Goal: Task Accomplishment & Management: Manage account settings

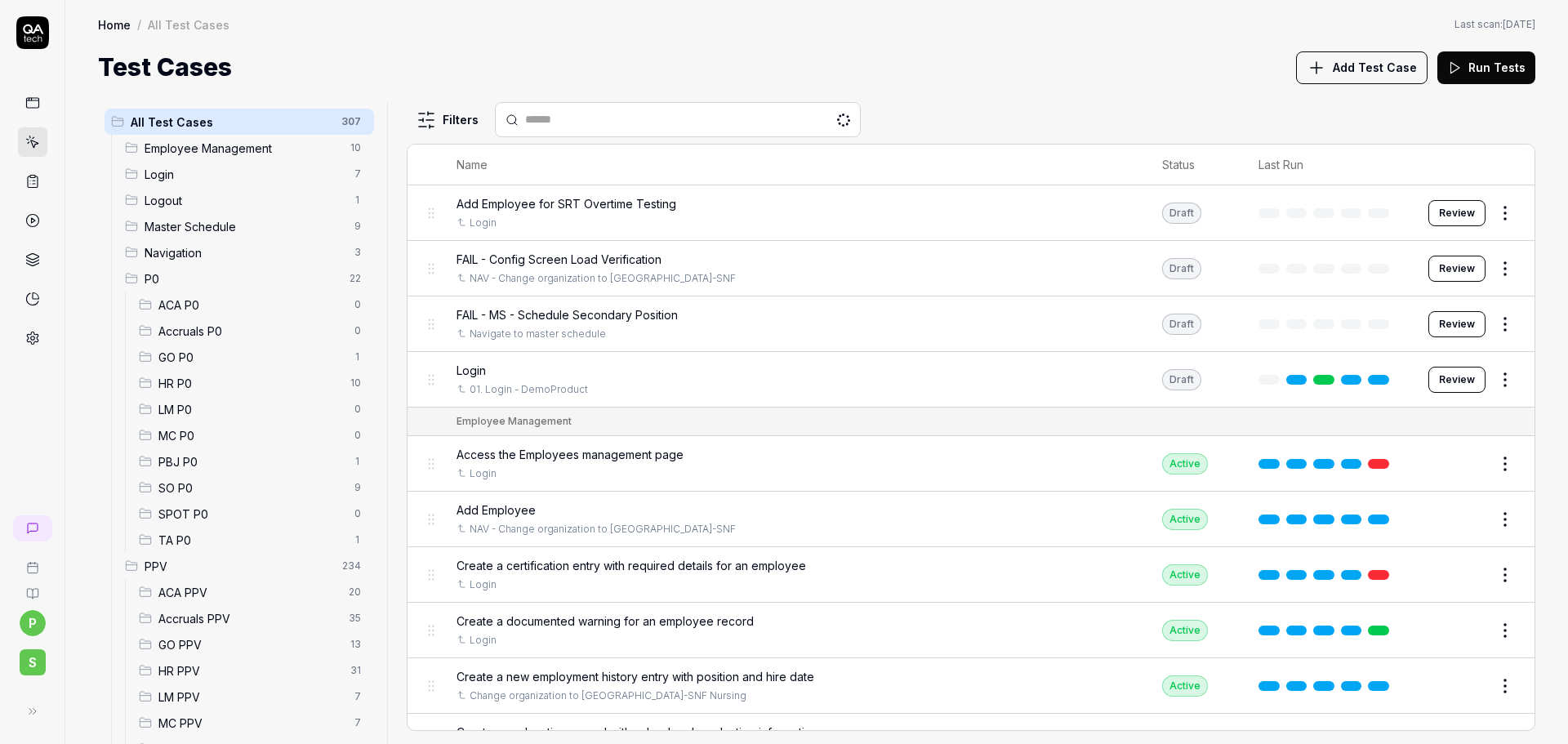
click at [207, 715] on span "MC PPV" at bounding box center [251, 723] width 186 height 17
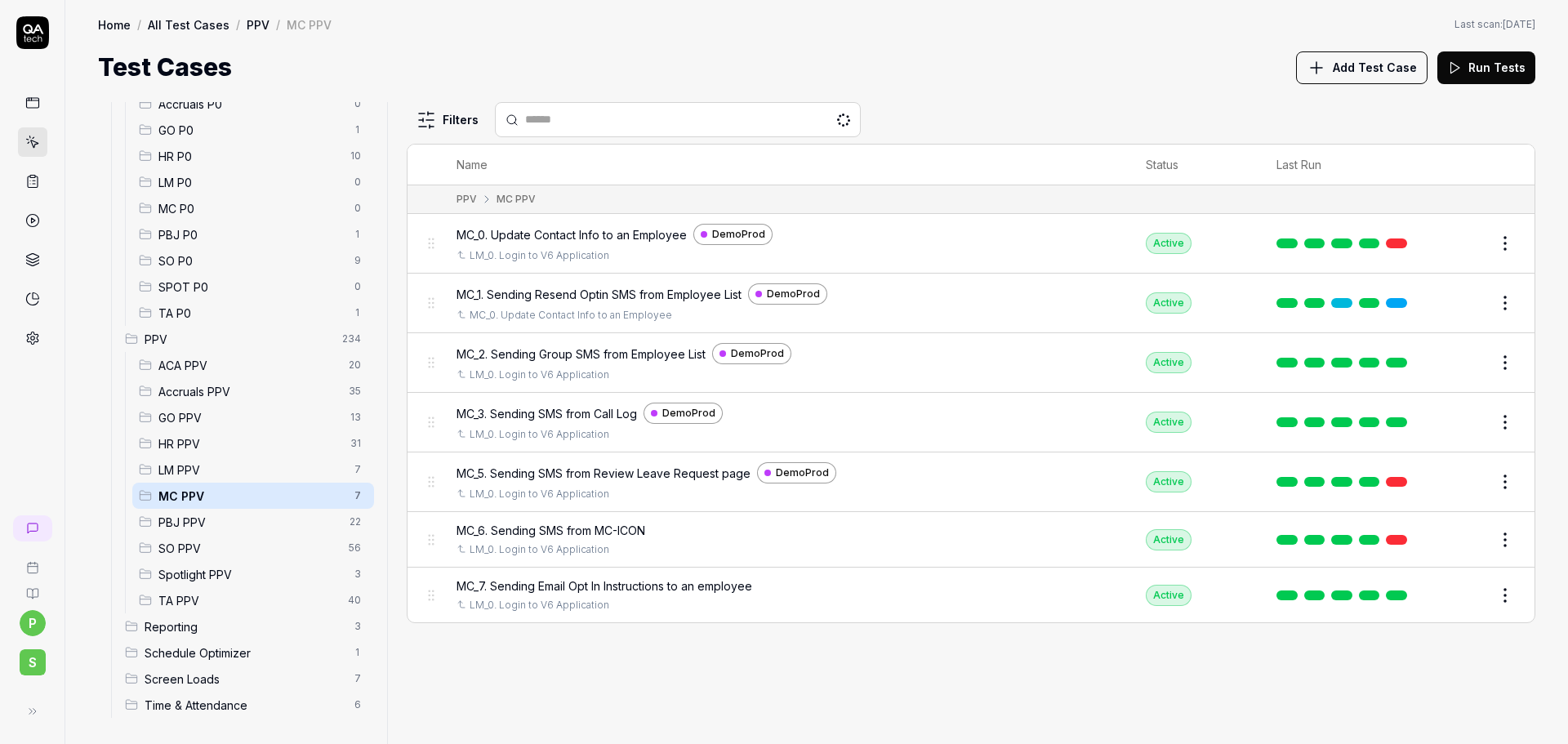
click at [1444, 240] on td "Edit" at bounding box center [1482, 244] width 105 height 60
click at [1459, 250] on button "Edit" at bounding box center [1466, 244] width 39 height 26
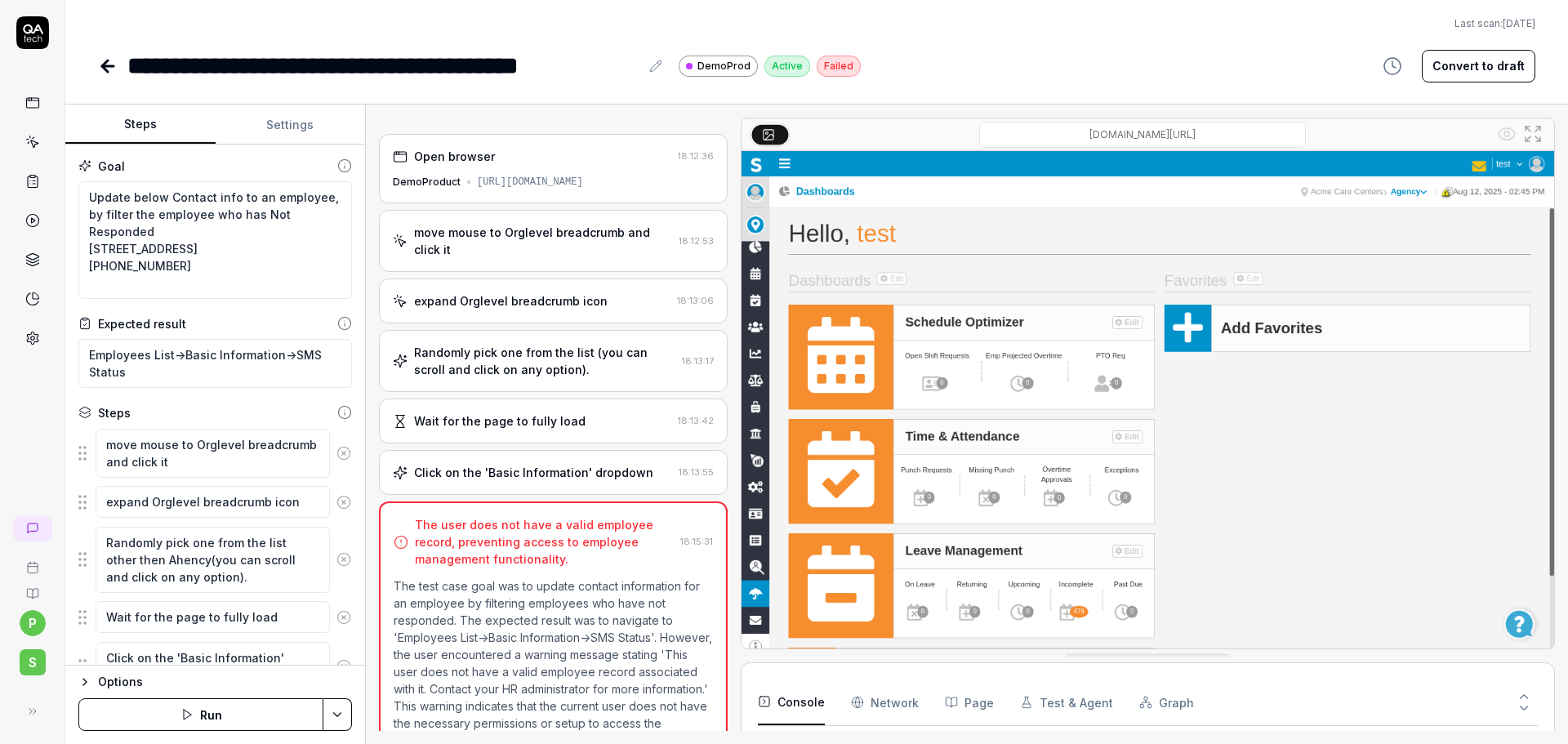
click at [274, 134] on button "Settings" at bounding box center [290, 125] width 150 height 39
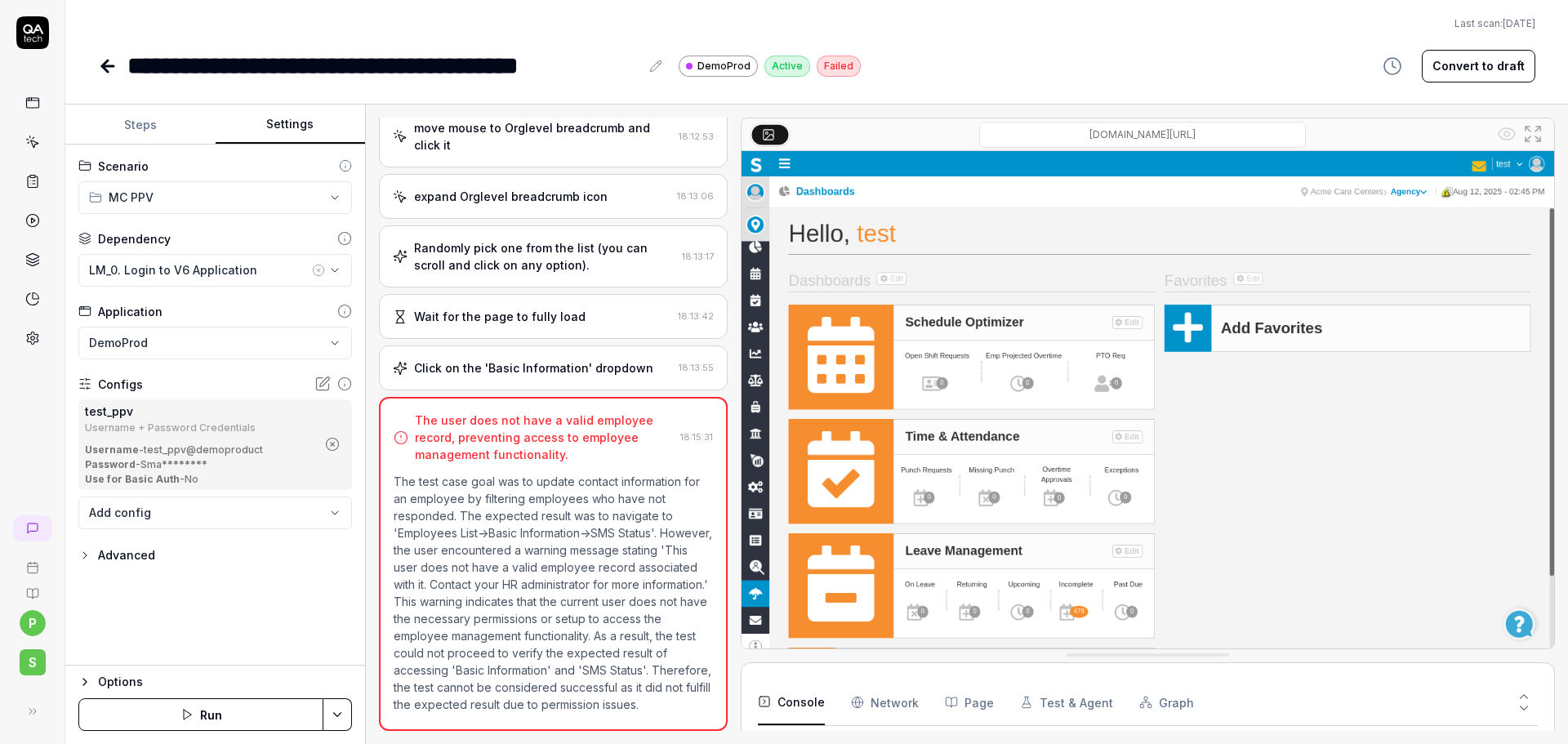
scroll to position [160, 0]
click at [99, 67] on icon at bounding box center [108, 66] width 20 height 20
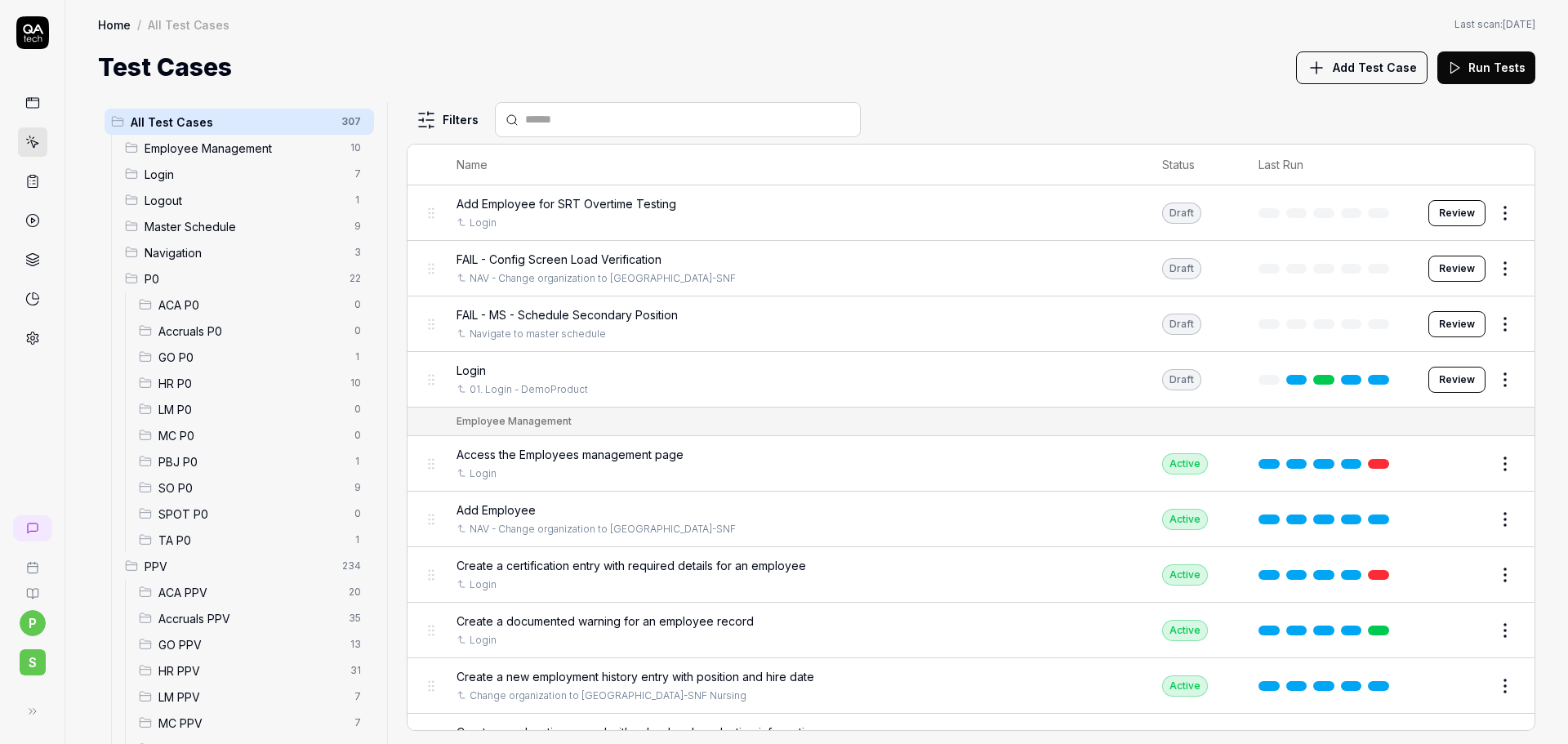
scroll to position [163, 0]
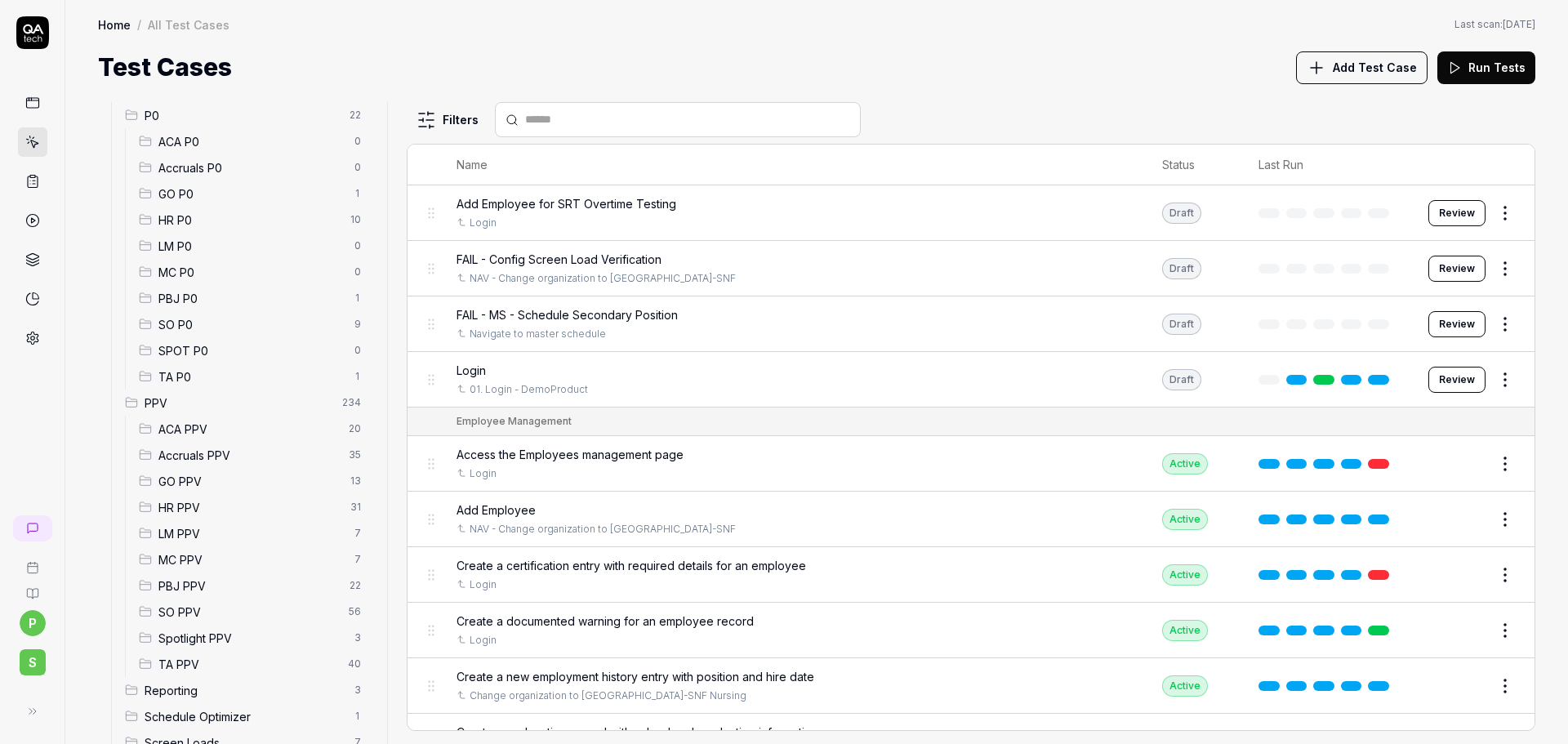
drag, startPoint x: 183, startPoint y: 585, endPoint x: 197, endPoint y: 582, distance: 14.3
click at [183, 585] on span "PBJ PPV" at bounding box center [249, 586] width 182 height 17
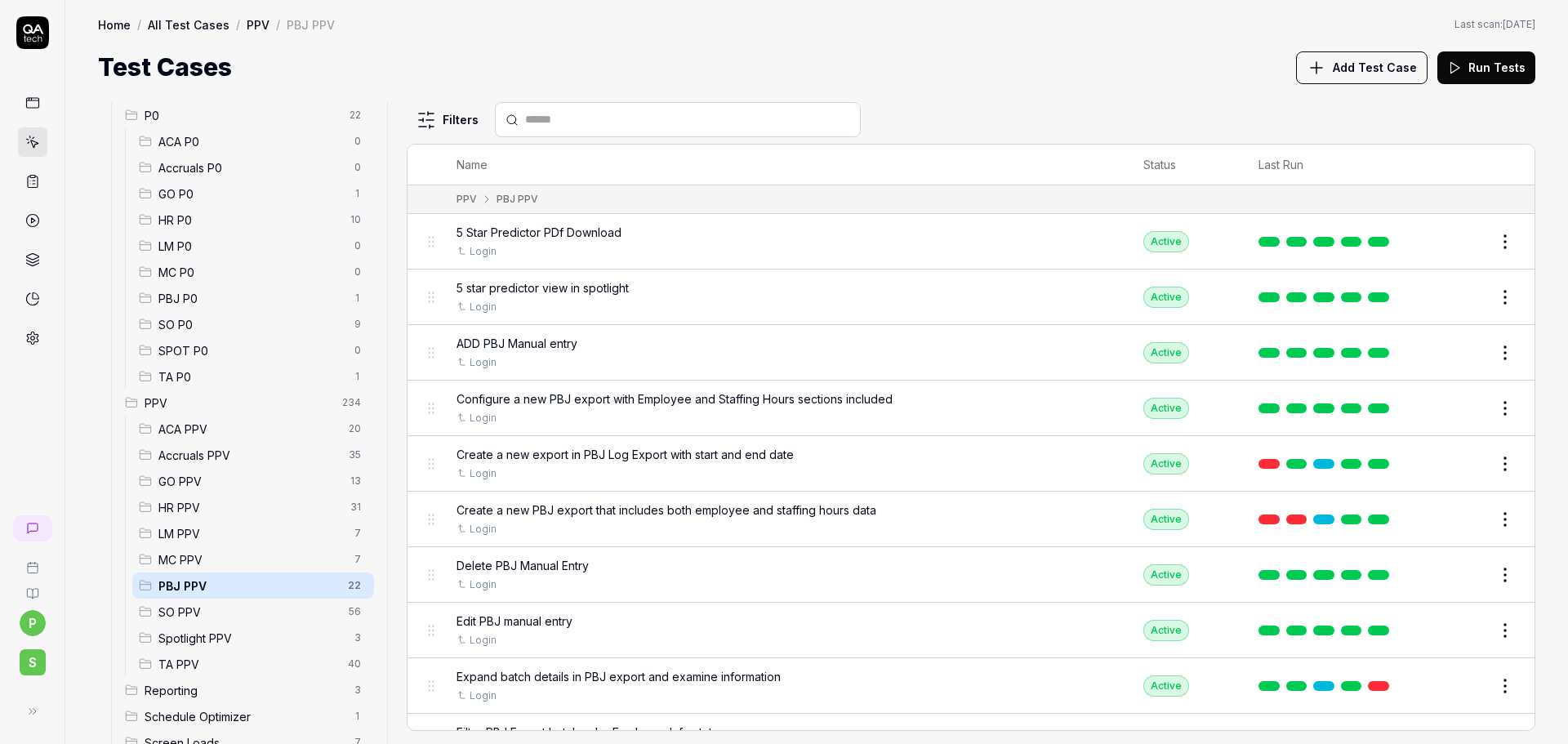
click at [1494, 240] on html "p S Home / All Test Cases / PPV / PBJ PPV Home / All Test Cases / PPV / PBJ PPV…" at bounding box center [784, 372] width 1568 height 744
click at [1489, 245] on html "p S Home / All Test Cases / PPV / PBJ PPV Home / All Test Cases / PPV / PBJ PPV…" at bounding box center [784, 372] width 1568 height 744
click at [1460, 242] on button "Edit" at bounding box center [1466, 242] width 39 height 26
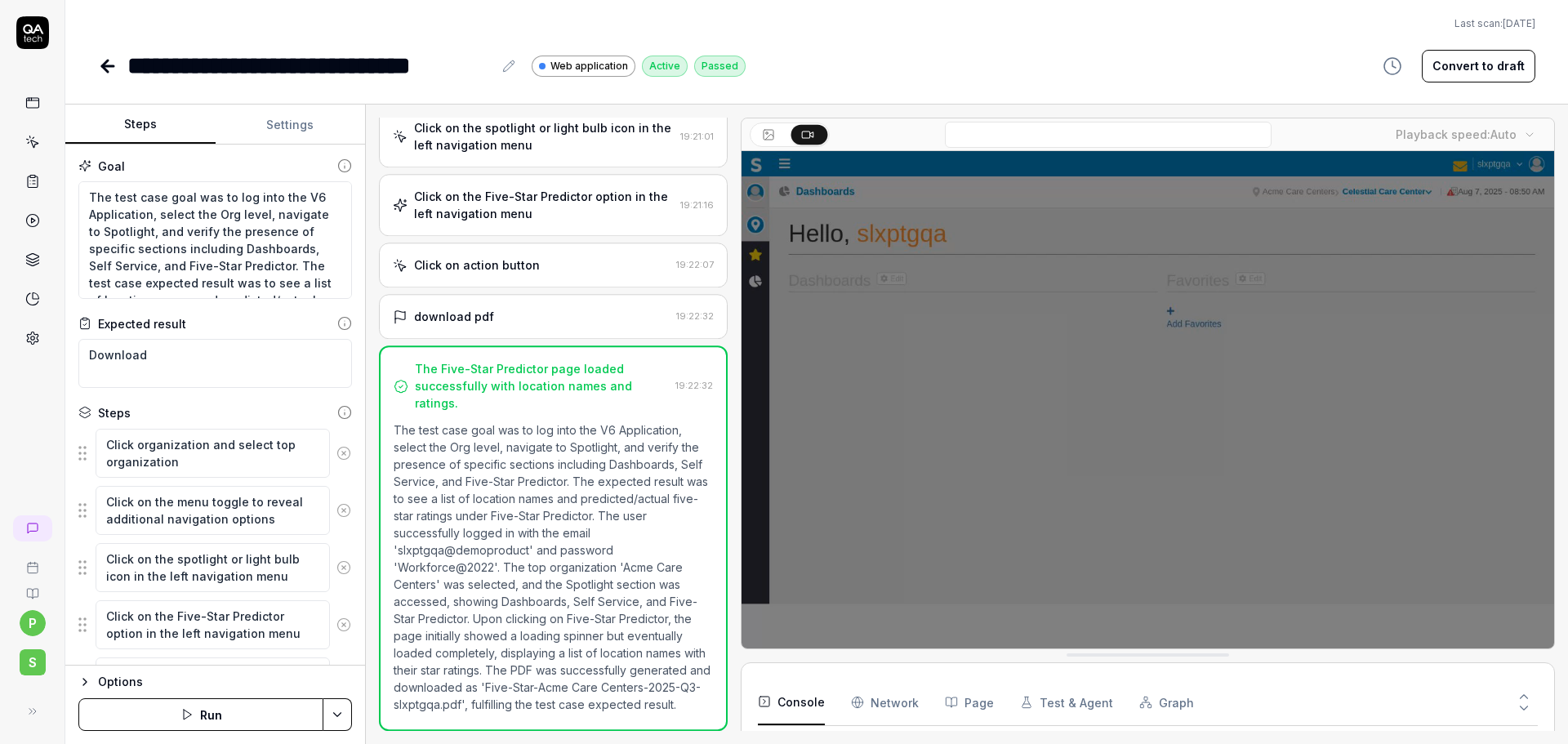
click at [302, 112] on button "Settings" at bounding box center [290, 125] width 150 height 39
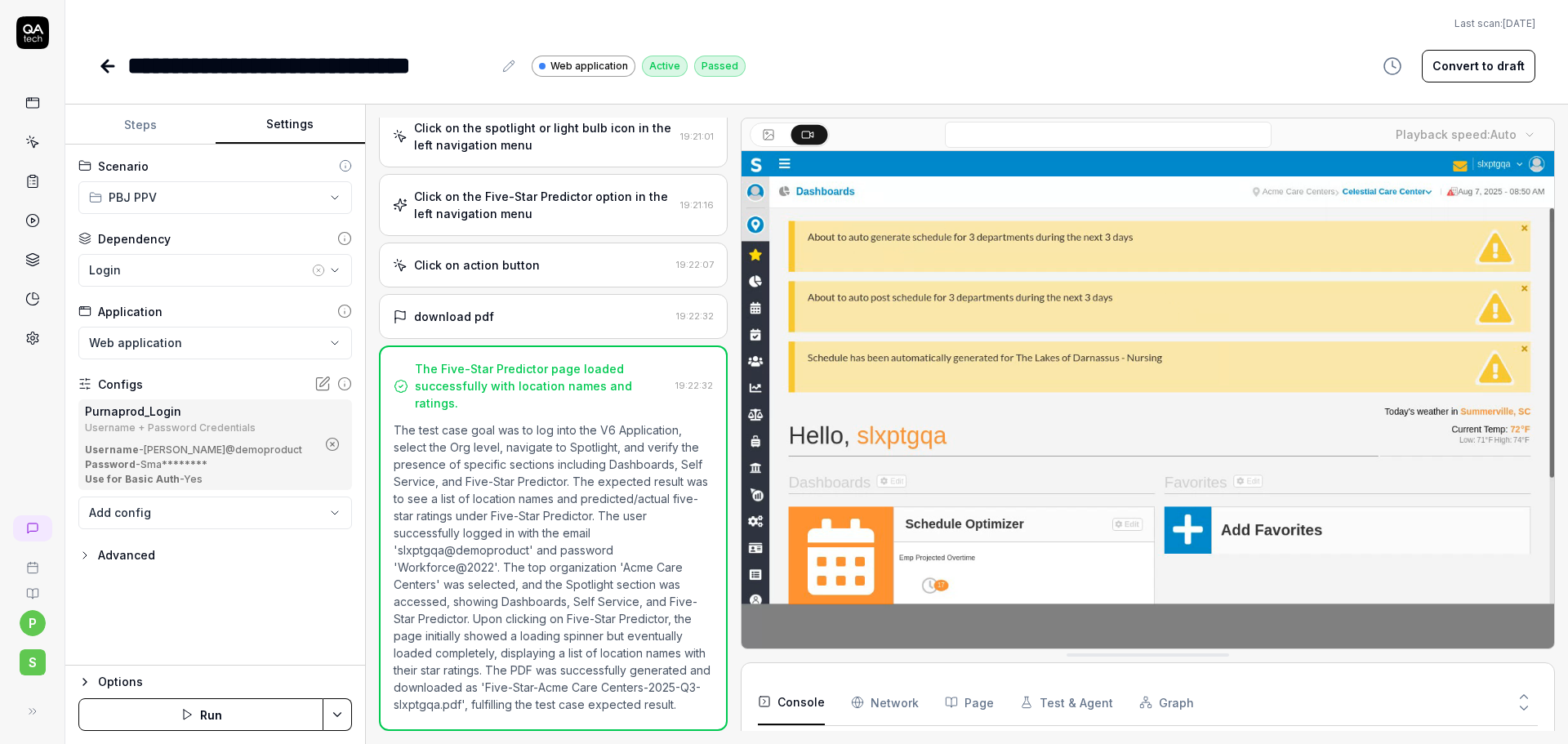
scroll to position [226, 0]
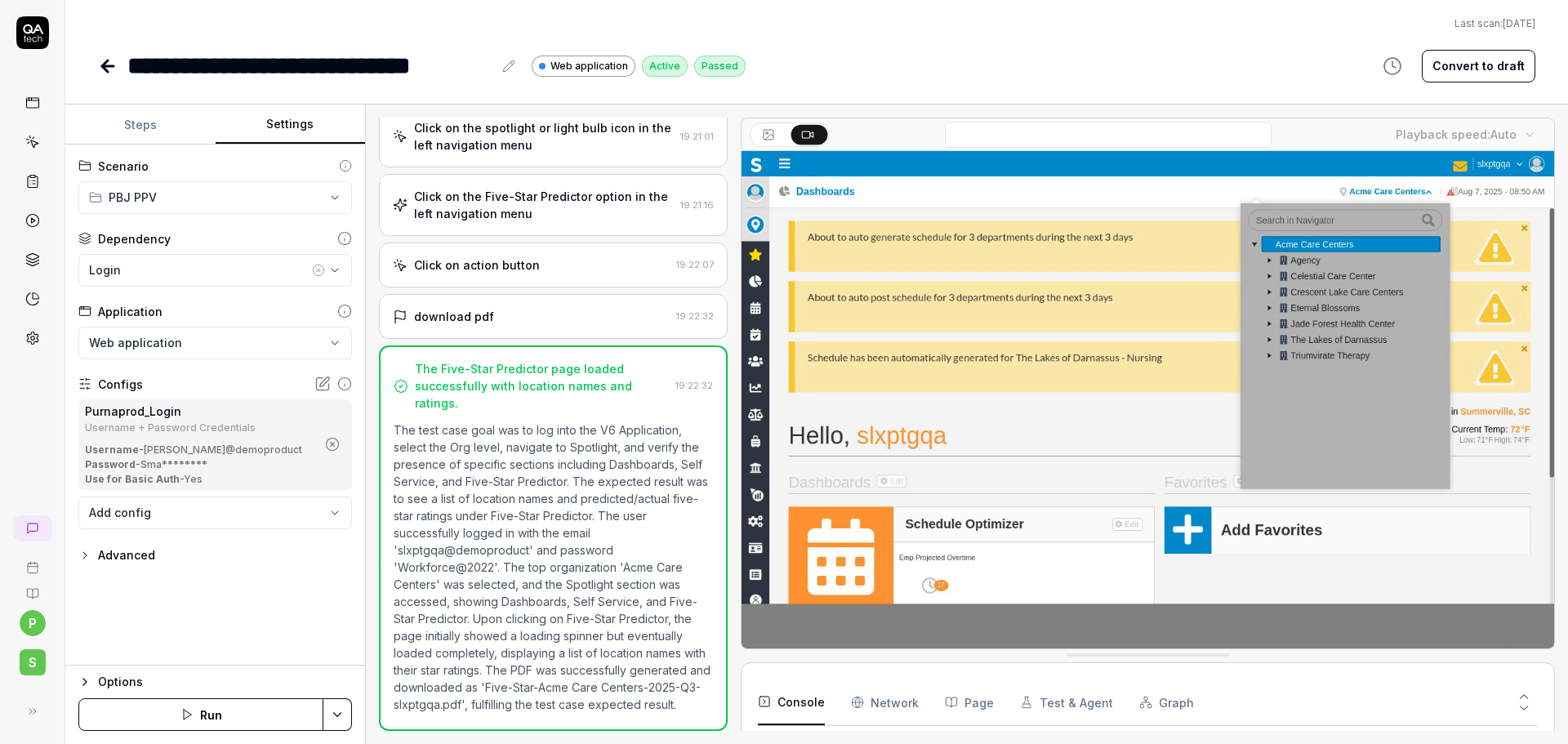
click at [329, 441] on icon "button" at bounding box center [333, 444] width 15 height 15
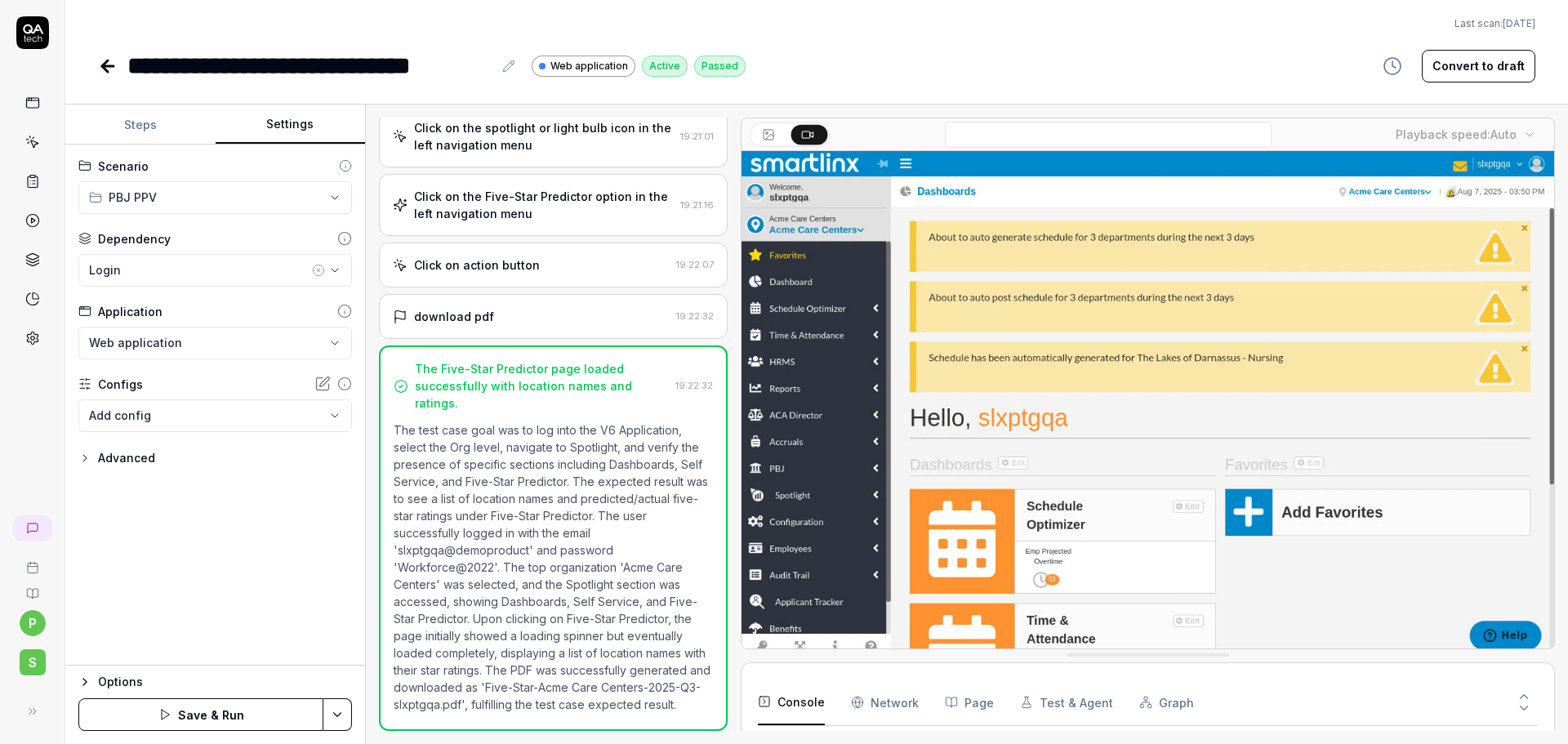
click at [321, 382] on icon at bounding box center [325, 382] width 9 height 9
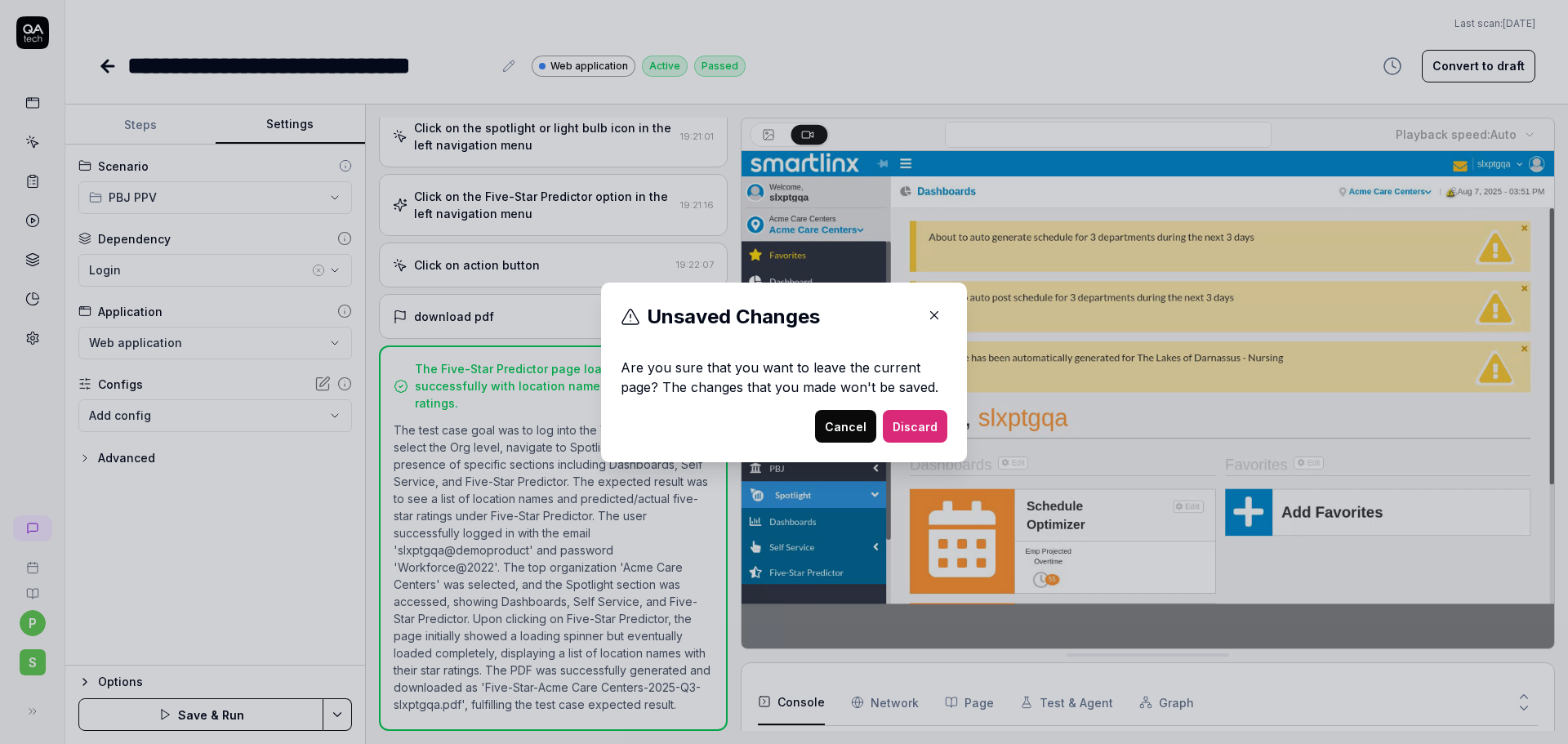
click at [933, 319] on icon "button" at bounding box center [934, 316] width 15 height 15
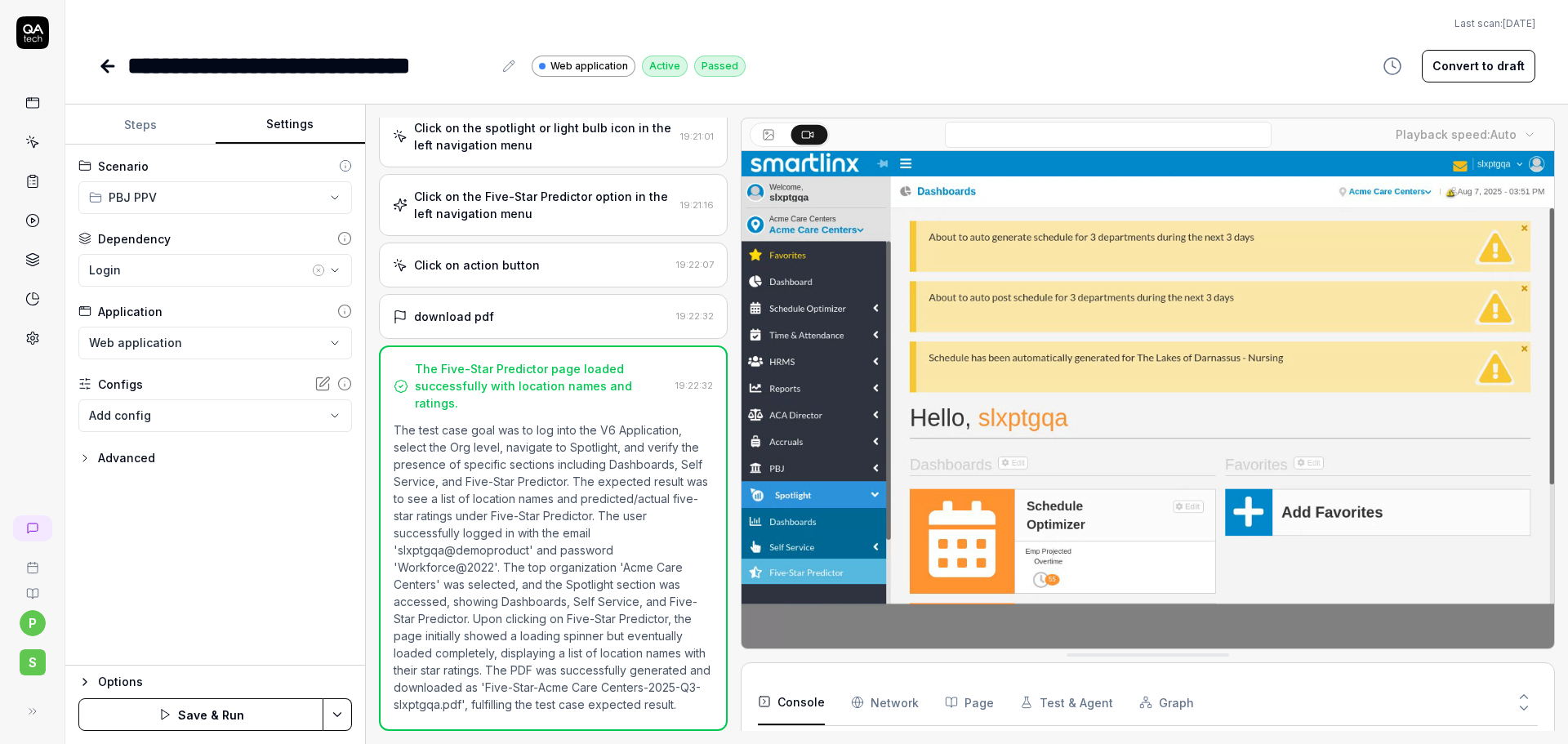
click at [245, 414] on body "**********" at bounding box center [784, 372] width 1568 height 744
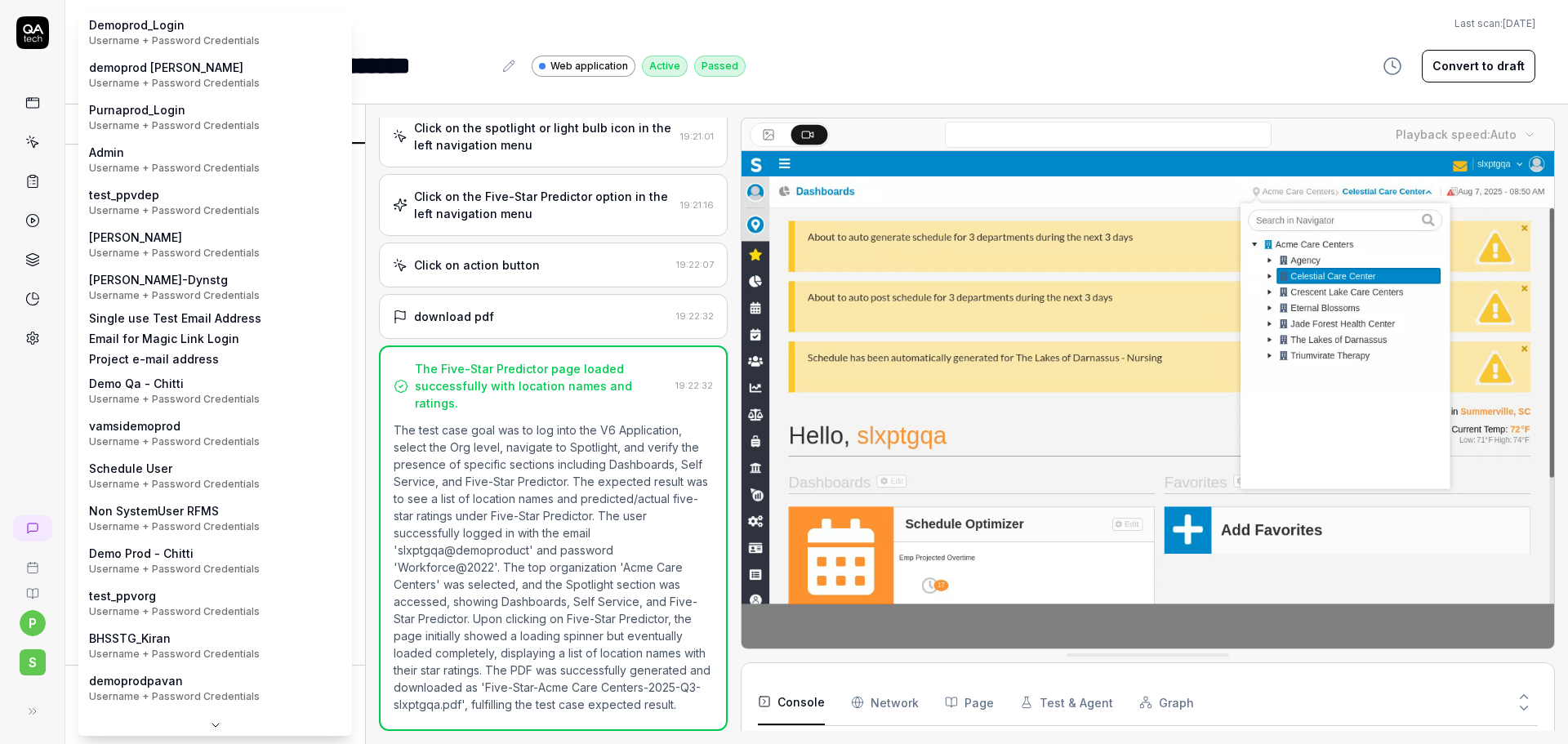
scroll to position [0, 0]
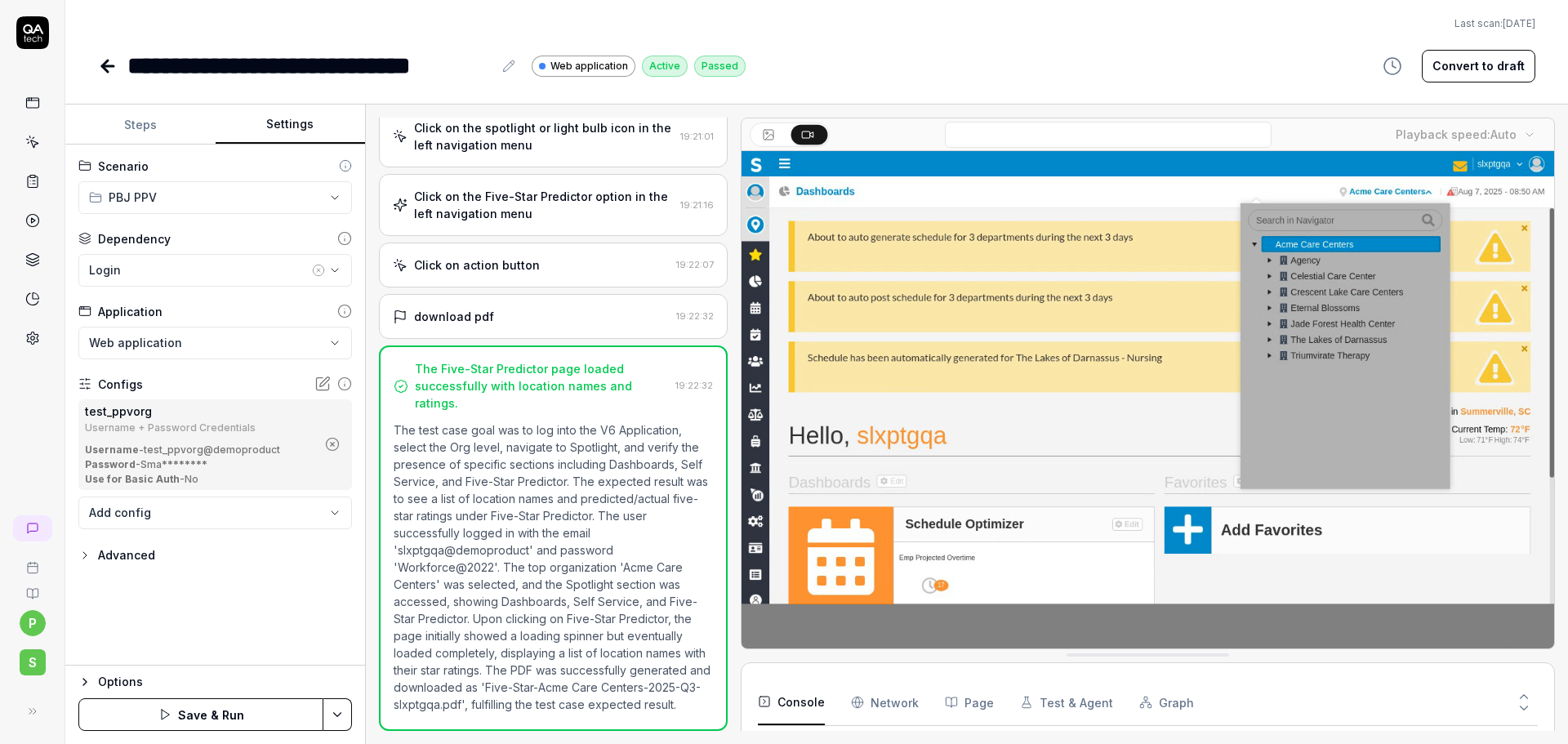
click at [337, 718] on html "**********" at bounding box center [784, 372] width 1568 height 744
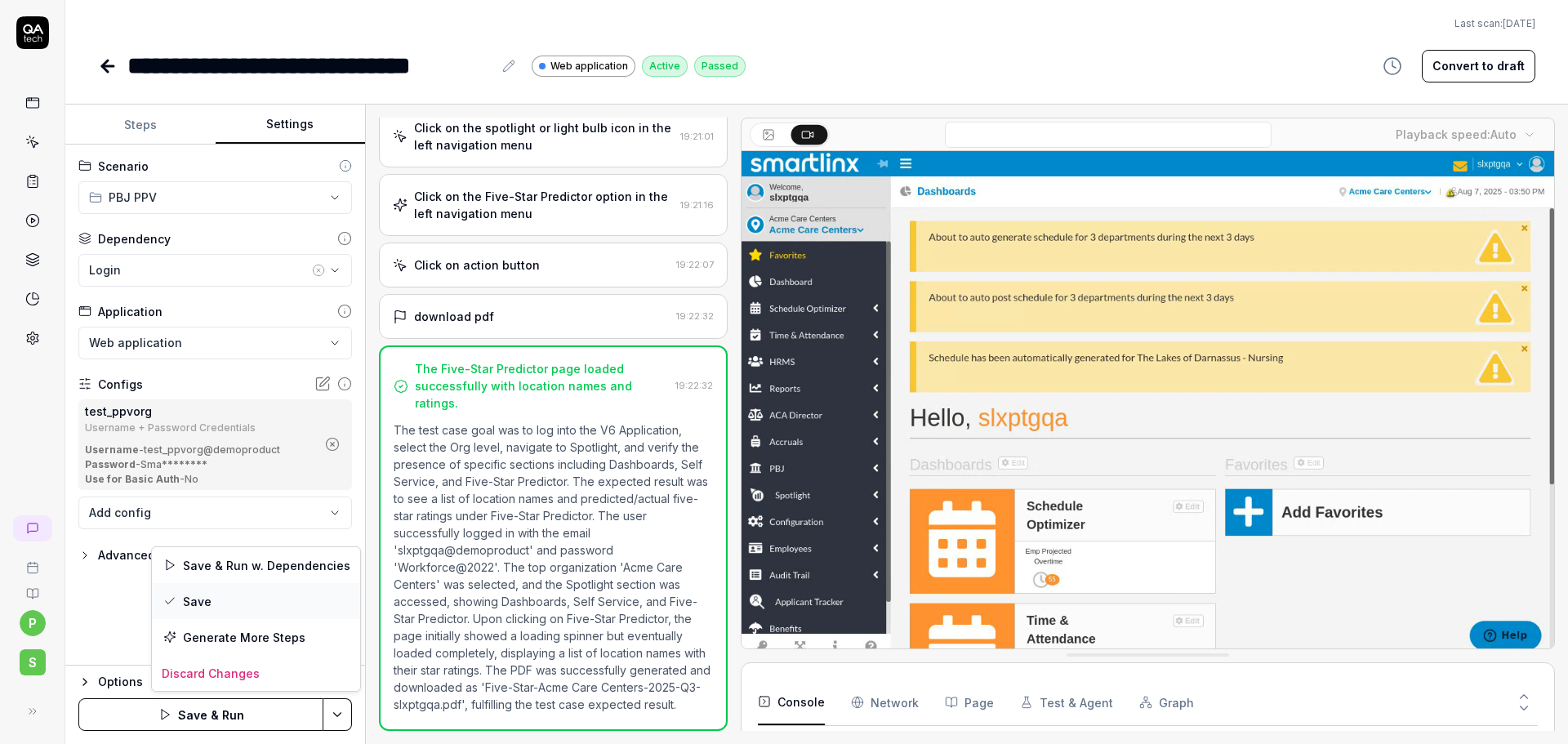
click at [232, 604] on div "Save" at bounding box center [256, 601] width 208 height 36
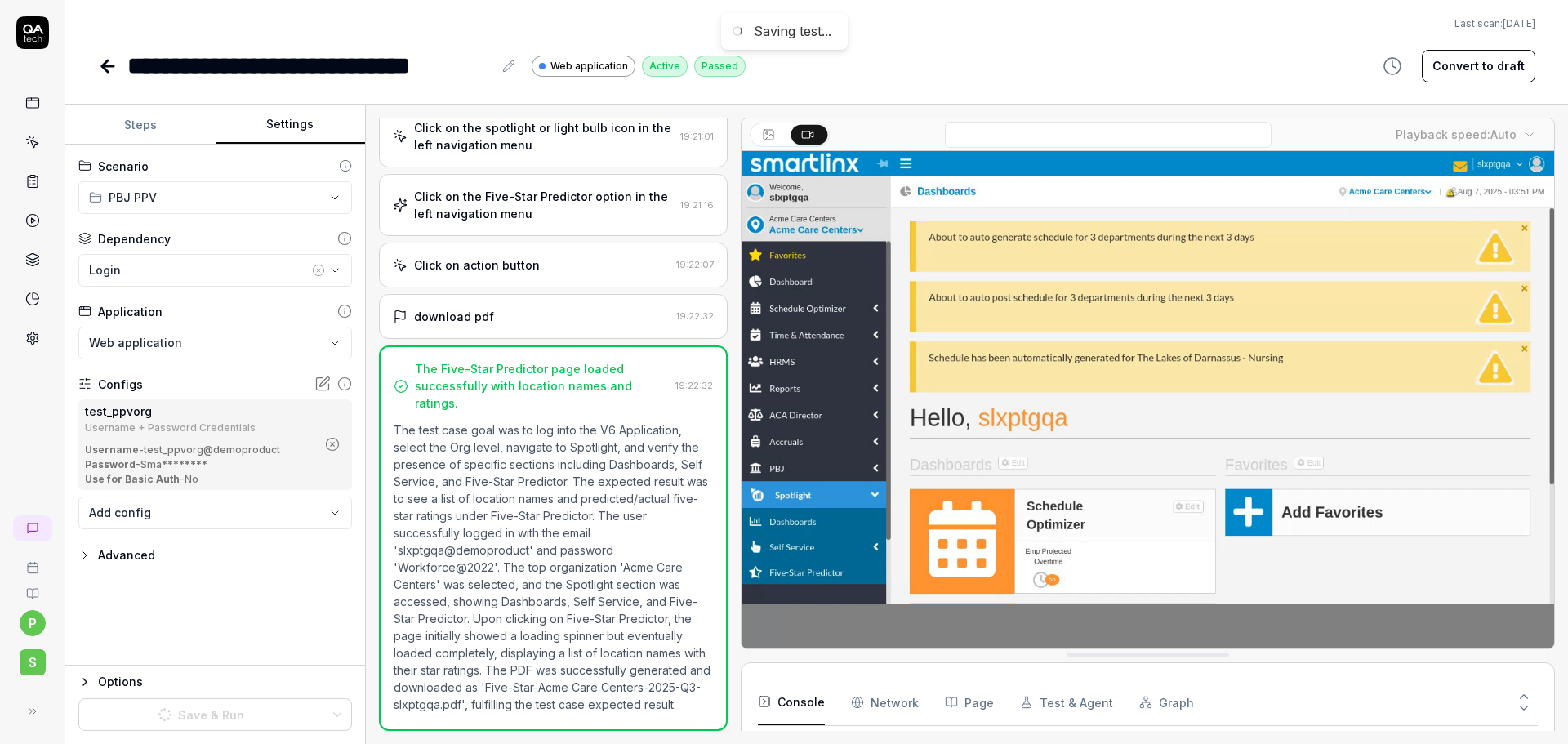
click at [105, 63] on icon at bounding box center [105, 67] width 6 height 11
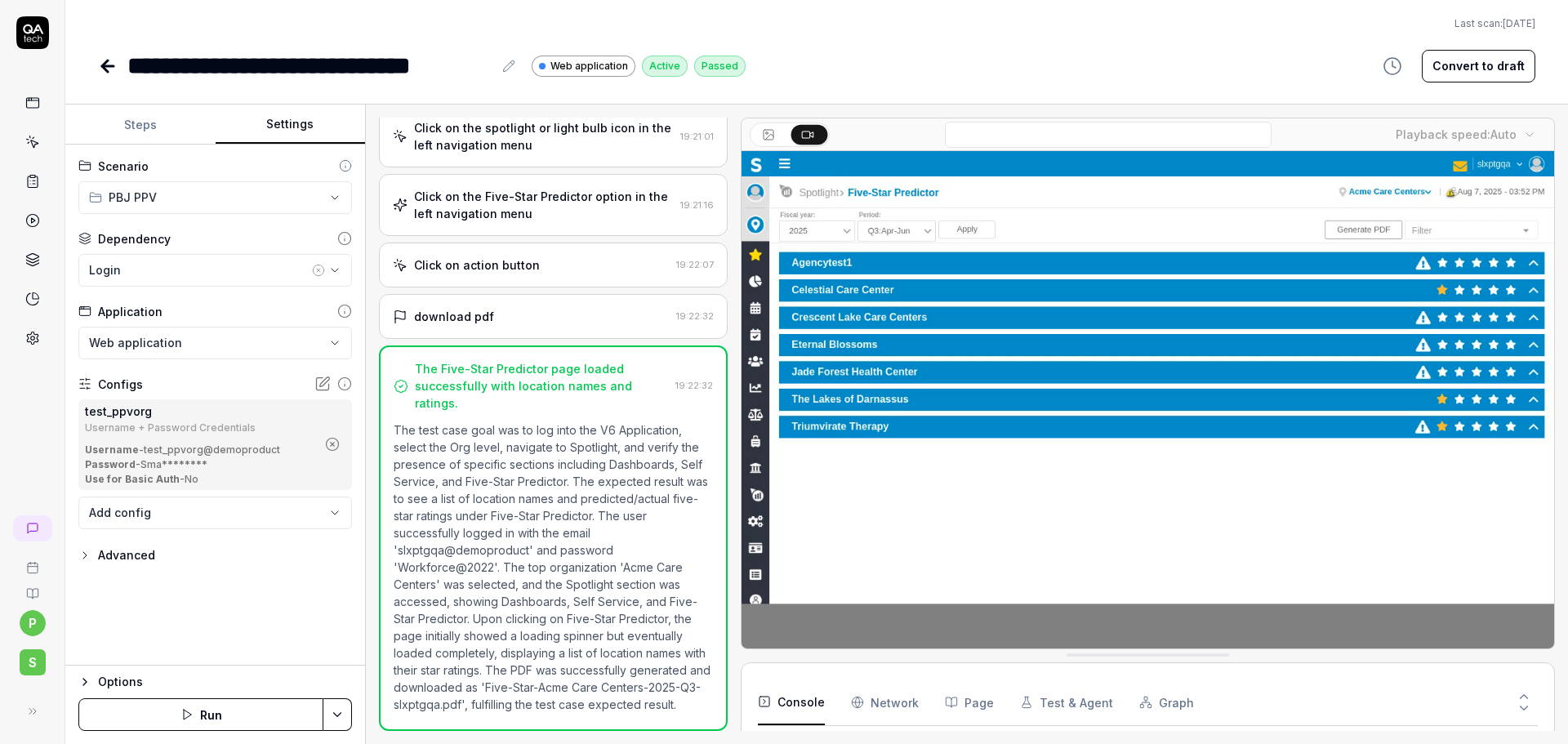
click at [111, 63] on icon at bounding box center [108, 66] width 20 height 20
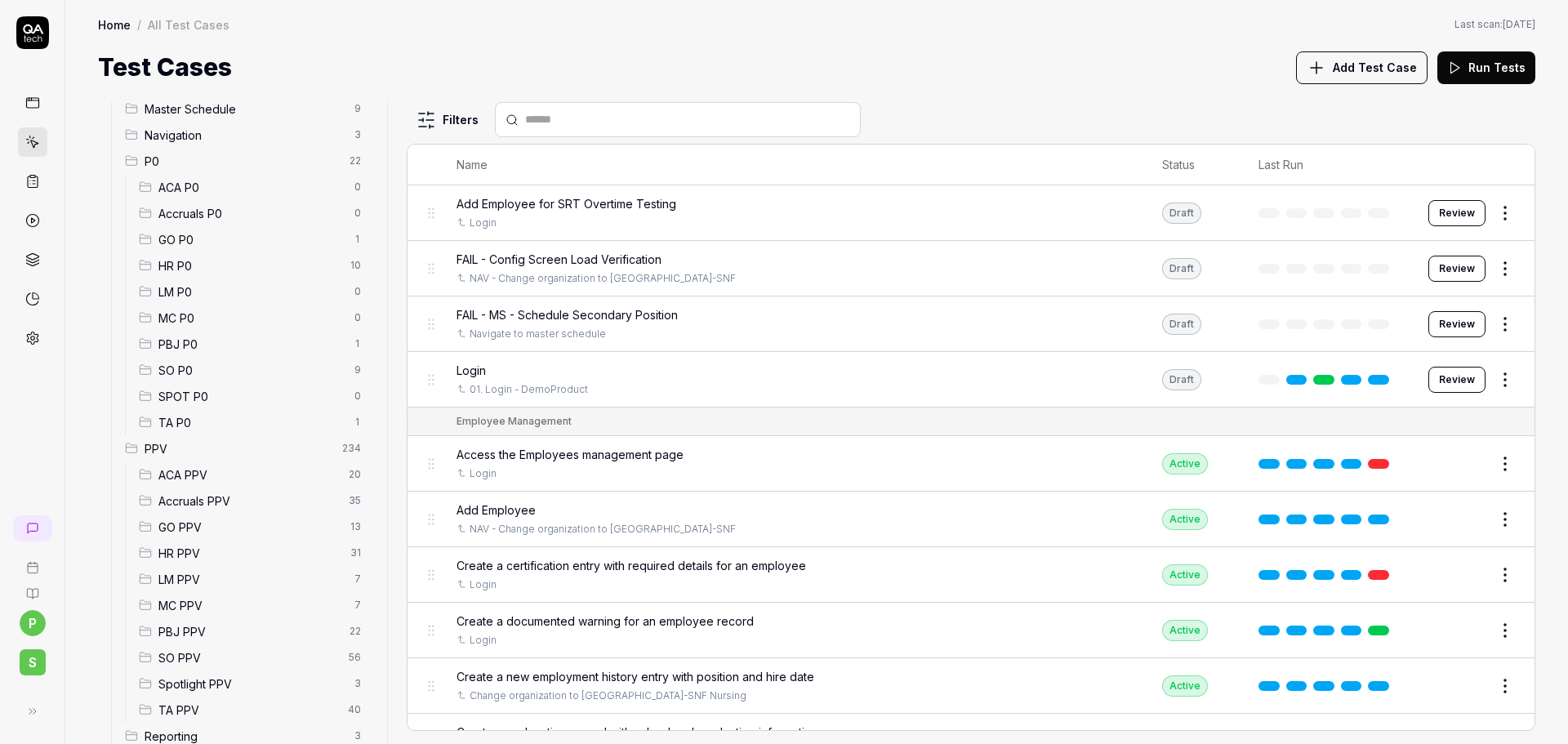
scroll to position [163, 0]
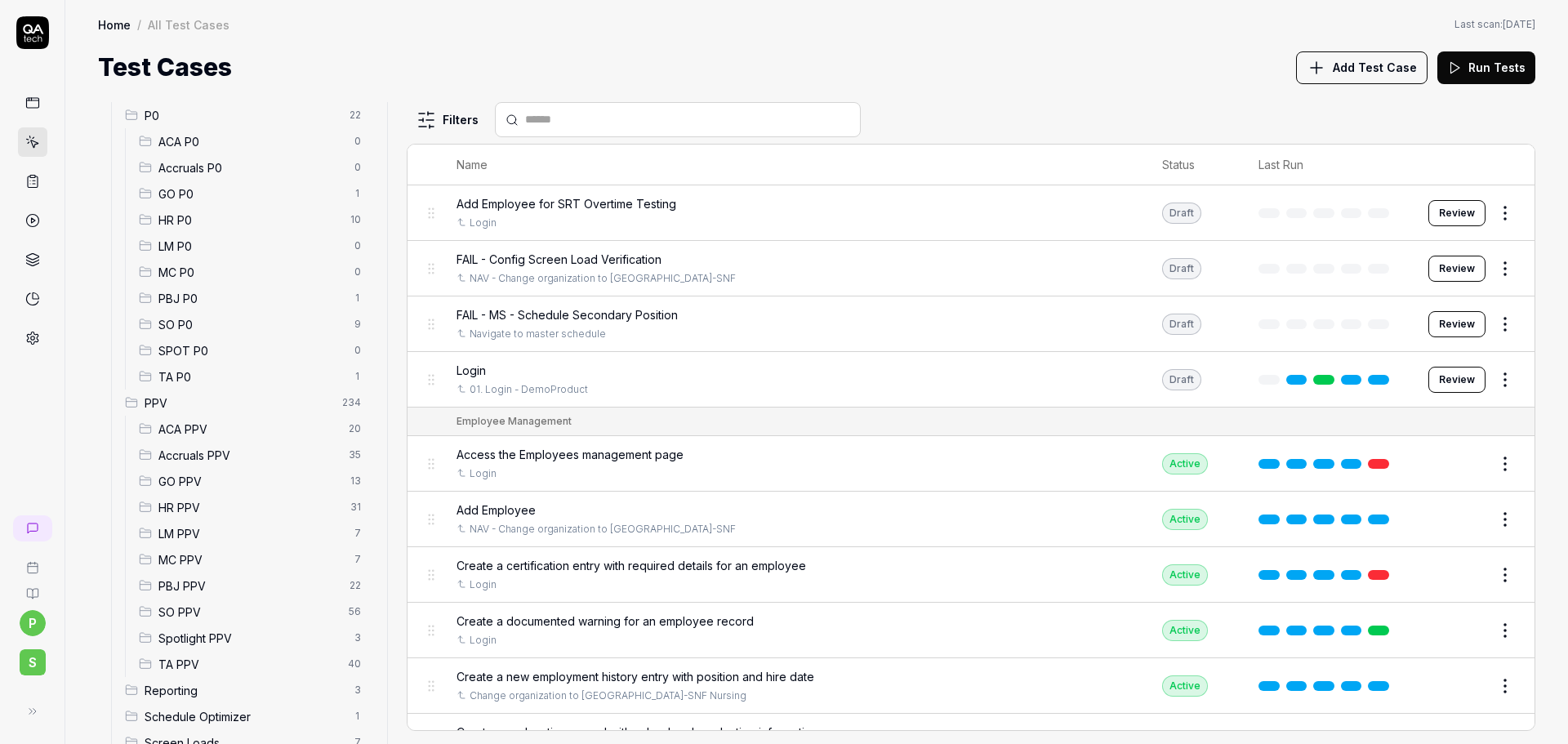
click at [229, 582] on span "PBJ PPV" at bounding box center [249, 586] width 182 height 17
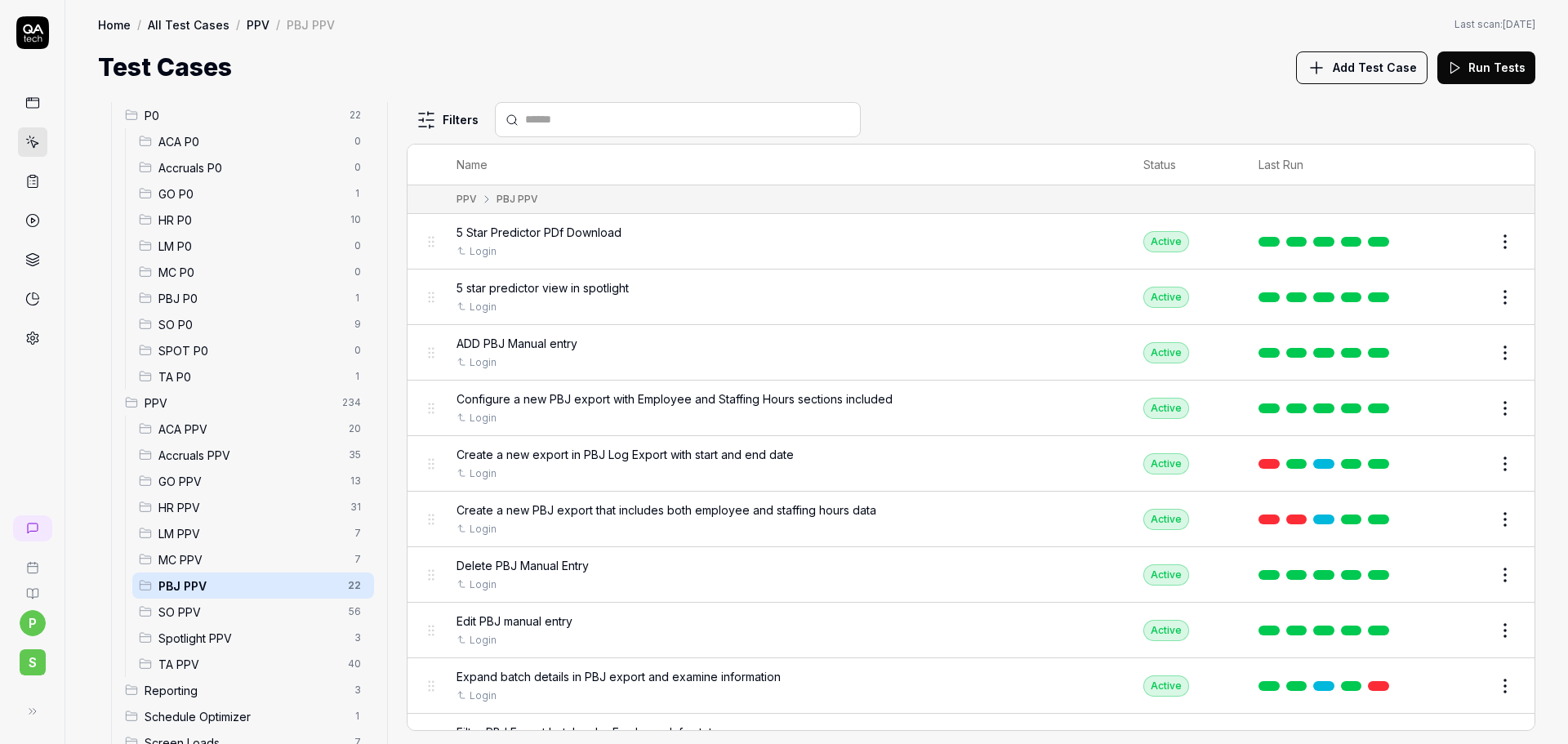
click at [200, 588] on span "PBJ PPV" at bounding box center [248, 586] width 180 height 17
click at [225, 583] on span "PBJ PPV" at bounding box center [248, 586] width 180 height 17
click at [1446, 291] on button "Edit" at bounding box center [1466, 297] width 39 height 26
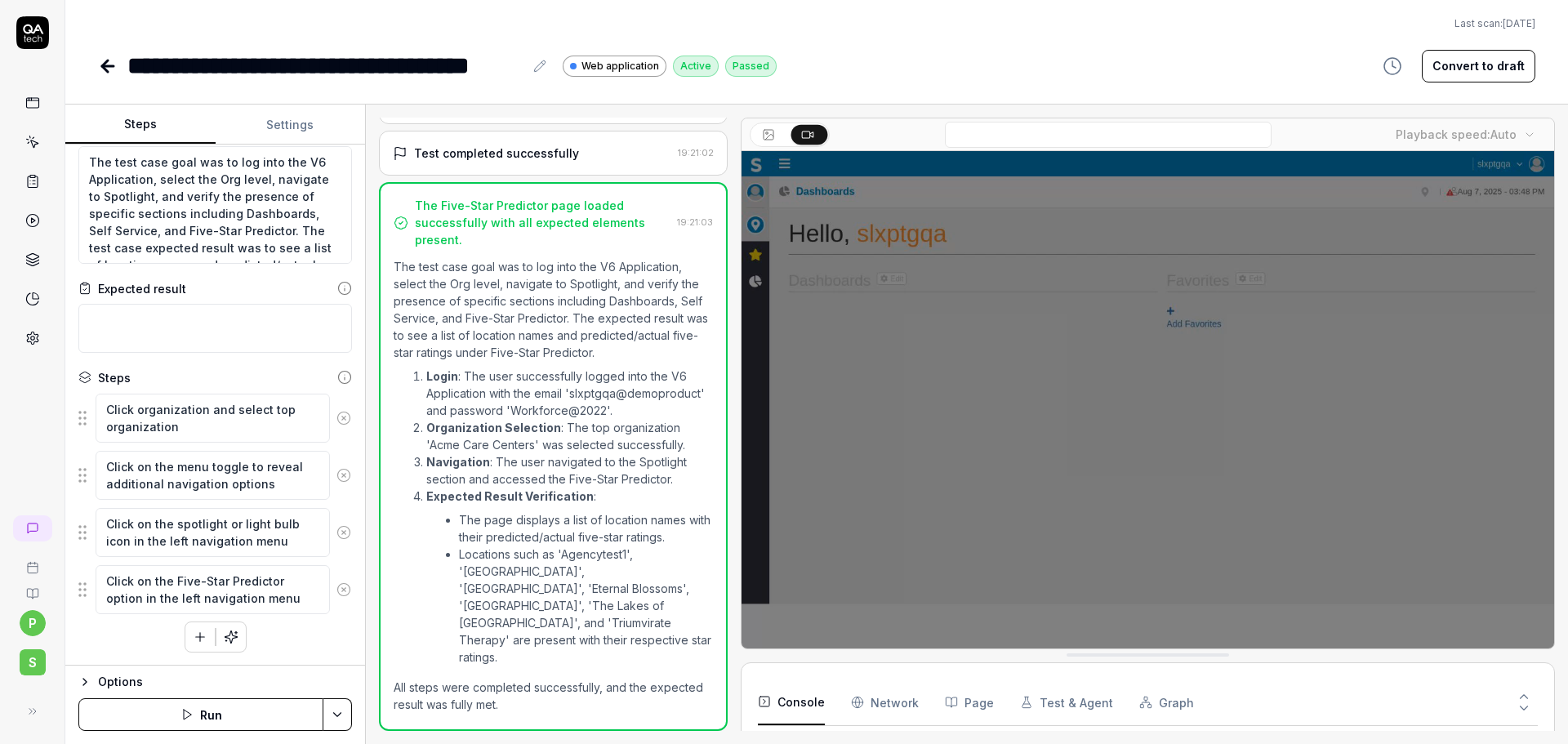
scroll to position [160, 0]
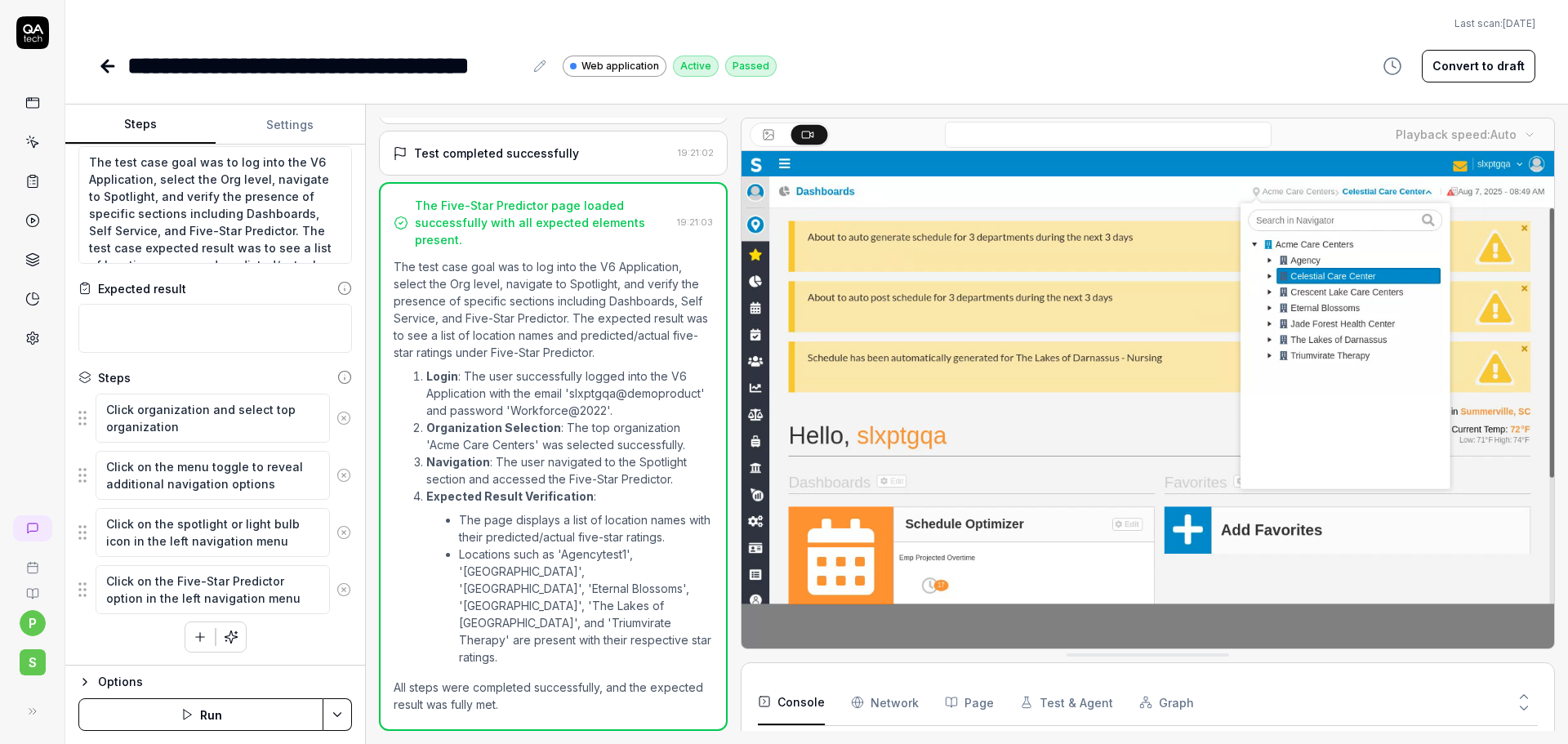
click at [262, 131] on button "Settings" at bounding box center [290, 125] width 150 height 39
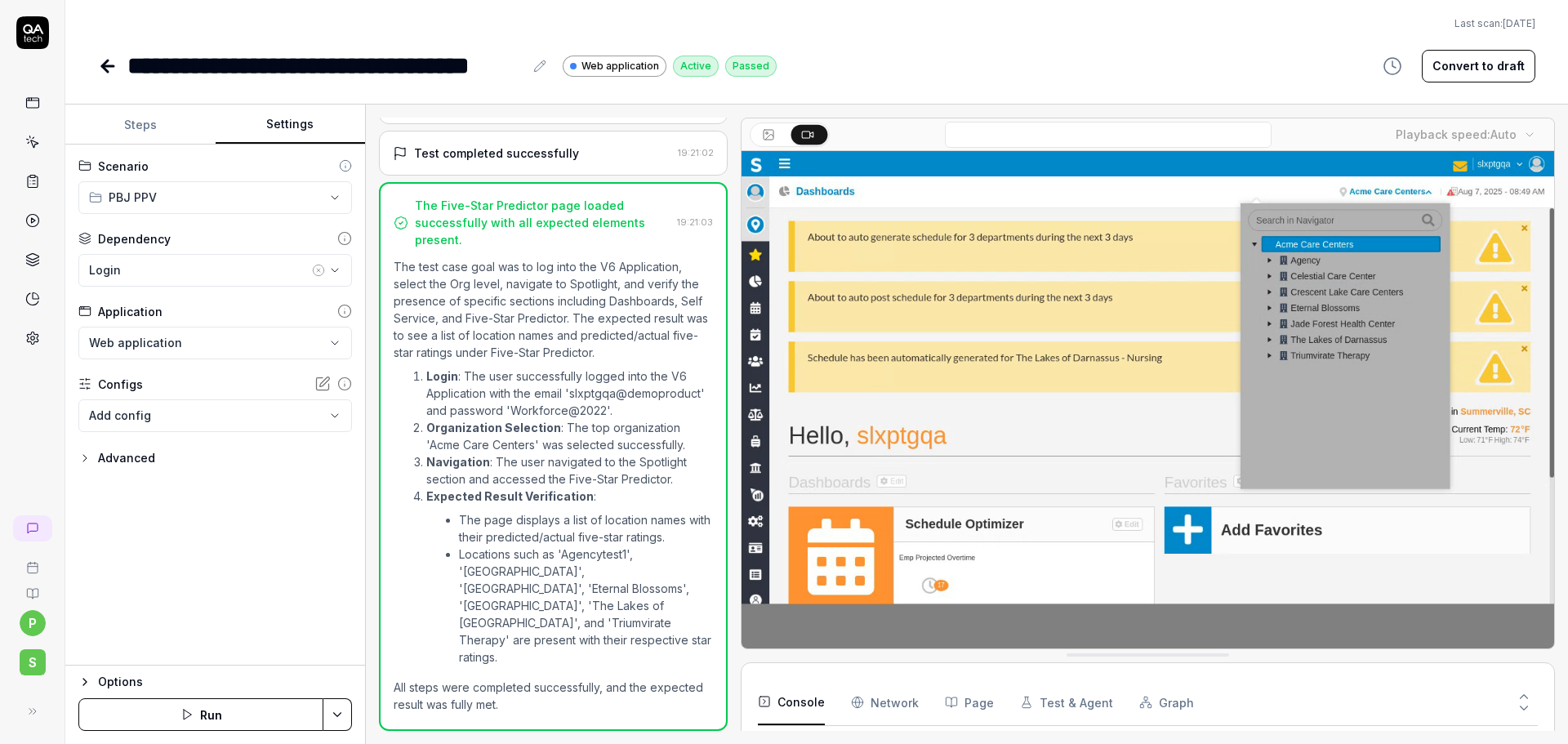
click at [142, 417] on body "**********" at bounding box center [784, 372] width 1568 height 744
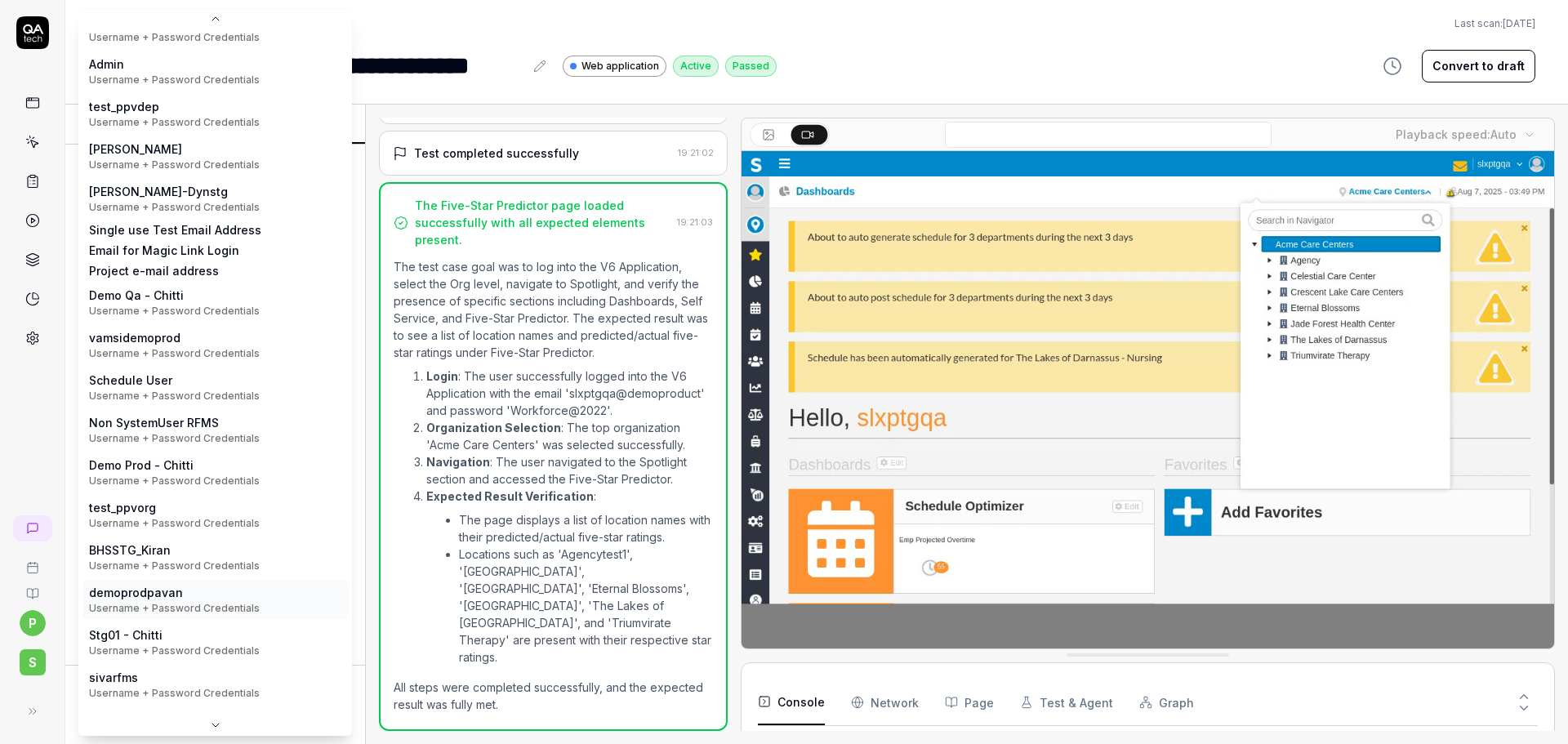
scroll to position [112, 0]
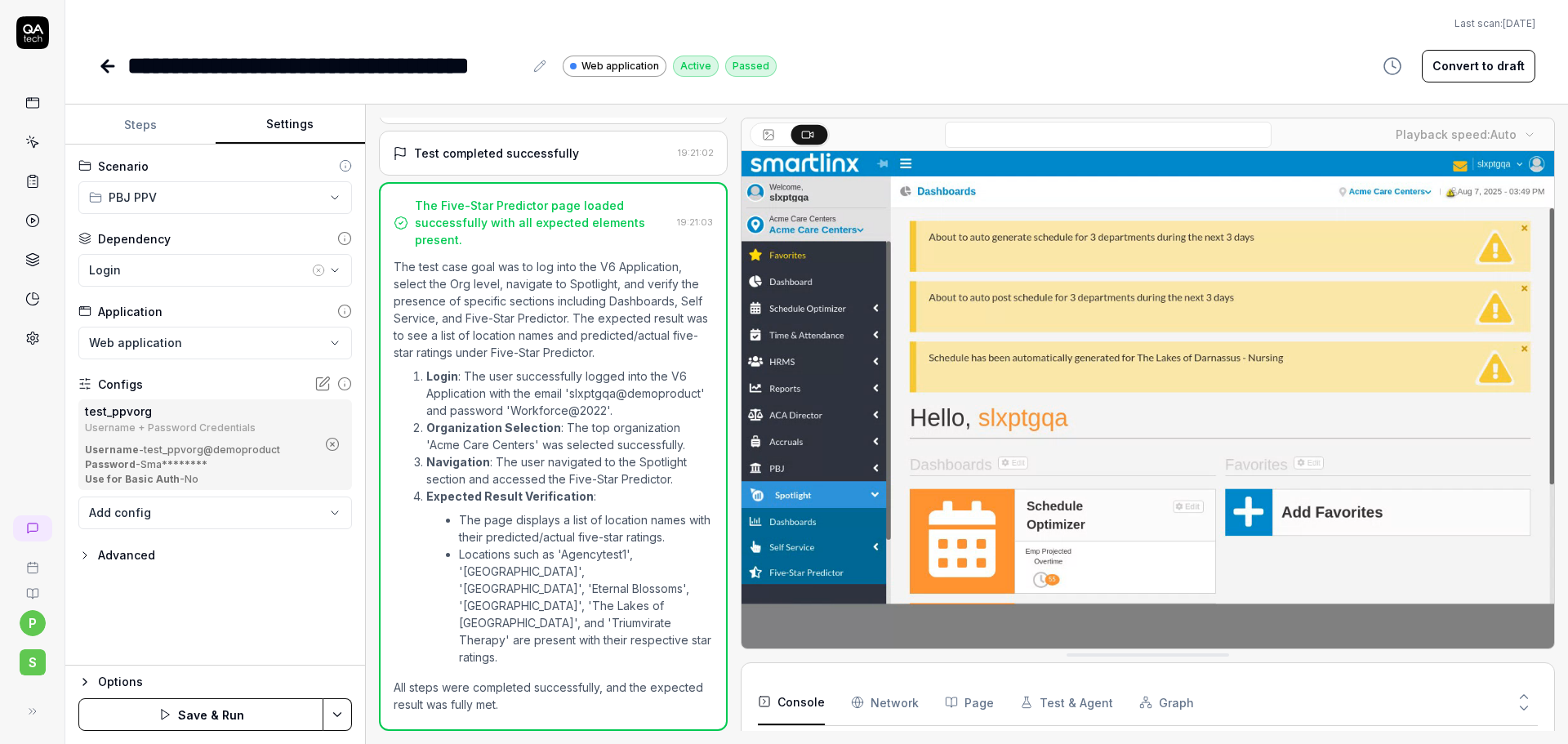
click at [338, 728] on html "**********" at bounding box center [784, 372] width 1568 height 744
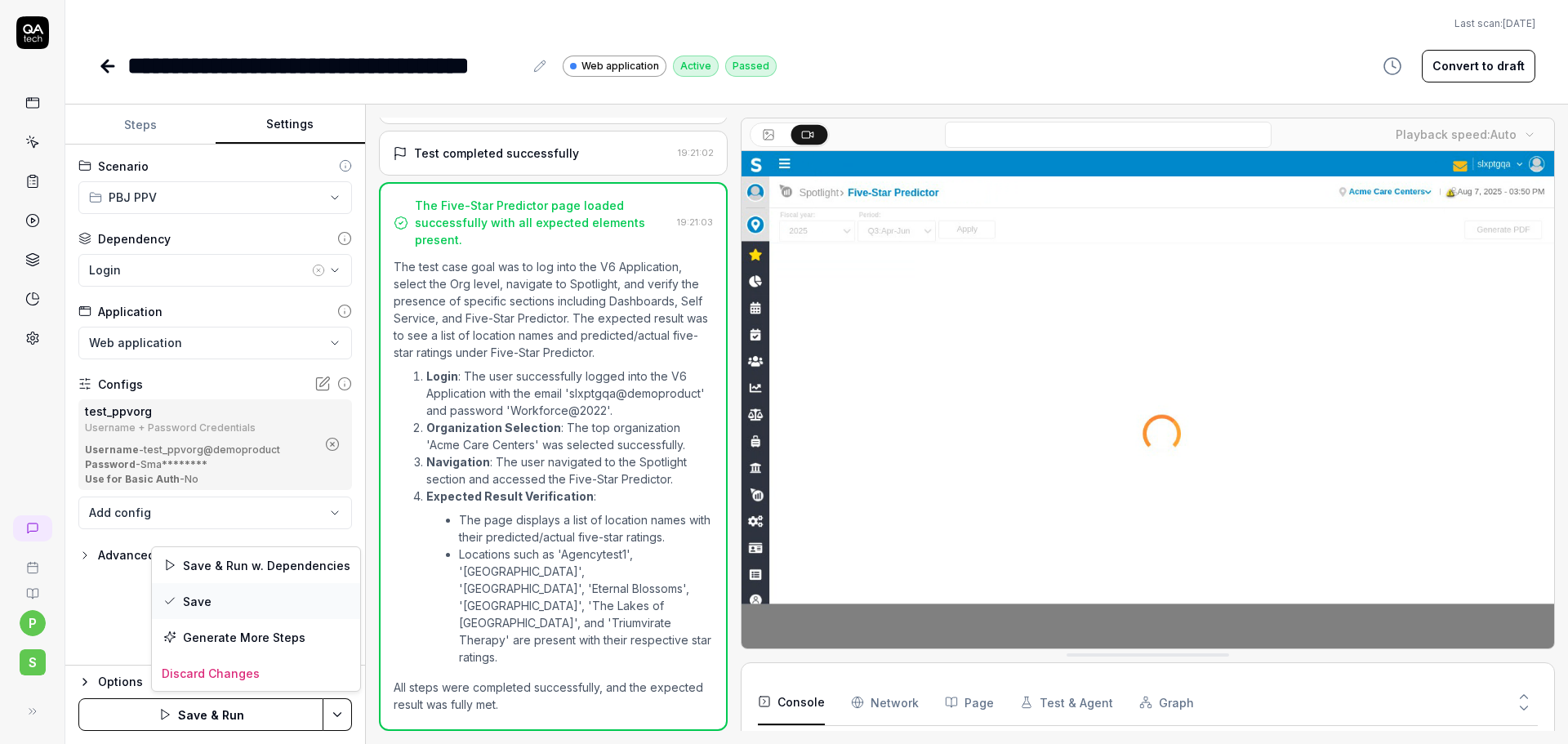
click at [211, 599] on div "Save" at bounding box center [256, 601] width 208 height 36
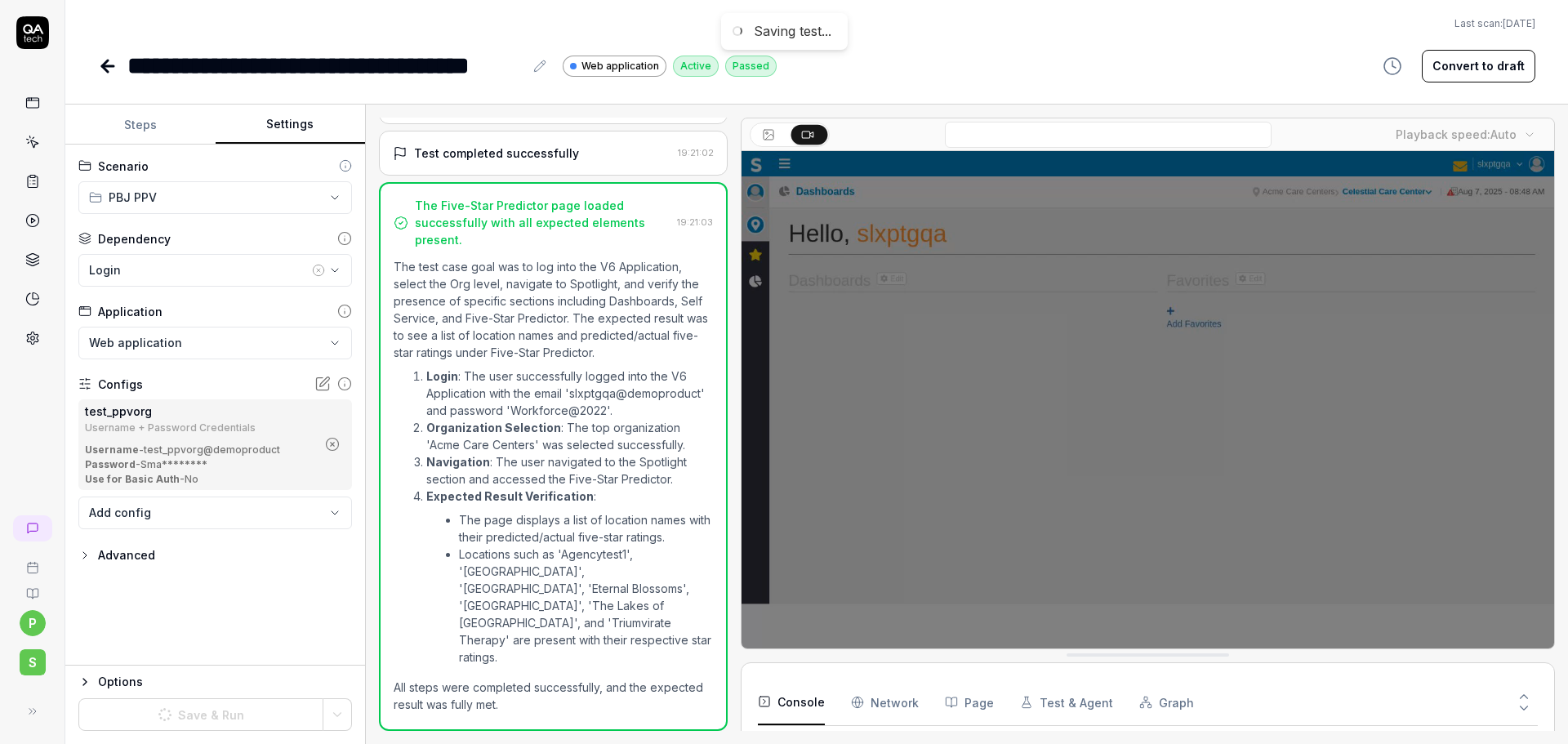
click at [110, 71] on icon at bounding box center [108, 66] width 20 height 20
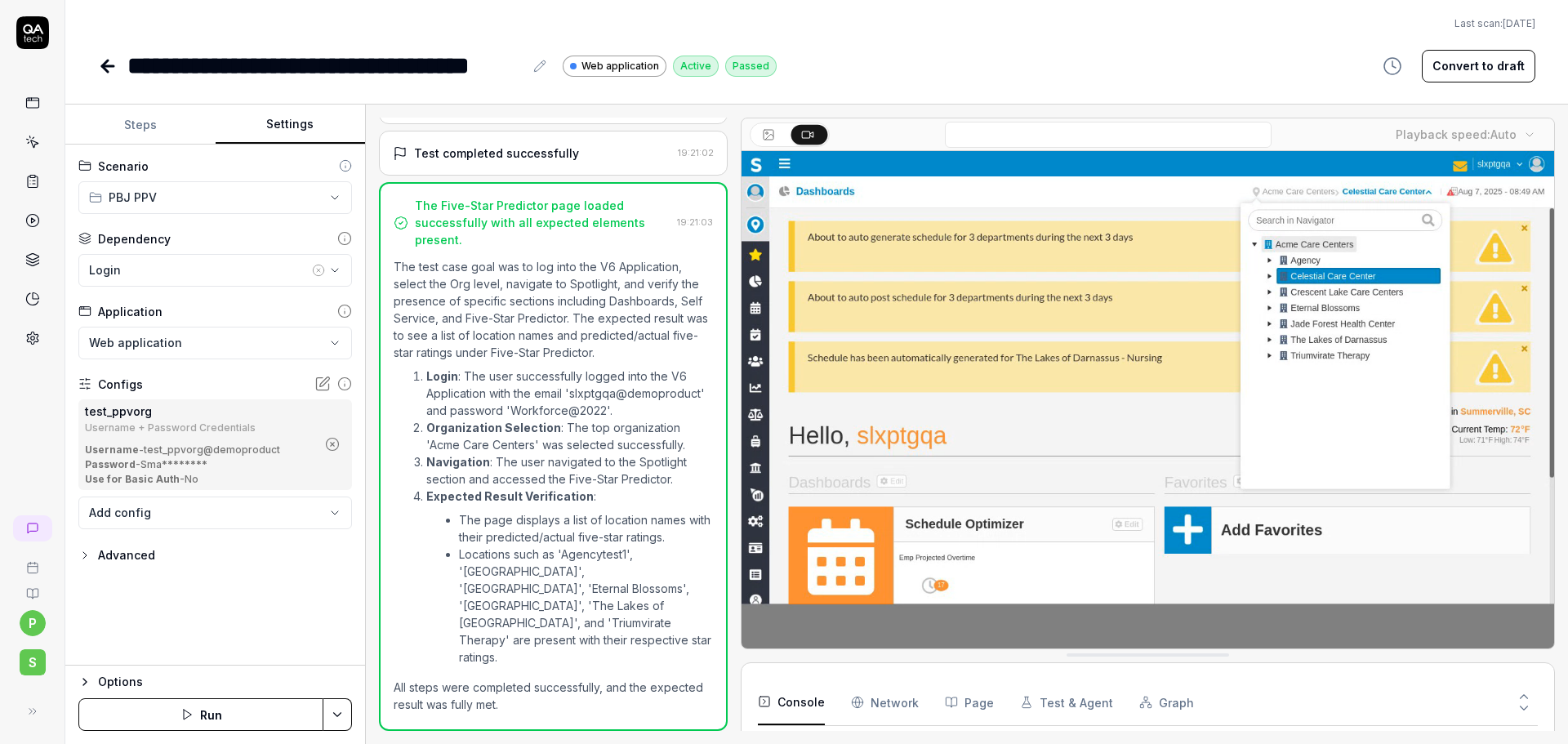
click at [110, 60] on icon at bounding box center [108, 66] width 20 height 20
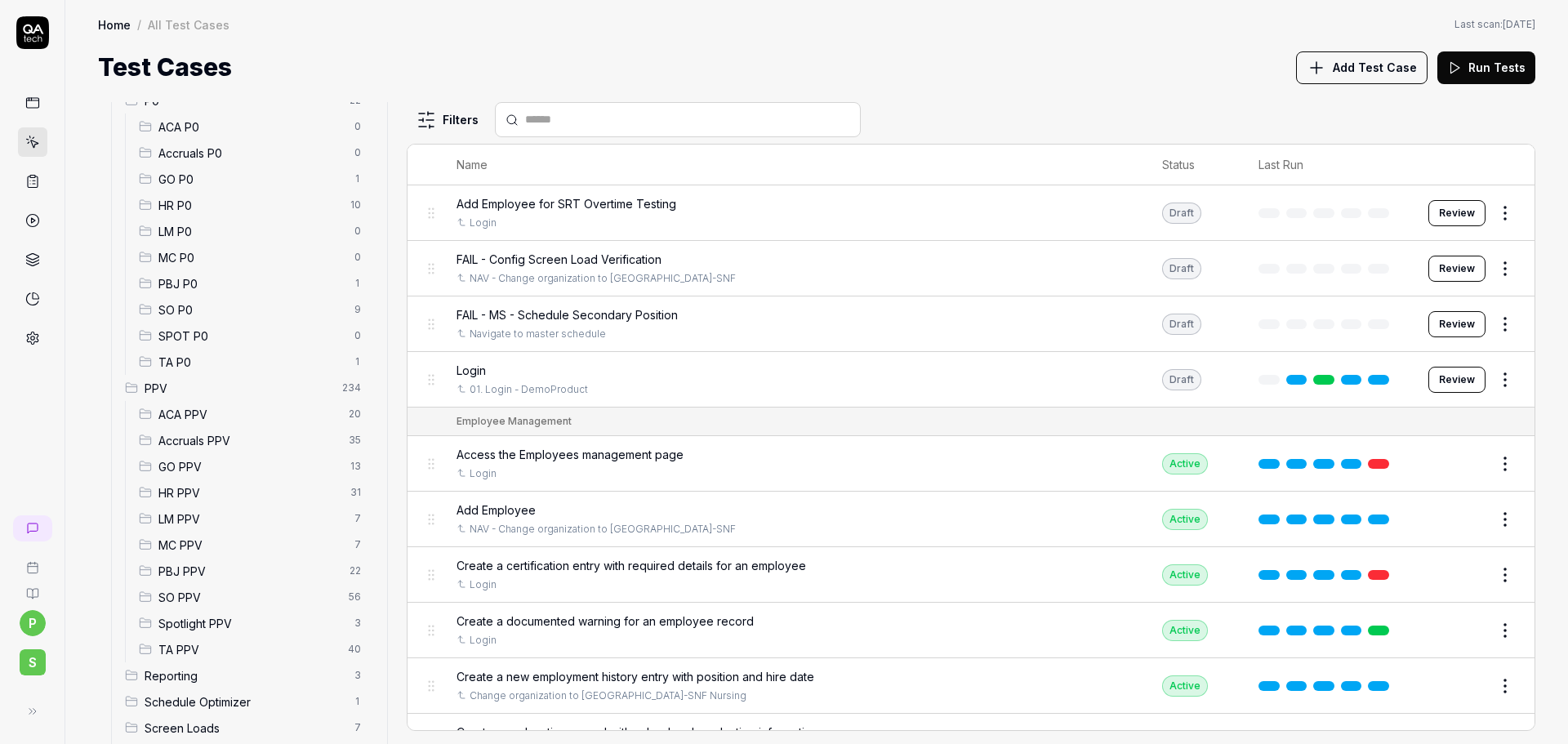
scroll to position [227, 0]
click at [183, 521] on span "PBJ PPV" at bounding box center [249, 522] width 182 height 17
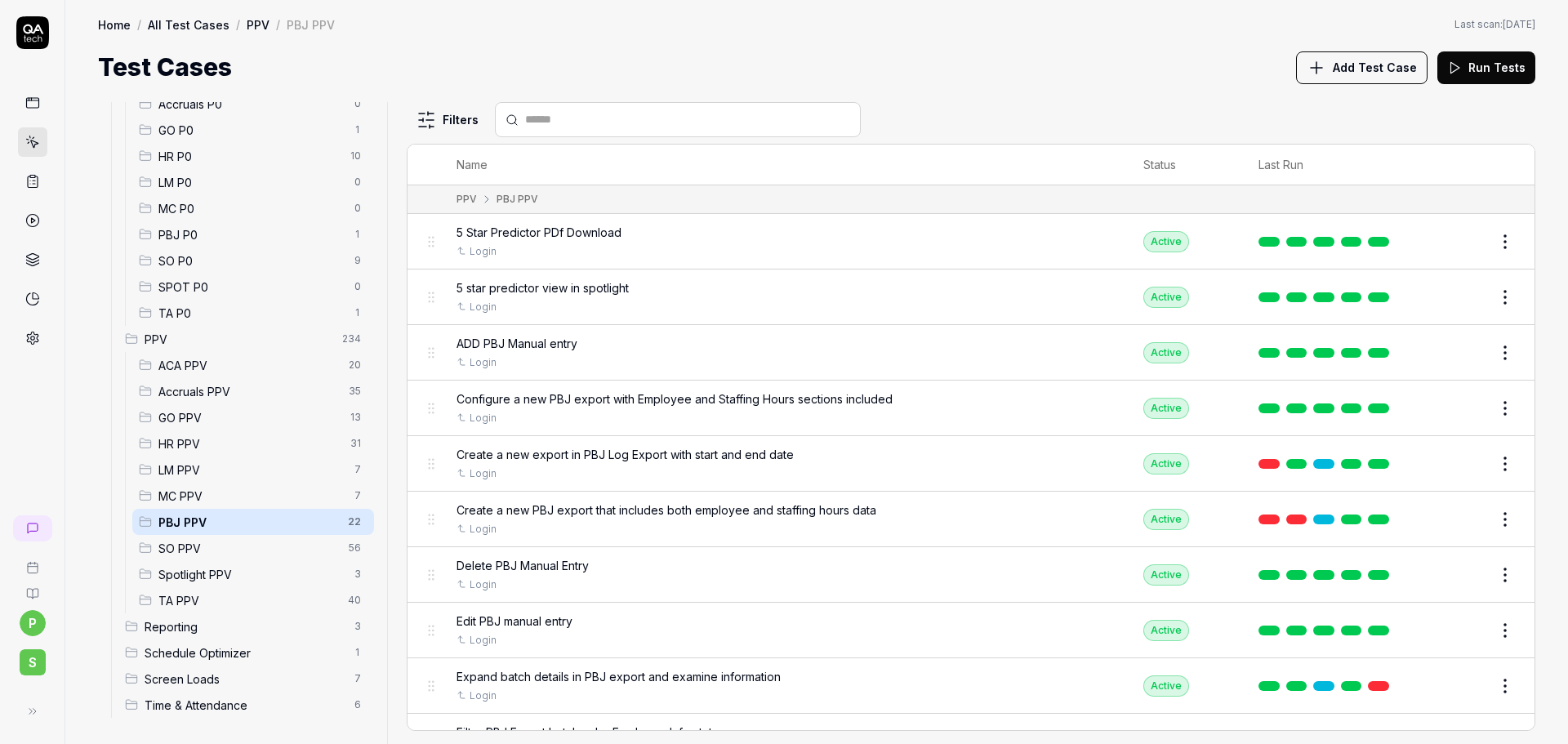
click at [611, 341] on div "ADD PBJ Manual entry" at bounding box center [783, 343] width 655 height 17
click at [542, 346] on span "ADD PBJ Manual entry" at bounding box center [516, 343] width 121 height 17
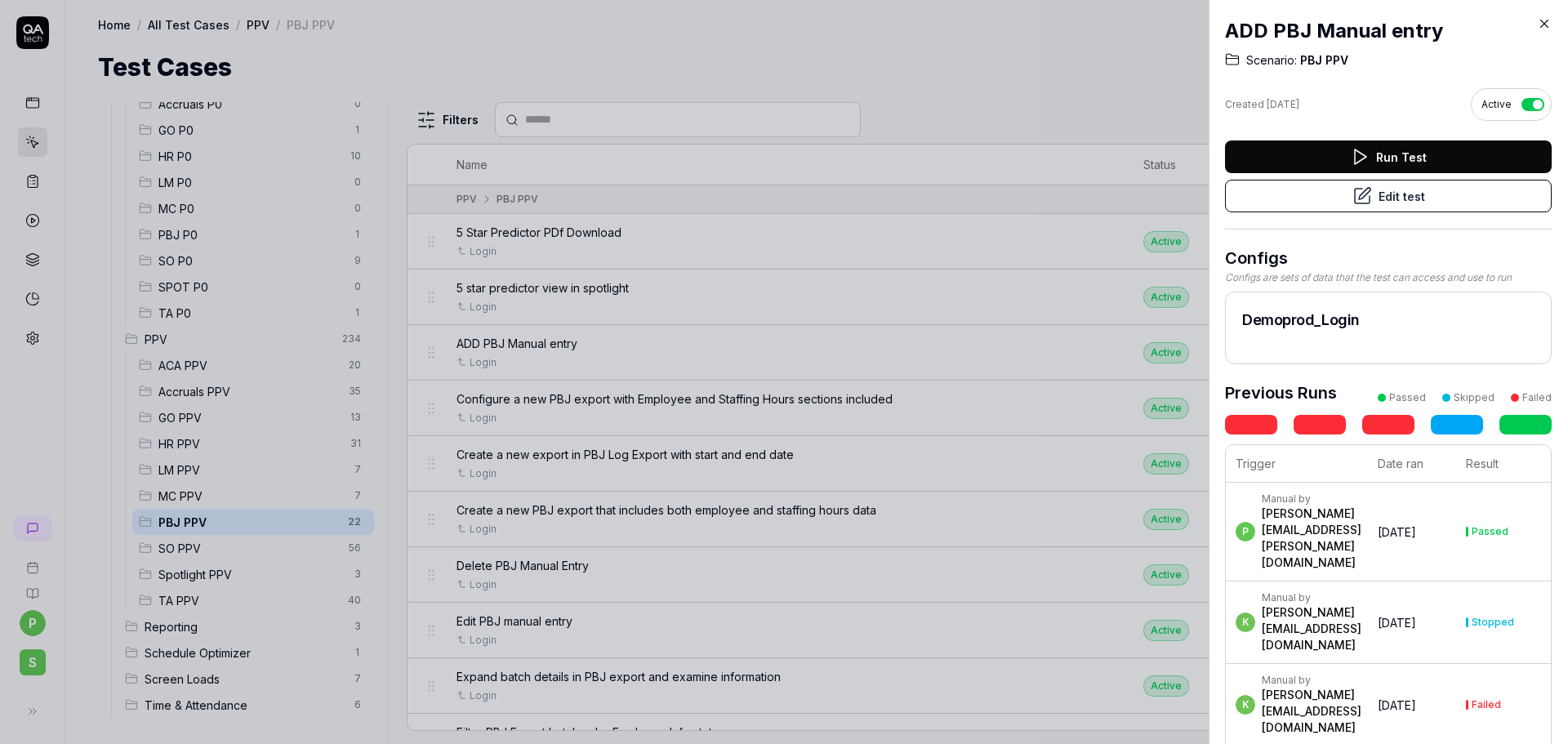
click at [1384, 321] on h2 "Demoprod_Login" at bounding box center [1388, 320] width 292 height 22
drag, startPoint x: 1365, startPoint y: 328, endPoint x: 1308, endPoint y: 325, distance: 57.1
click at [1346, 328] on h2 "Demoprod_Login" at bounding box center [1388, 320] width 292 height 22
click at [1308, 325] on h2 "Demoprod_Login" at bounding box center [1388, 320] width 292 height 22
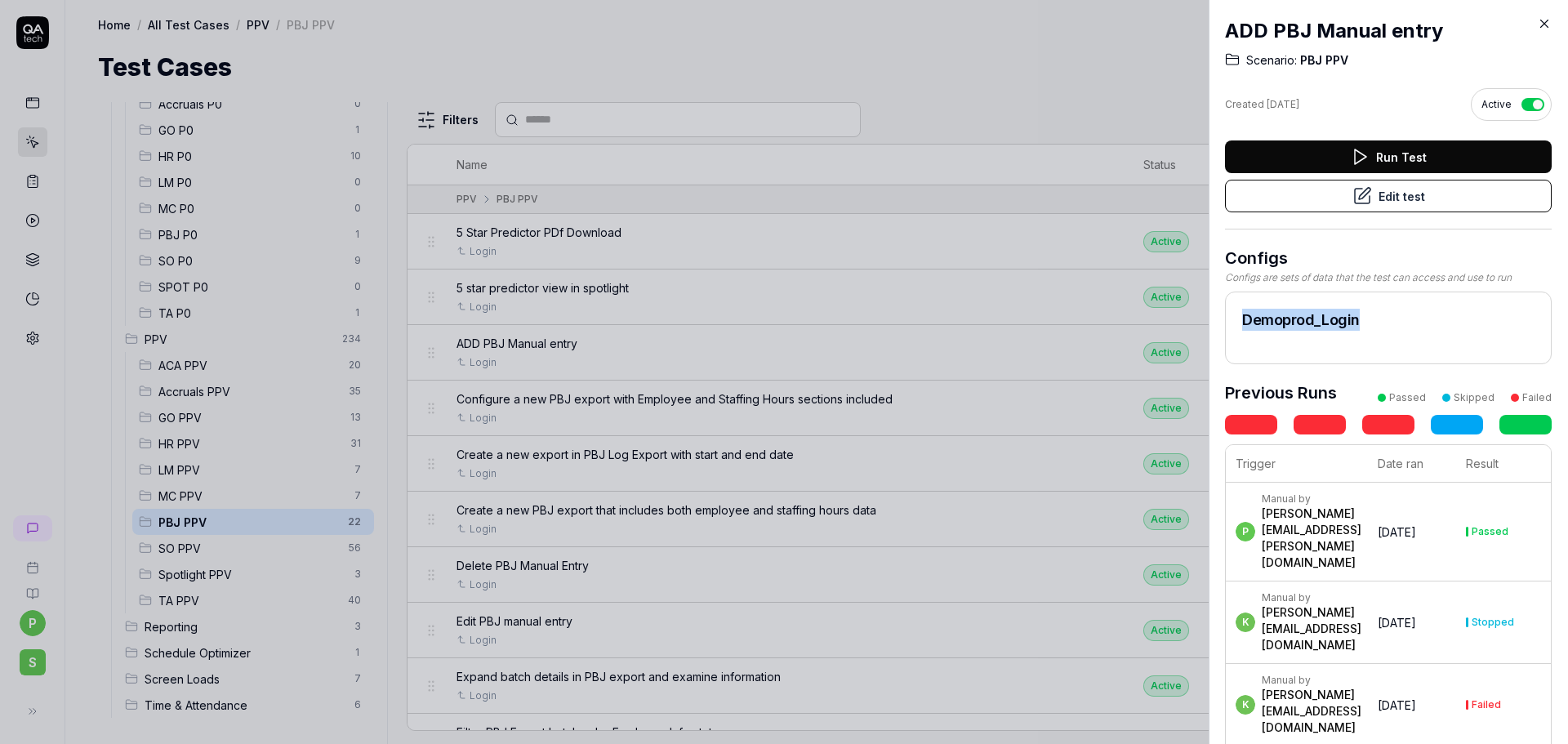
click at [1385, 194] on button "Edit test" at bounding box center [1388, 196] width 327 height 33
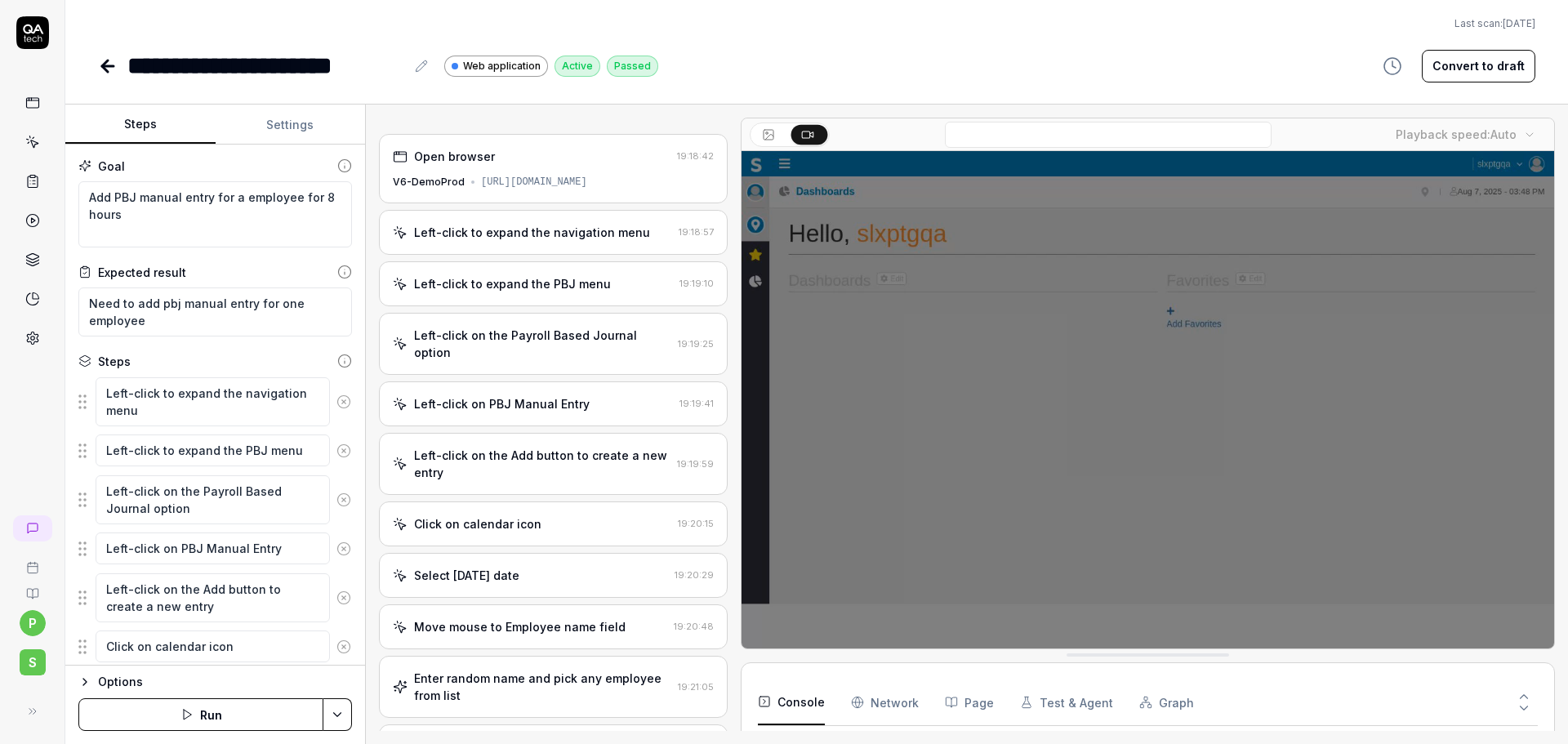
click at [277, 130] on button "Settings" at bounding box center [290, 125] width 150 height 39
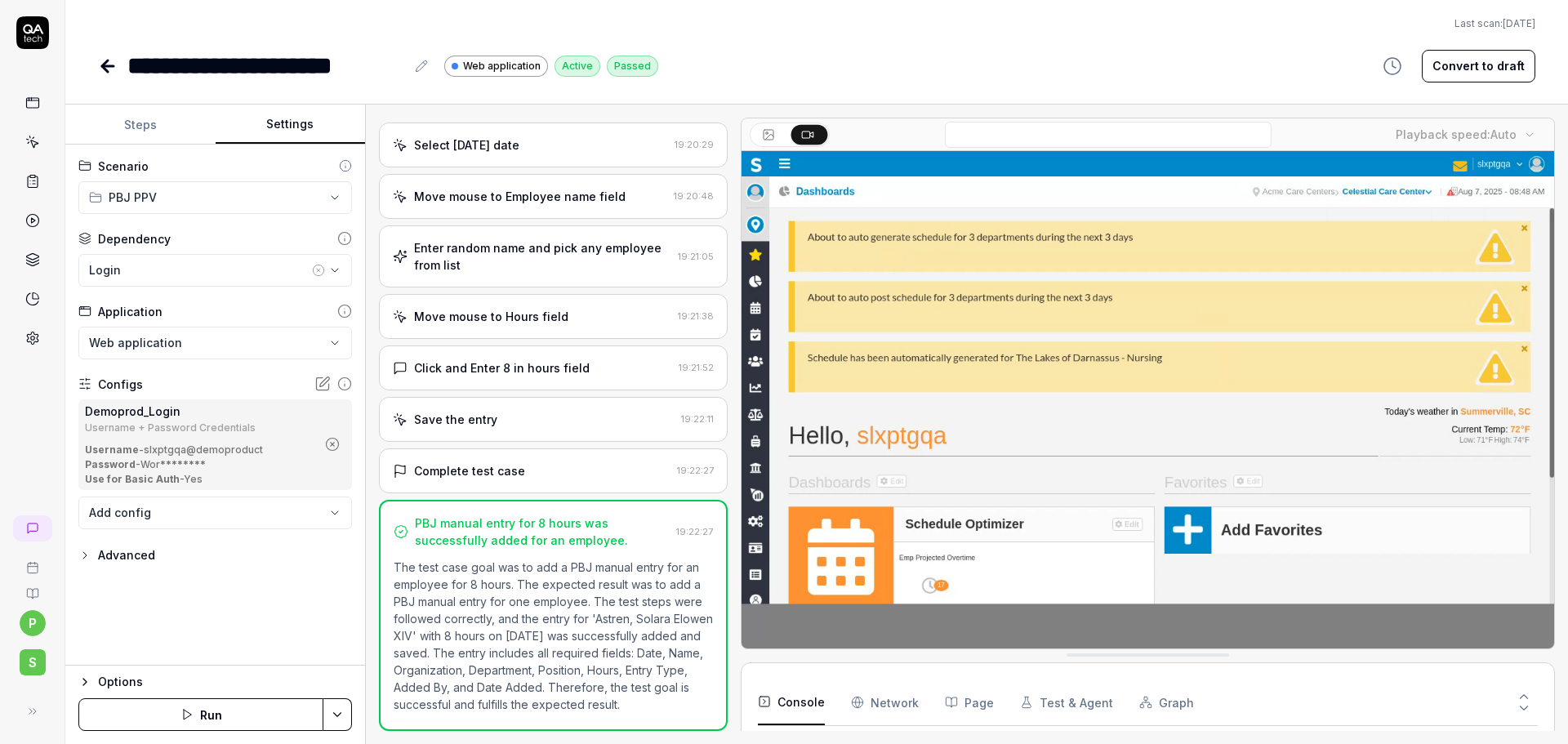
scroll to position [94, 0]
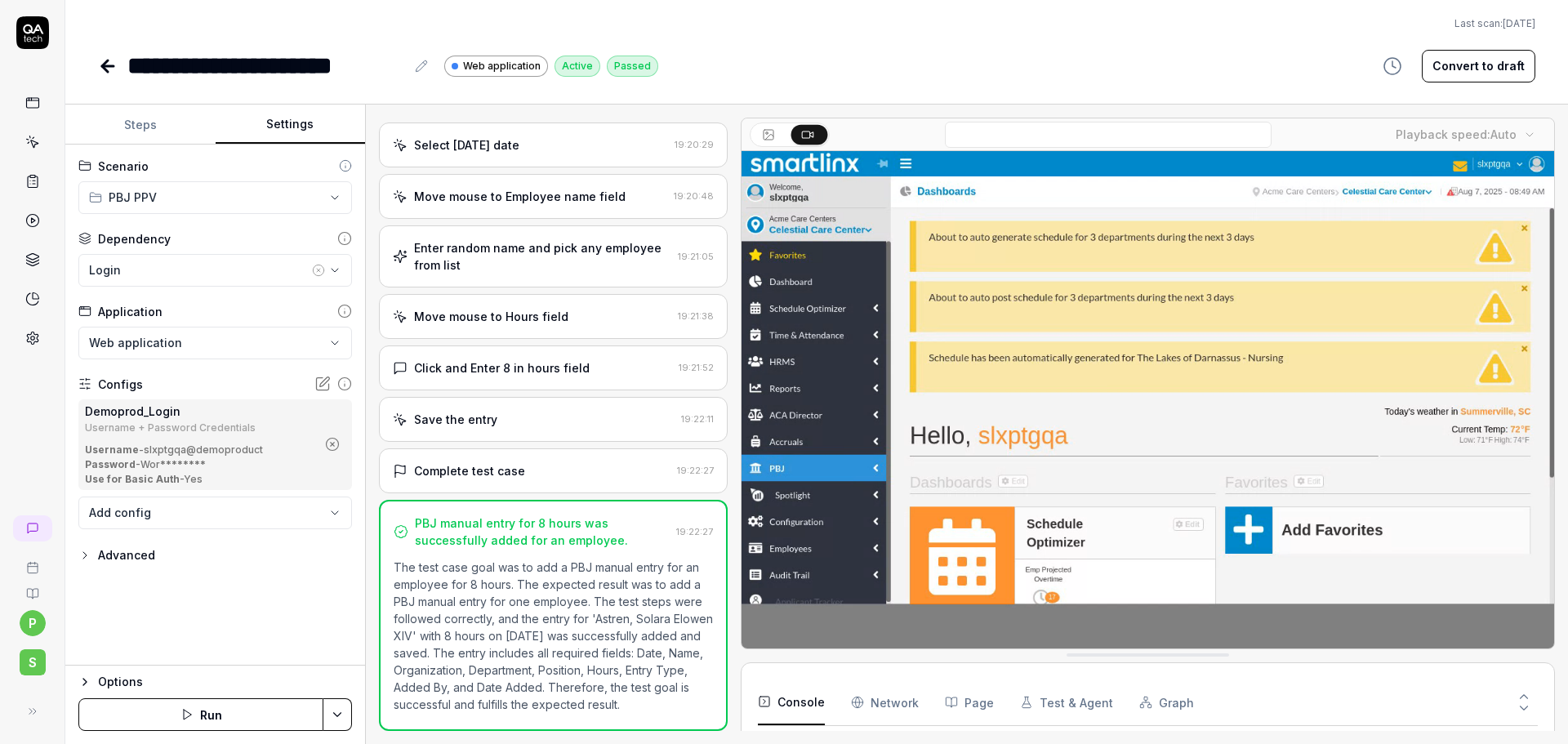
click at [330, 445] on icon "button" at bounding box center [333, 444] width 15 height 15
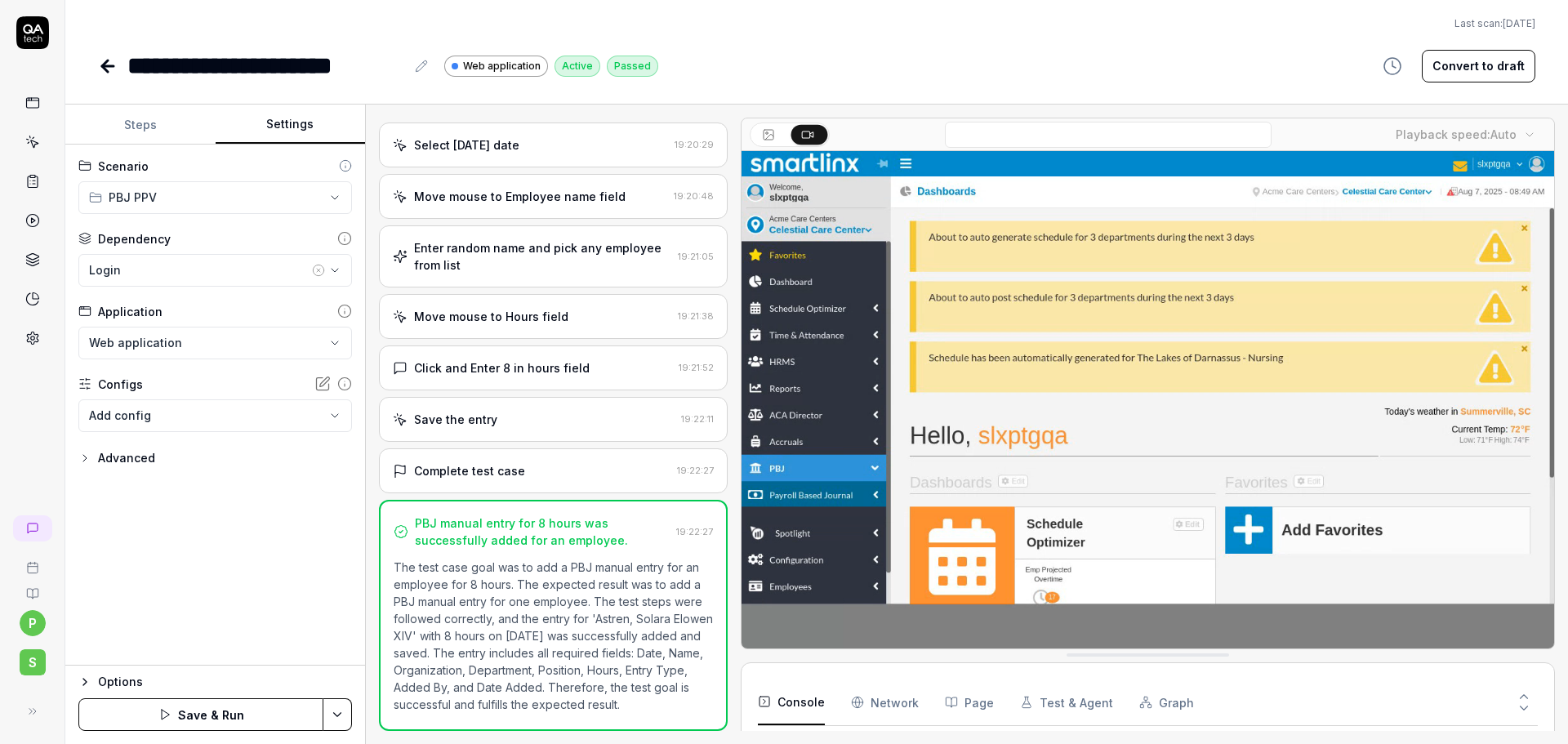
click at [246, 423] on body "**********" at bounding box center [784, 372] width 1568 height 744
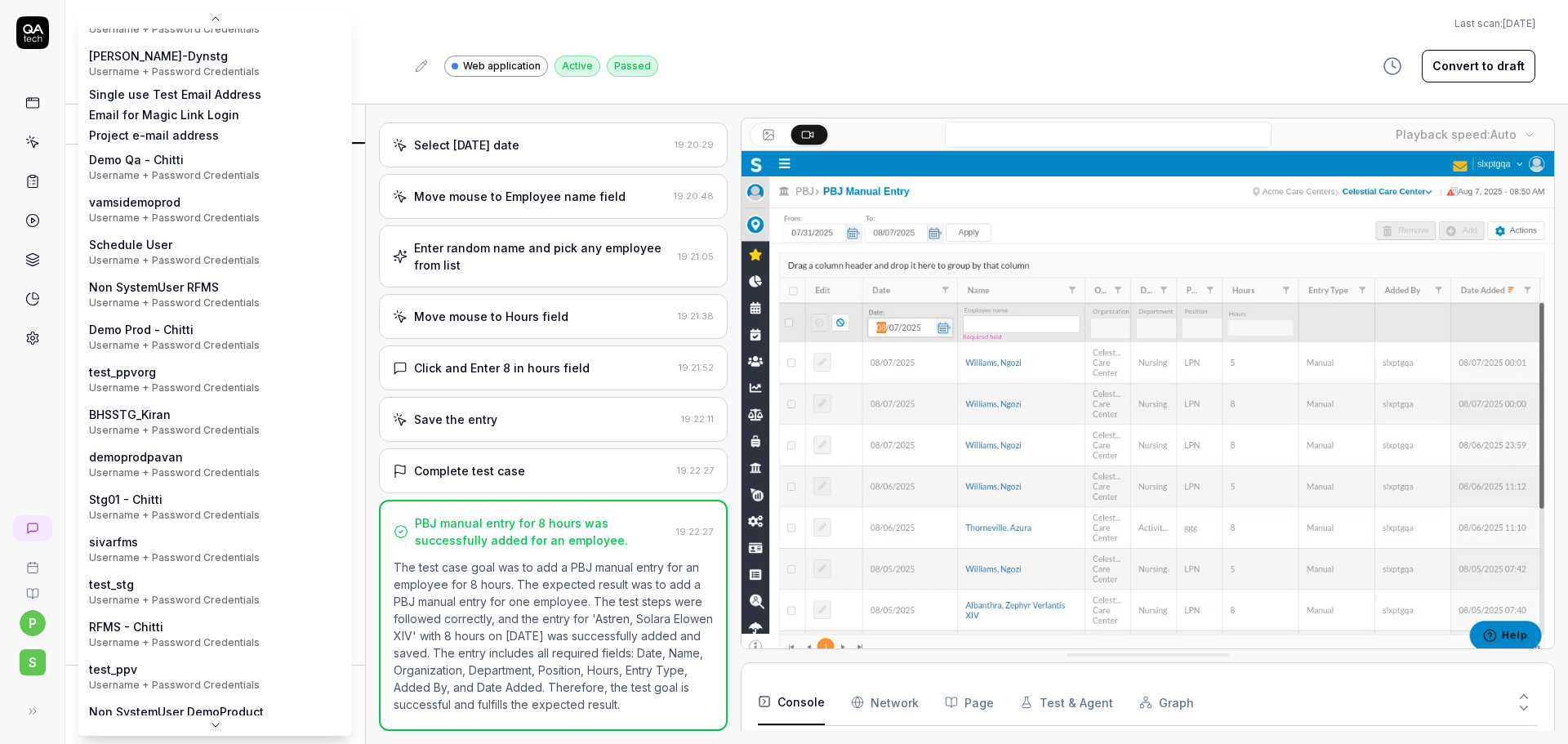
scroll to position [253, 0]
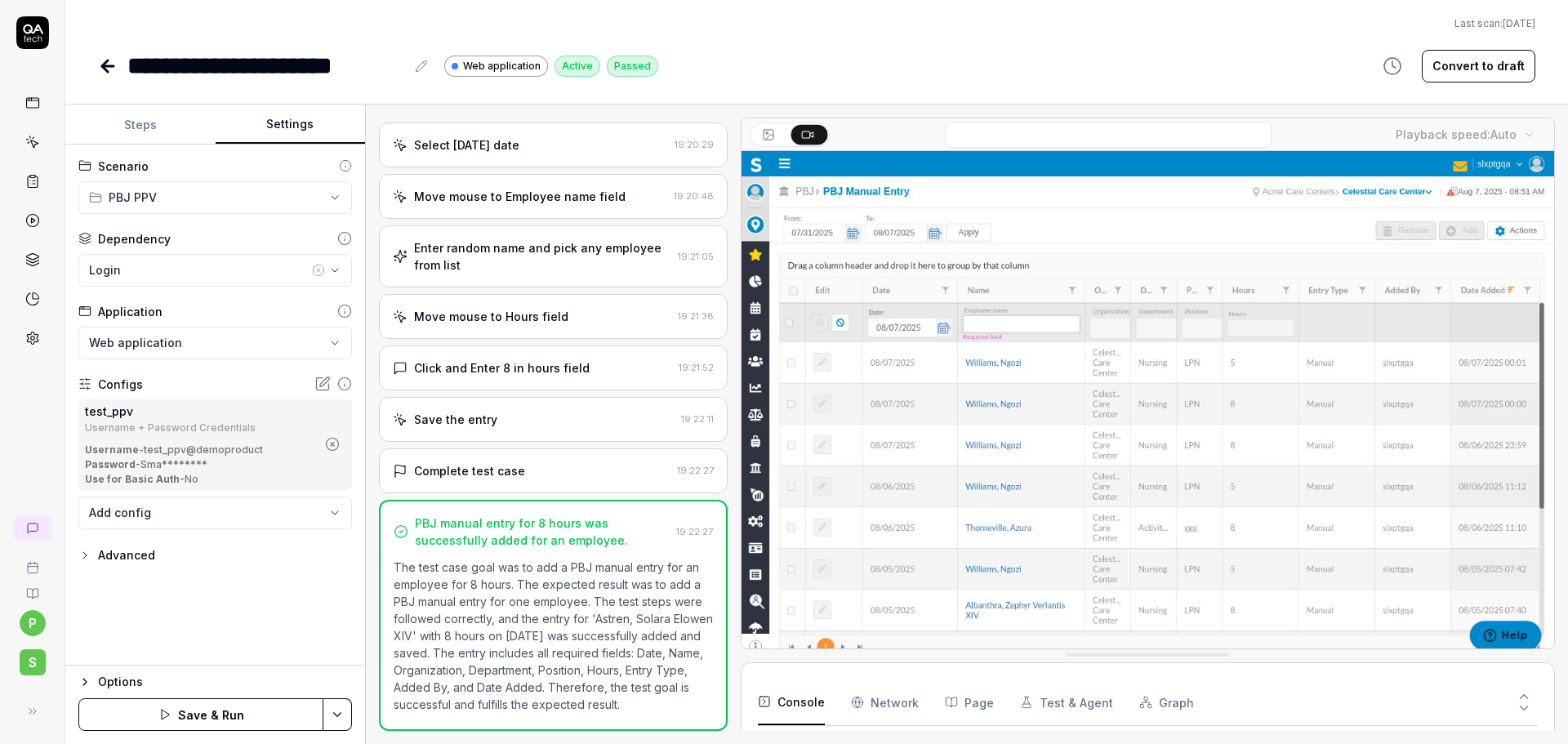
click at [340, 714] on html "**********" at bounding box center [784, 372] width 1568 height 744
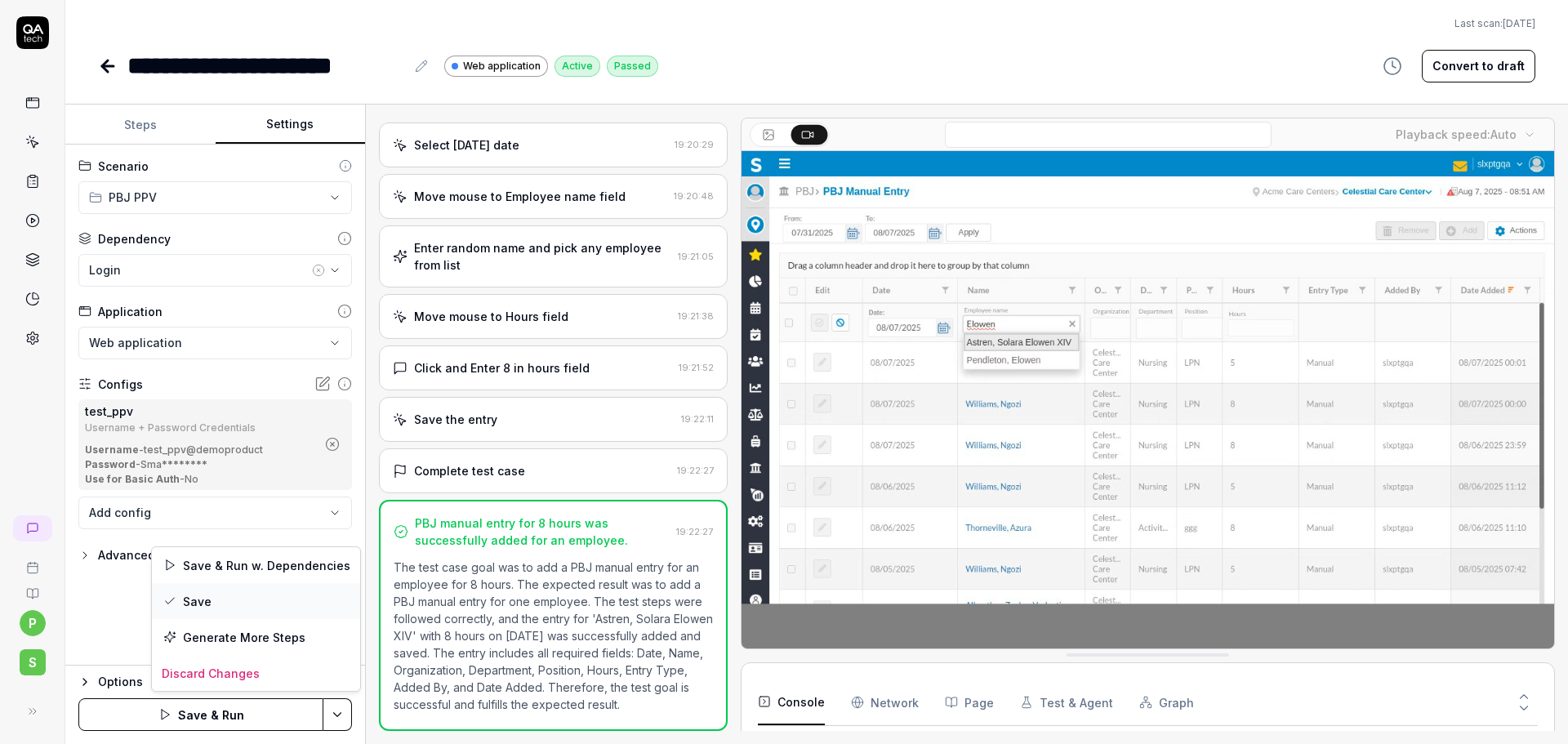
click at [245, 594] on div "Save" at bounding box center [256, 601] width 208 height 36
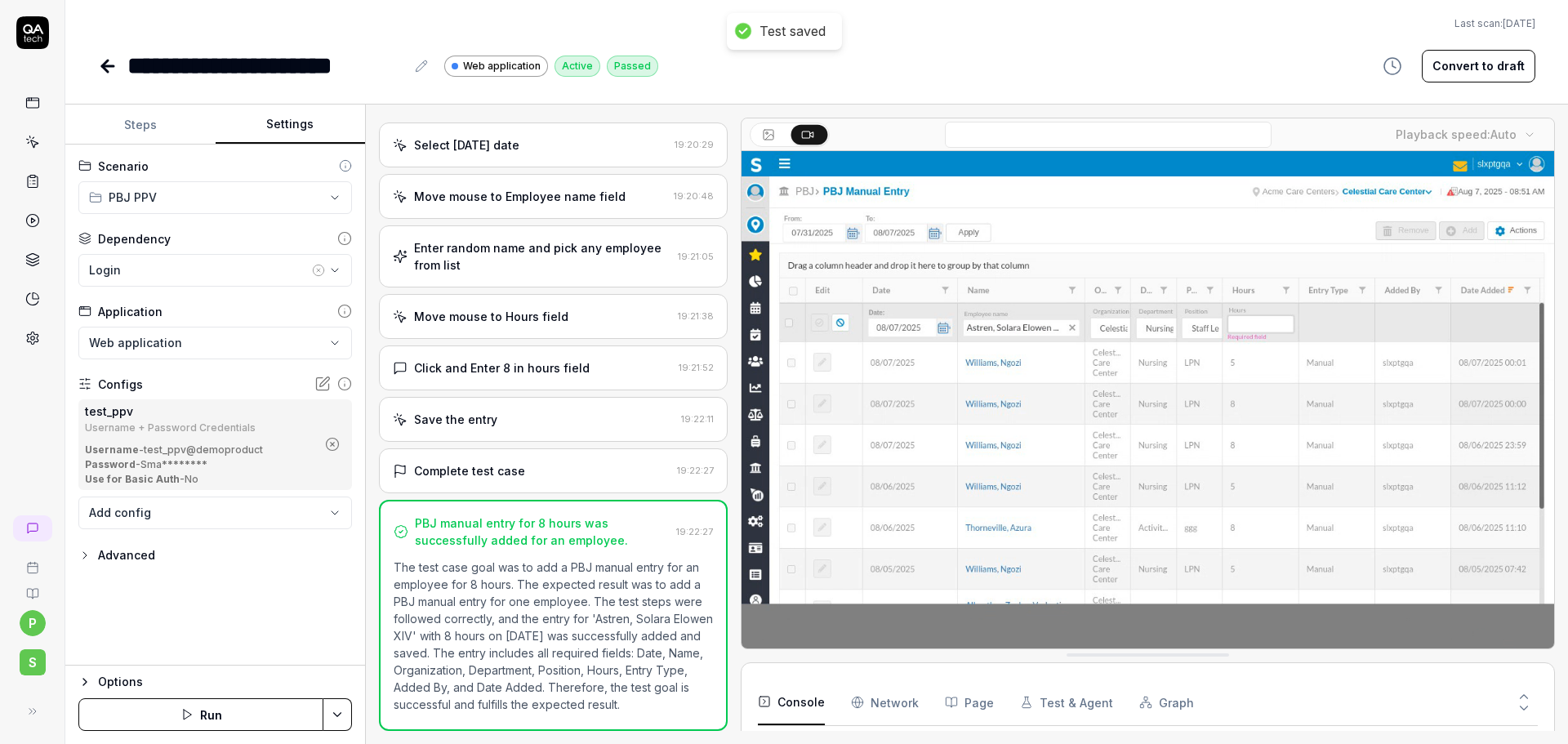
click at [109, 67] on icon at bounding box center [108, 67] width 11 height 0
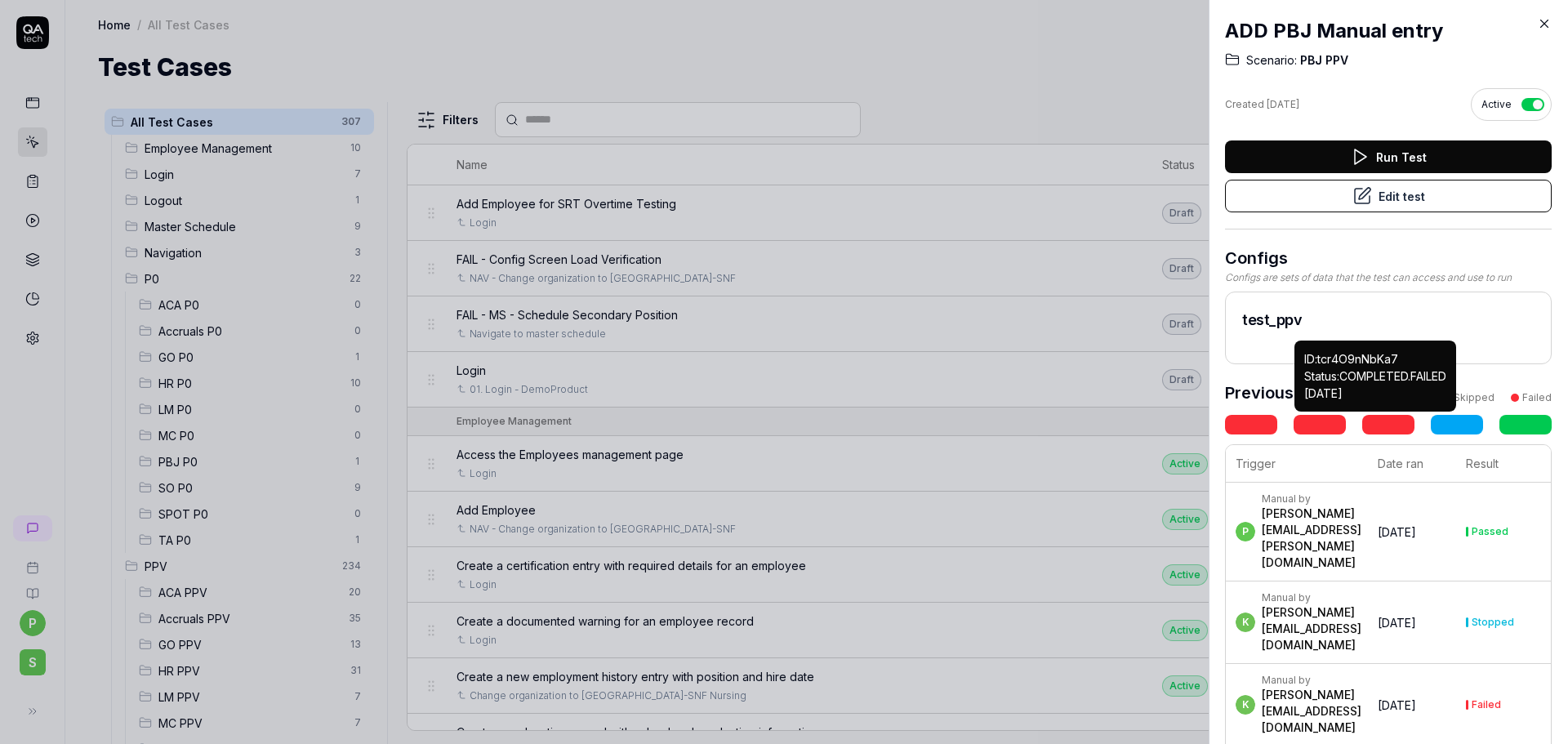
click at [1120, 95] on div at bounding box center [784, 372] width 1568 height 744
click at [1537, 29] on div "ADD PBJ Manual entry Scenario: PBJ PPV Created Jul 16, 2025 Active Run Test Edi…" at bounding box center [1388, 372] width 360 height 744
click at [1541, 23] on icon at bounding box center [1544, 23] width 15 height 15
click at [1542, 19] on icon at bounding box center [1544, 23] width 15 height 15
click at [1517, 22] on h2 "ADD PBJ Manual entry" at bounding box center [1388, 30] width 327 height 29
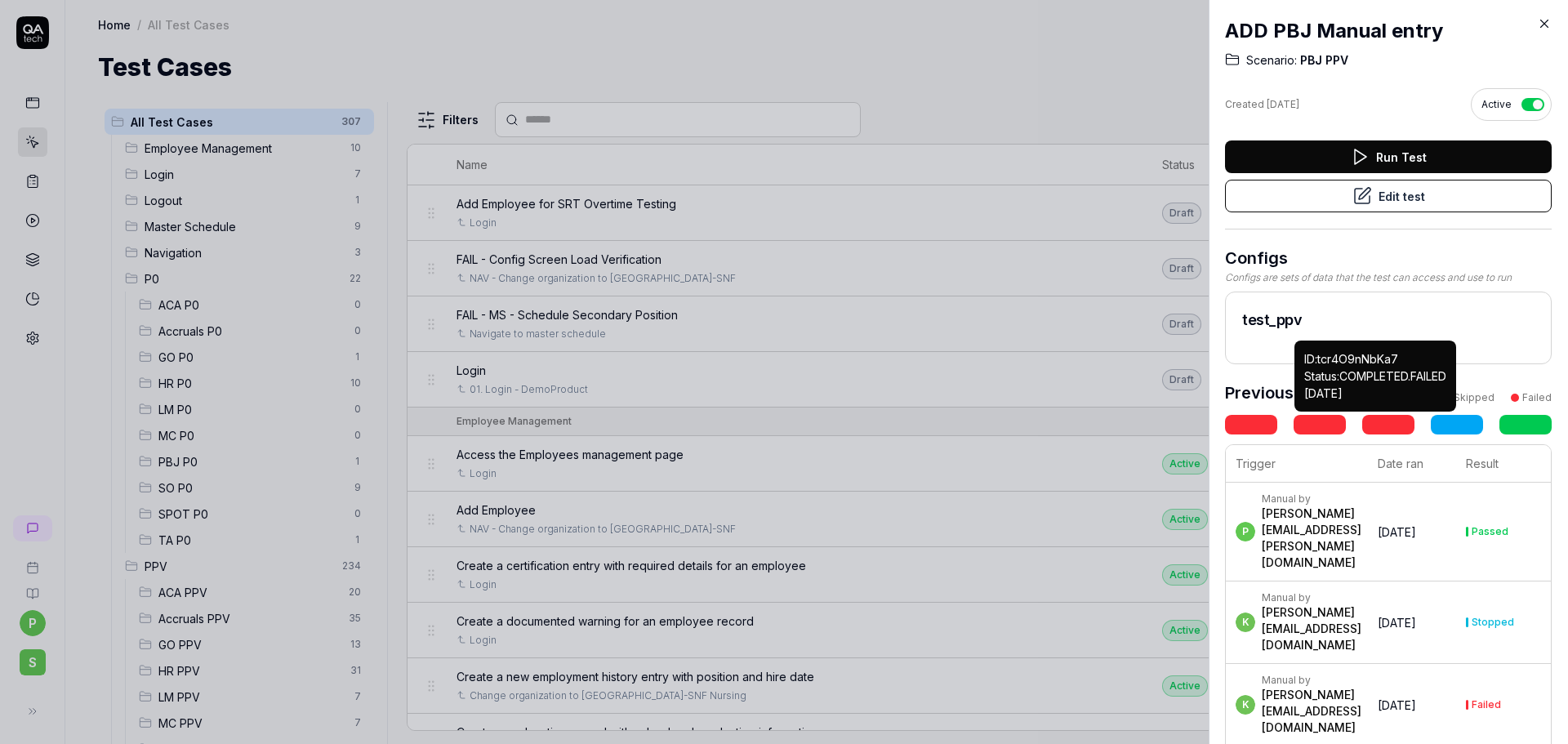
click at [1539, 25] on icon at bounding box center [1544, 23] width 15 height 15
click at [349, 468] on div at bounding box center [784, 372] width 1568 height 744
click at [1542, 21] on icon at bounding box center [1544, 23] width 15 height 15
click at [1545, 25] on icon at bounding box center [1544, 23] width 15 height 15
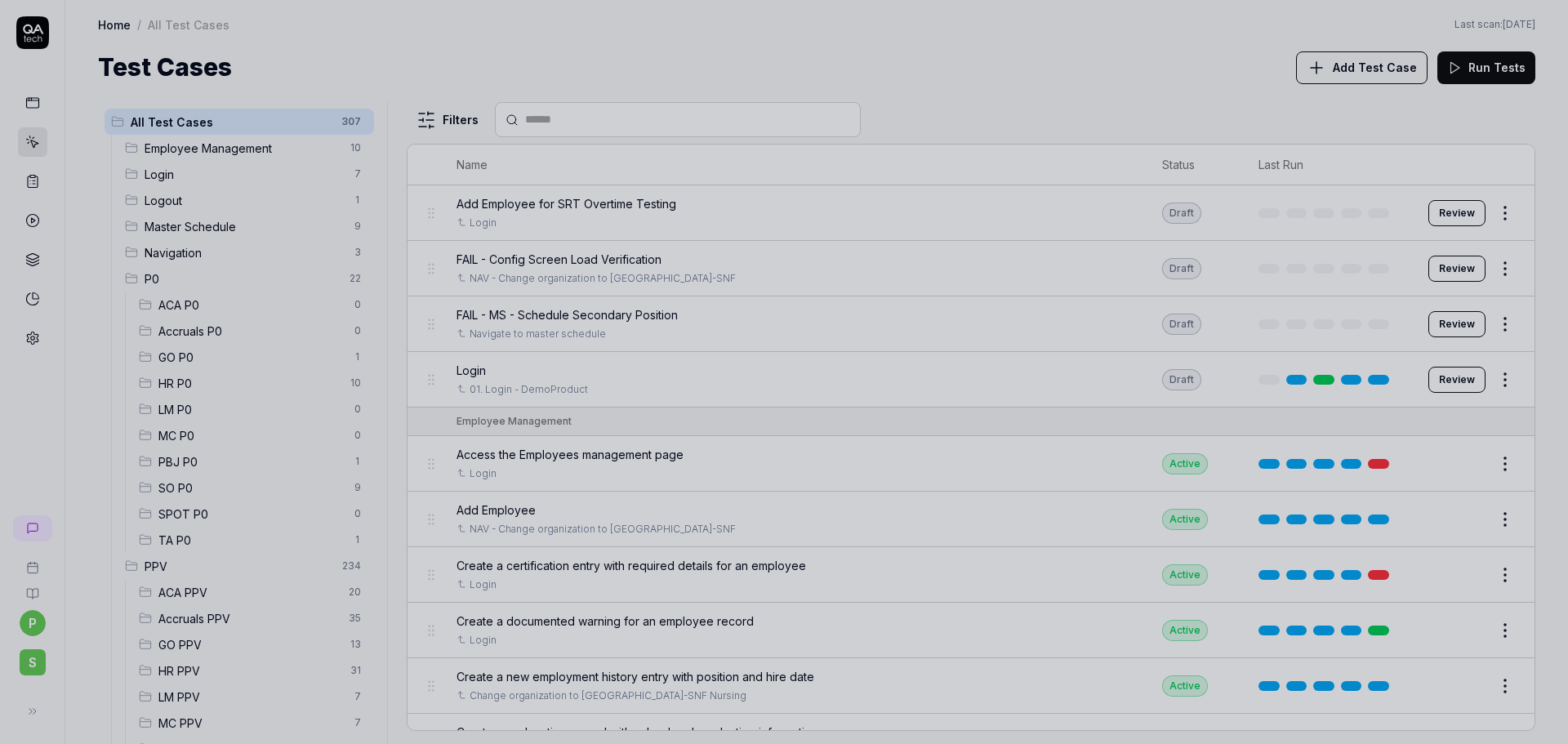
drag, startPoint x: 1545, startPoint y: 25, endPoint x: 917, endPoint y: 197, distance: 651.1
click at [853, 143] on div at bounding box center [784, 372] width 1568 height 744
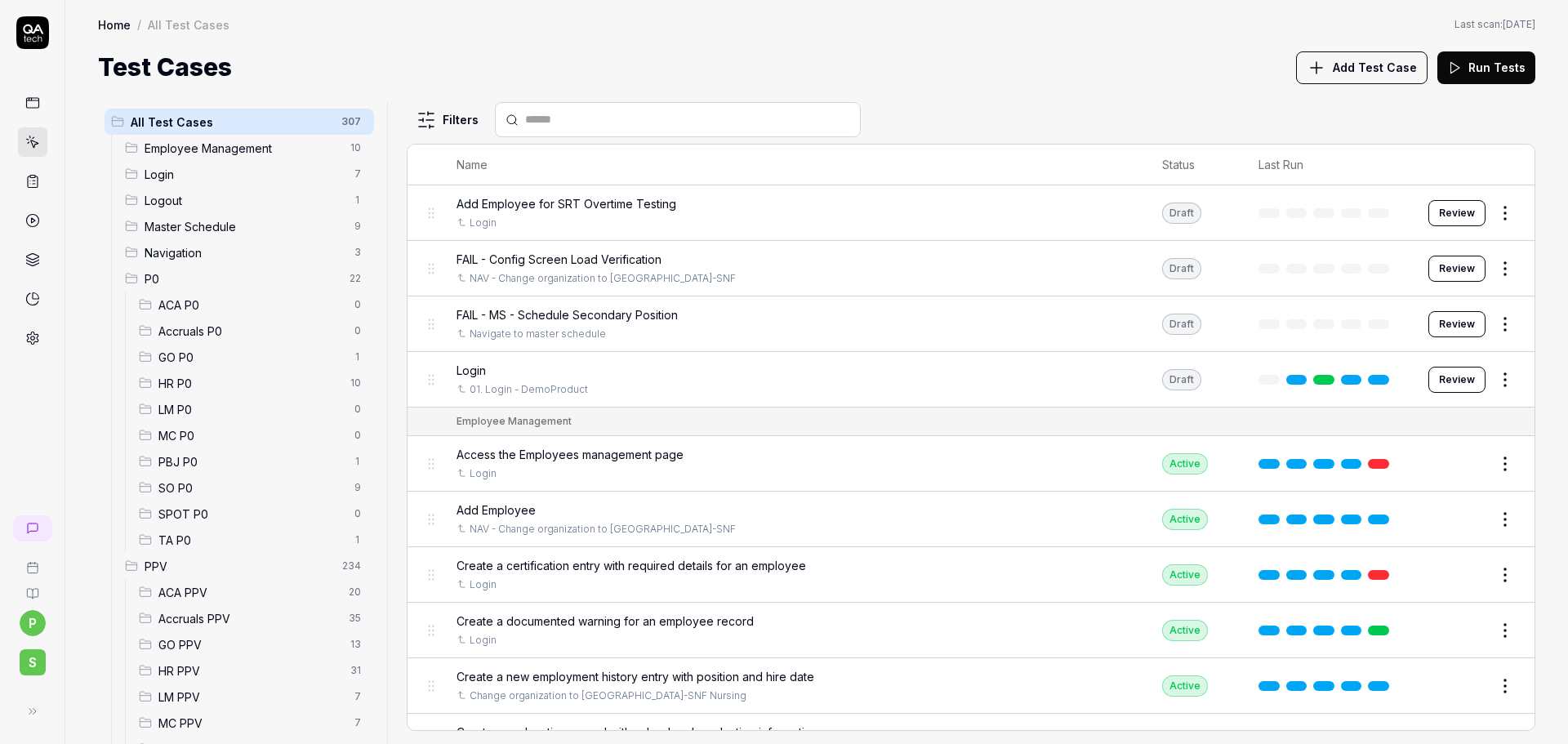
scroll to position [163, 0]
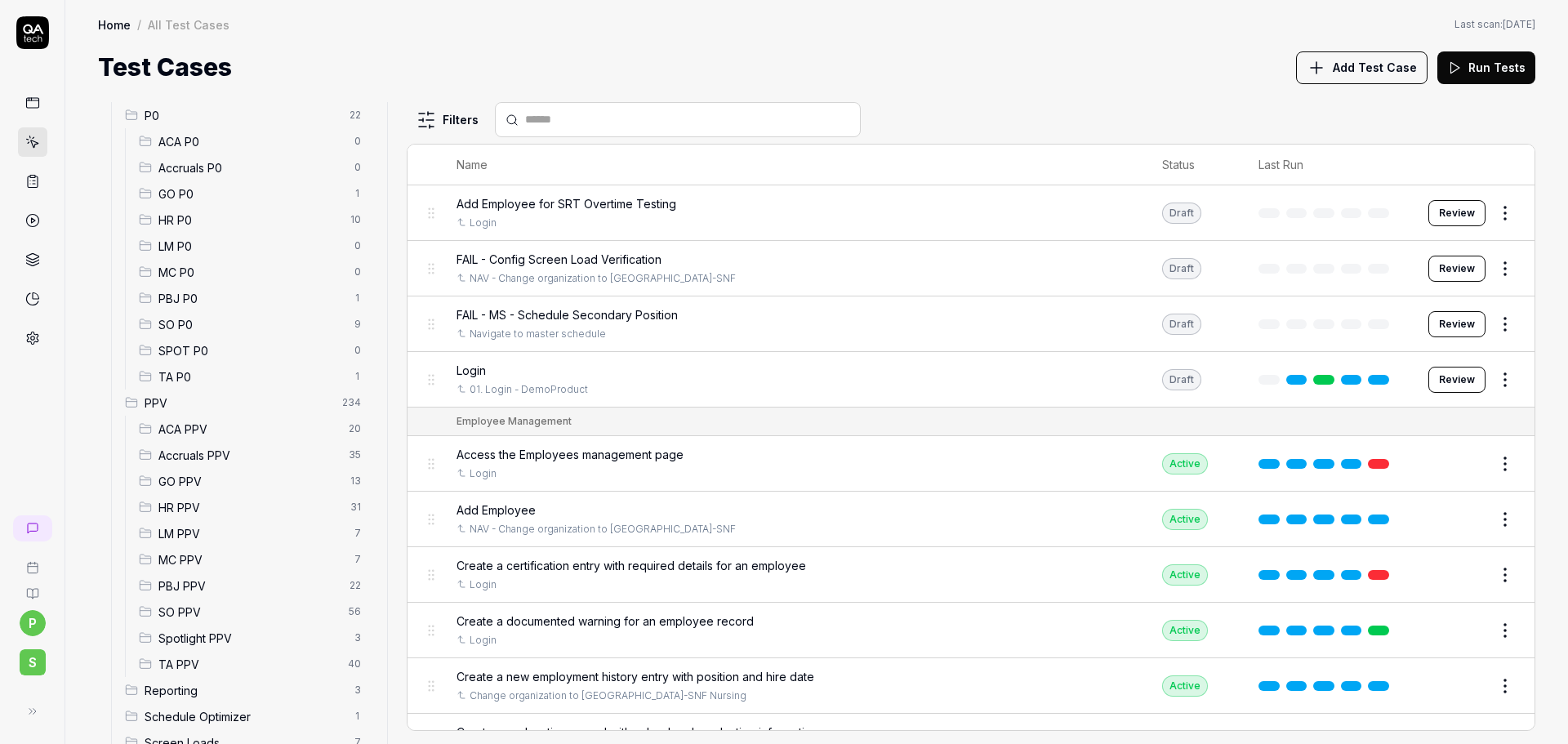
click at [209, 590] on span "PBJ PPV" at bounding box center [249, 586] width 182 height 17
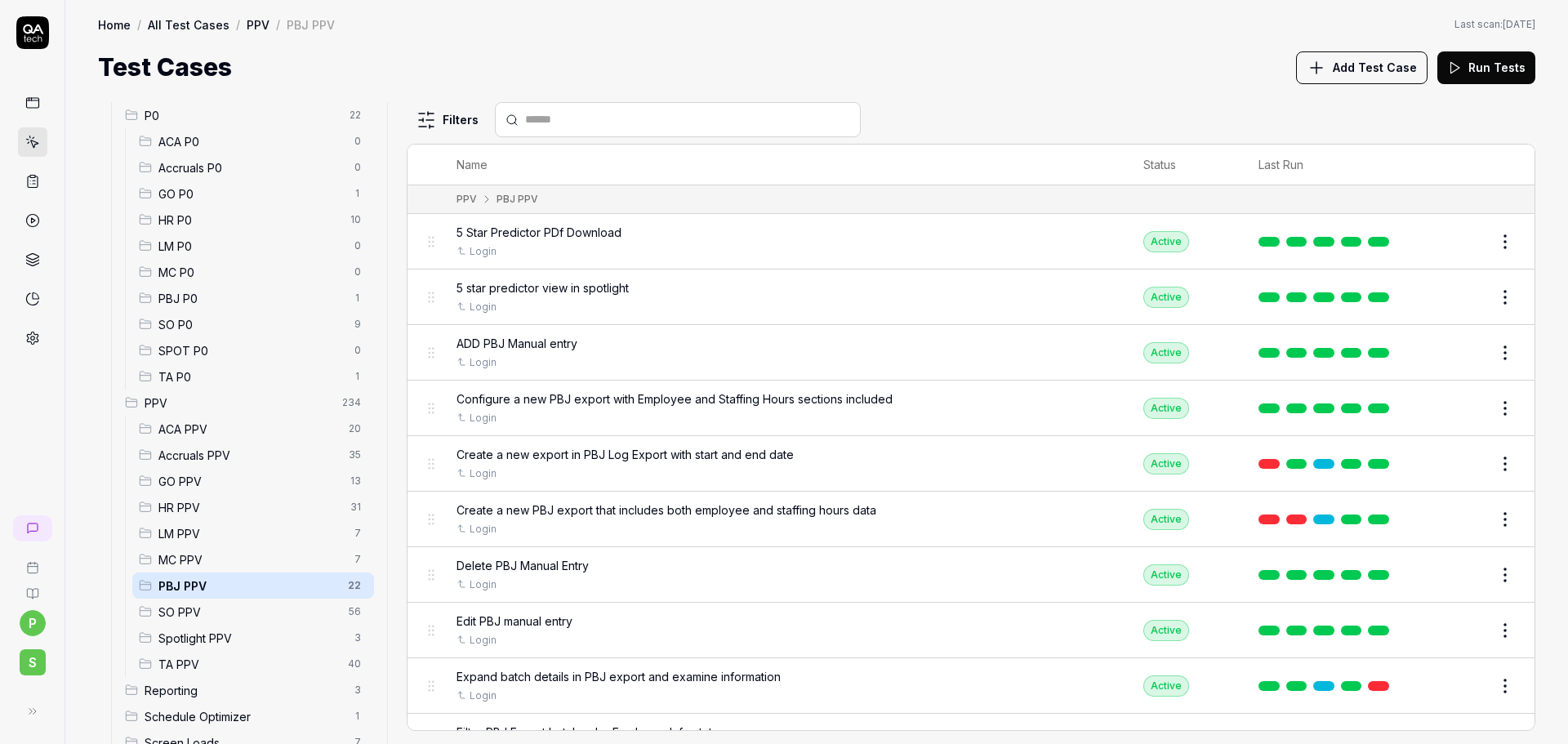
click at [1451, 407] on button "Edit" at bounding box center [1466, 409] width 39 height 26
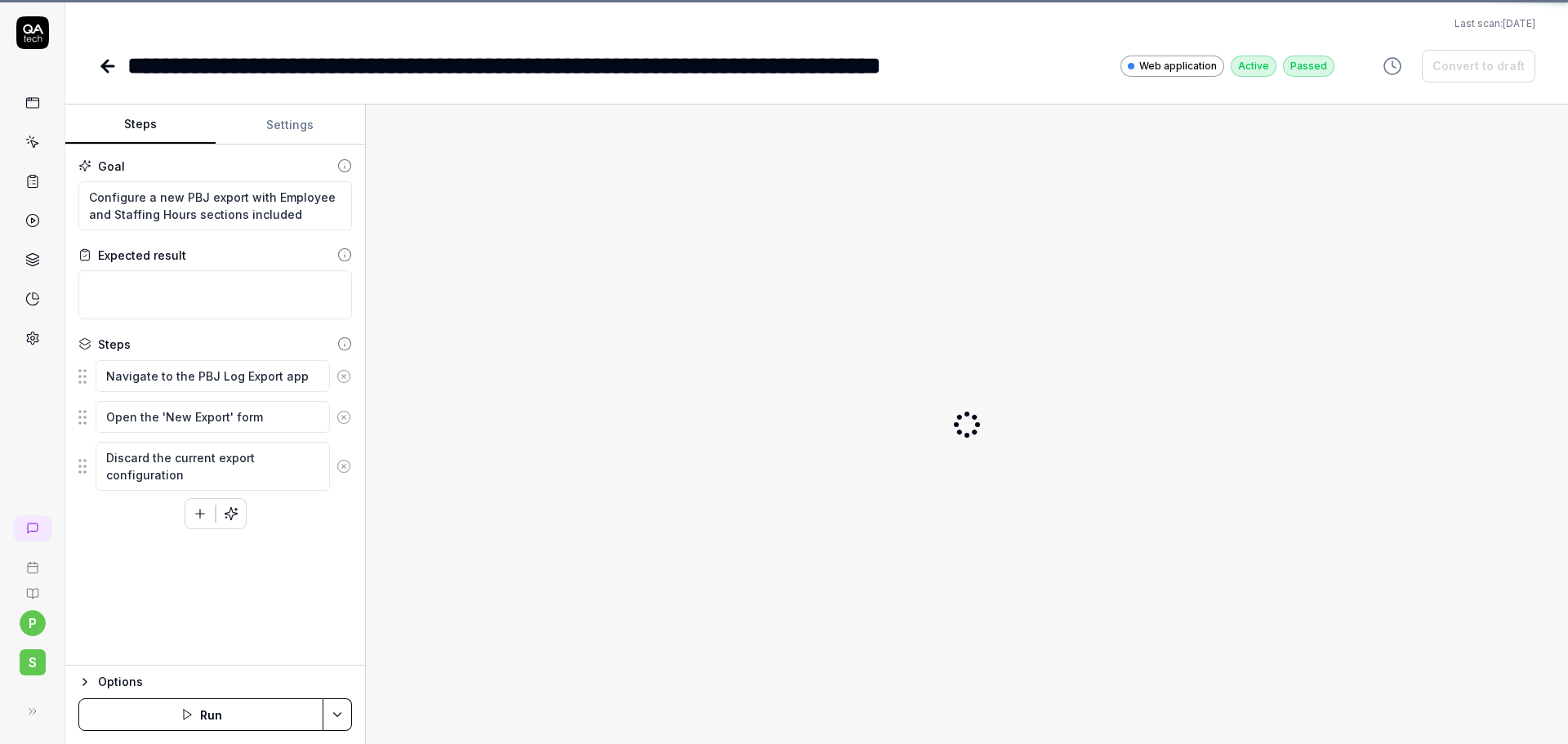
click at [1482, 409] on div at bounding box center [966, 424] width 1176 height 614
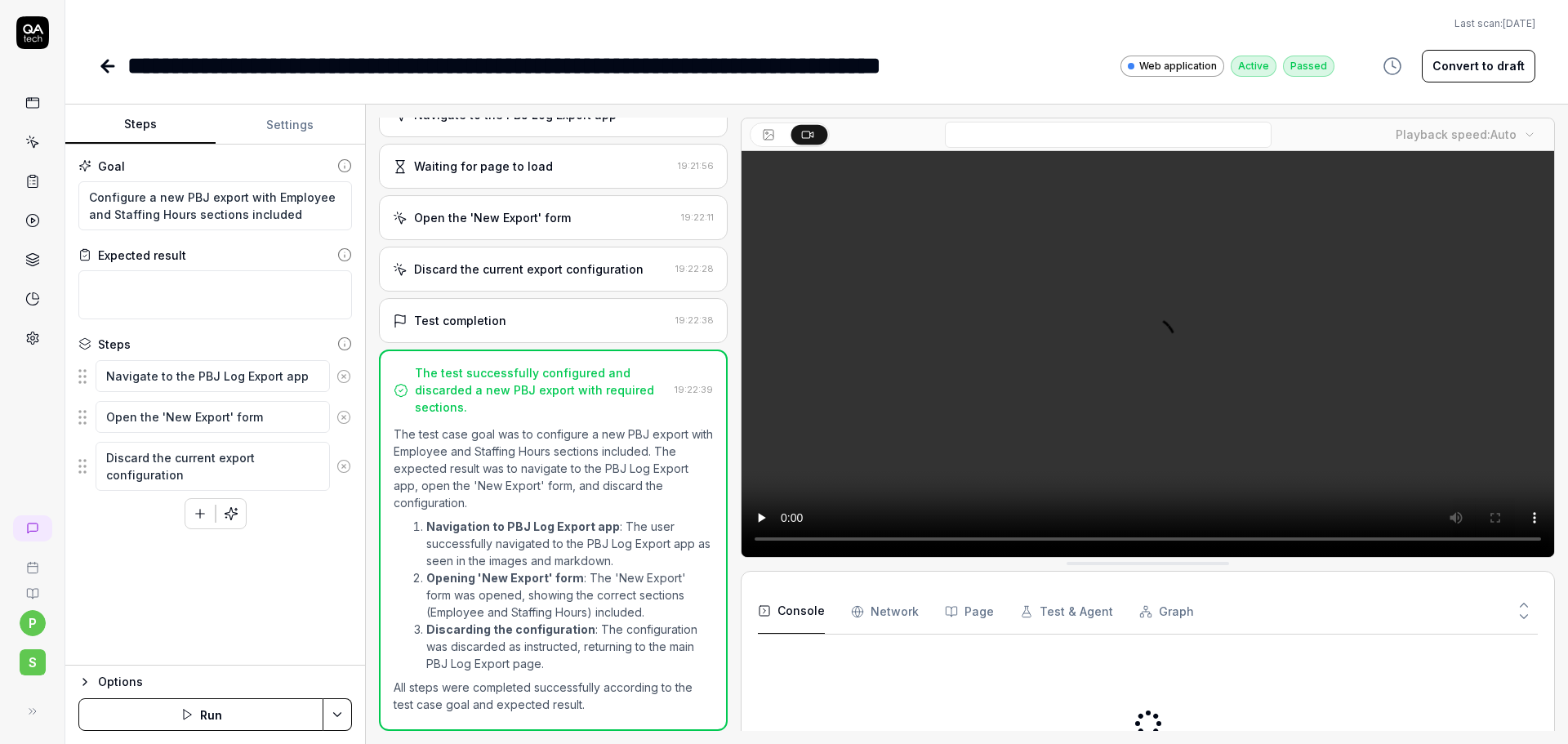
scroll to position [424, 0]
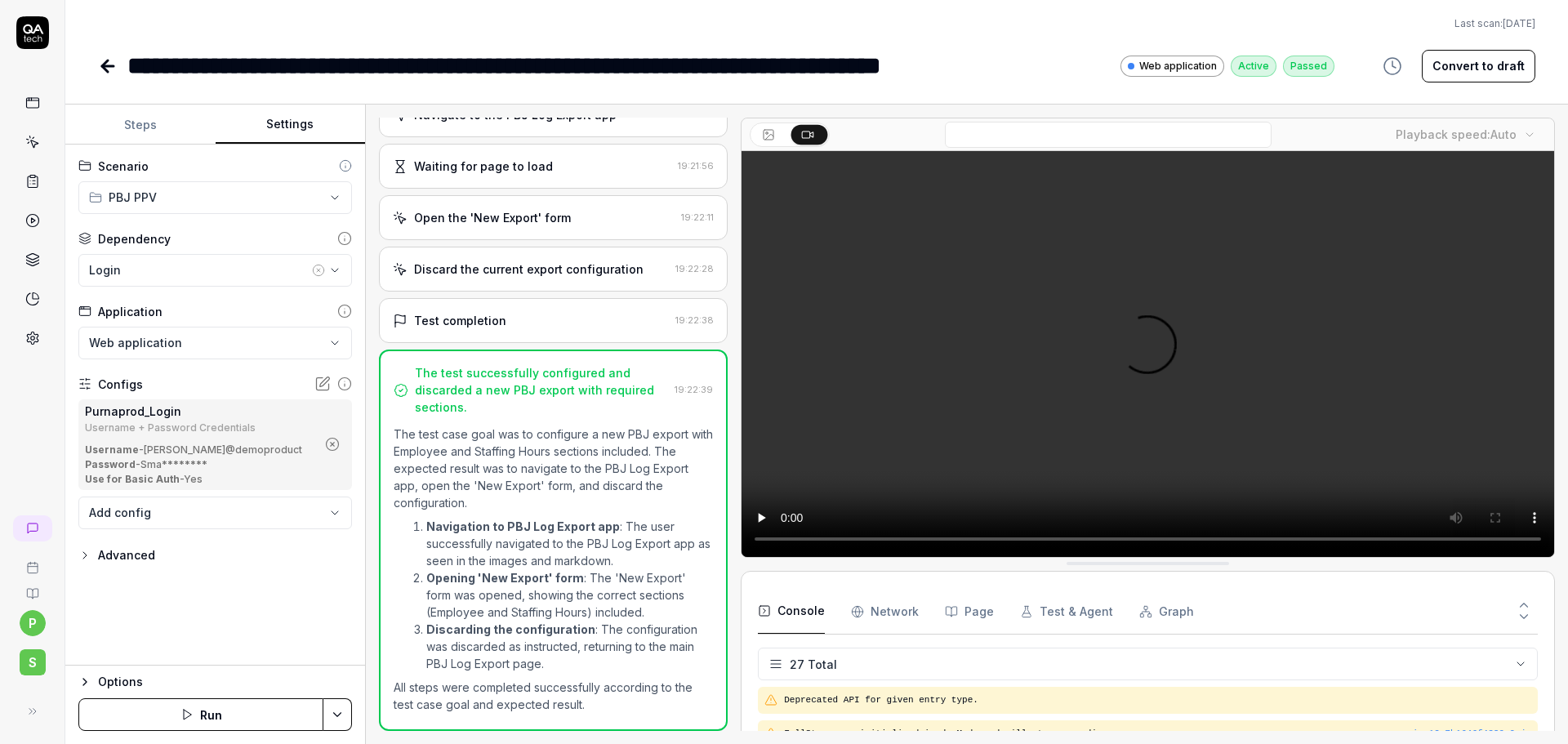
click at [299, 116] on button "Settings" at bounding box center [290, 125] width 150 height 39
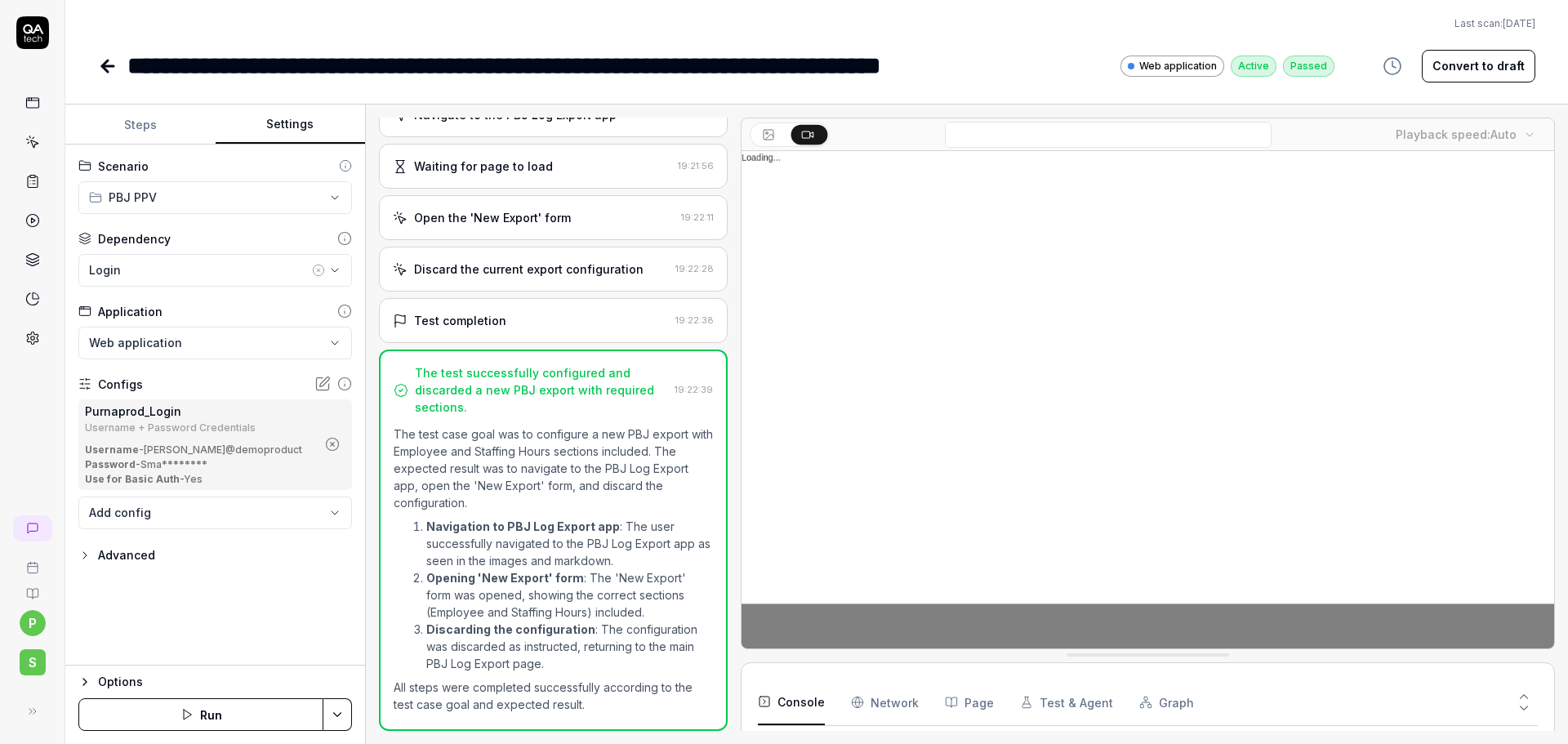
scroll to position [815, 0]
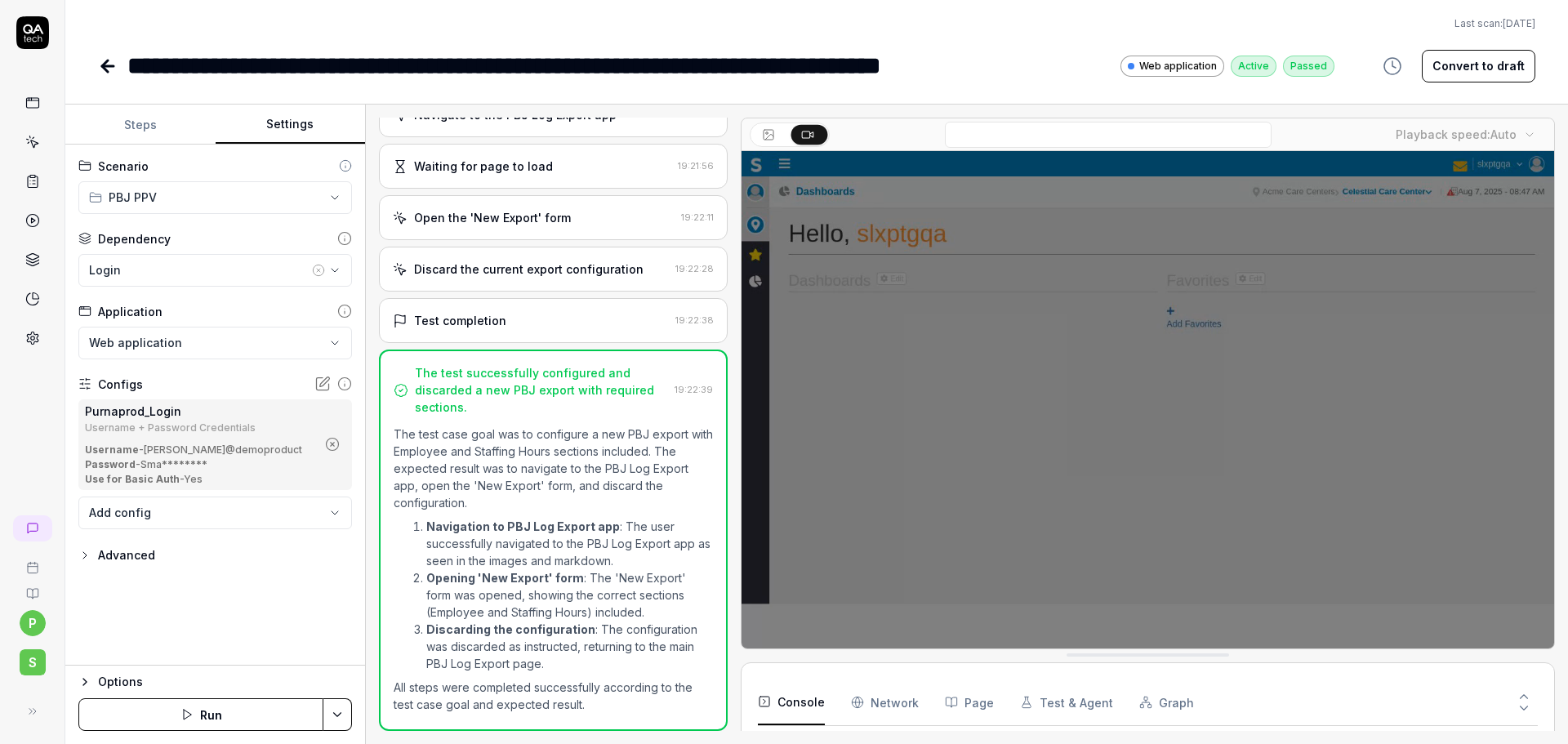
click at [329, 439] on circle "button" at bounding box center [333, 444] width 12 height 12
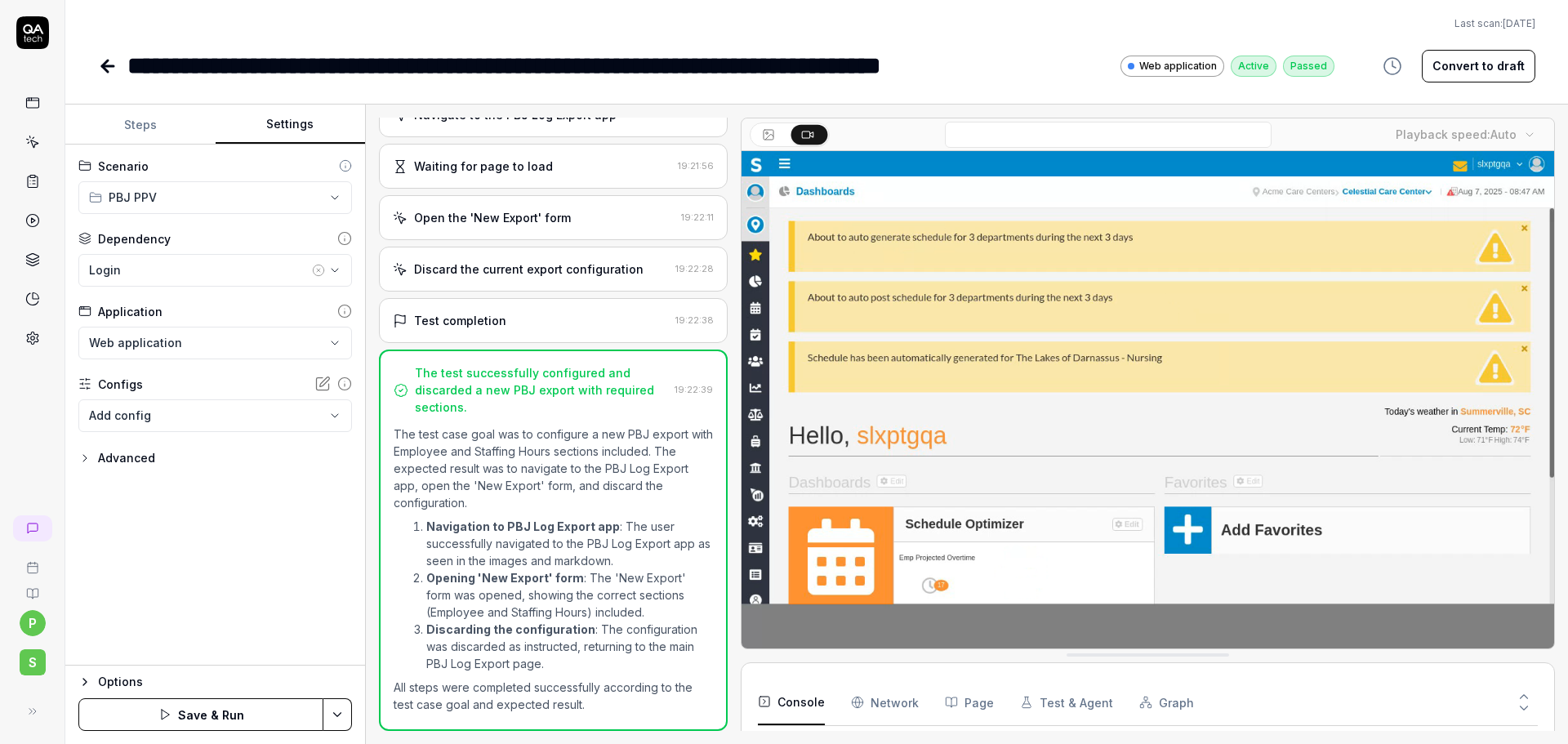
click at [206, 423] on body "**********" at bounding box center [784, 372] width 1568 height 744
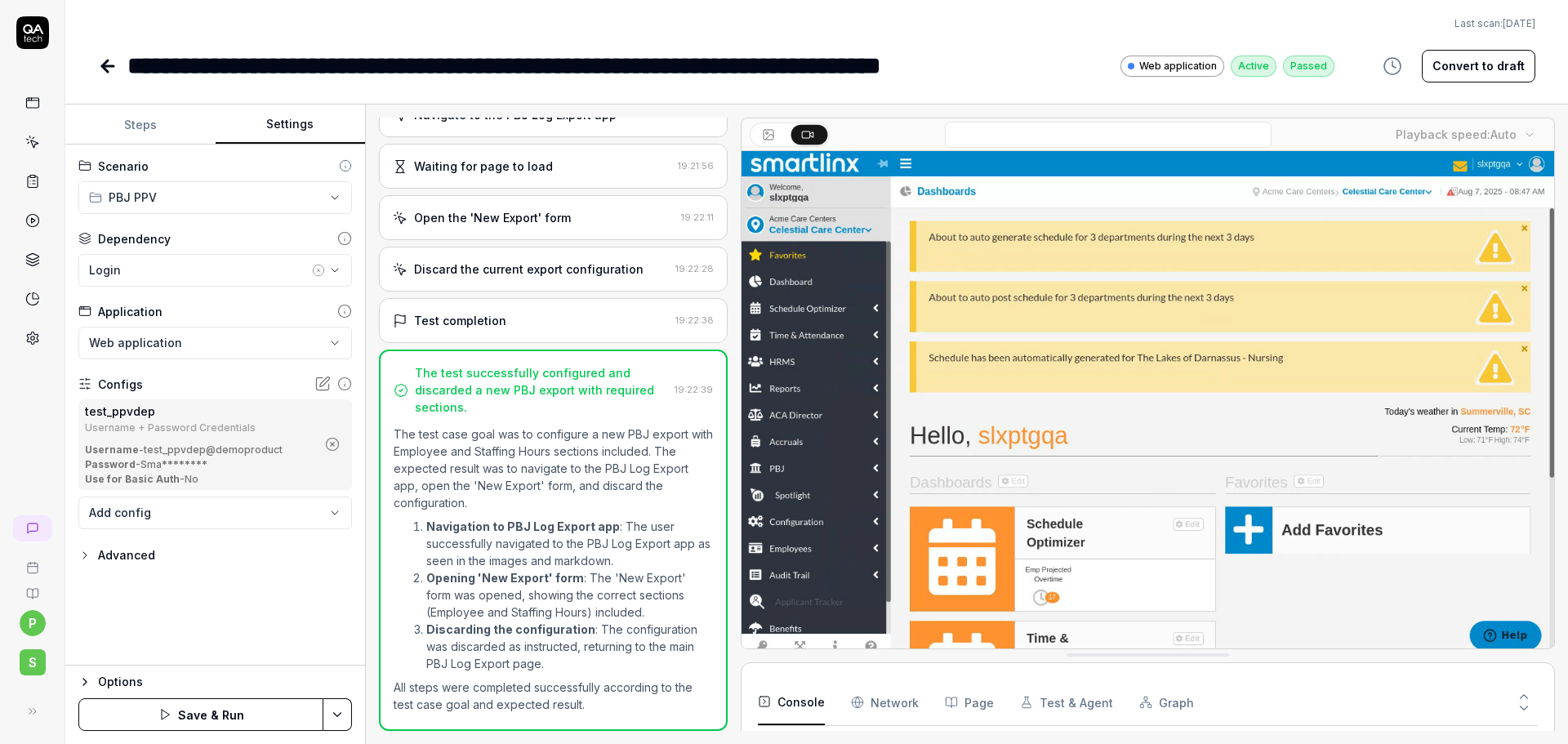
click at [328, 442] on icon "button" at bounding box center [333, 444] width 15 height 15
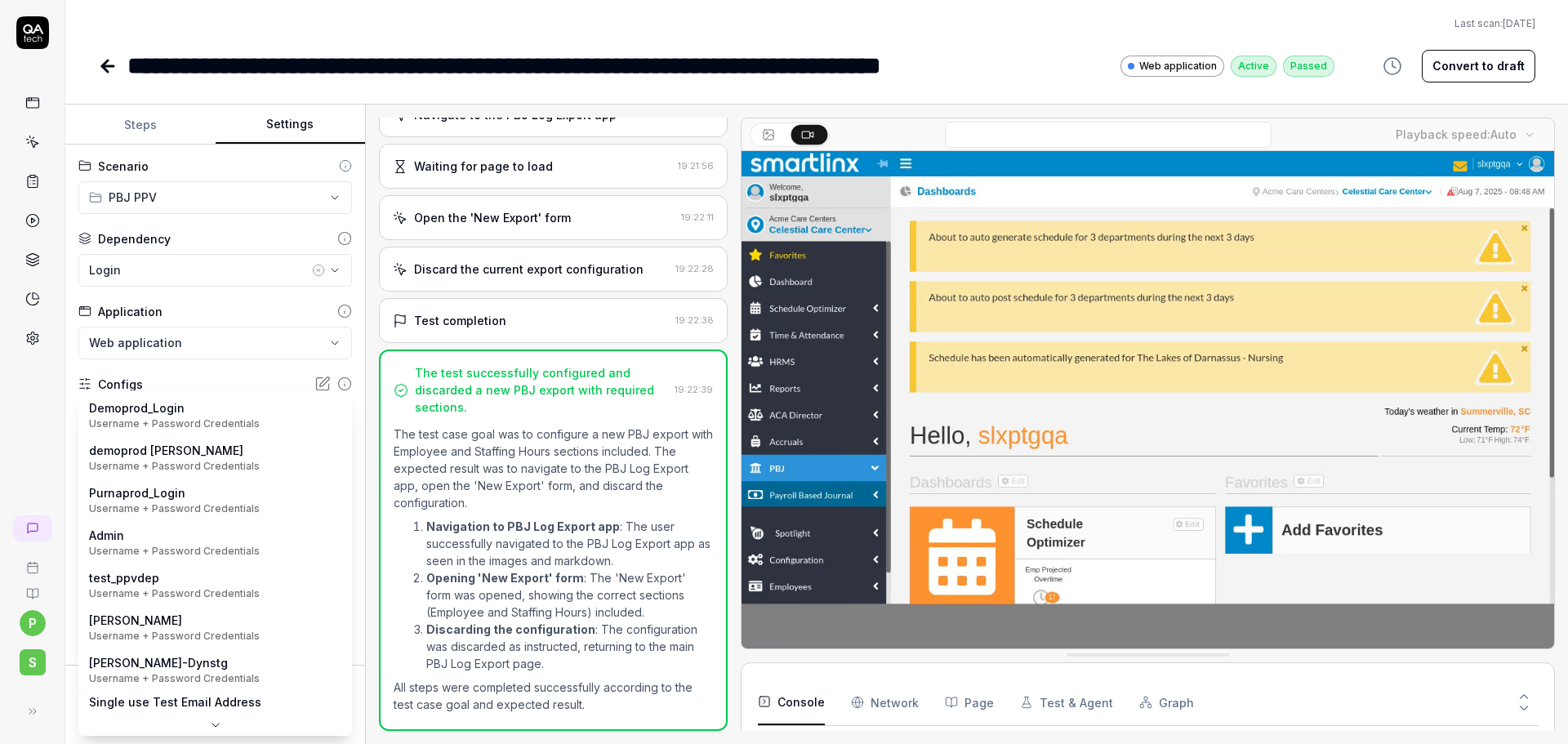
click at [178, 413] on body "**********" at bounding box center [784, 372] width 1568 height 744
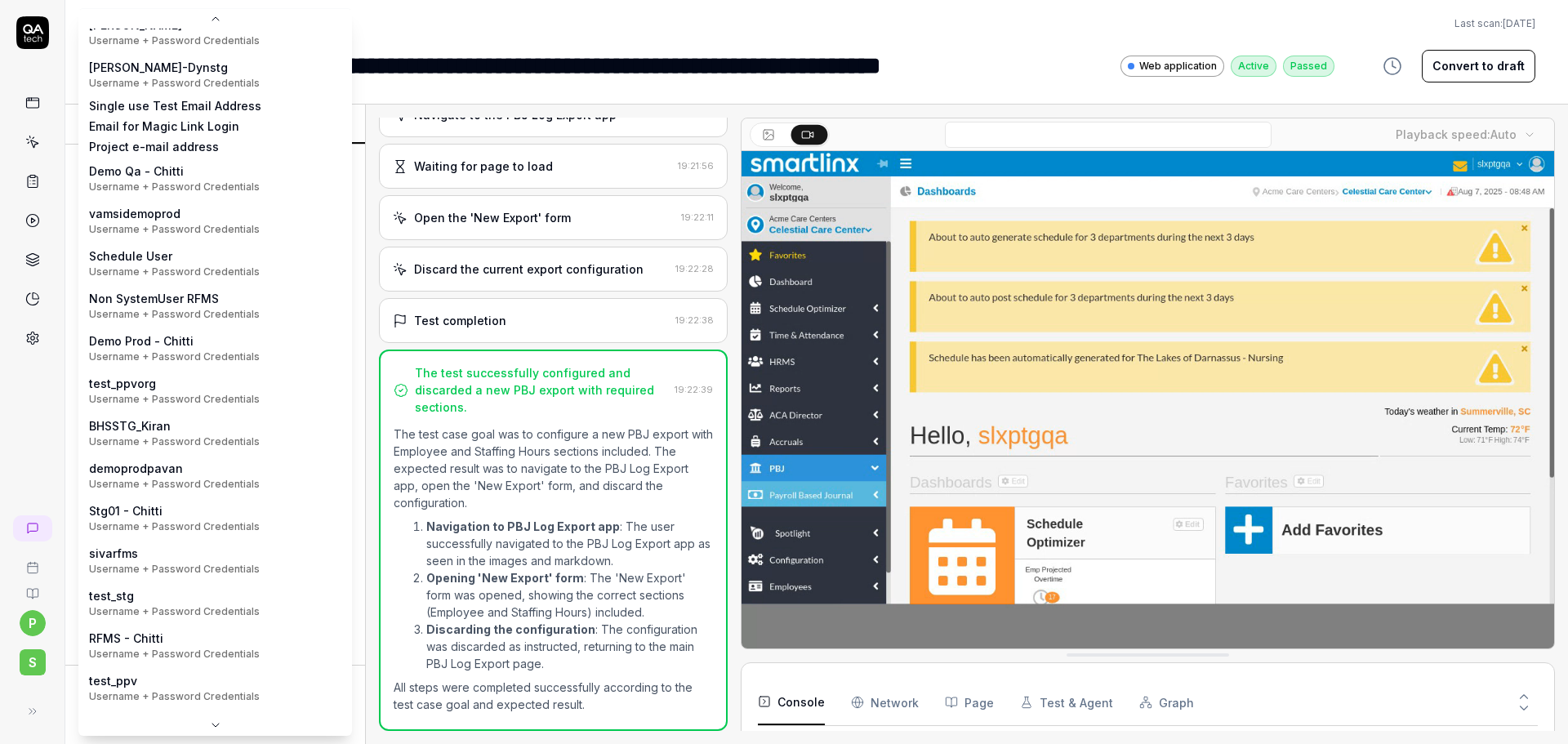
scroll to position [253, 0]
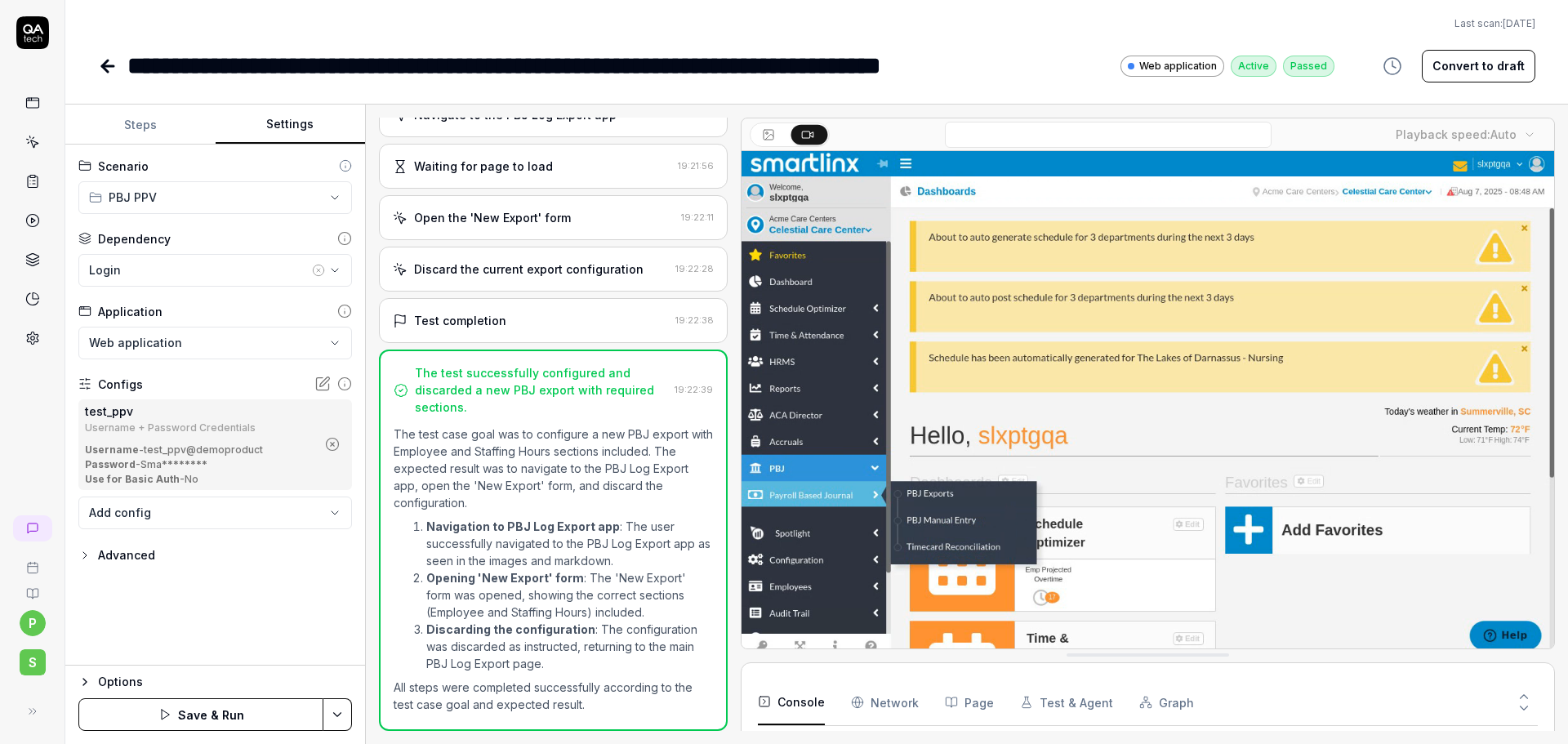
click at [343, 711] on html "**********" at bounding box center [784, 372] width 1568 height 744
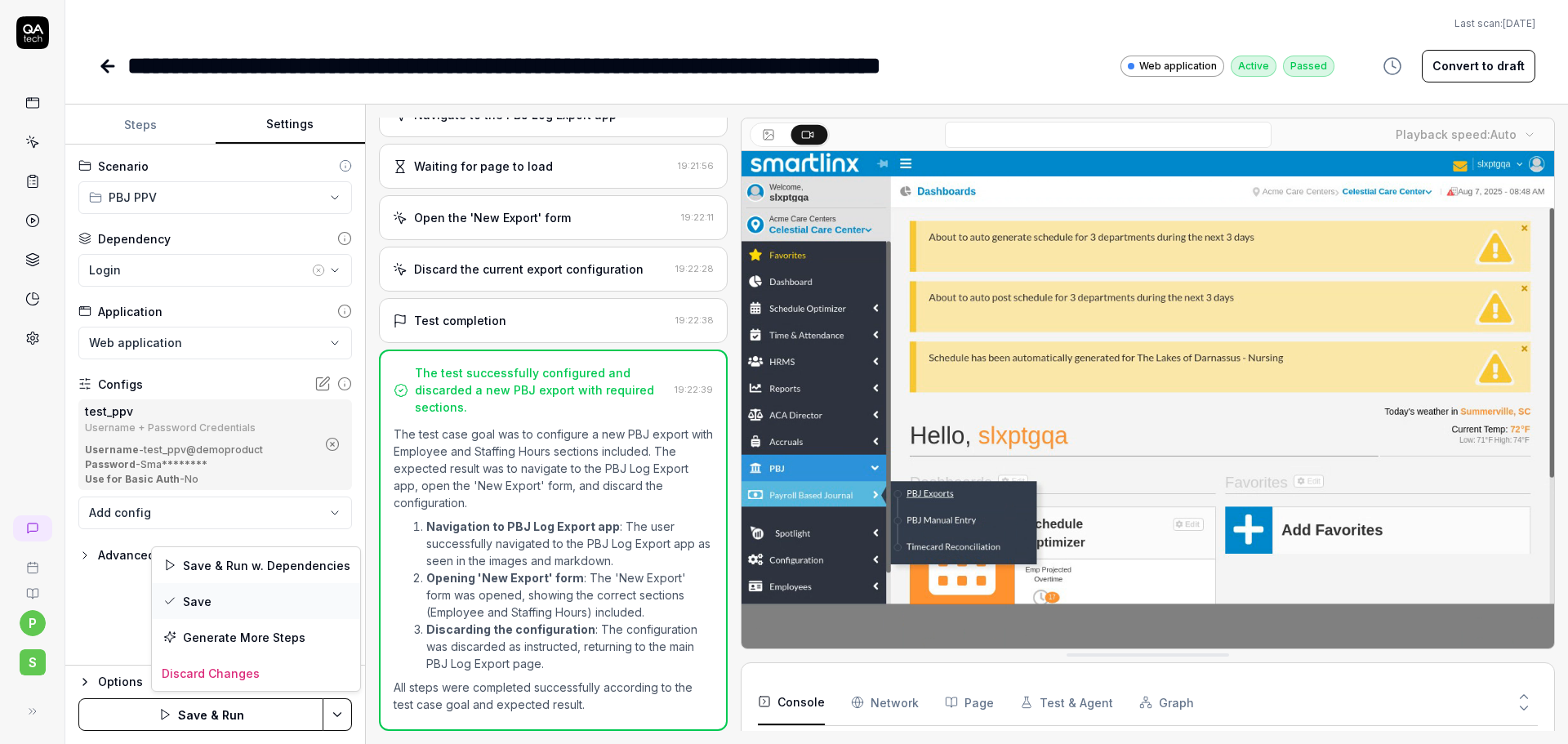
click at [255, 608] on div "Save" at bounding box center [256, 601] width 208 height 36
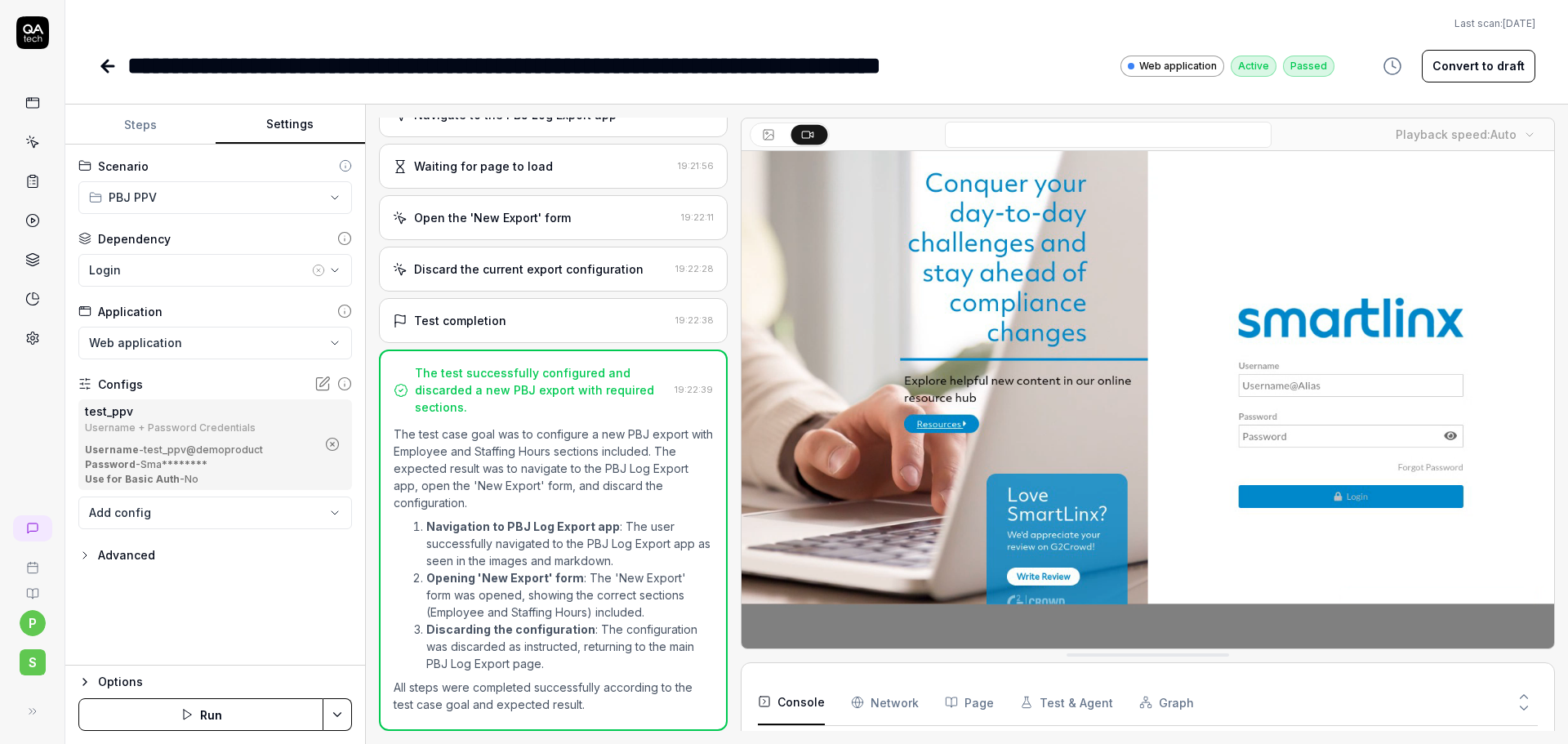
drag, startPoint x: 761, startPoint y: 1, endPoint x: 110, endPoint y: 65, distance: 654.1
click at [110, 67] on icon at bounding box center [108, 67] width 11 height 0
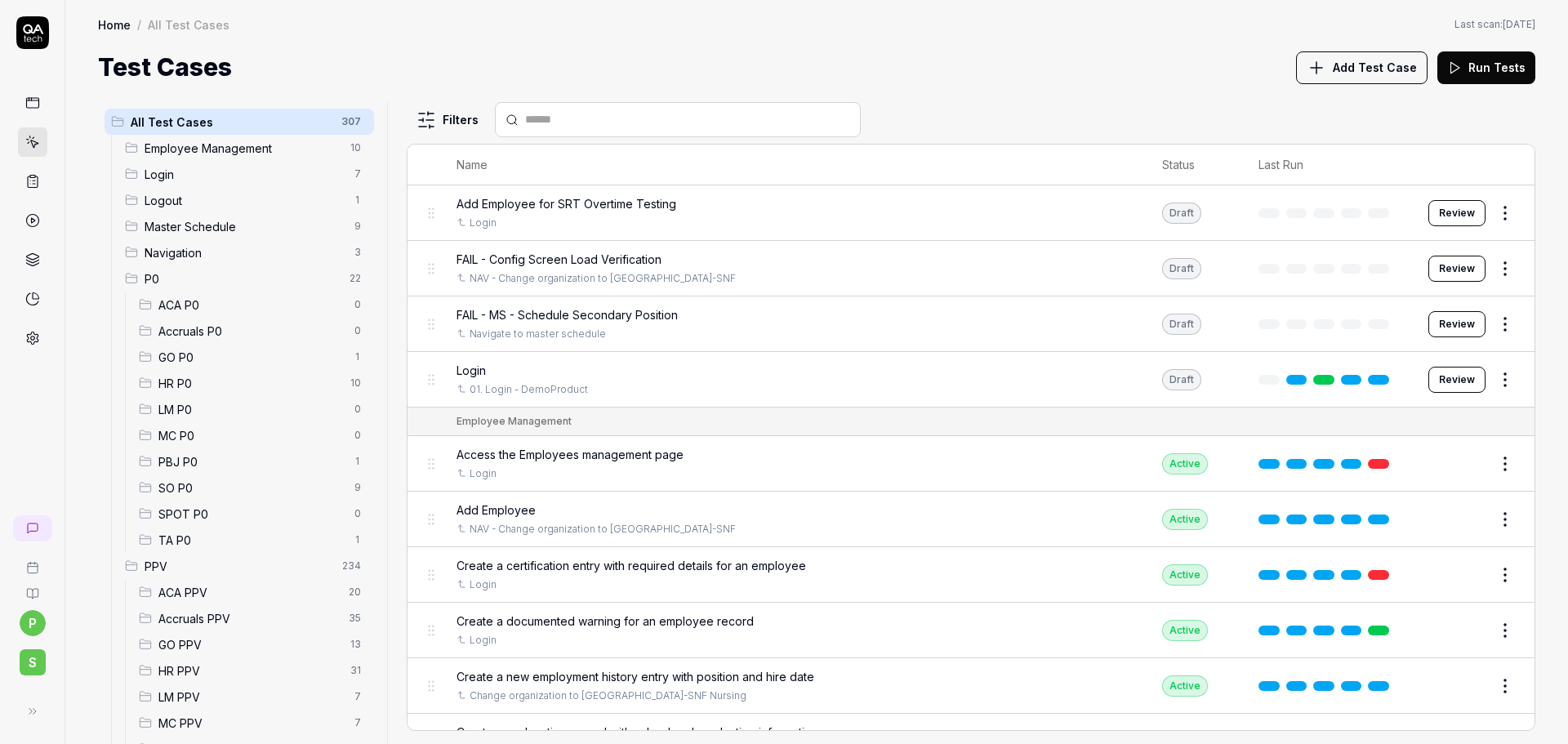
scroll to position [227, 0]
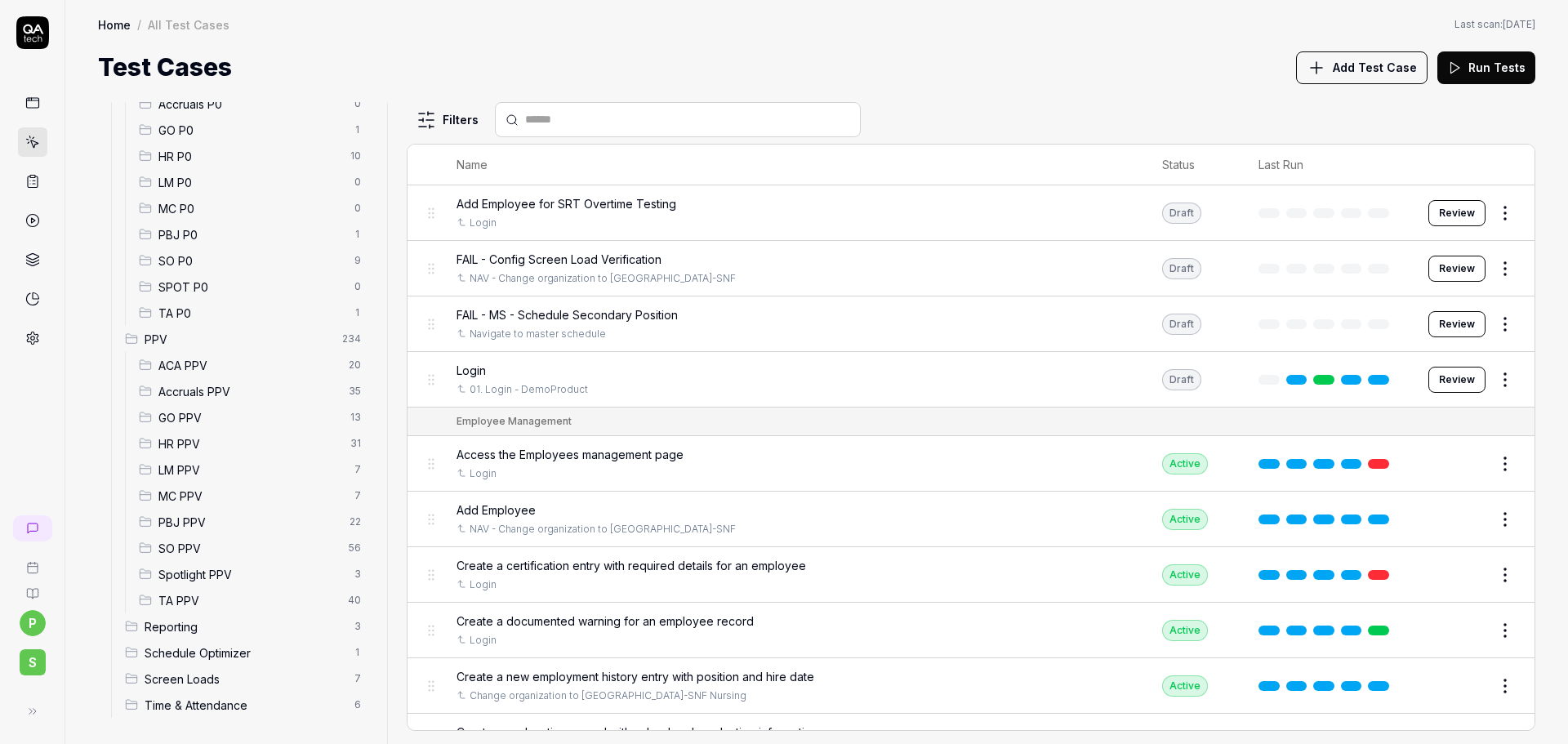
click at [344, 521] on html "p S Home / All Test Cases Home / All Test Cases Last scan: Jun 5 2025 Test Case…" at bounding box center [784, 372] width 1568 height 744
click at [194, 522] on html "p S Home / All Test Cases Home / All Test Cases Last scan: Jun 5 2025 Test Case…" at bounding box center [784, 372] width 1568 height 744
click at [194, 522] on span "PBJ PPV" at bounding box center [251, 522] width 186 height 17
click at [188, 517] on span "PBJ PPV" at bounding box center [251, 522] width 186 height 17
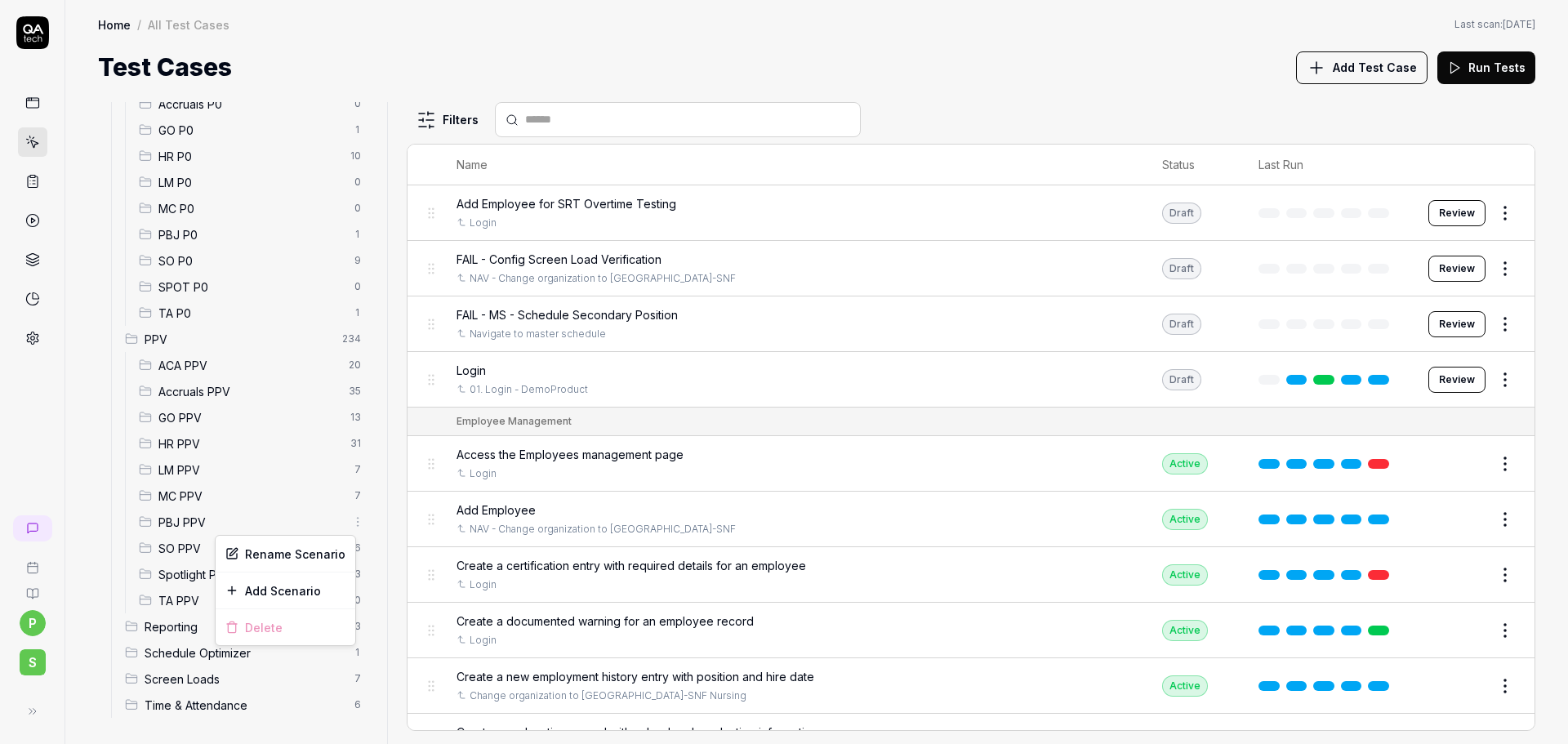
click at [286, 530] on span "PBJ PPV" at bounding box center [251, 522] width 186 height 17
click at [277, 517] on span "PBJ PPV" at bounding box center [251, 522] width 186 height 17
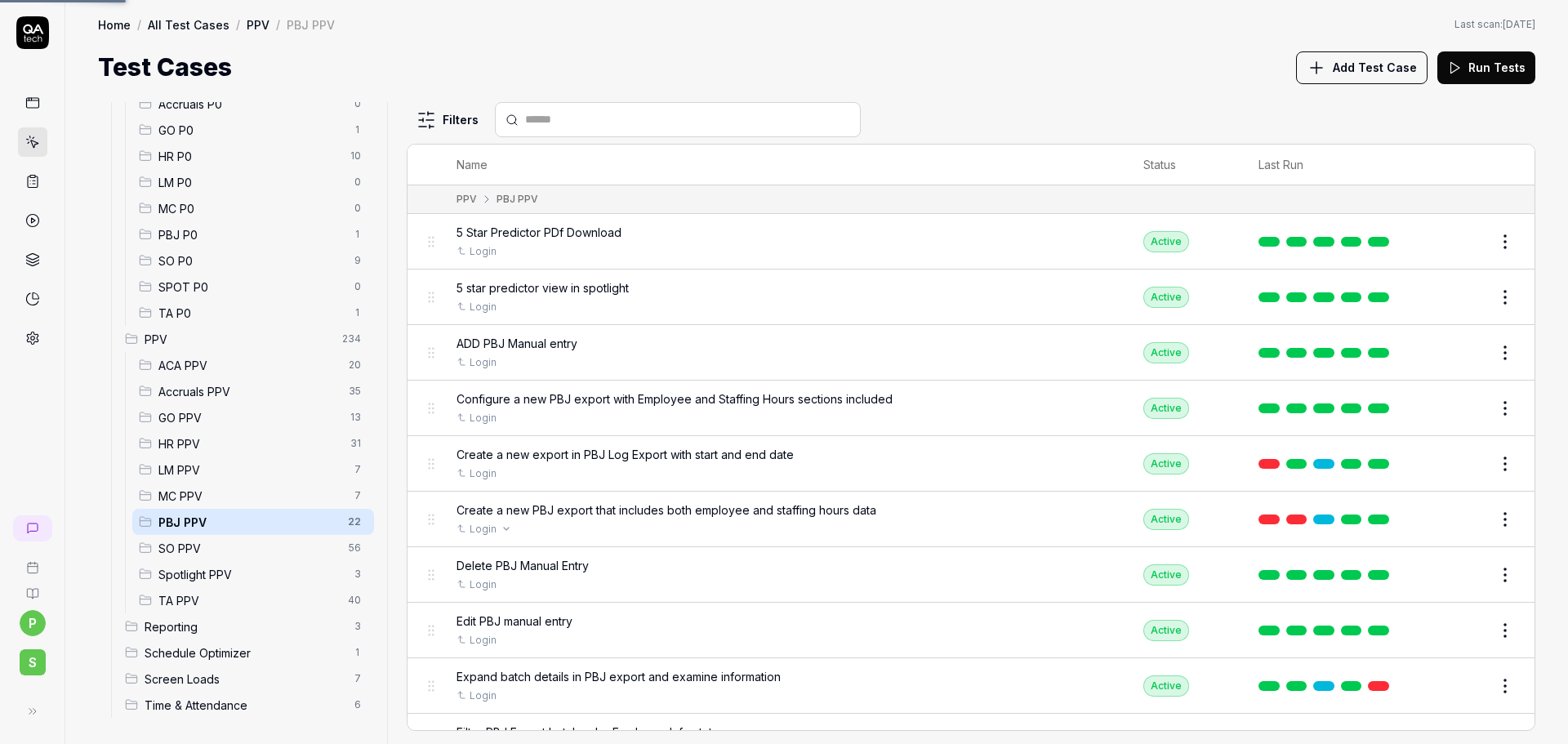
click at [261, 662] on ul "Employee Management 10 Login 7 Logout 1 Master Schedule 9 Navigation 3 P0 22 AC…" at bounding box center [243, 313] width 263 height 811
click at [41, 447] on div "p S" at bounding box center [33, 372] width 66 height 744
click at [257, 517] on span "PBJ PPV" at bounding box center [248, 522] width 180 height 17
click at [1447, 464] on button "Edit" at bounding box center [1466, 464] width 39 height 26
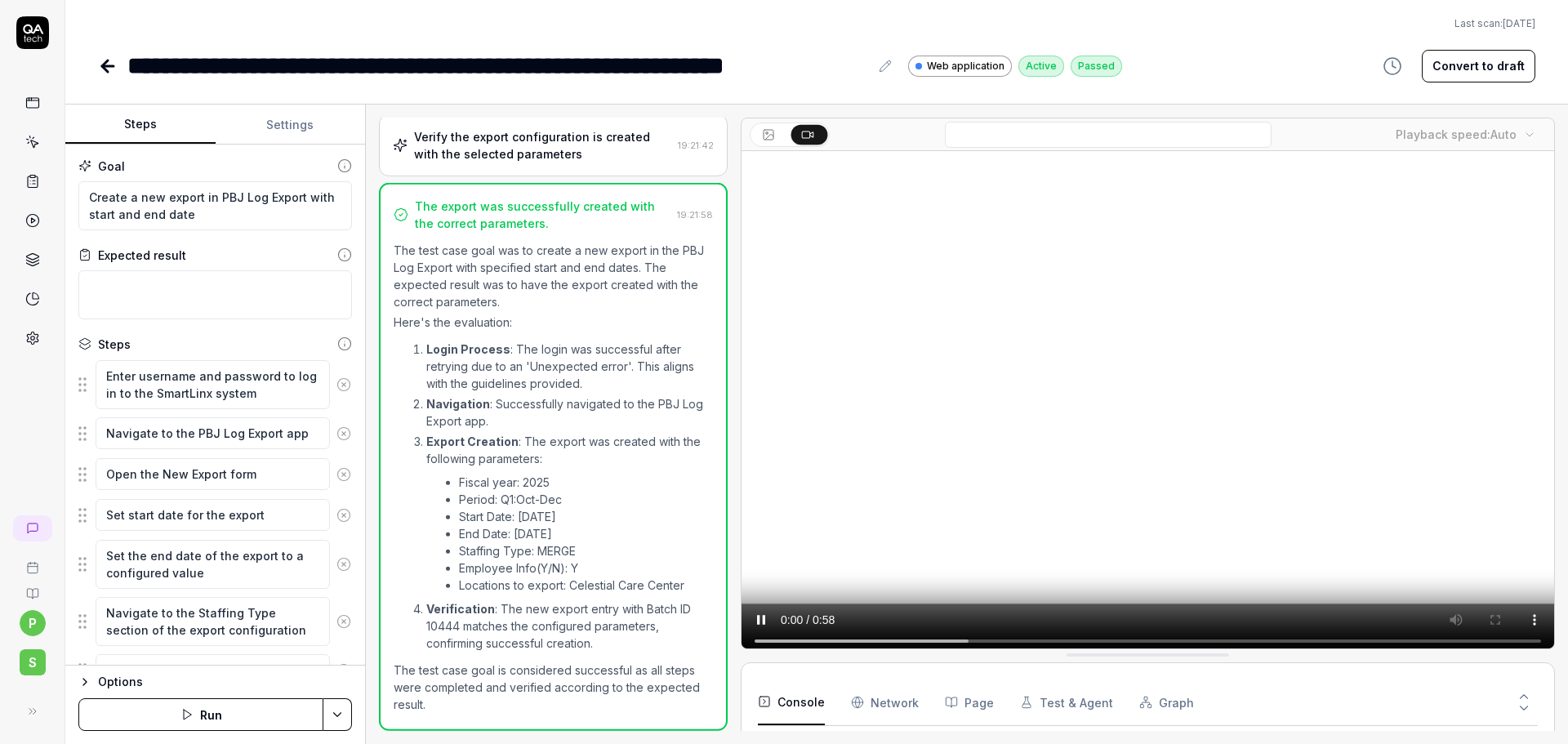
scroll to position [437, 0]
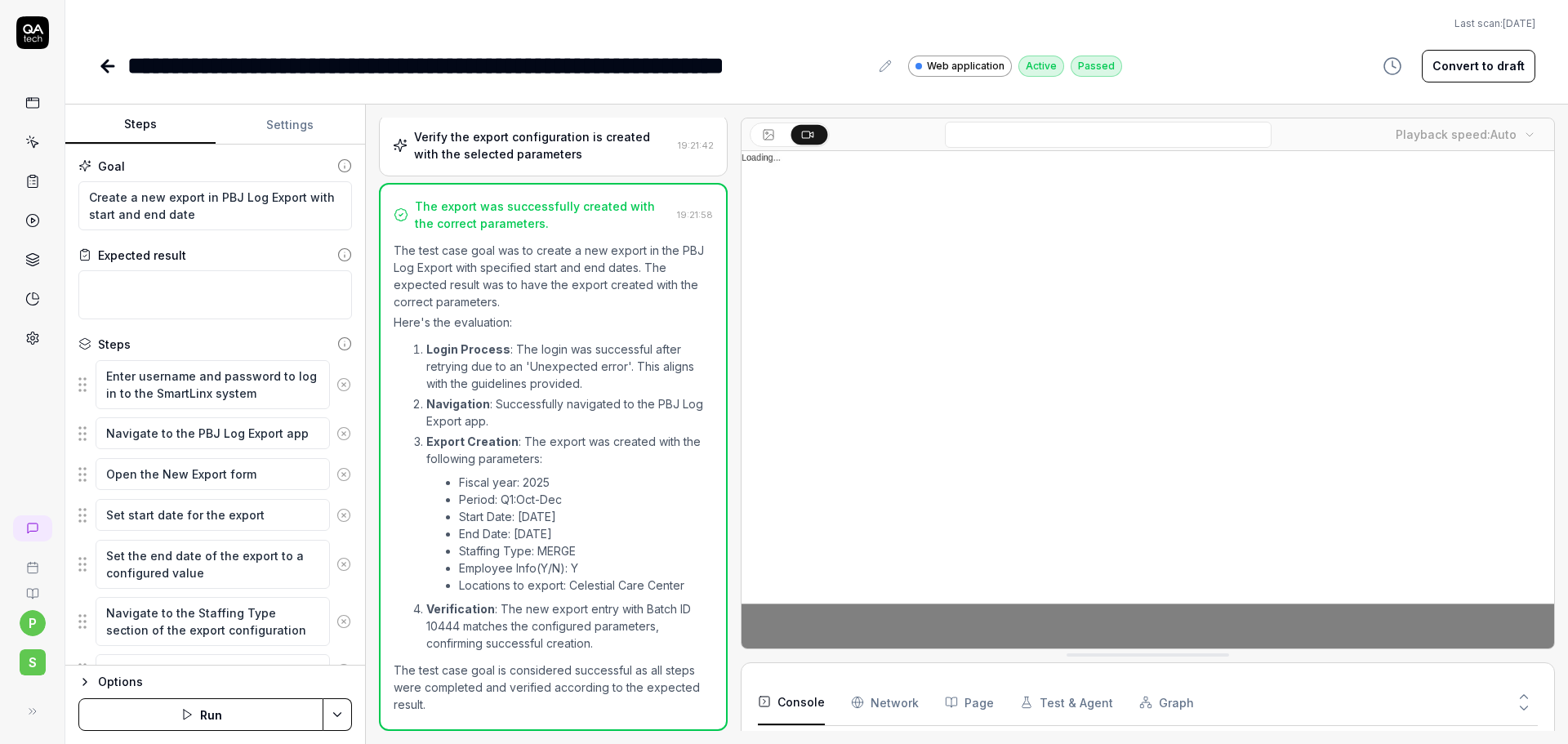
click at [308, 127] on button "Settings" at bounding box center [290, 125] width 150 height 39
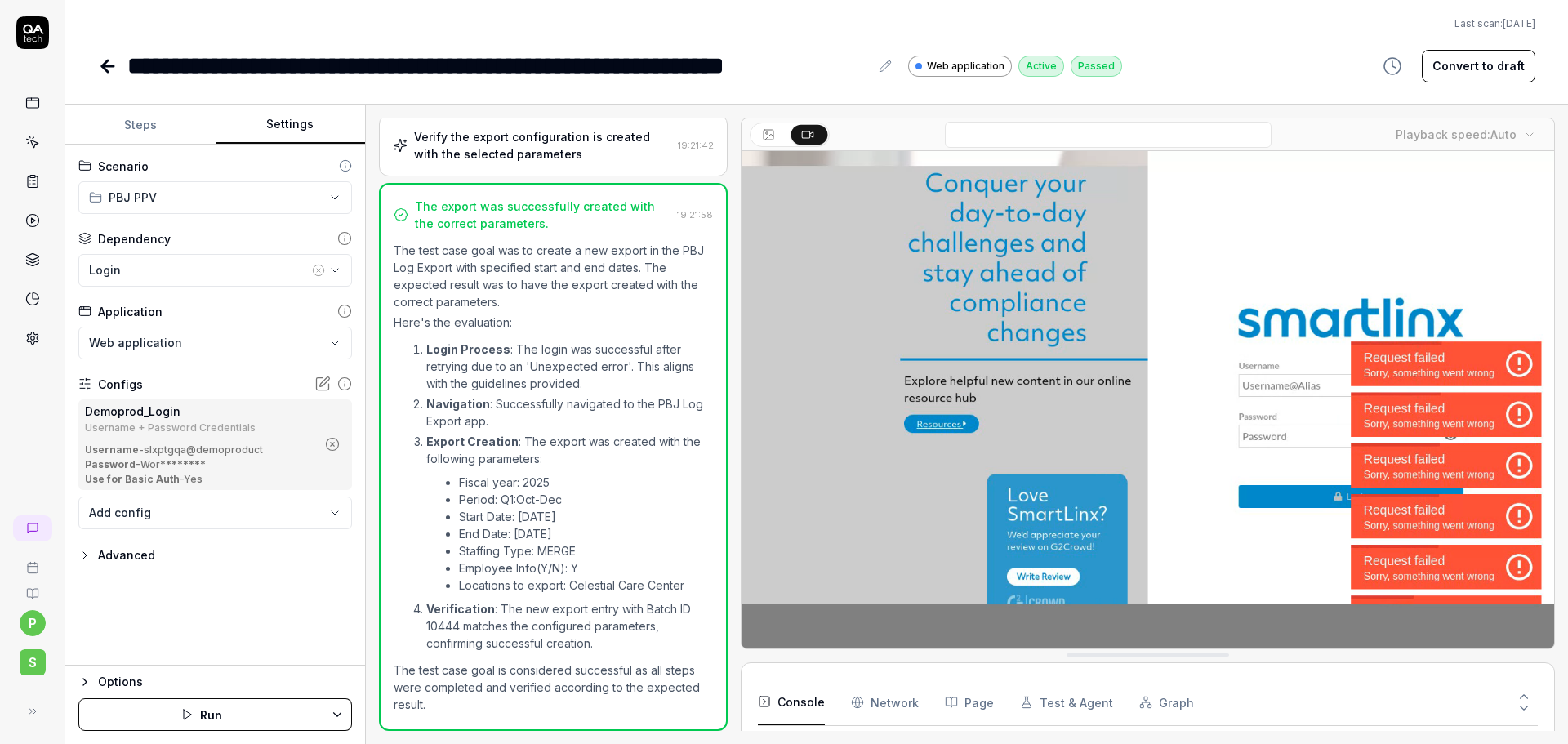
scroll to position [1047, 0]
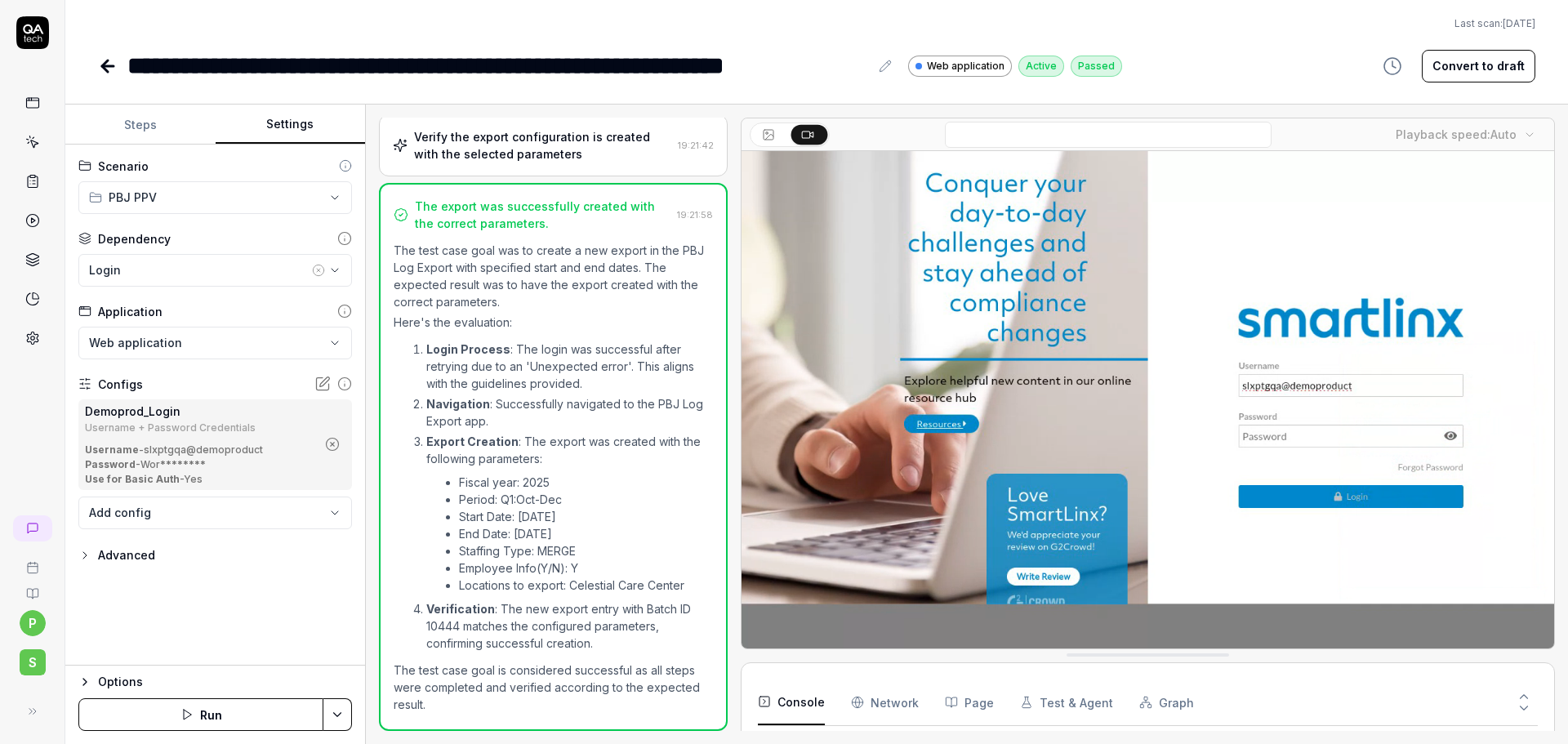
click at [333, 439] on icon "button" at bounding box center [333, 444] width 15 height 15
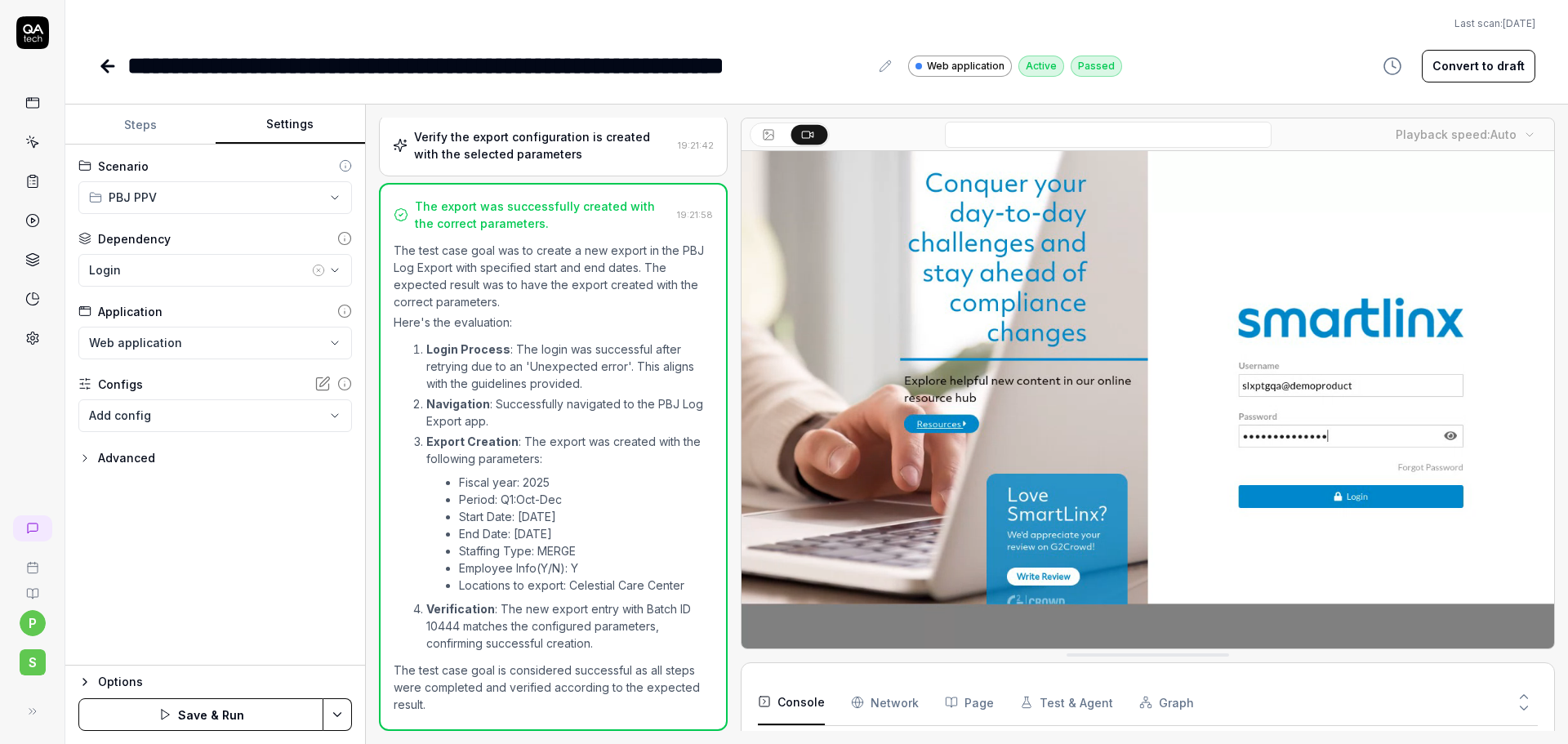
click at [253, 424] on body "**********" at bounding box center [784, 372] width 1568 height 744
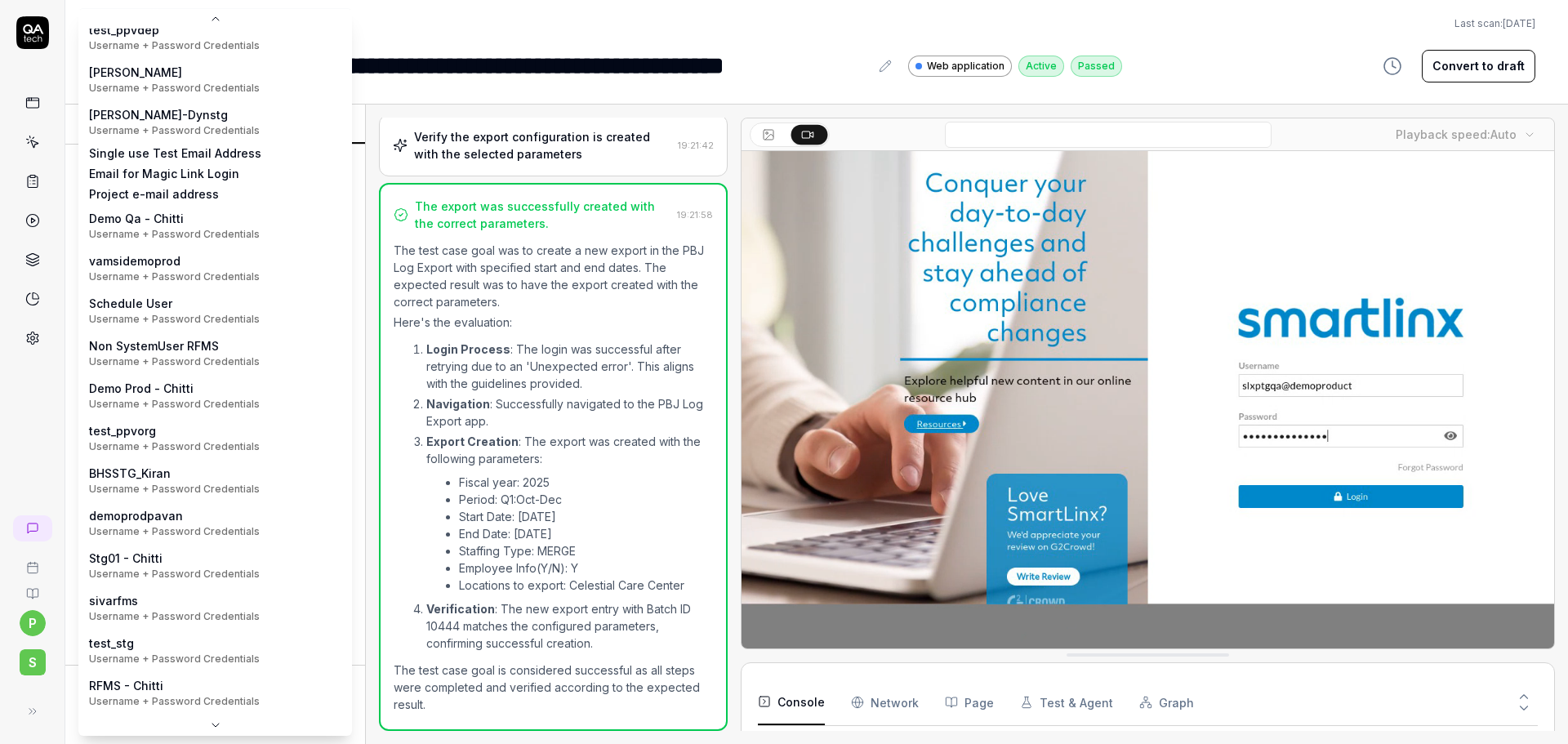
scroll to position [253, 0]
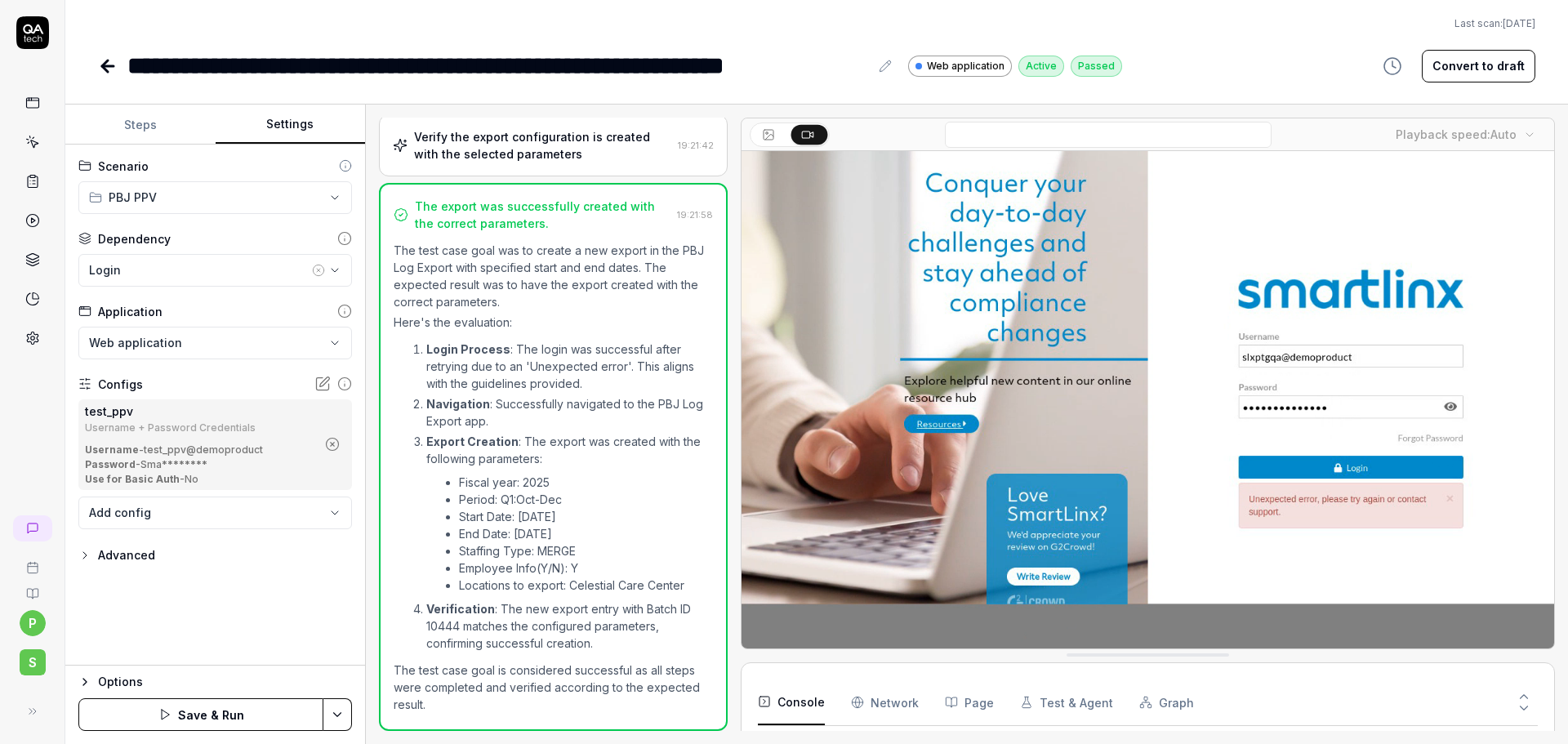
click at [347, 701] on html "**********" at bounding box center [784, 372] width 1568 height 744
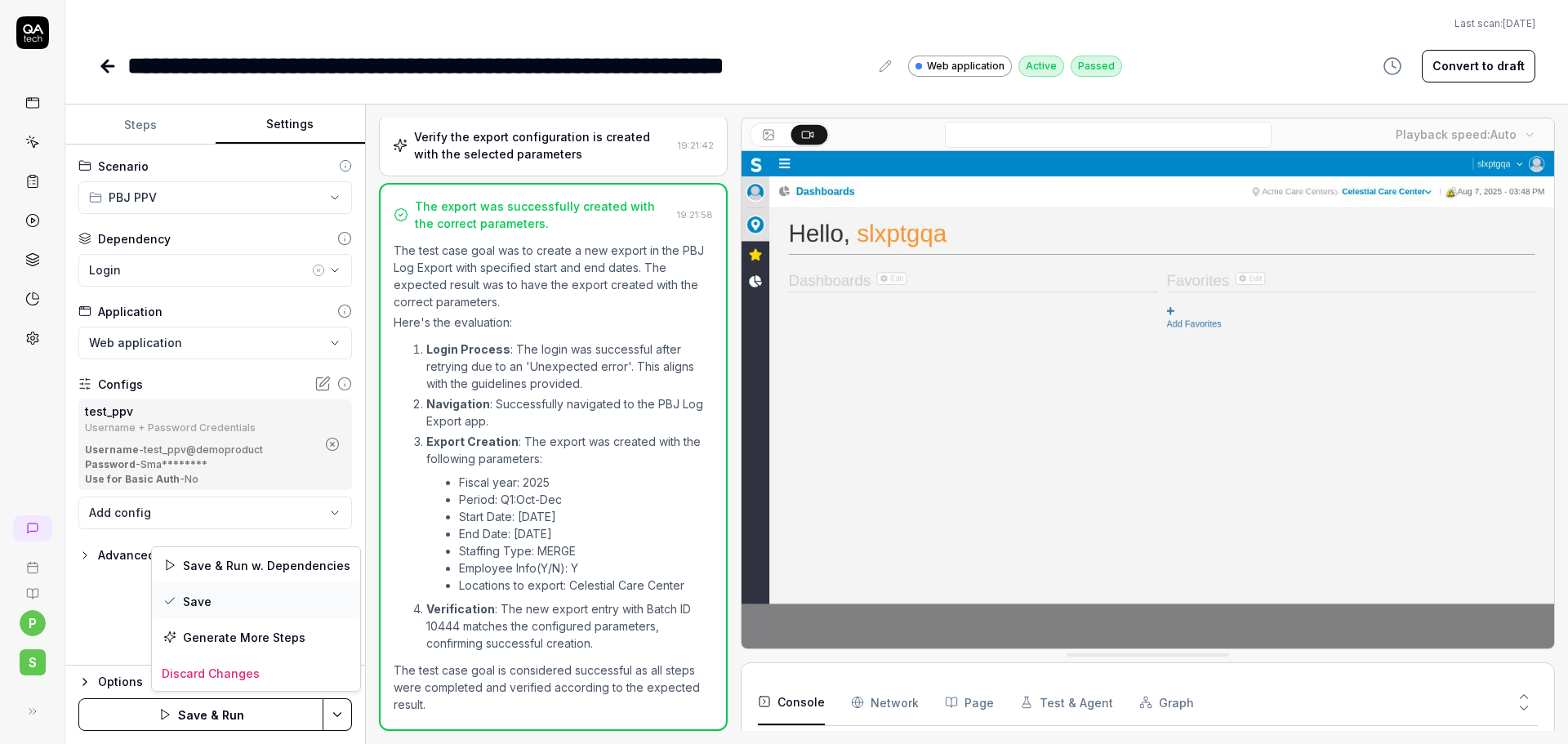
click at [254, 597] on div "Save" at bounding box center [256, 601] width 208 height 36
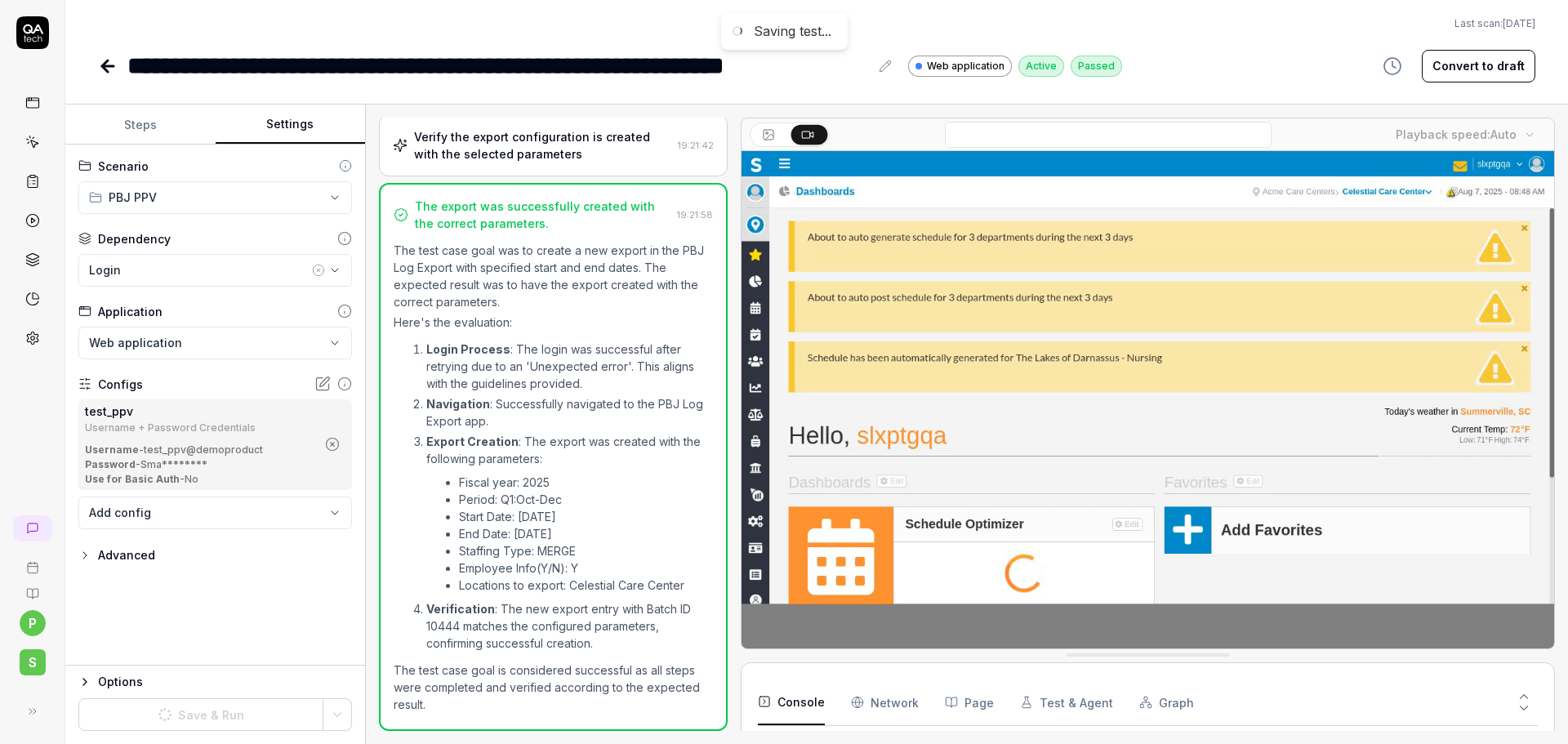
click at [18, 148] on link at bounding box center [32, 141] width 29 height 29
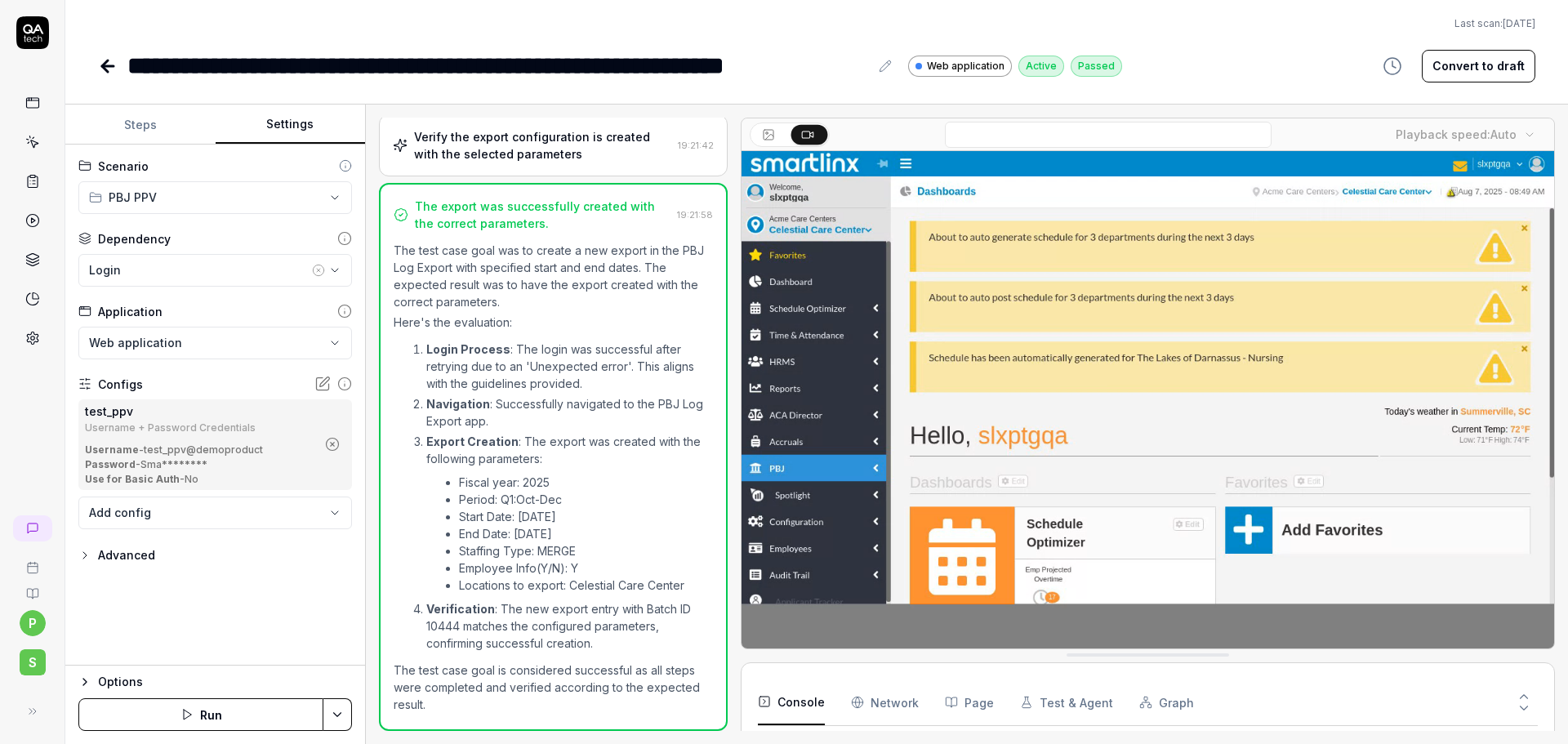
click at [139, 131] on button "Steps" at bounding box center [141, 125] width 150 height 39
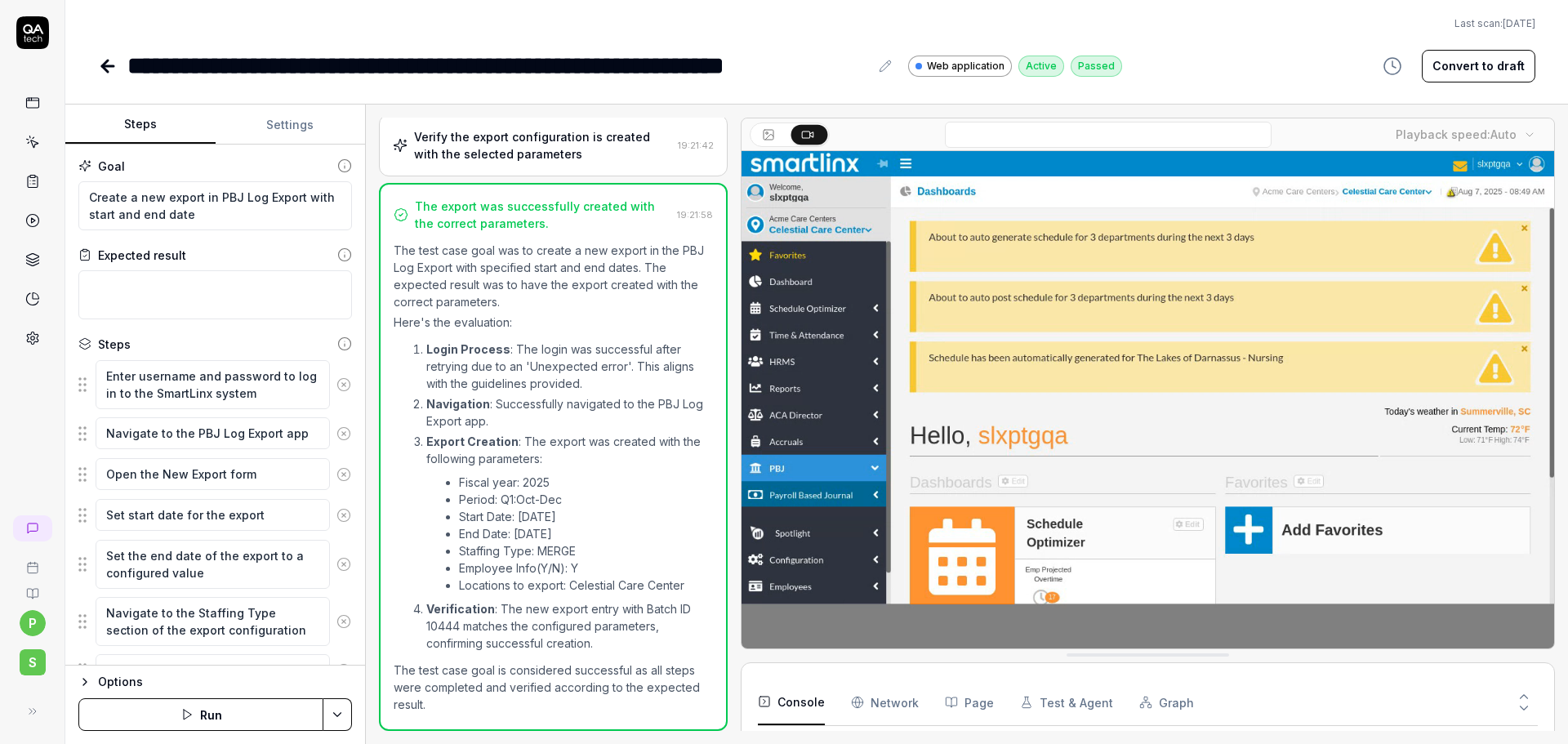
click at [104, 54] on link at bounding box center [110, 66] width 22 height 33
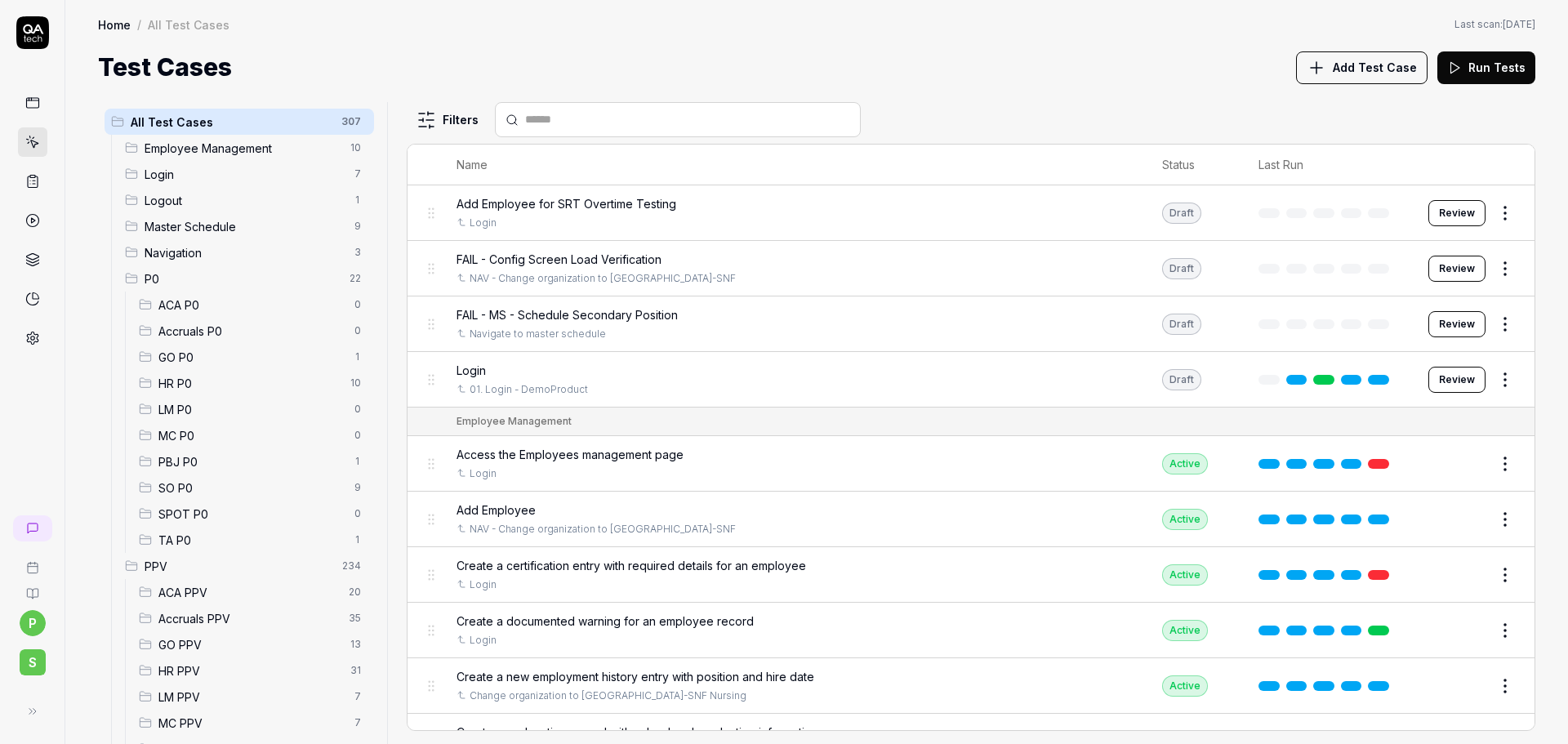
scroll to position [227, 0]
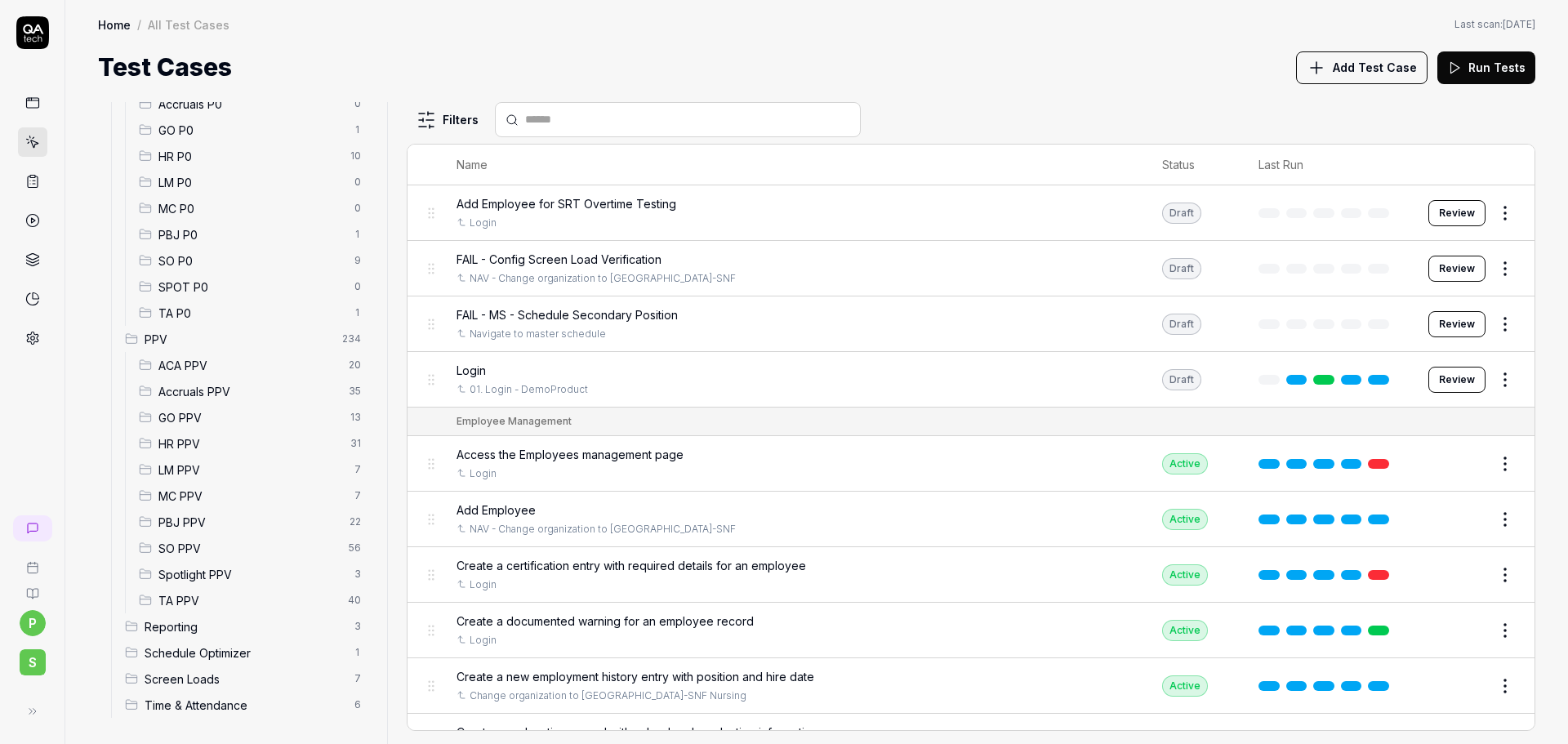
click at [211, 527] on span "PBJ PPV" at bounding box center [249, 522] width 182 height 17
click at [195, 513] on div "PBJ PPV 22" at bounding box center [253, 522] width 242 height 26
click at [182, 518] on span "PBJ PPV" at bounding box center [249, 522] width 182 height 17
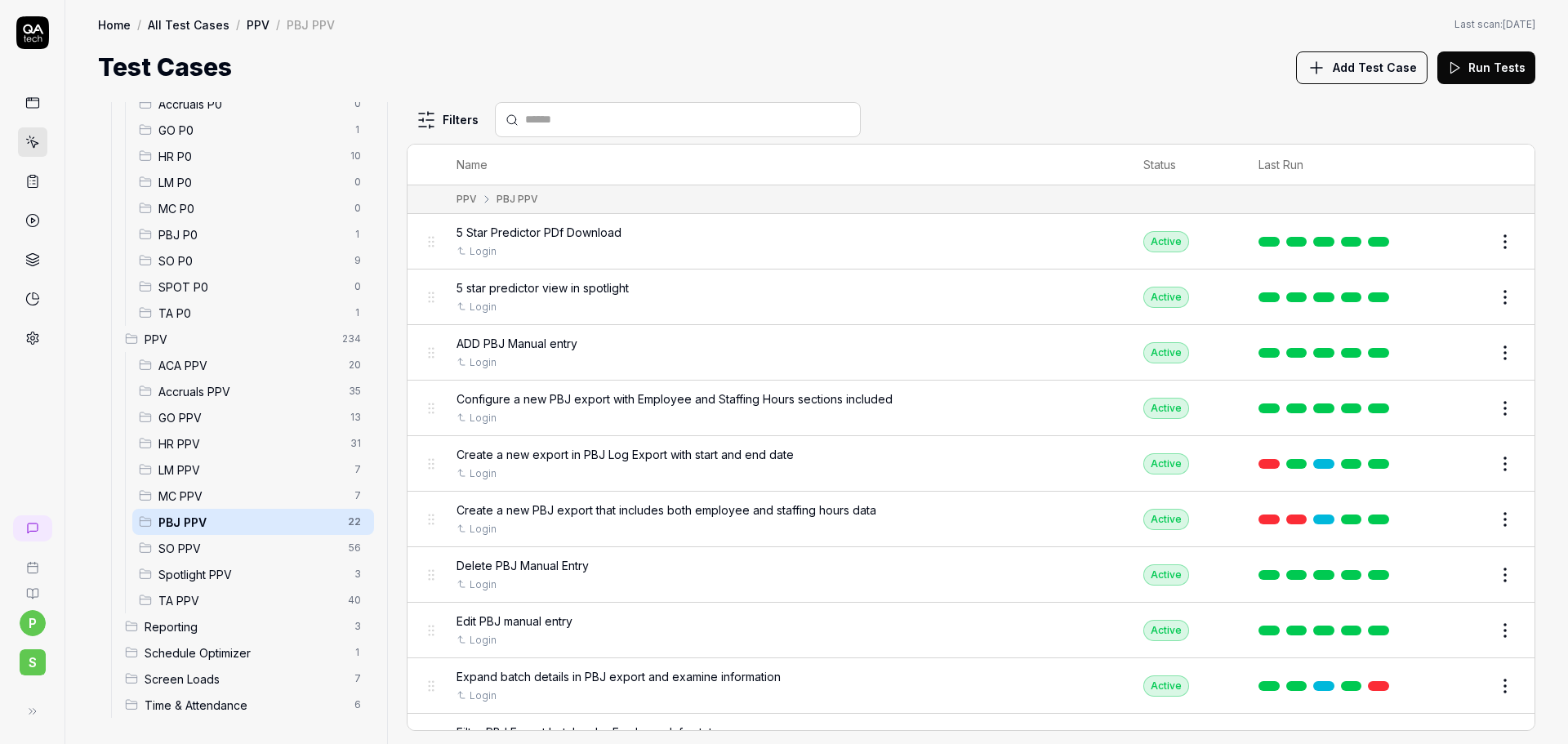
click at [1497, 520] on html "p S Home / All Test Cases / PPV / PBJ PPV Home / All Test Cases / PPV / PBJ PPV…" at bounding box center [784, 372] width 1568 height 744
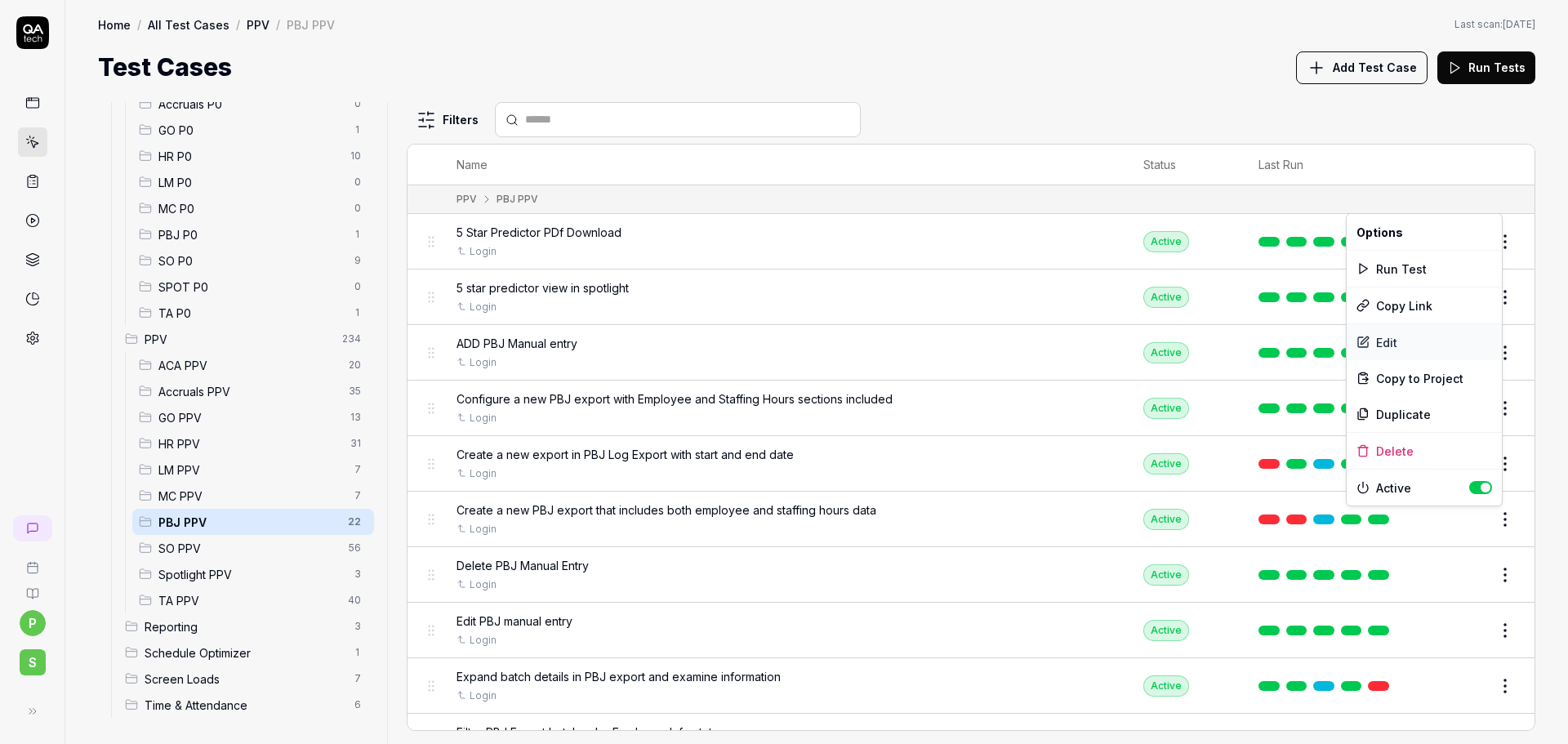
click at [1391, 341] on div "Edit" at bounding box center [1424, 342] width 155 height 36
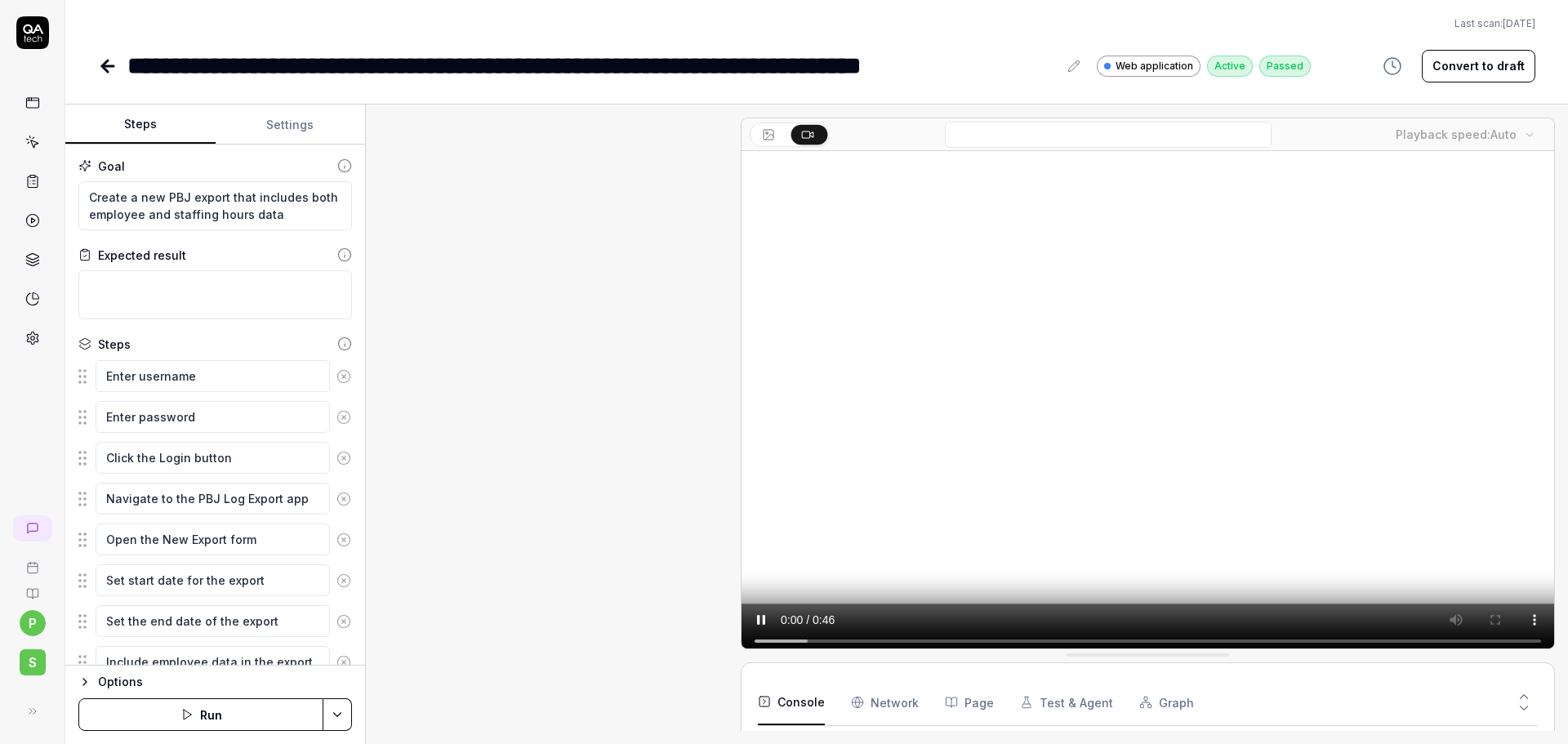
scroll to position [249, 0]
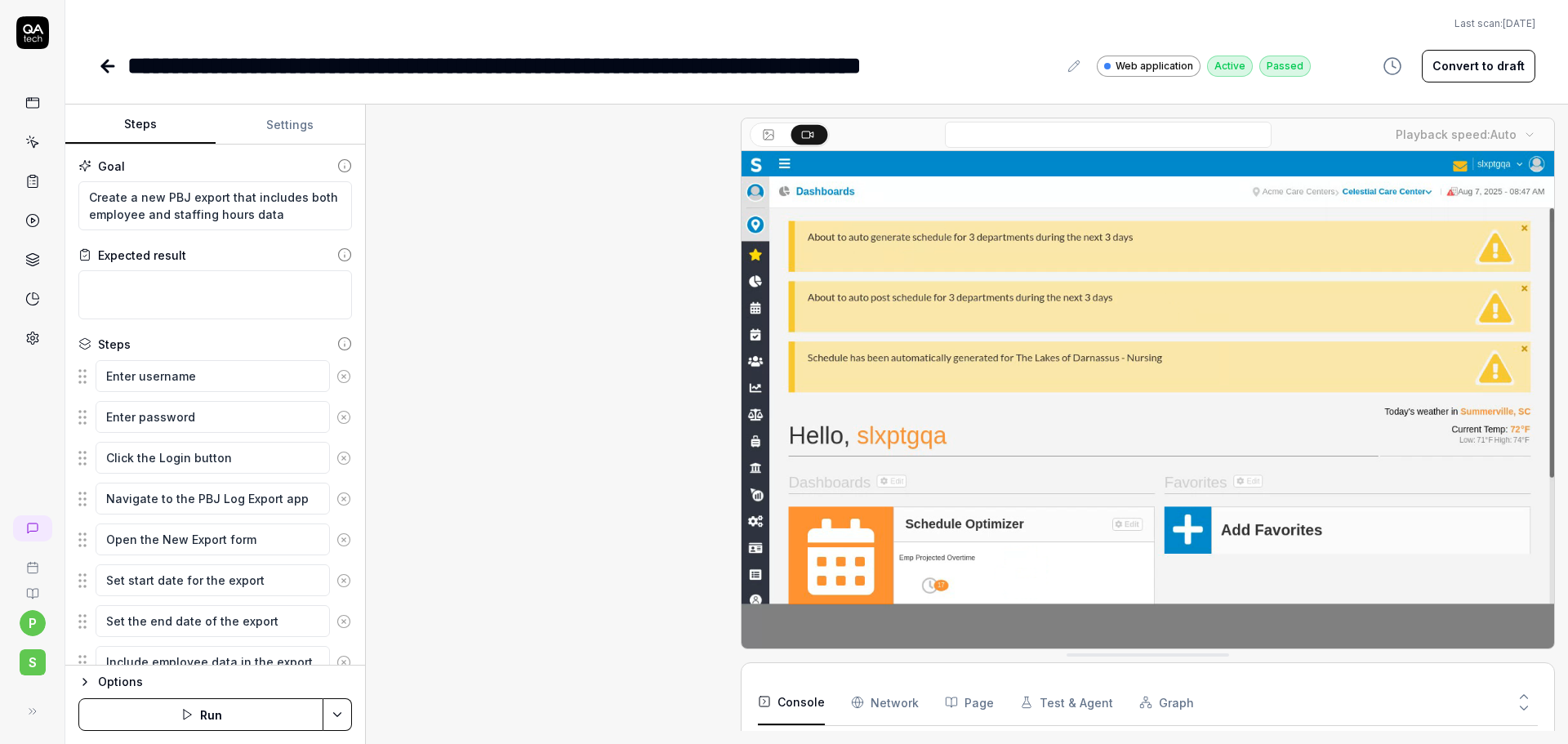
click at [289, 134] on button "Settings" at bounding box center [290, 125] width 150 height 39
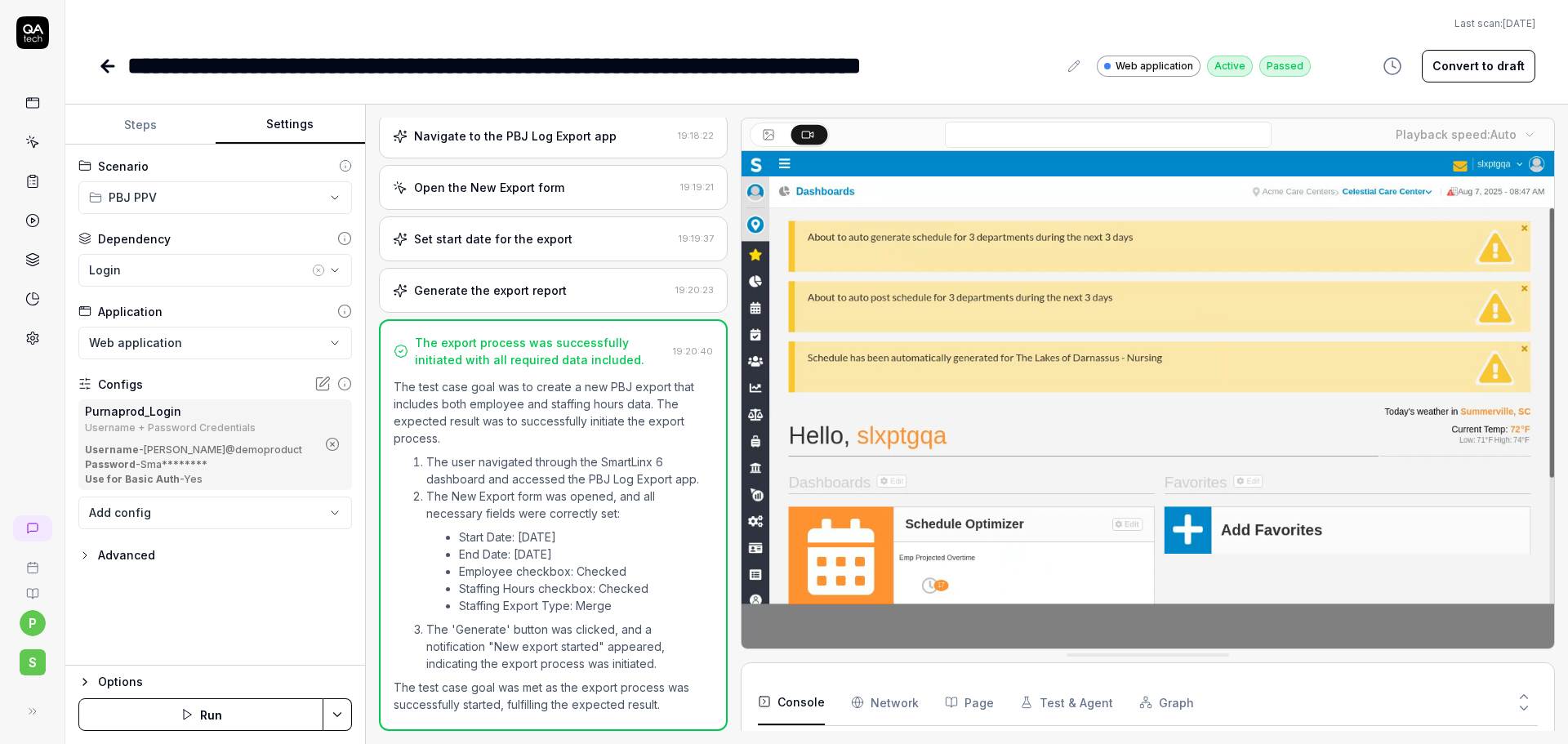
scroll to position [94, 0]
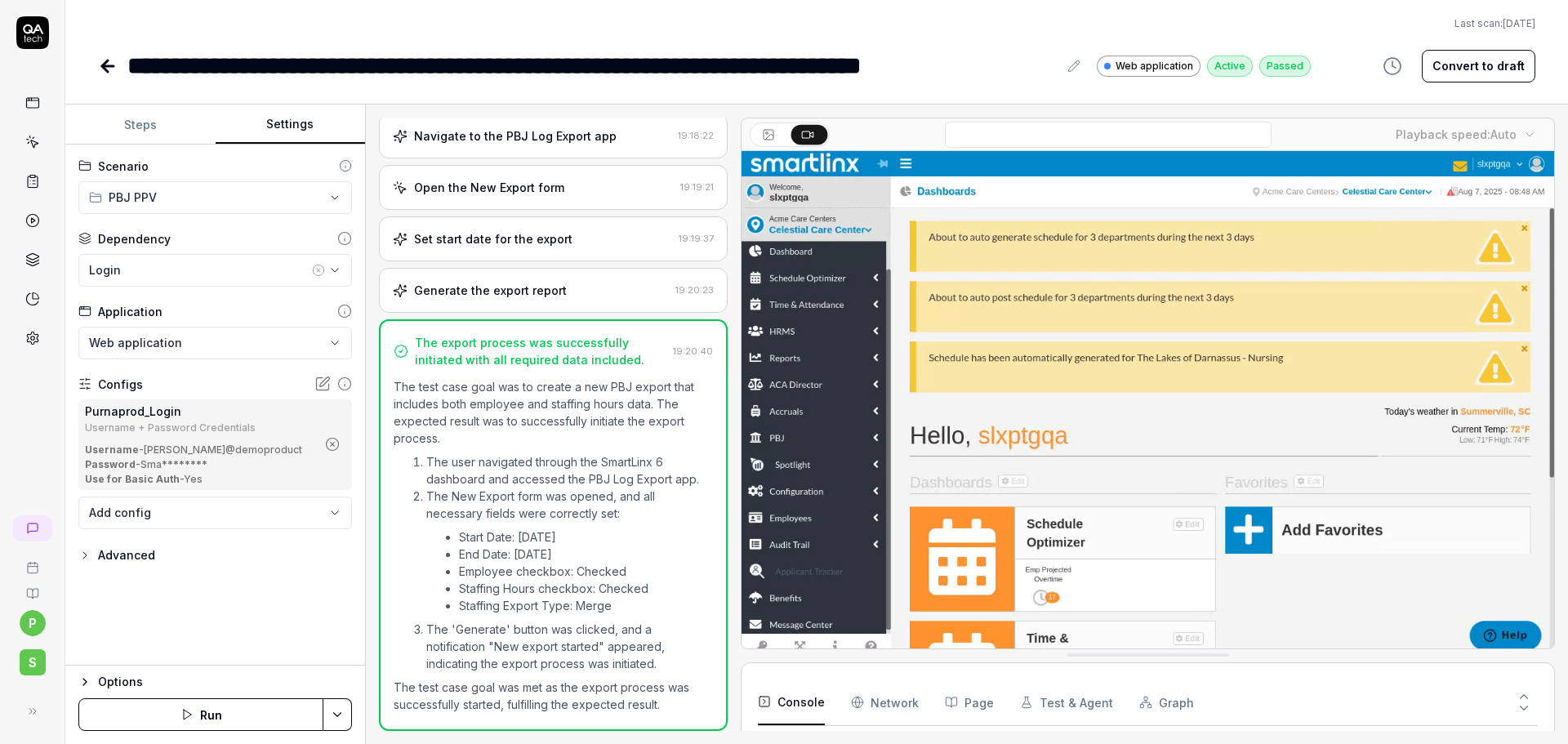
click at [340, 447] on button "button" at bounding box center [333, 444] width 26 height 26
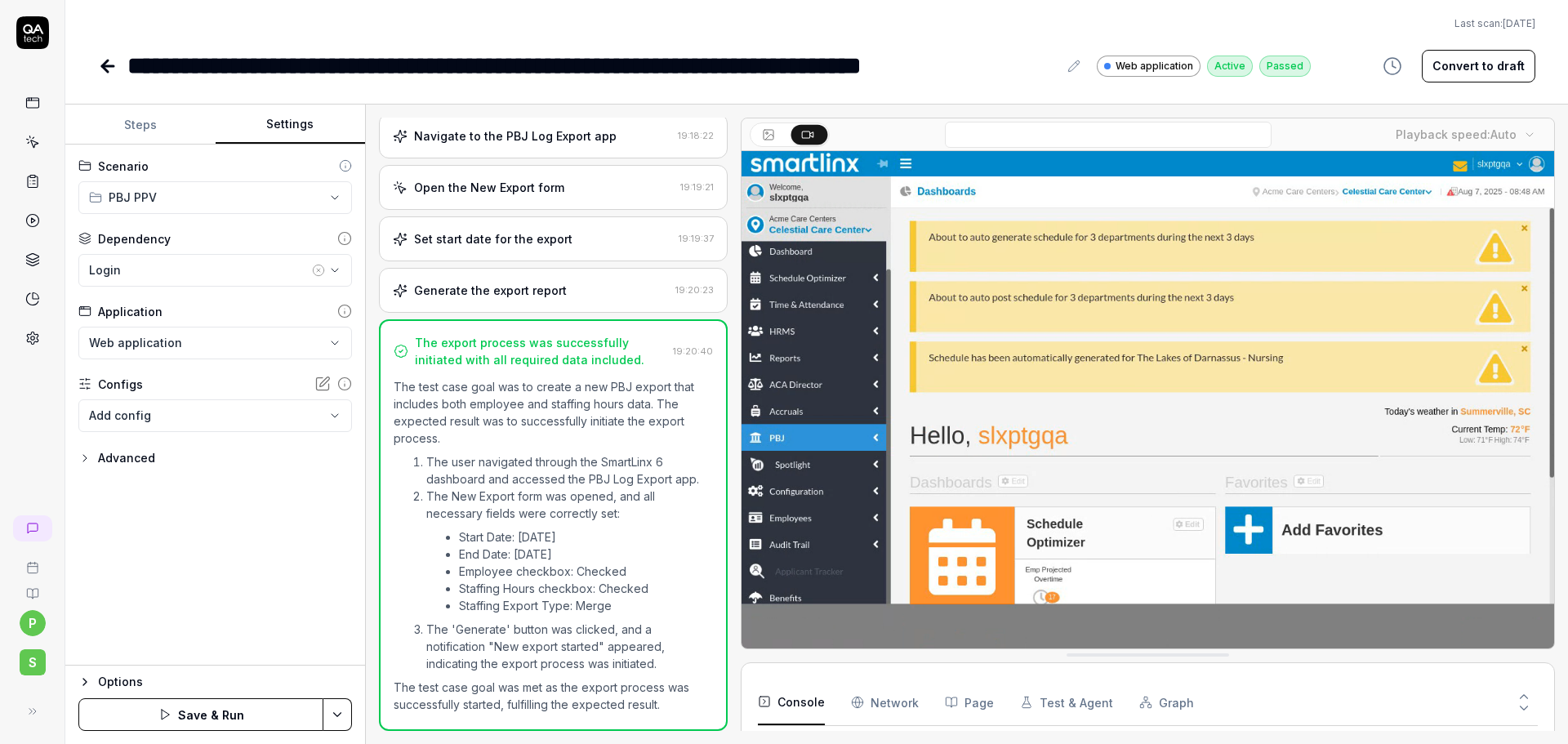
click at [138, 418] on body "**********" at bounding box center [784, 372] width 1568 height 744
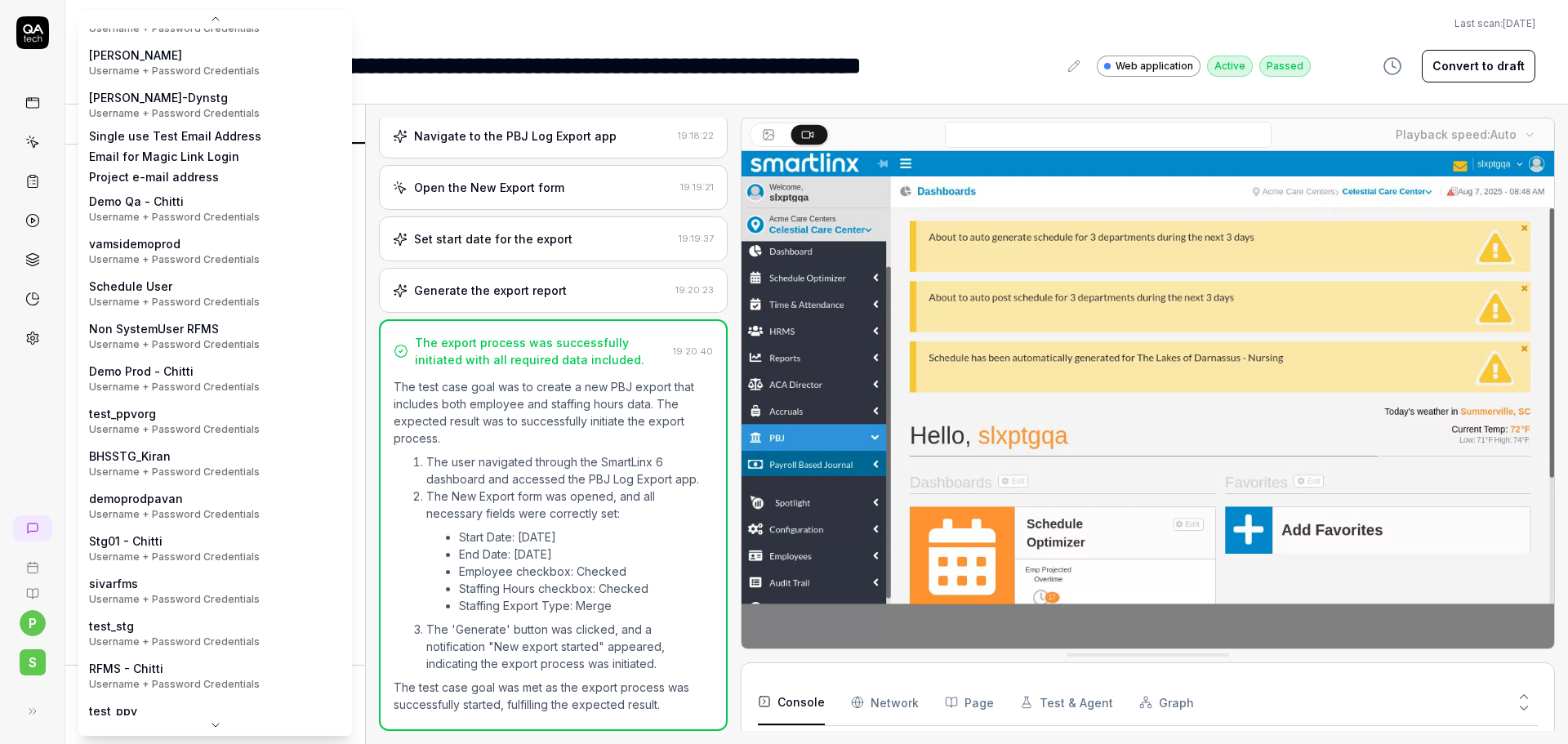
scroll to position [253, 0]
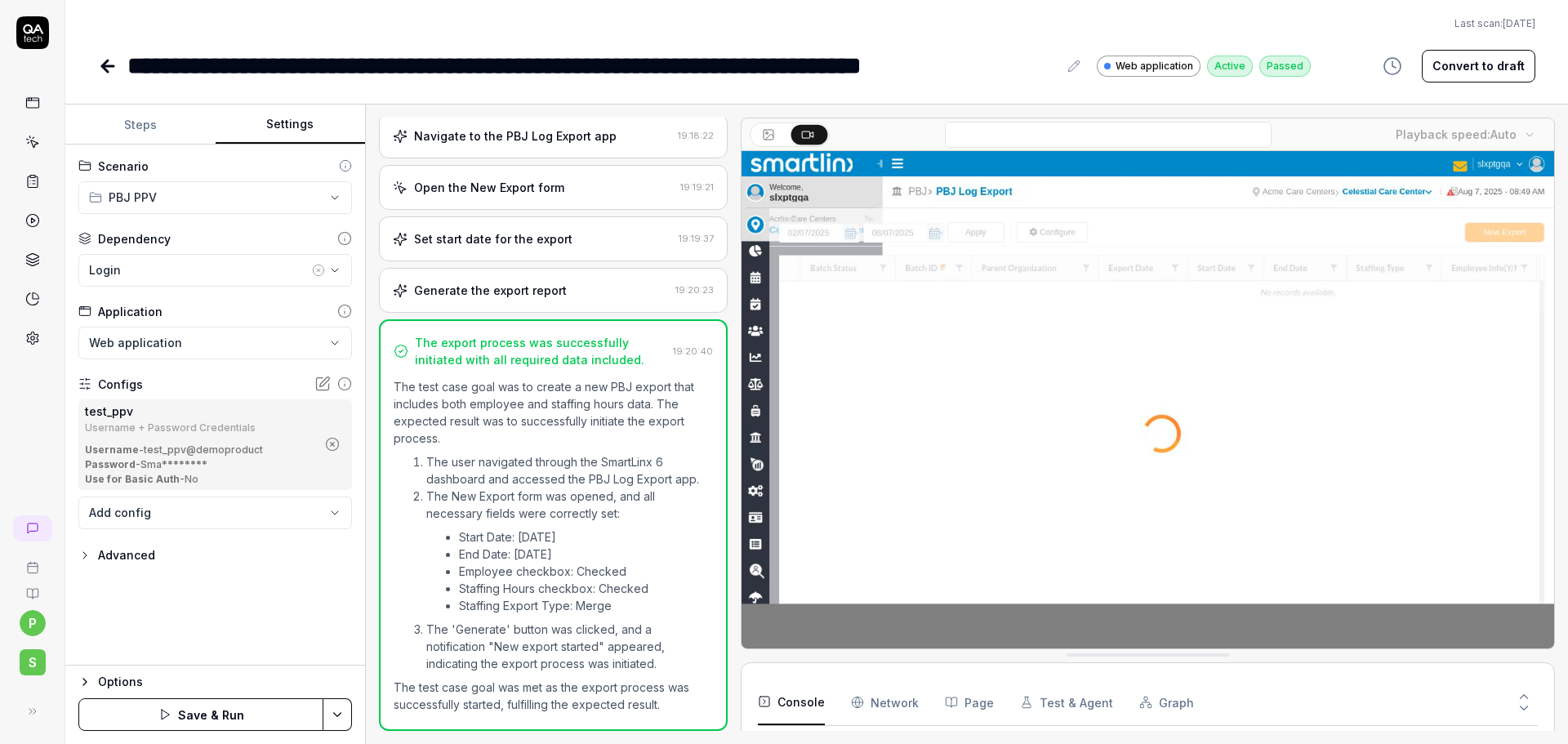
click at [345, 715] on html "**********" at bounding box center [784, 372] width 1568 height 744
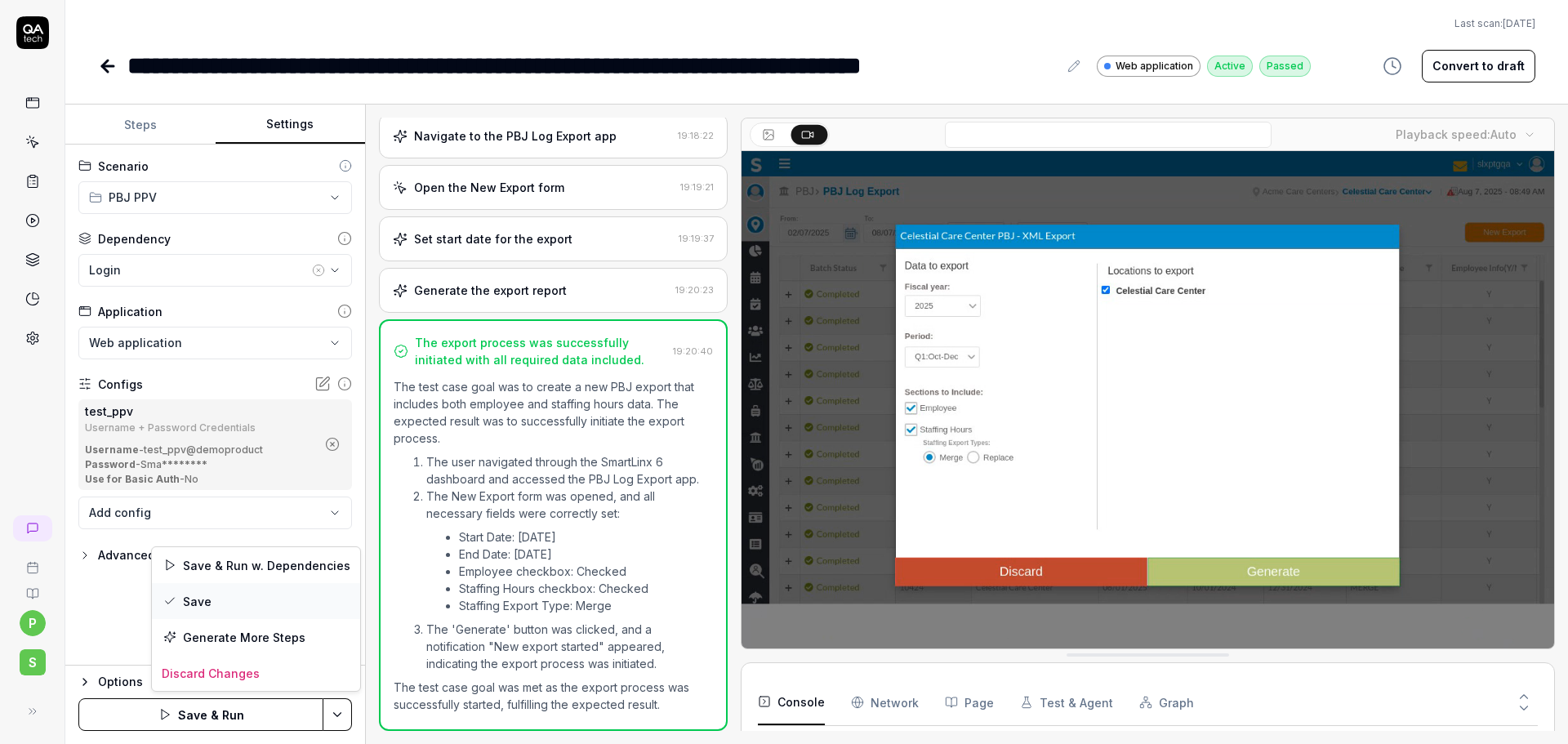
click at [244, 609] on div "Save" at bounding box center [256, 601] width 208 height 36
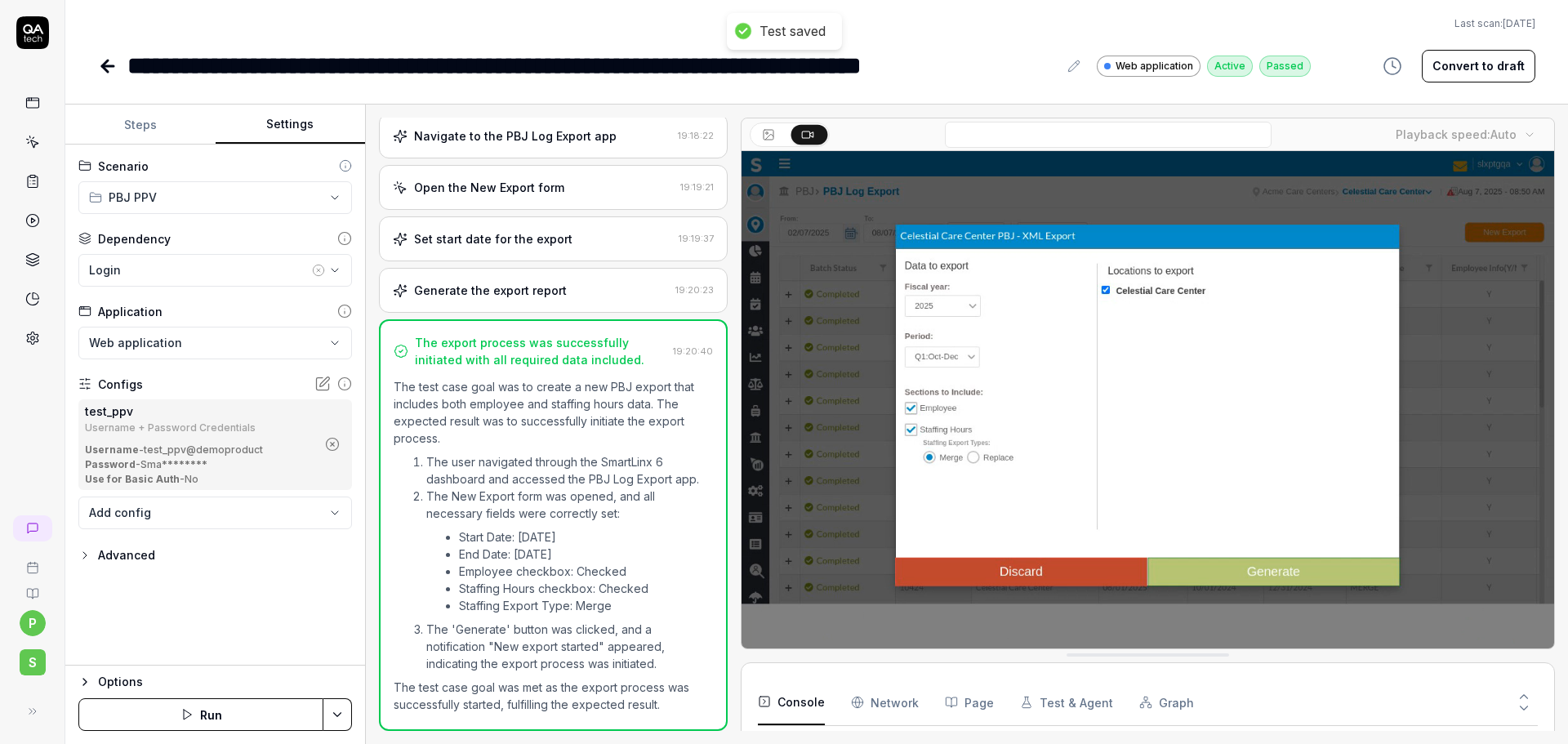
click at [109, 62] on icon at bounding box center [108, 66] width 20 height 20
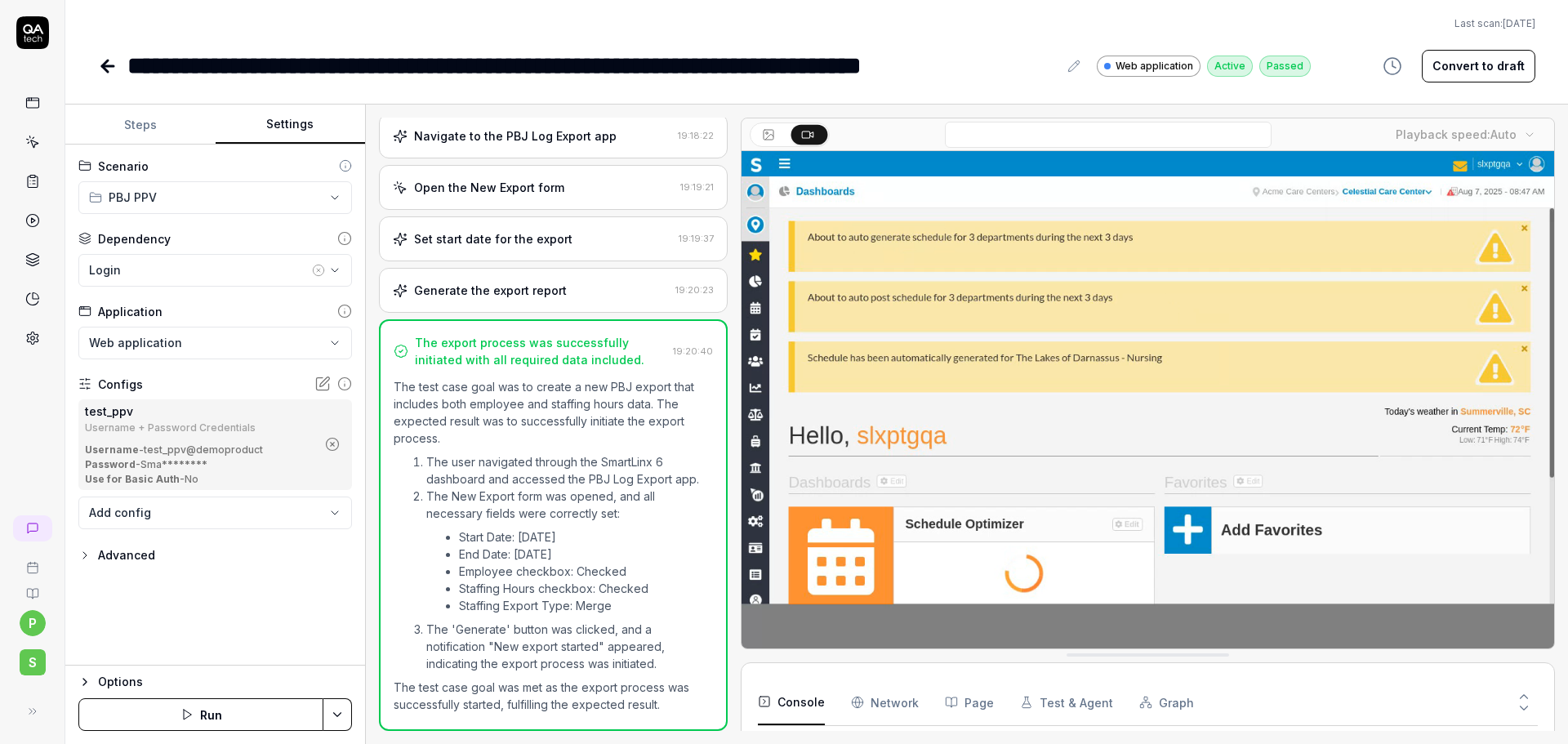
click at [99, 53] on link at bounding box center [110, 66] width 22 height 33
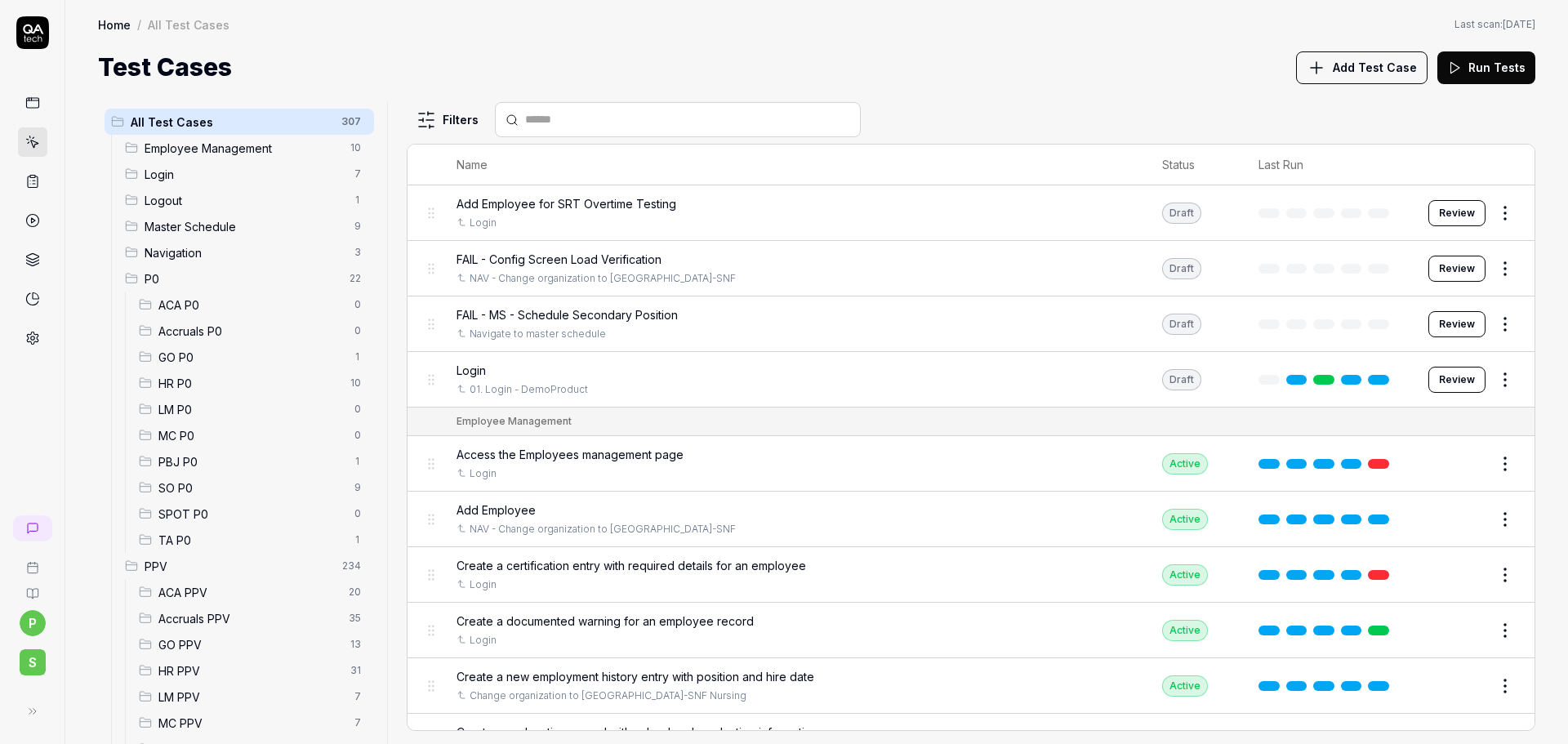
scroll to position [82, 0]
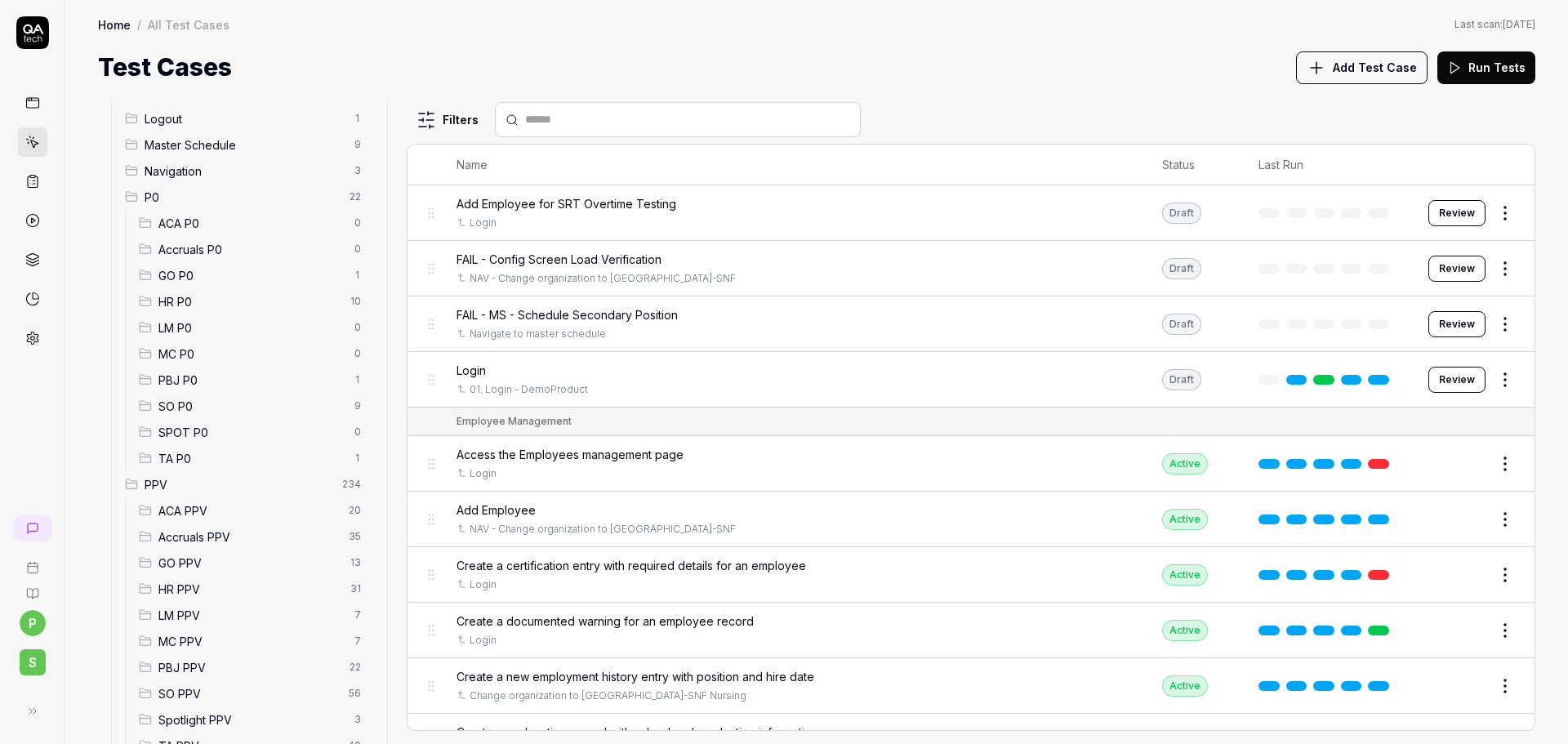
click at [214, 672] on span "PBJ PPV" at bounding box center [249, 667] width 182 height 17
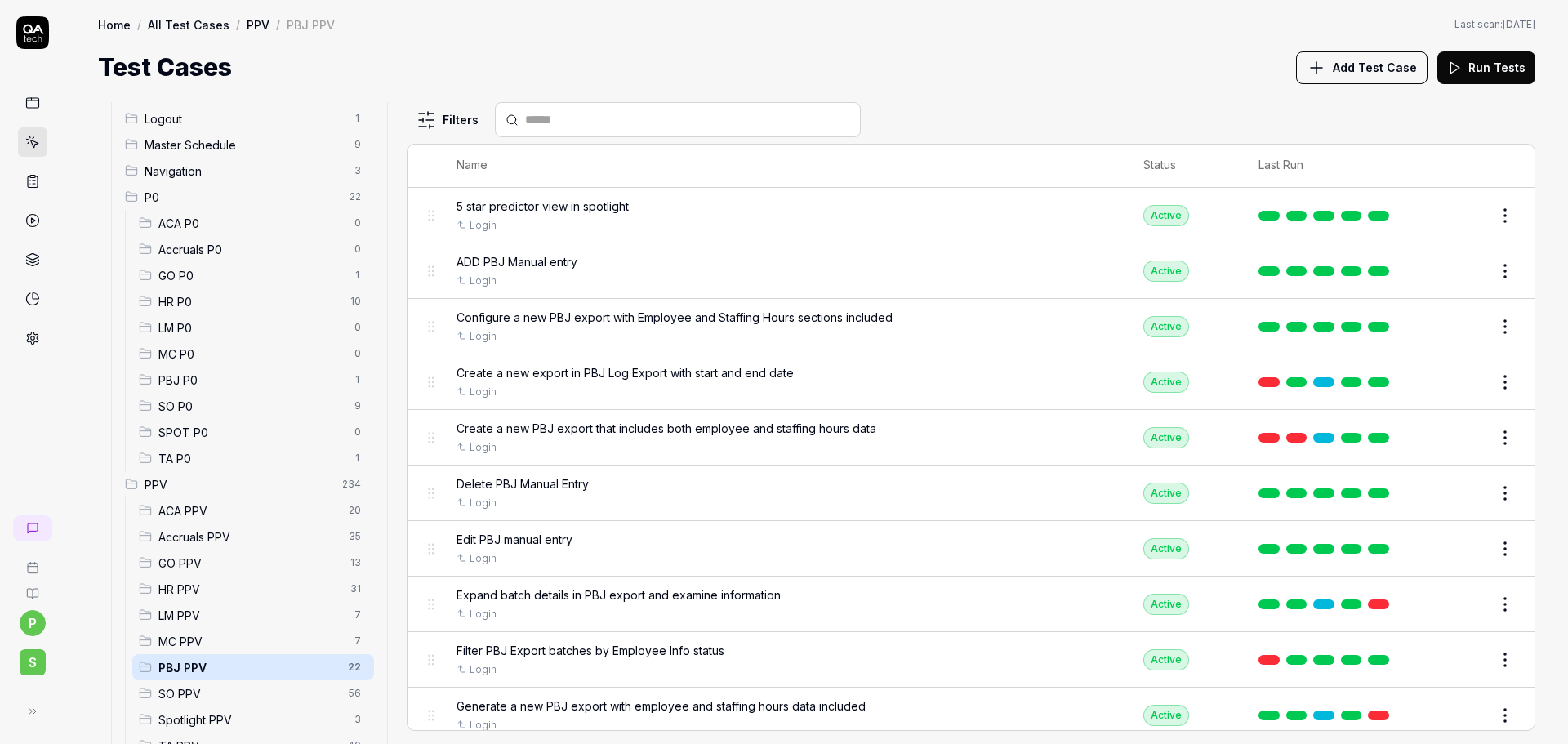
click at [1455, 498] on button "Edit" at bounding box center [1466, 494] width 39 height 26
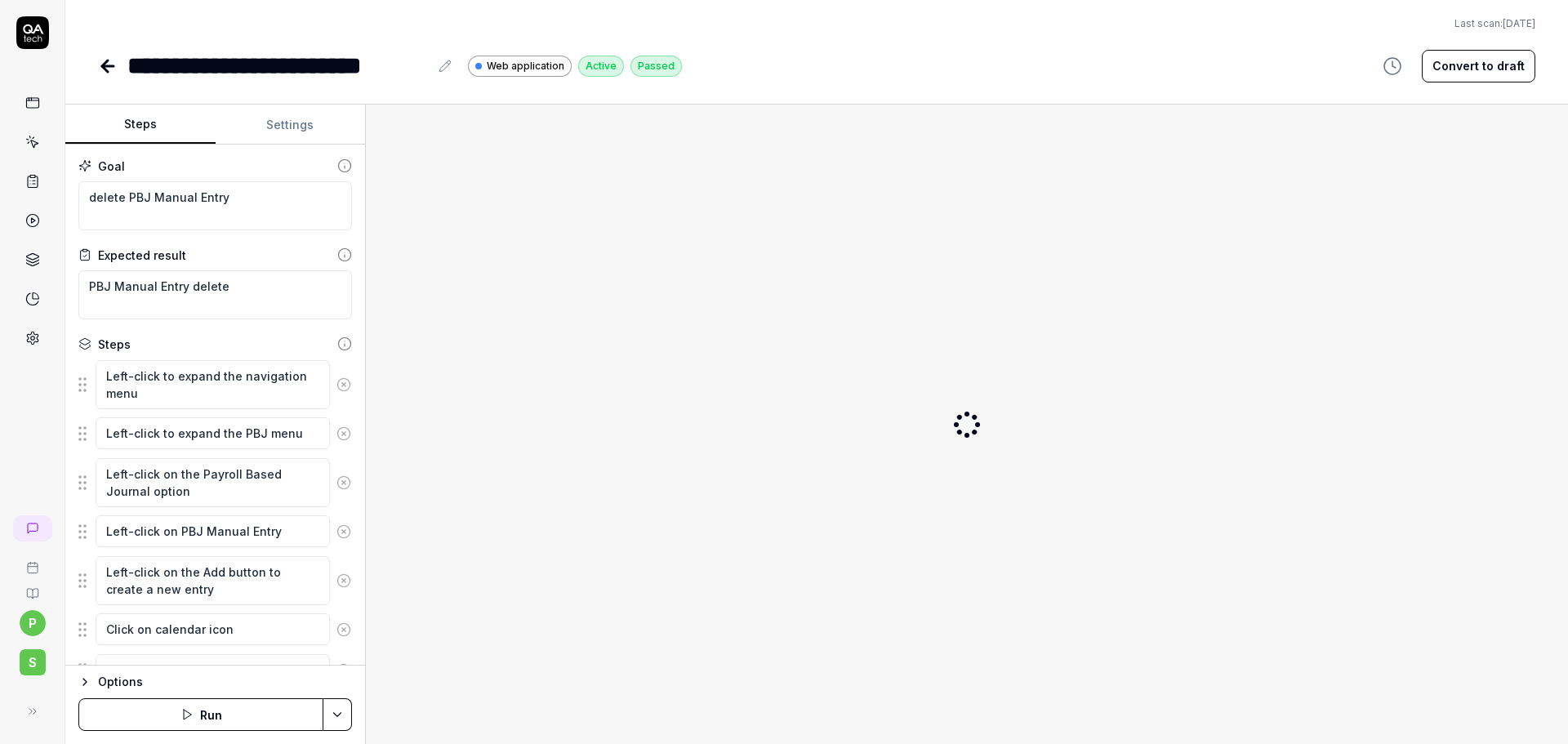
type textarea "*"
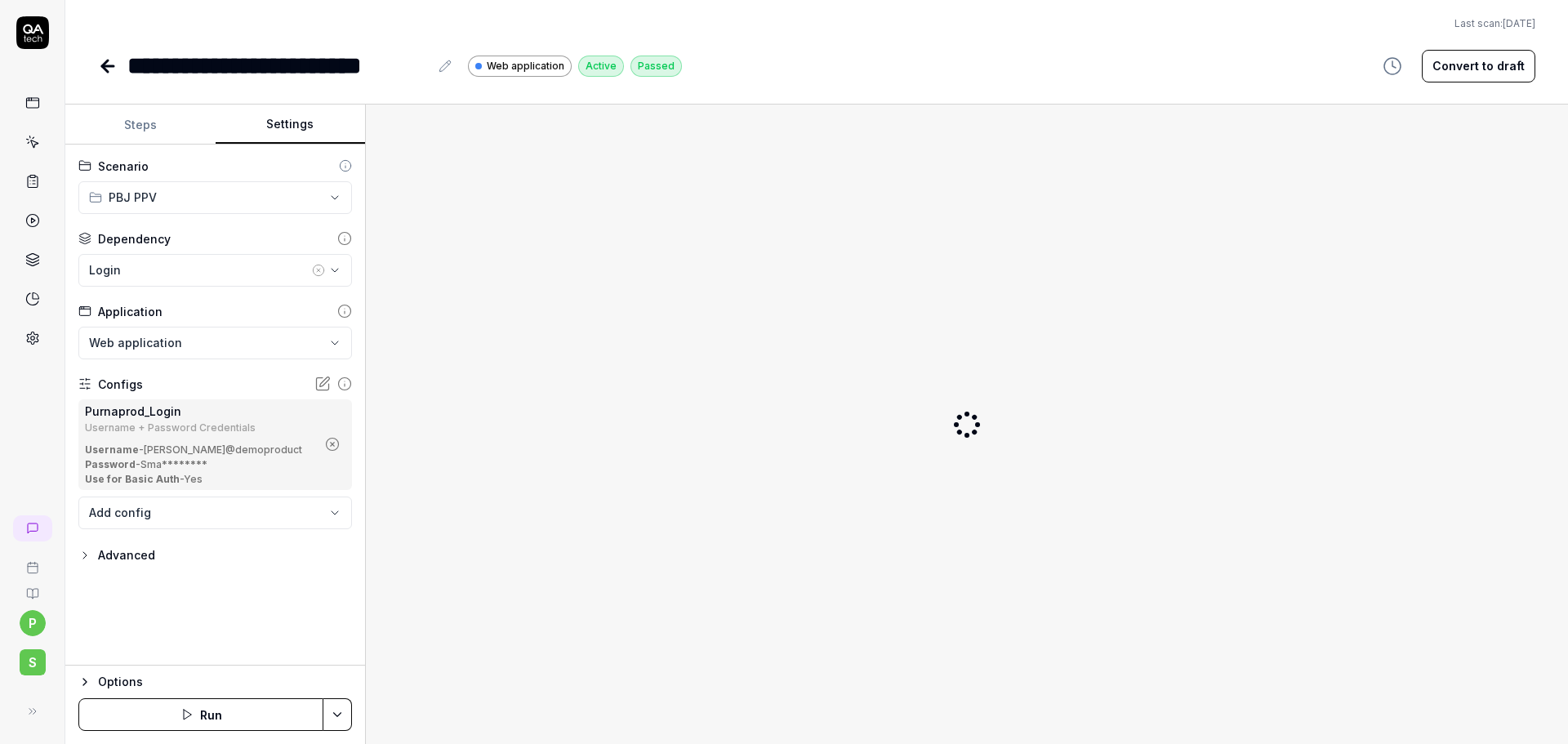
click at [280, 126] on button "Settings" at bounding box center [290, 125] width 150 height 39
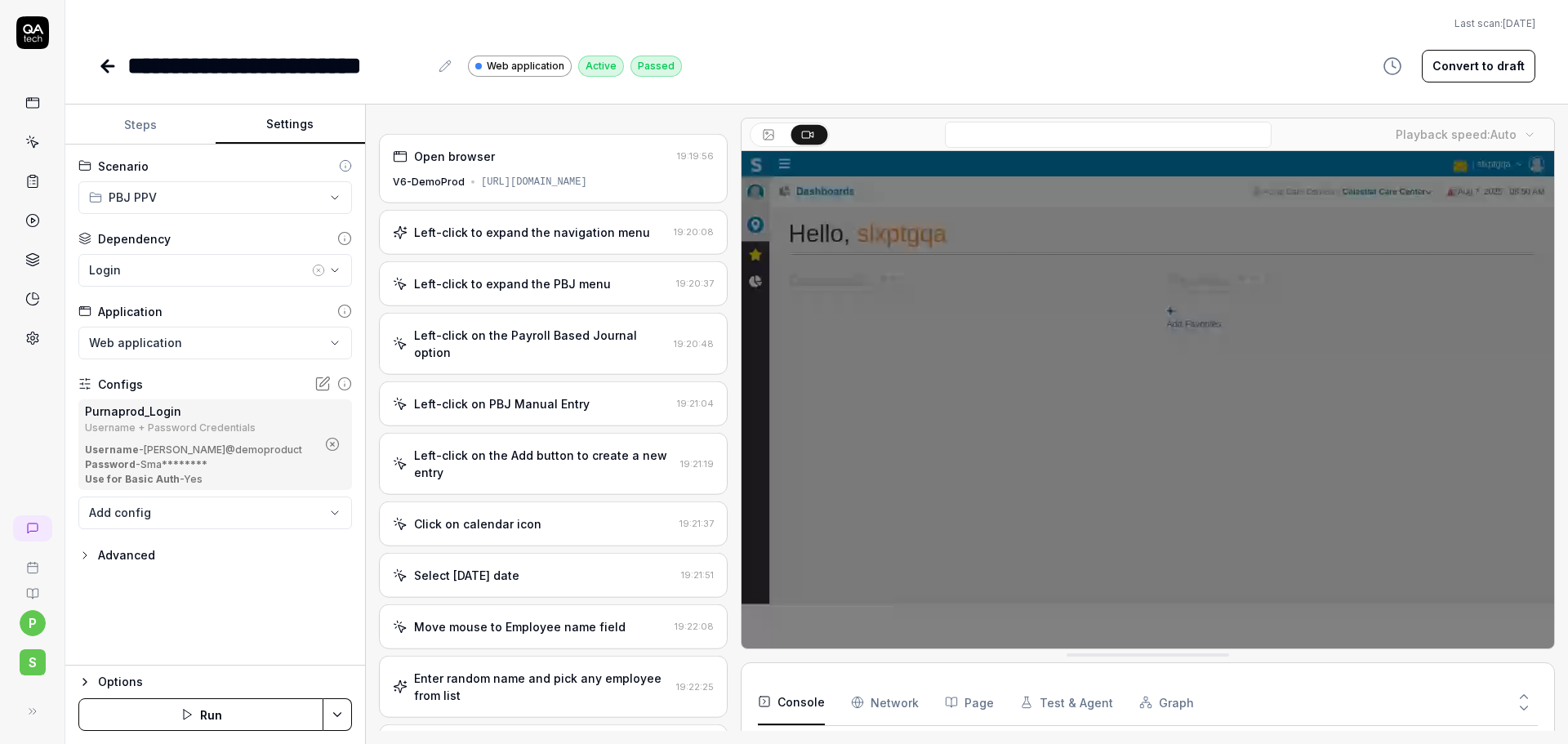
click at [337, 440] on circle "button" at bounding box center [333, 444] width 12 height 12
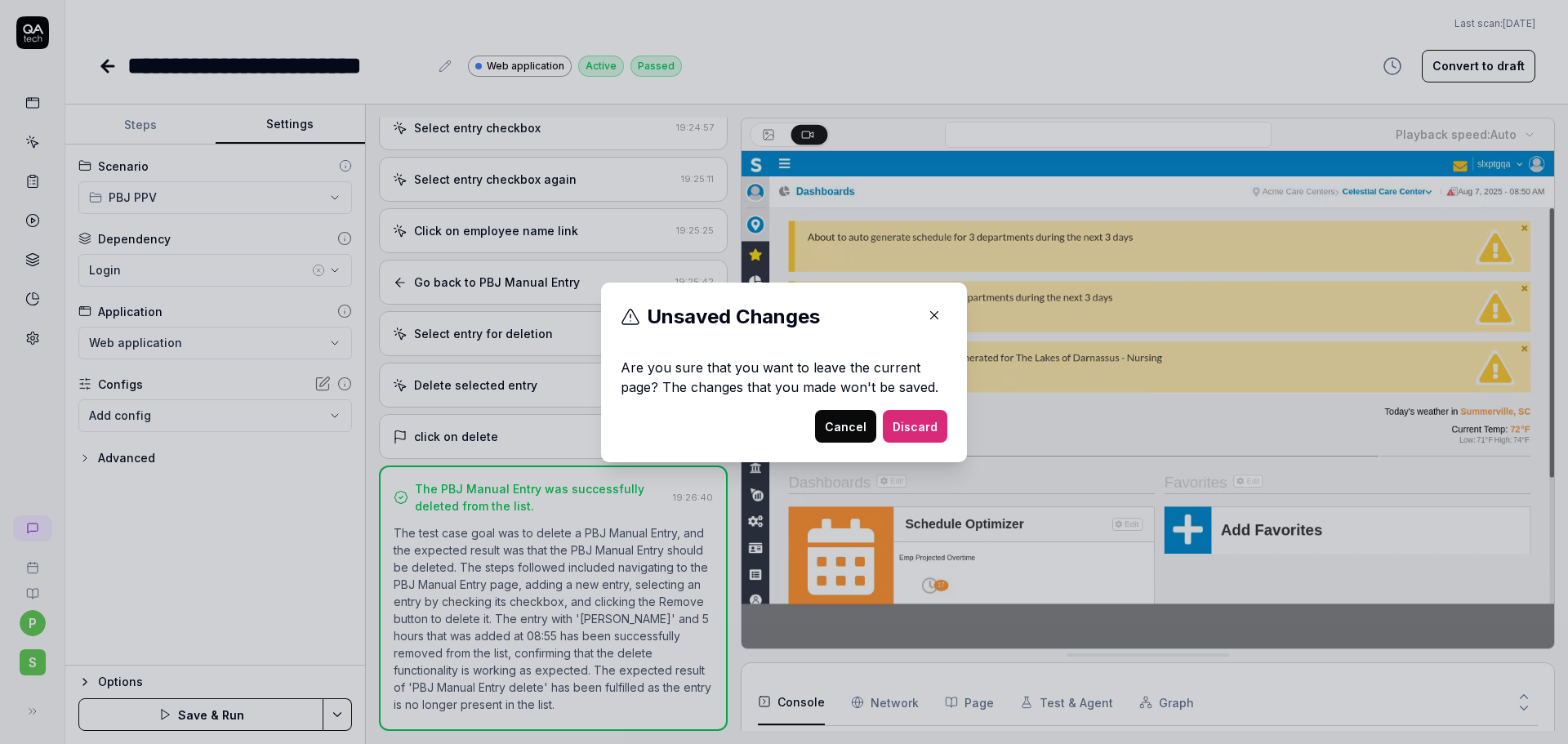
scroll to position [239, 0]
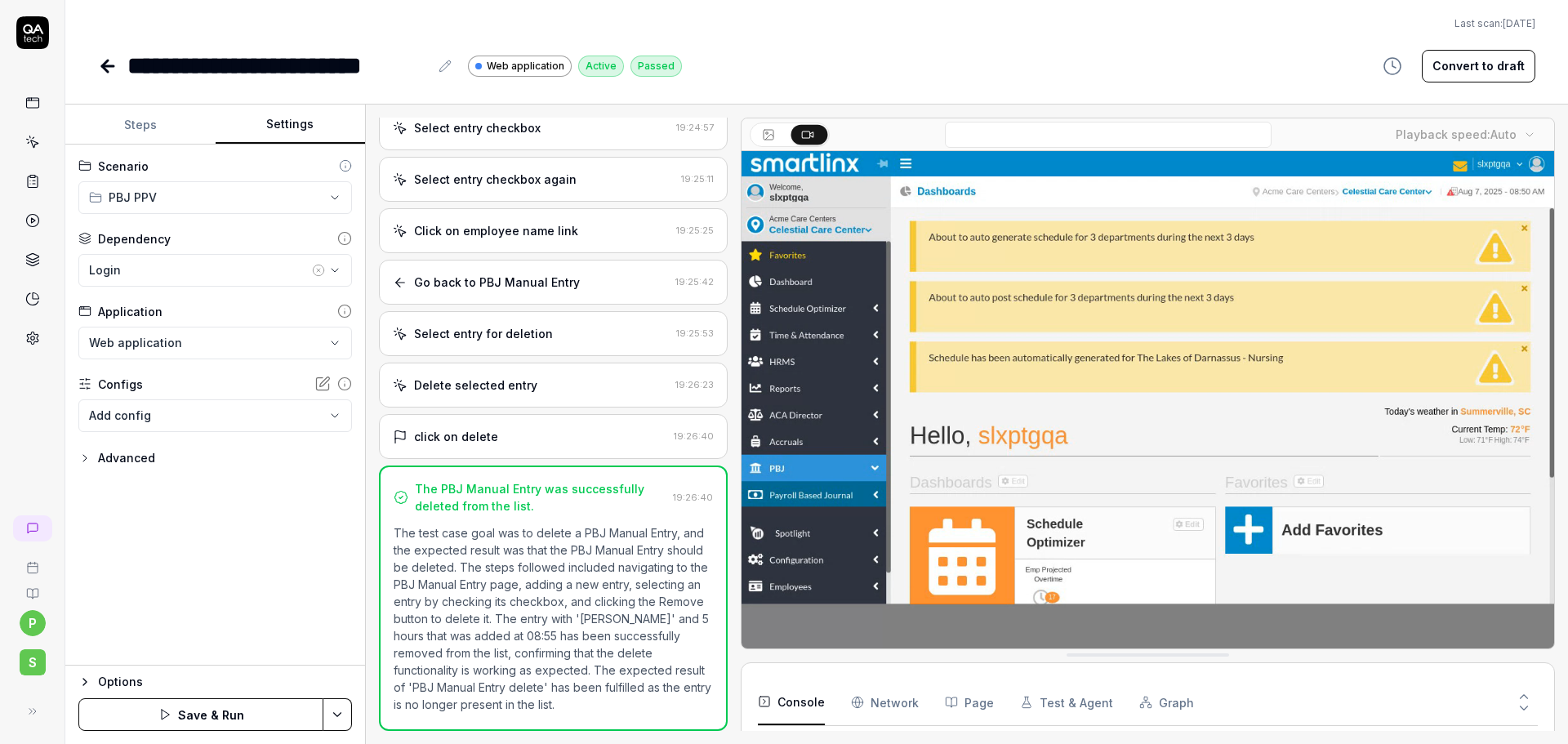
click at [324, 417] on body "**********" at bounding box center [784, 372] width 1568 height 744
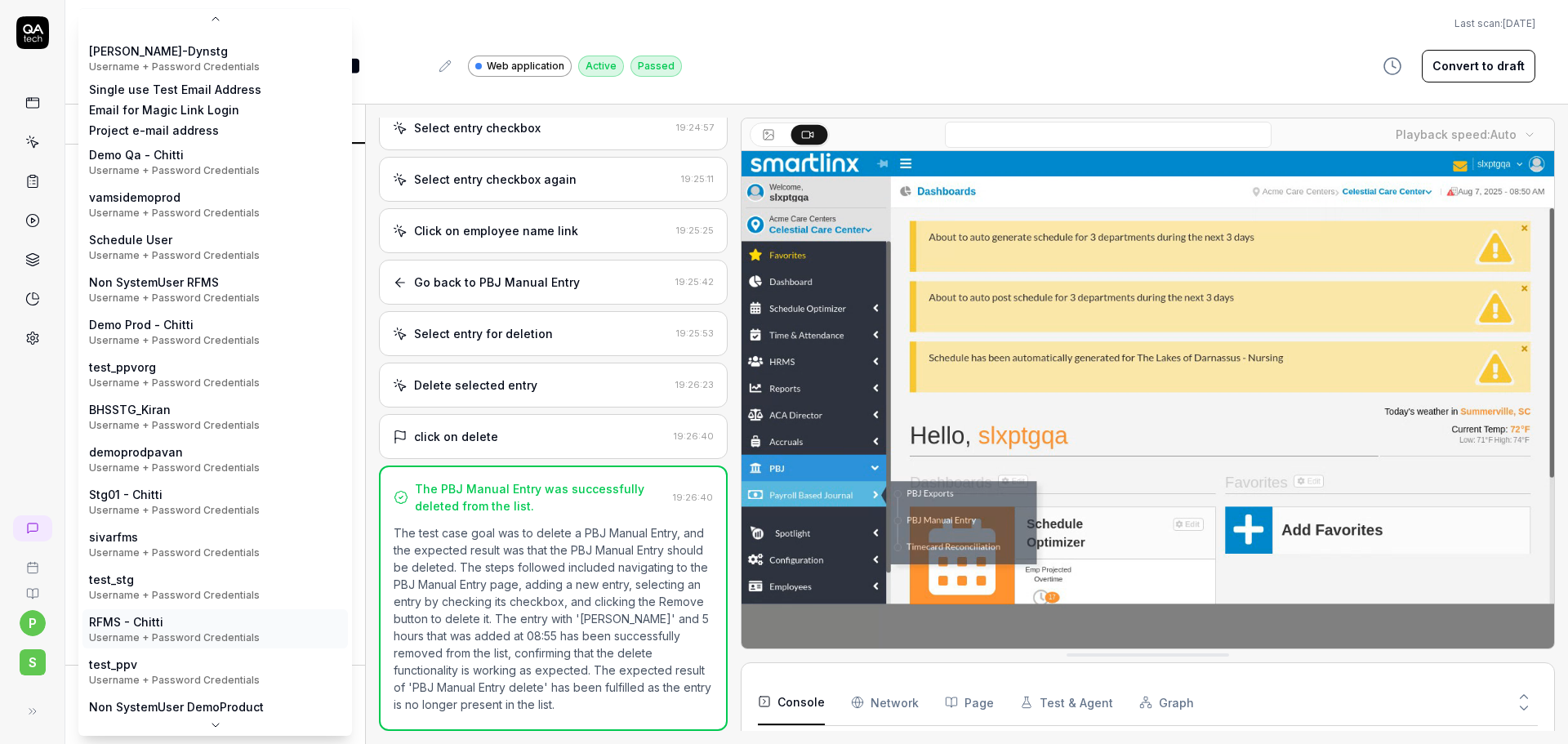
scroll to position [253, 0]
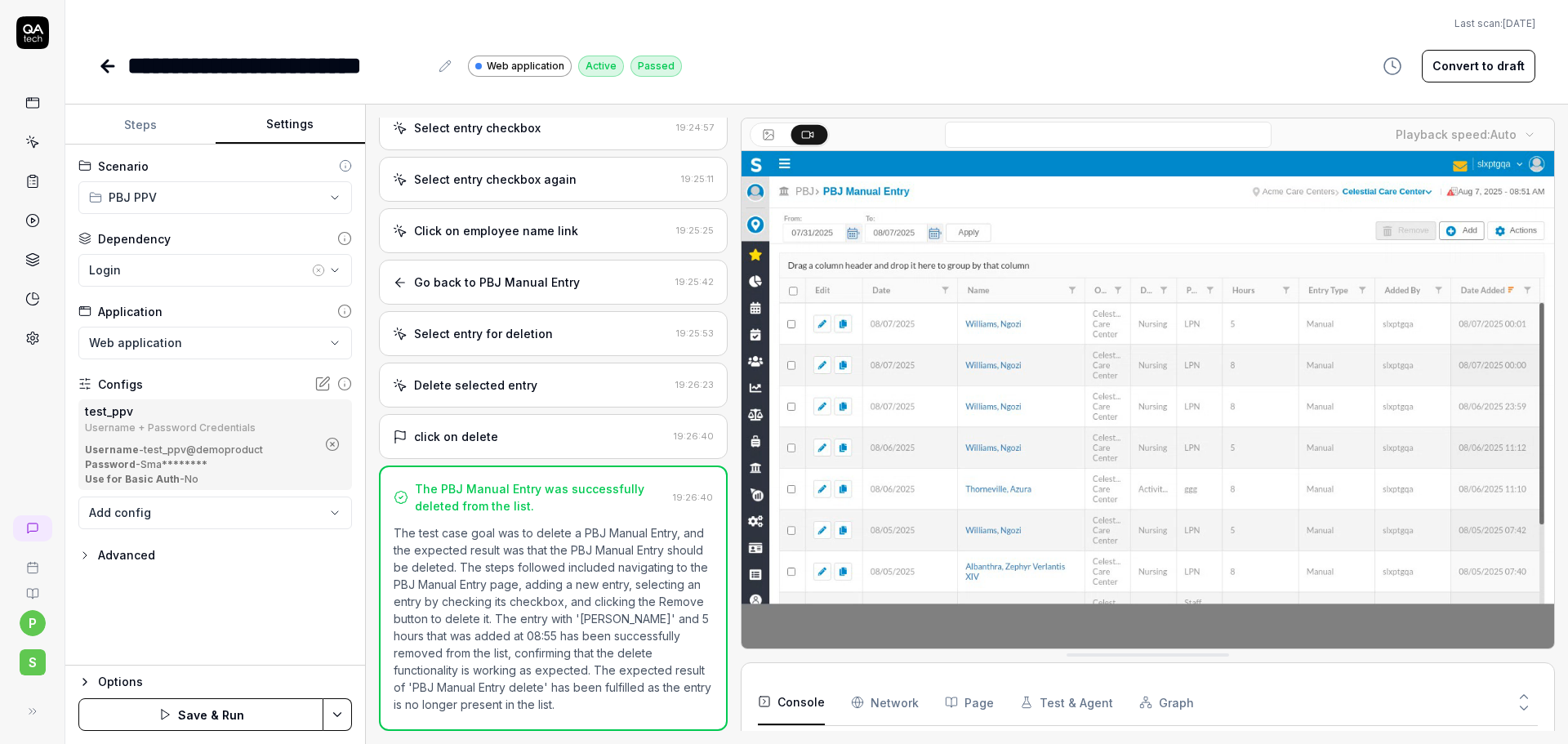
click at [342, 712] on html "**********" at bounding box center [784, 372] width 1568 height 744
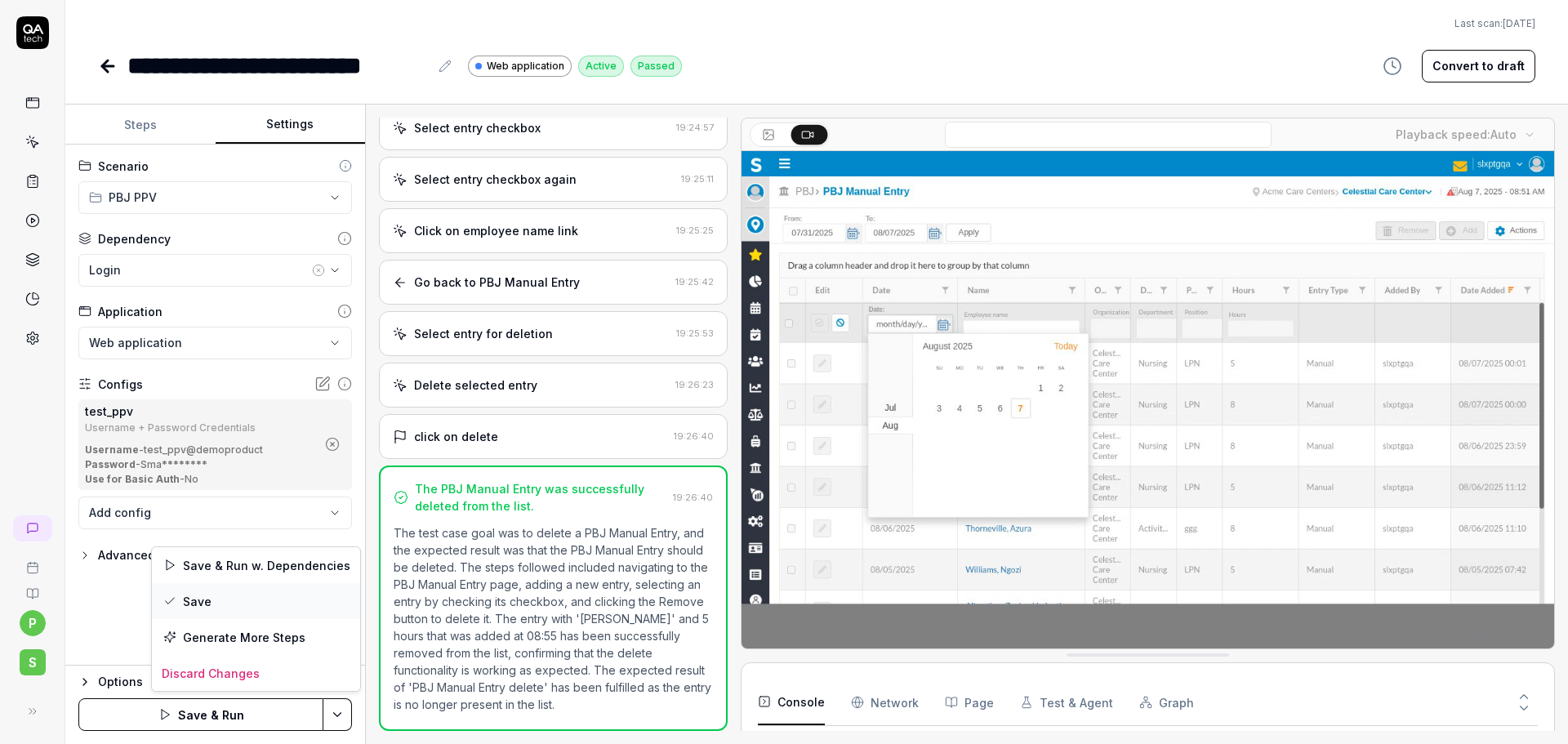
click at [186, 596] on div "Save" at bounding box center [256, 601] width 208 height 36
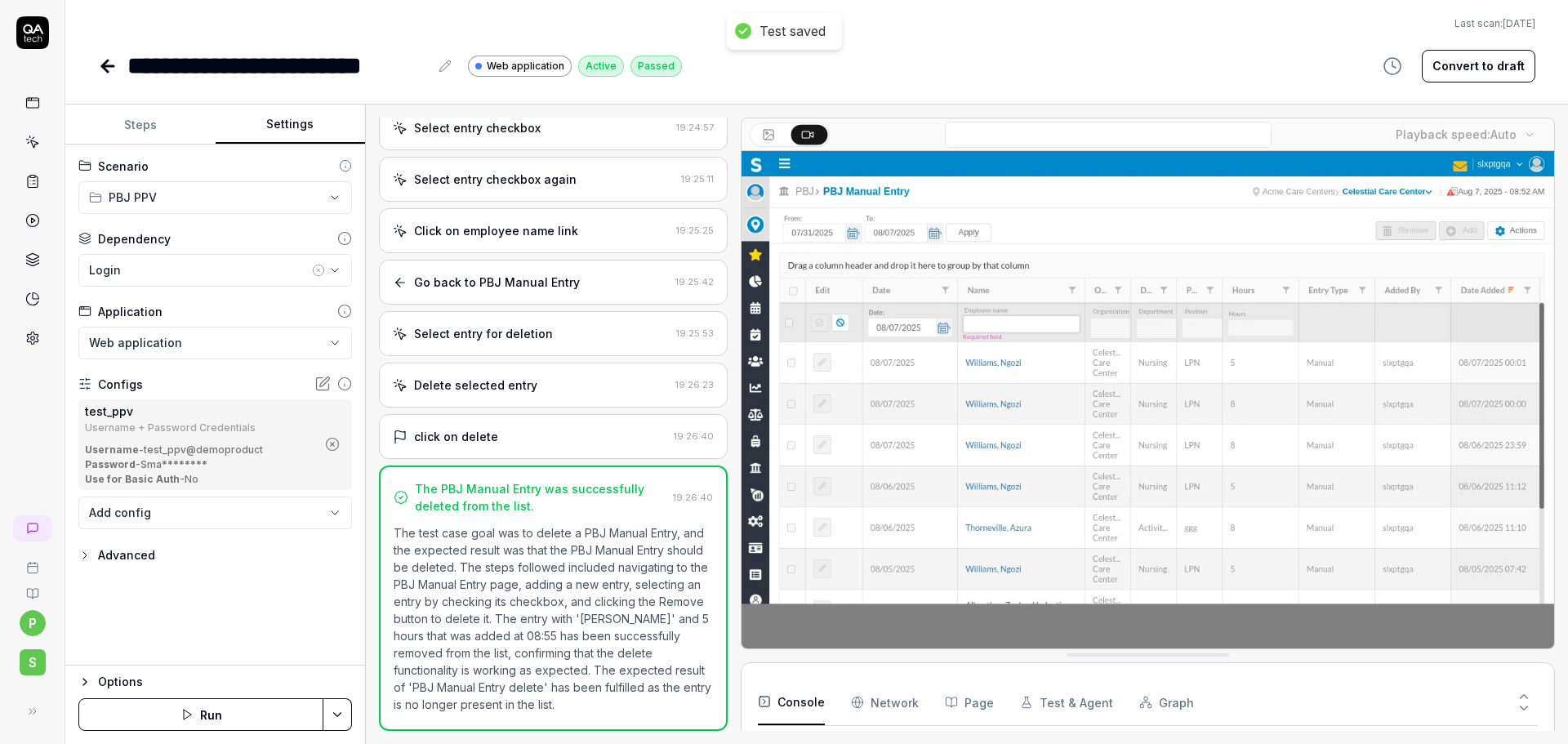
click at [105, 58] on icon at bounding box center [108, 66] width 20 height 20
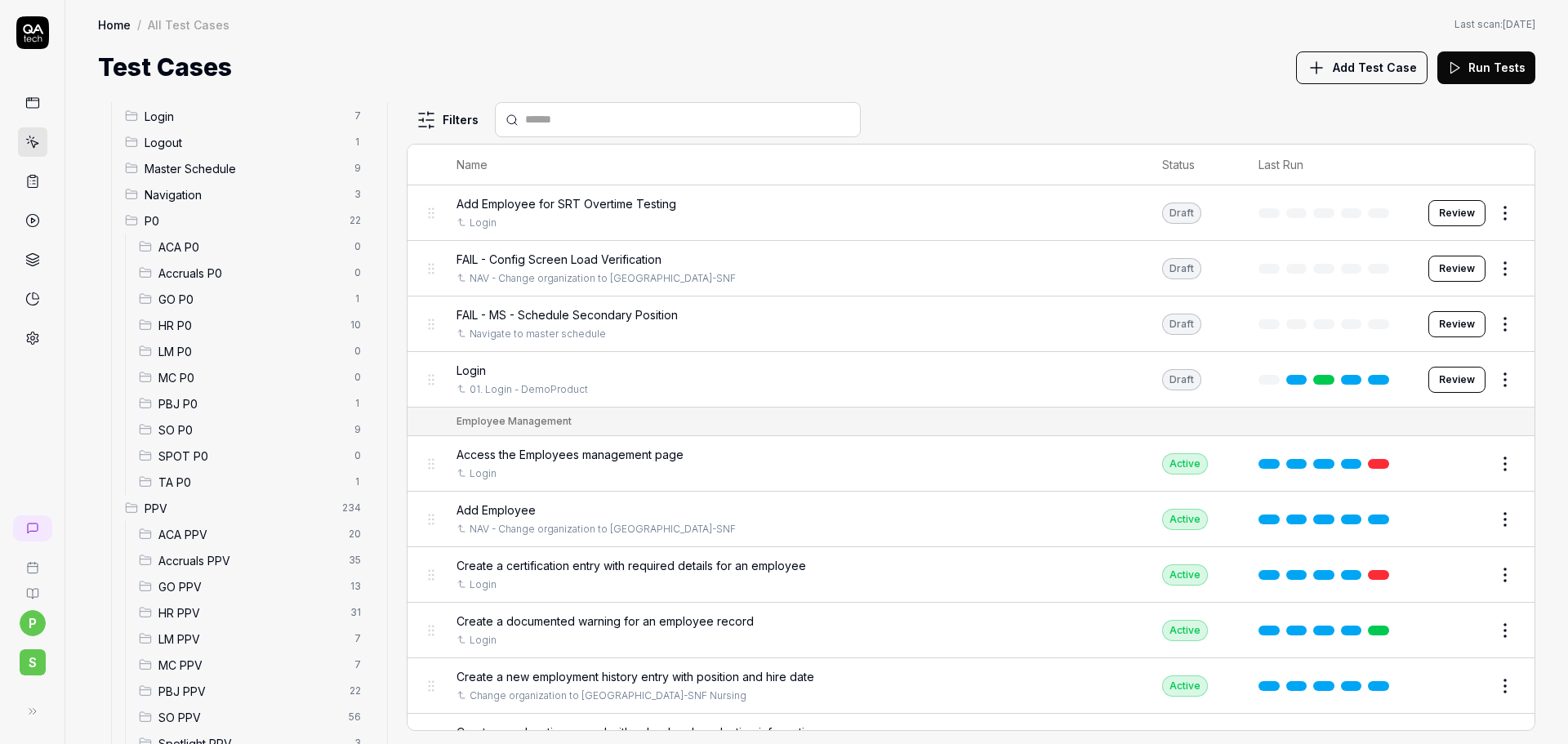
scroll to position [82, 0]
click at [198, 666] on span "PBJ PPV" at bounding box center [249, 667] width 182 height 17
click at [33, 339] on icon at bounding box center [33, 338] width 15 height 15
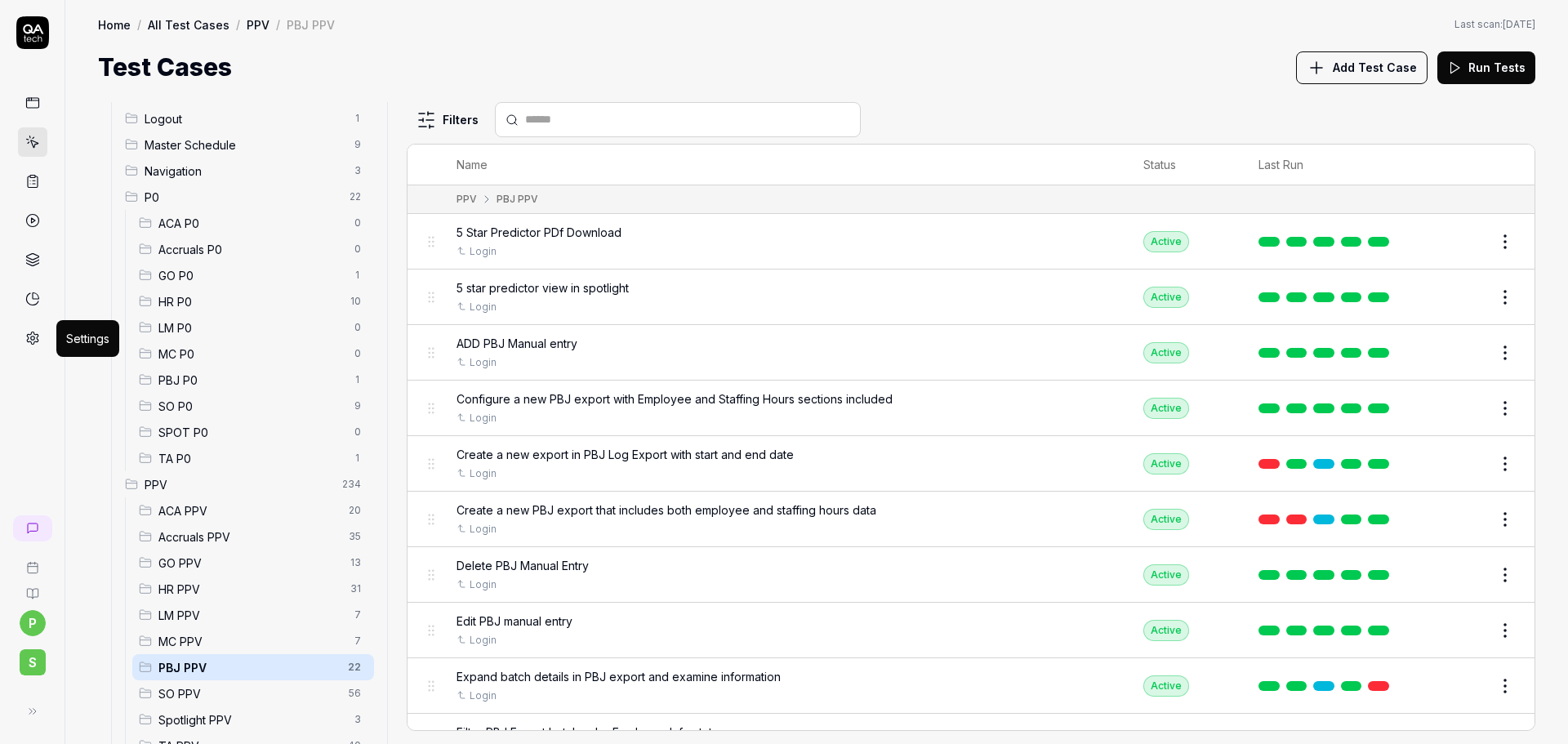
click at [35, 335] on icon at bounding box center [33, 338] width 11 height 12
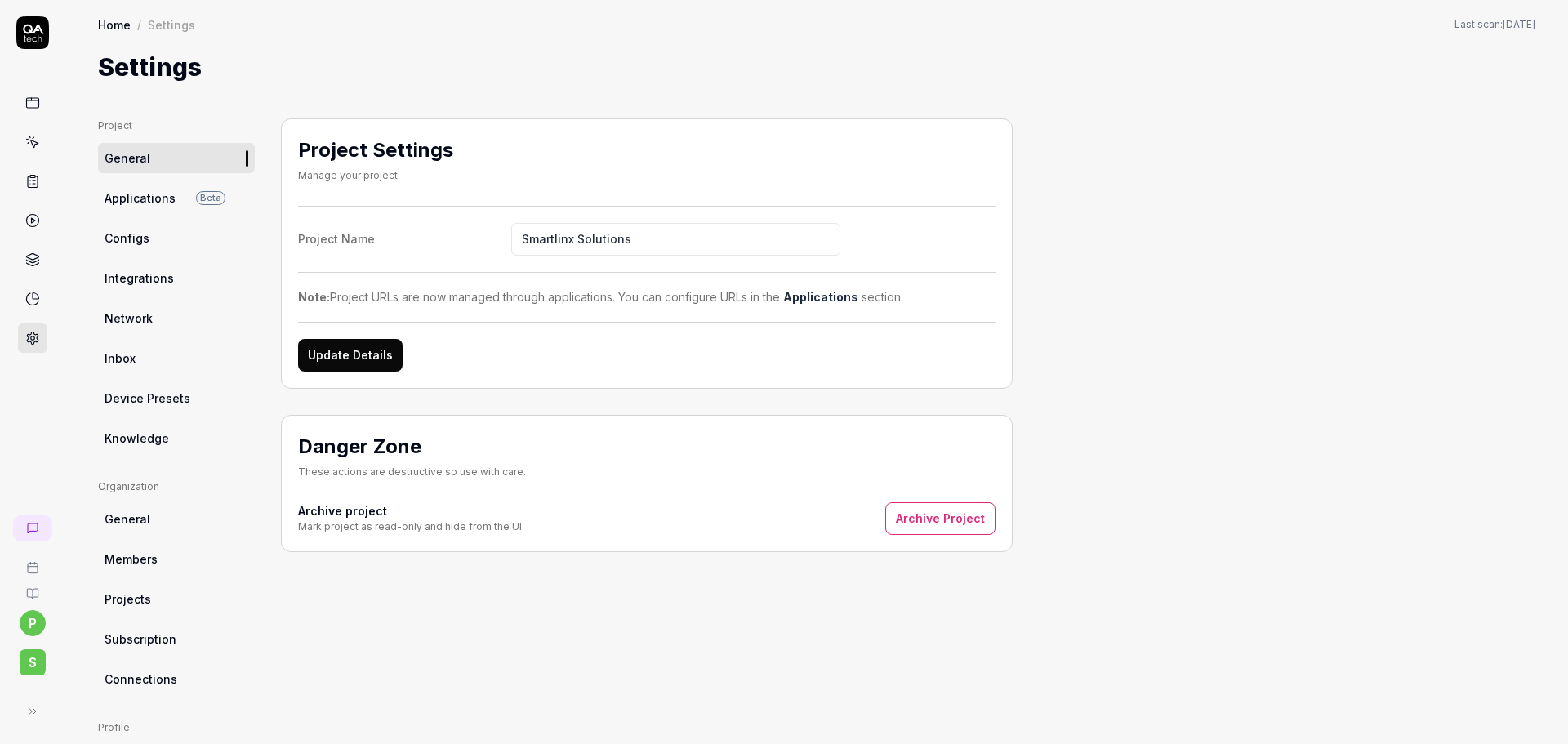
click at [154, 246] on link "Configs" at bounding box center [176, 238] width 156 height 30
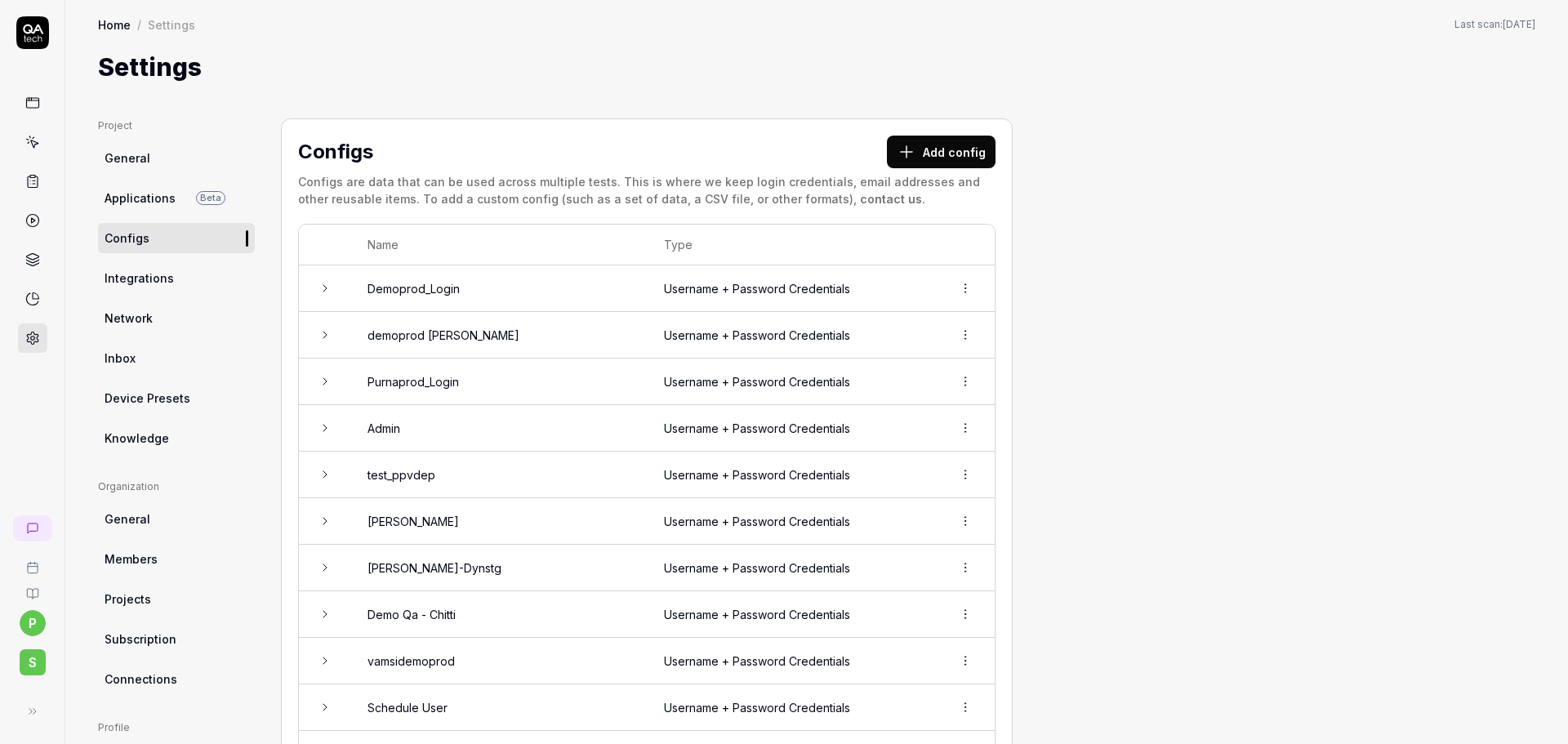
click at [30, 182] on icon at bounding box center [33, 182] width 15 height 15
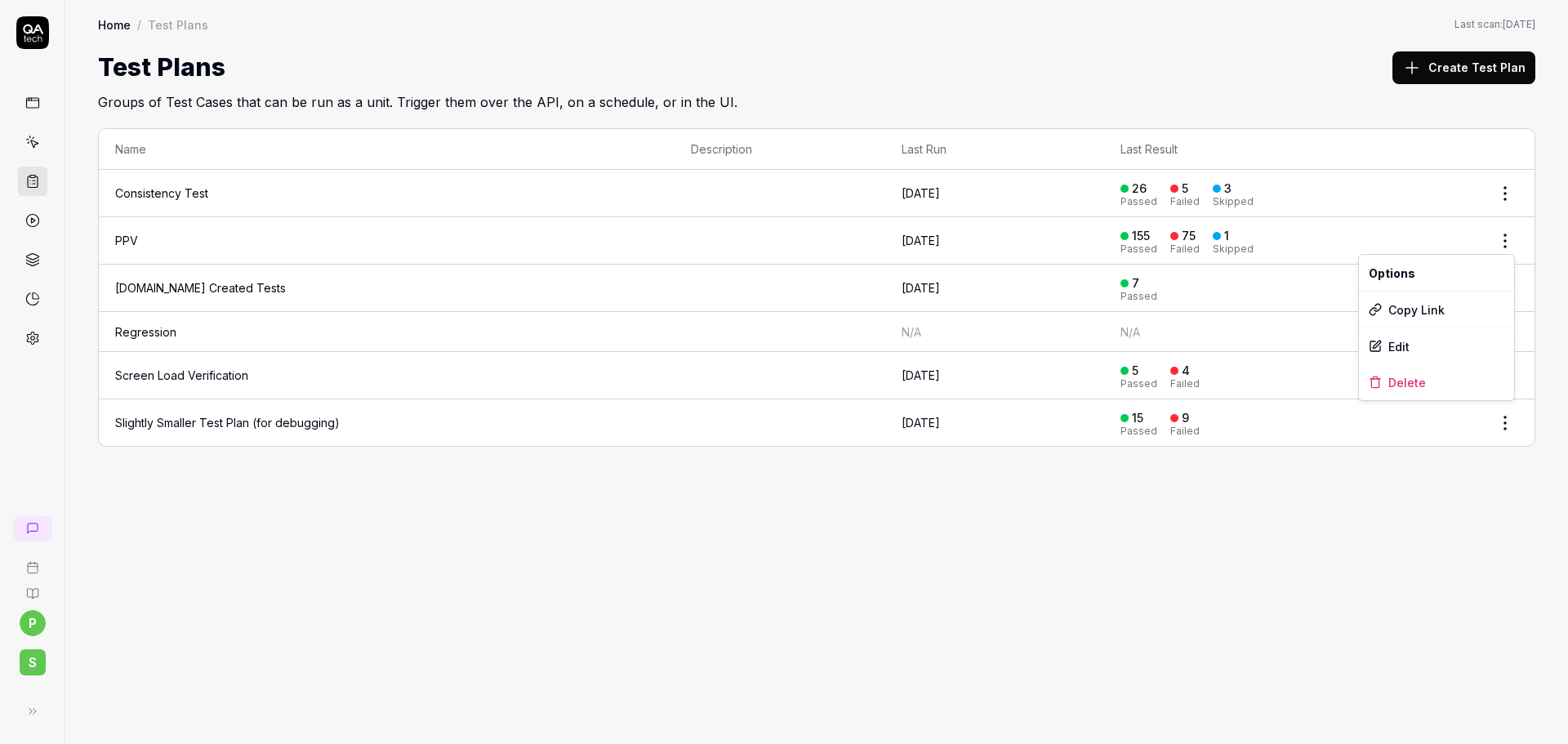
click at [1508, 242] on html "p S Home / Test Plans Home / Test Plans Last scan: Jun 5 2025 Test Plans Create…" at bounding box center [784, 372] width 1568 height 744
click at [152, 236] on td "PPV" at bounding box center [386, 241] width 576 height 48
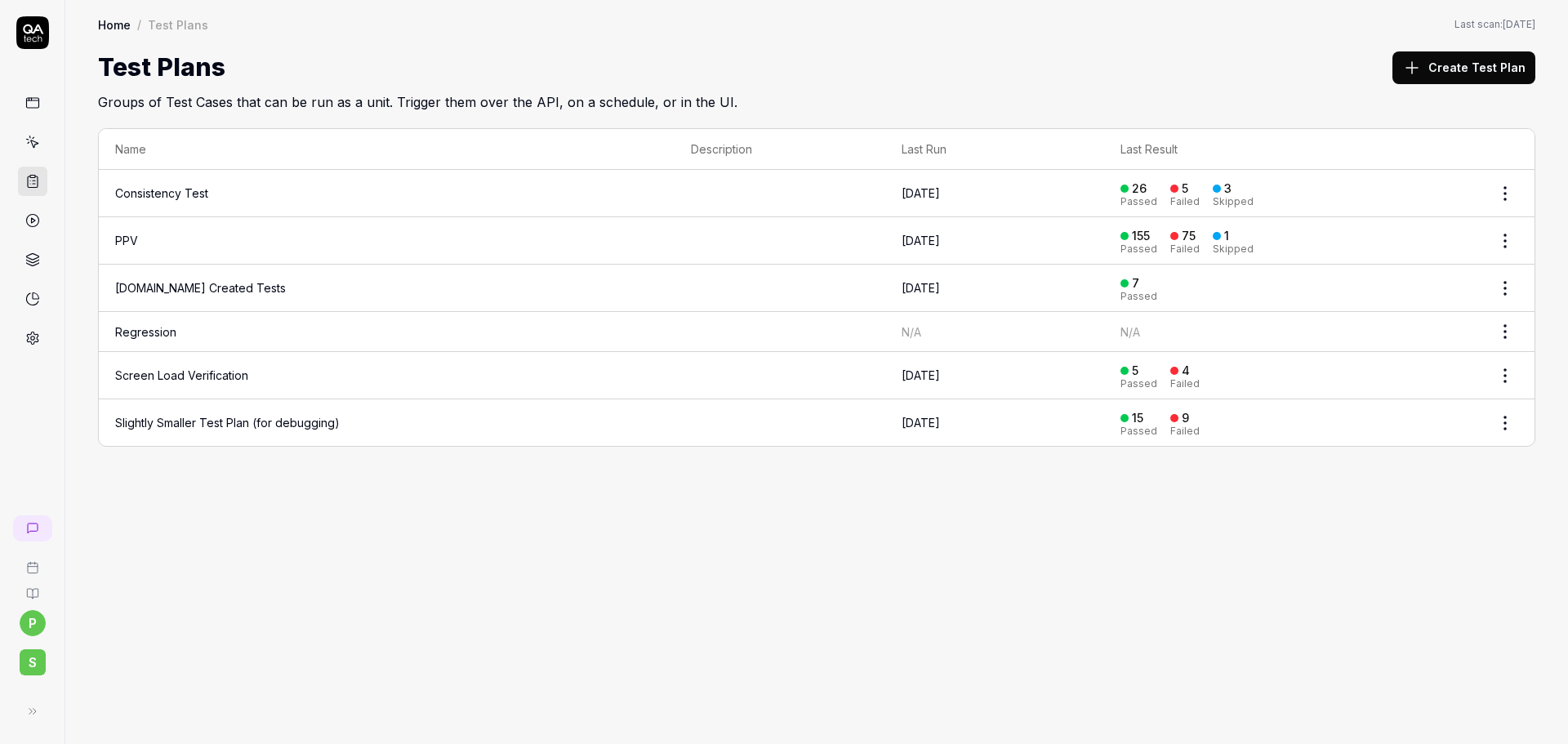
click at [35, 139] on icon at bounding box center [33, 142] width 15 height 15
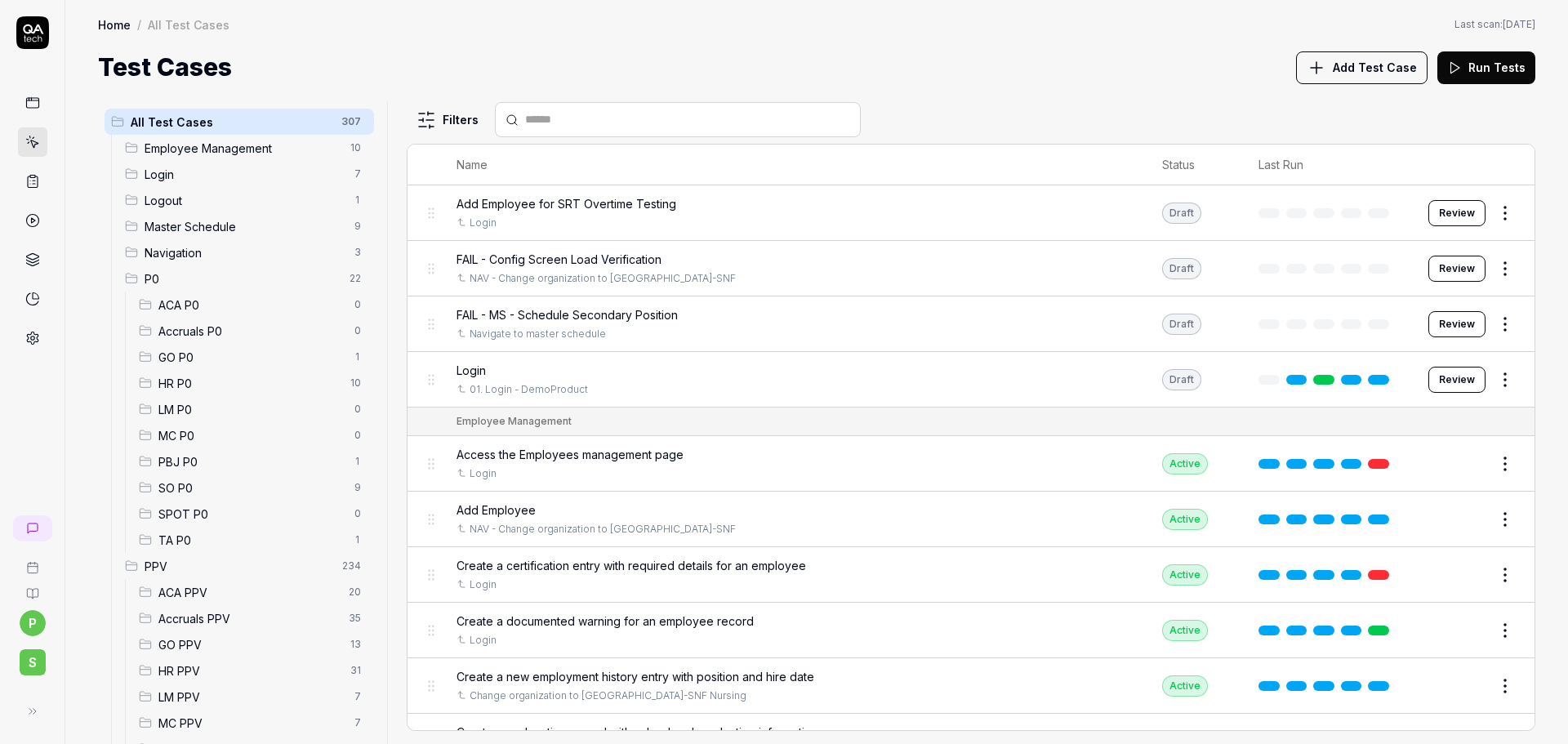
scroll to position [82, 0]
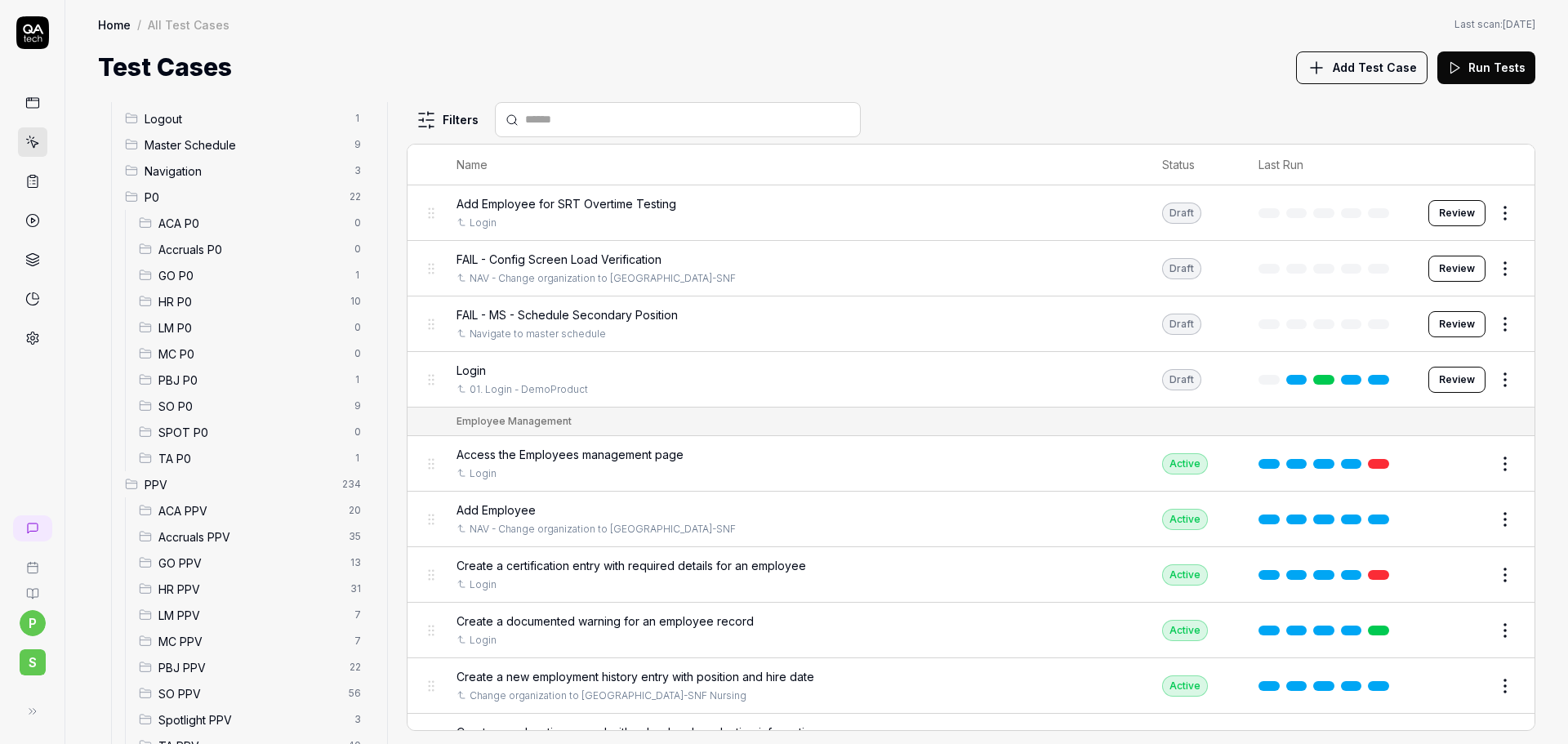
click at [186, 665] on span "PBJ PPV" at bounding box center [249, 667] width 182 height 17
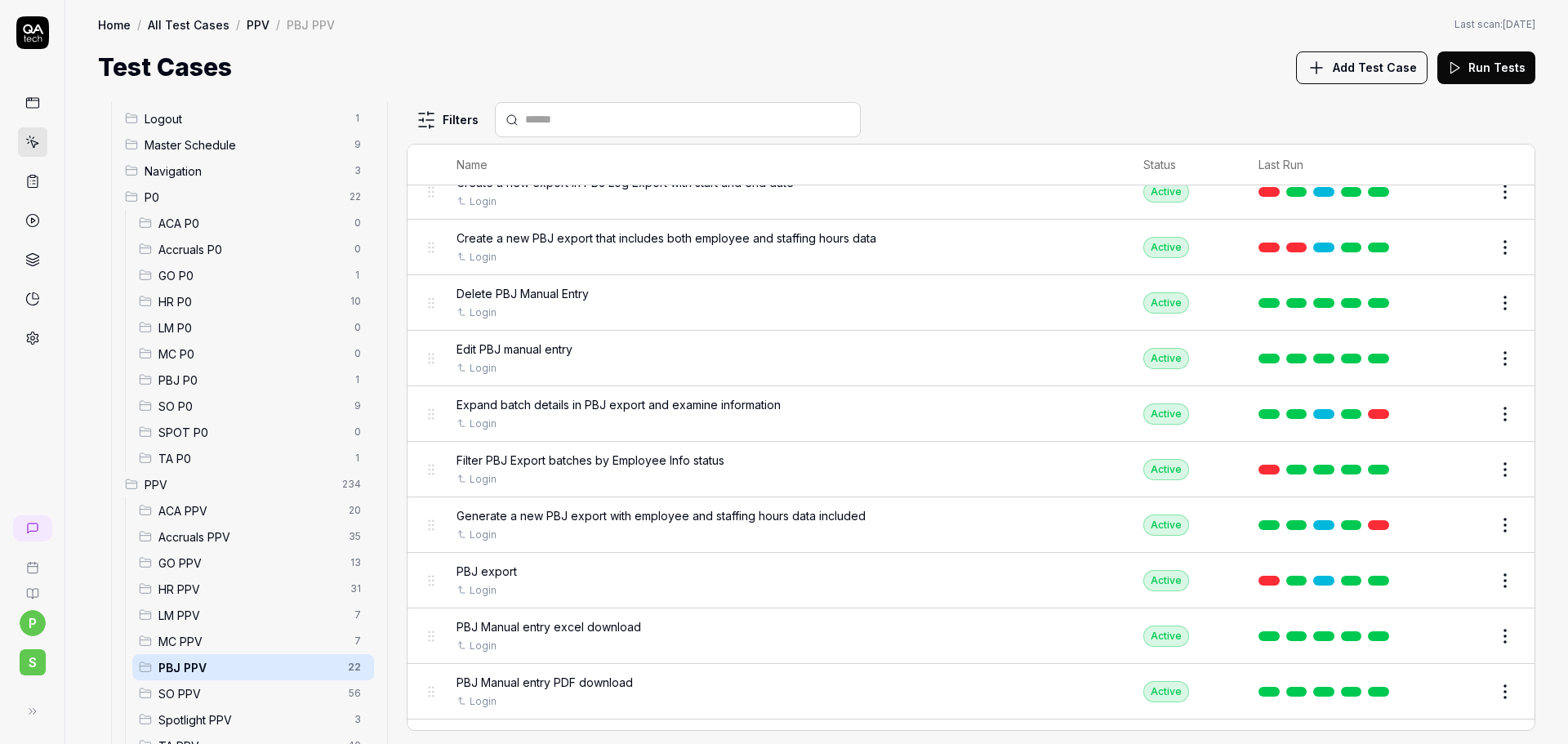
scroll to position [379, 0]
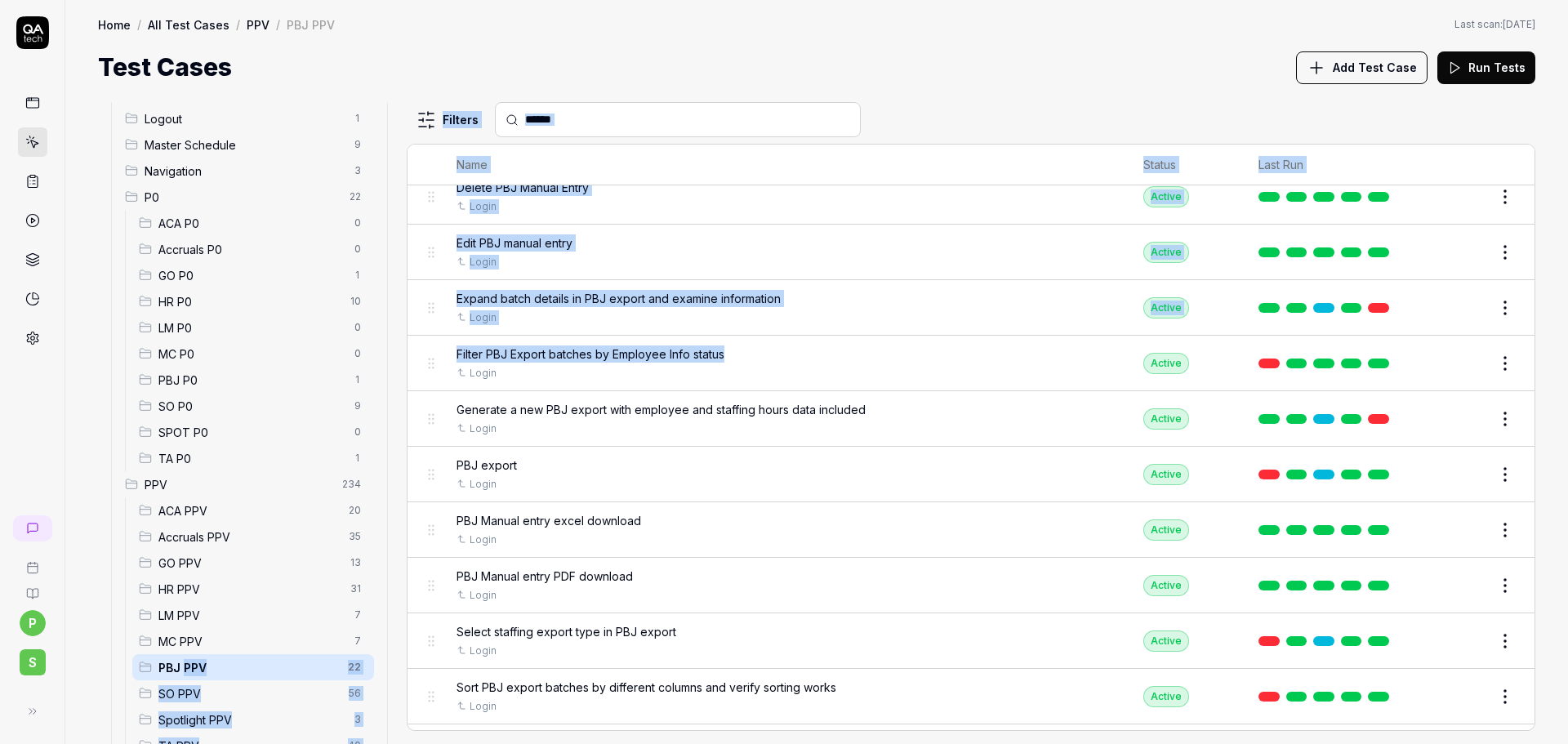
click at [946, 344] on td "Filter PBJ Export batches by Employee Info status Login" at bounding box center [784, 363] width 688 height 55
click at [960, 424] on div "Login" at bounding box center [783, 429] width 655 height 15
click at [942, 374] on body "p S Home / All Test Cases / PPV / PBJ PPV Home / All Test Cases / PPV / PBJ PPV…" at bounding box center [784, 372] width 1568 height 744
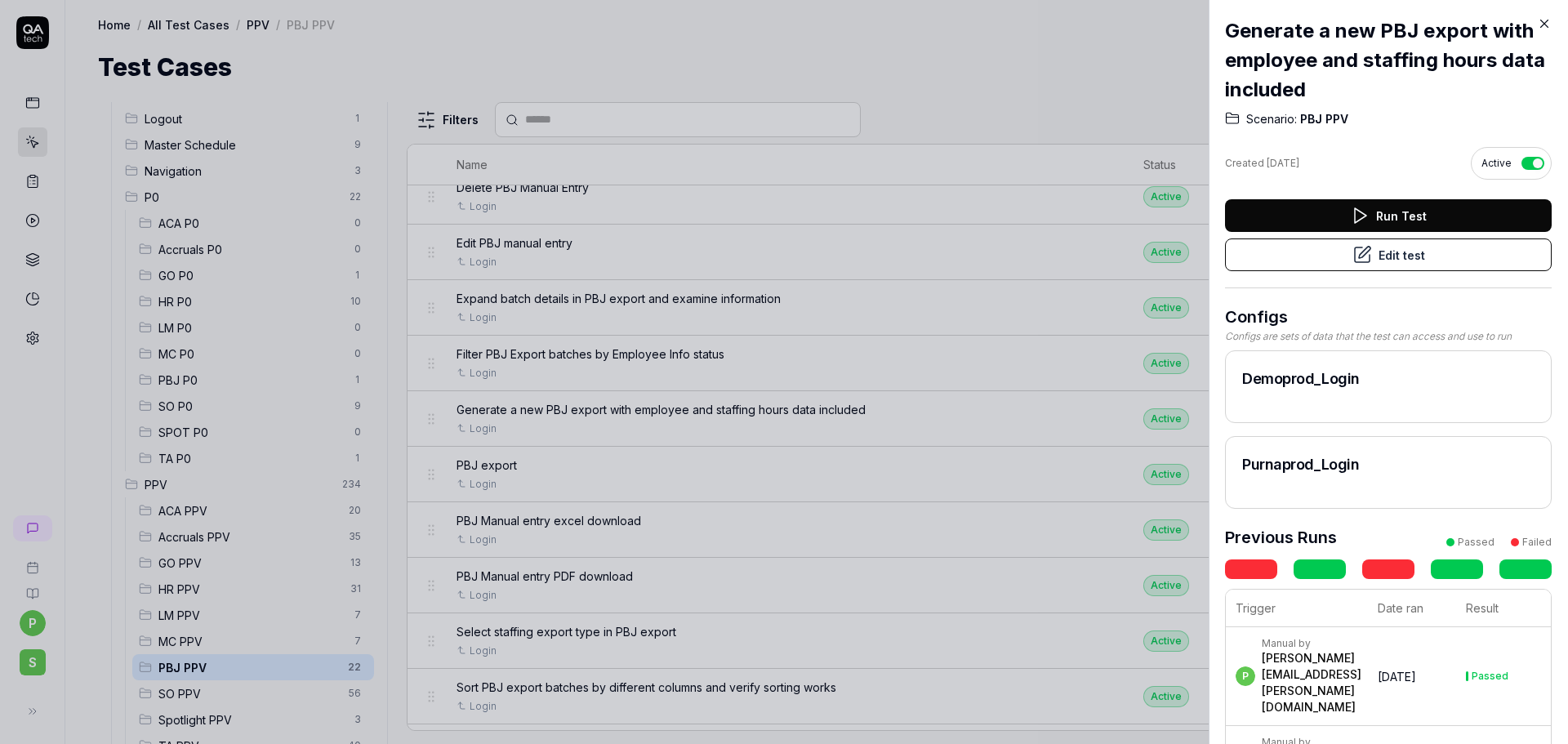
click at [1534, 30] on h2 "Generate a new PBJ export with employee and staffing hours data included" at bounding box center [1388, 60] width 327 height 88
click at [1543, 23] on icon at bounding box center [1544, 23] width 15 height 15
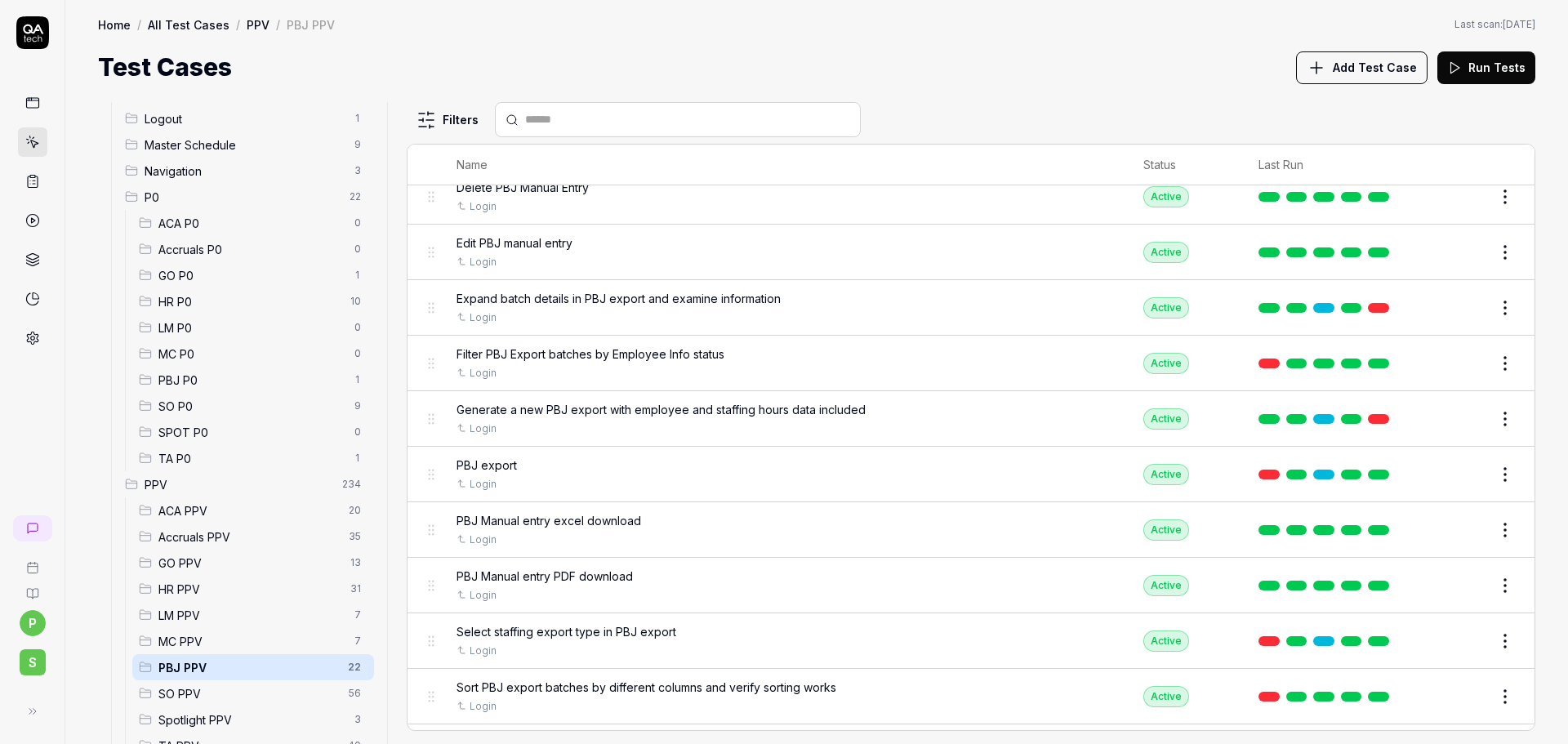
click at [437, 112] on html "p S Home / All Test Cases / PPV / PBJ PPV Home / All Test Cases / PPV / PBJ PPV…" at bounding box center [784, 372] width 1568 height 744
click at [479, 73] on html "p S Home / All Test Cases / PPV / PBJ PPV Home / All Test Cases / PPV / PBJ PPV…" at bounding box center [784, 372] width 1568 height 744
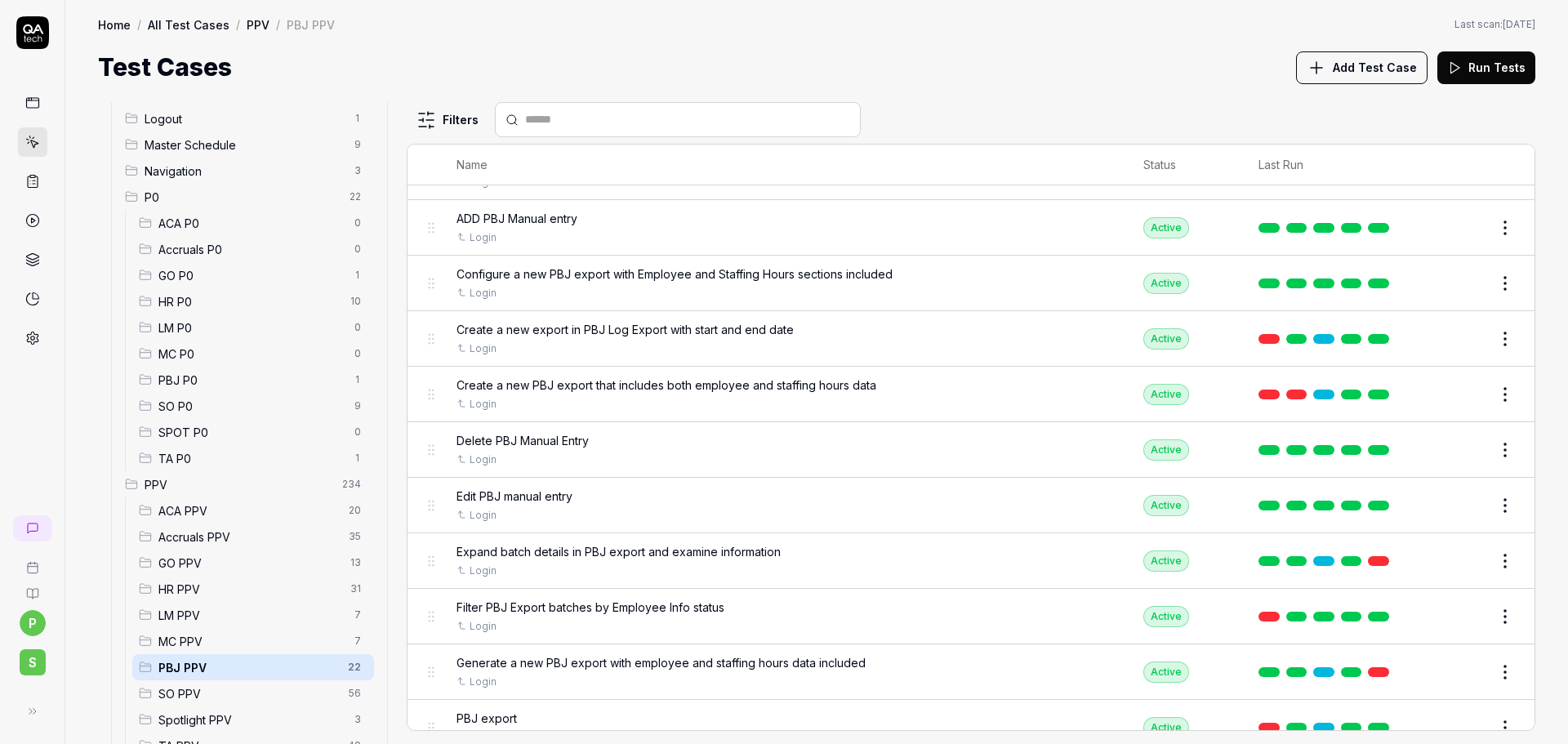
scroll to position [163, 0]
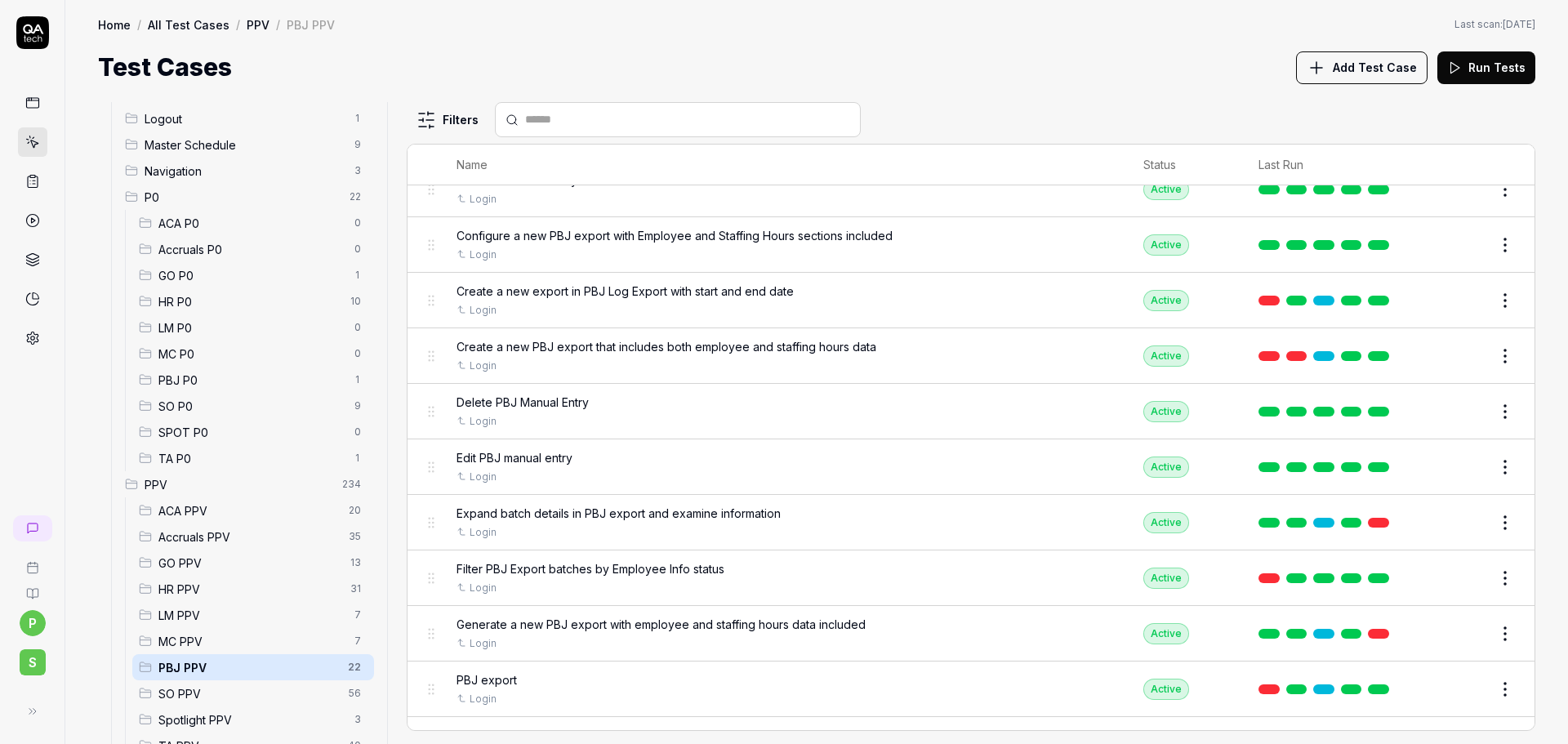
click at [347, 663] on html "p S Home / All Test Cases / PPV / PBJ PPV Home / All Test Cases / PPV / PBJ PPV…" at bounding box center [784, 372] width 1568 height 744
click at [570, 62] on html "p S Home / All Test Cases / PPV / PBJ PPV Home / All Test Cases / PPV / PBJ PPV…" at bounding box center [784, 372] width 1568 height 744
click at [1453, 513] on button "Edit" at bounding box center [1466, 523] width 39 height 26
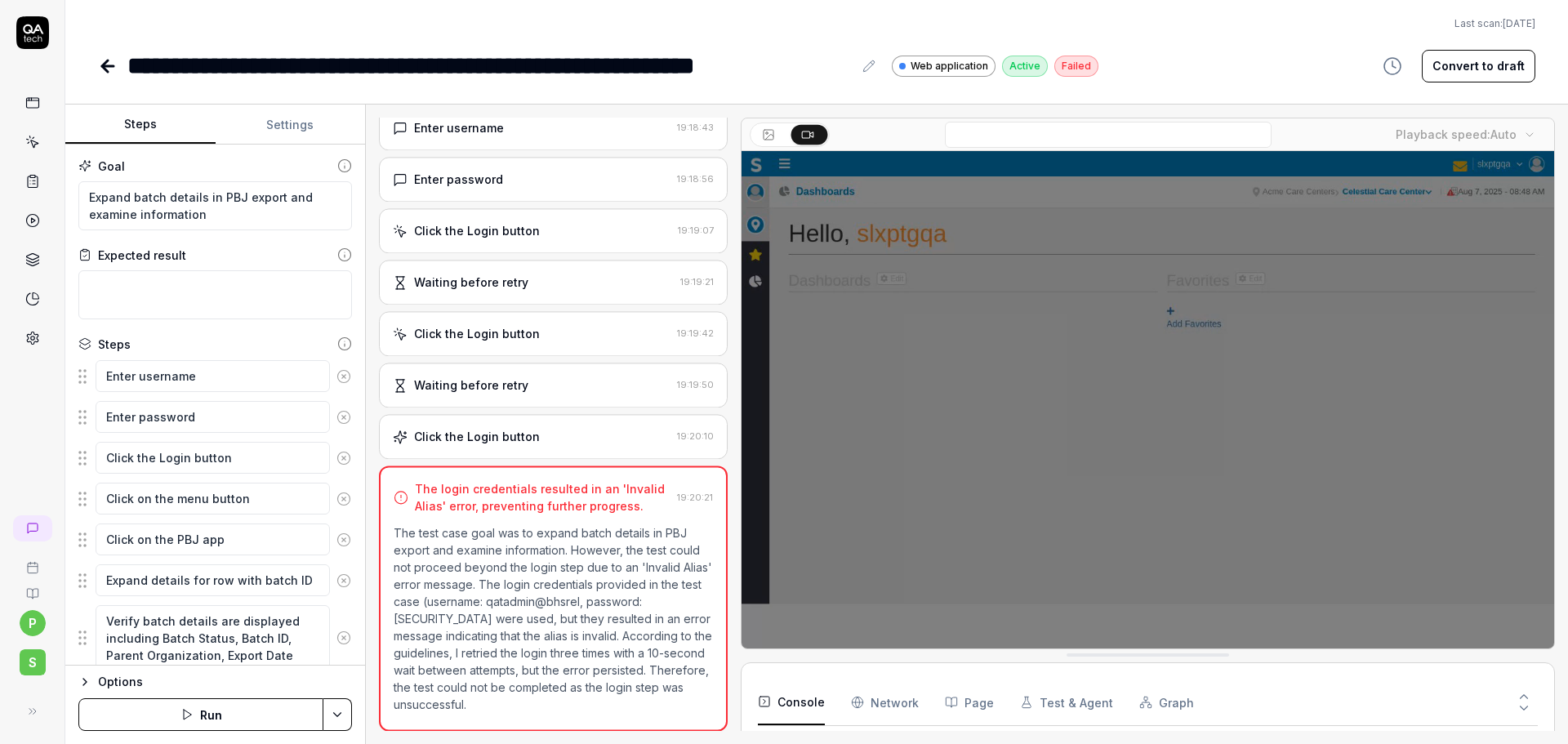
click at [291, 113] on button "Settings" at bounding box center [290, 125] width 150 height 39
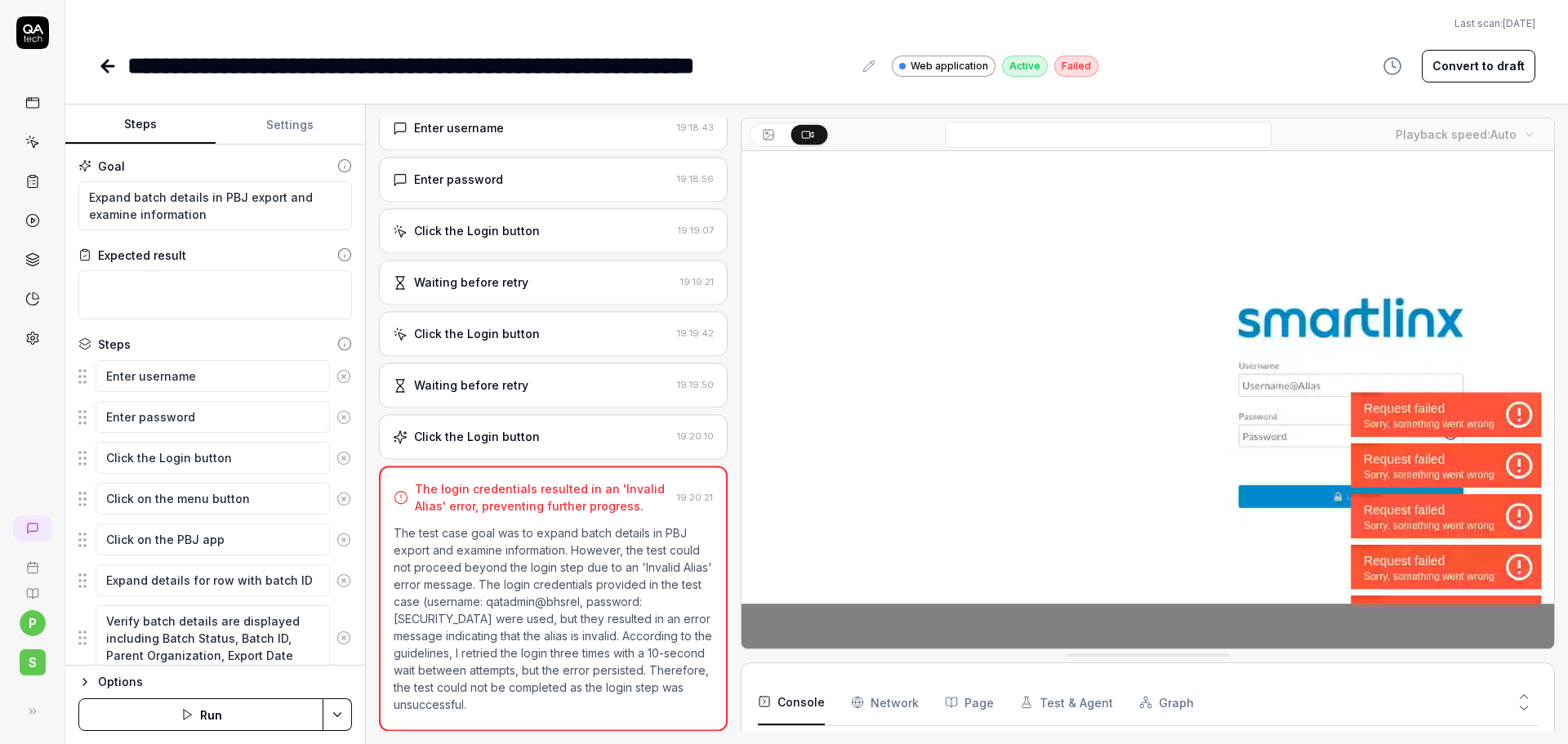
scroll to position [206, 0]
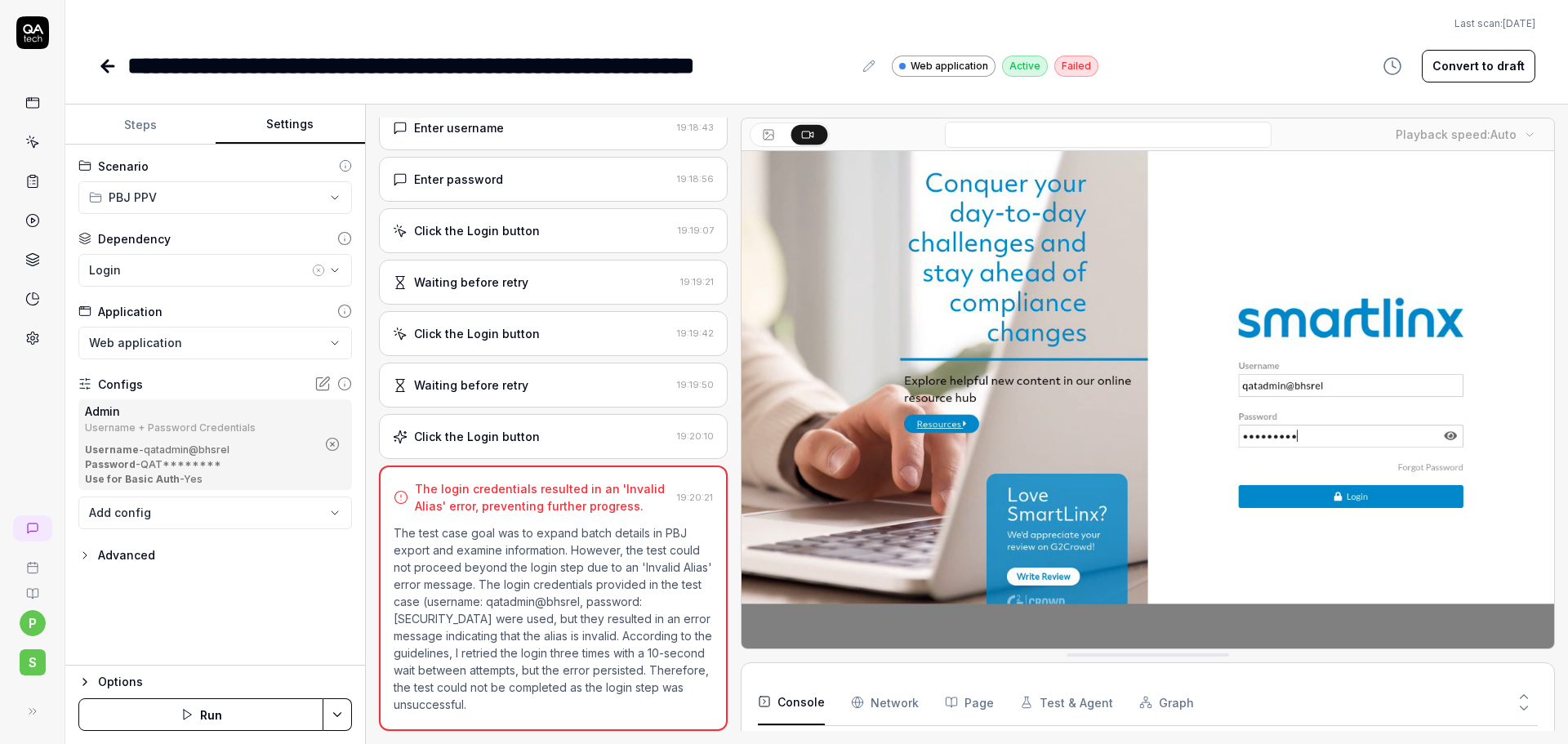
click at [336, 442] on icon "button" at bounding box center [333, 444] width 15 height 15
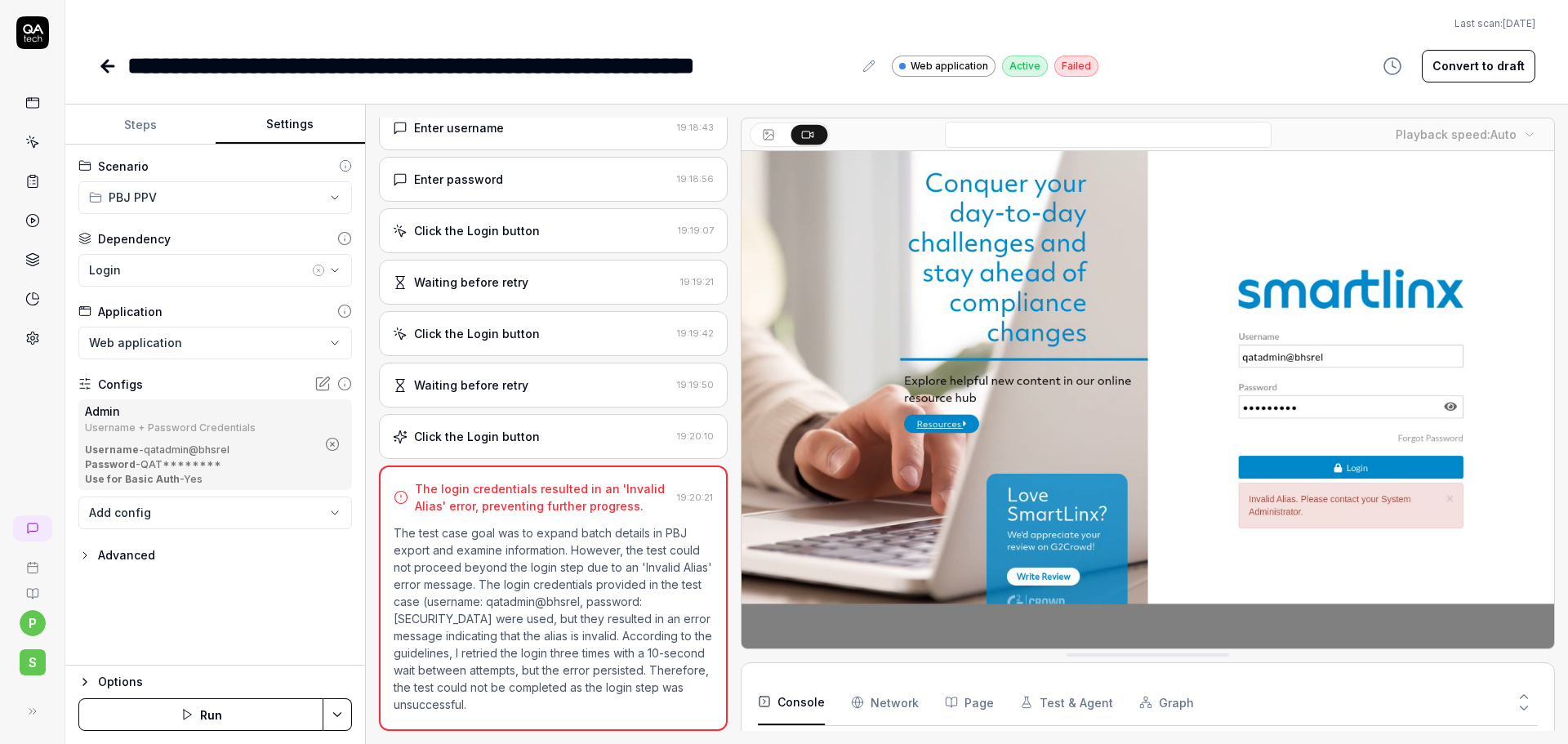
scroll to position [808, 0]
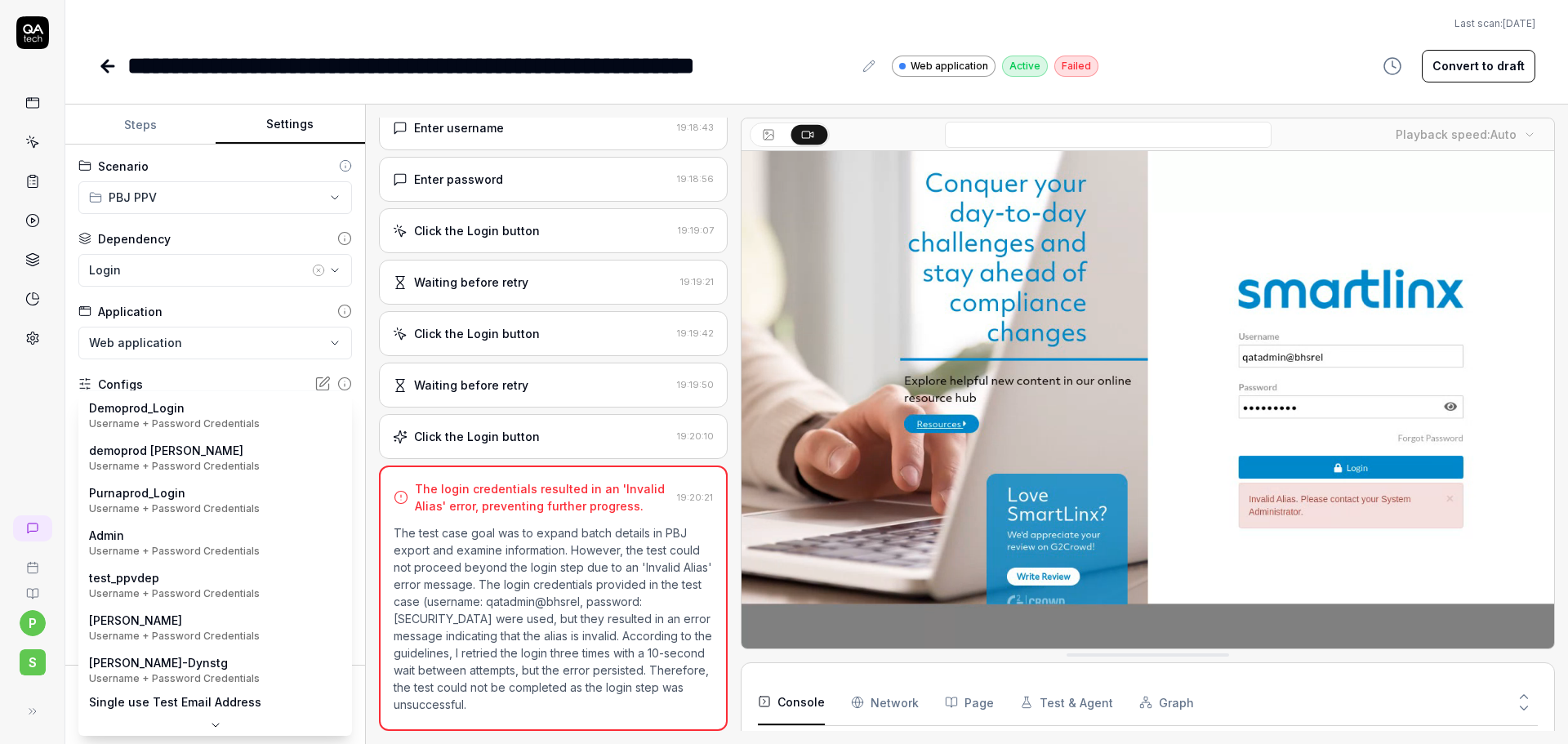
click at [262, 430] on body "**********" at bounding box center [784, 372] width 1568 height 744
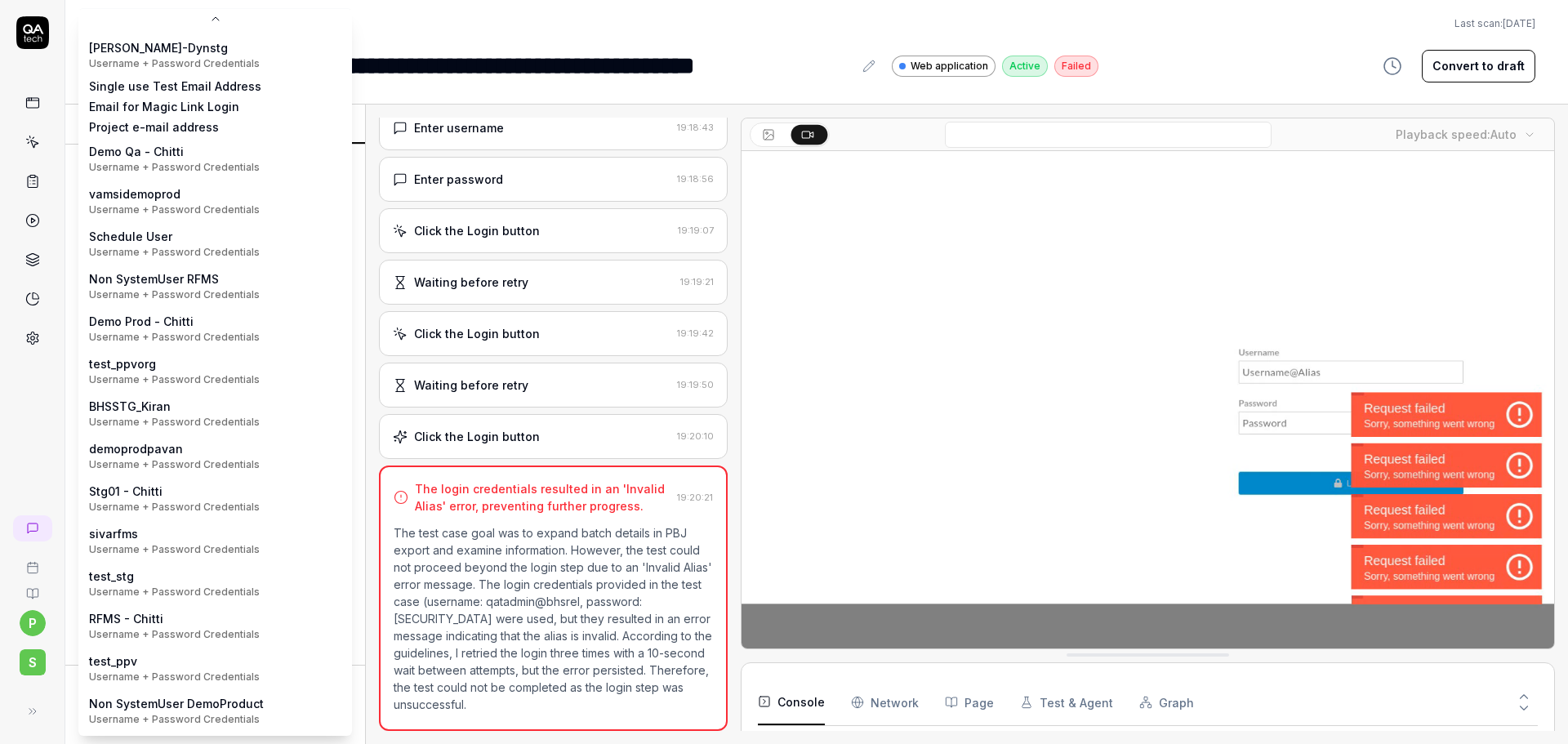
scroll to position [253, 0]
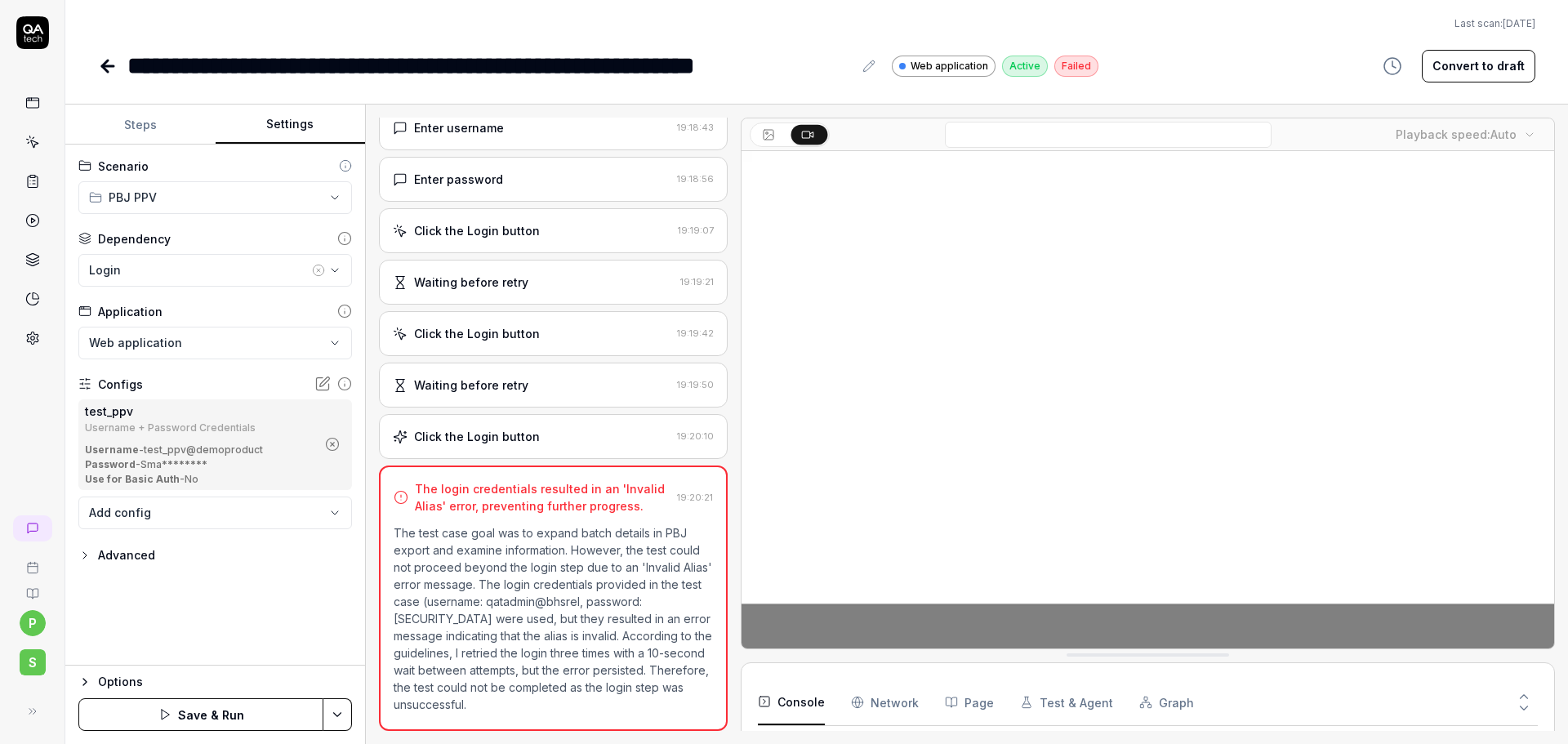
click at [331, 718] on html "**********" at bounding box center [784, 372] width 1568 height 744
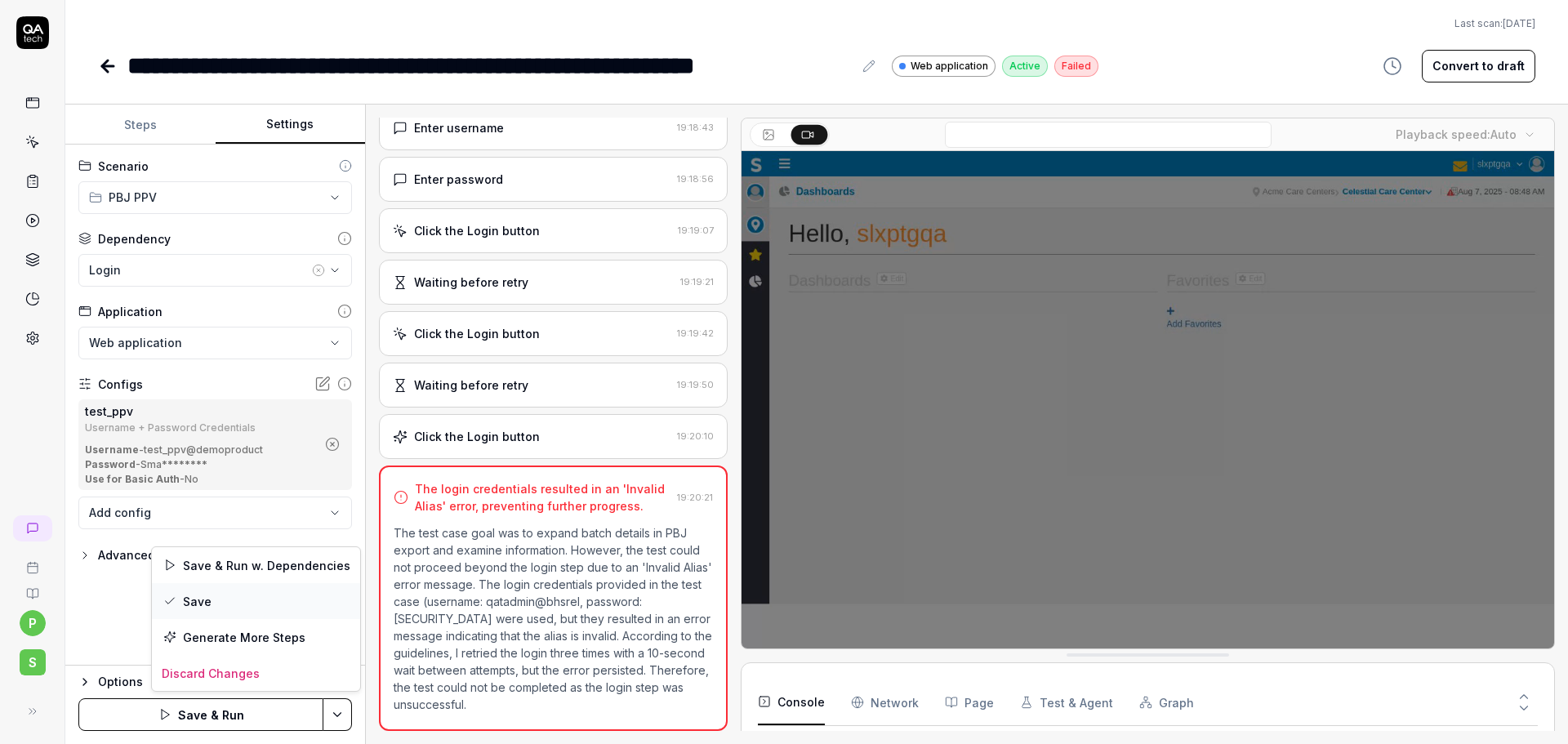
click at [187, 605] on div "Save" at bounding box center [256, 601] width 208 height 36
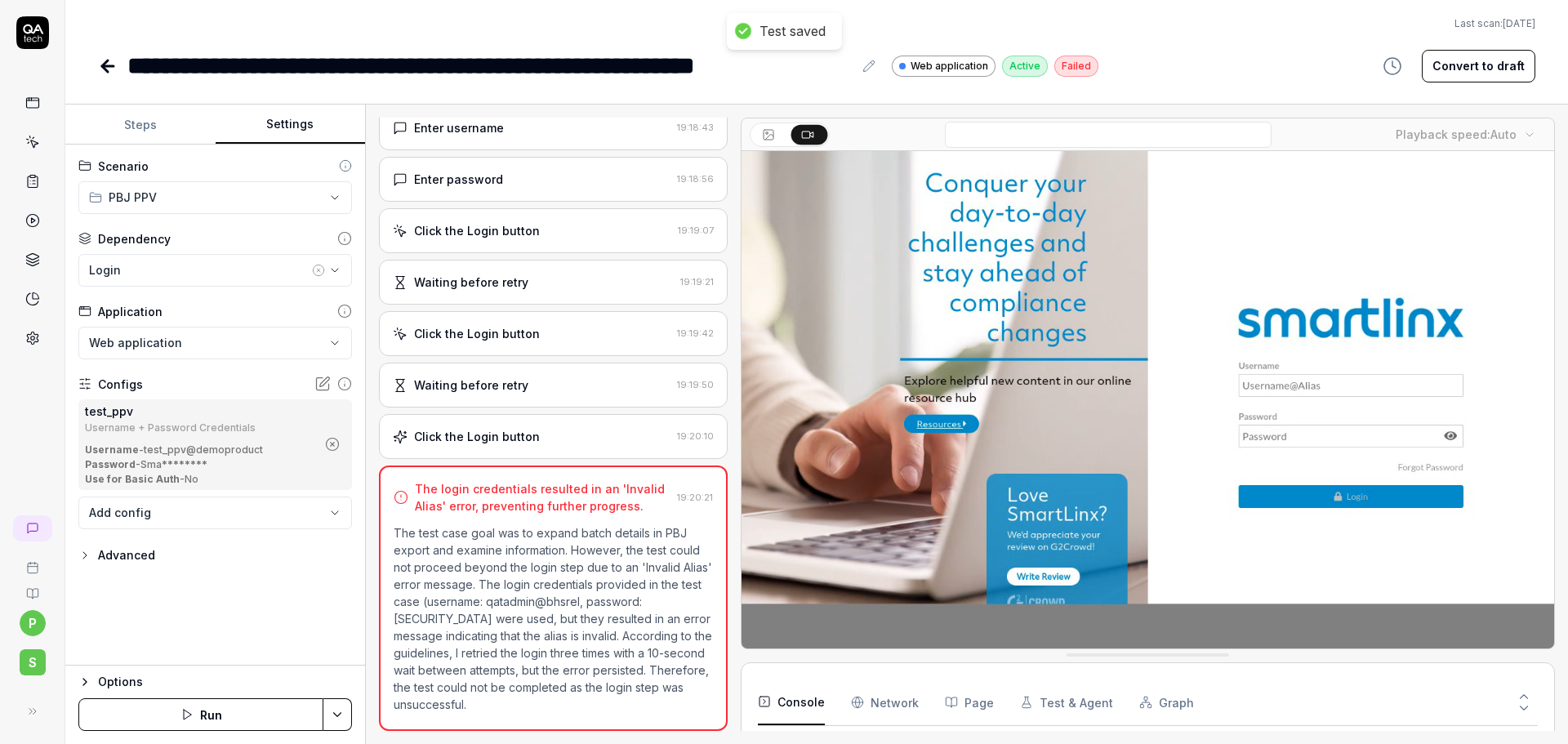
click at [101, 72] on icon at bounding box center [108, 66] width 20 height 20
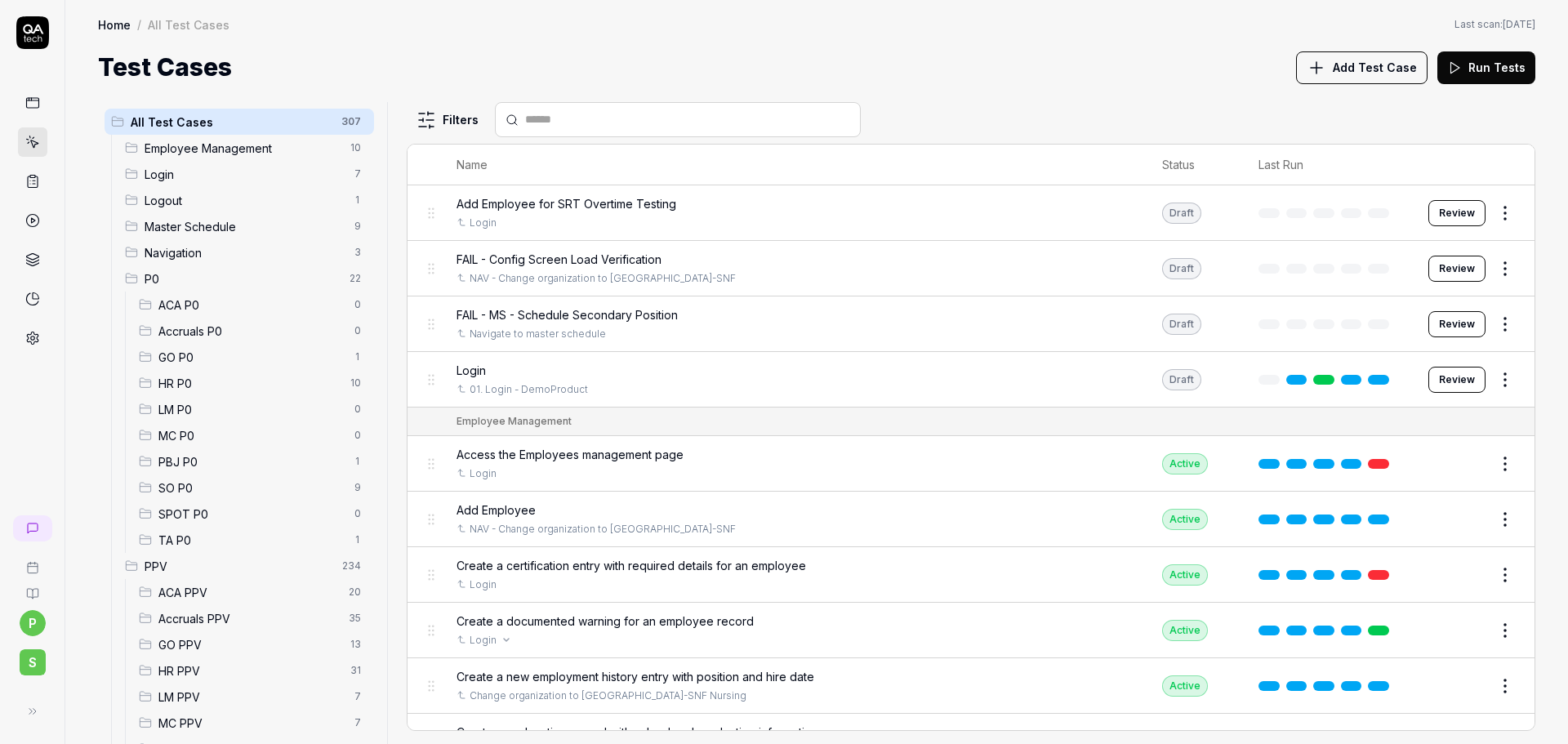
scroll to position [227, 0]
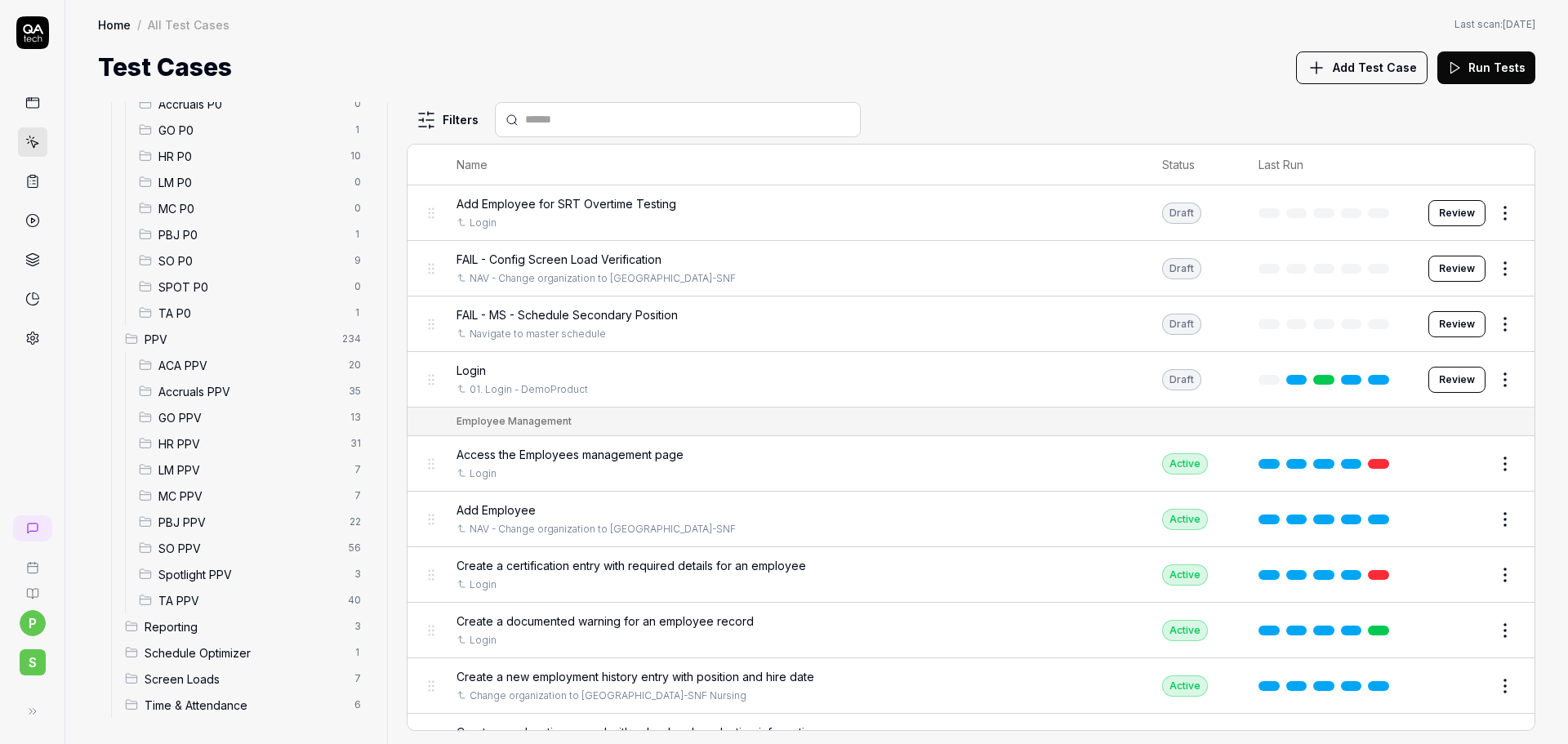
click at [207, 525] on span "PBJ PPV" at bounding box center [249, 522] width 182 height 17
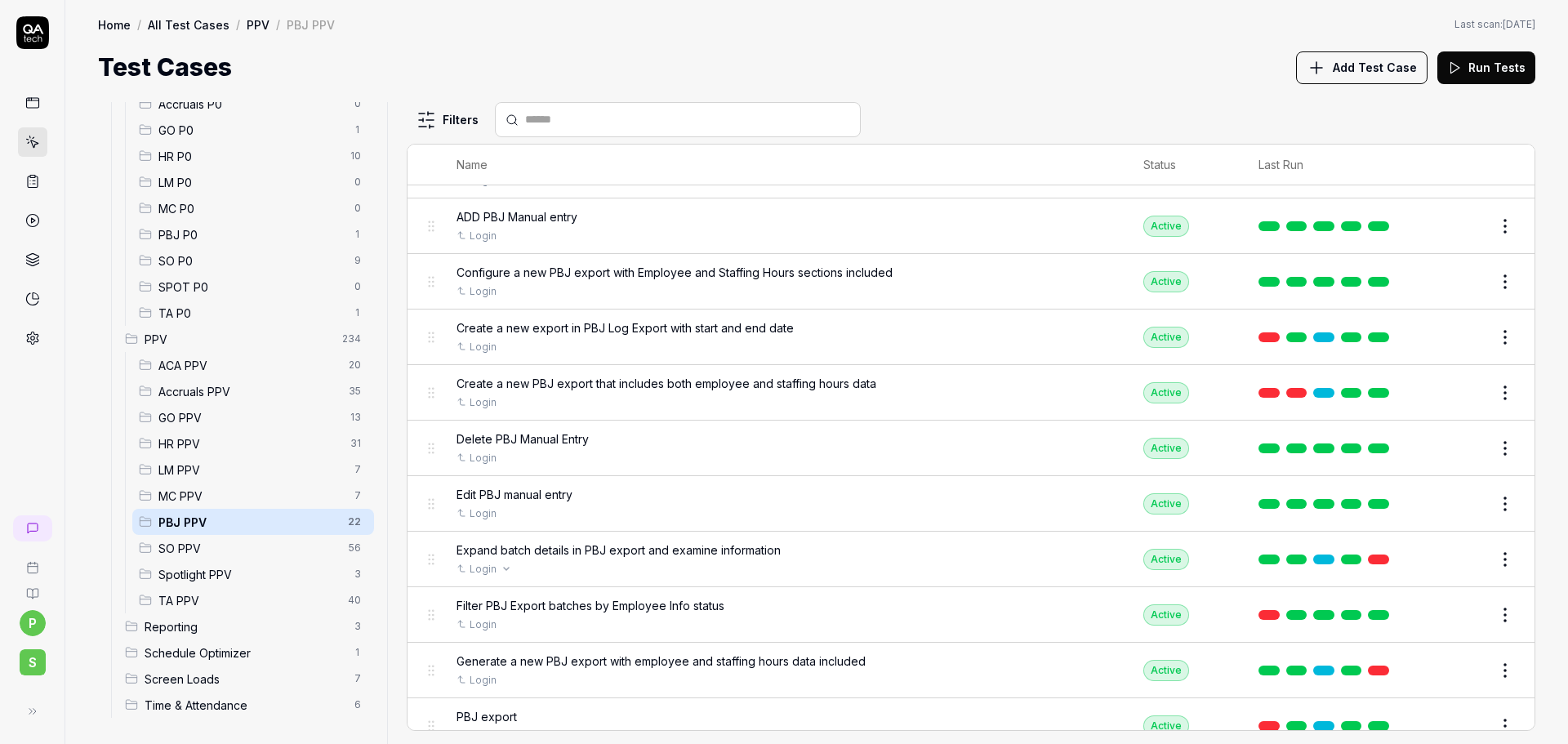
scroll to position [163, 0]
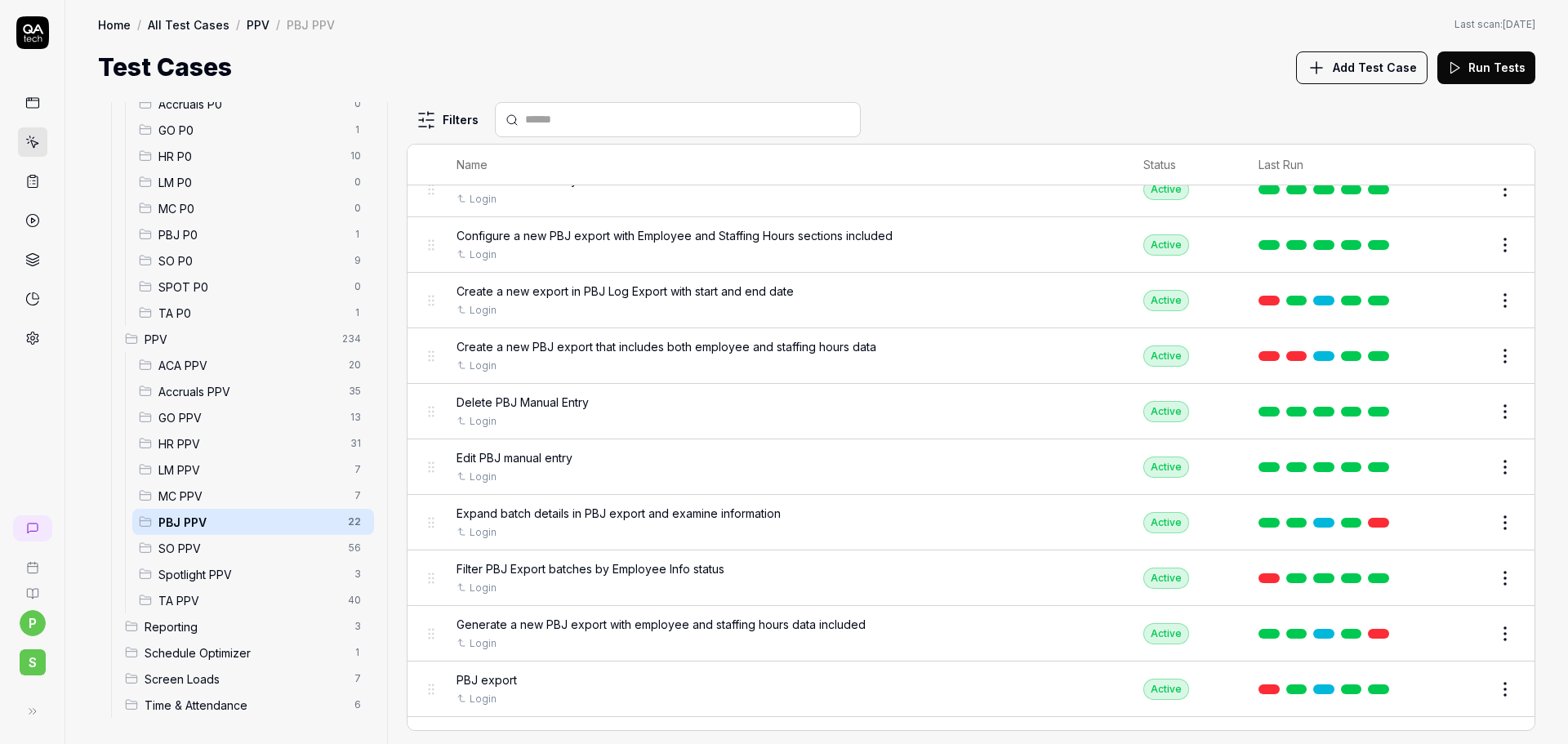
click at [1454, 580] on button "Edit" at bounding box center [1466, 578] width 39 height 26
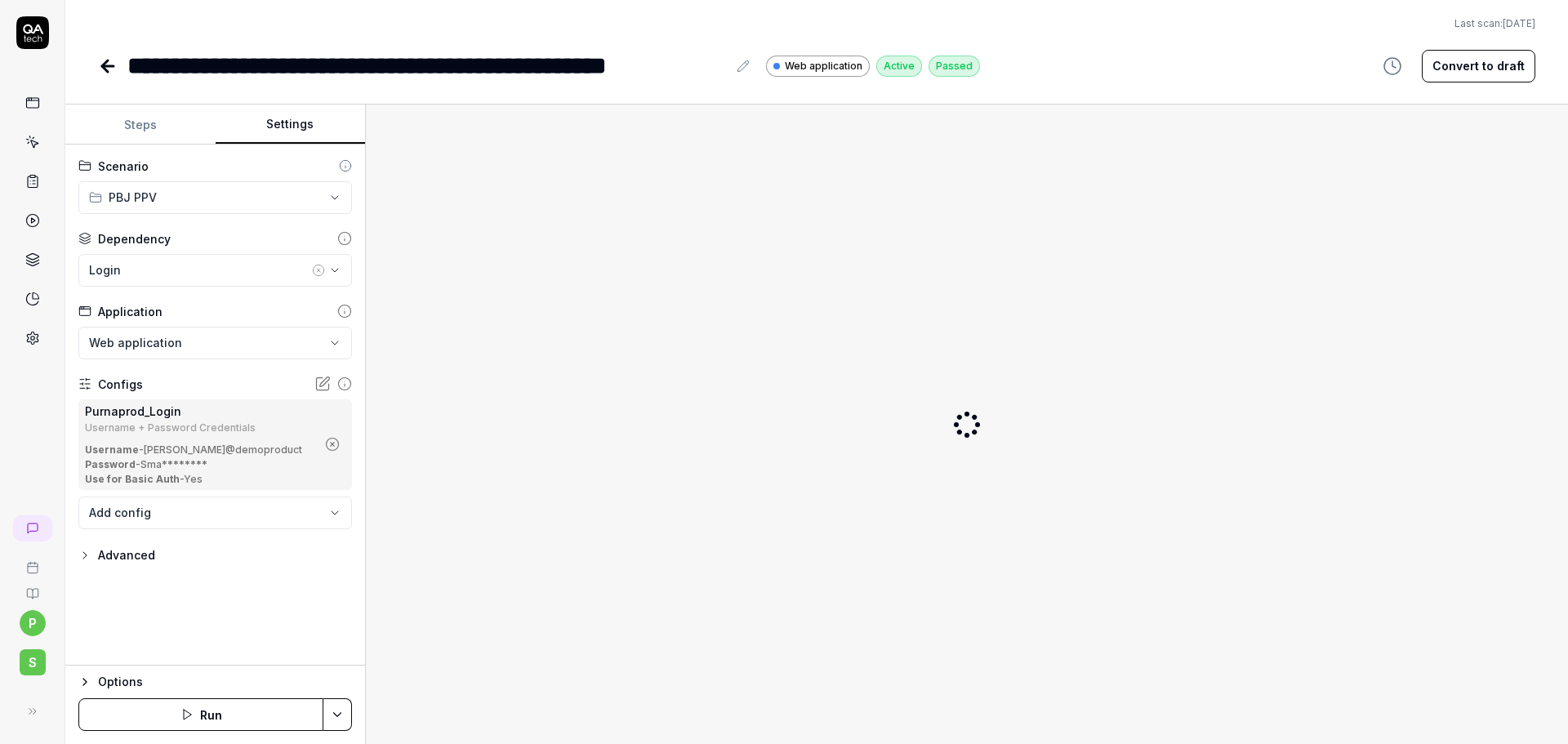
click at [264, 124] on button "Settings" at bounding box center [290, 125] width 150 height 39
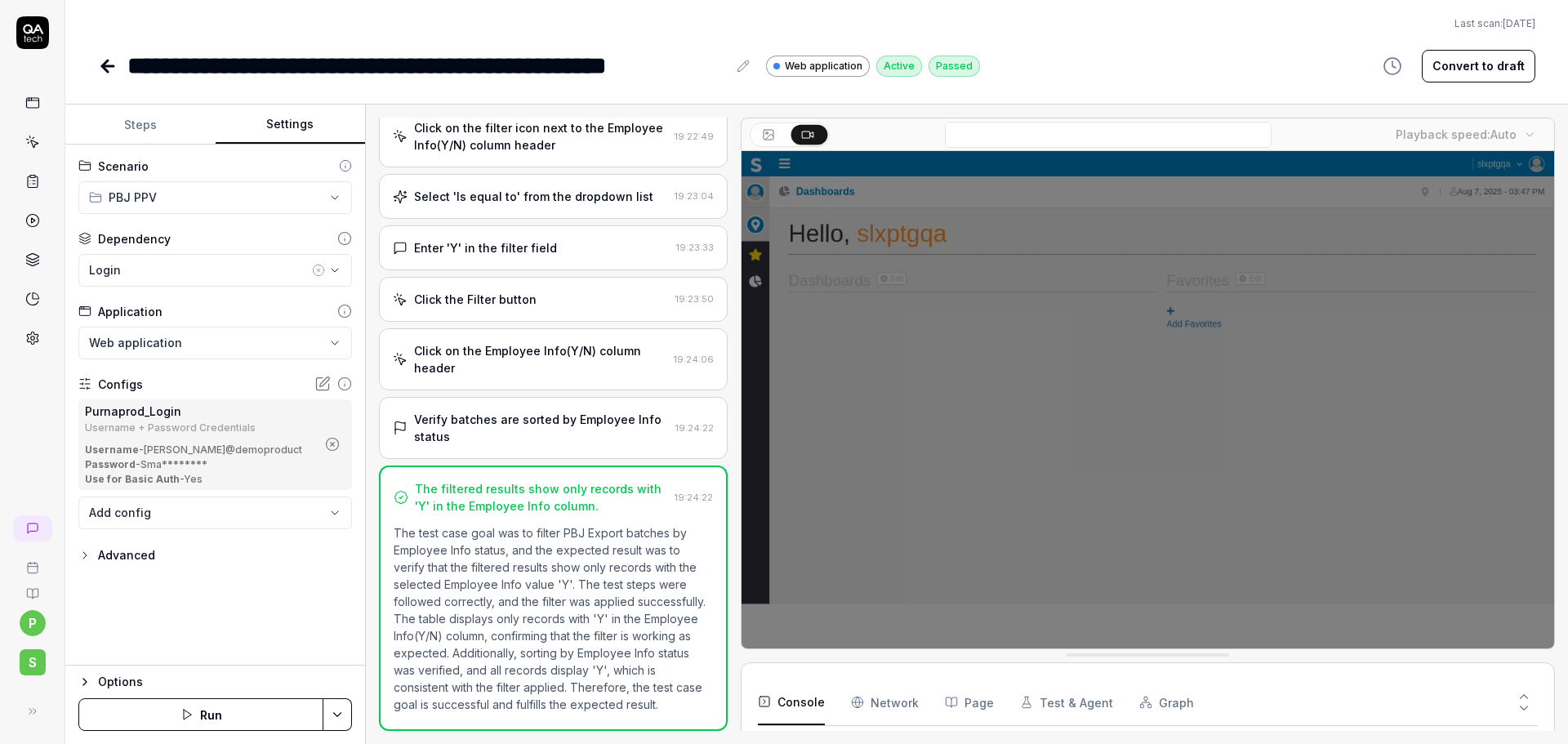
scroll to position [438, 0]
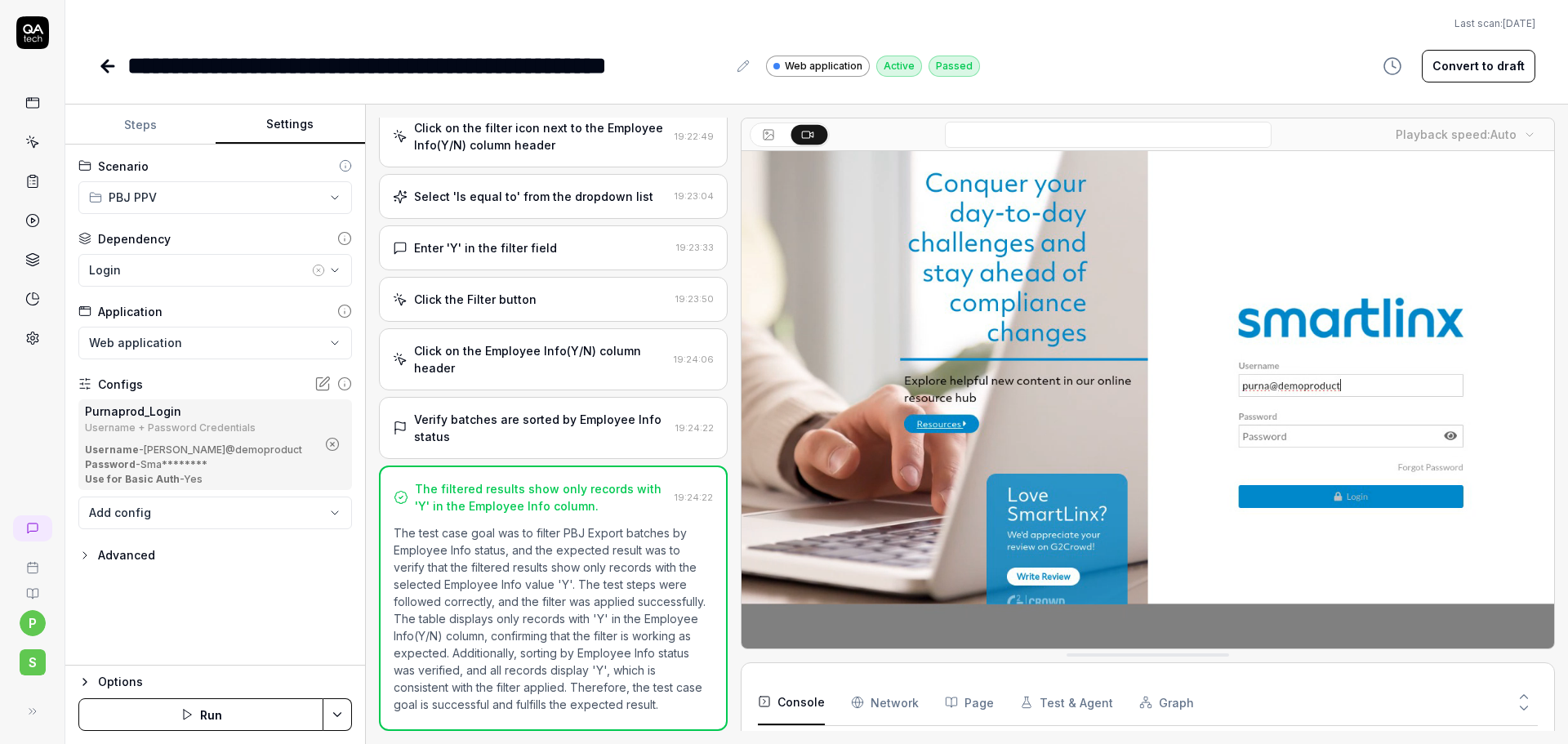
click at [333, 444] on icon "button" at bounding box center [333, 444] width 4 height 4
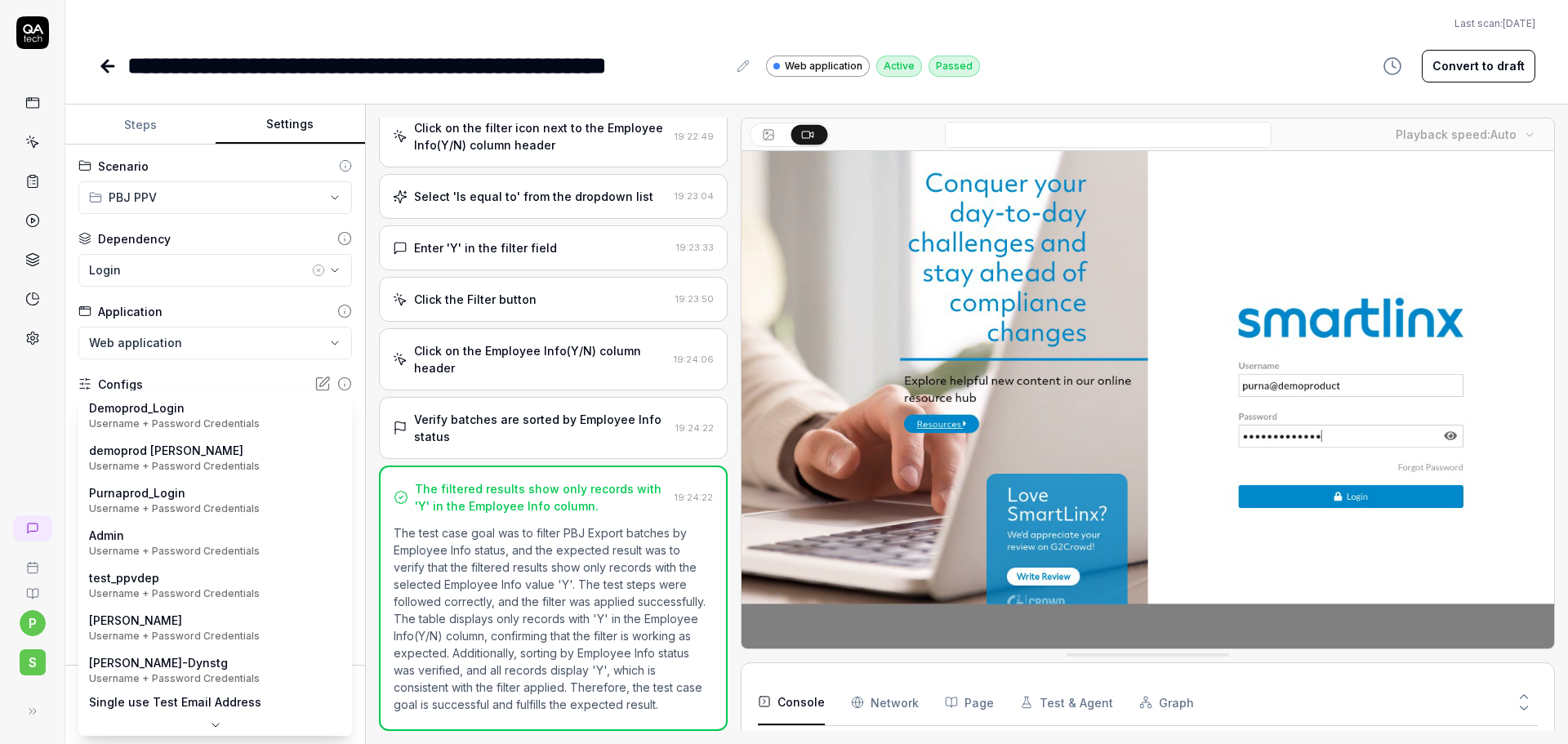
click at [177, 418] on body "**********" at bounding box center [784, 372] width 1568 height 744
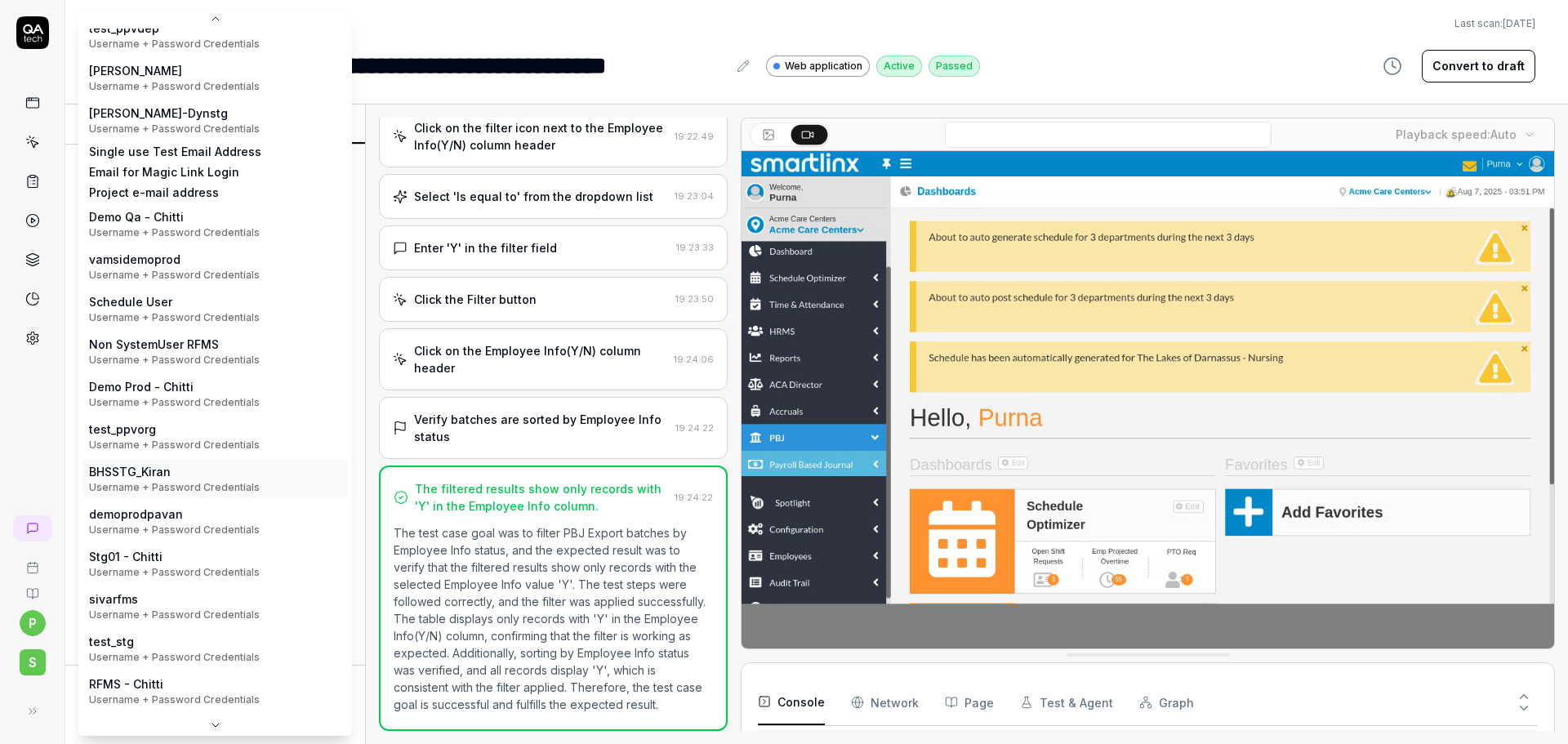
scroll to position [253, 0]
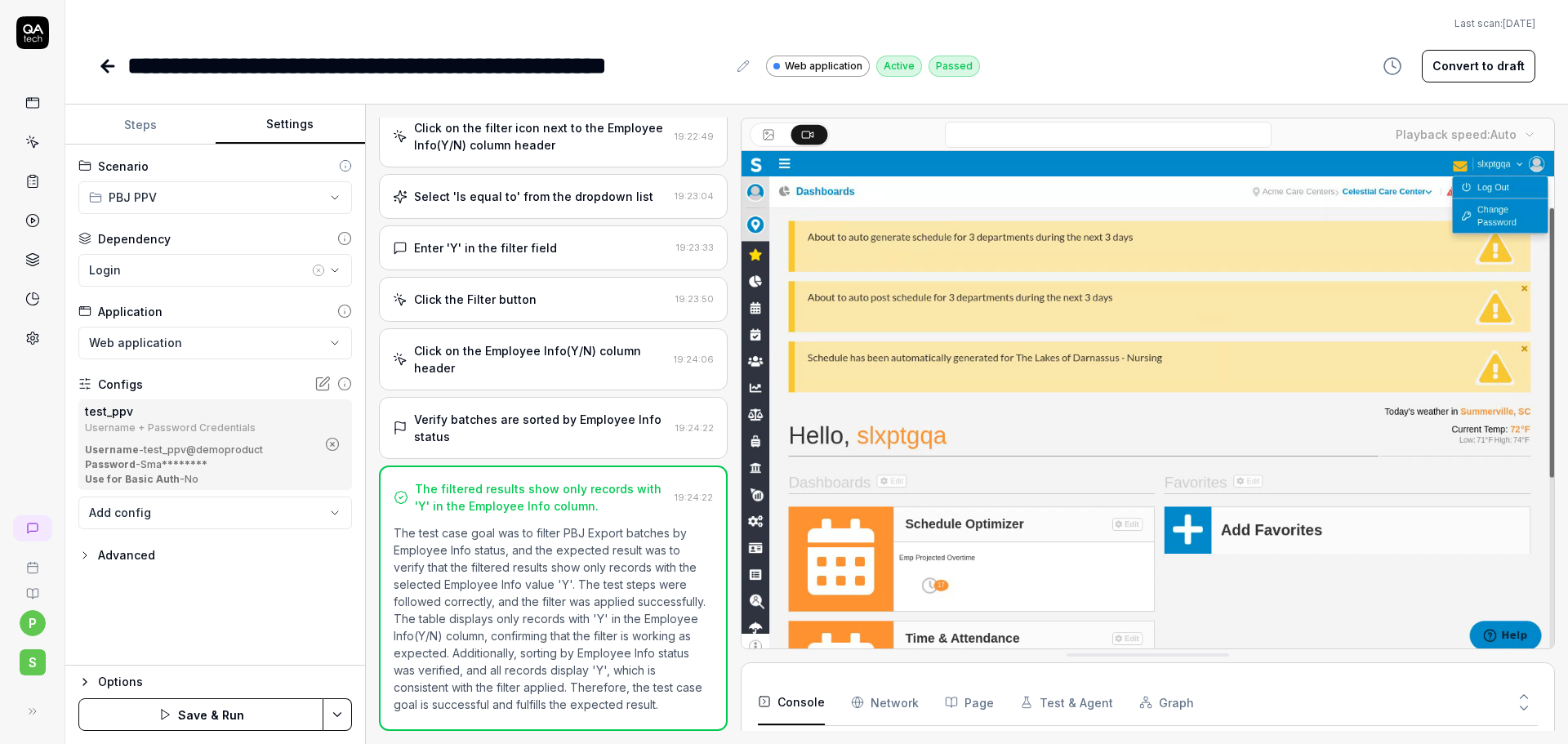
click at [330, 716] on html "**********" at bounding box center [784, 372] width 1568 height 744
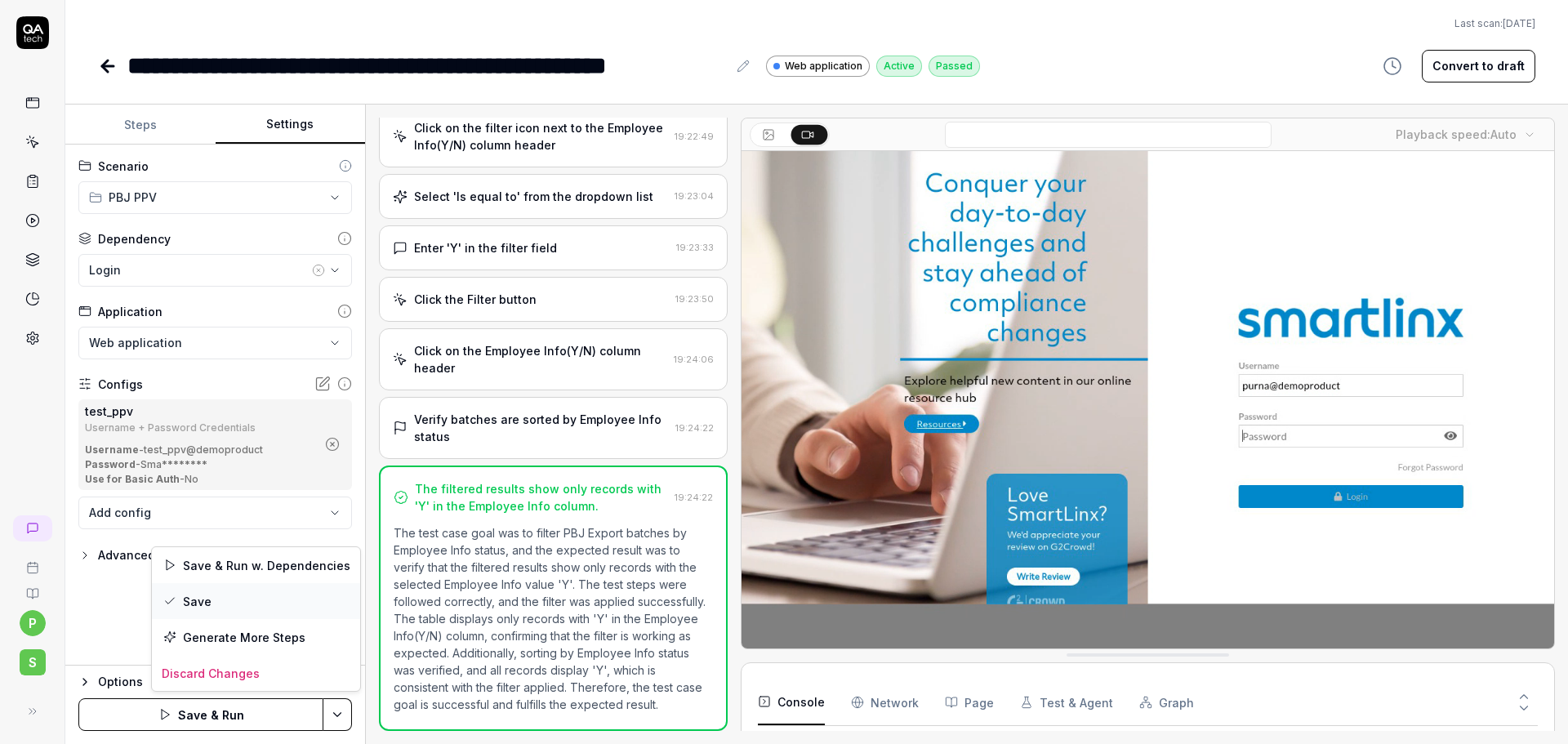
click at [210, 600] on div "Save" at bounding box center [256, 601] width 208 height 36
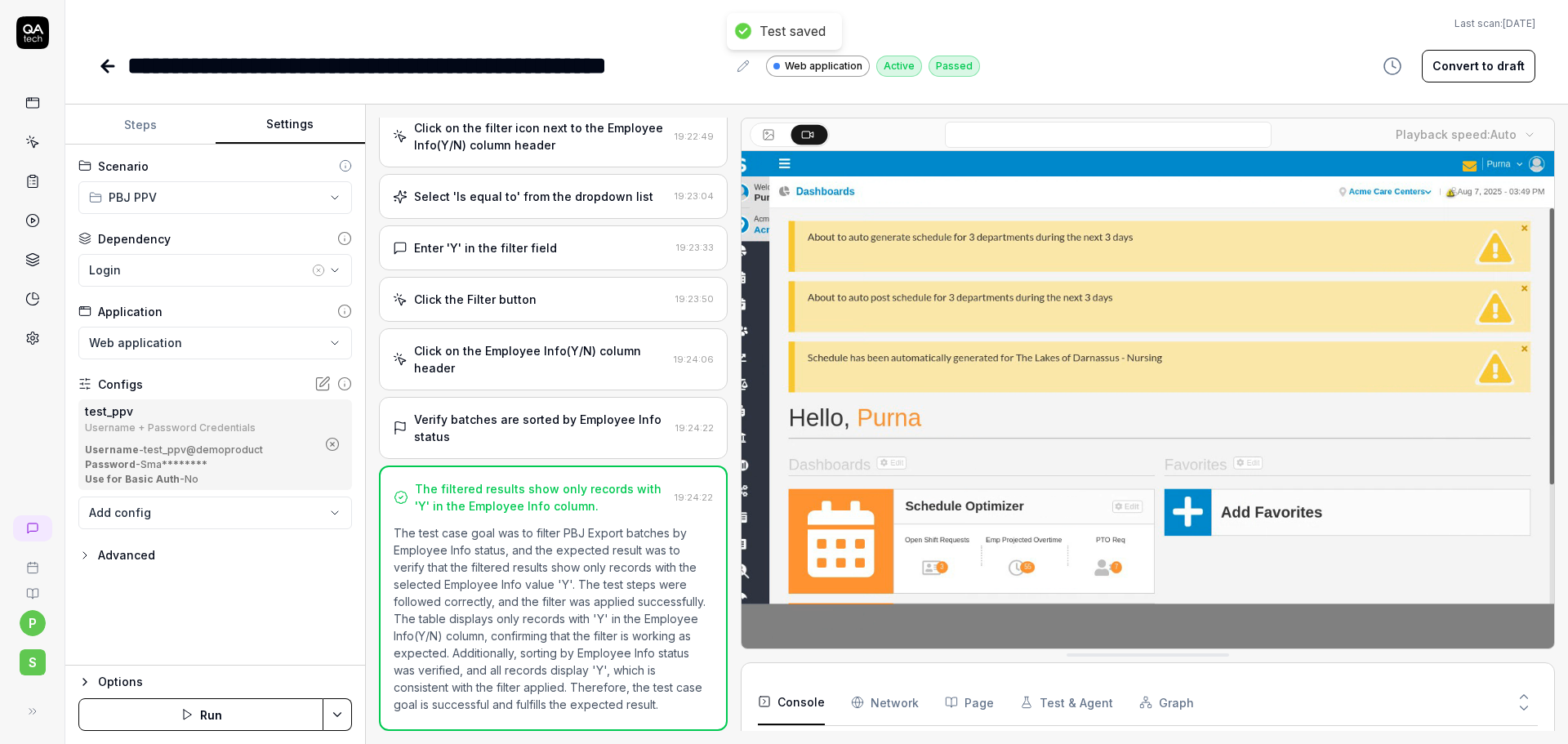
click at [104, 73] on icon at bounding box center [108, 66] width 20 height 20
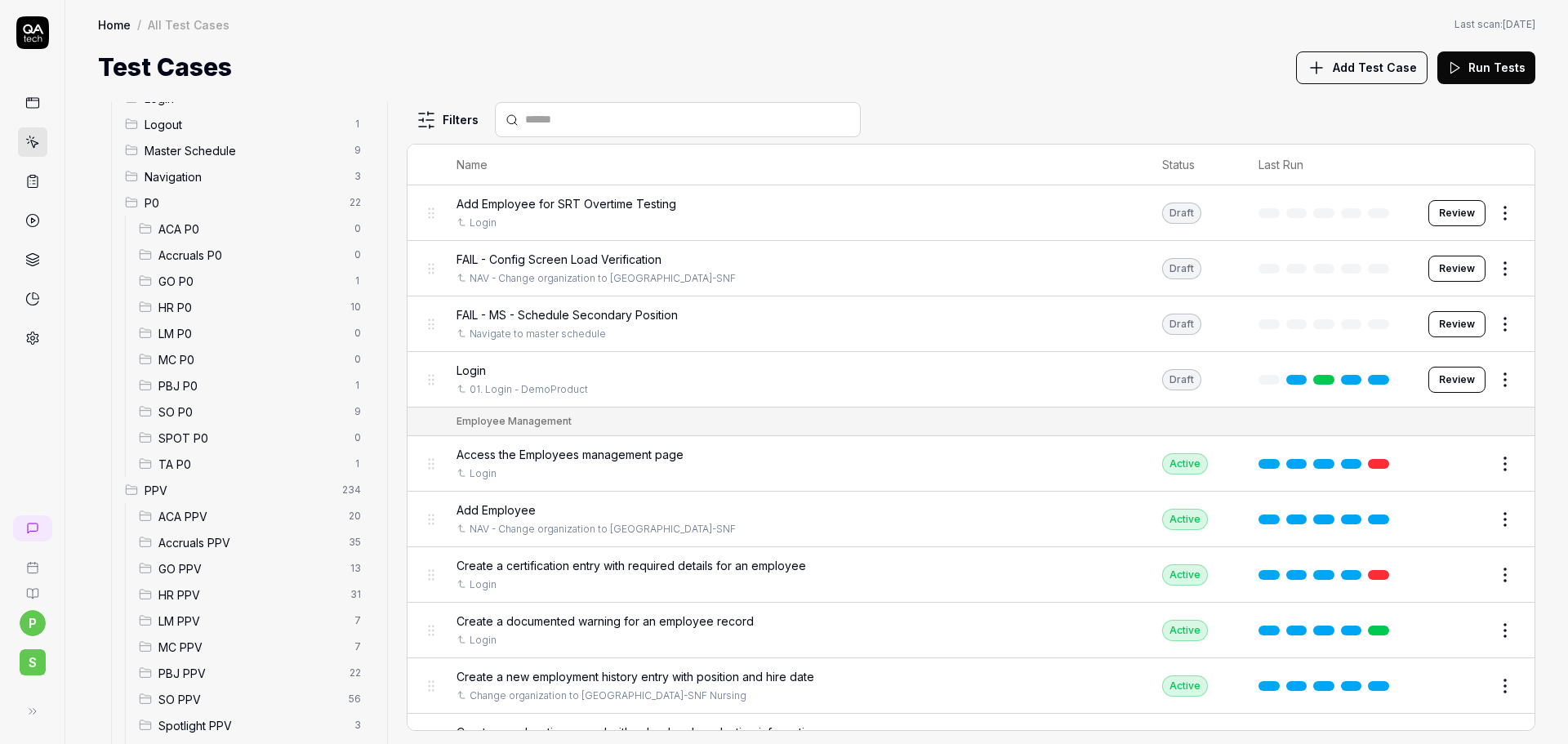
scroll to position [82, 0]
click at [198, 671] on span "PBJ PPV" at bounding box center [249, 667] width 182 height 17
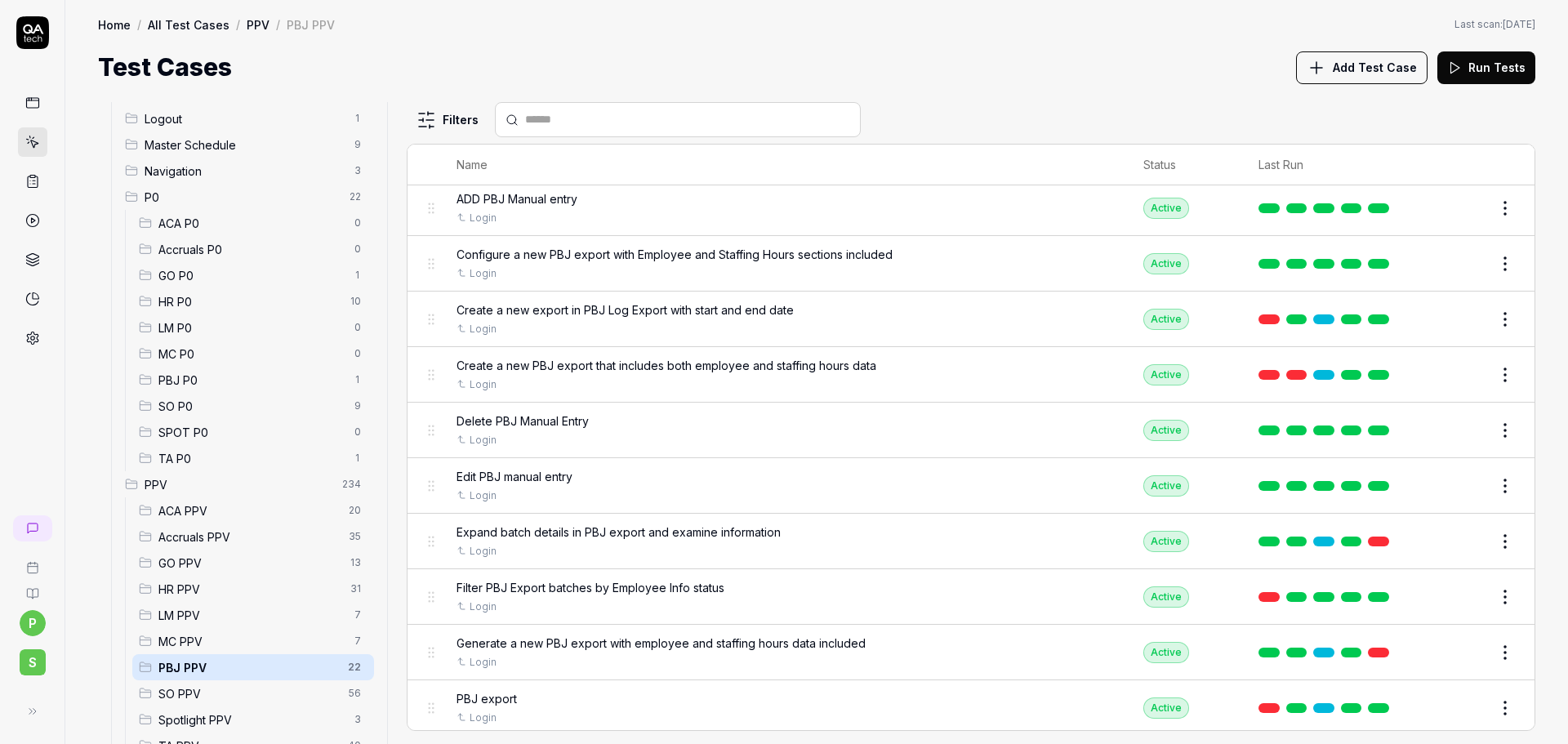
scroll to position [246, 0]
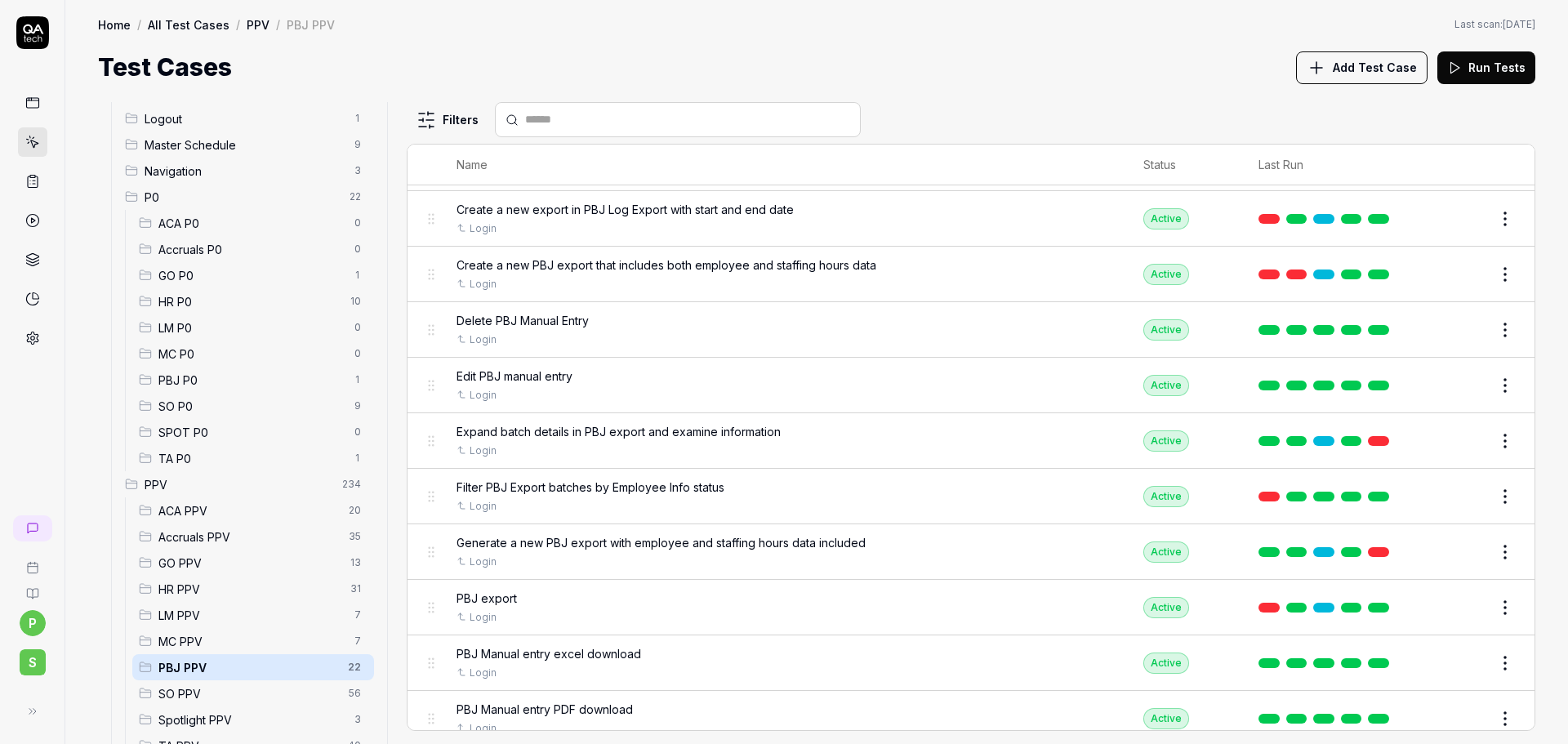
click at [1453, 549] on button "Edit" at bounding box center [1466, 552] width 39 height 26
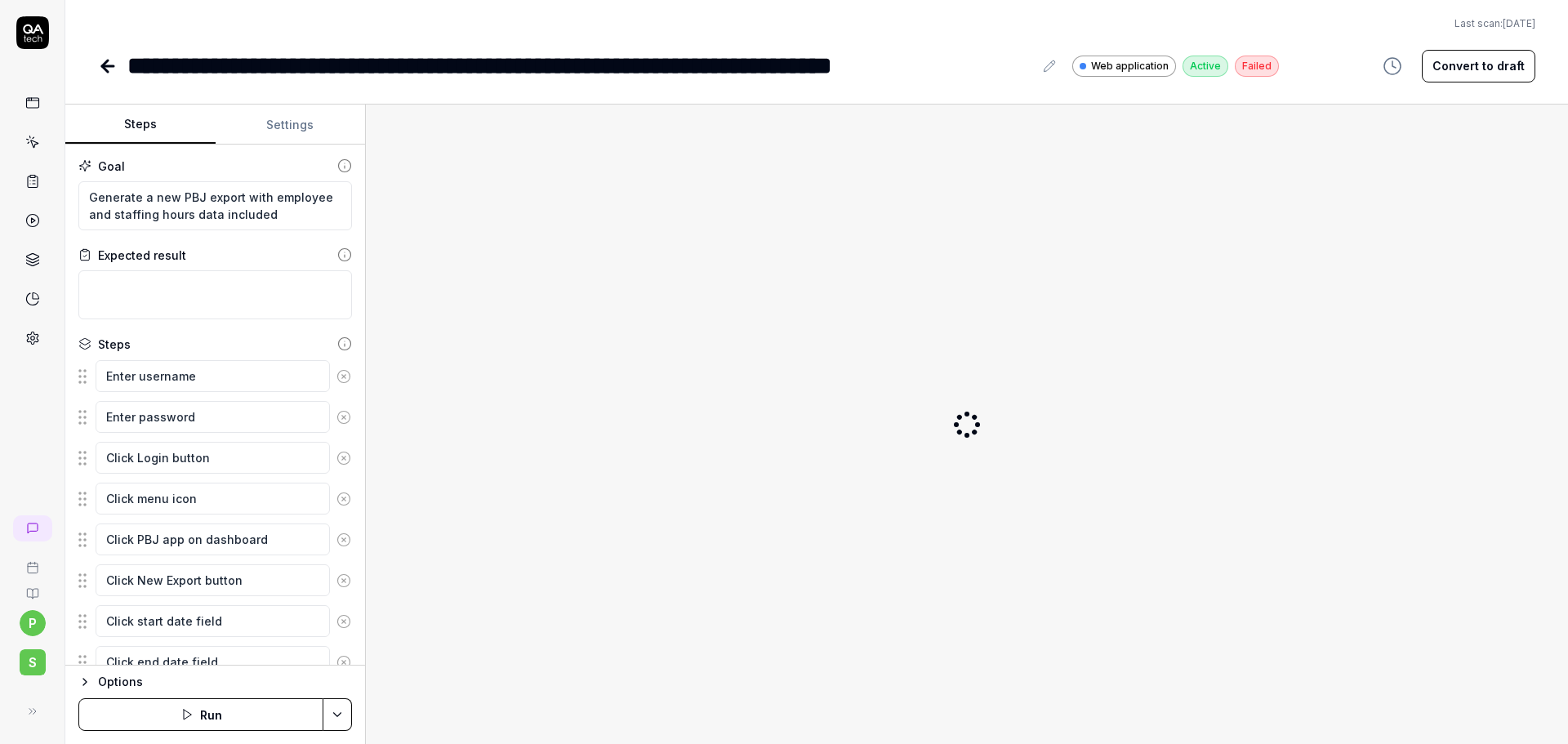
click at [277, 146] on div "Goal Generate a new PBJ export with employee and staffing hours data included E…" at bounding box center [215, 405] width 300 height 521
click at [277, 137] on button "Settings" at bounding box center [290, 125] width 150 height 39
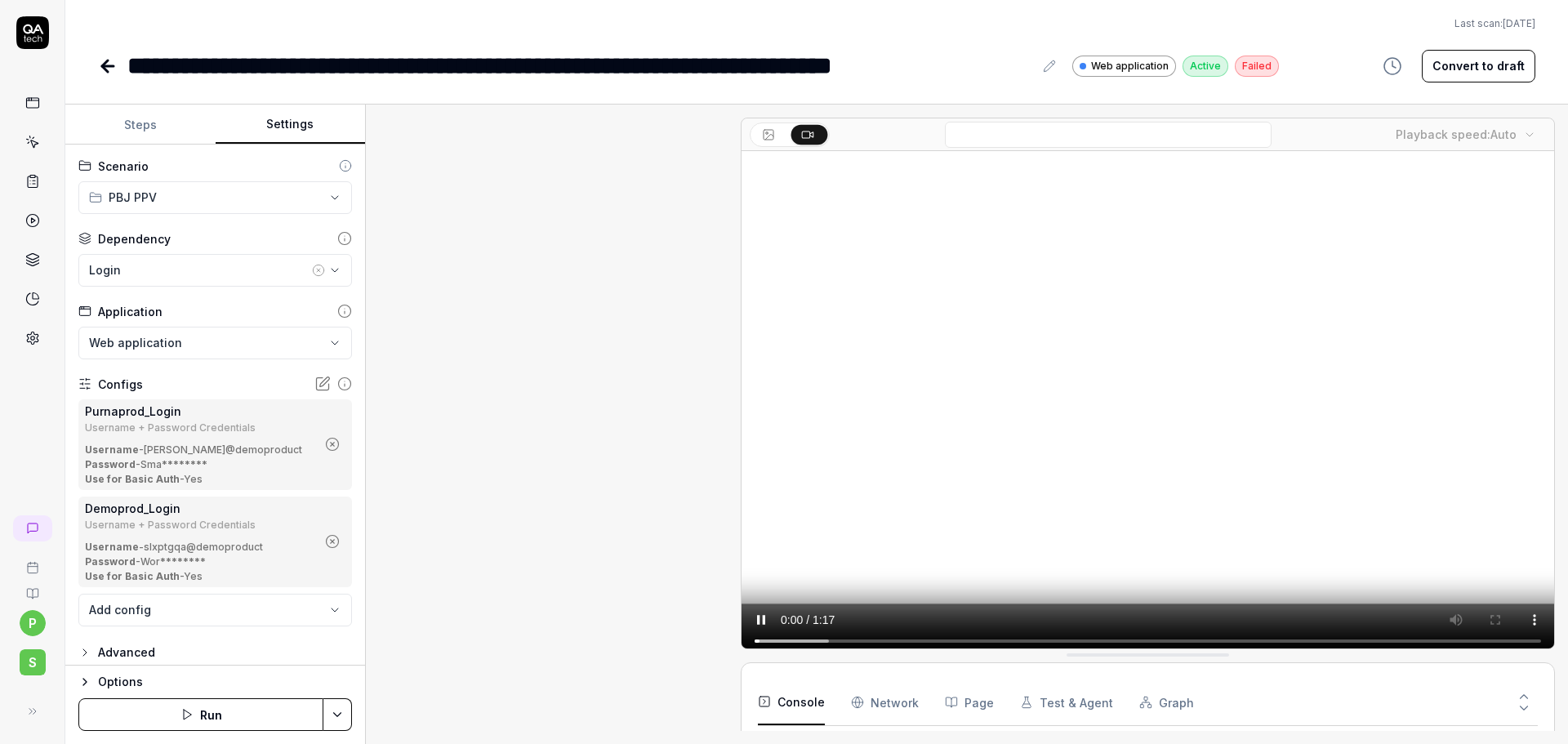
scroll to position [854, 0]
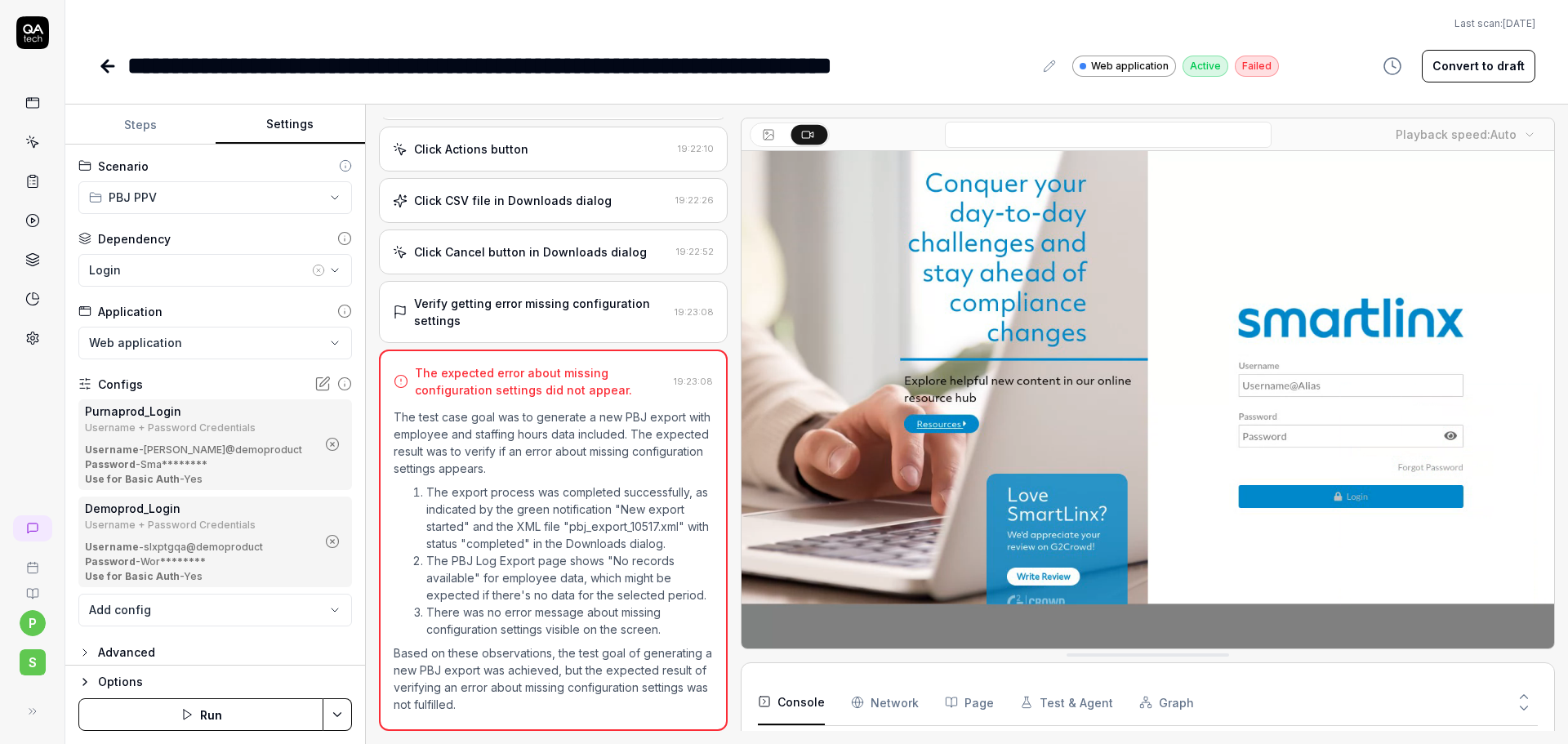
click at [332, 443] on button "button" at bounding box center [333, 444] width 26 height 26
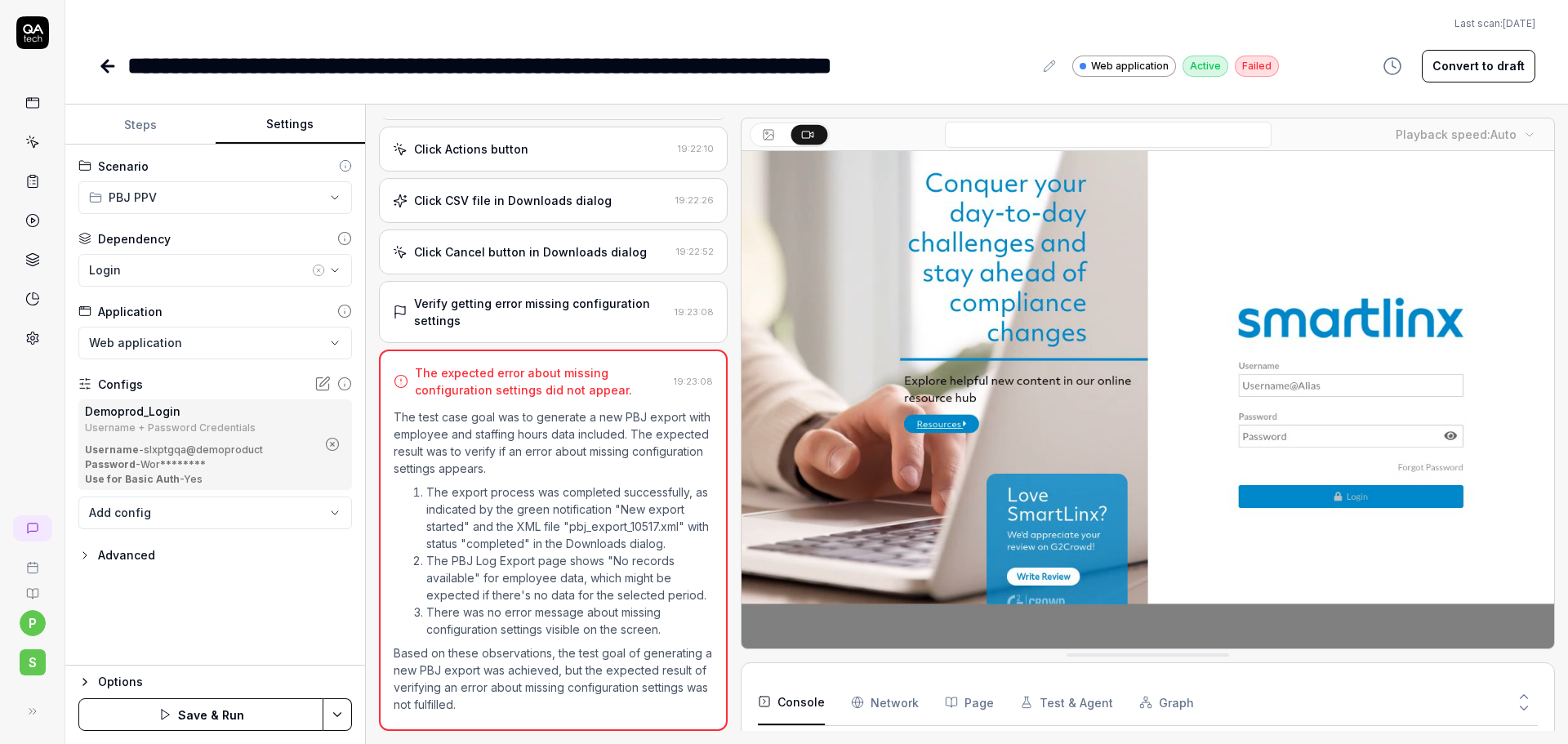
scroll to position [900, 0]
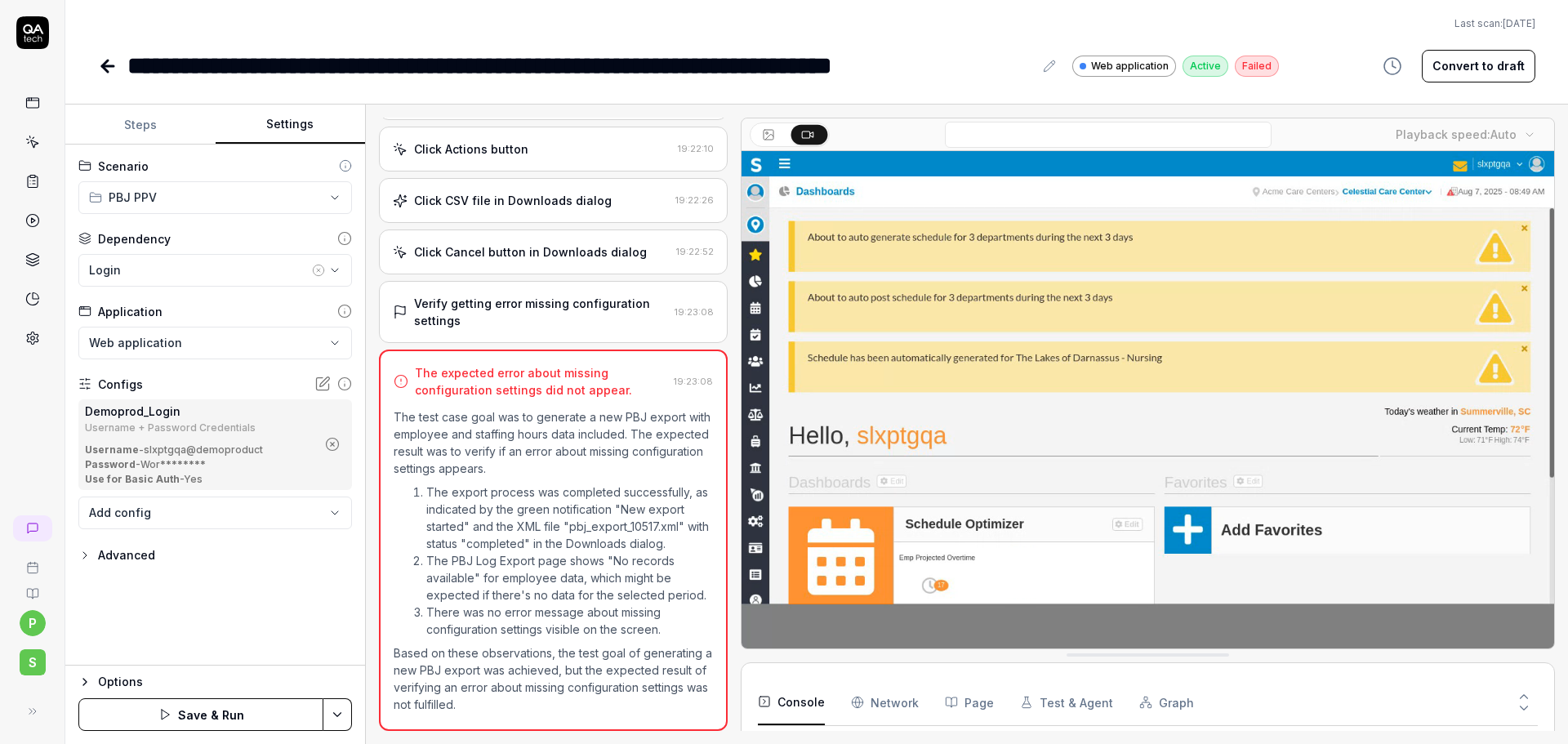
click at [325, 443] on icon "button" at bounding box center [333, 444] width 15 height 15
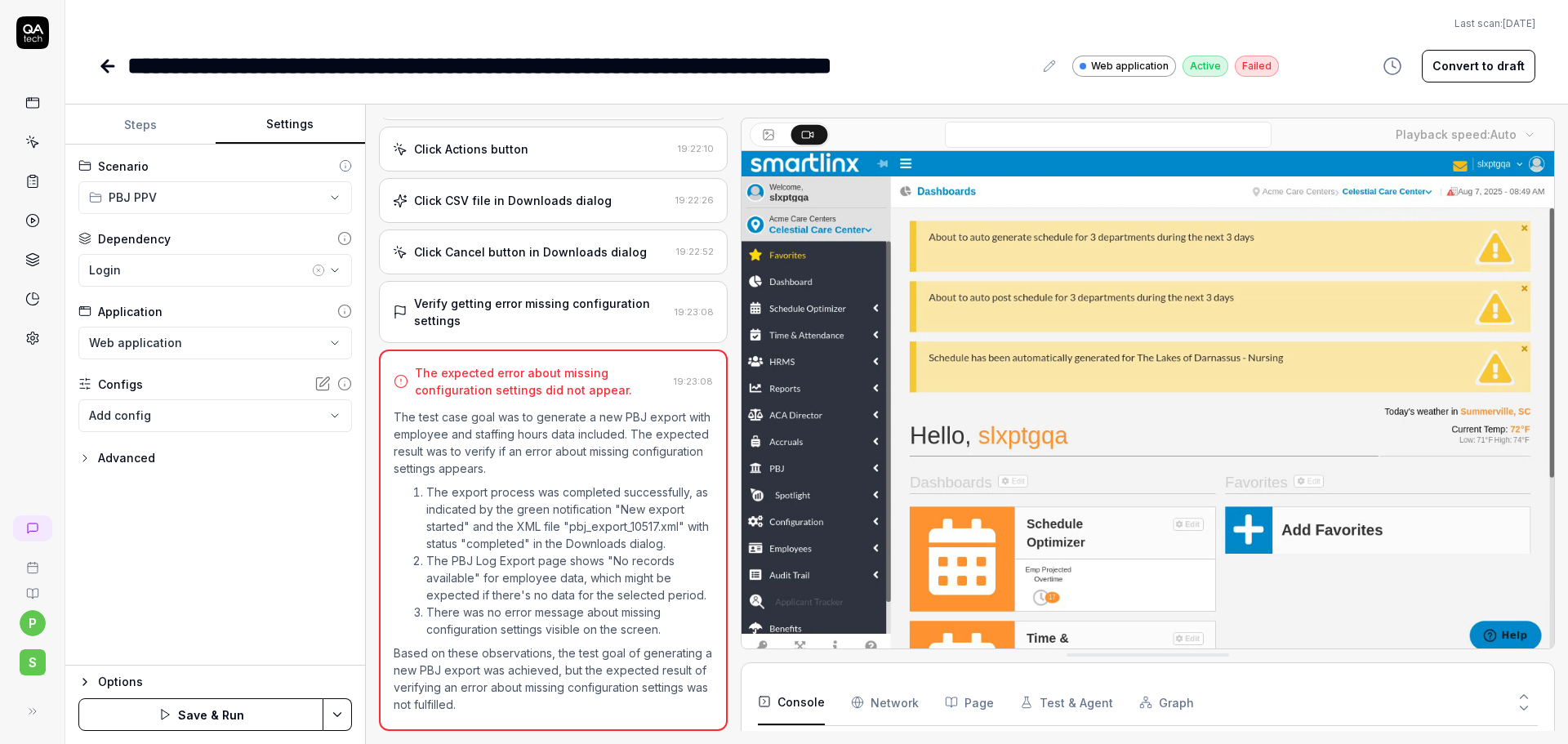
click at [223, 422] on body "**********" at bounding box center [784, 372] width 1568 height 744
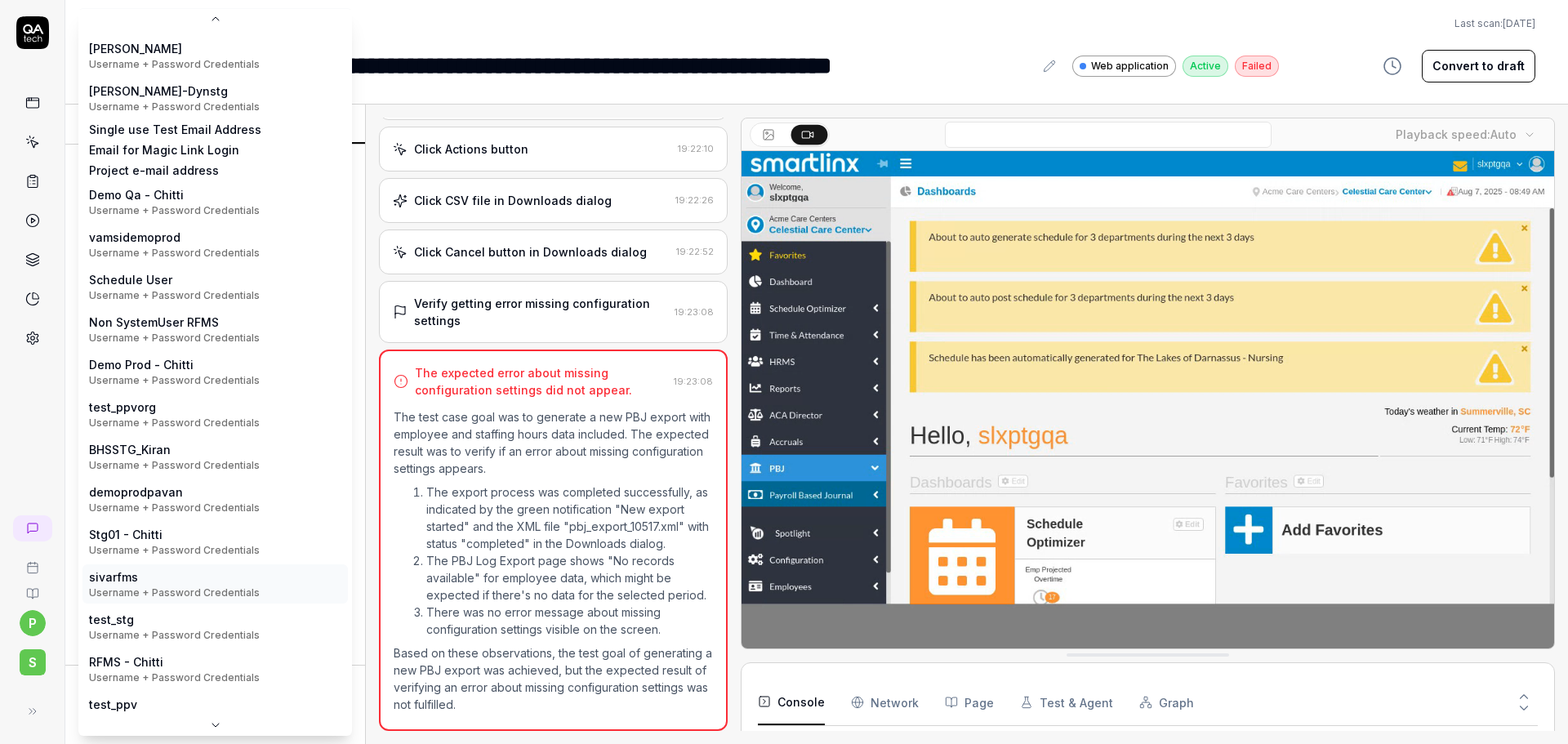
scroll to position [253, 0]
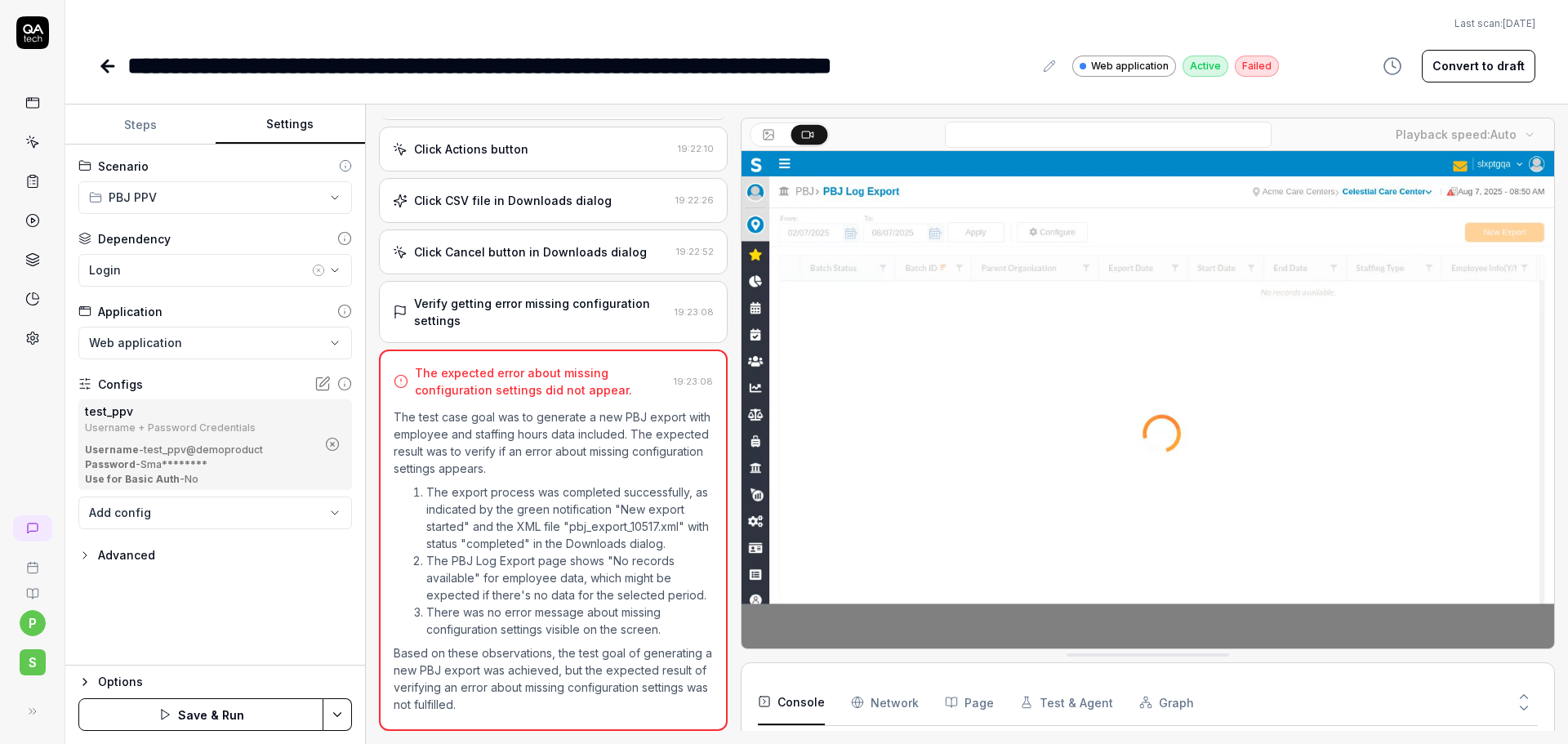
click at [332, 718] on html "**********" at bounding box center [784, 372] width 1568 height 744
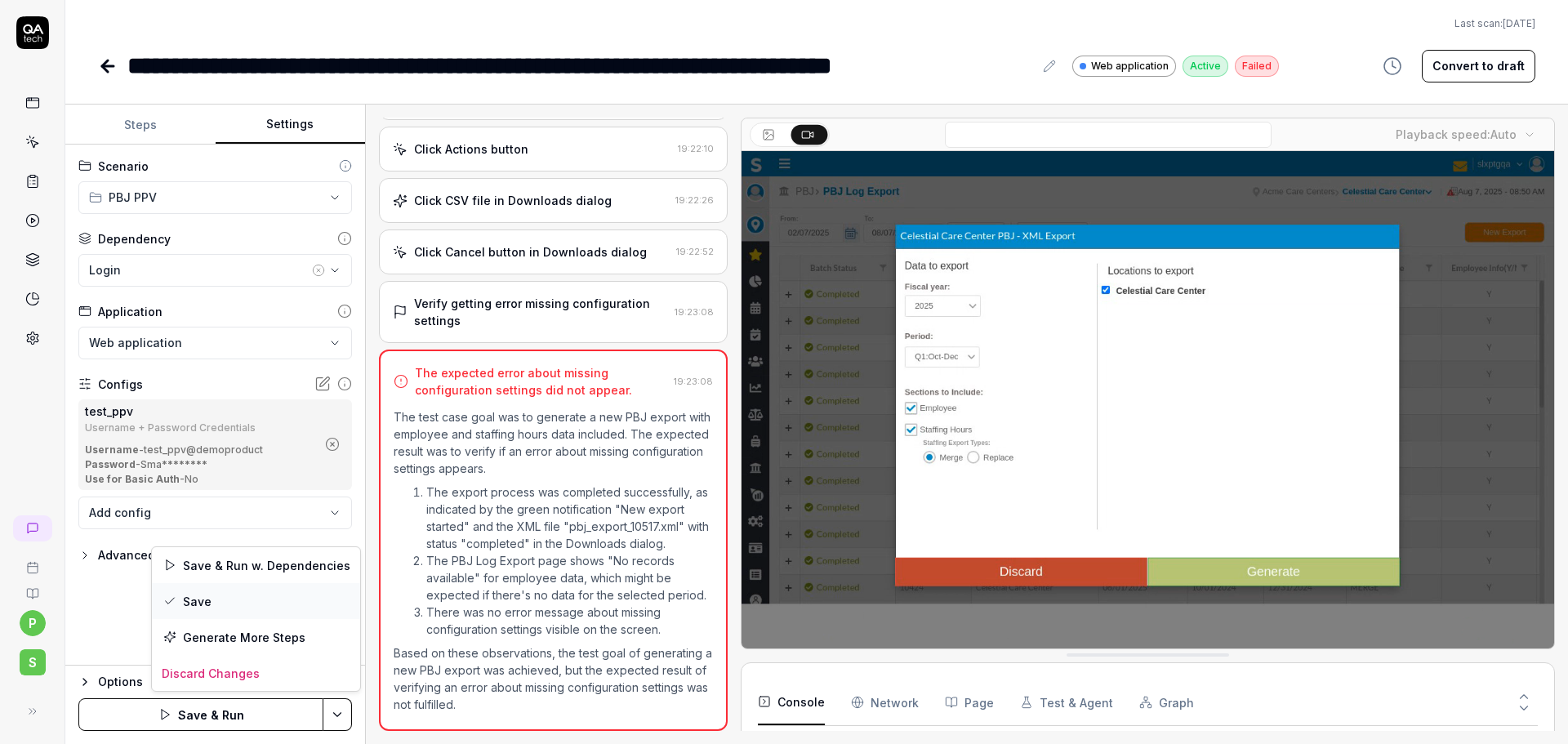
click at [242, 603] on div "Save" at bounding box center [256, 601] width 208 height 36
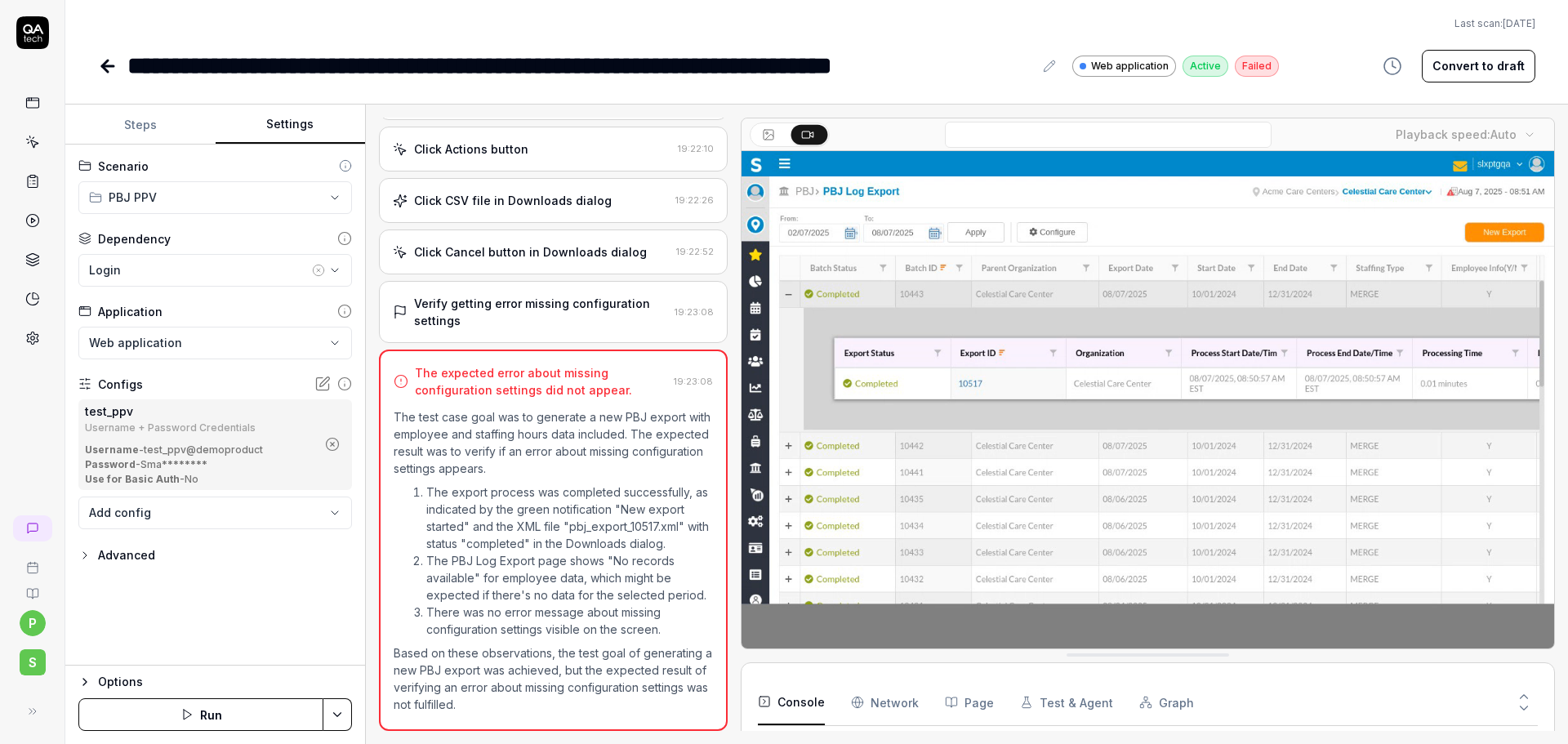
click at [116, 71] on icon at bounding box center [108, 66] width 20 height 20
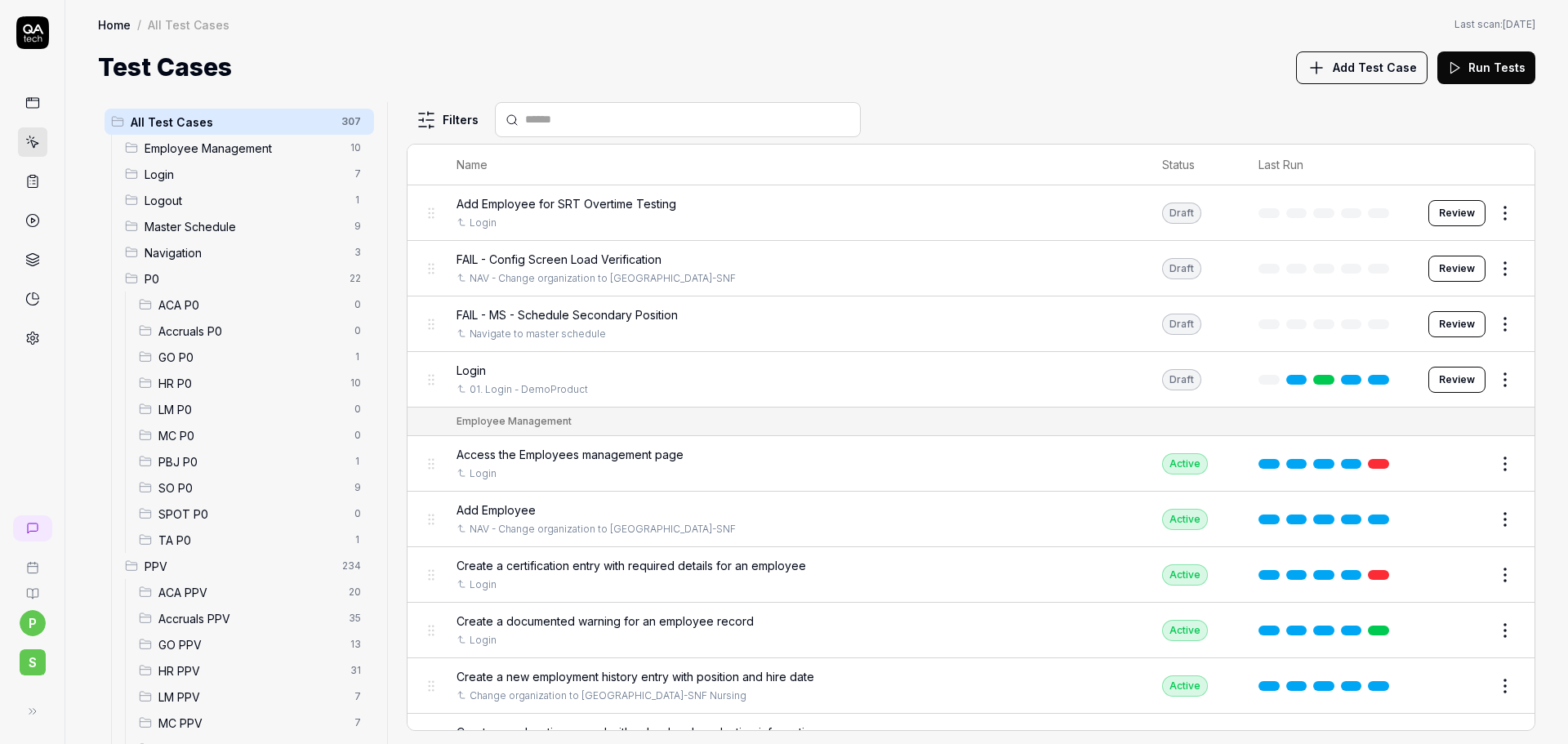
scroll to position [163, 0]
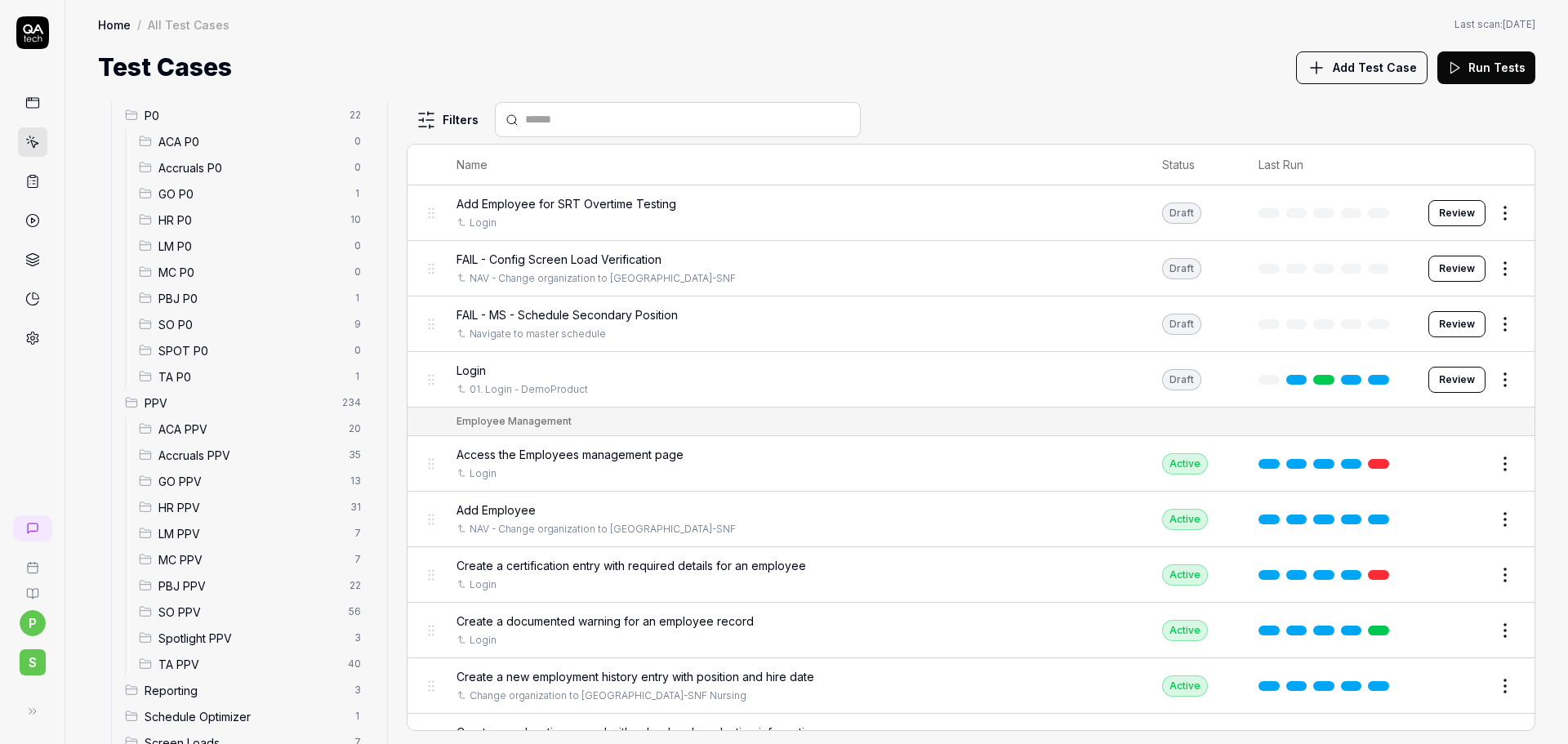
click at [183, 587] on span "PBJ PPV" at bounding box center [249, 586] width 182 height 17
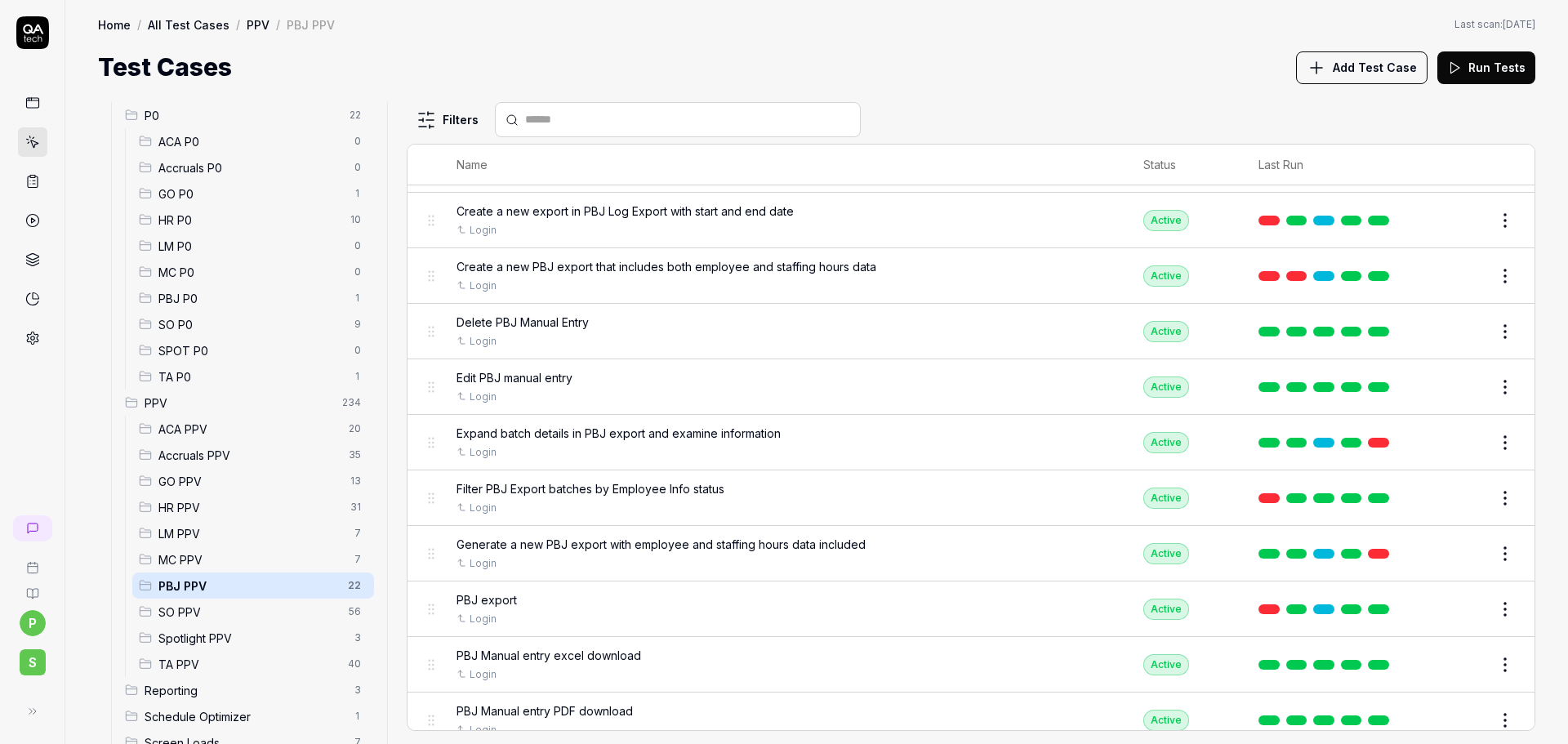
scroll to position [246, 0]
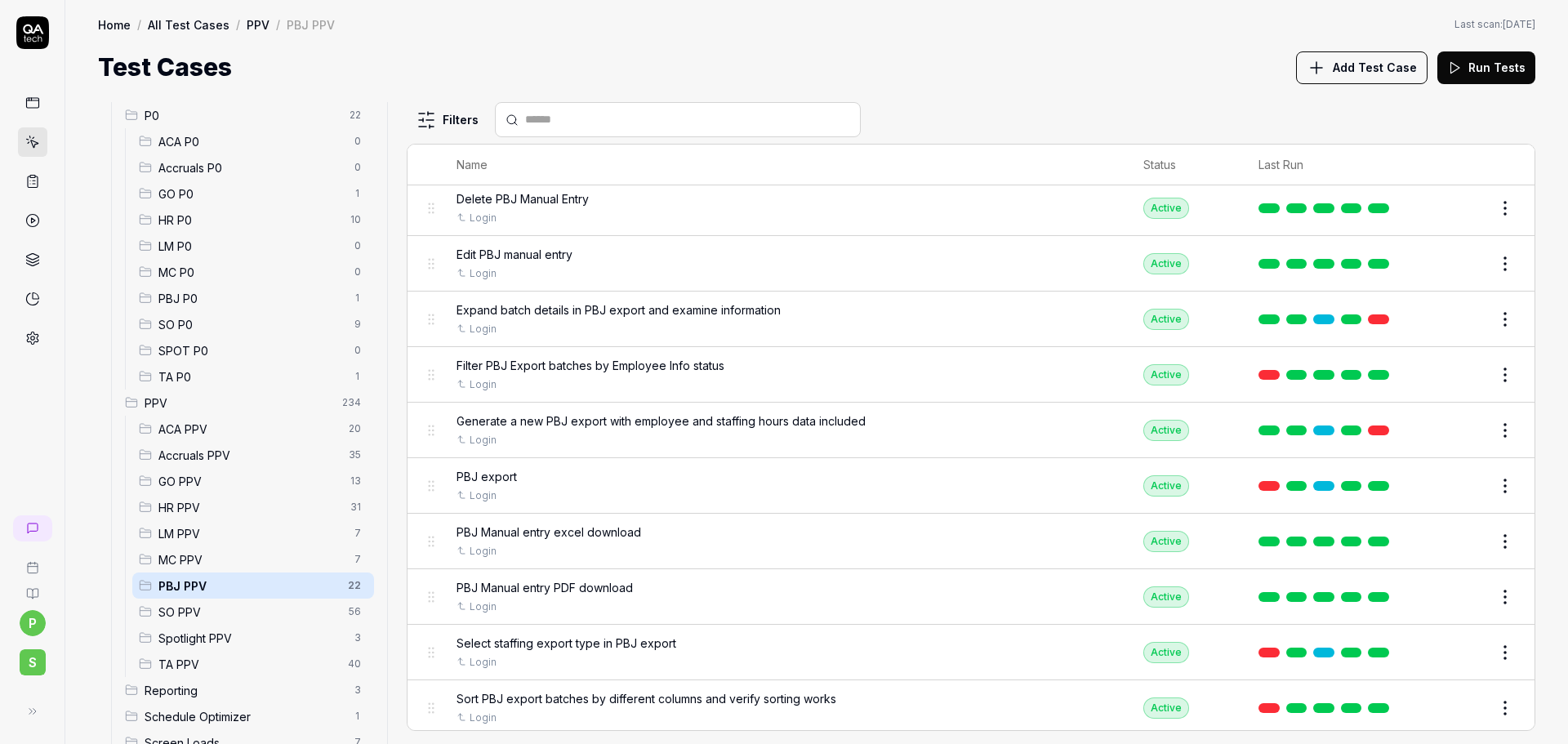
scroll to position [409, 0]
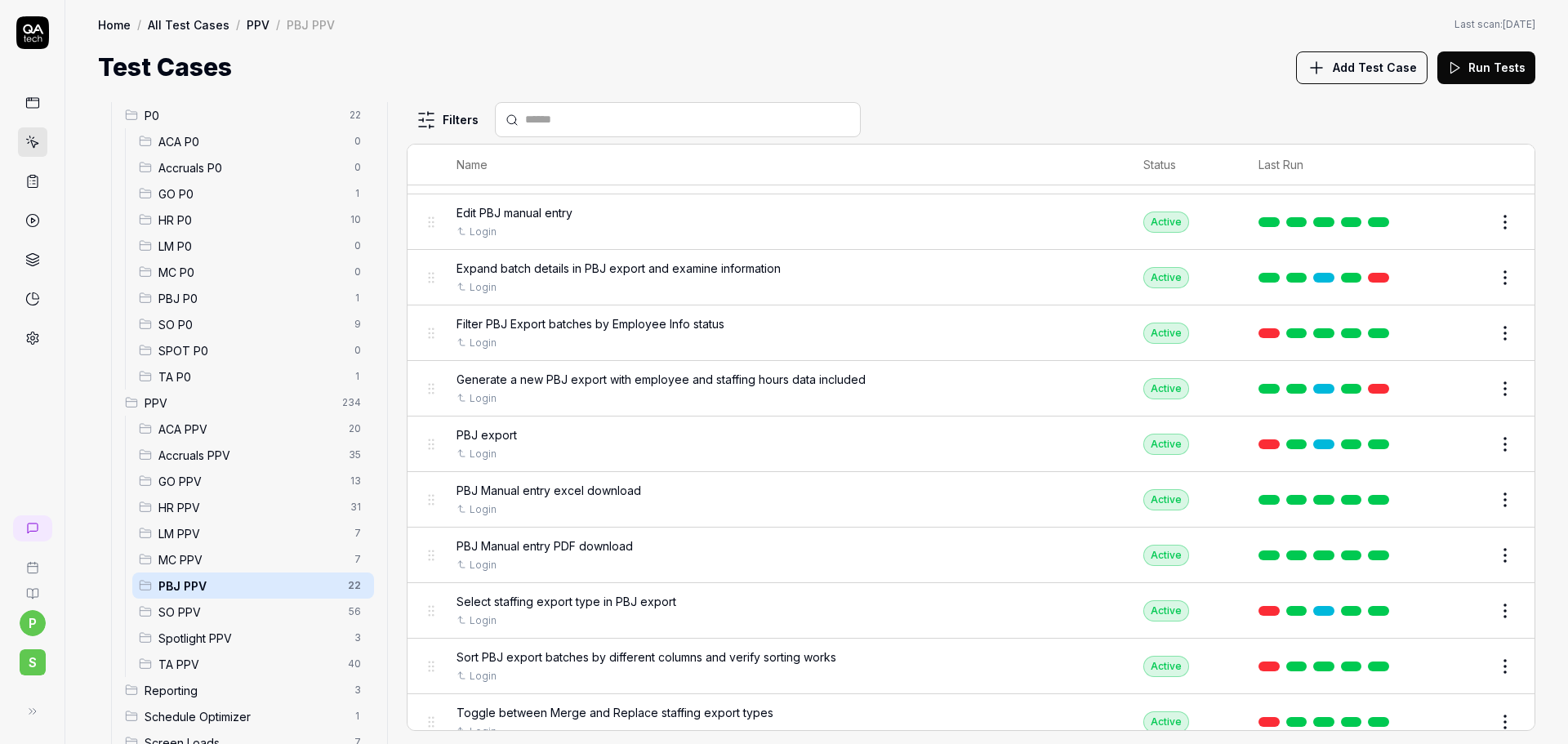
click at [1458, 442] on button "Edit" at bounding box center [1466, 444] width 39 height 26
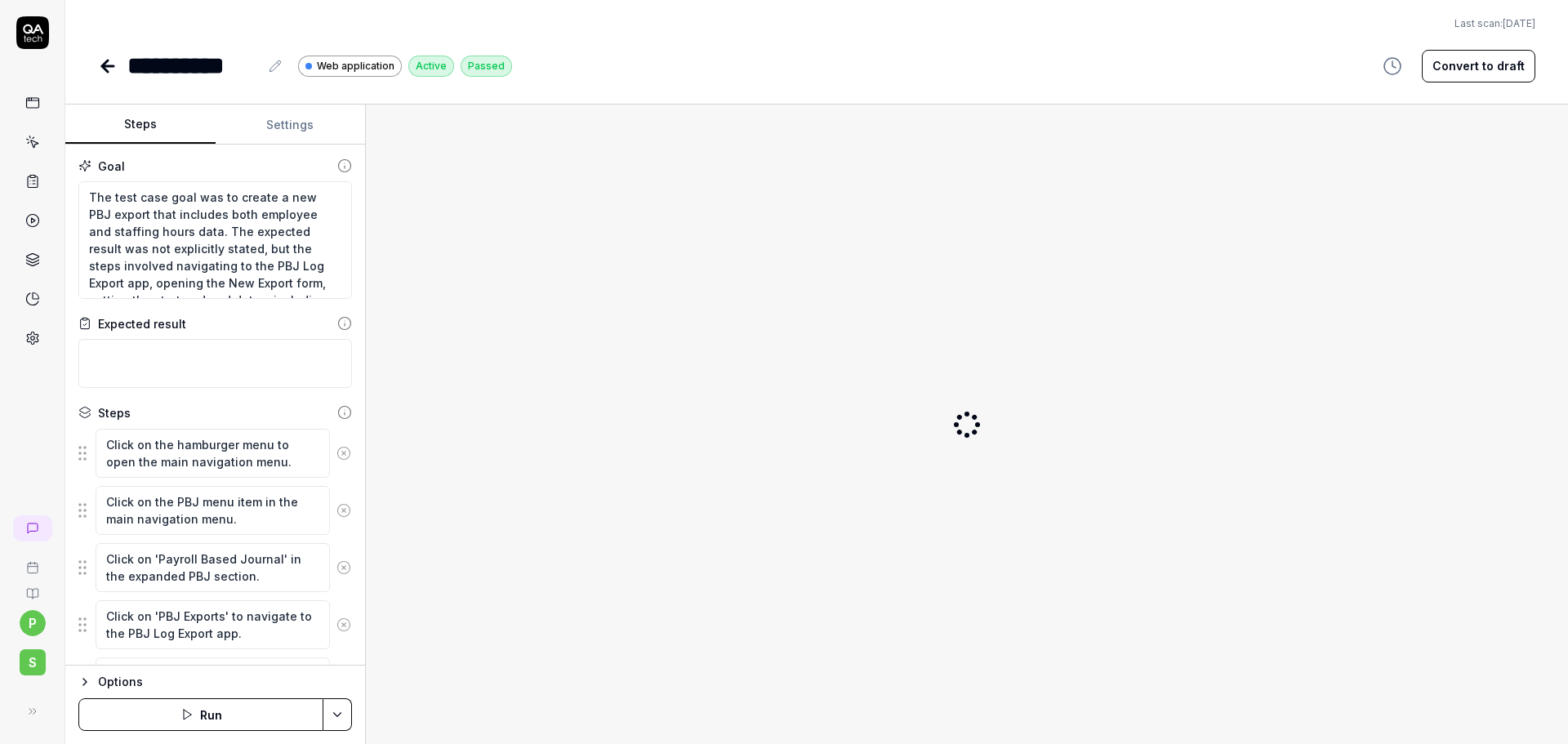
click at [265, 116] on button "Settings" at bounding box center [290, 125] width 150 height 39
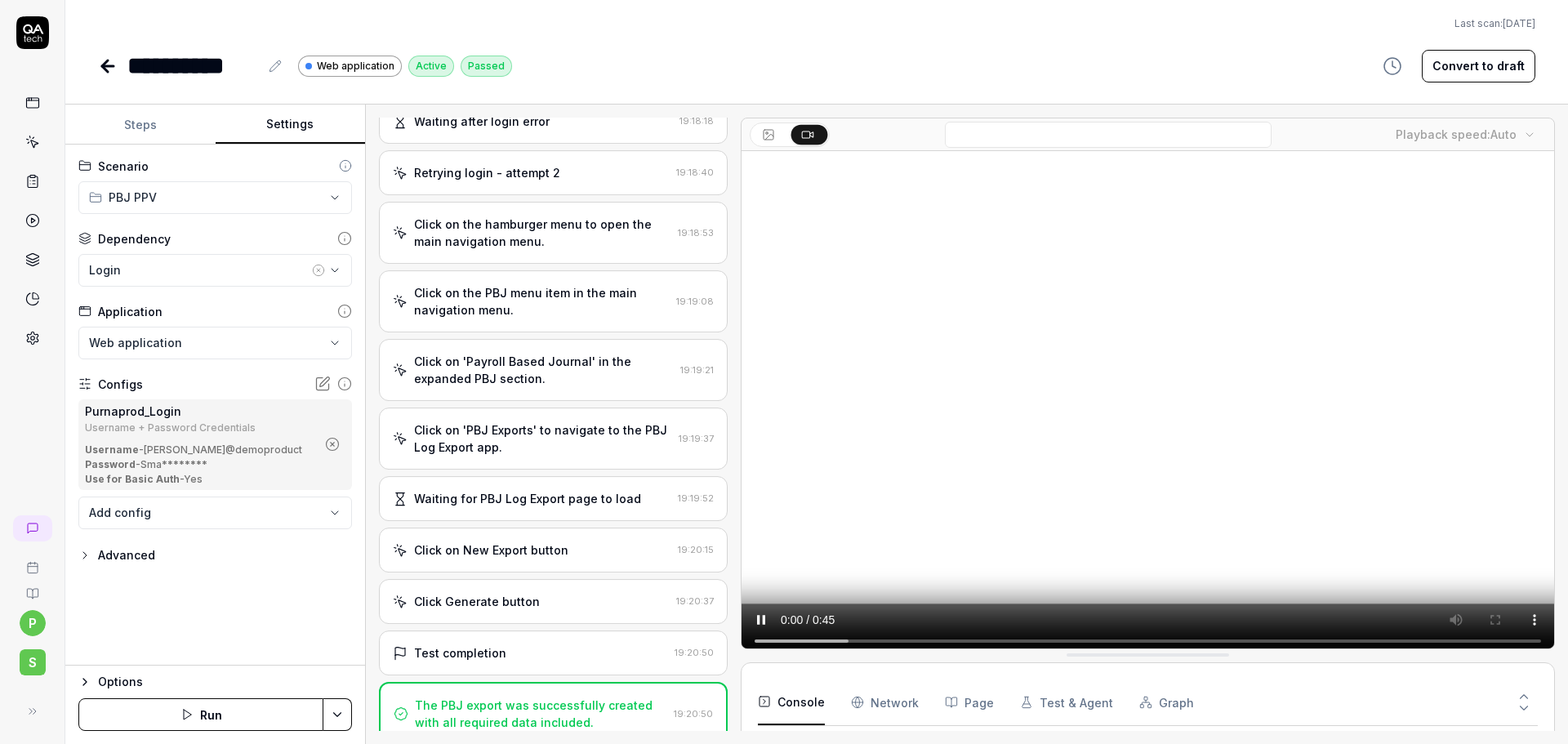
scroll to position [685, 0]
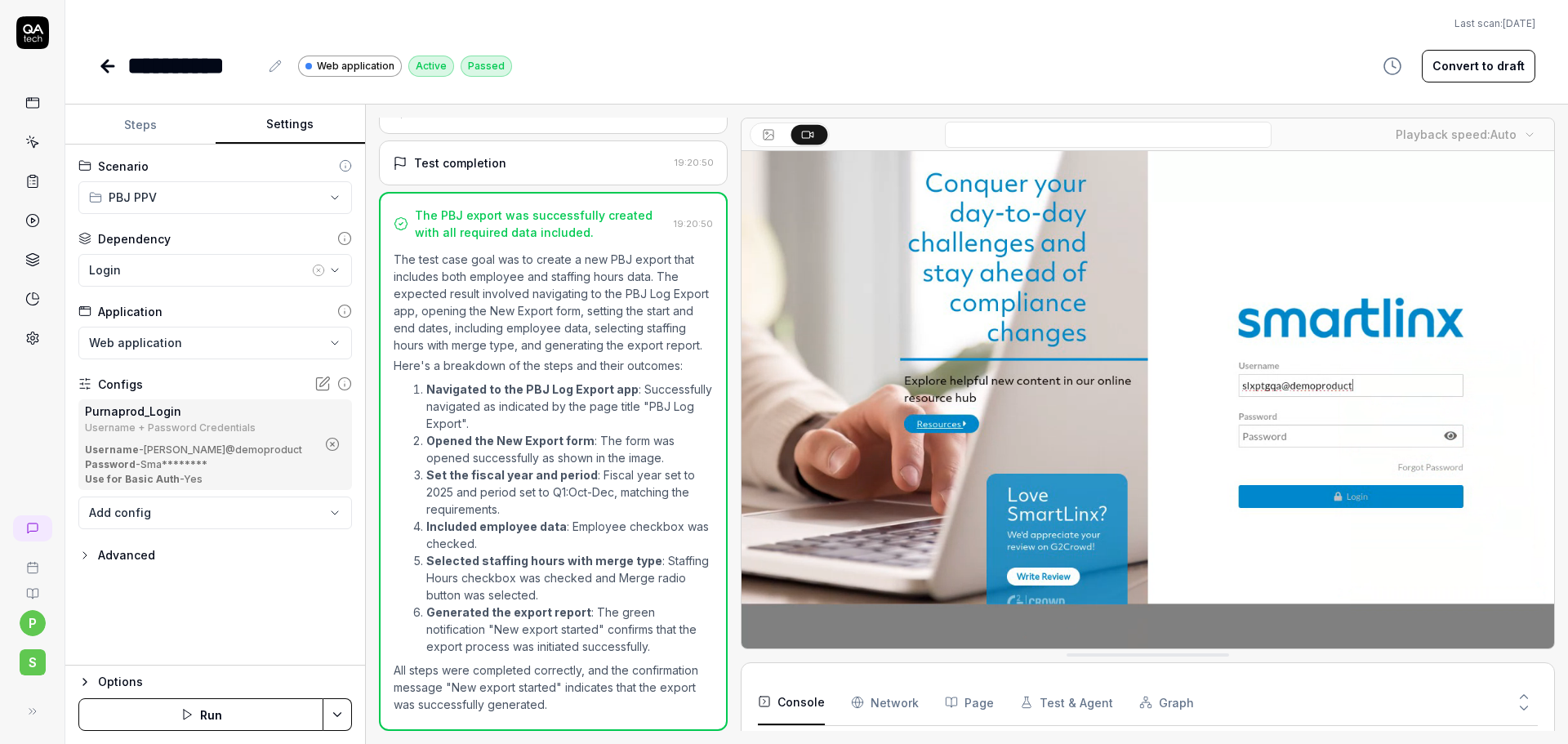
click at [336, 441] on icon "button" at bounding box center [333, 444] width 15 height 15
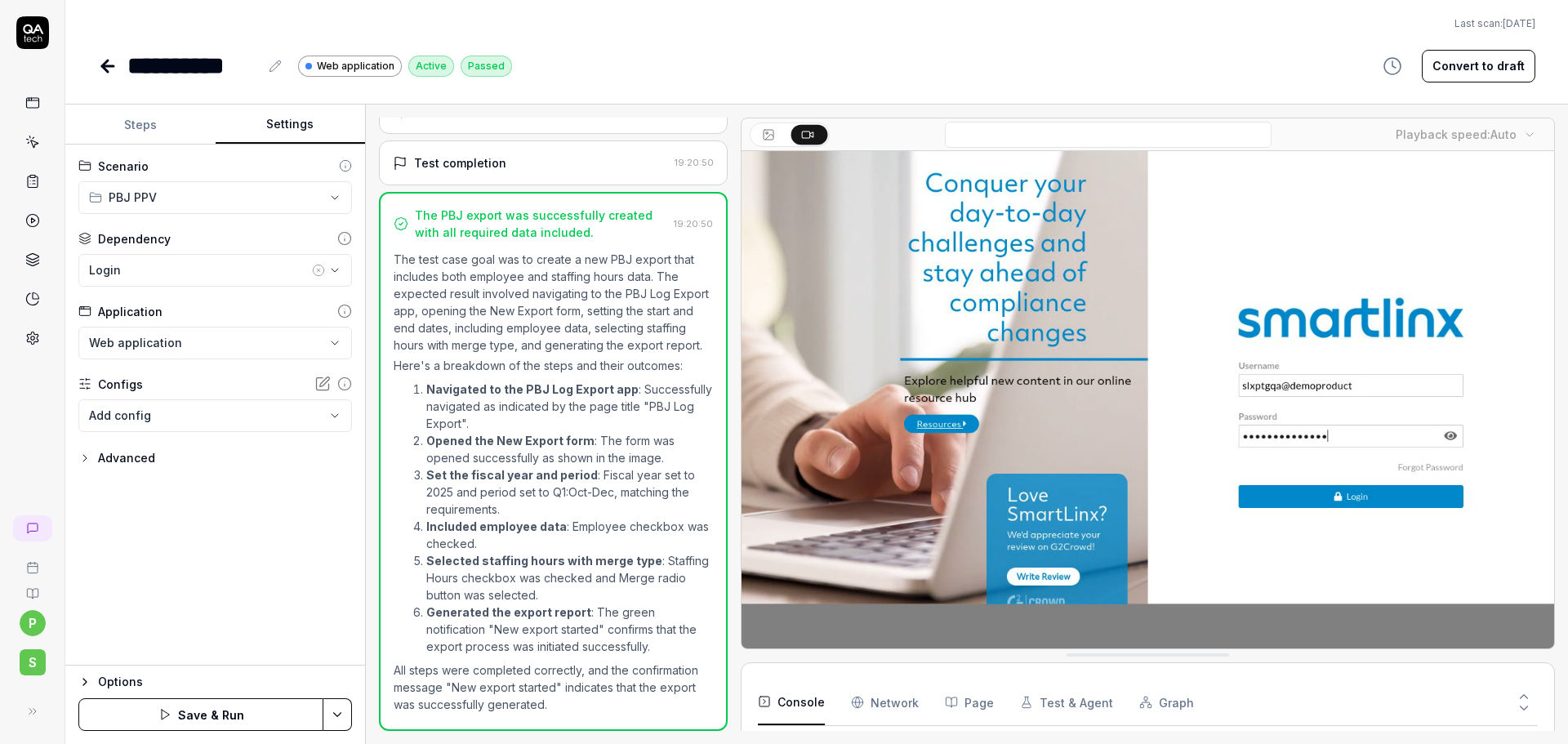
scroll to position [1047, 0]
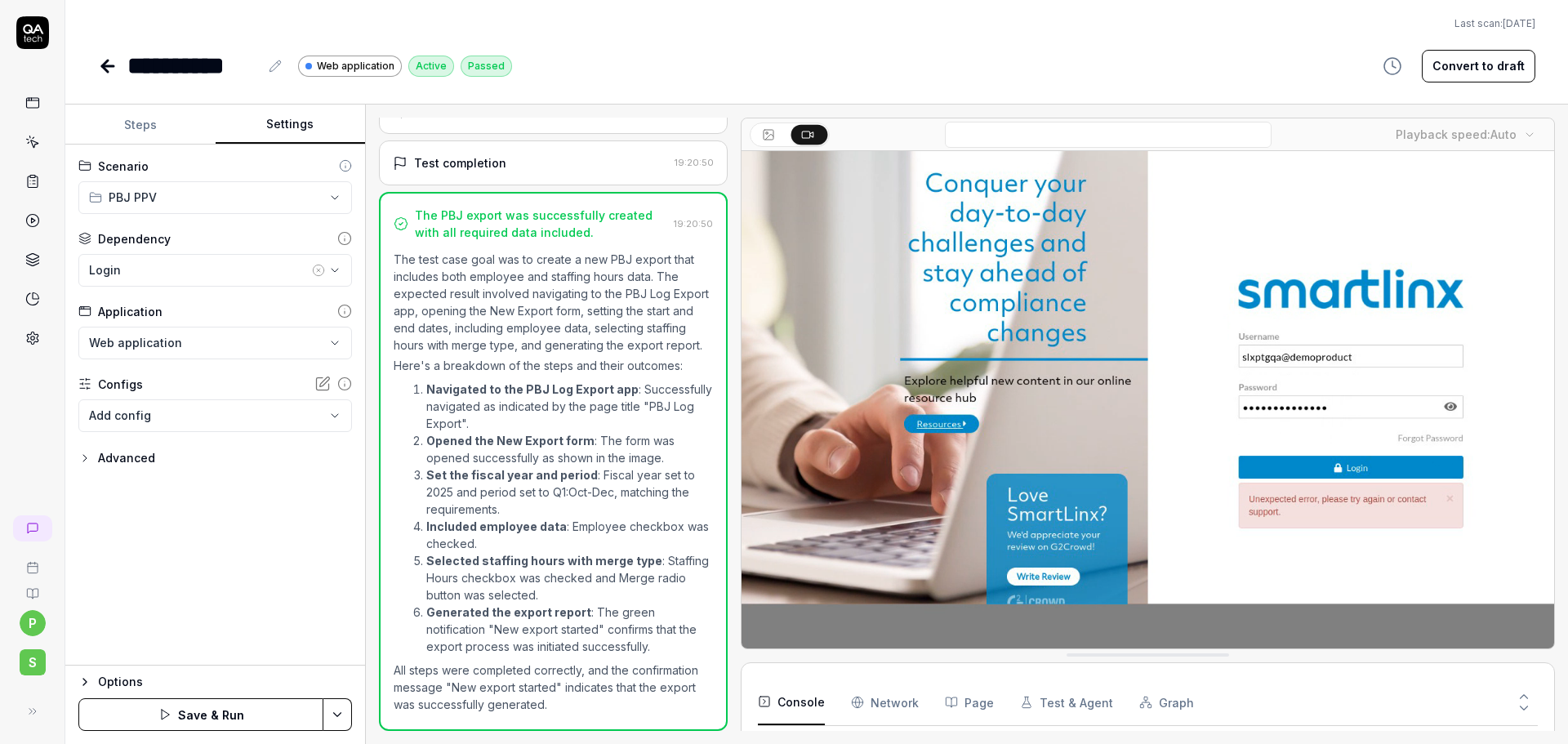
click at [328, 425] on body "**********" at bounding box center [784, 372] width 1568 height 744
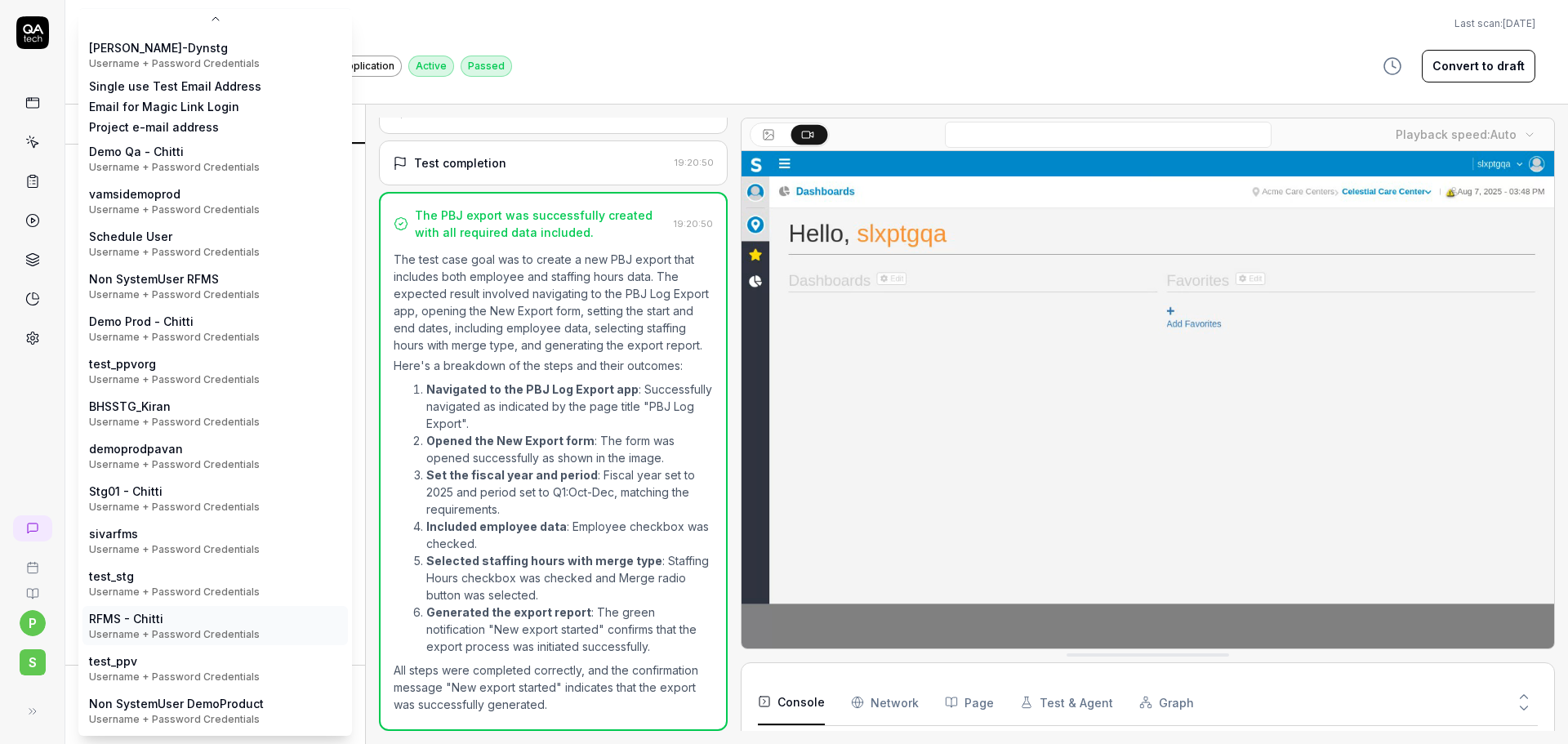
scroll to position [253, 0]
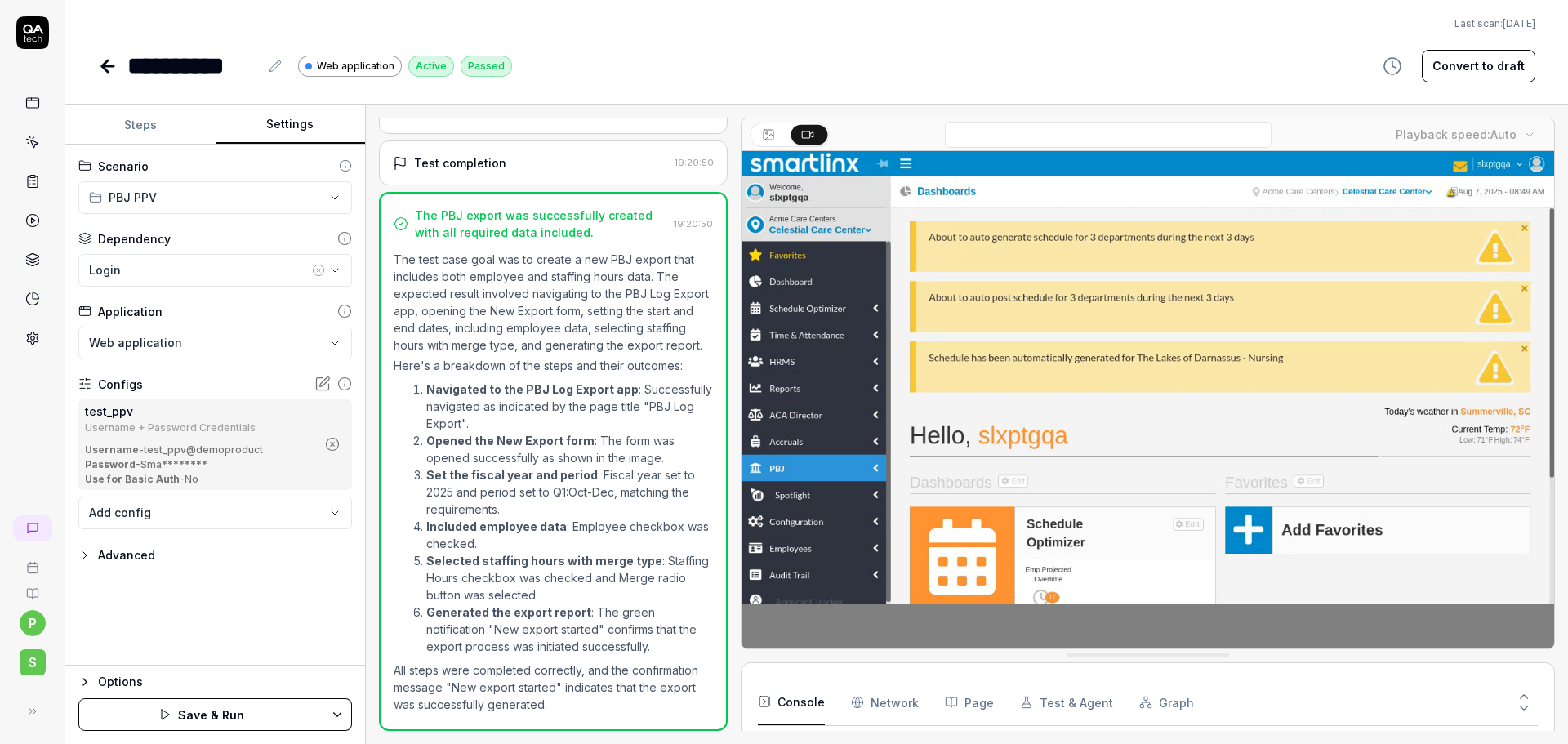
click at [335, 716] on html "**********" at bounding box center [784, 372] width 1568 height 744
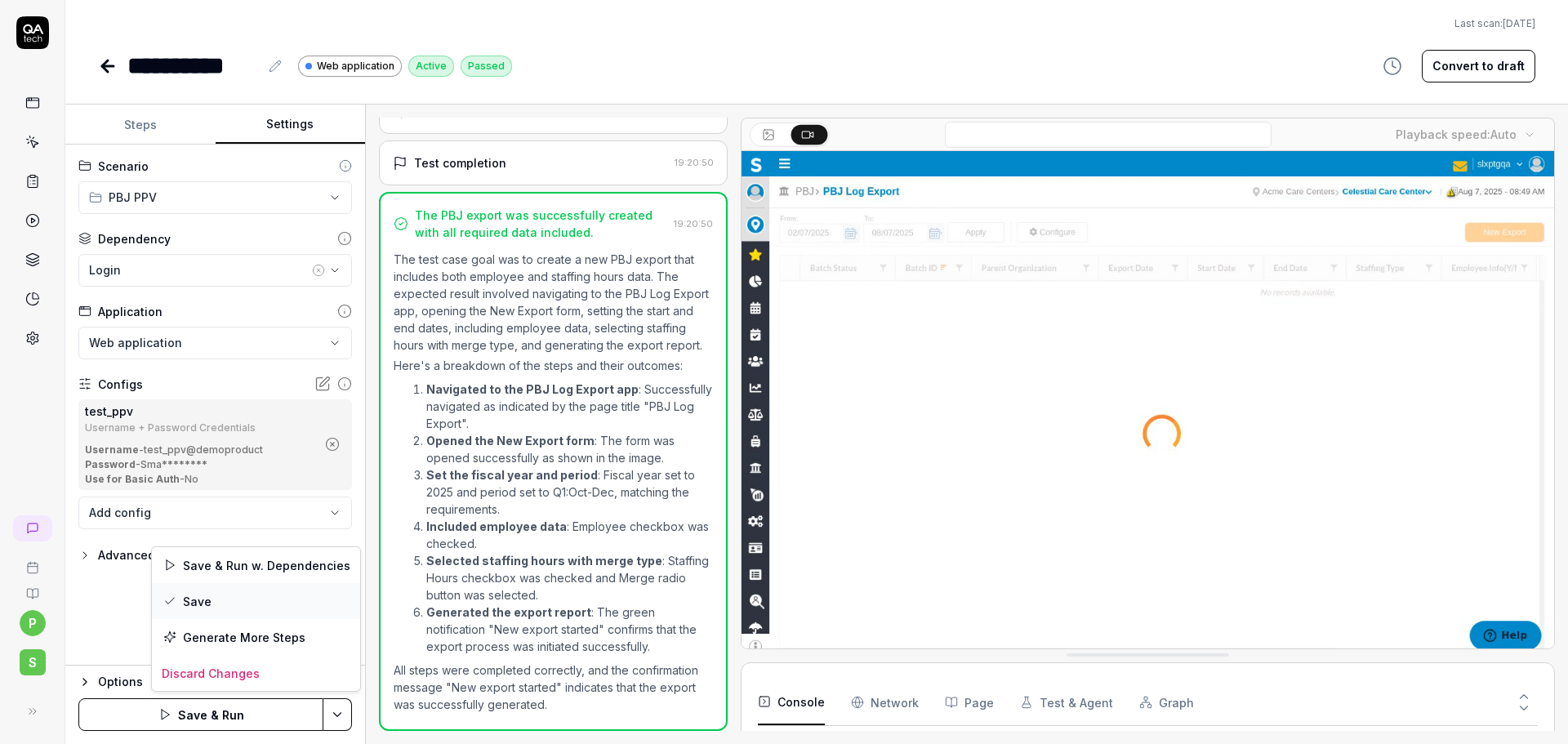
click at [230, 598] on div "Save" at bounding box center [256, 601] width 208 height 36
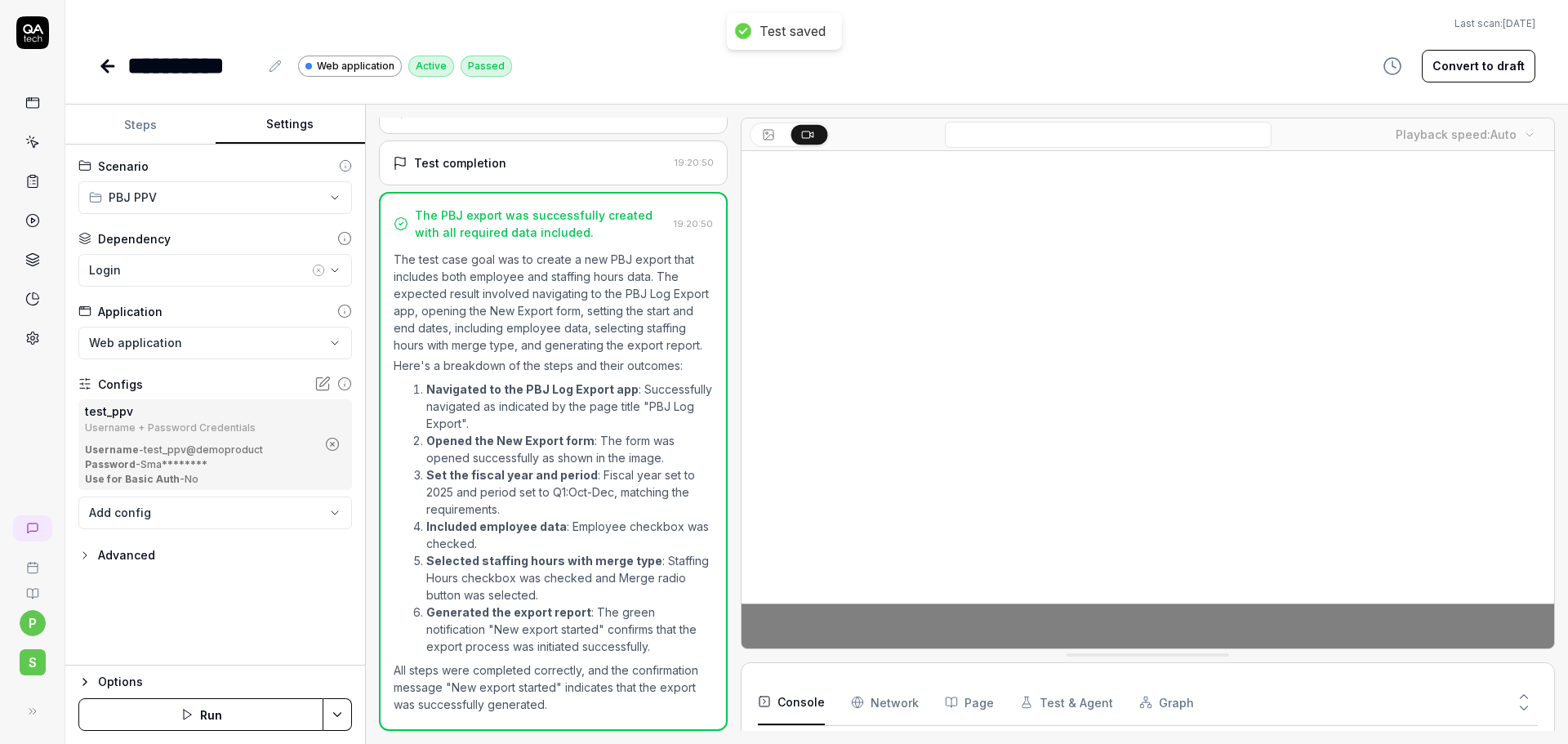
click at [110, 67] on icon at bounding box center [108, 67] width 11 height 0
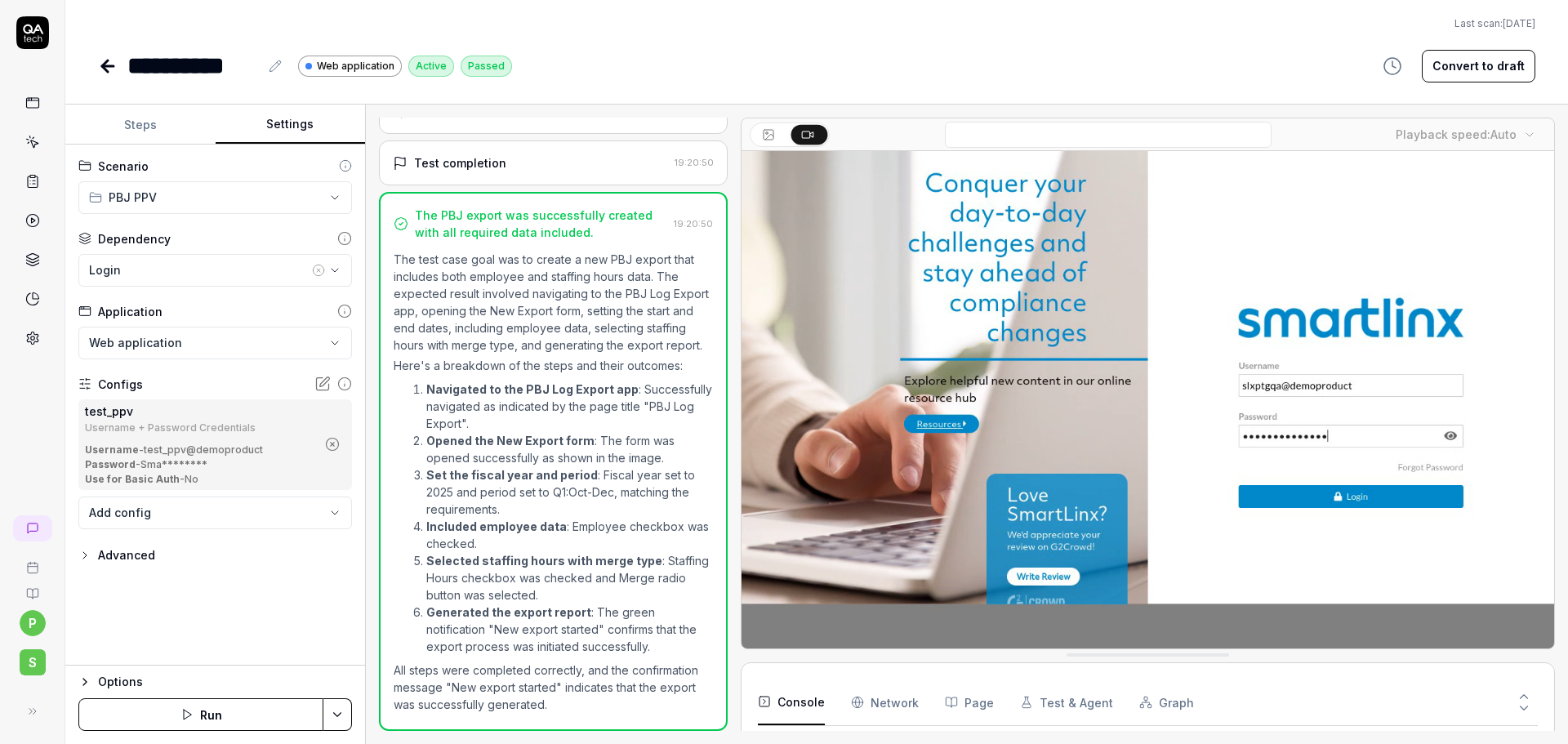
click at [105, 64] on icon at bounding box center [105, 67] width 6 height 11
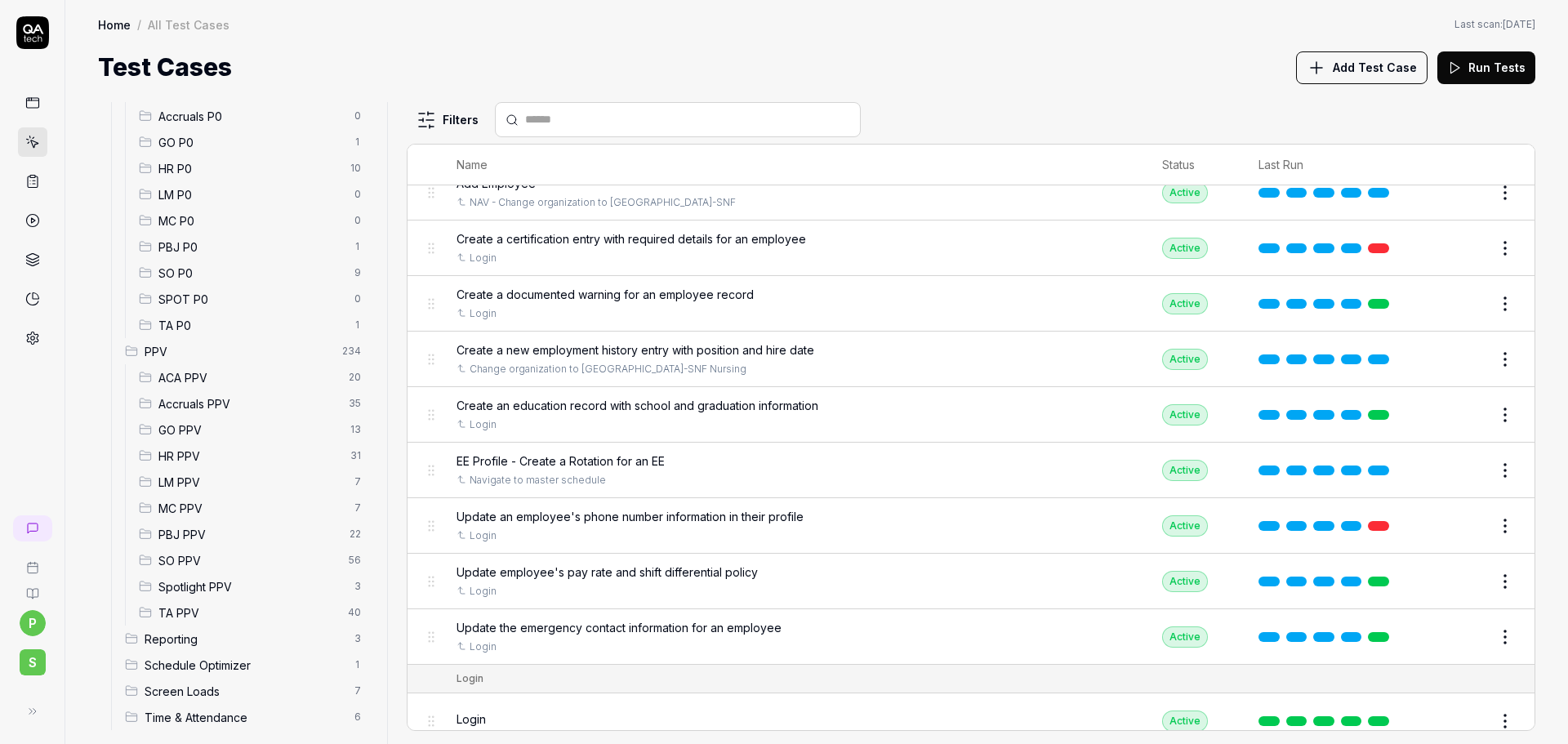
scroll to position [227, 0]
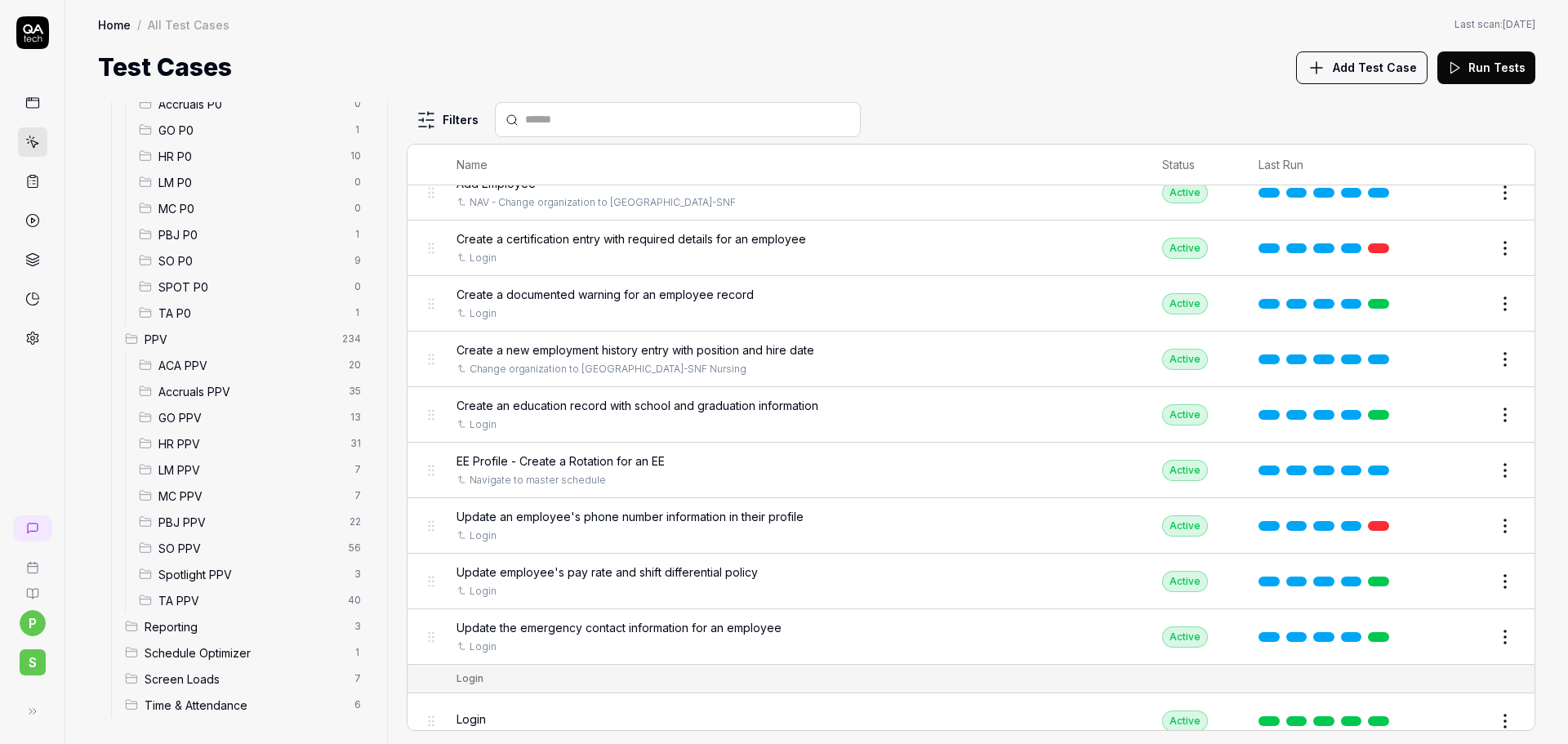
click at [208, 523] on span "PBJ PPV" at bounding box center [249, 522] width 182 height 17
click at [196, 519] on span "PBJ PPV" at bounding box center [249, 522] width 182 height 17
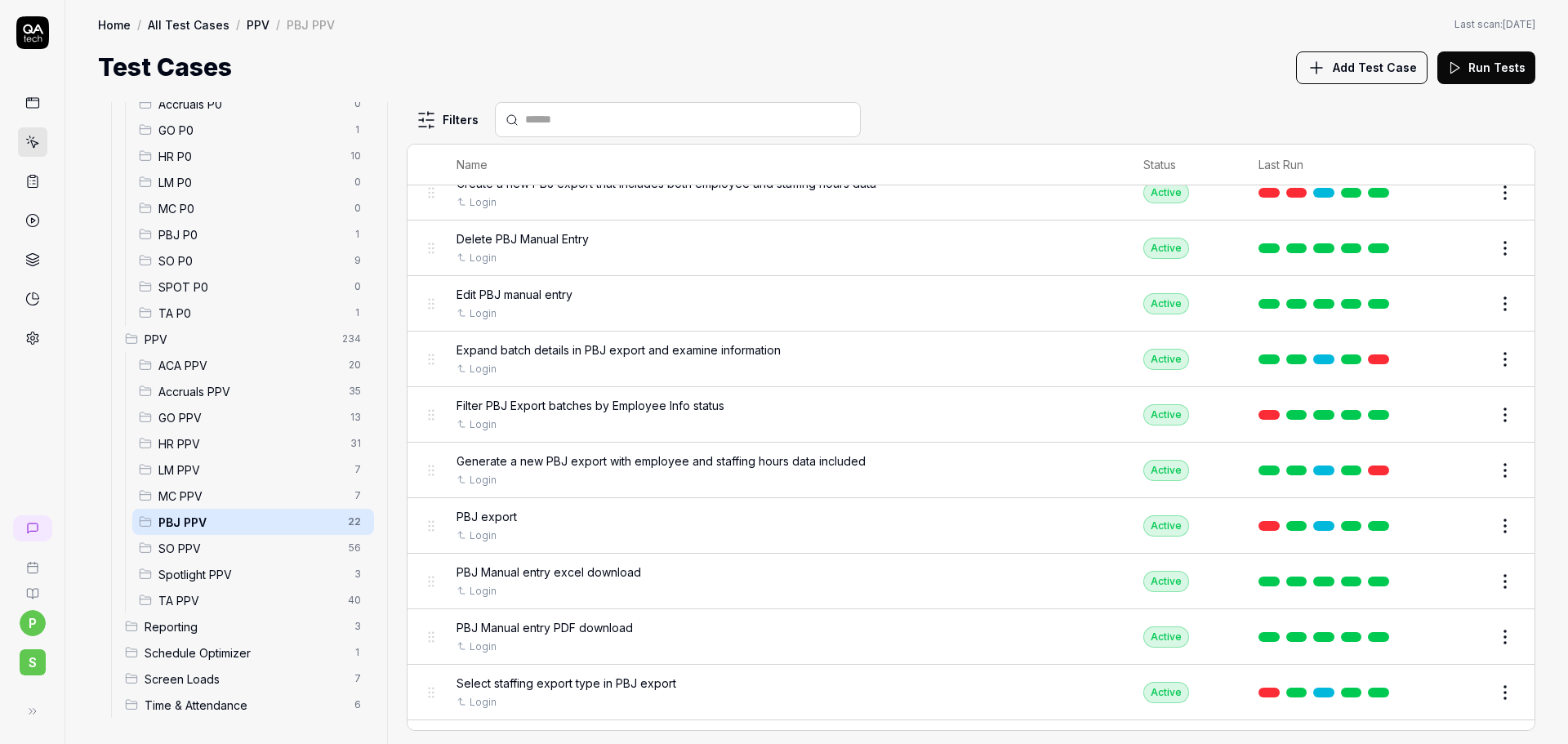
scroll to position [705, 0]
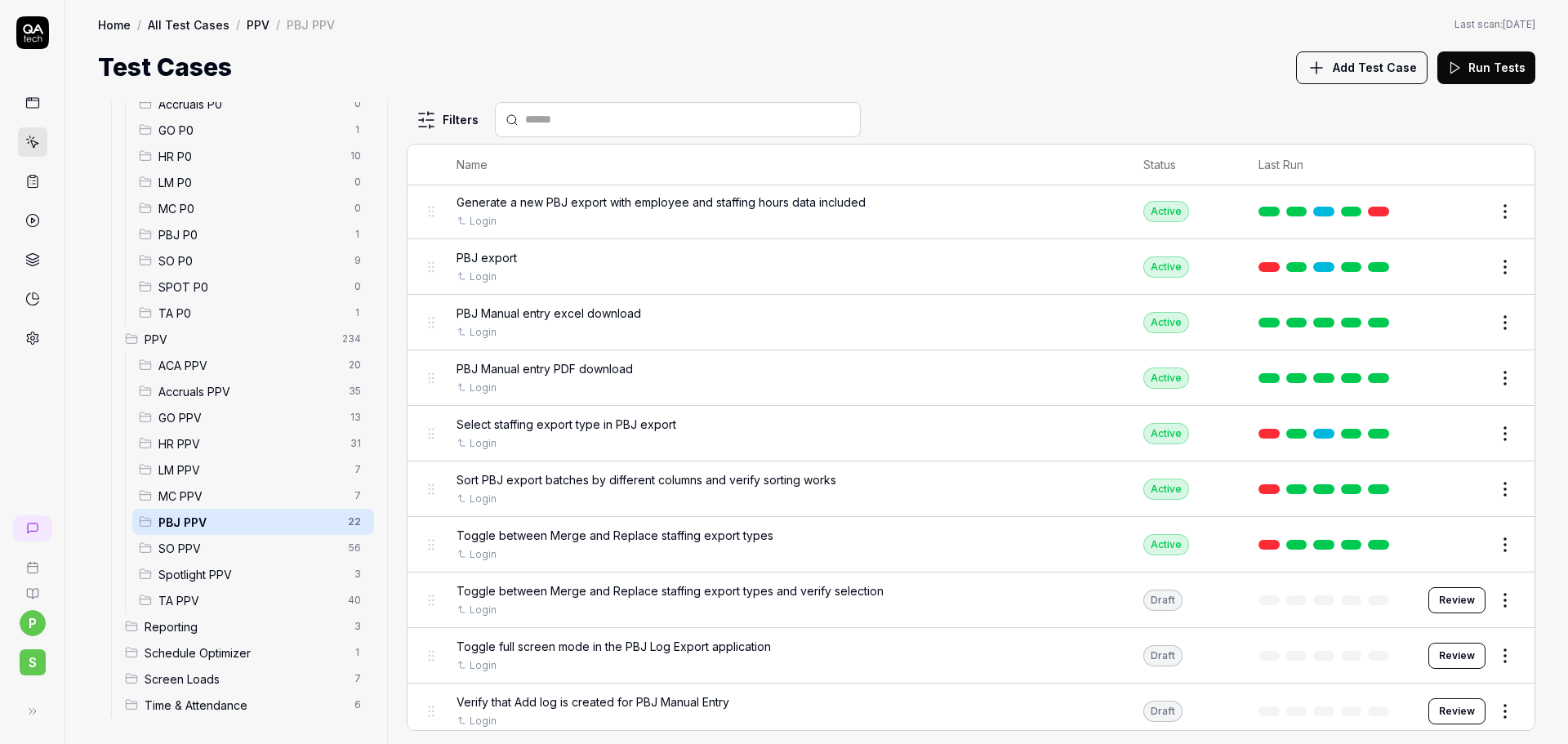
scroll to position [623, 0]
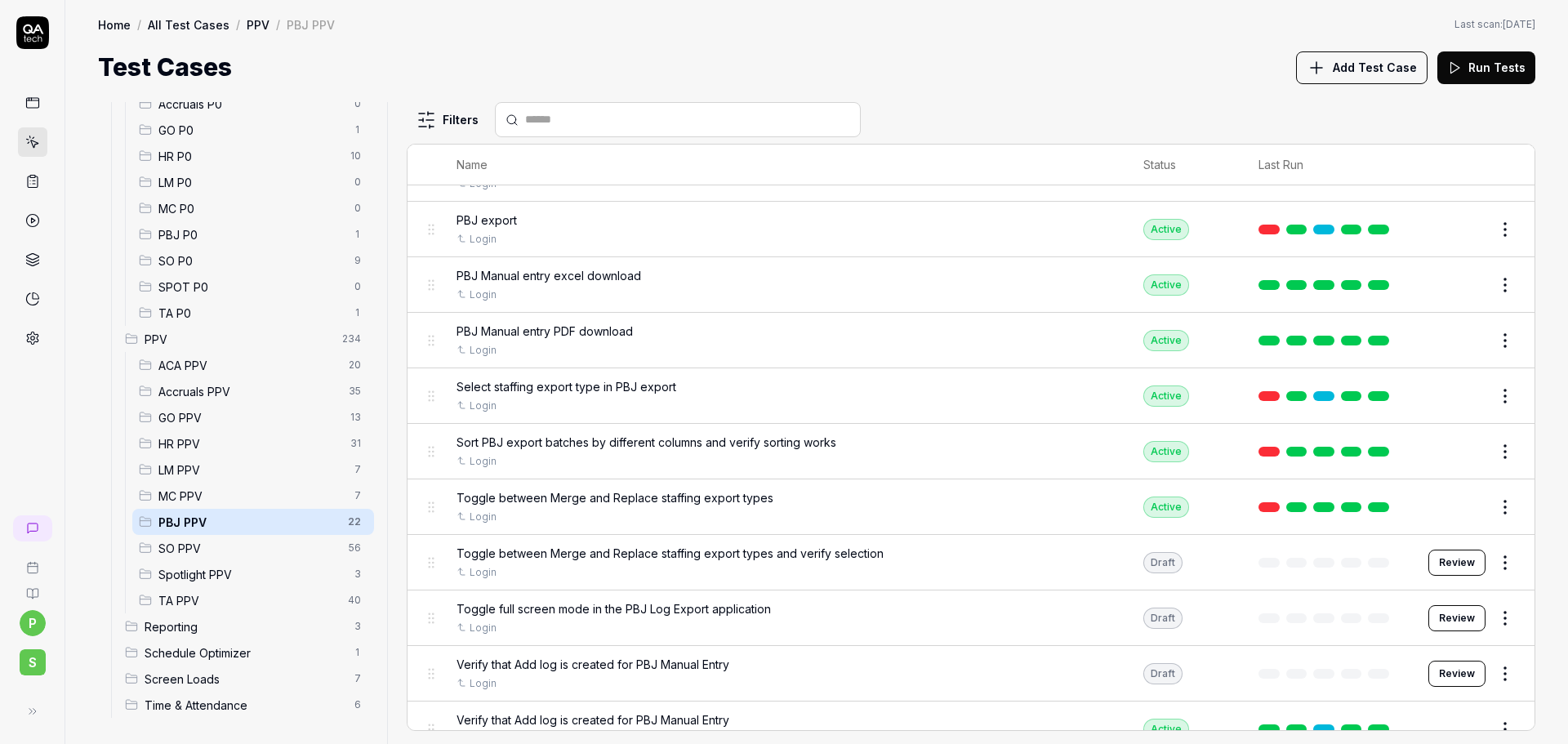
click at [1460, 280] on button "Edit" at bounding box center [1466, 285] width 39 height 26
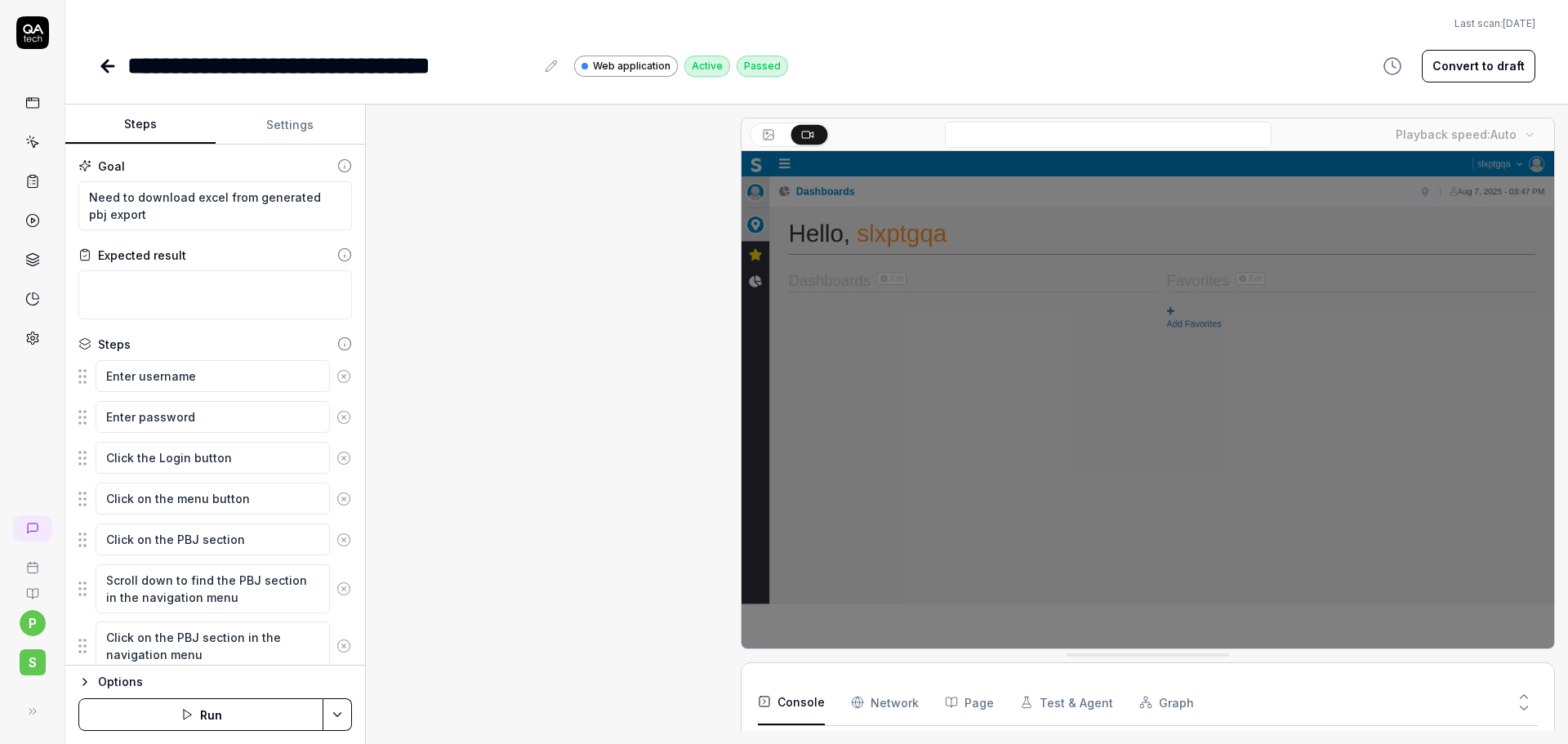
scroll to position [120, 0]
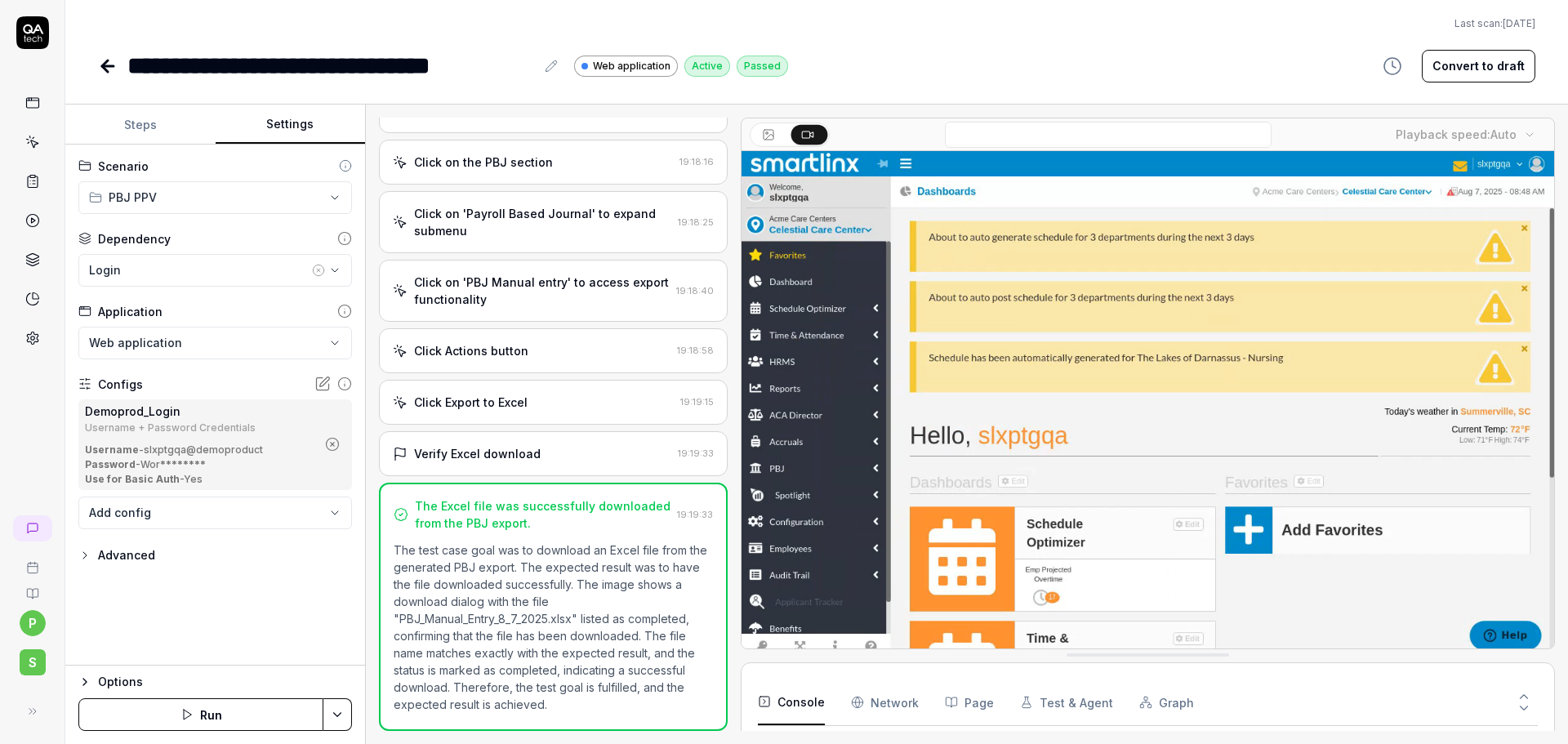
click at [276, 121] on button "Settings" at bounding box center [290, 125] width 150 height 39
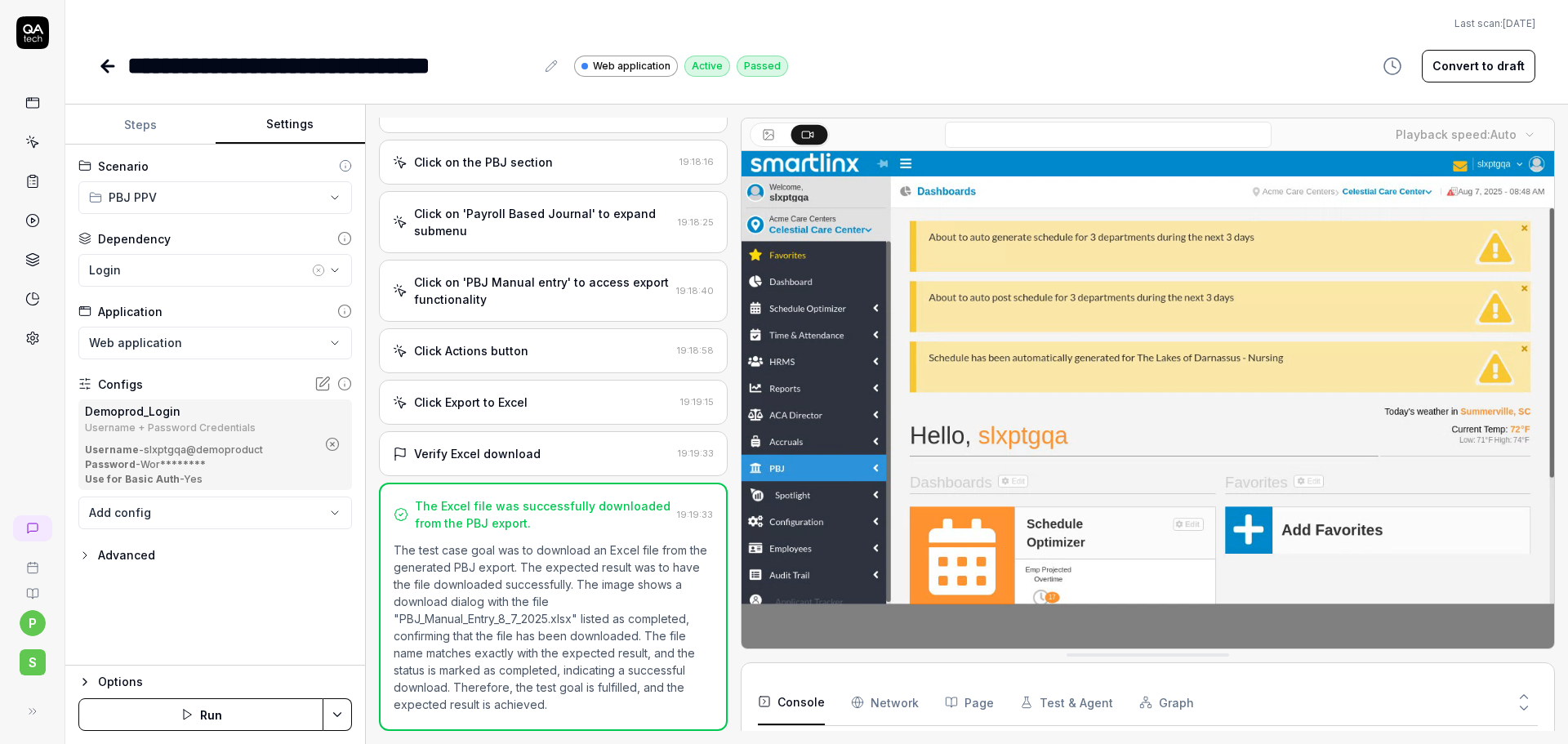
scroll to position [160, 0]
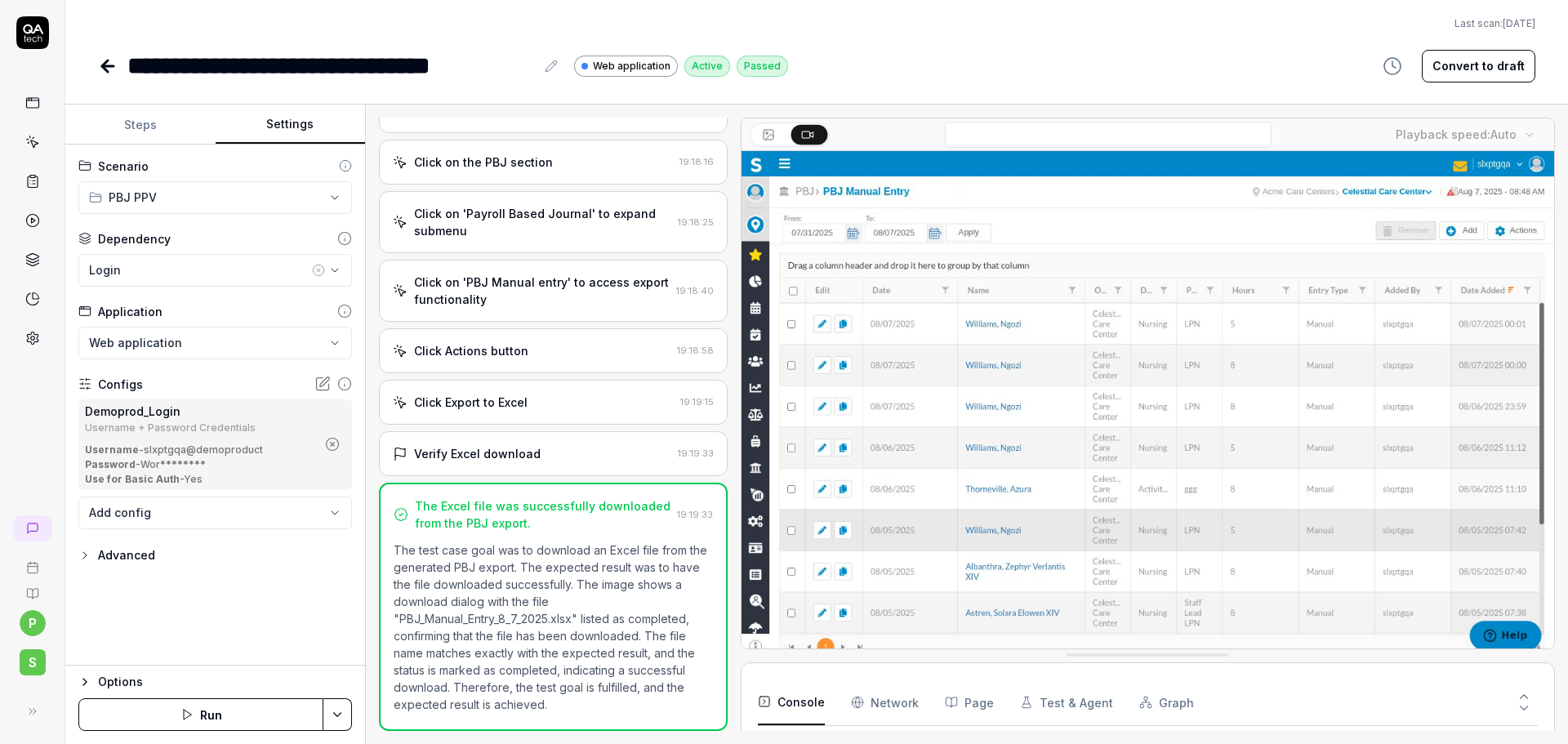
click at [328, 432] on button "button" at bounding box center [333, 444] width 26 height 26
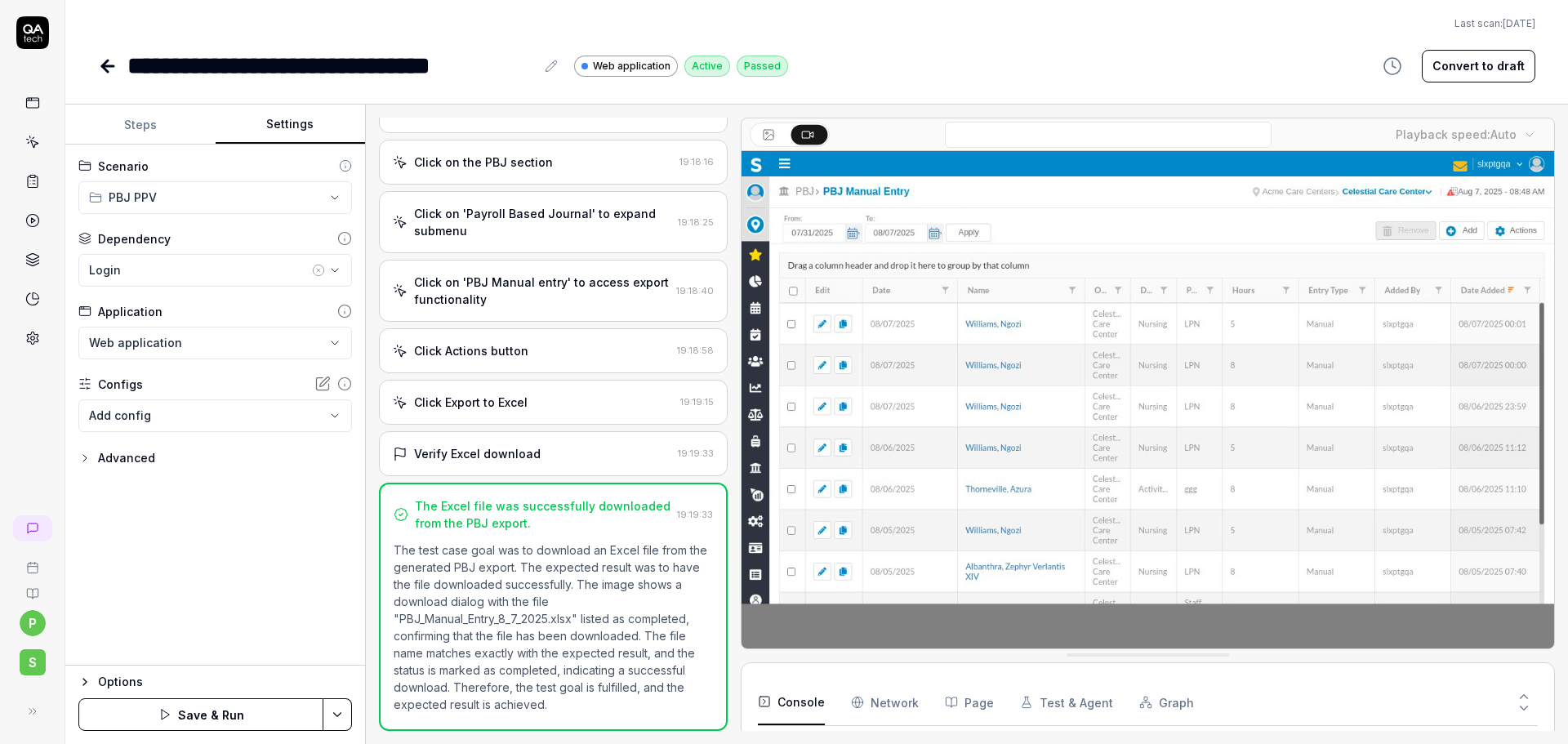
click at [274, 409] on body "**********" at bounding box center [784, 372] width 1568 height 744
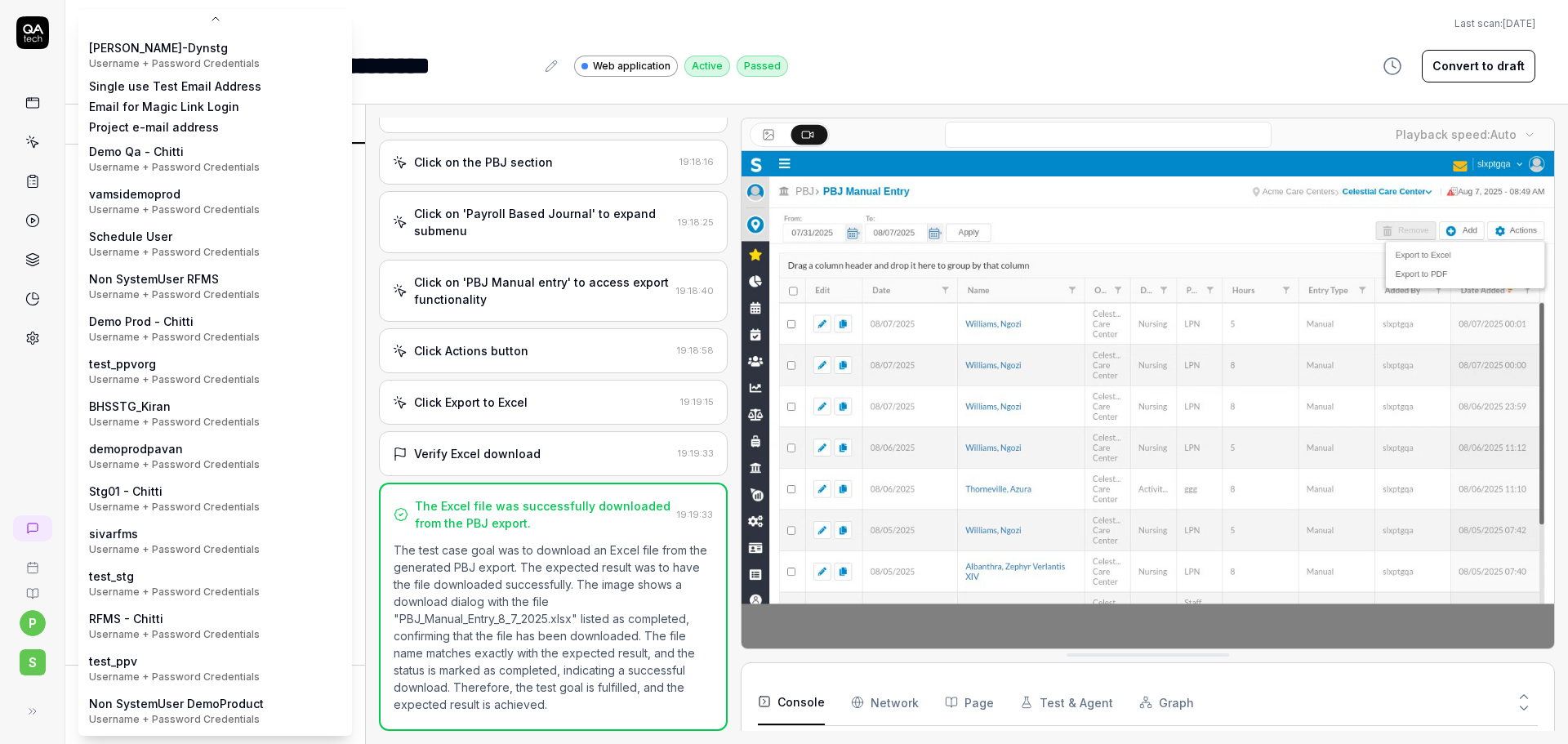
scroll to position [253, 0]
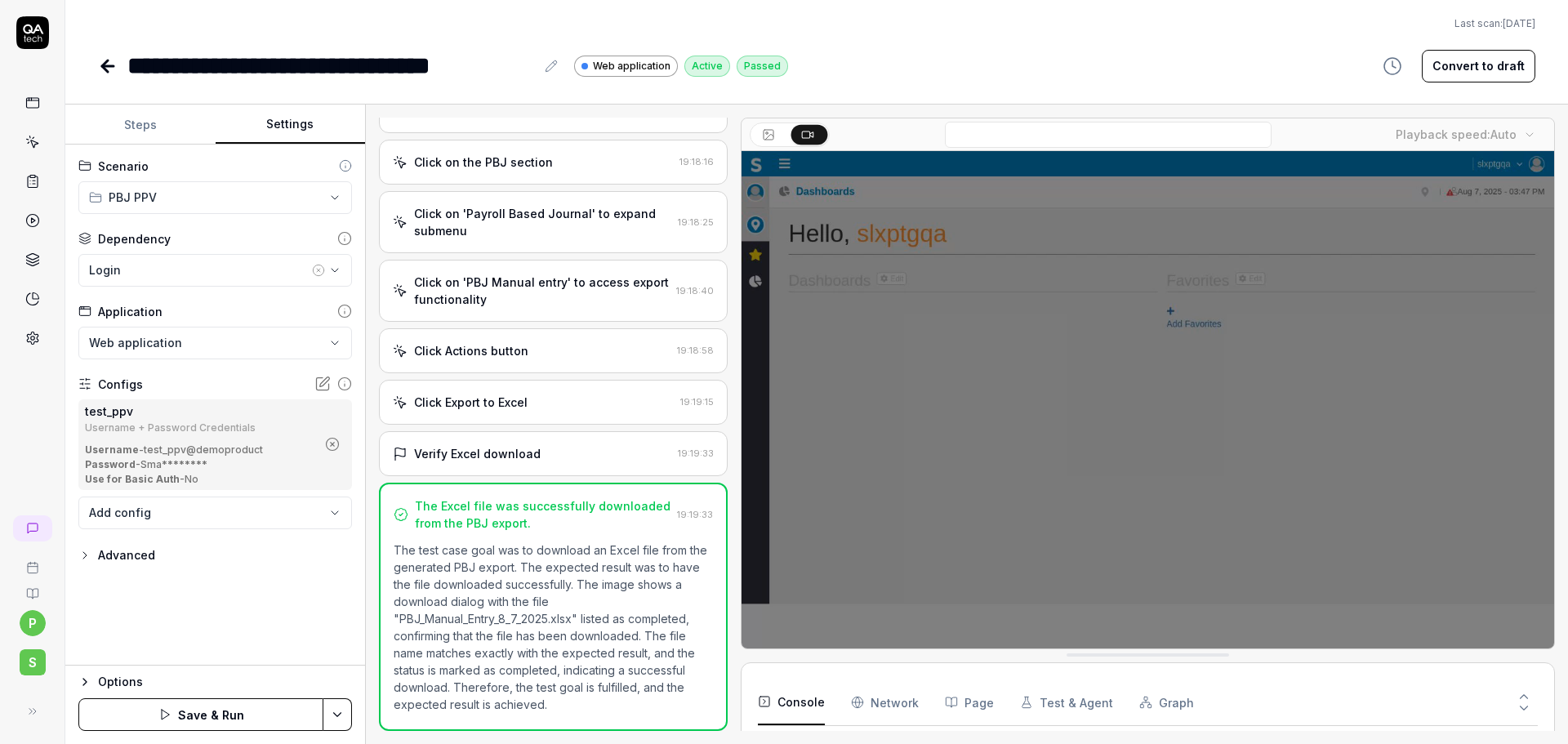
click at [335, 710] on html "**********" at bounding box center [784, 372] width 1568 height 744
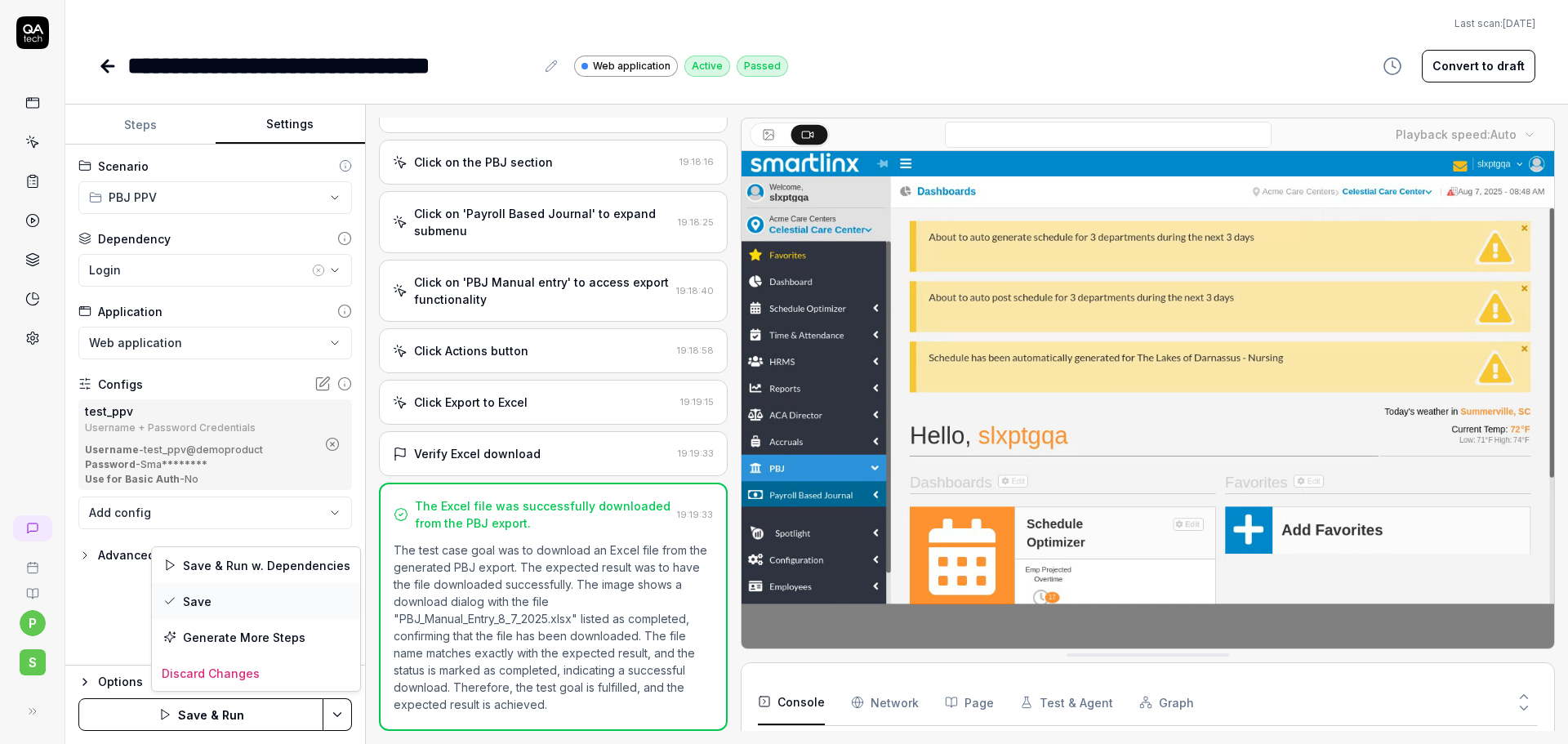
click at [220, 594] on div "Save" at bounding box center [256, 601] width 208 height 36
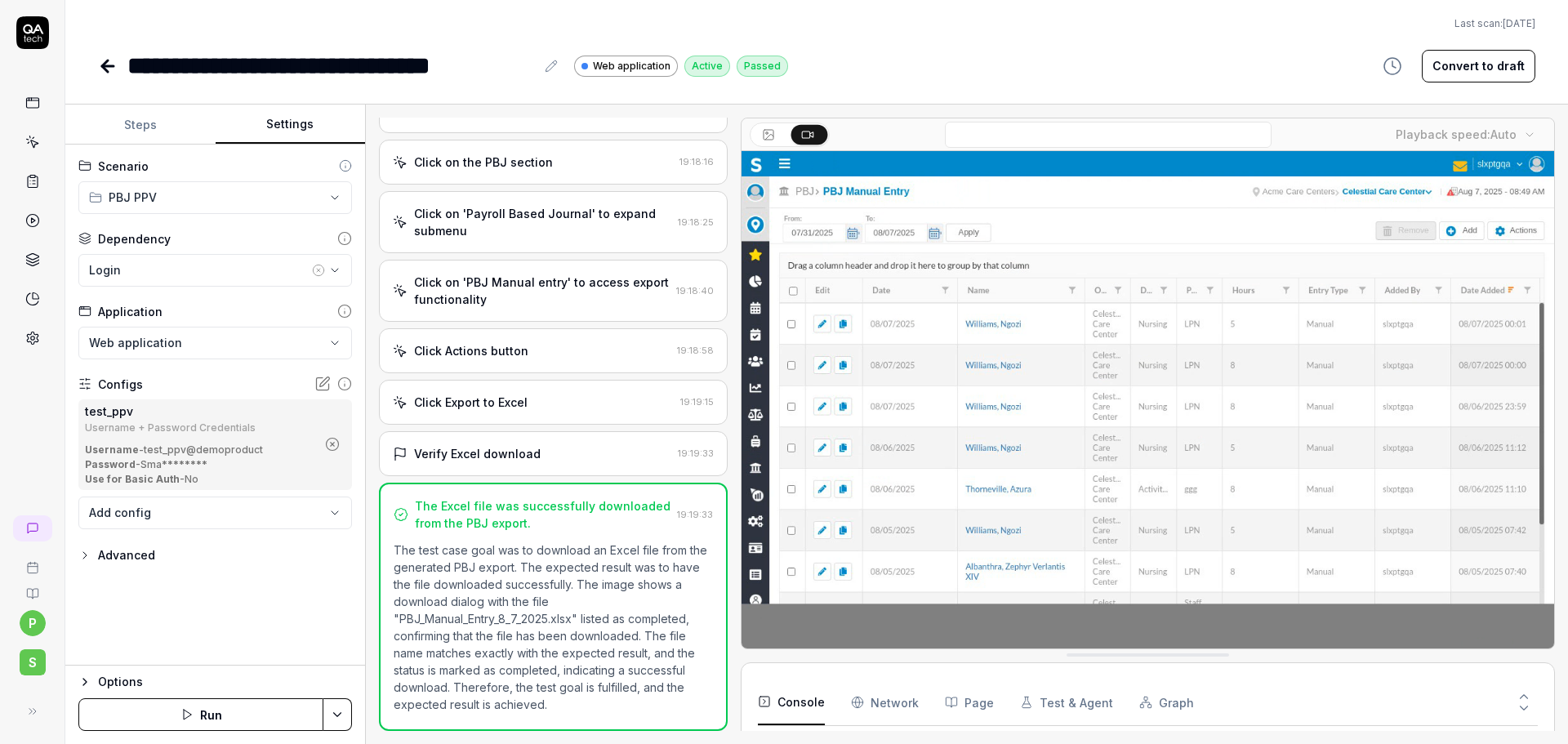
click at [111, 73] on icon at bounding box center [108, 66] width 20 height 20
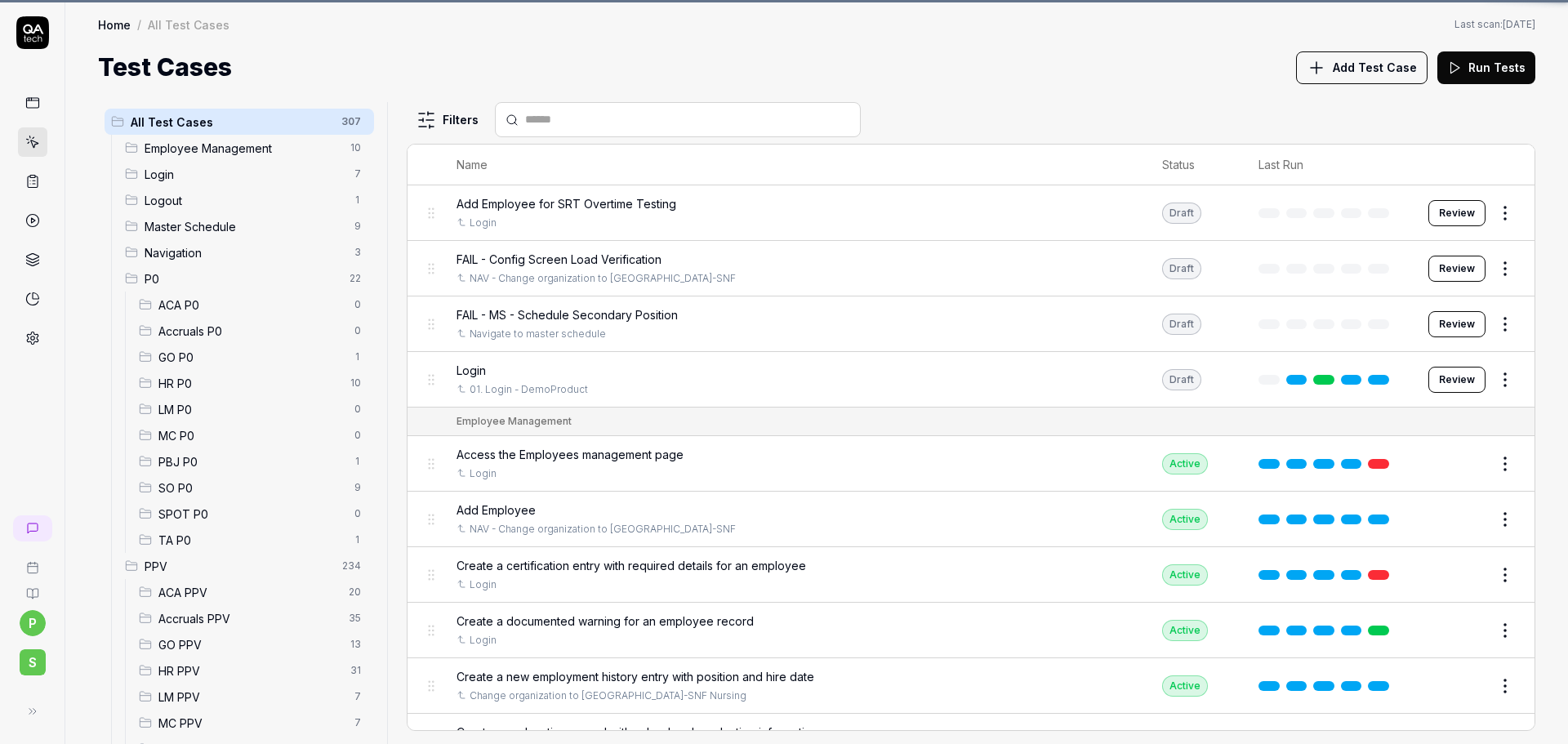
click at [330, 702] on span "LM PPV" at bounding box center [251, 697] width 186 height 17
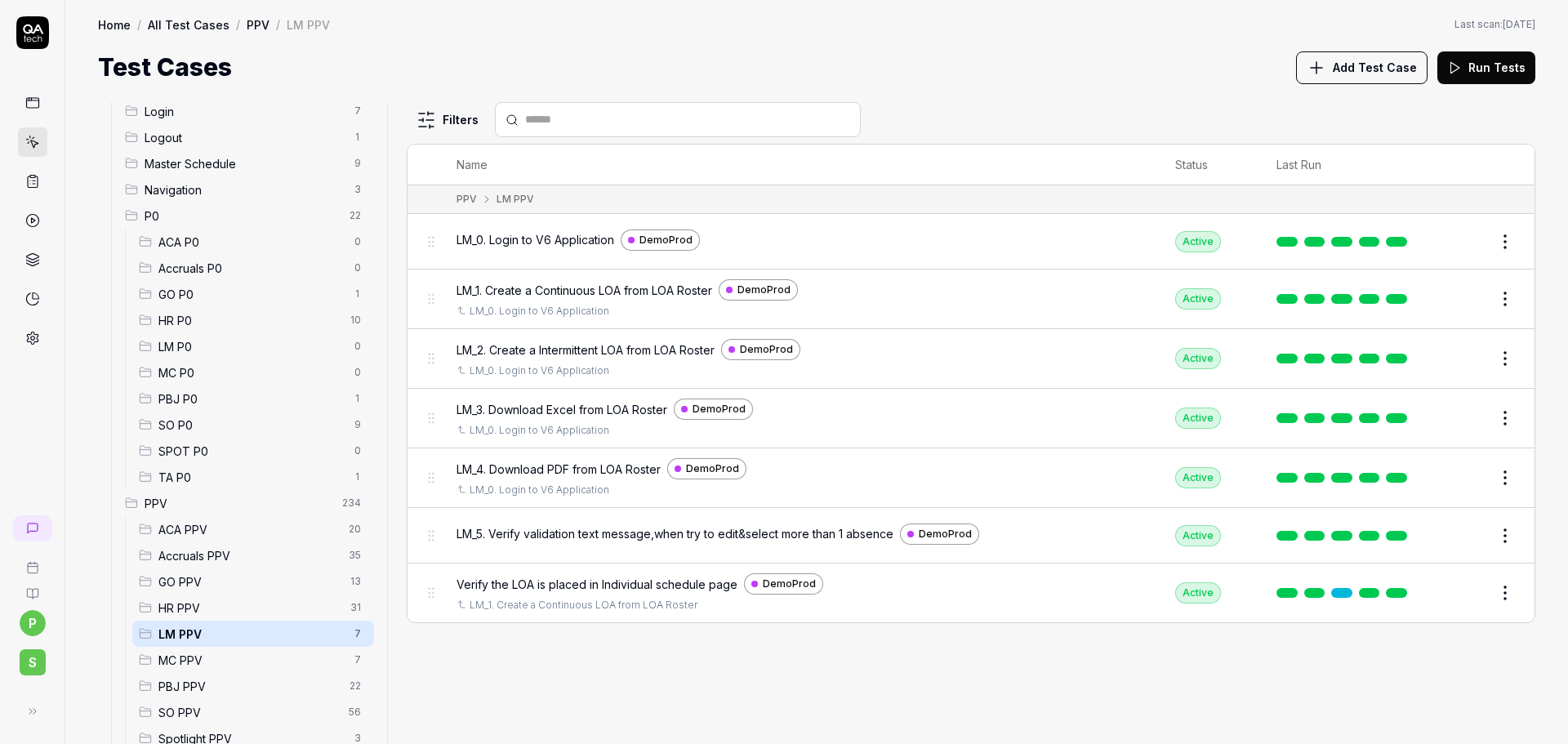
scroll to position [82, 0]
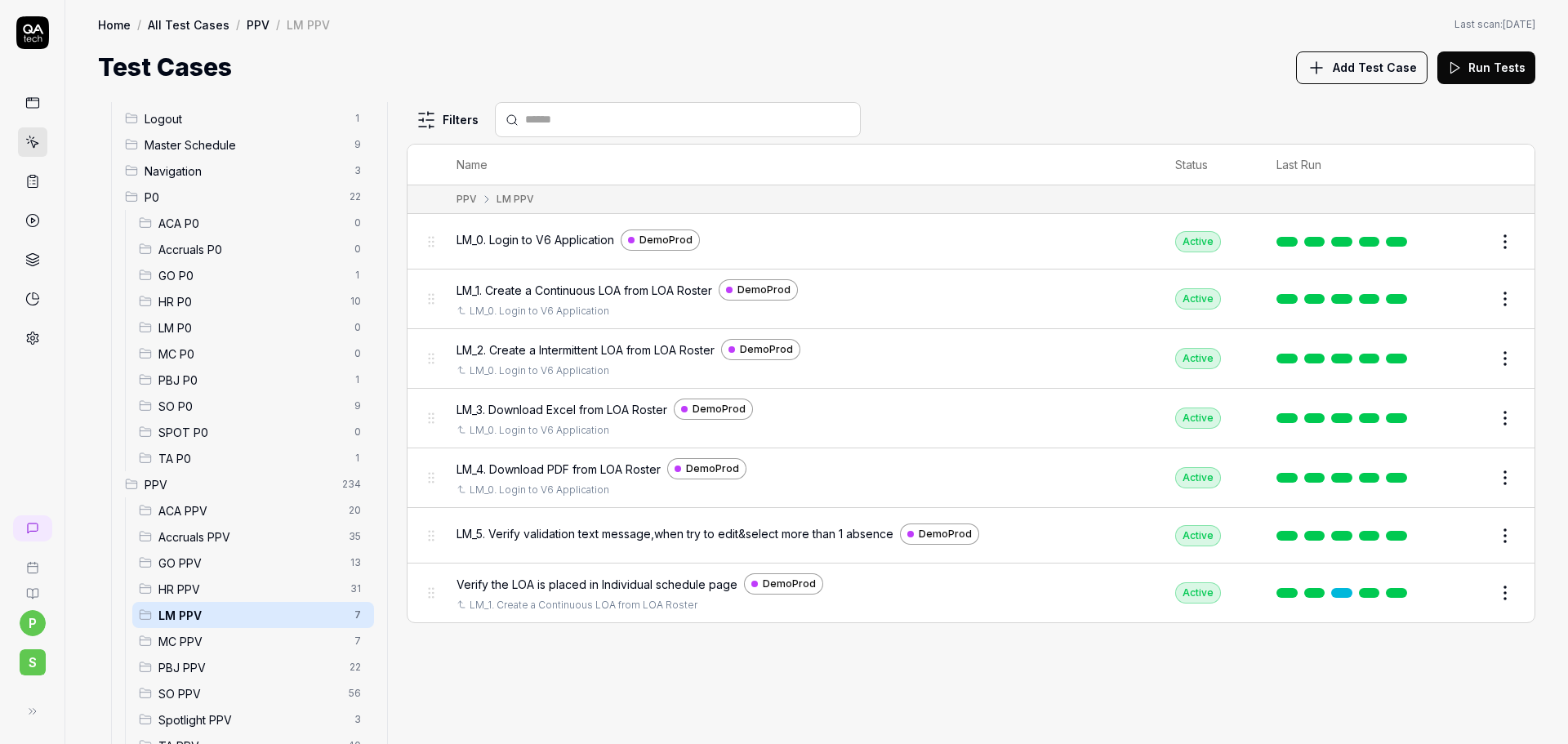
click at [219, 668] on span "PBJ PPV" at bounding box center [249, 667] width 182 height 17
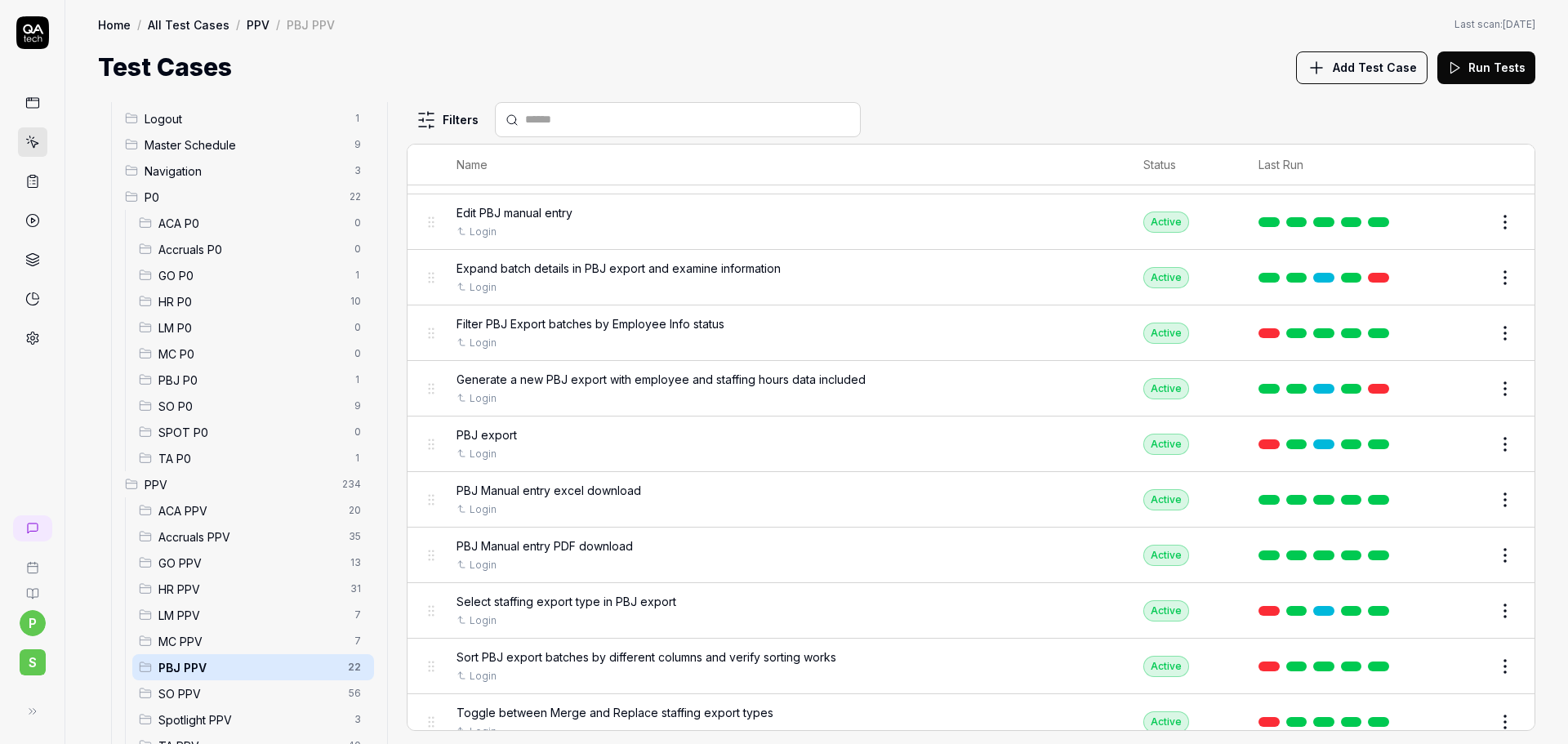
scroll to position [490, 0]
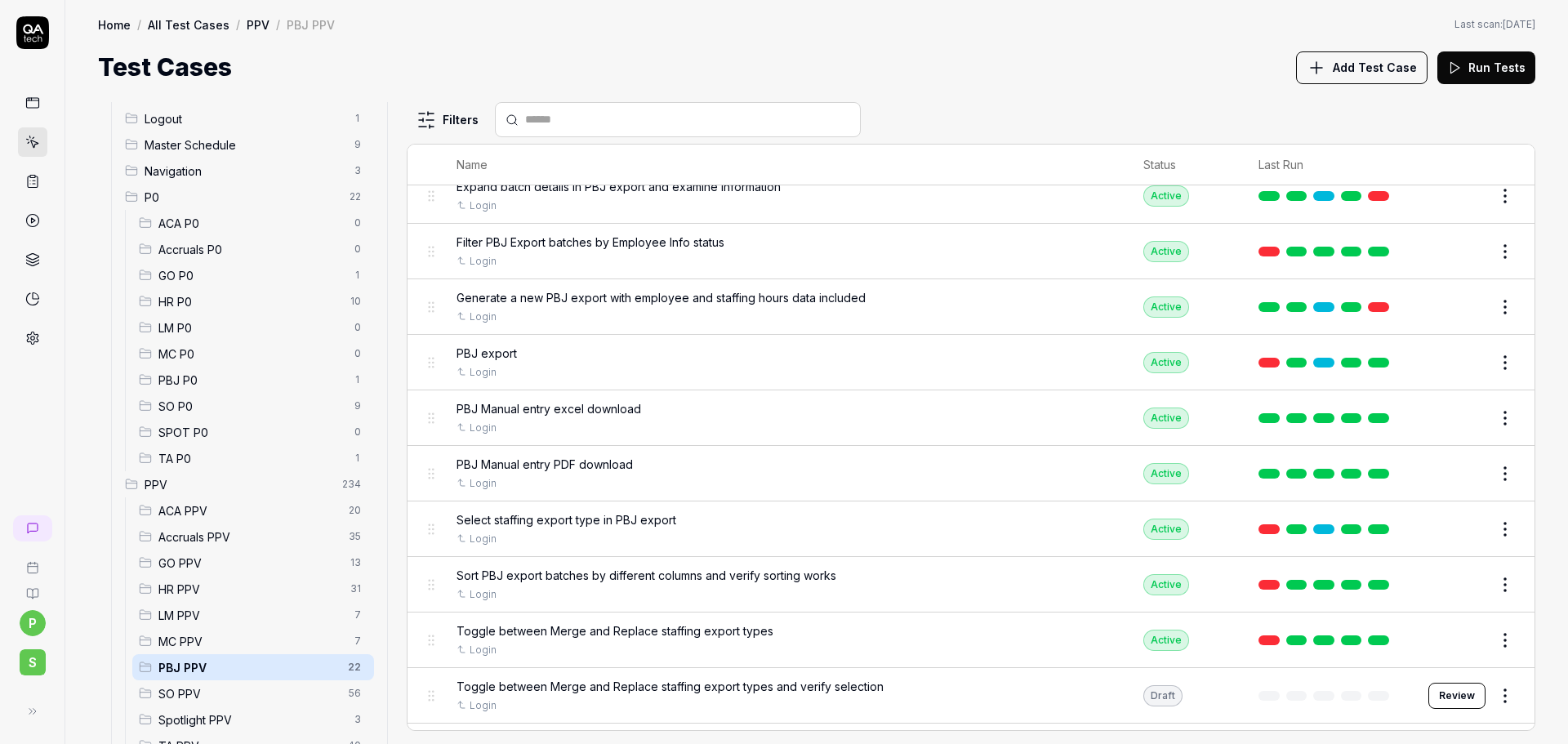
click at [1450, 416] on button "Edit" at bounding box center [1466, 418] width 39 height 26
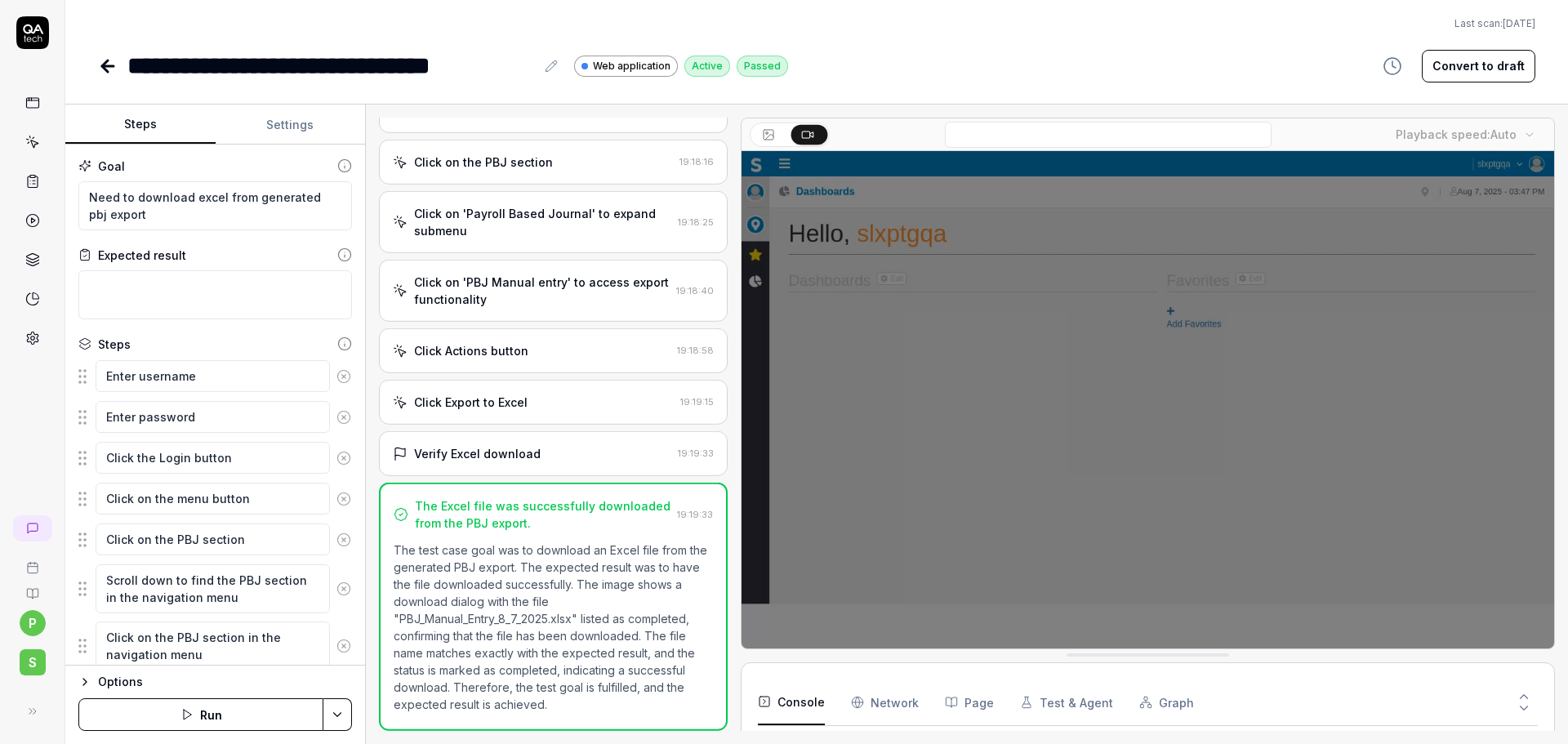
scroll to position [120, 0]
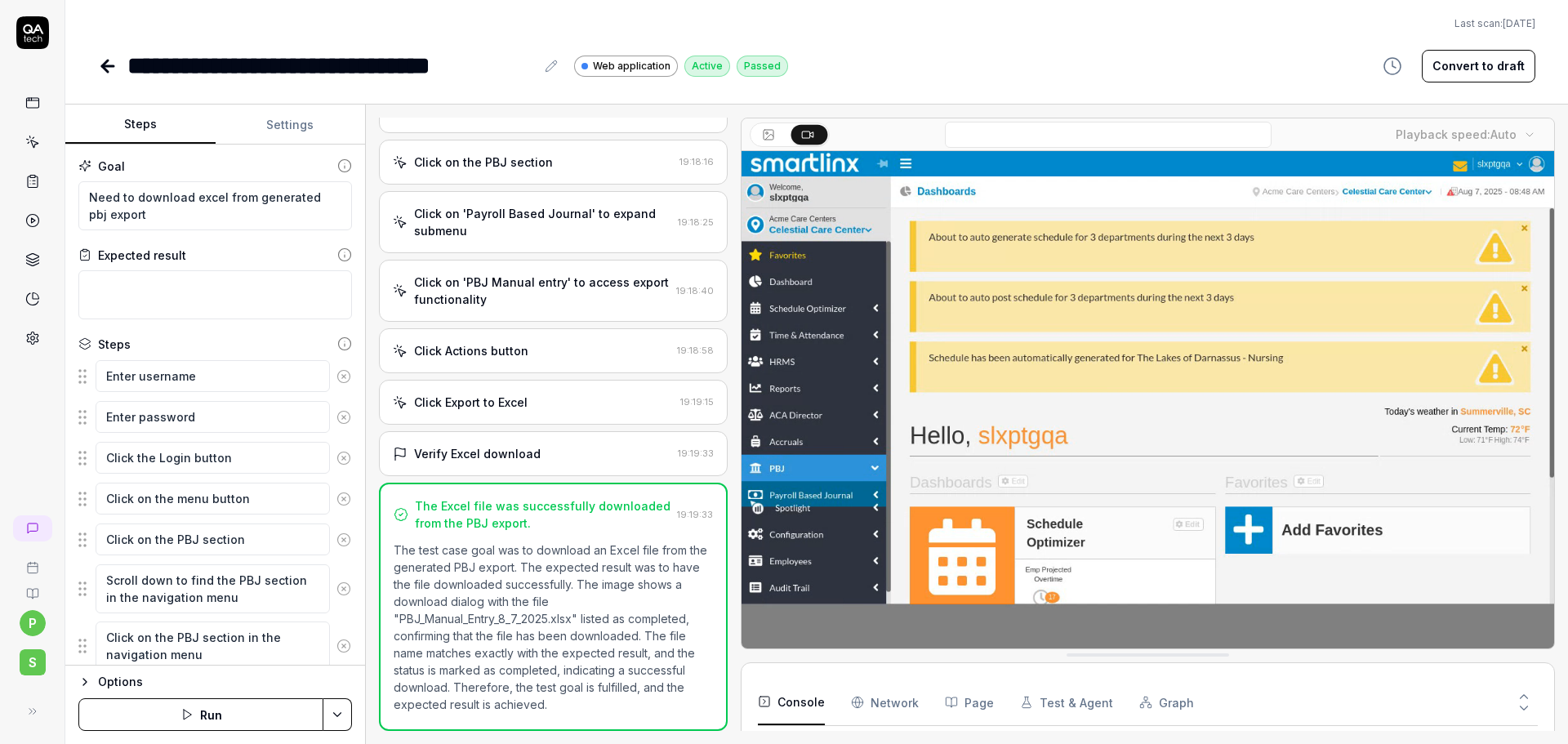
click at [272, 135] on button "Settings" at bounding box center [290, 125] width 150 height 39
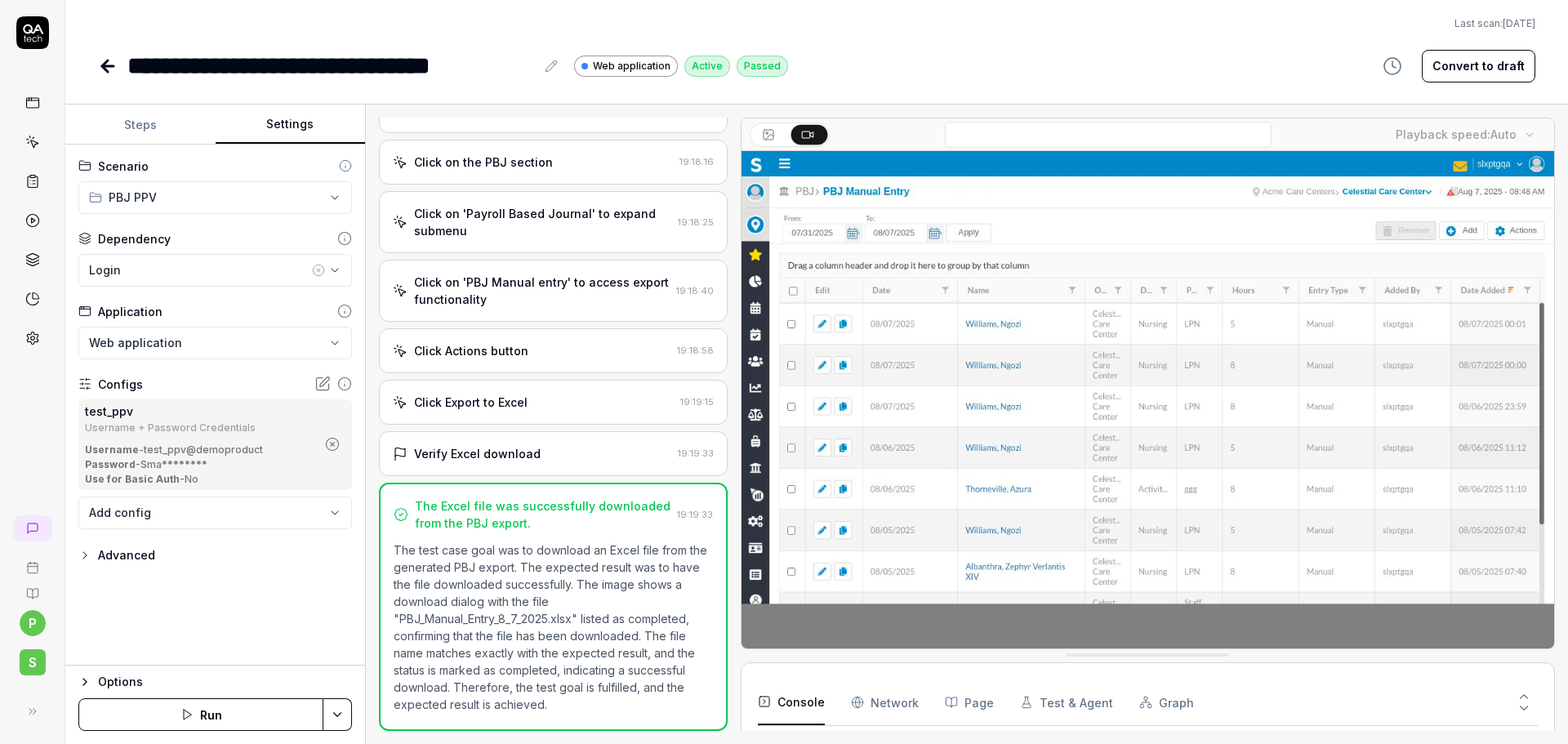
click at [108, 64] on icon at bounding box center [108, 66] width 20 height 20
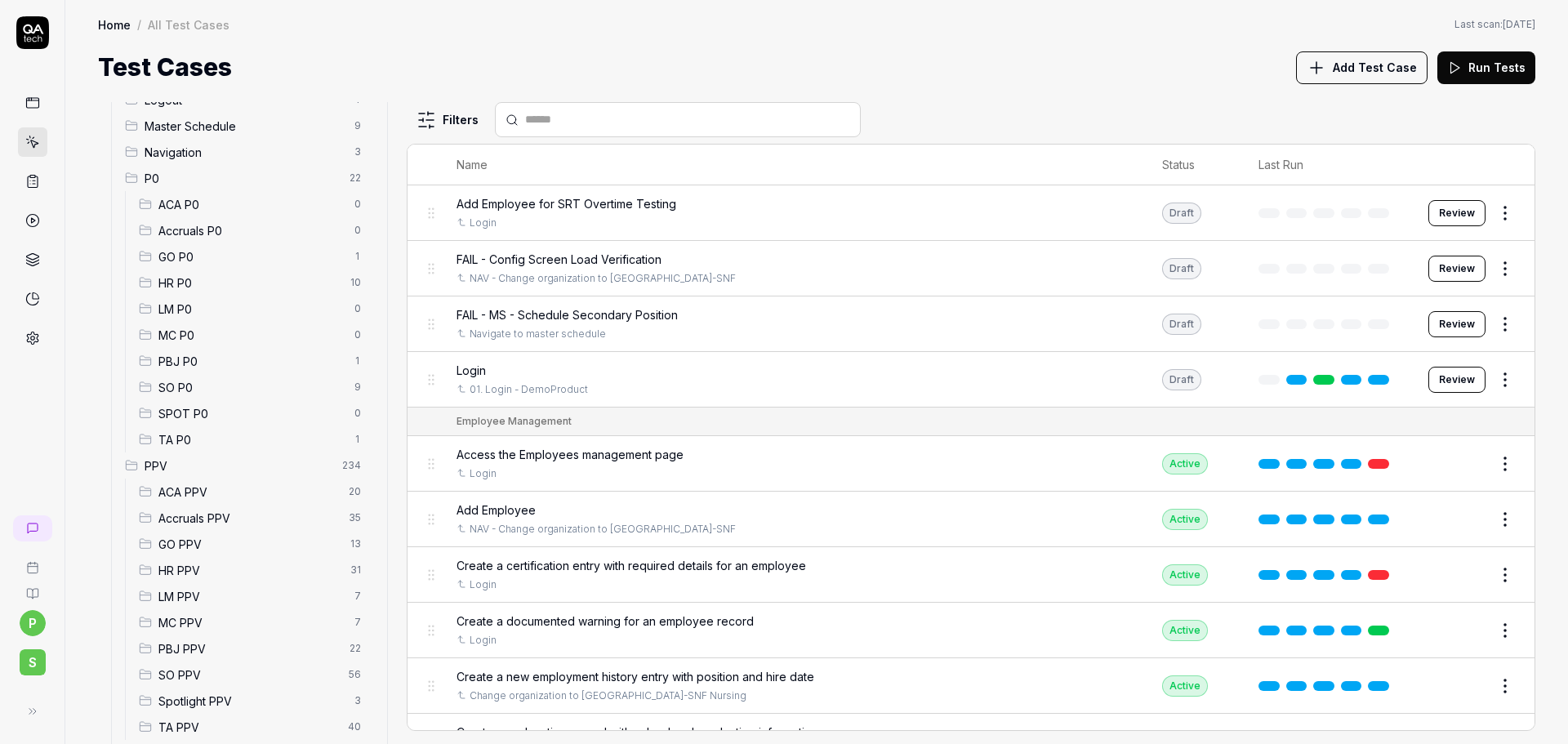
scroll to position [227, 0]
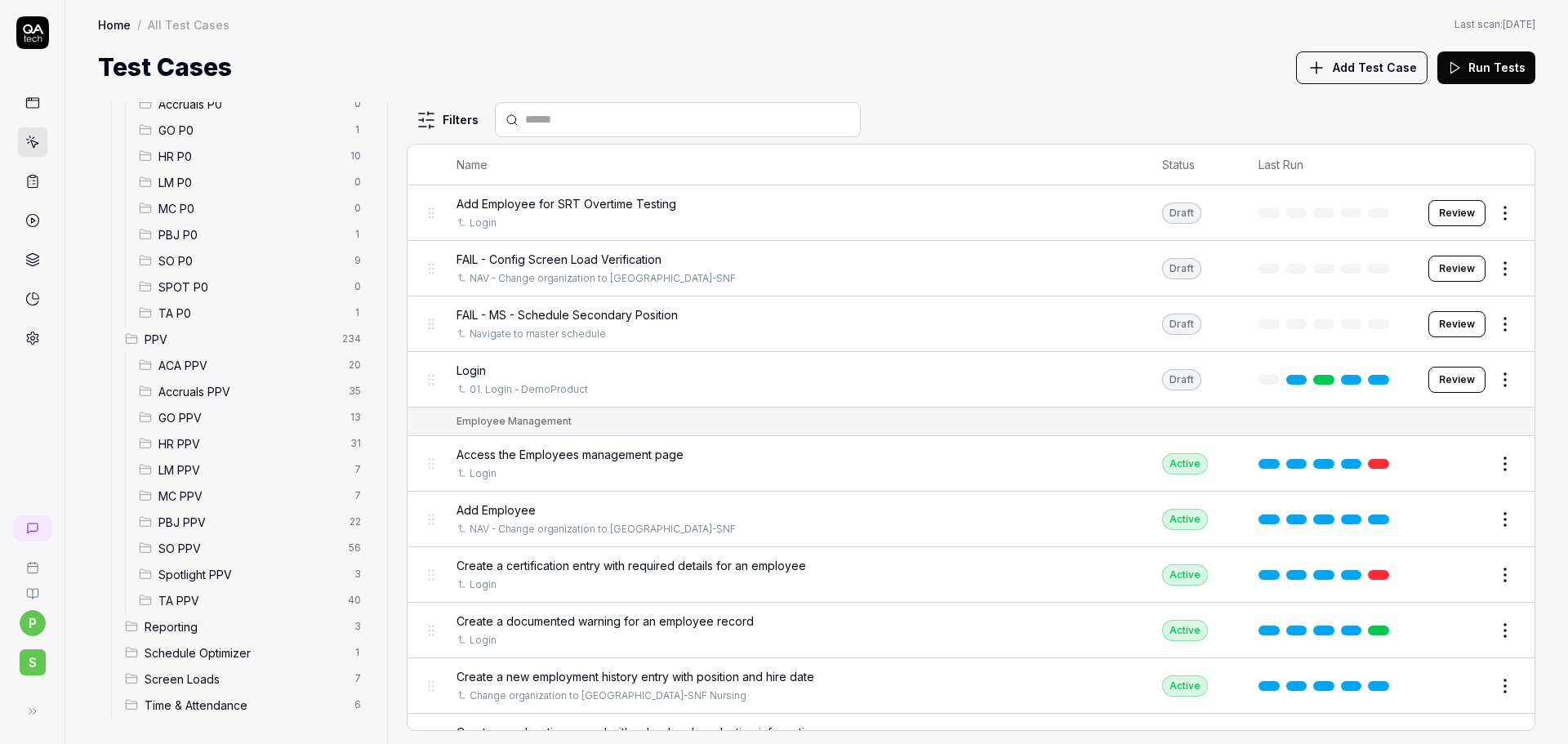
click at [200, 521] on span "PBJ PPV" at bounding box center [249, 522] width 182 height 17
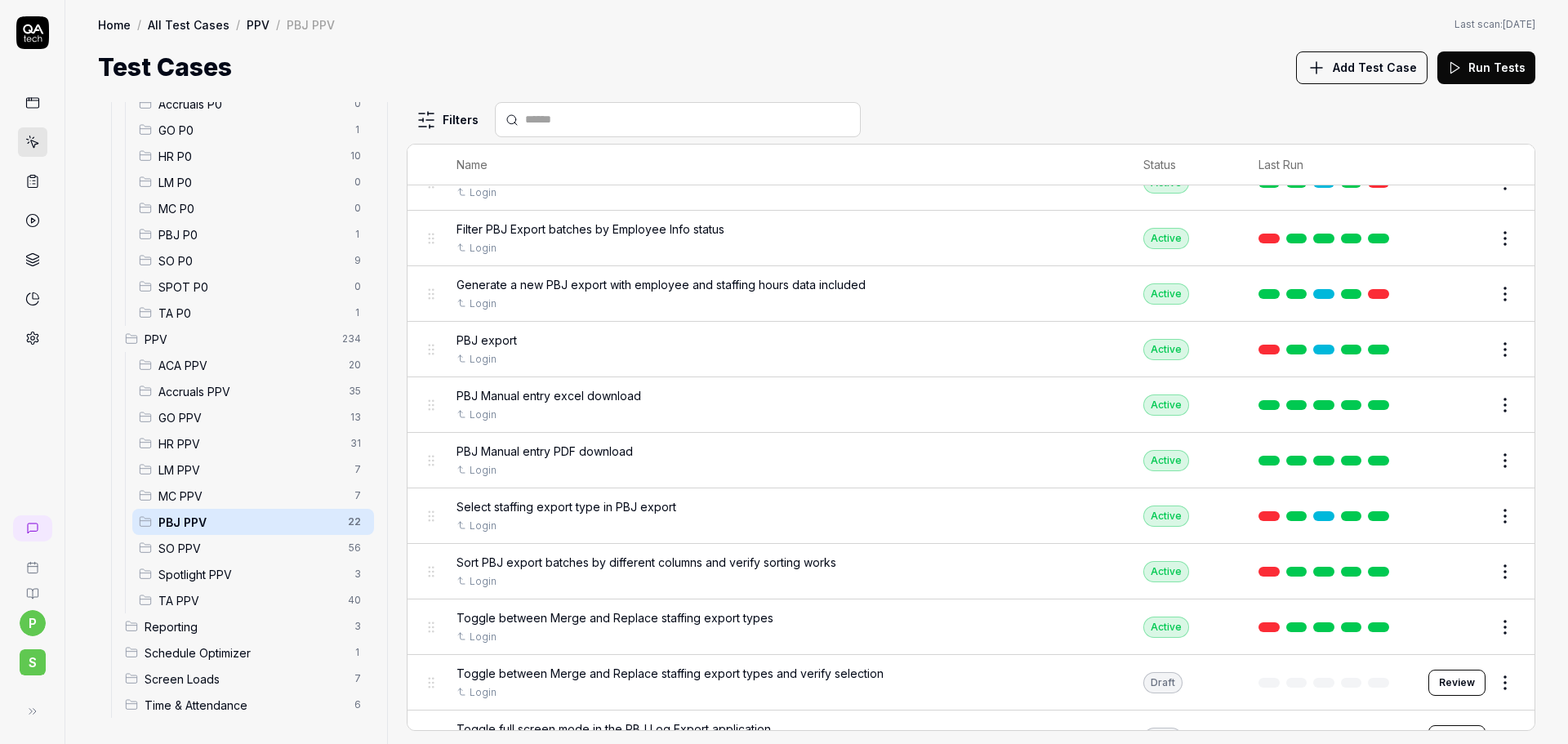
scroll to position [379, 0]
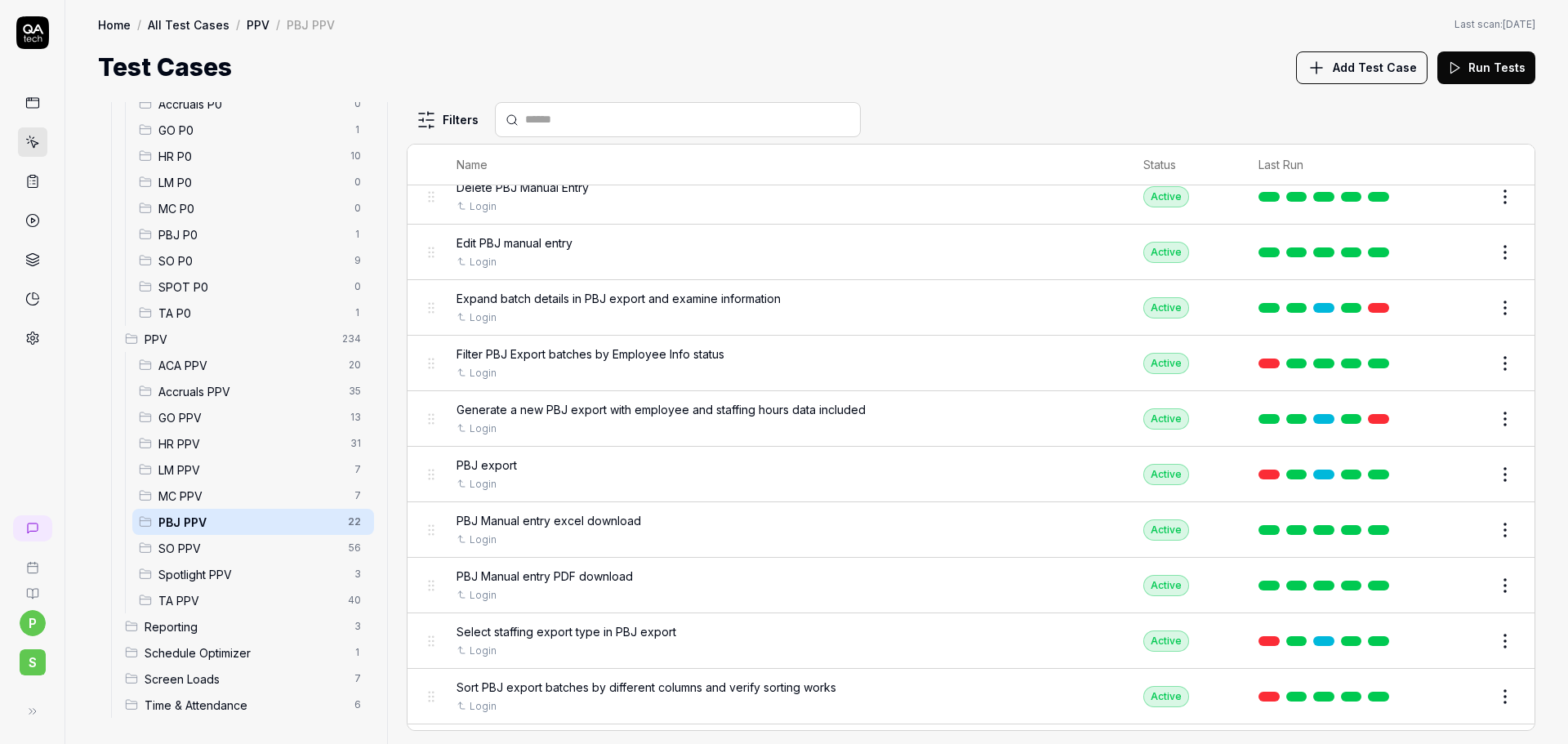
click at [1453, 583] on button "Edit" at bounding box center [1466, 586] width 39 height 26
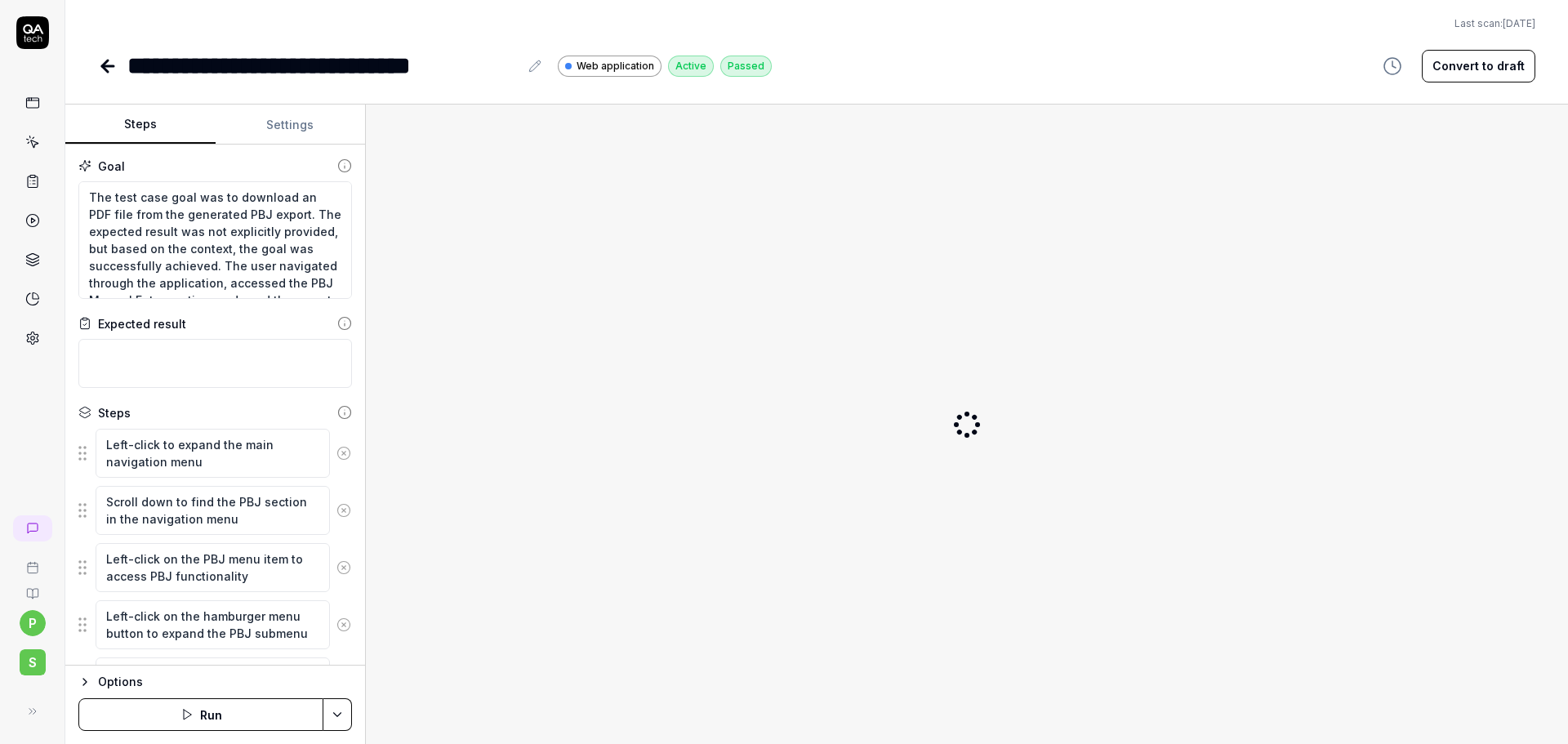
click at [284, 122] on button "Settings" at bounding box center [290, 125] width 150 height 39
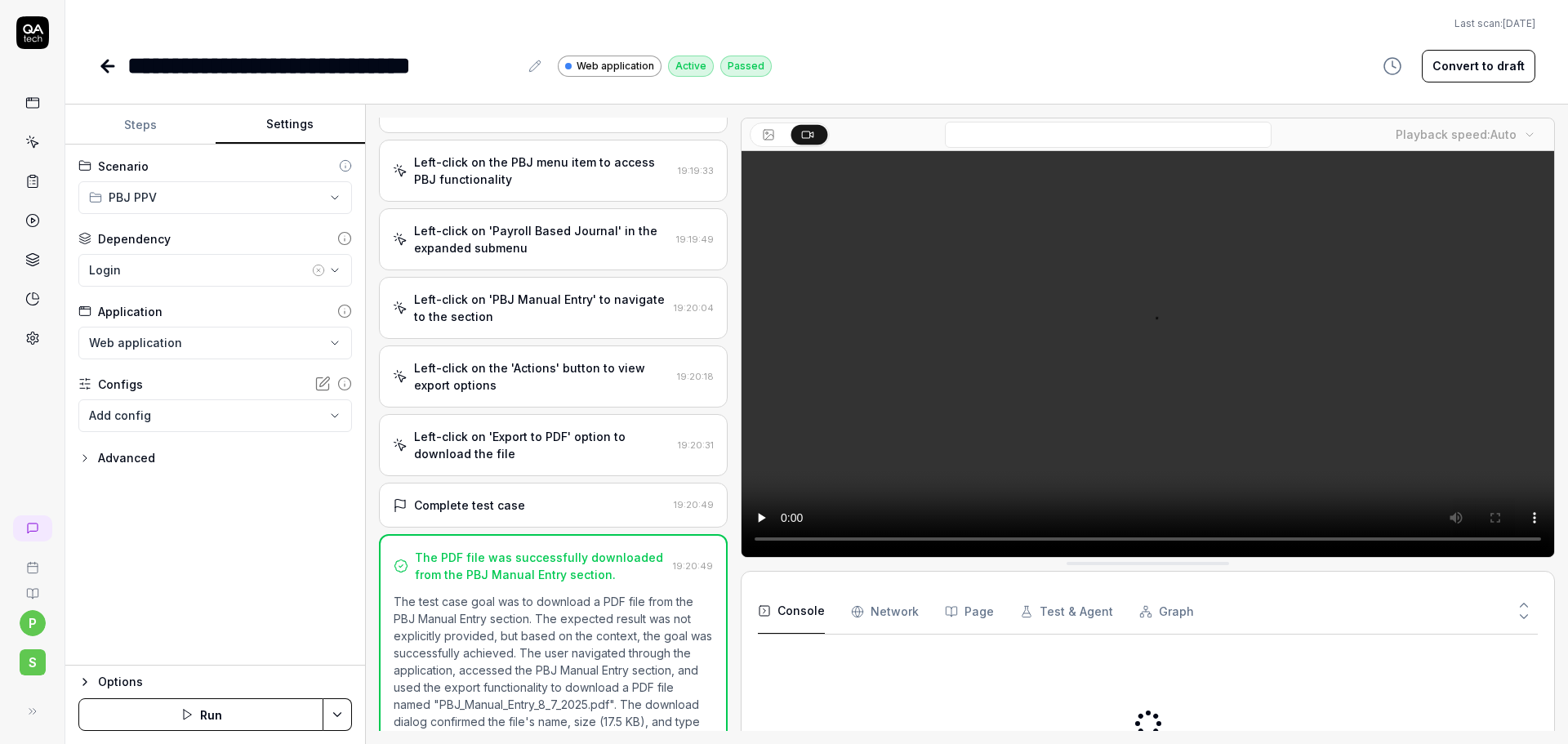
click at [282, 417] on body "**********" at bounding box center [784, 372] width 1568 height 744
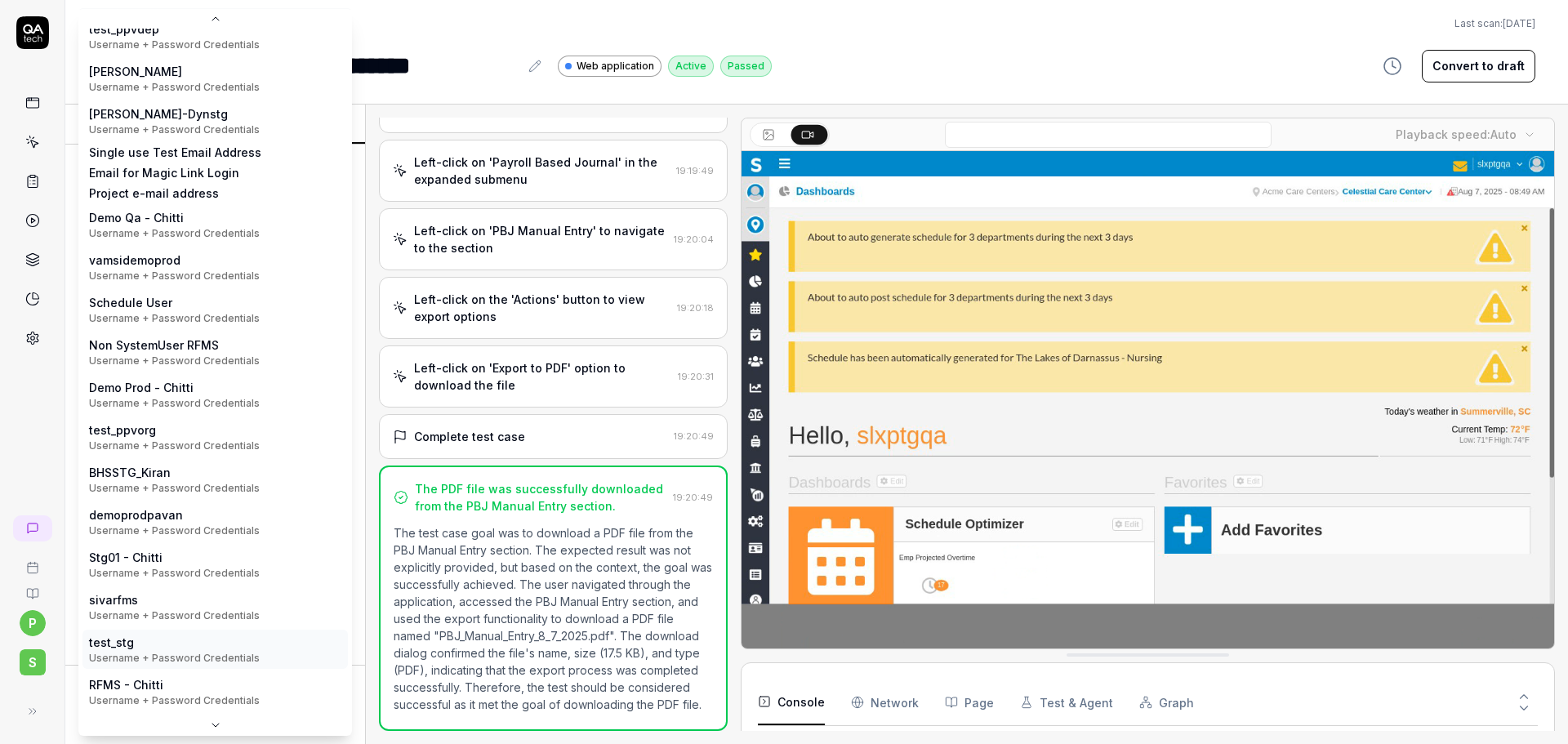
scroll to position [272, 0]
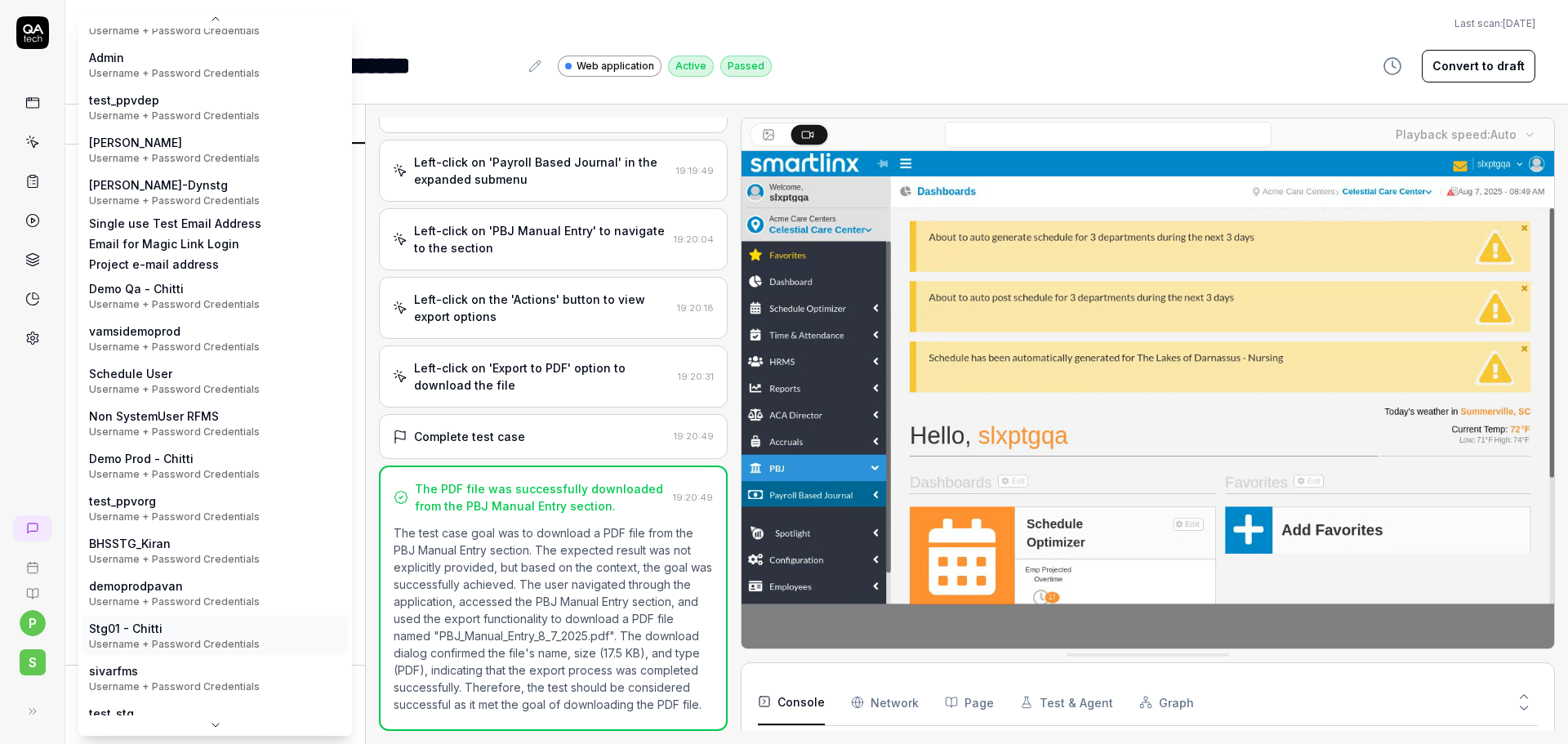
scroll to position [190, 0]
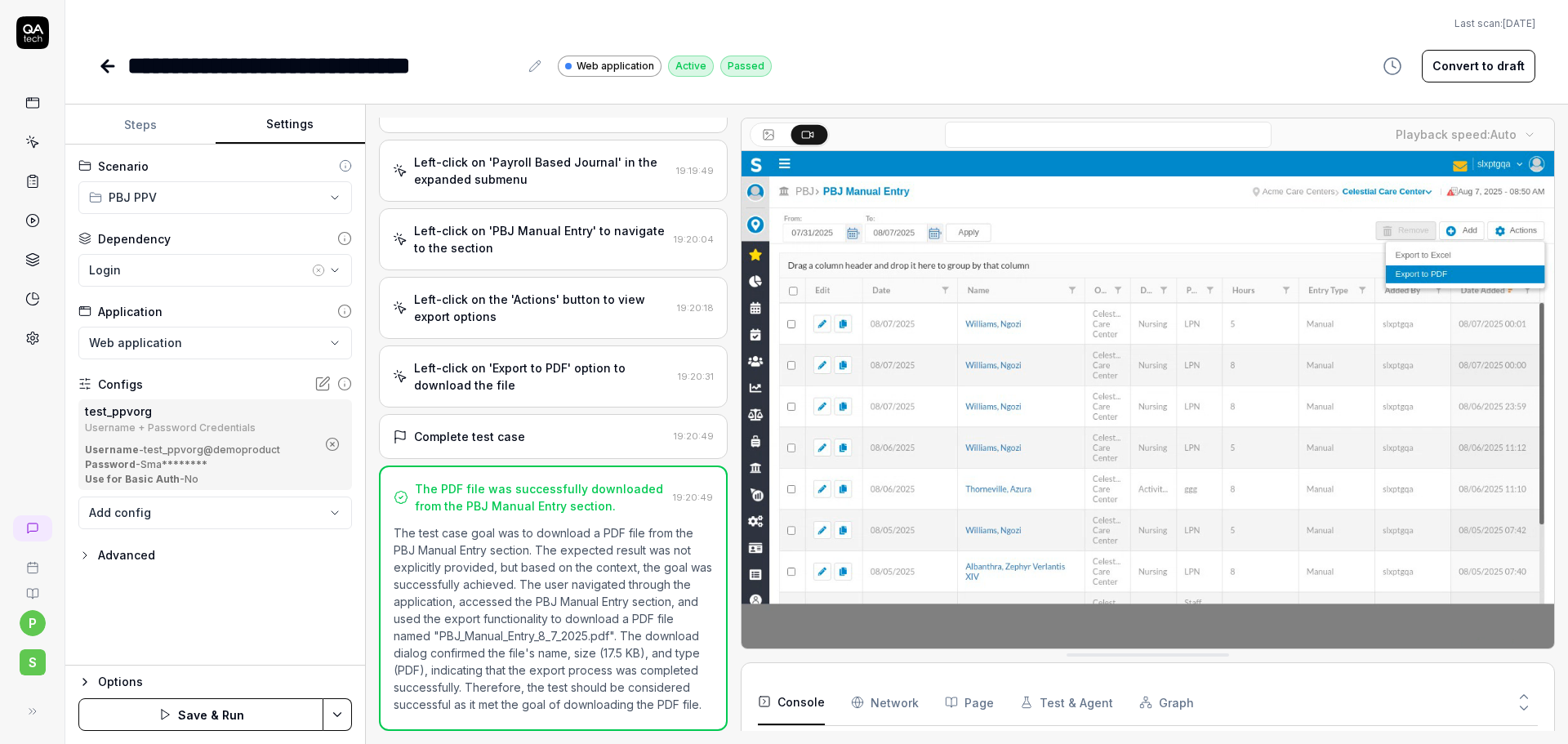
click at [274, 713] on button "Save & Run" at bounding box center [201, 714] width 245 height 33
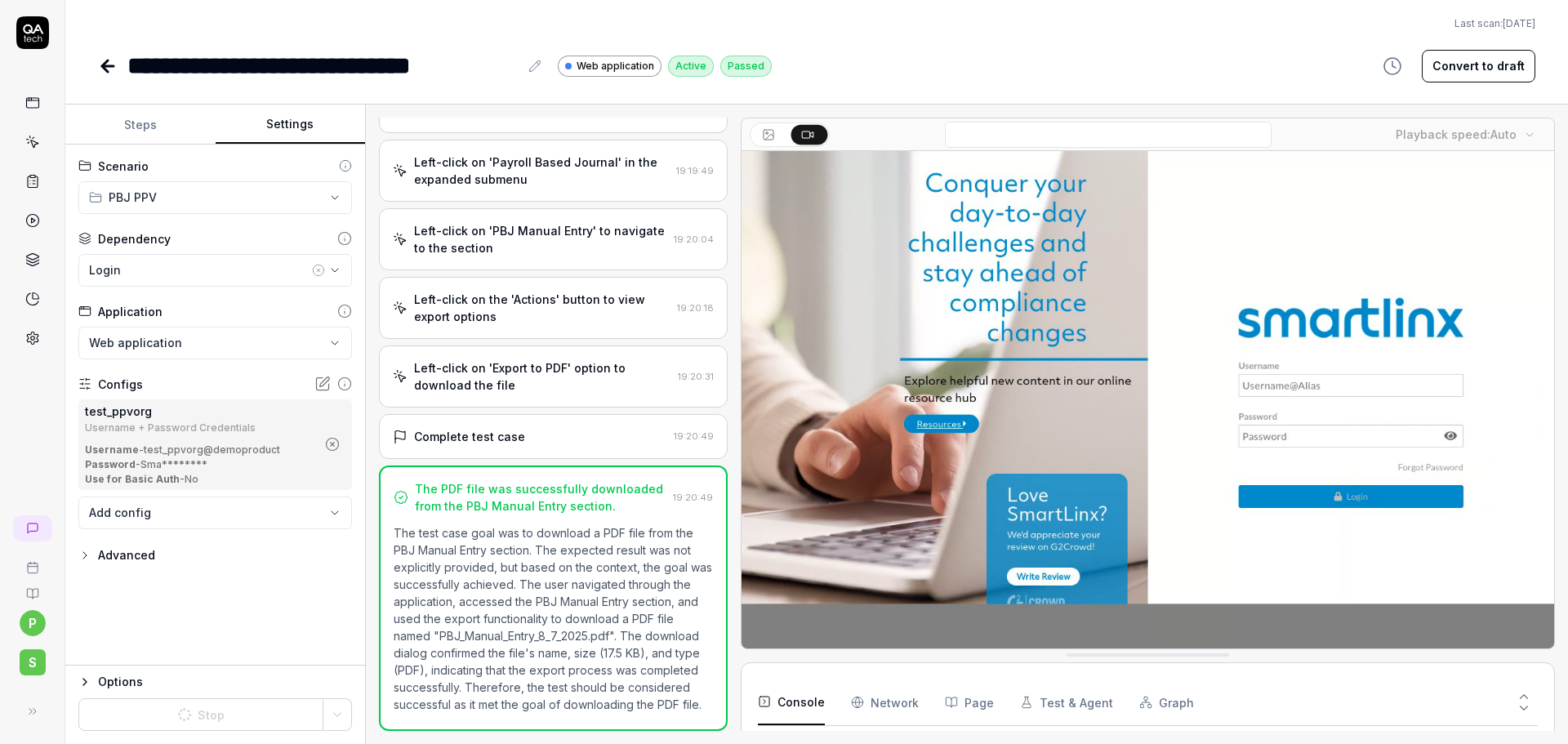
click at [102, 67] on icon at bounding box center [108, 66] width 20 height 20
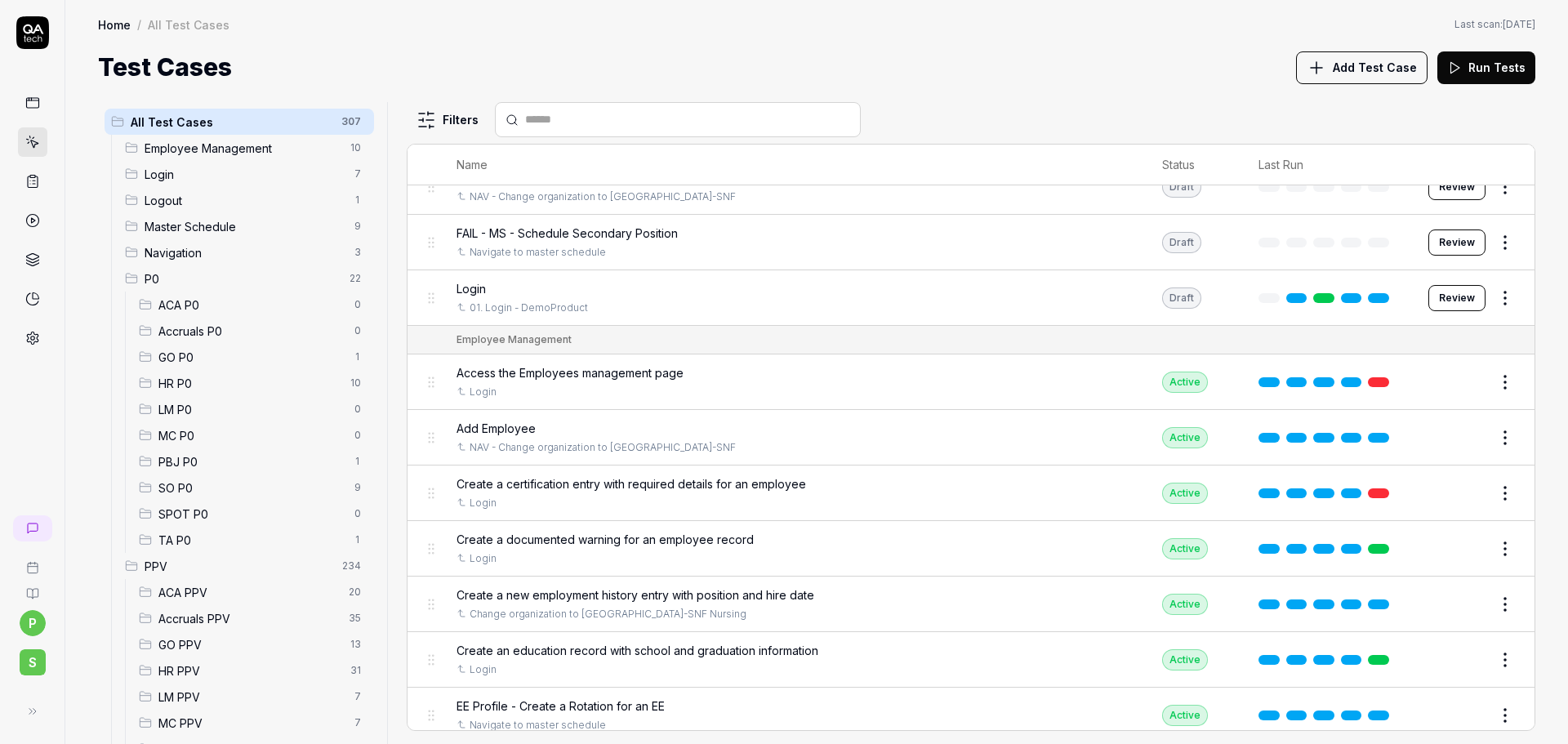
scroll to position [163, 0]
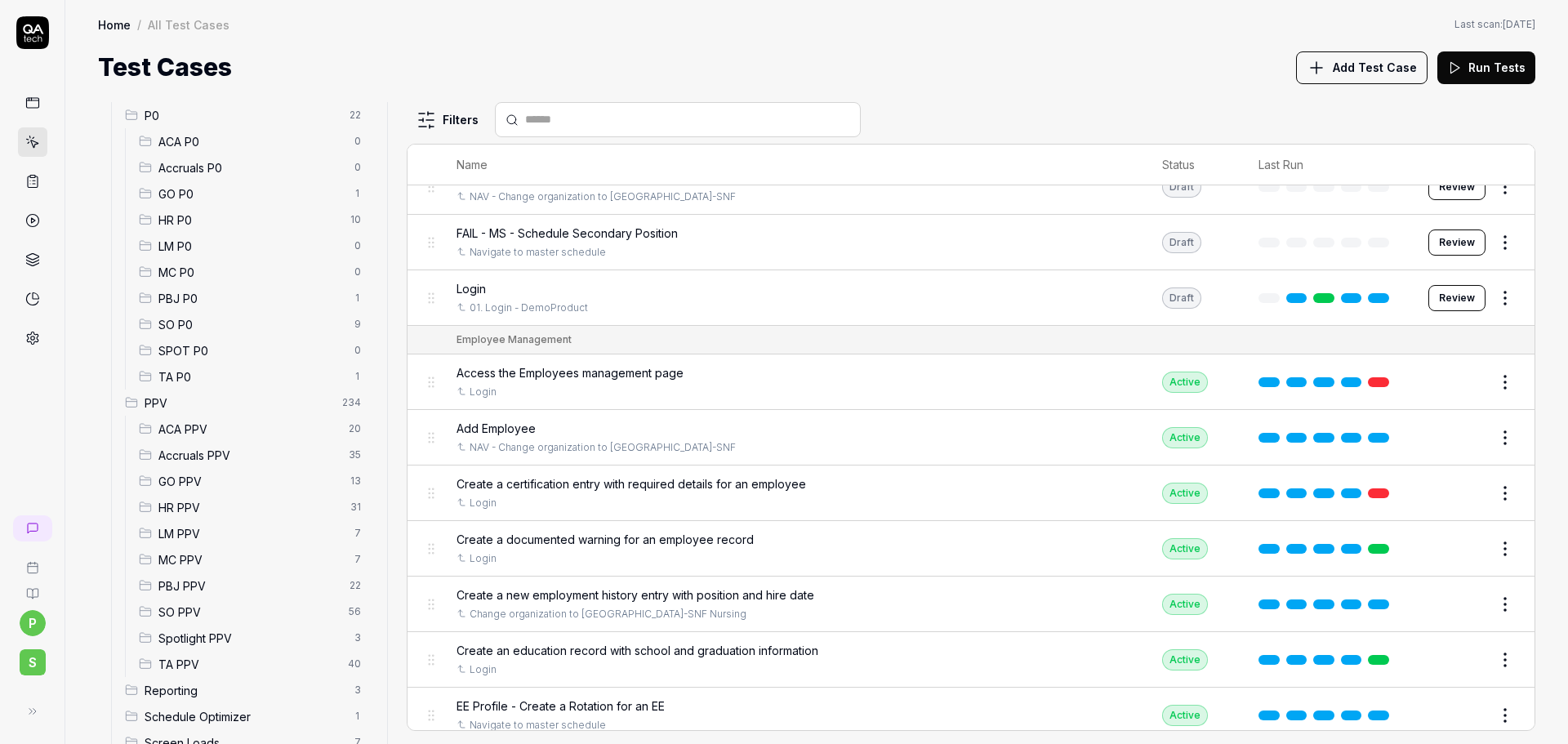
click at [200, 587] on span "PBJ PPV" at bounding box center [249, 586] width 182 height 17
click at [187, 594] on span "PBJ PPV" at bounding box center [249, 586] width 182 height 17
click at [186, 578] on span "PBJ PPV" at bounding box center [249, 586] width 182 height 17
click at [194, 584] on span "PBJ PPV" at bounding box center [249, 586] width 182 height 17
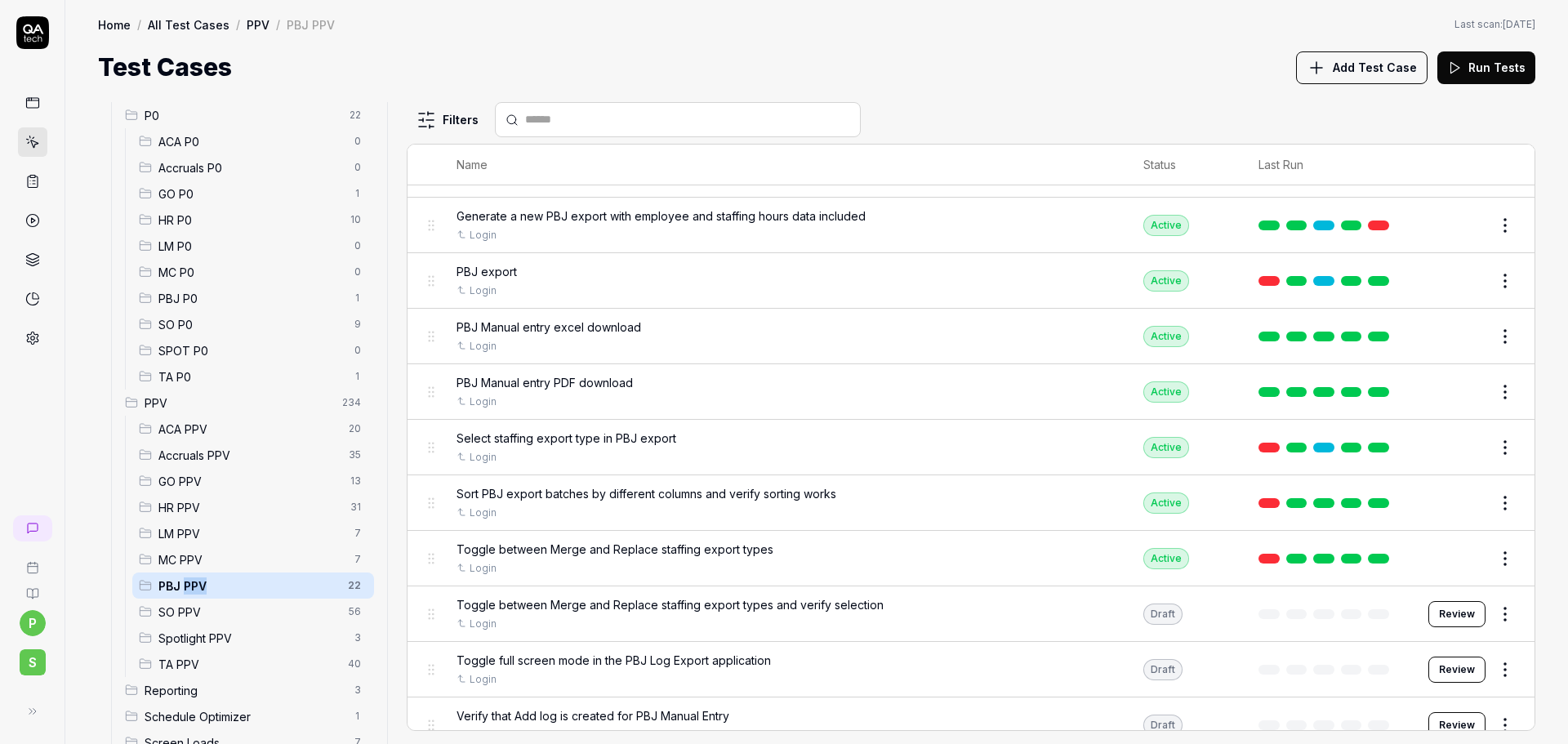
scroll to position [705, 0]
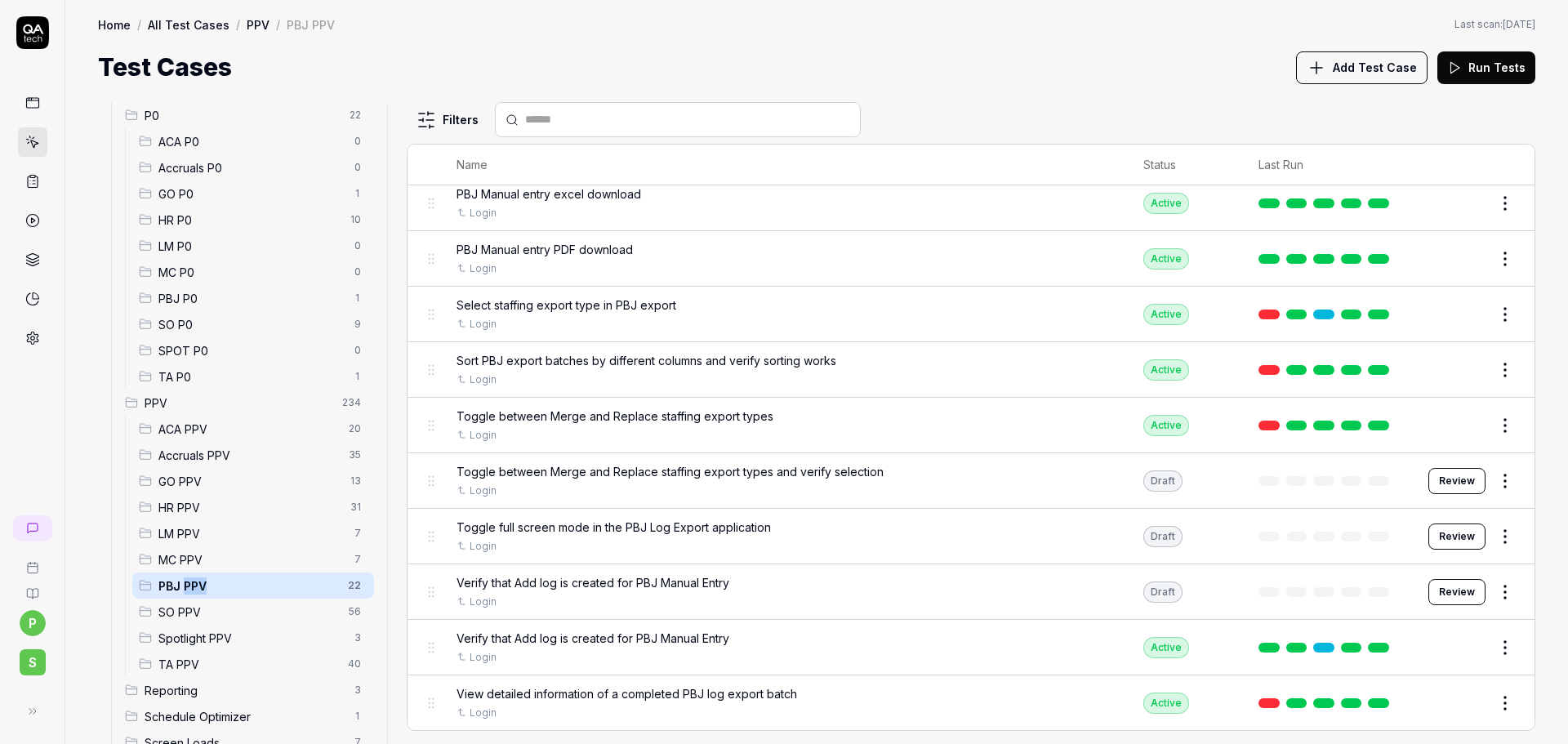
click at [1454, 310] on button "Edit" at bounding box center [1466, 315] width 39 height 26
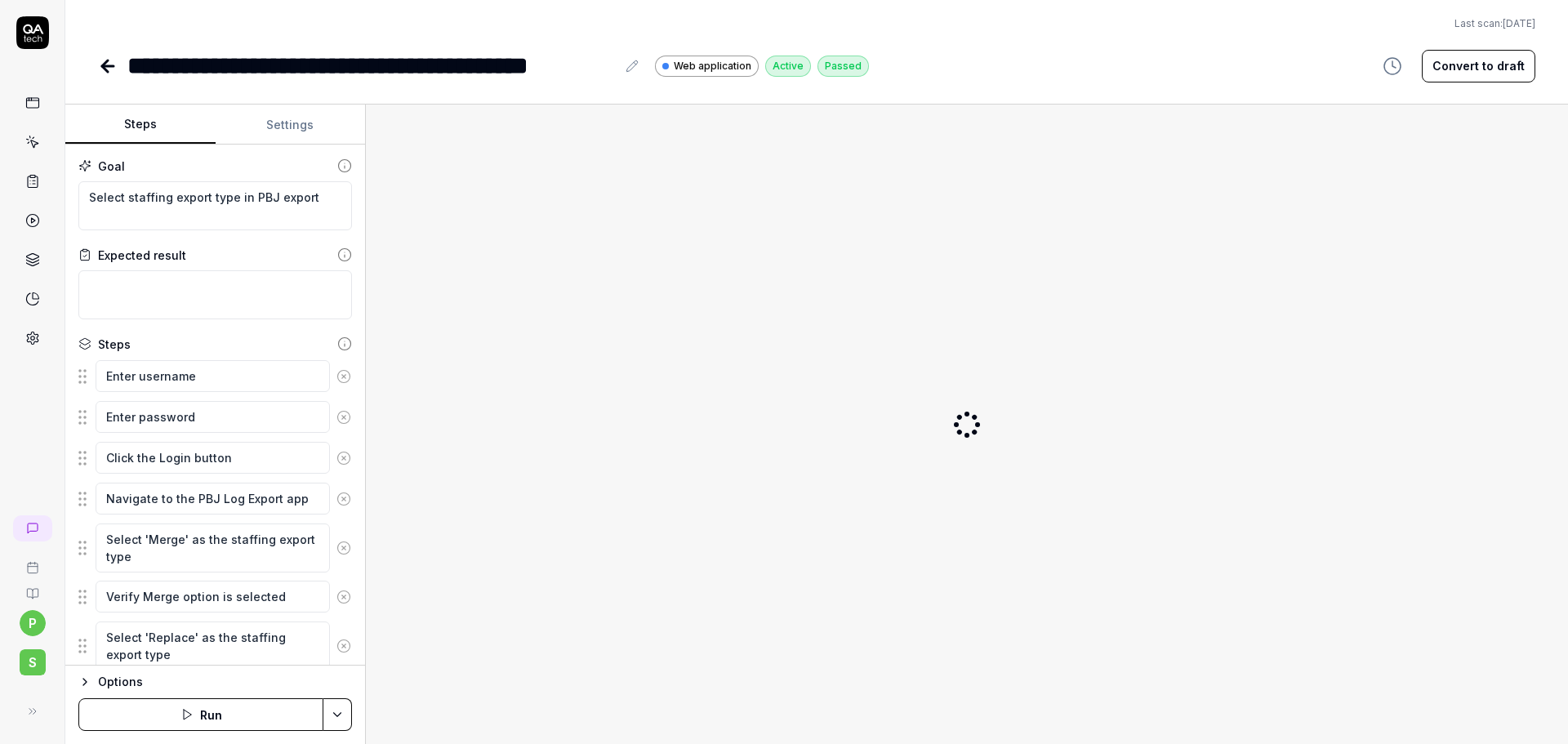
click at [282, 120] on button "Settings" at bounding box center [290, 125] width 150 height 39
type textarea "*"
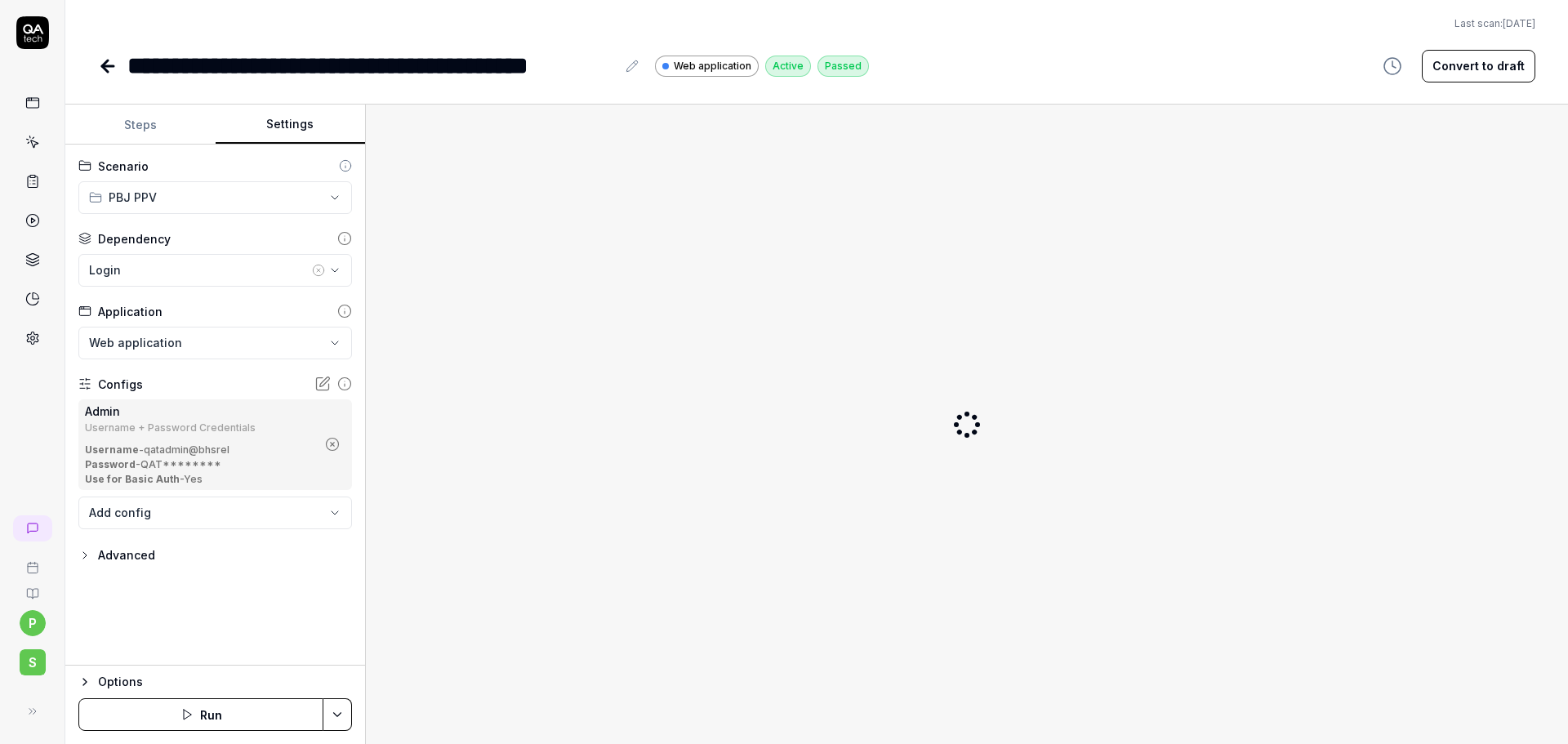
click at [337, 445] on icon "button" at bounding box center [333, 444] width 15 height 15
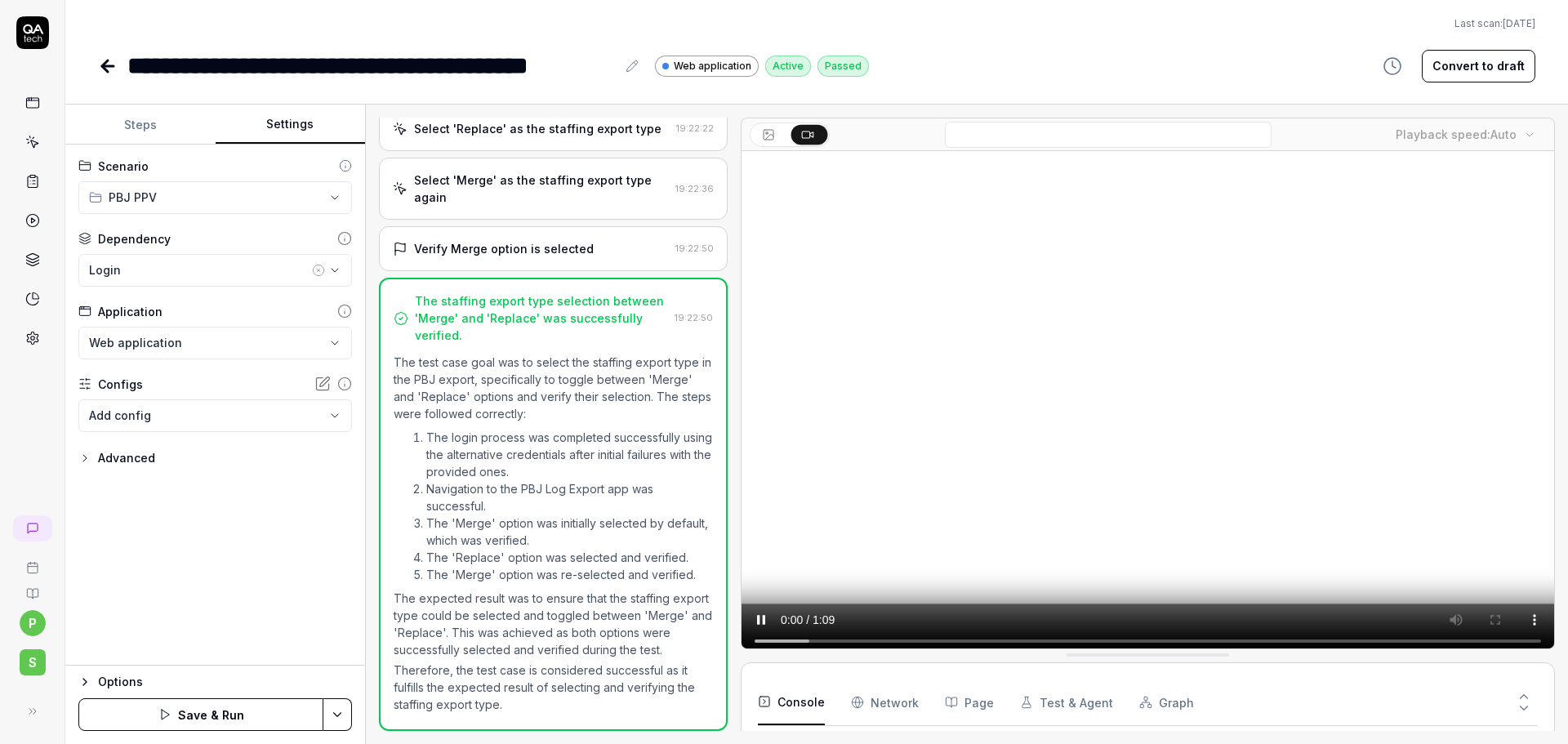
scroll to position [891, 0]
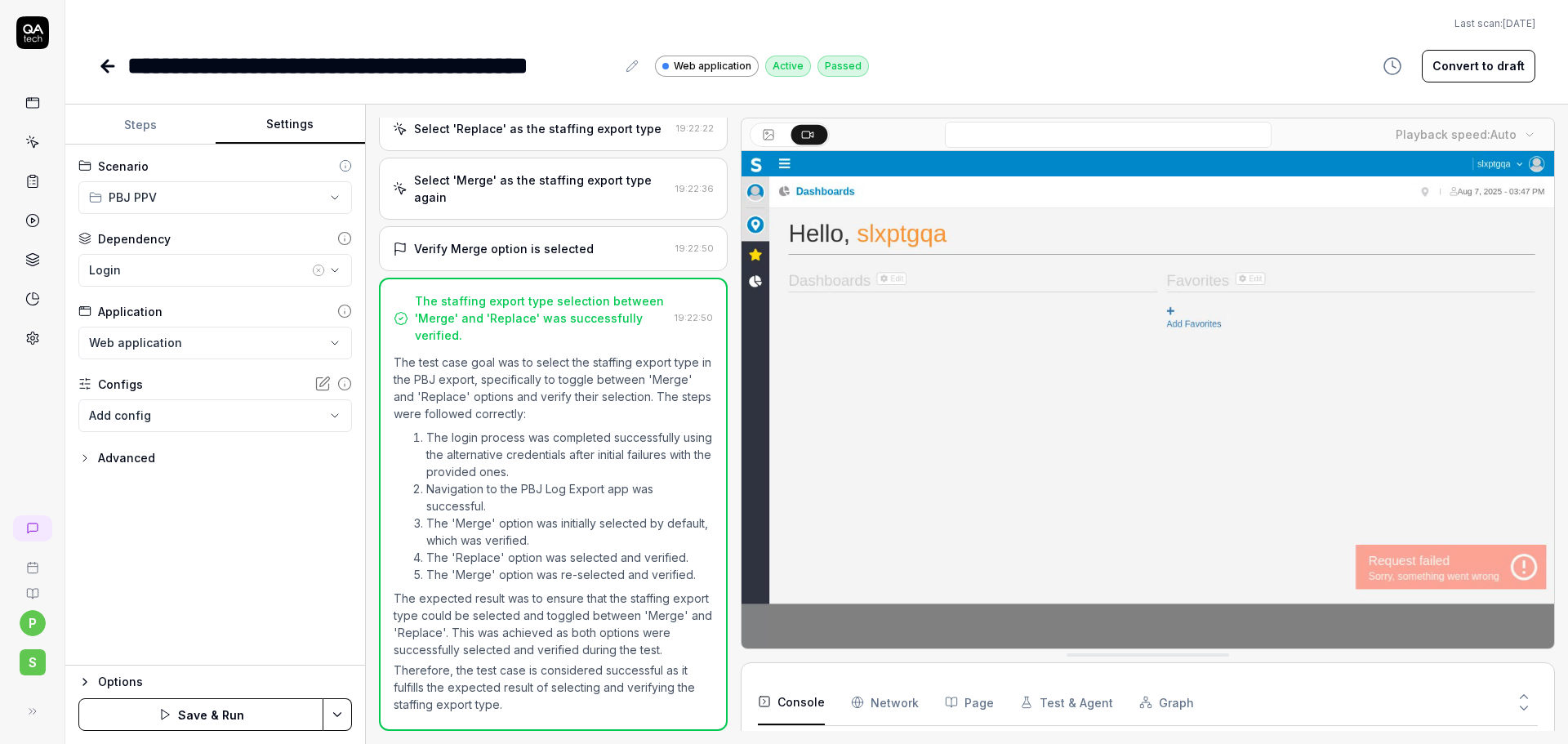
click at [312, 409] on body "**********" at bounding box center [784, 372] width 1568 height 744
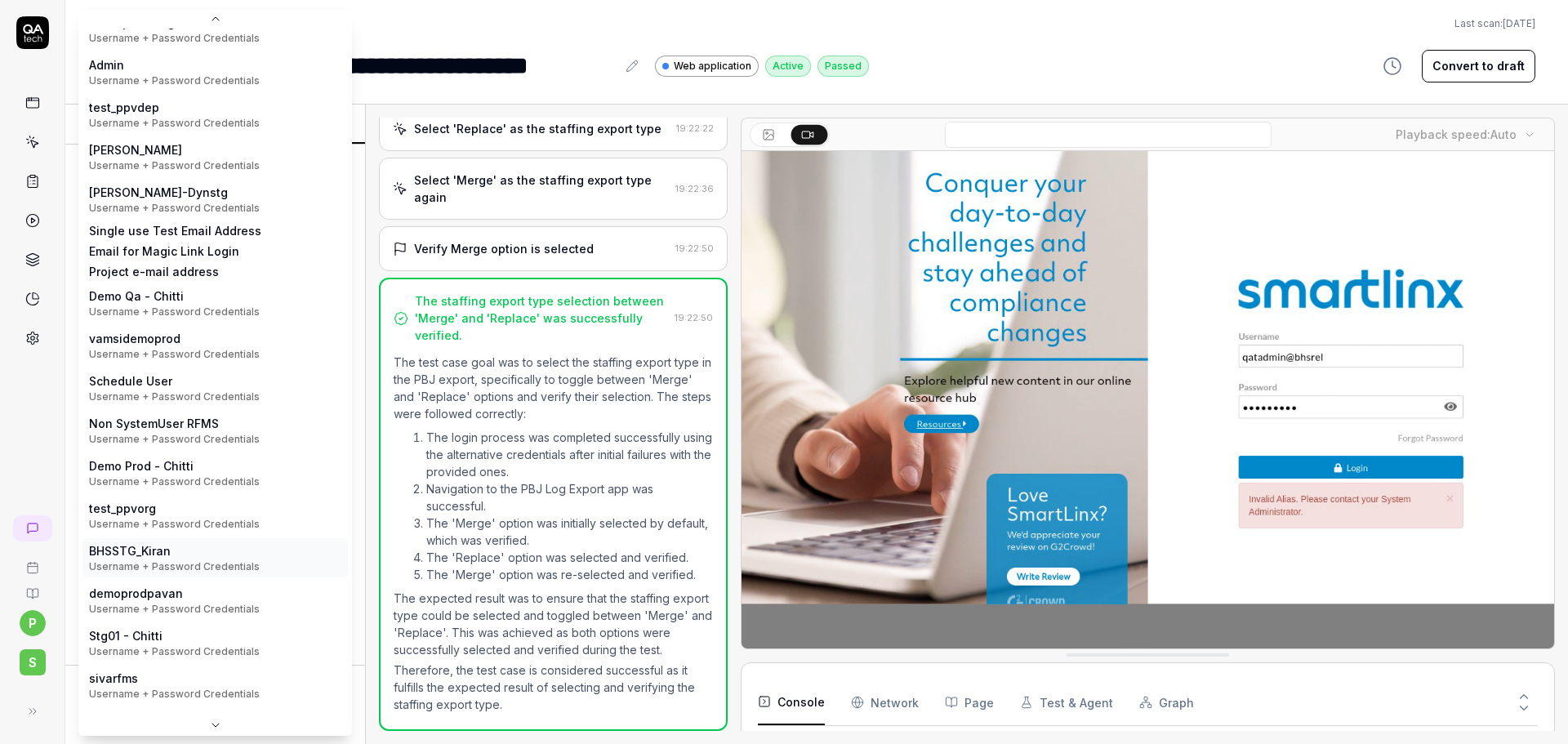
scroll to position [1113, 0]
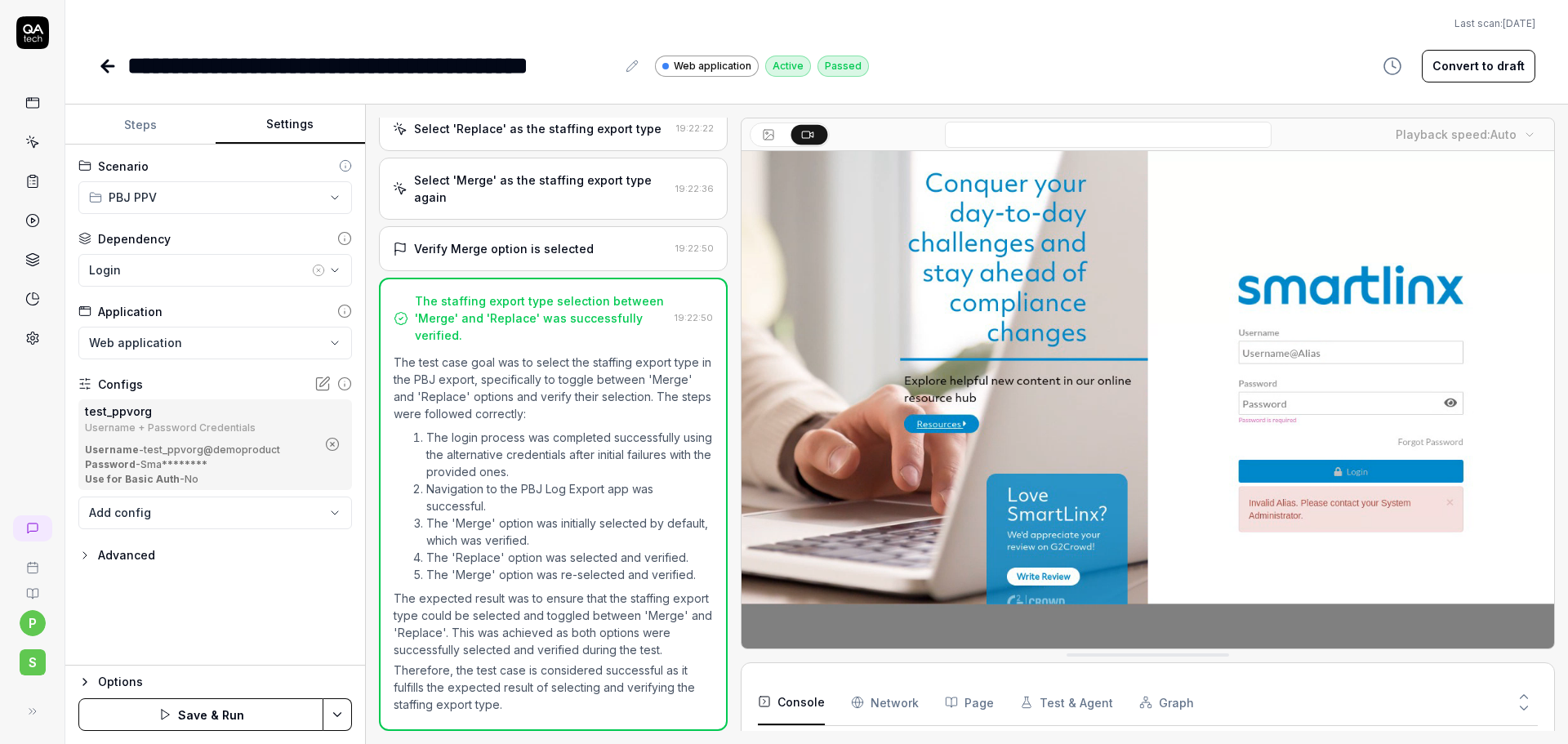
click at [334, 712] on html "**********" at bounding box center [784, 372] width 1568 height 744
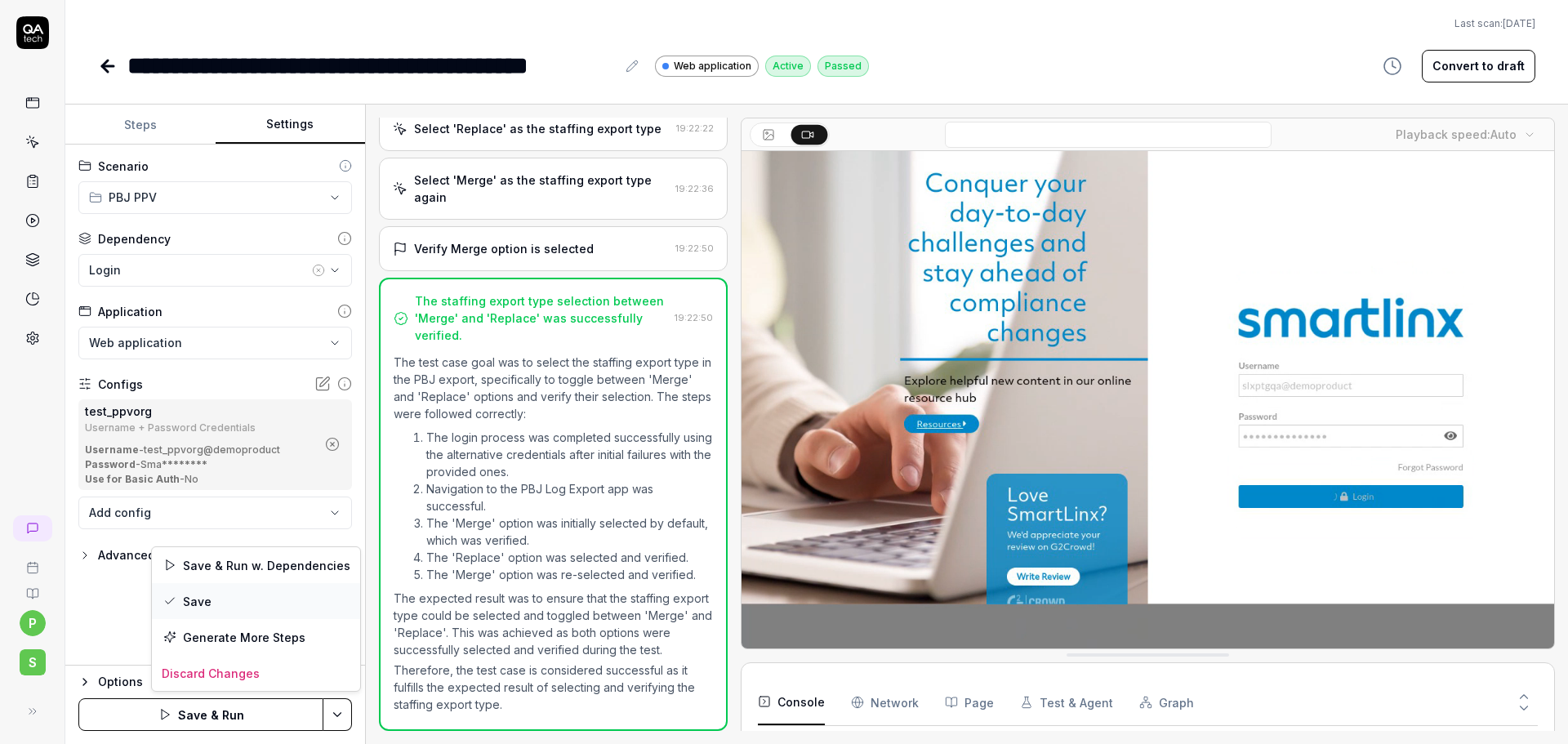
click at [242, 593] on div "Save" at bounding box center [256, 601] width 208 height 36
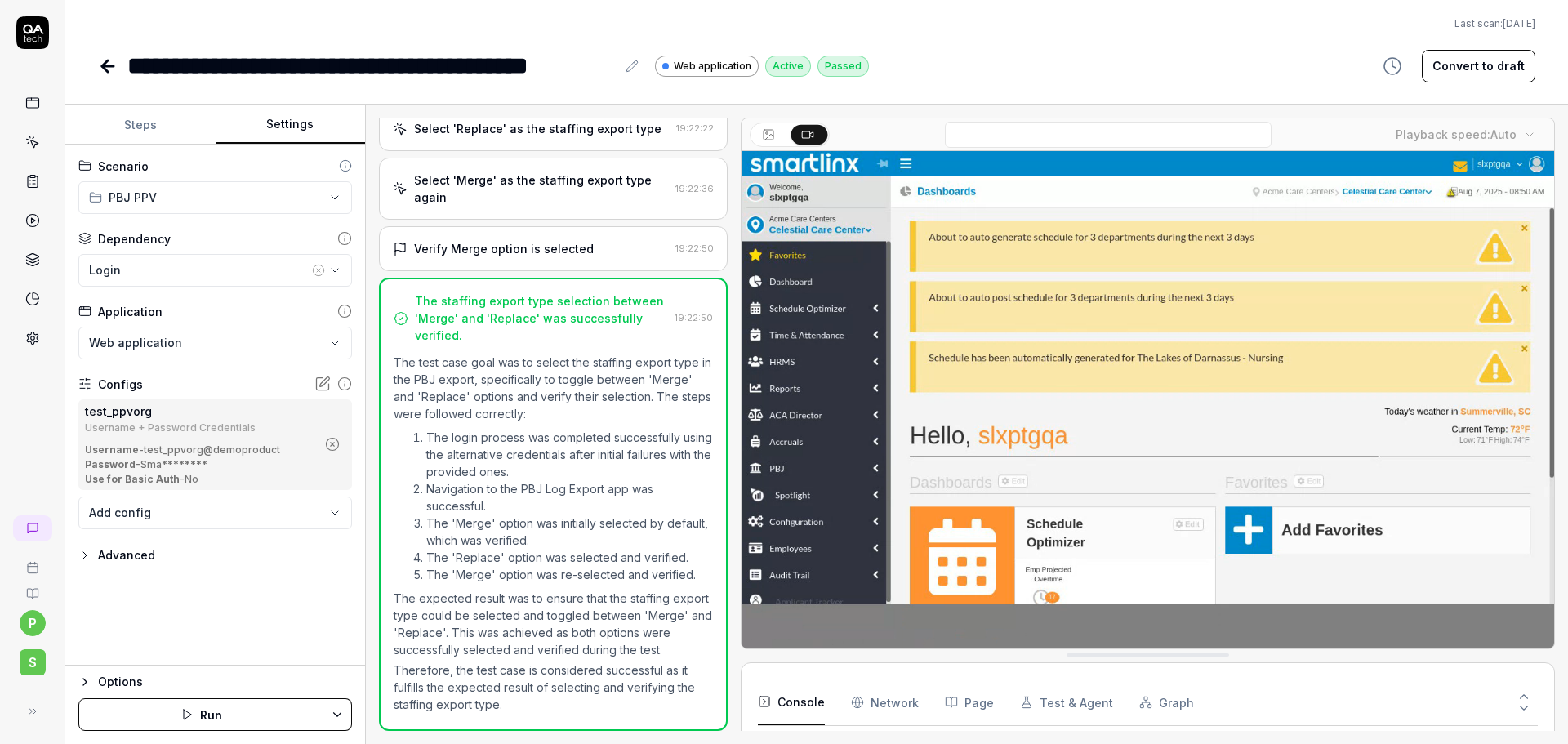
click at [96, 63] on div "**********" at bounding box center [817, 42] width 1502 height 84
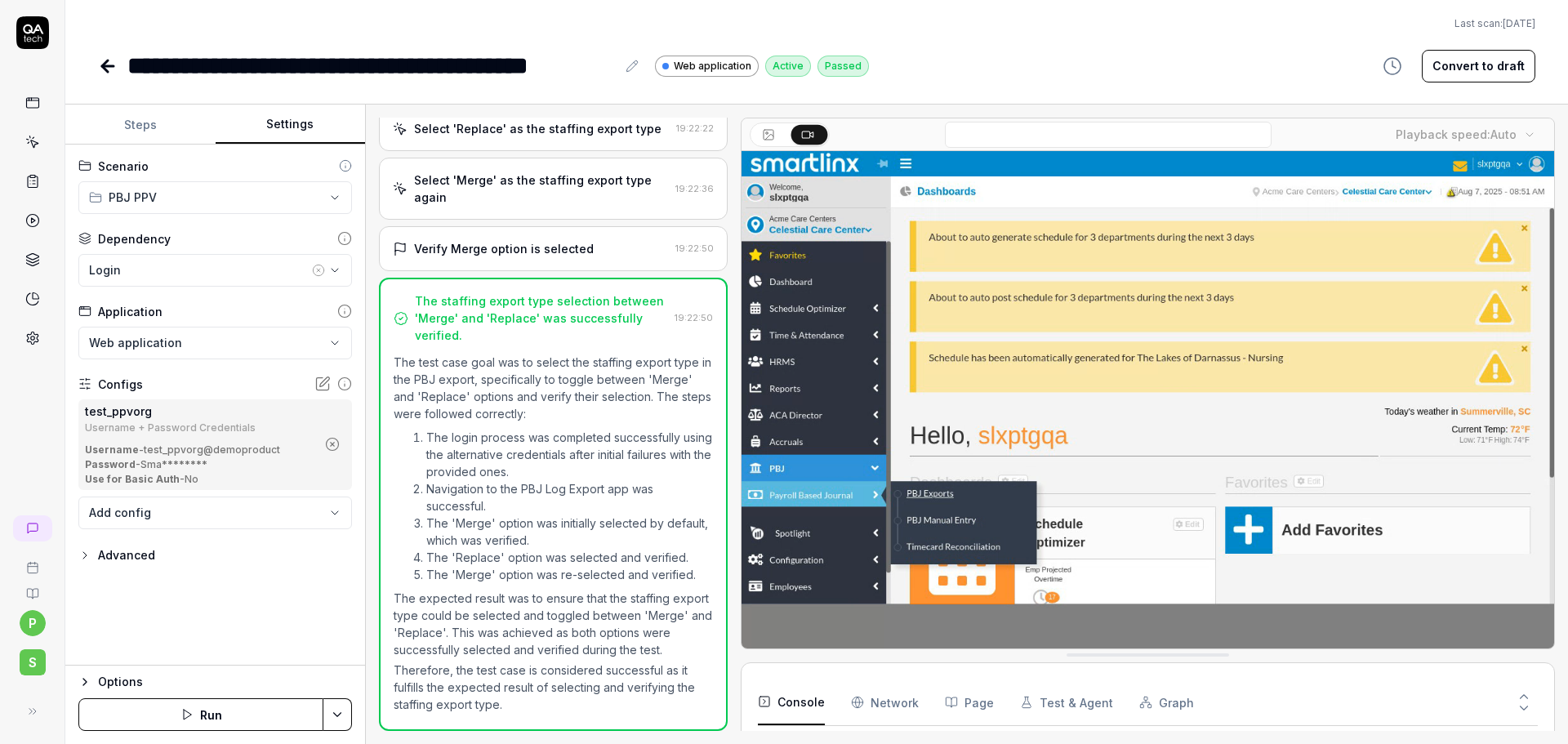
click at [113, 64] on icon at bounding box center [108, 66] width 20 height 20
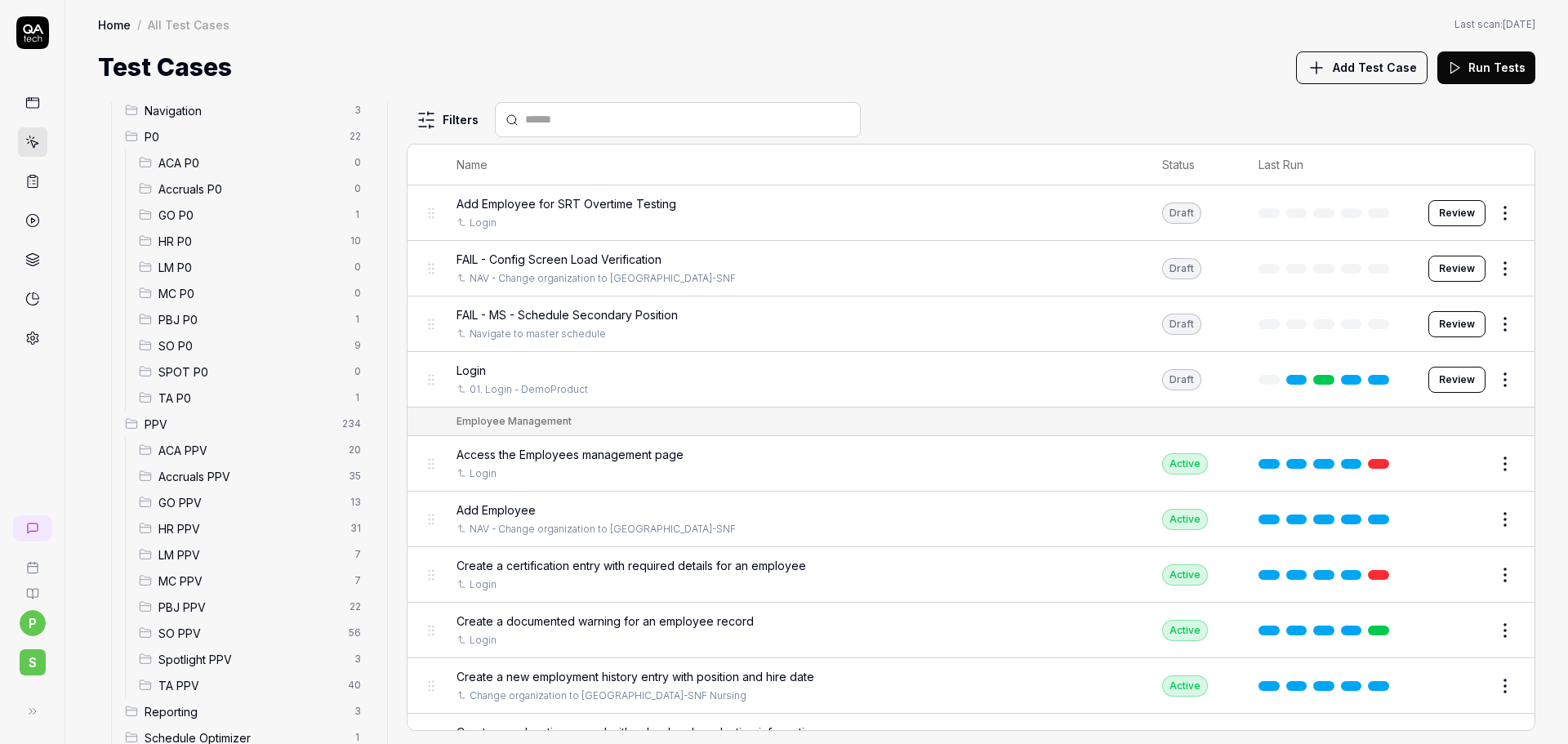
scroll to position [163, 0]
click at [200, 592] on span "PBJ PPV" at bounding box center [249, 586] width 182 height 17
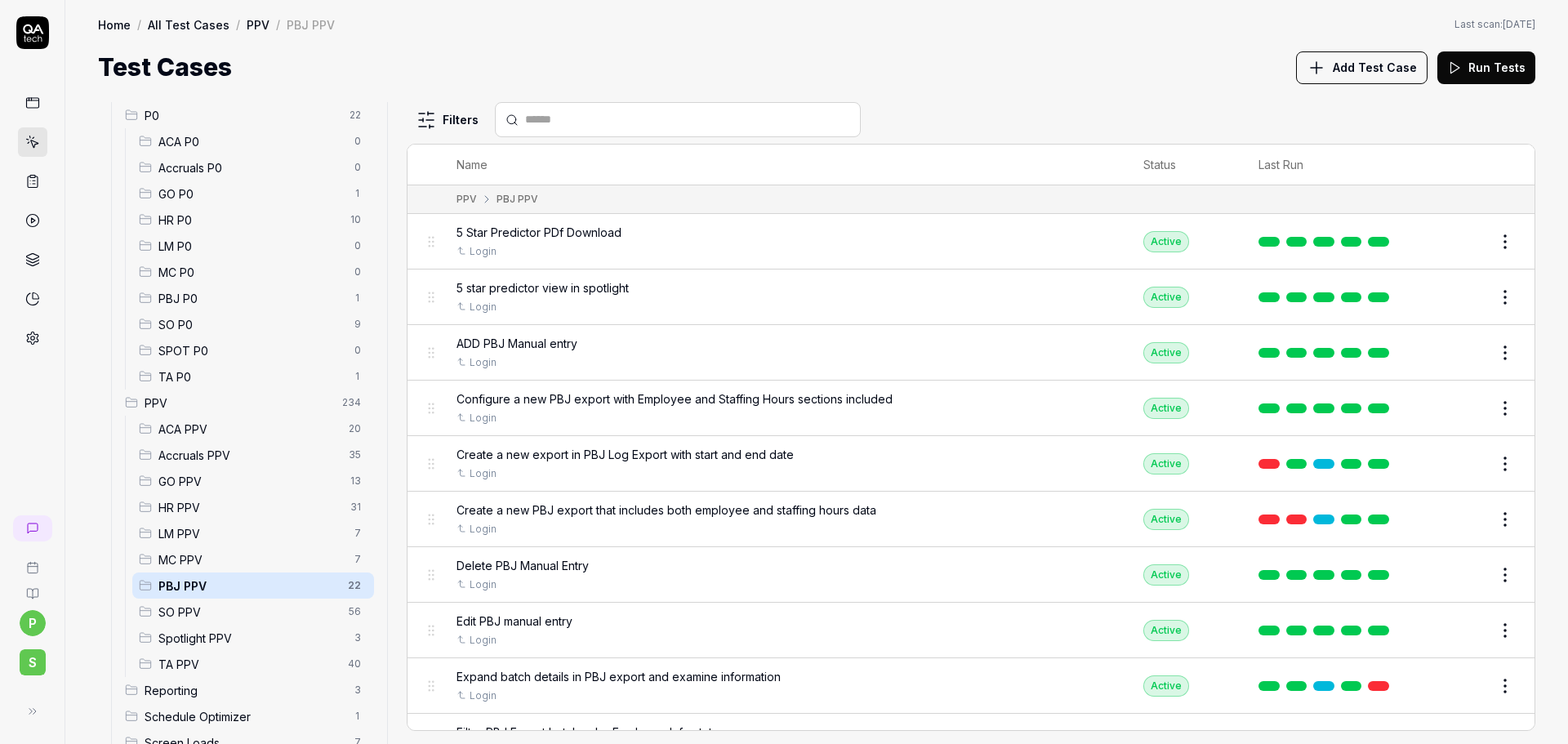
click at [181, 399] on span "PPV" at bounding box center [238, 403] width 187 height 17
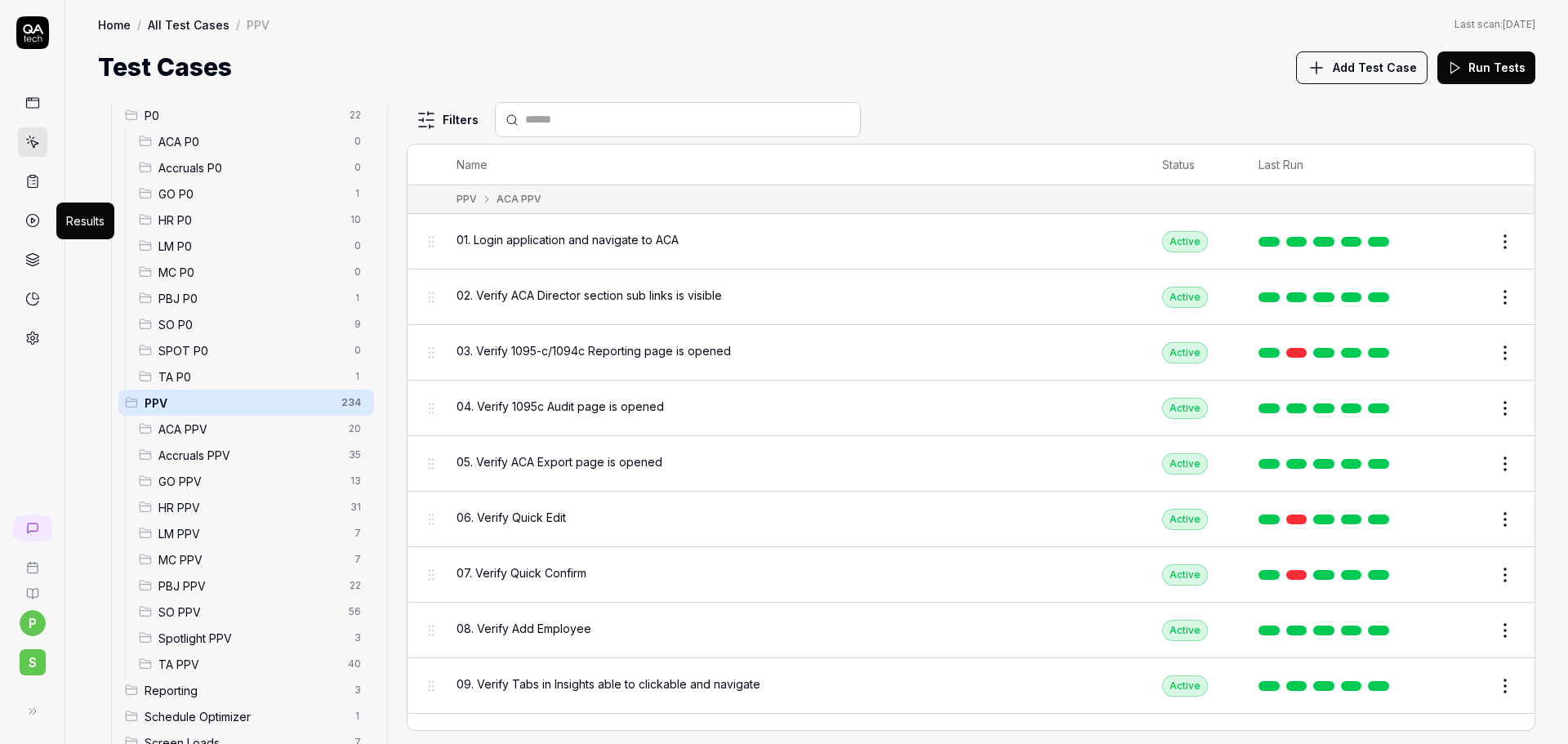
click at [27, 213] on link at bounding box center [32, 220] width 29 height 29
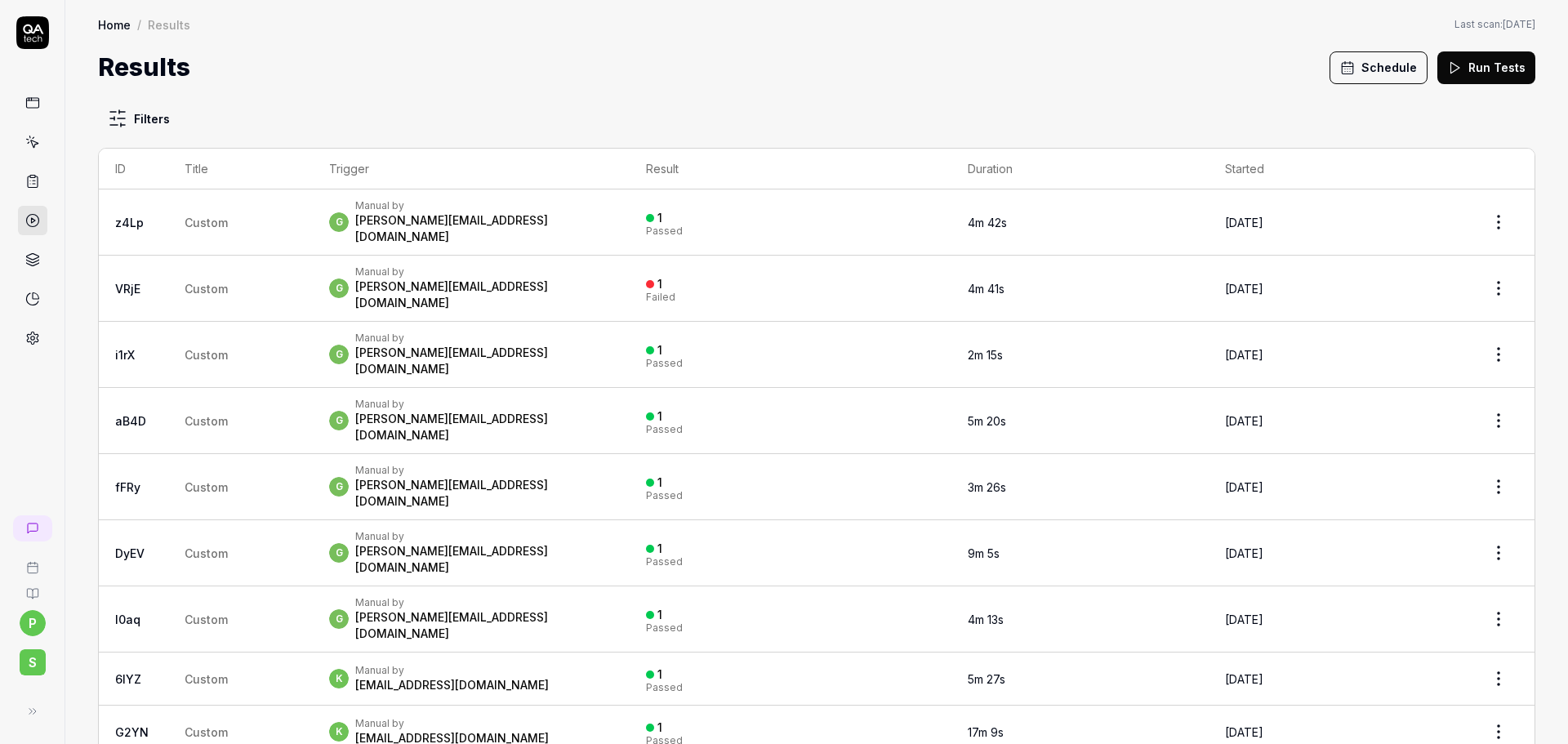
click at [28, 191] on link at bounding box center [32, 181] width 29 height 29
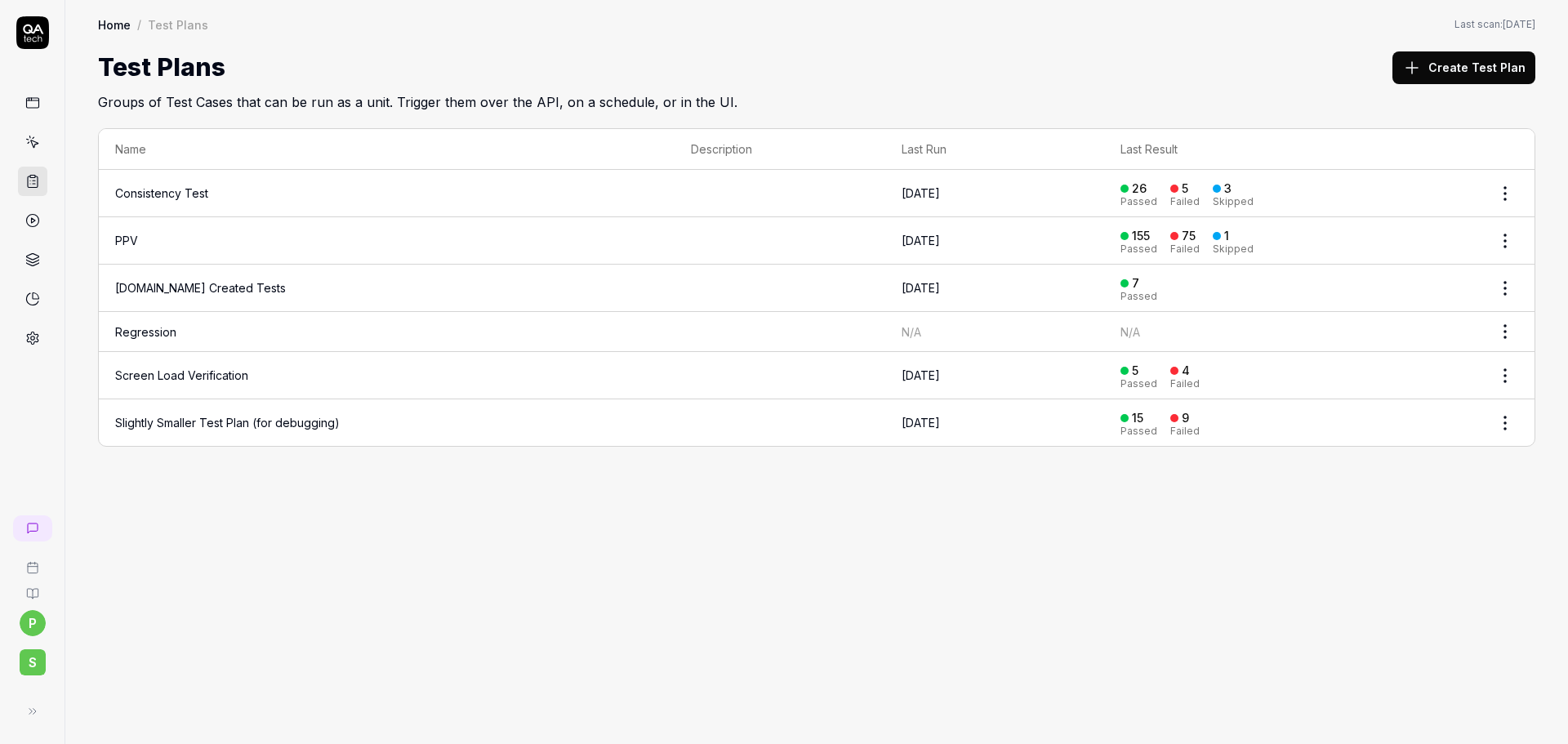
click at [134, 242] on link "PPV" at bounding box center [126, 240] width 22 height 14
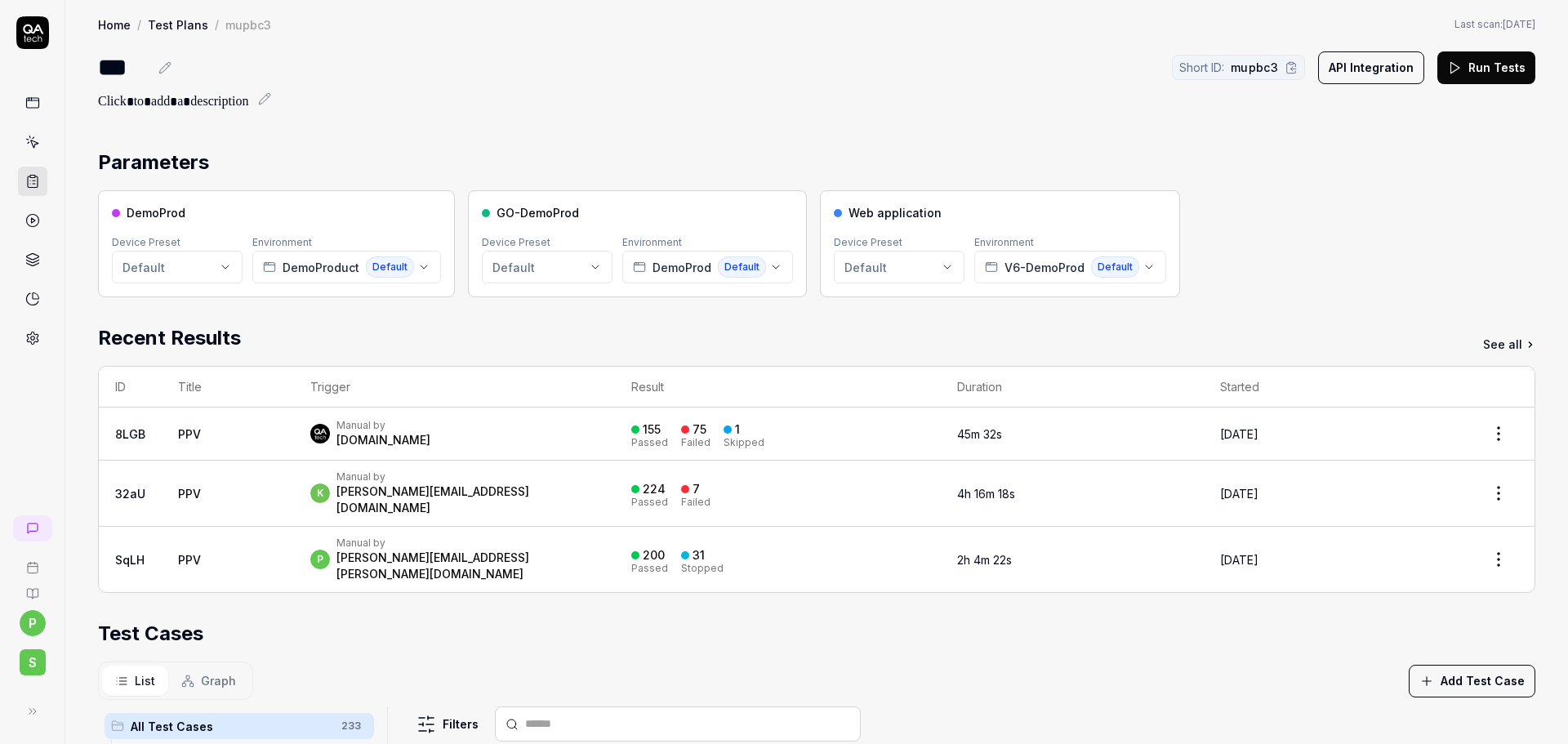
click at [1489, 68] on button "Run Tests" at bounding box center [1486, 67] width 98 height 33
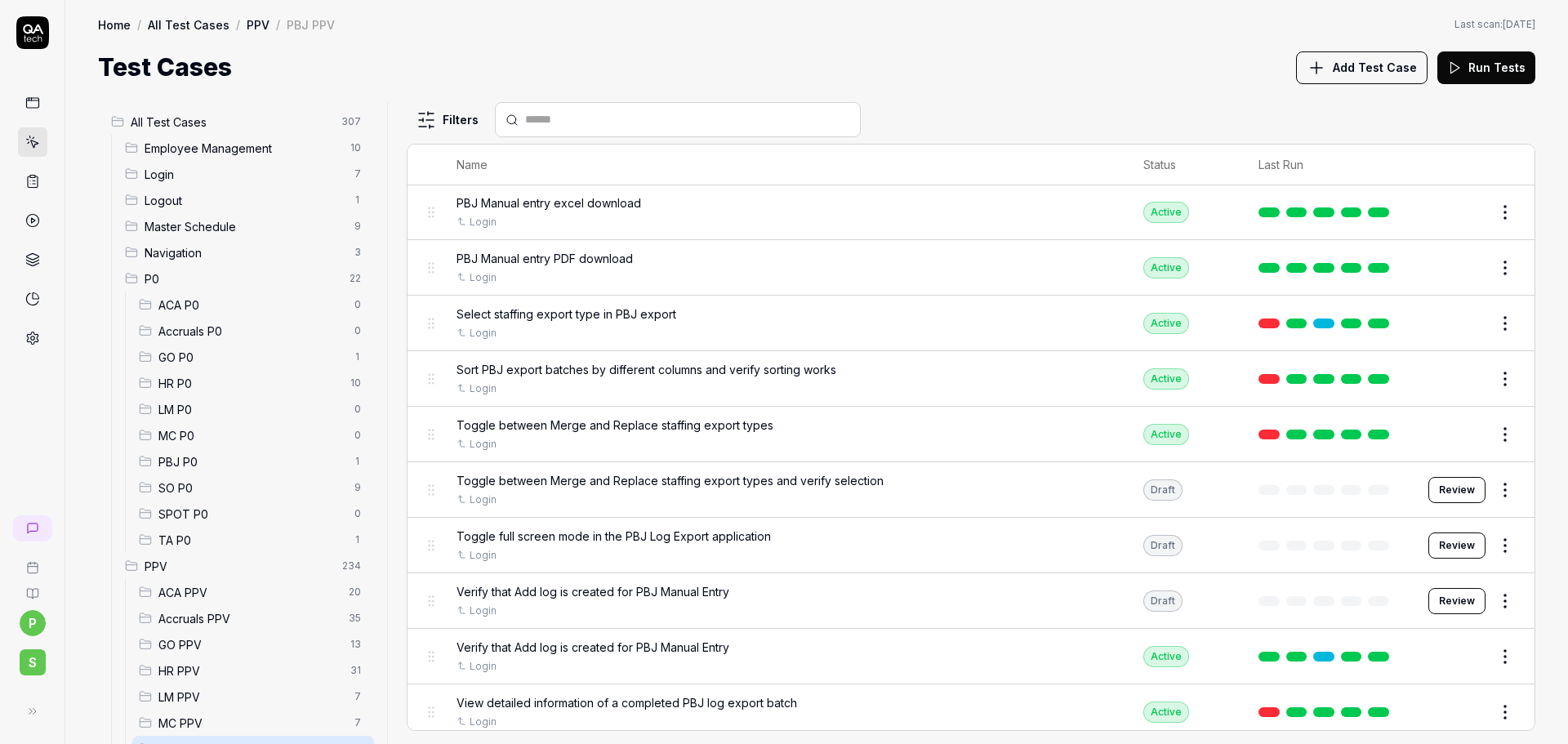
scroll to position [705, 0]
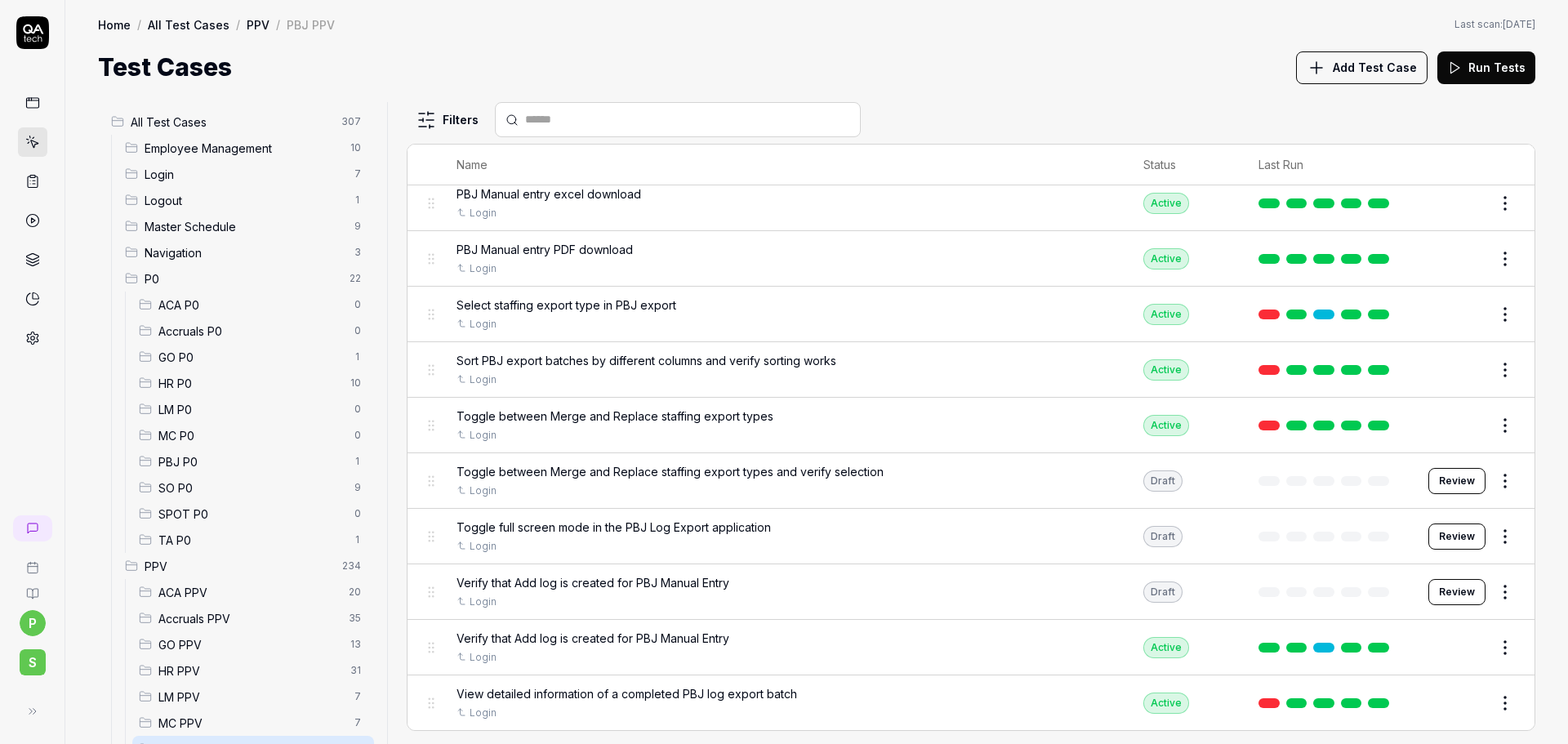
click at [1446, 378] on button "Edit" at bounding box center [1466, 370] width 39 height 26
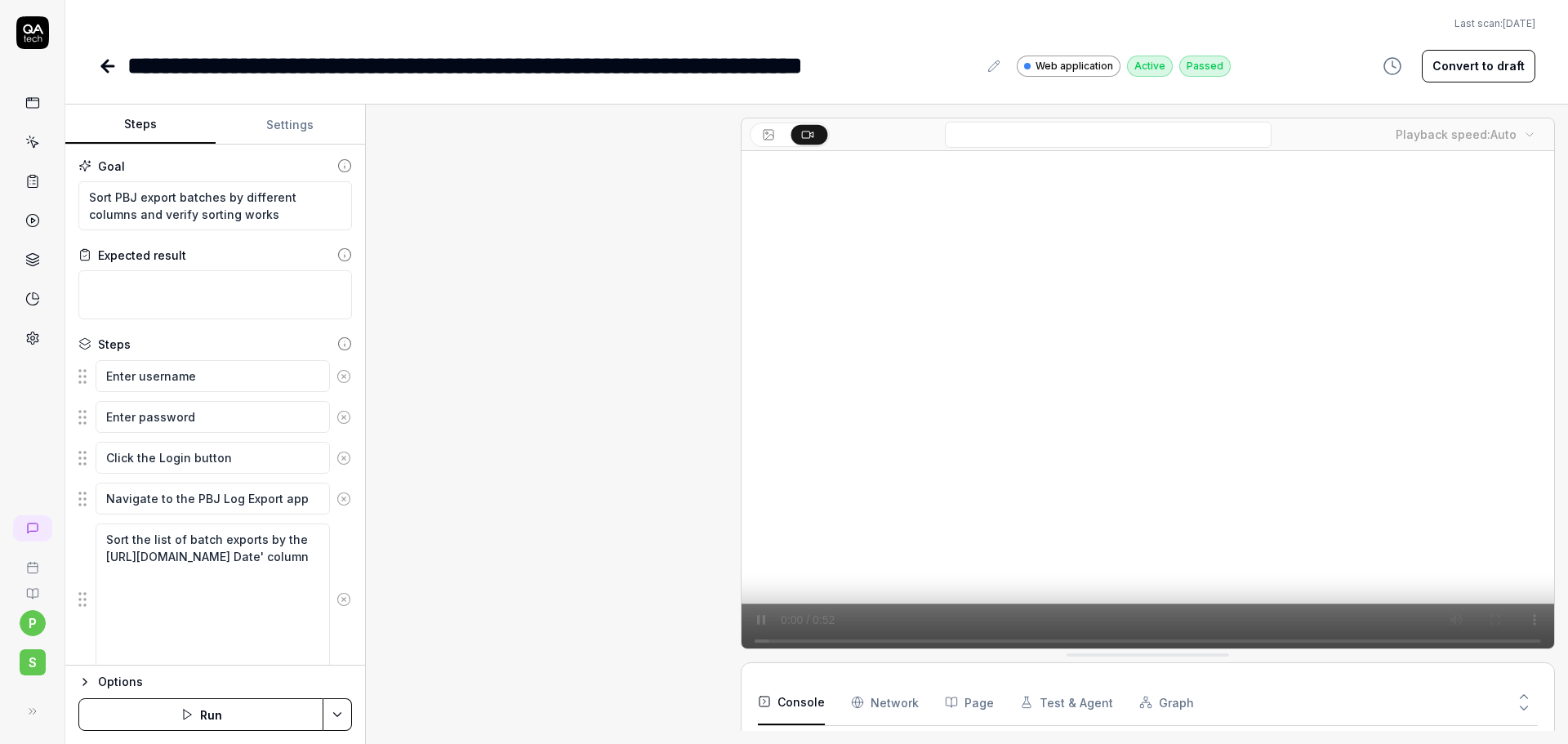
scroll to position [94, 0]
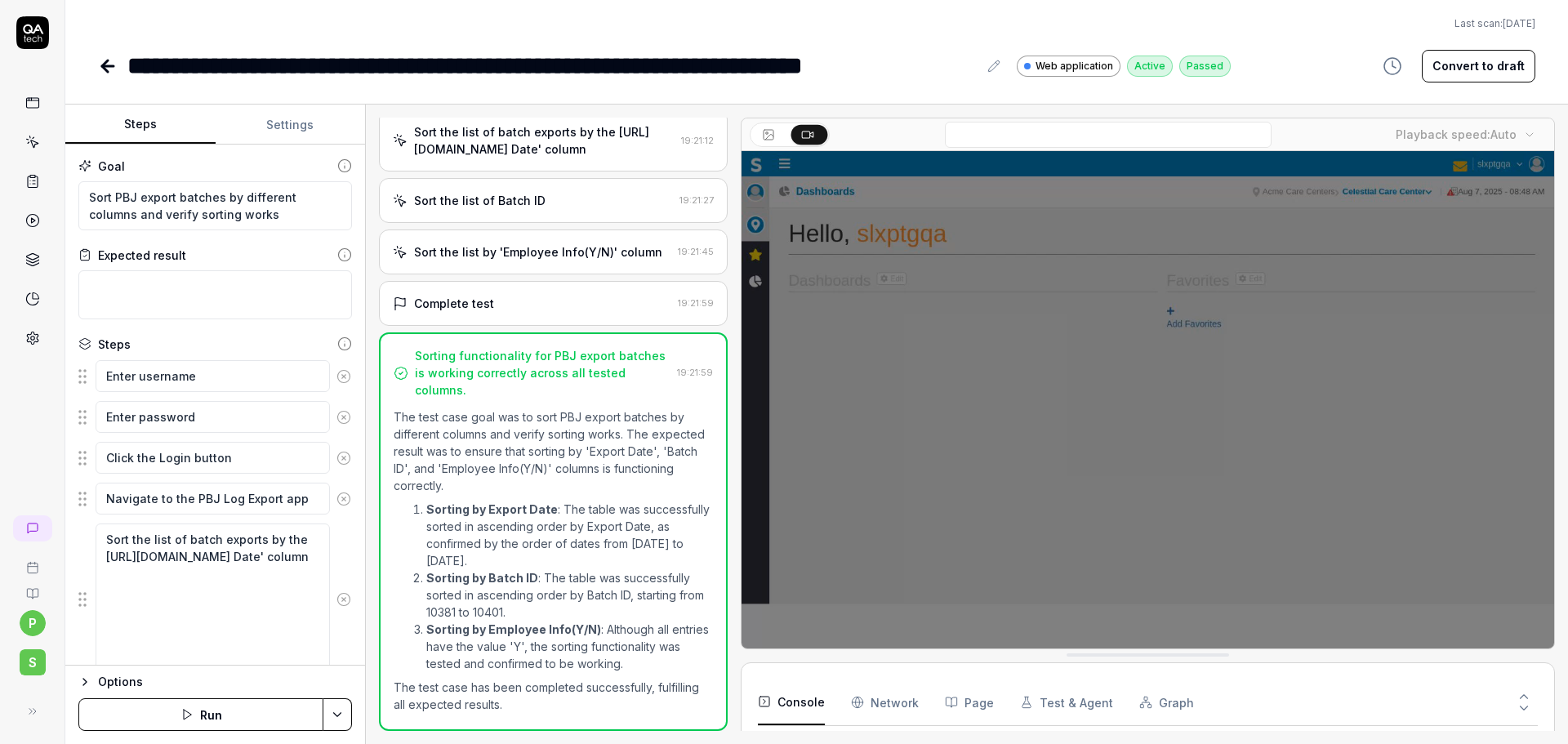
click at [275, 124] on button "Settings" at bounding box center [290, 125] width 150 height 39
type textarea "*"
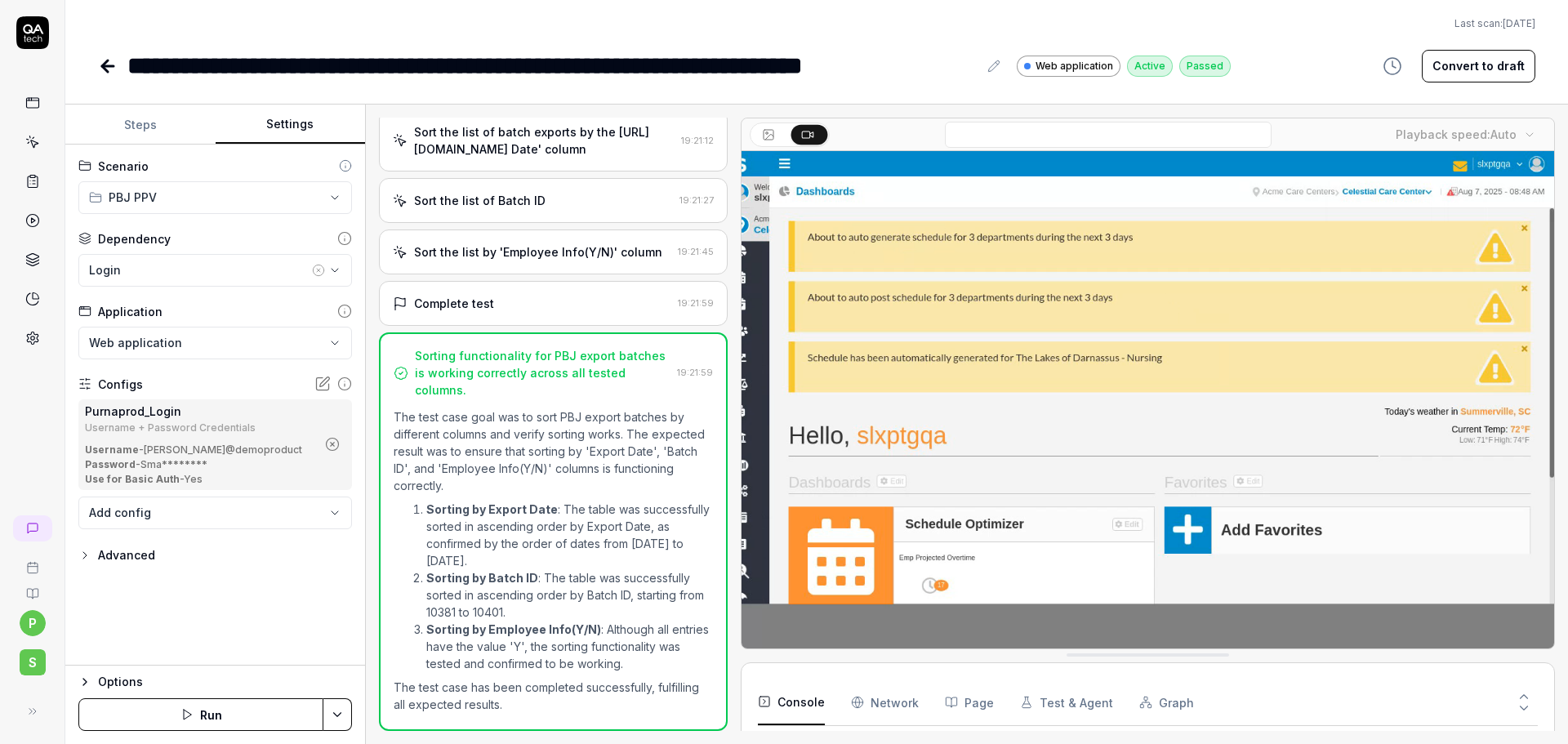
click at [333, 448] on icon "button" at bounding box center [333, 444] width 15 height 15
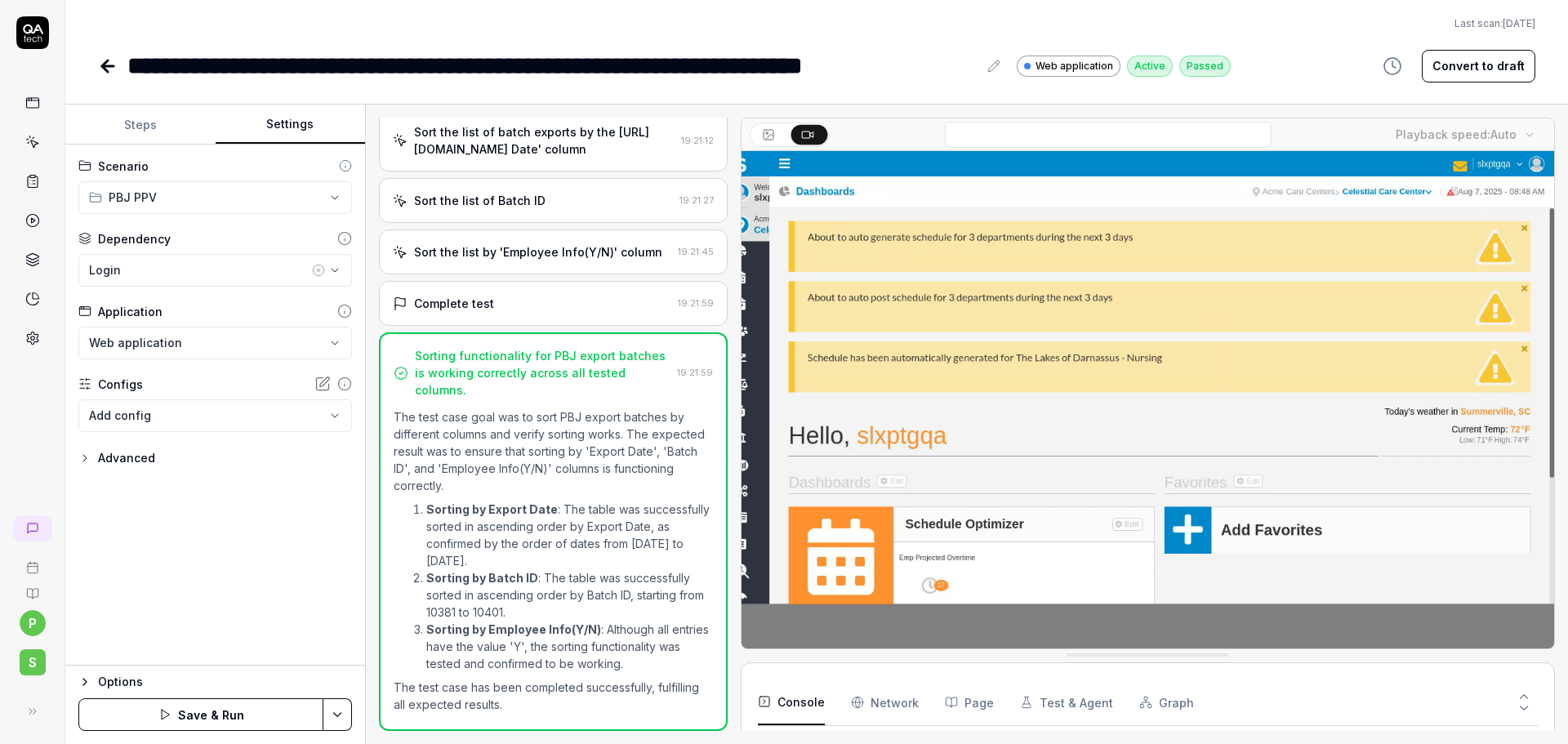
click at [173, 412] on body "**********" at bounding box center [784, 372] width 1568 height 744
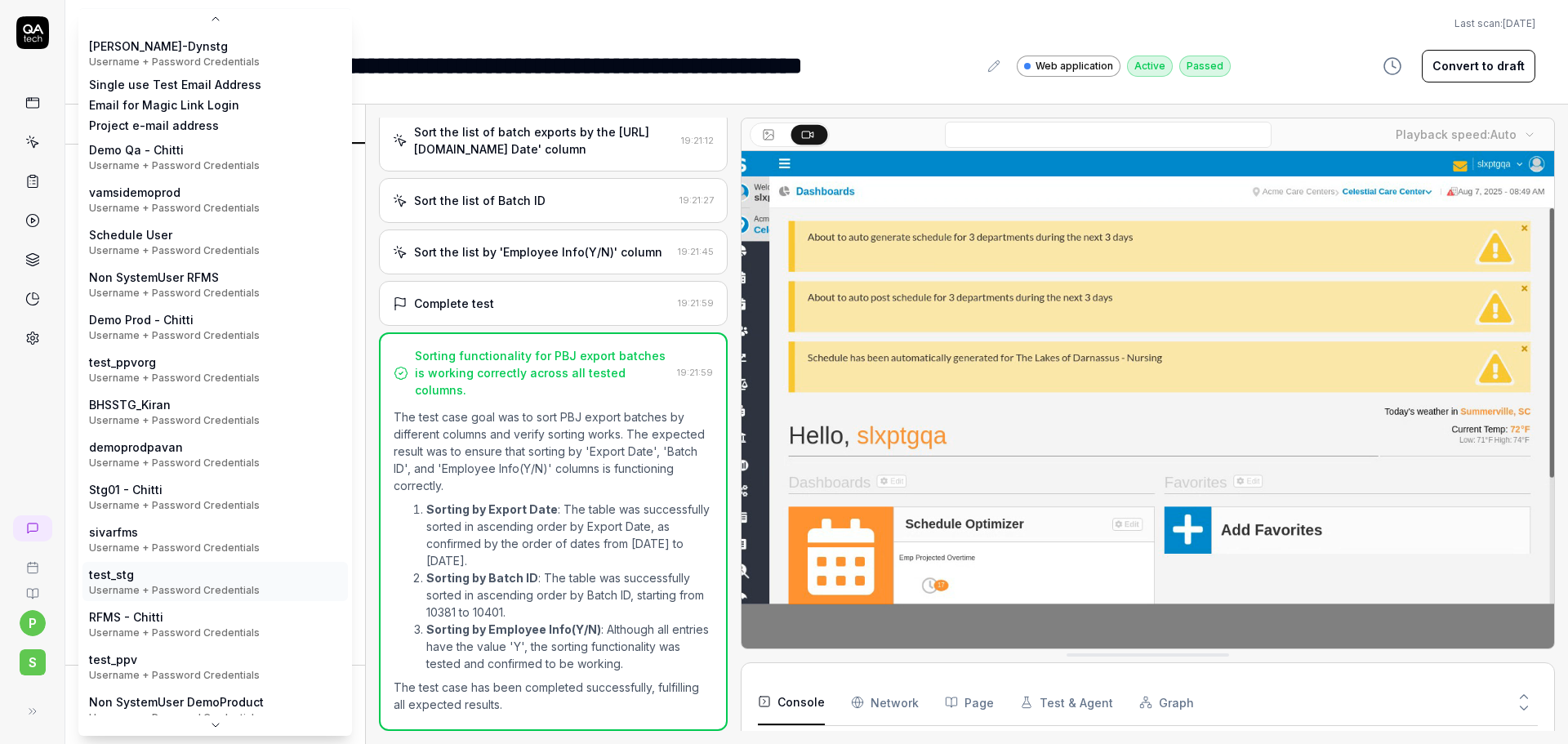
scroll to position [253, 0]
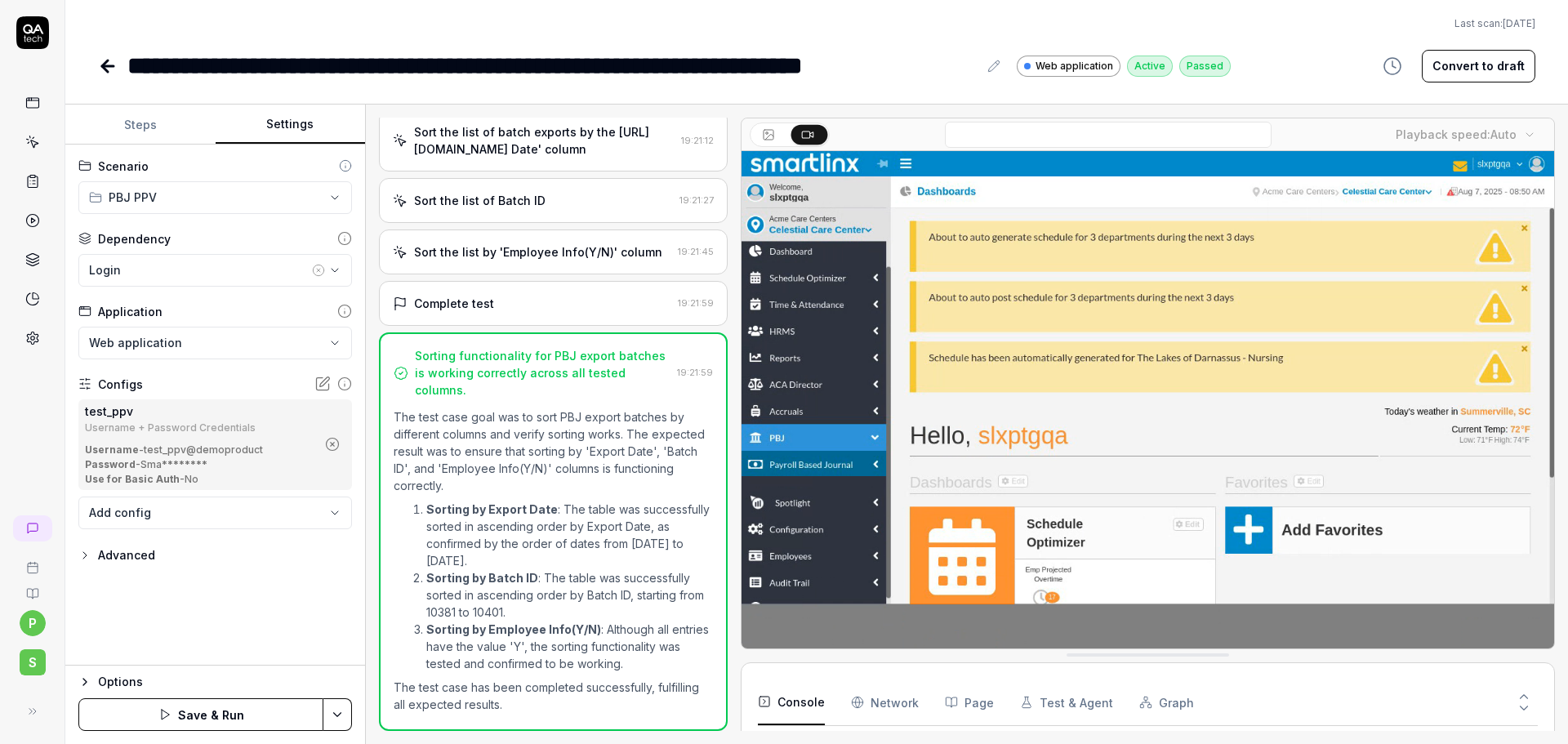
click at [340, 714] on html "**********" at bounding box center [784, 372] width 1568 height 744
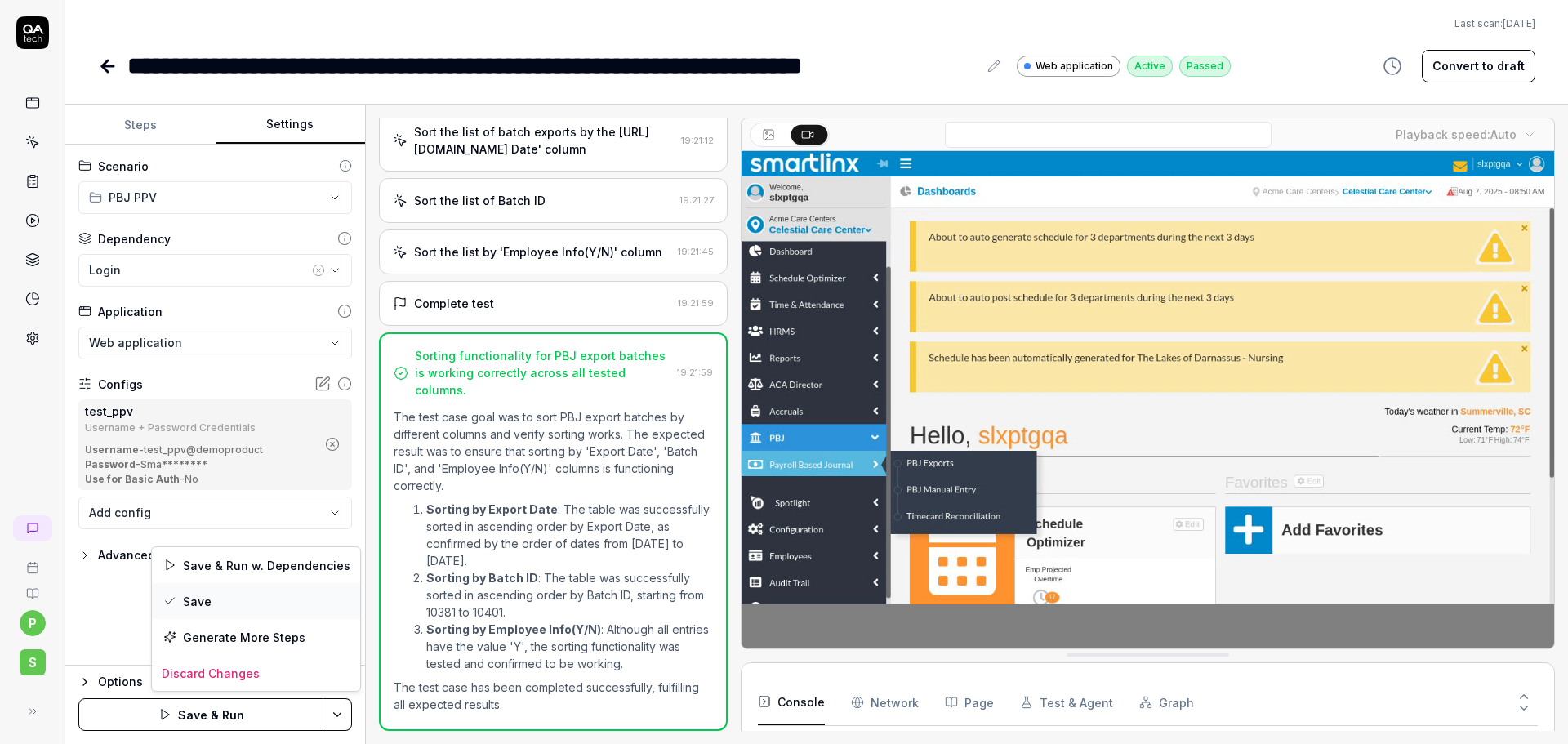
drag, startPoint x: 244, startPoint y: 605, endPoint x: 272, endPoint y: 586, distance: 33.8
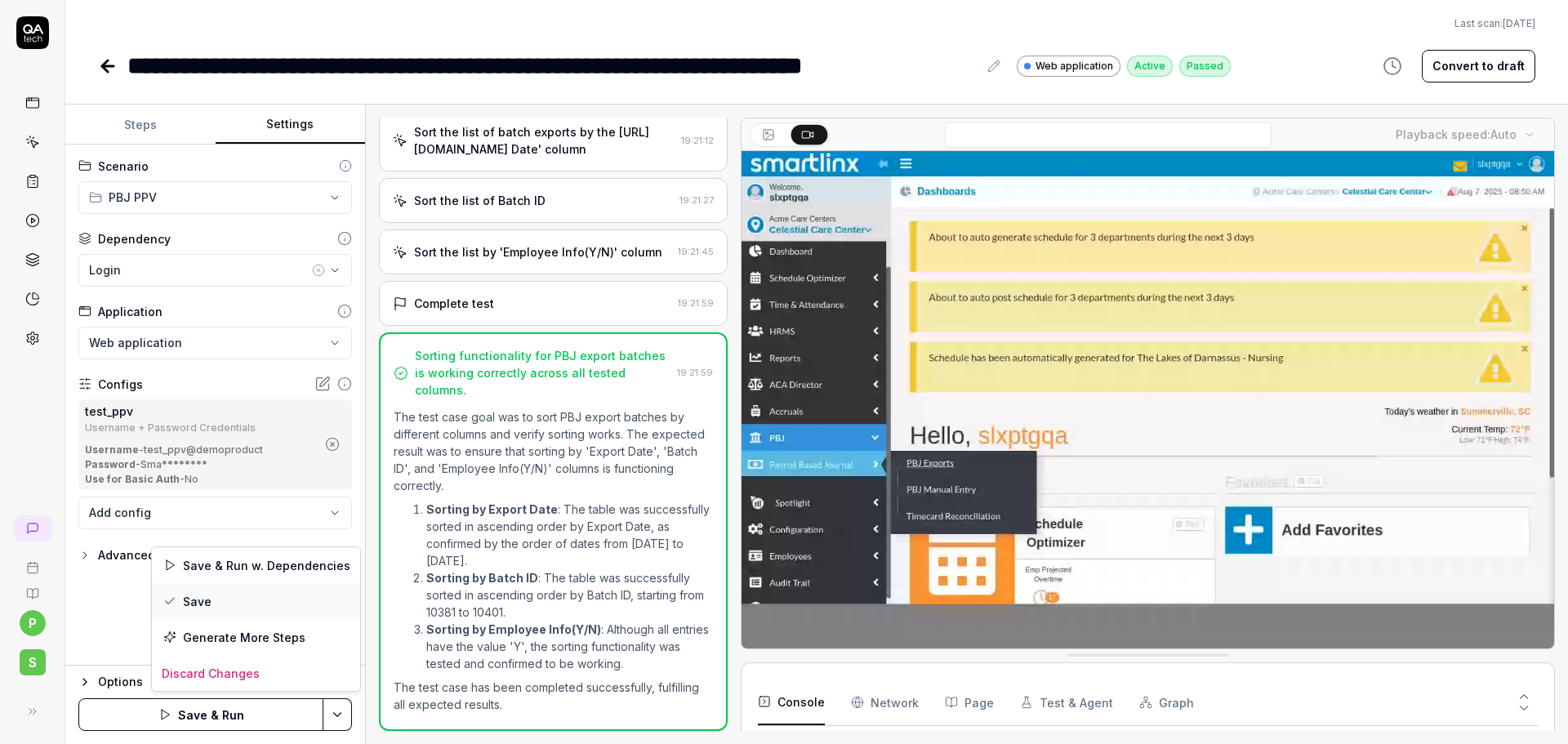
click at [243, 605] on div "Save" at bounding box center [256, 601] width 208 height 36
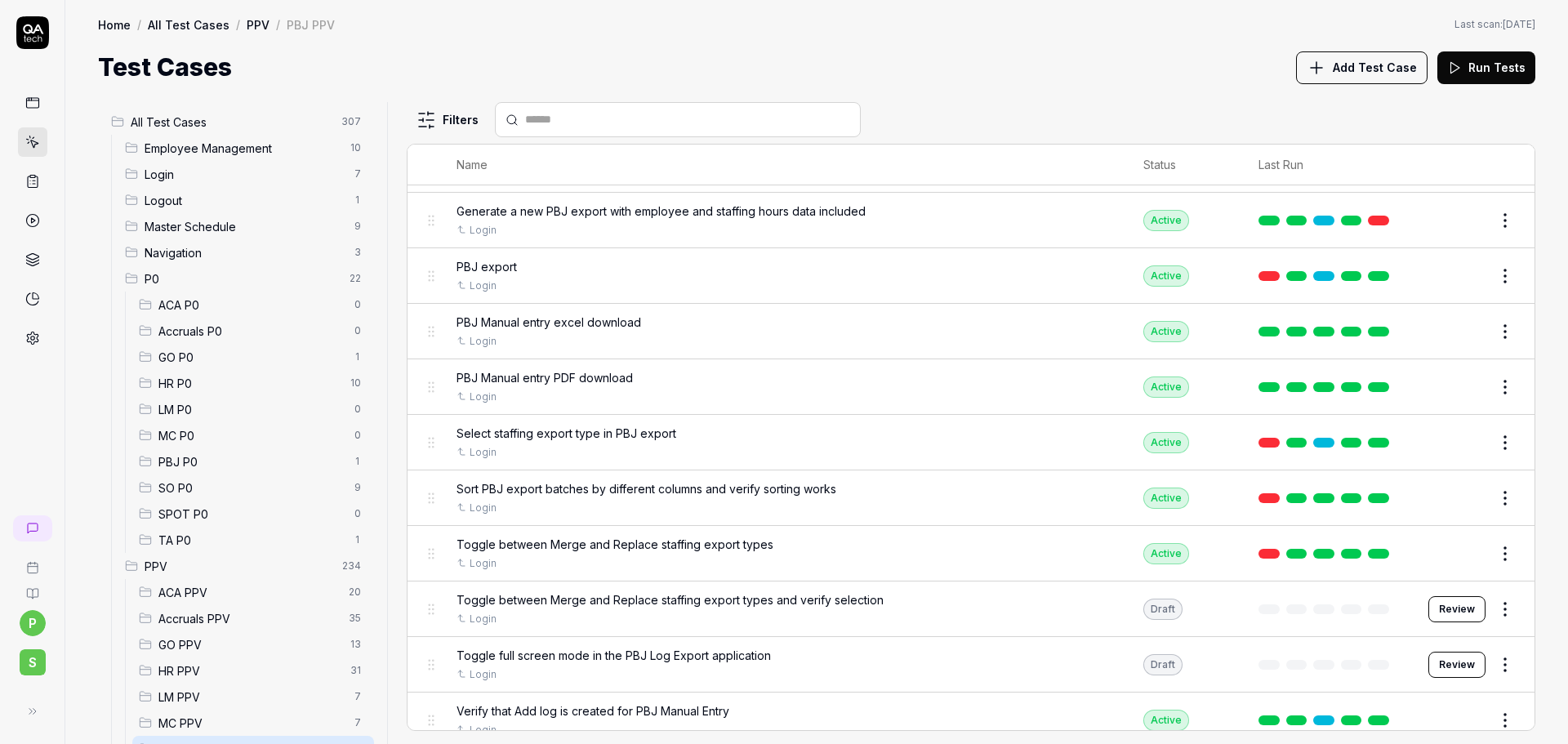
scroll to position [705, 0]
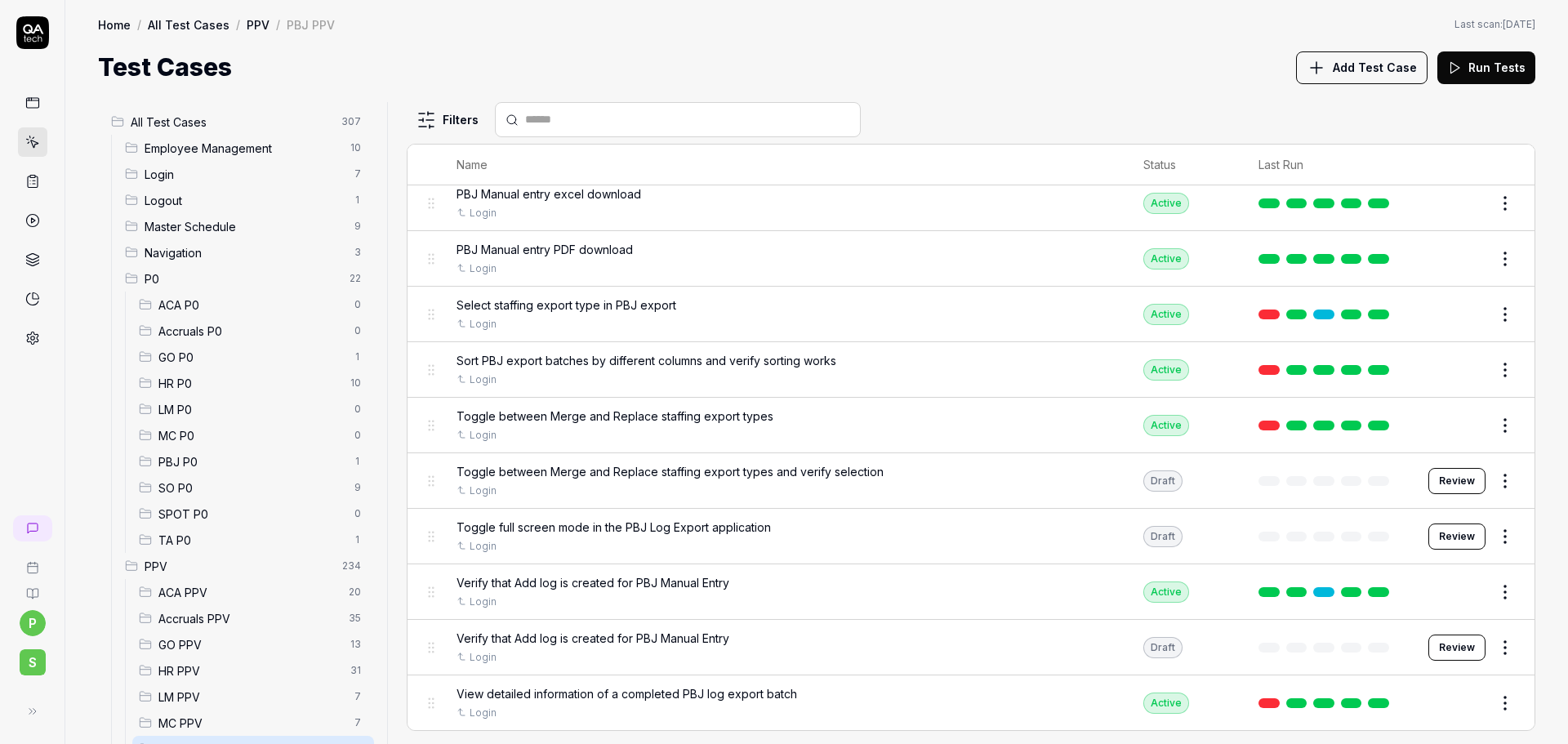
click at [1463, 420] on button "Edit" at bounding box center [1466, 425] width 39 height 26
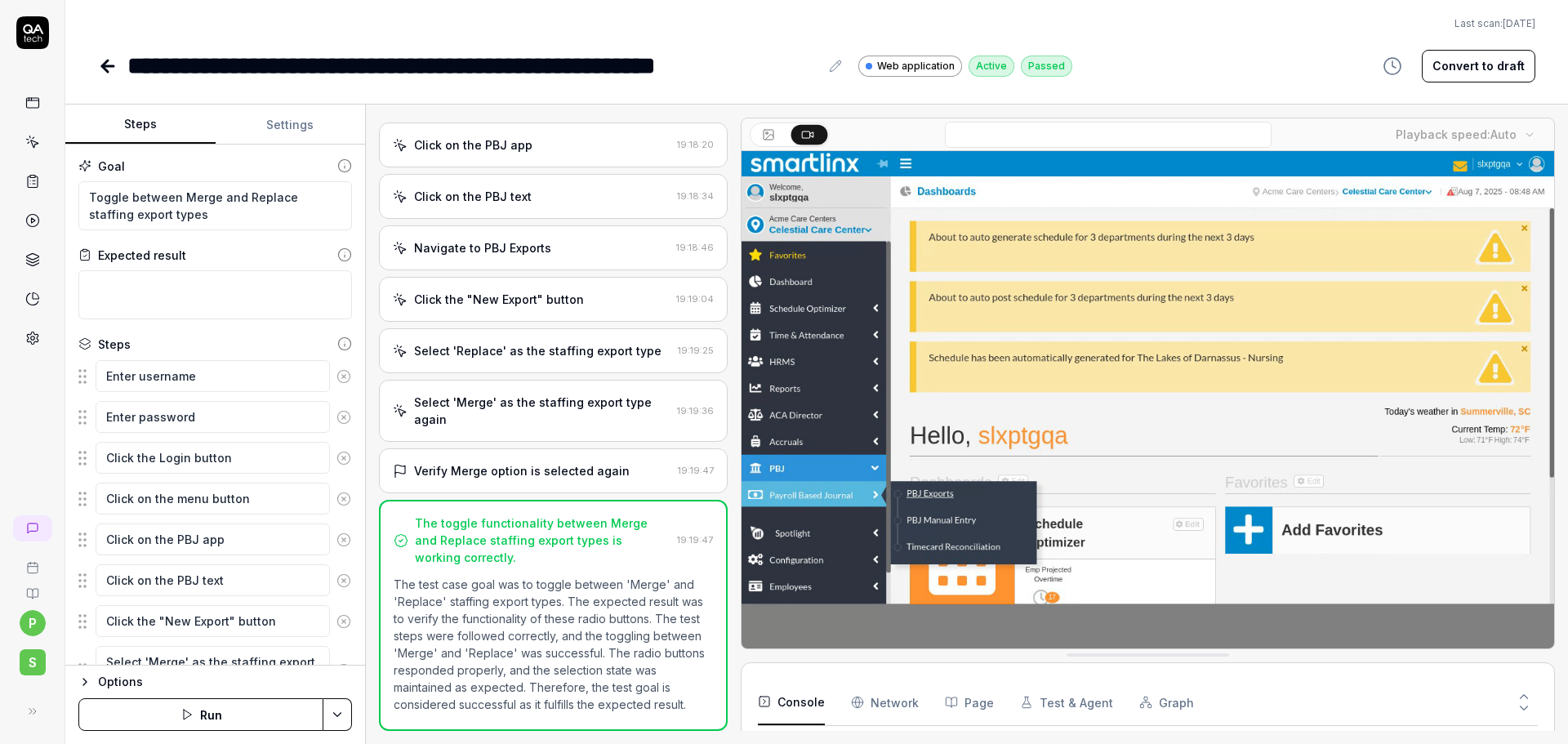
scroll to position [155, 0]
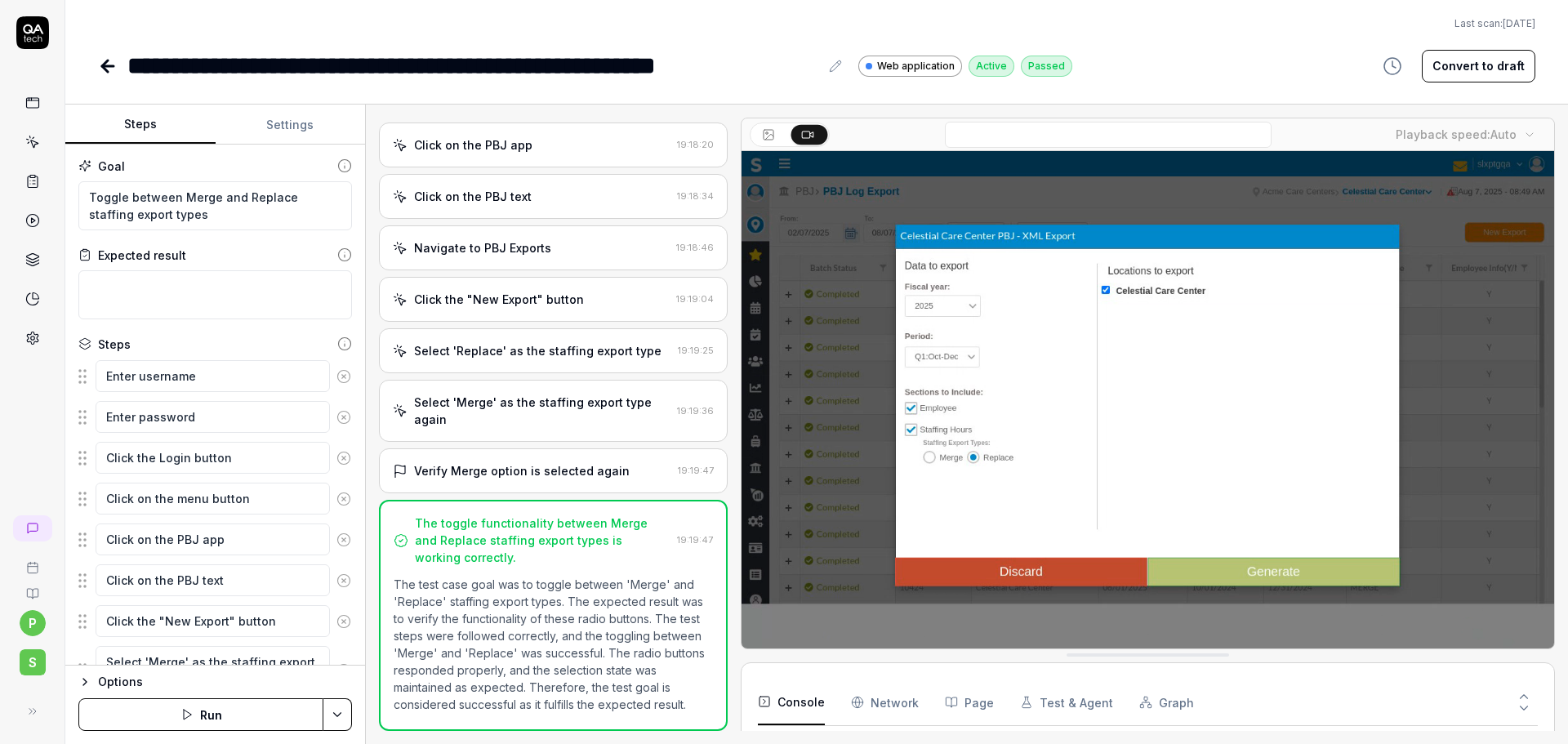
click at [276, 124] on button "Settings" at bounding box center [290, 125] width 150 height 39
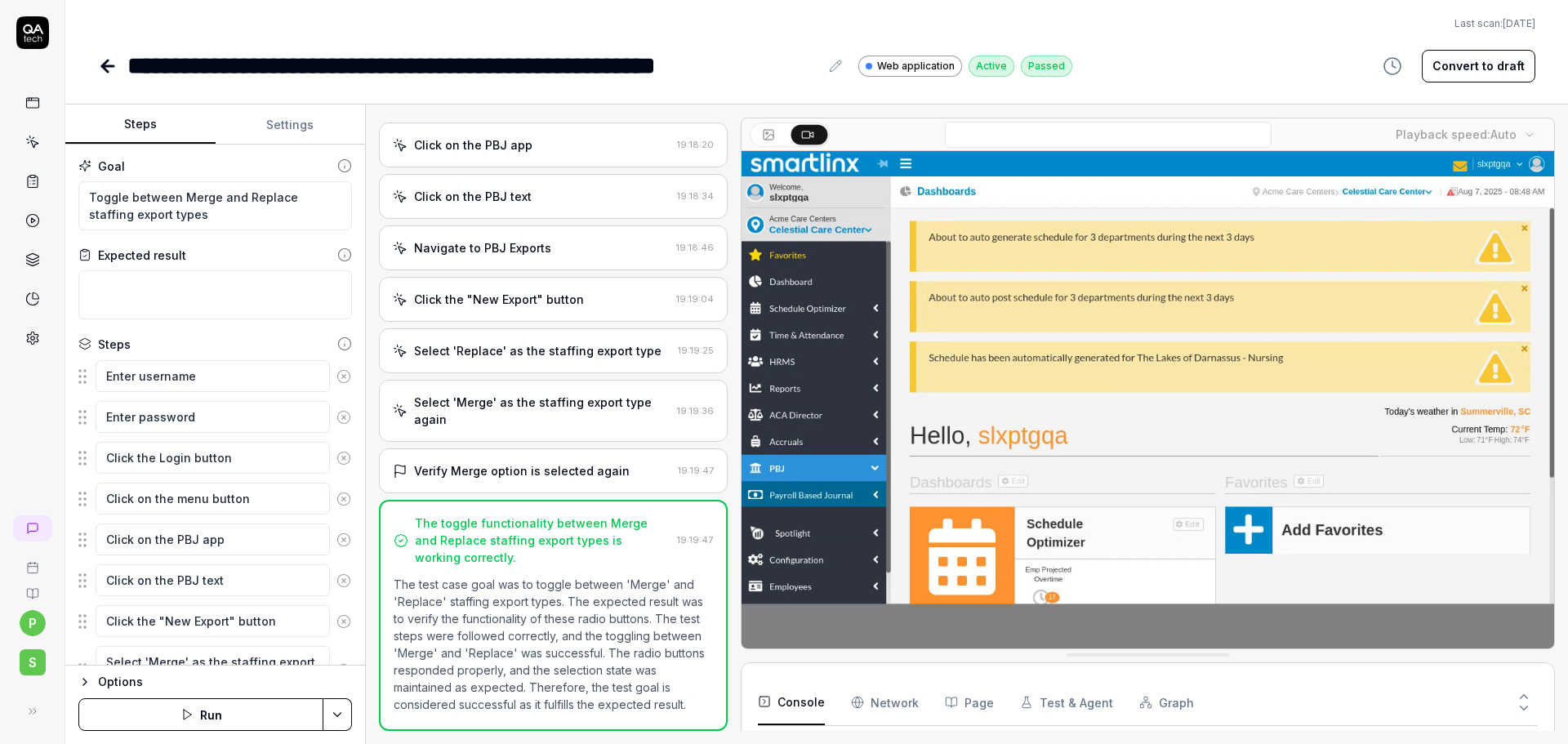
type textarea "*"
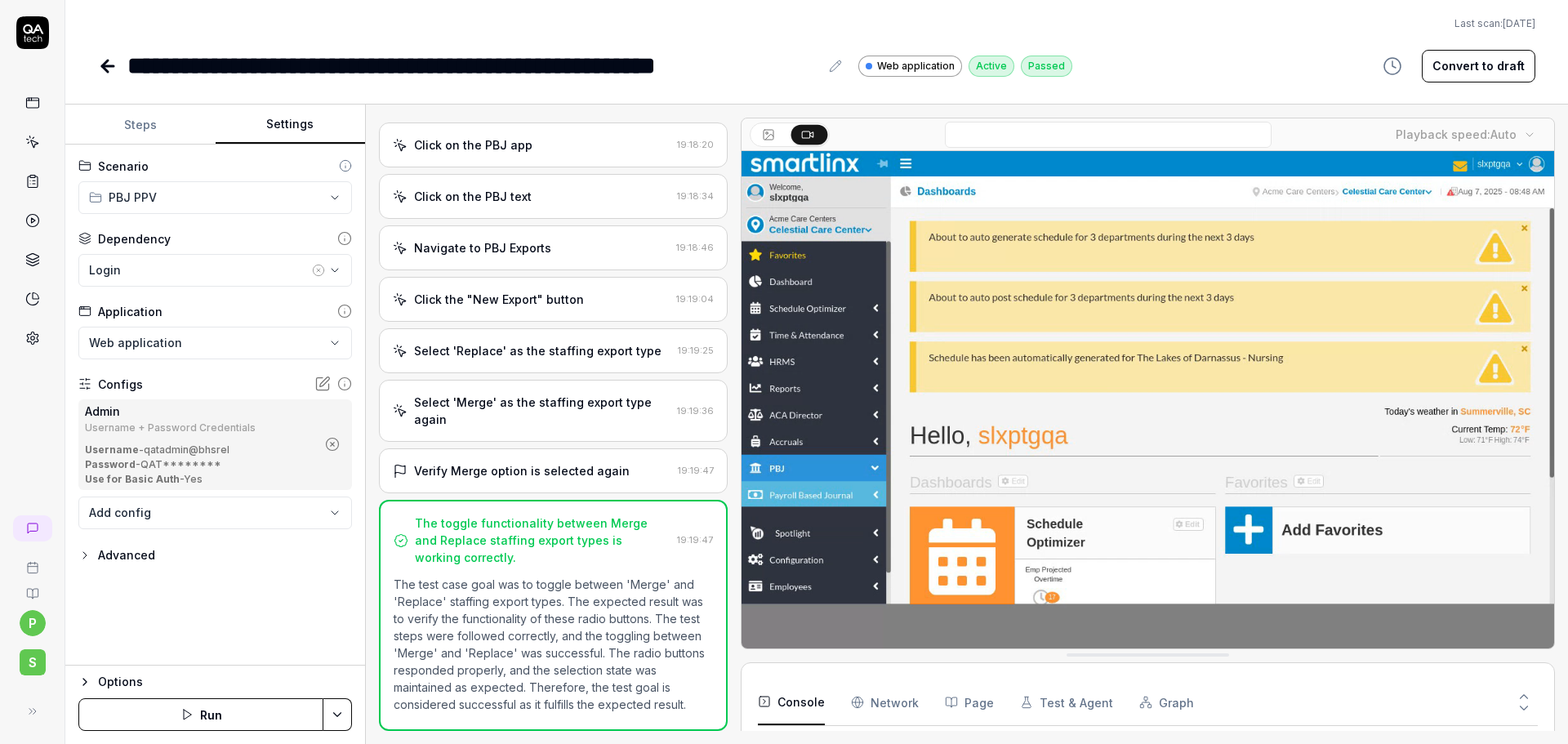
click at [335, 439] on circle "button" at bounding box center [333, 444] width 12 height 12
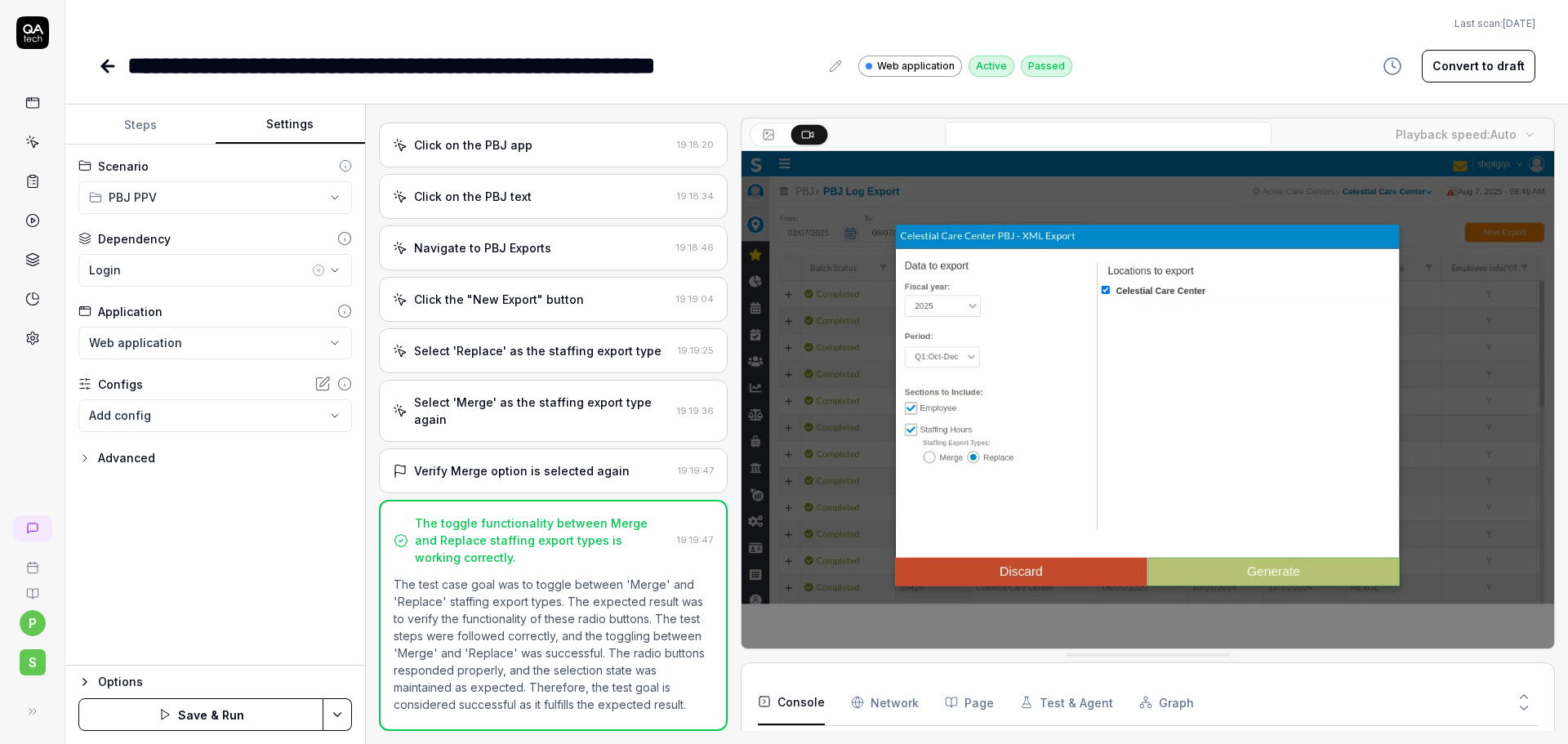
click at [314, 417] on body "**********" at bounding box center [784, 372] width 1568 height 744
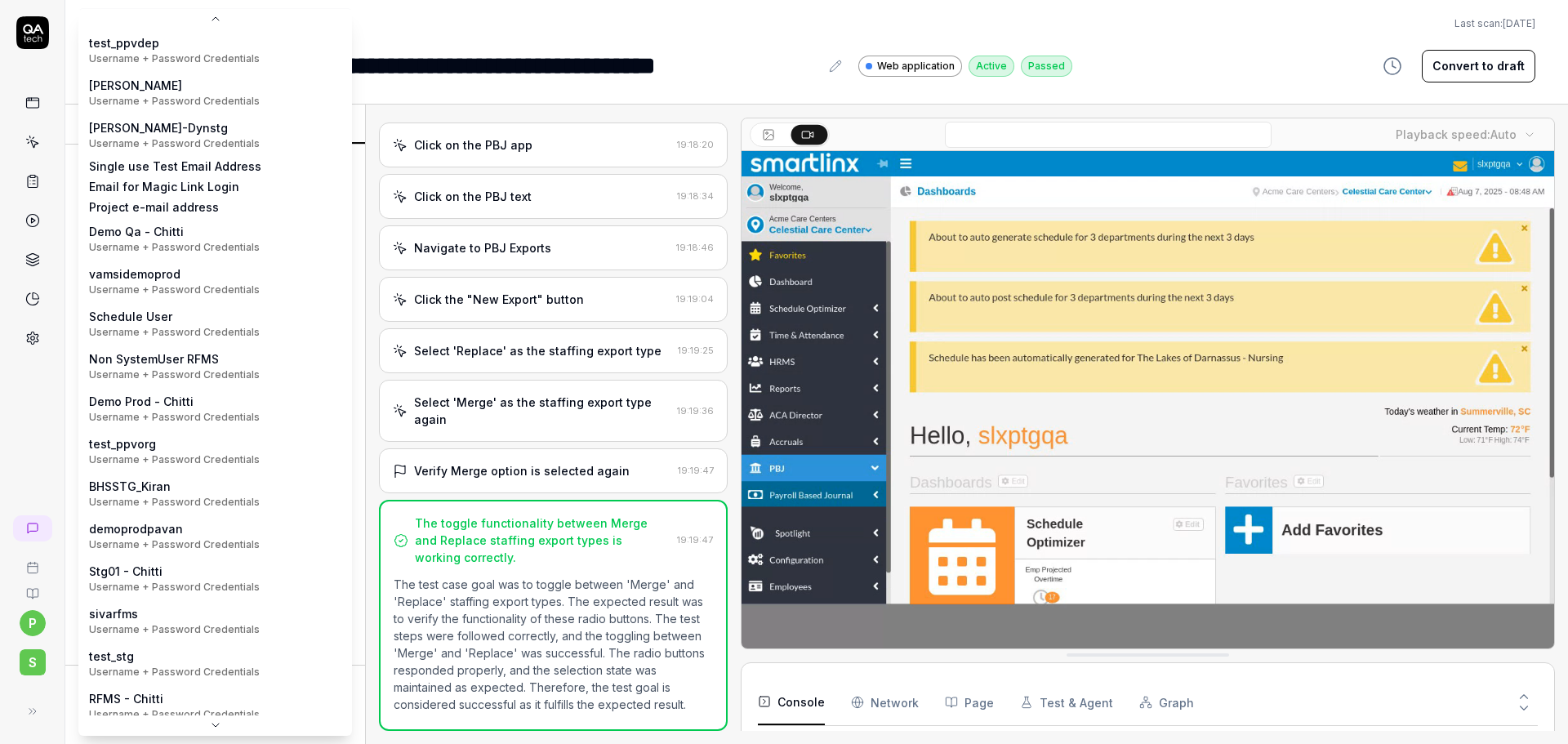
scroll to position [253, 0]
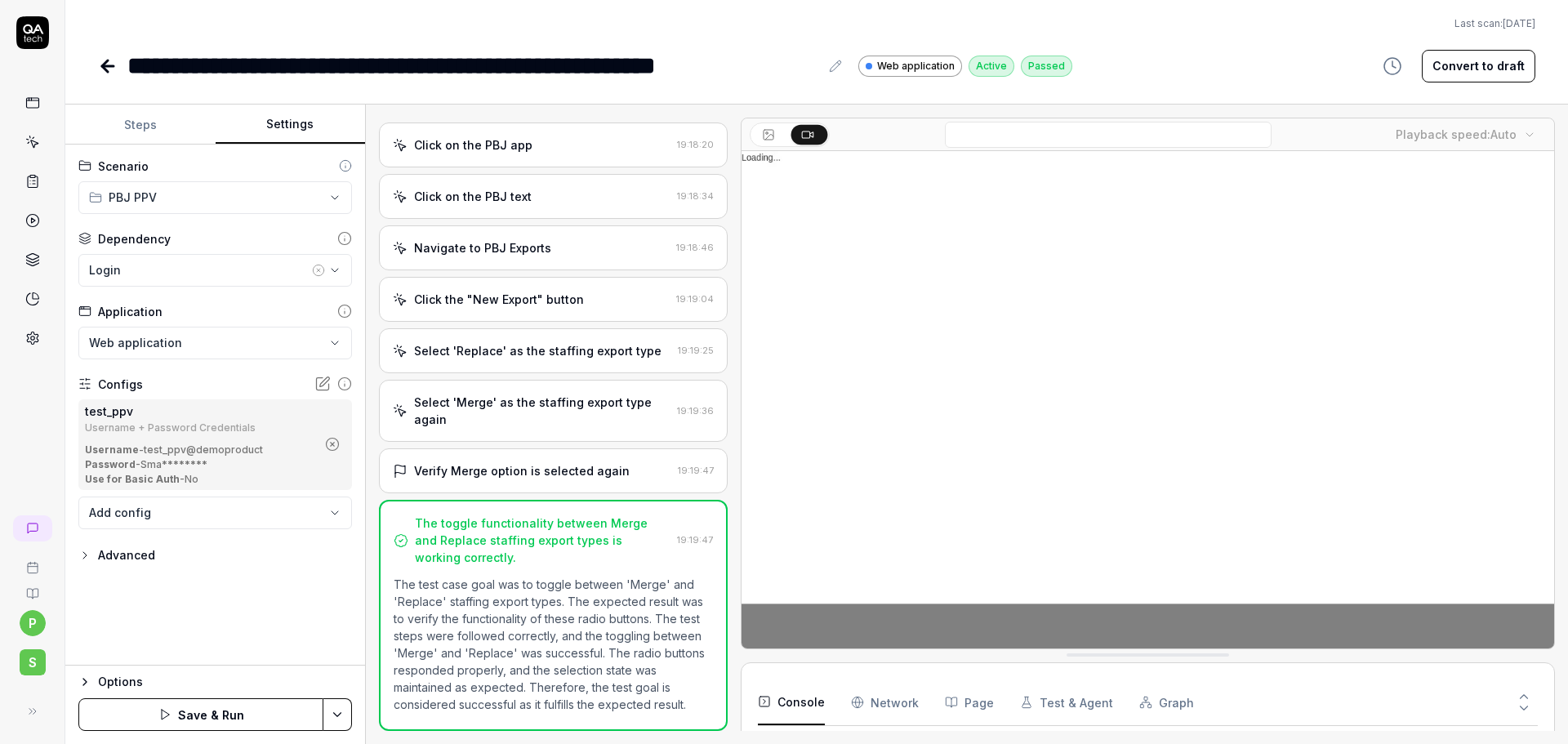
click at [342, 712] on html "**********" at bounding box center [784, 372] width 1568 height 744
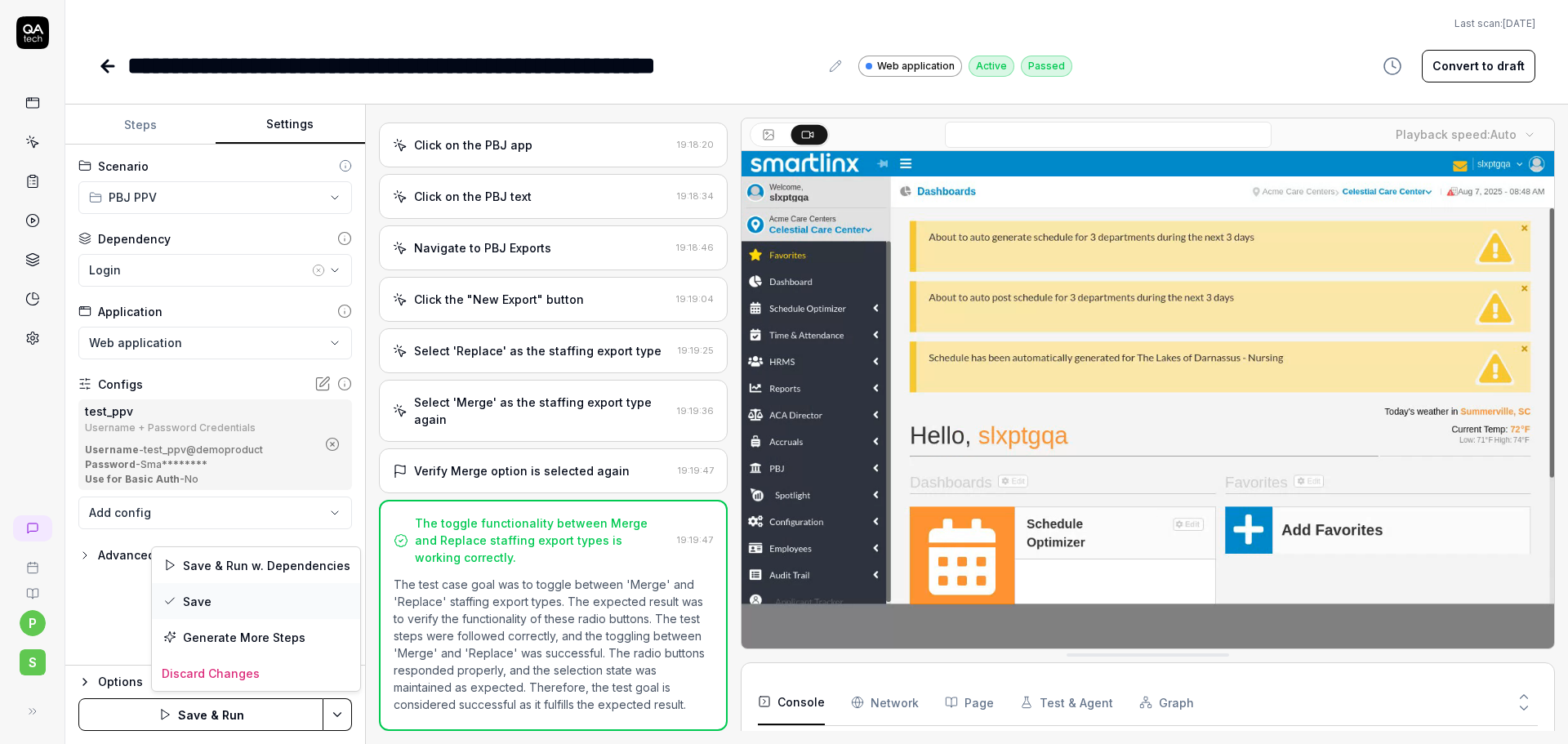
click at [235, 598] on div "Save" at bounding box center [256, 601] width 208 height 36
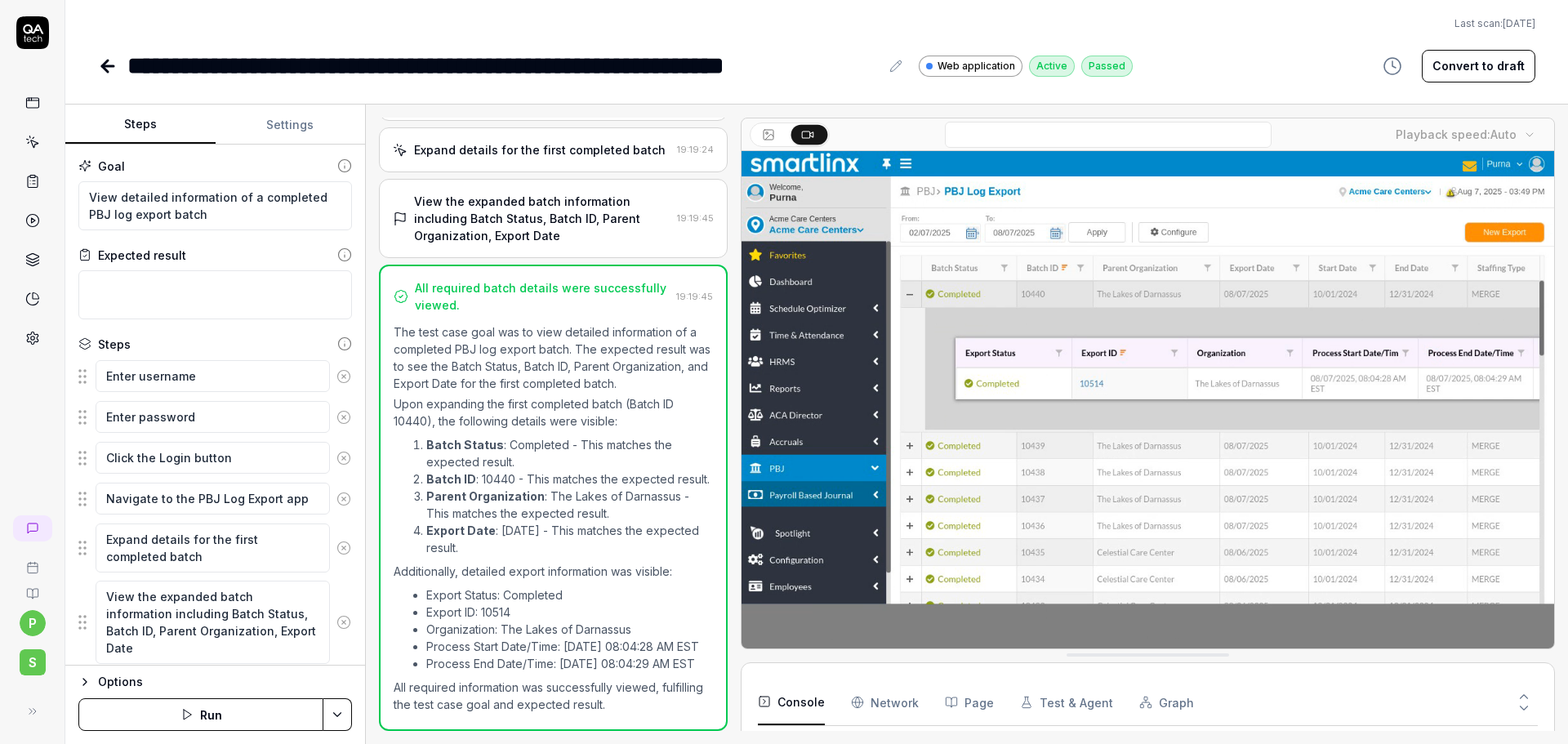
scroll to position [50, 0]
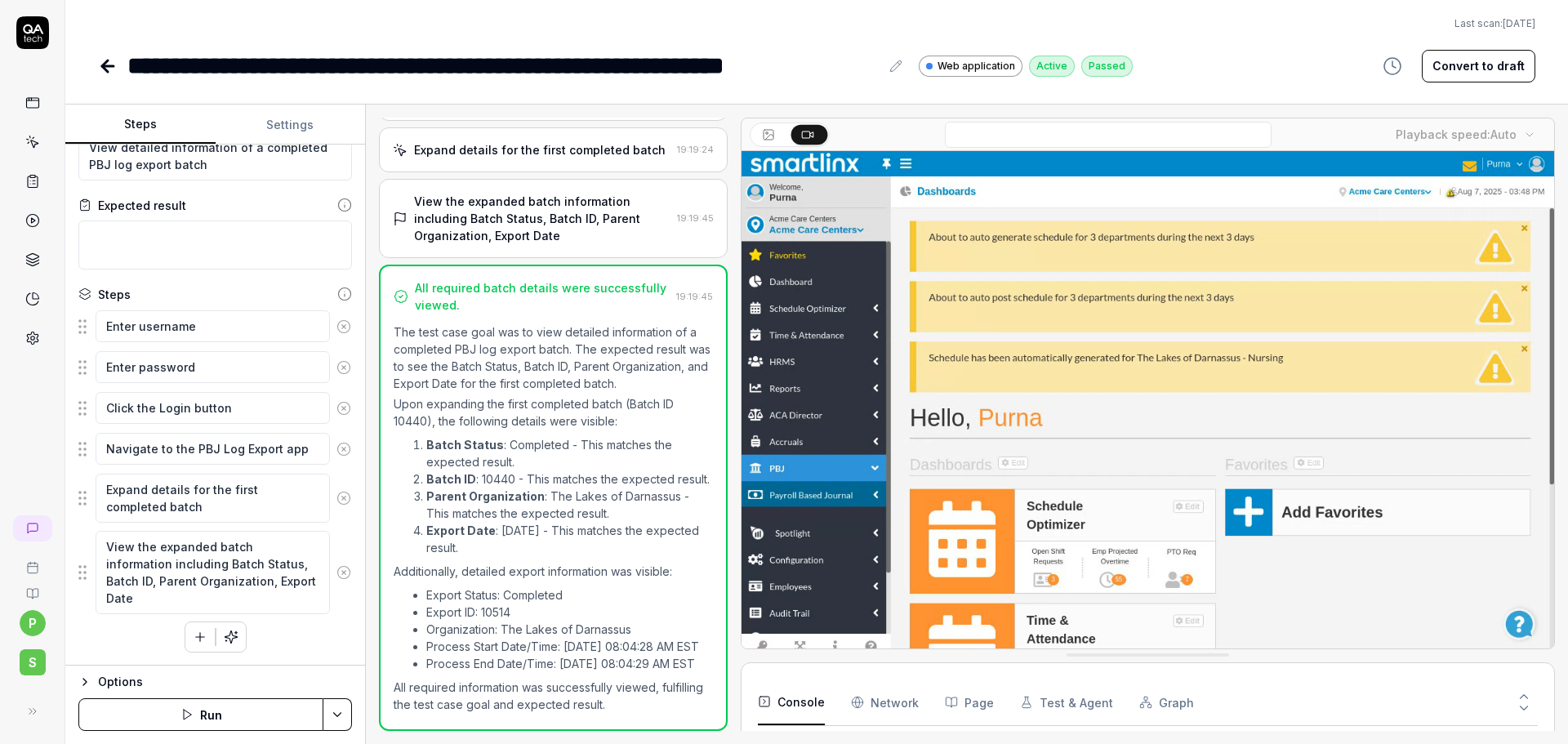
click at [295, 126] on button "Settings" at bounding box center [290, 125] width 150 height 39
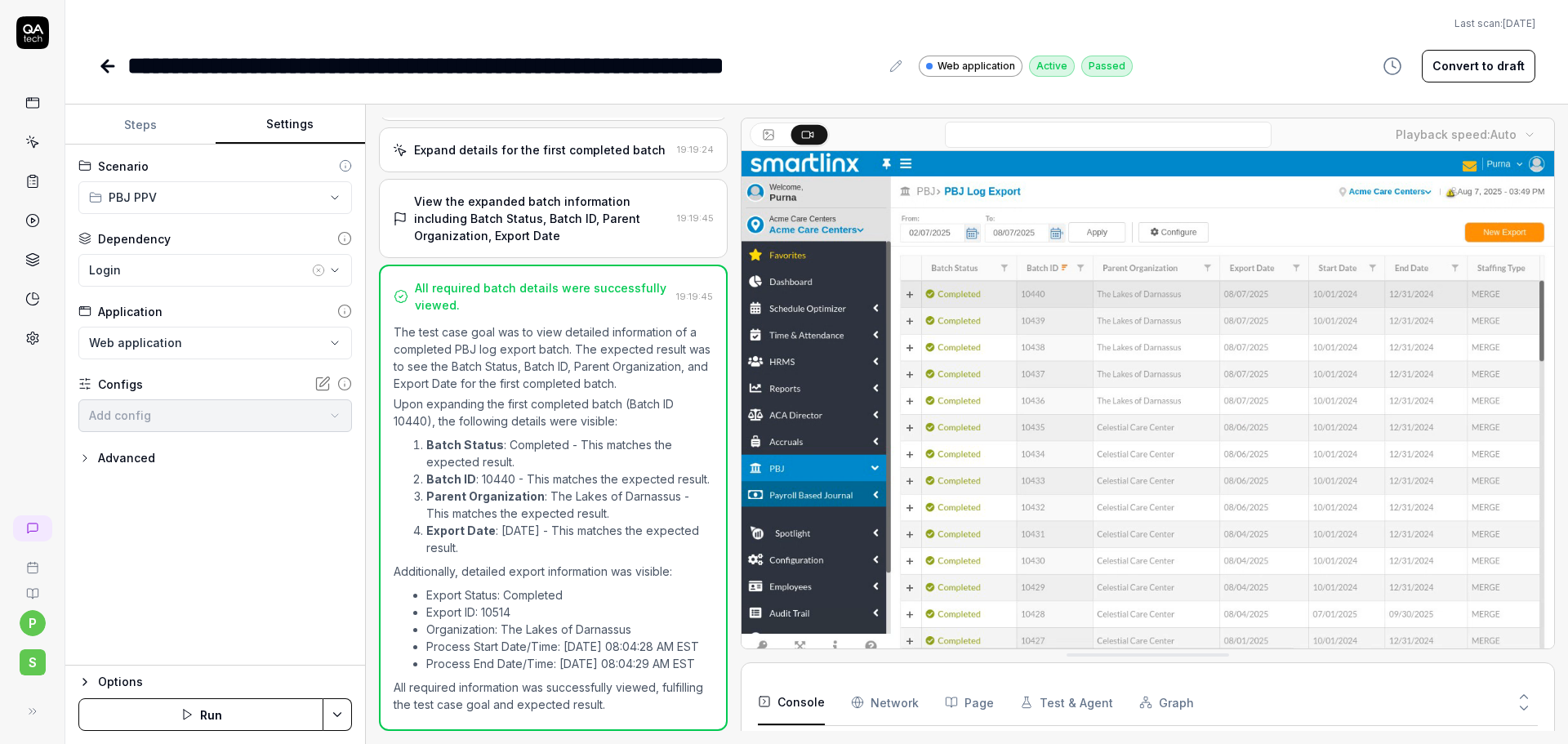
type textarea "*"
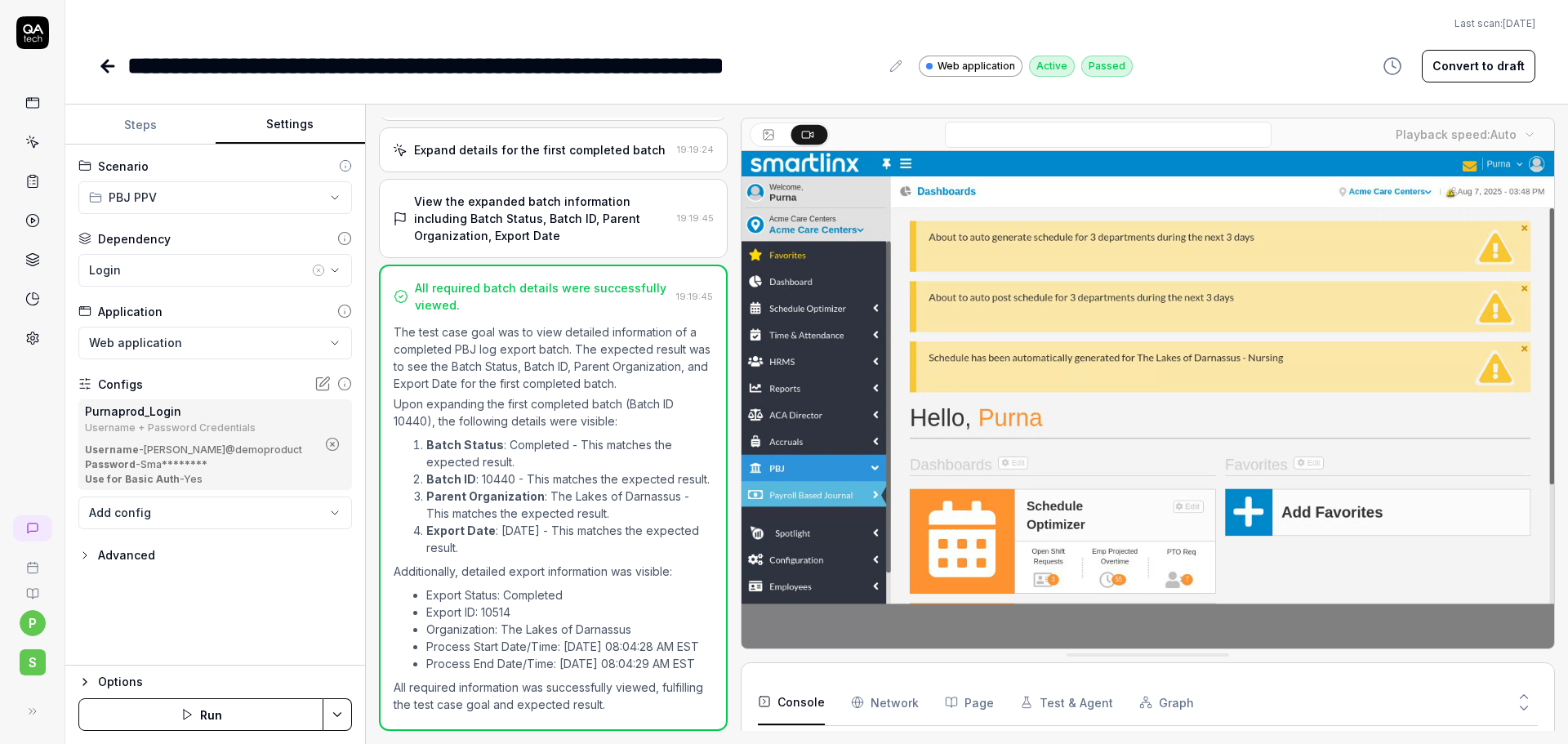
click at [330, 443] on icon "button" at bounding box center [333, 444] width 15 height 15
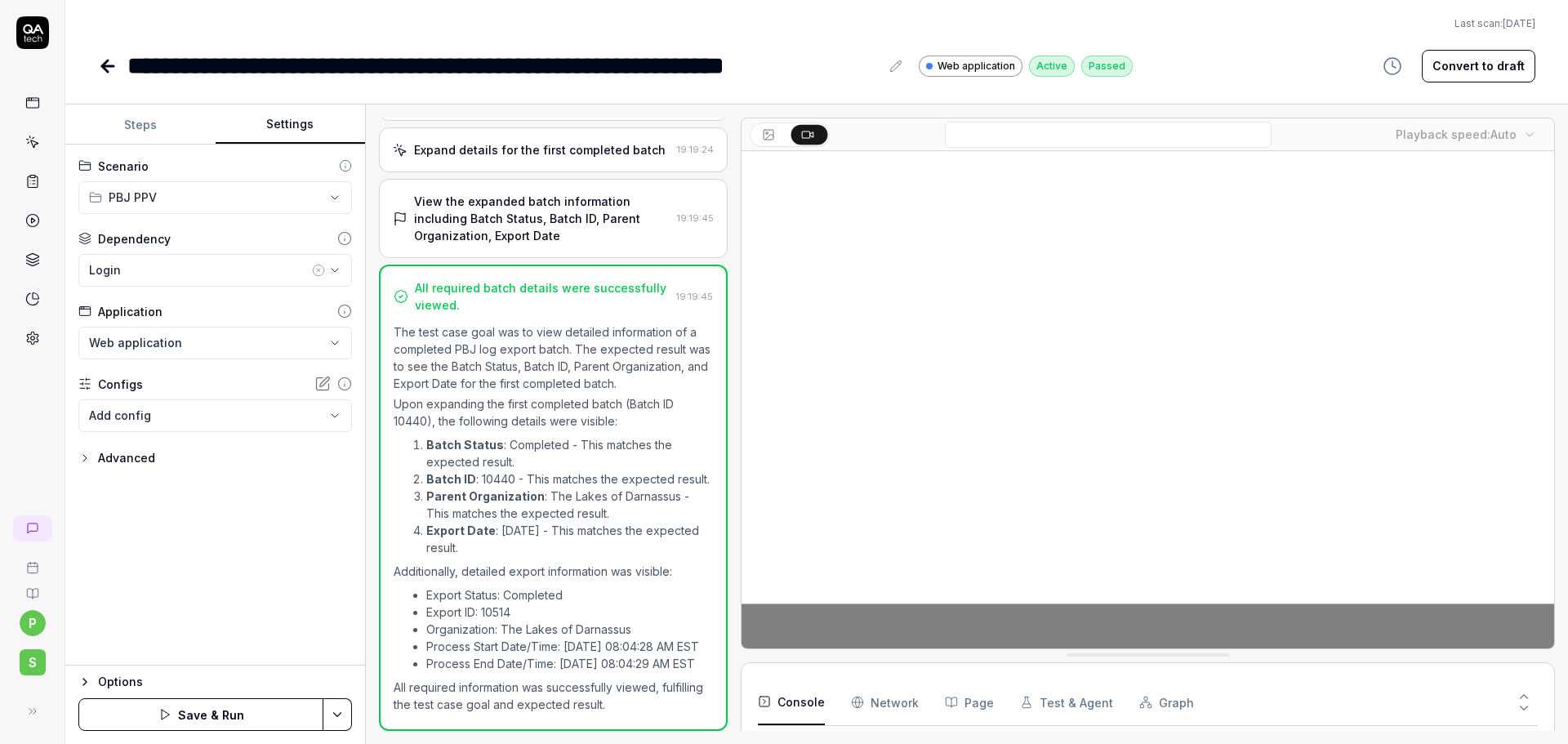
click at [242, 426] on body "**********" at bounding box center [784, 372] width 1568 height 744
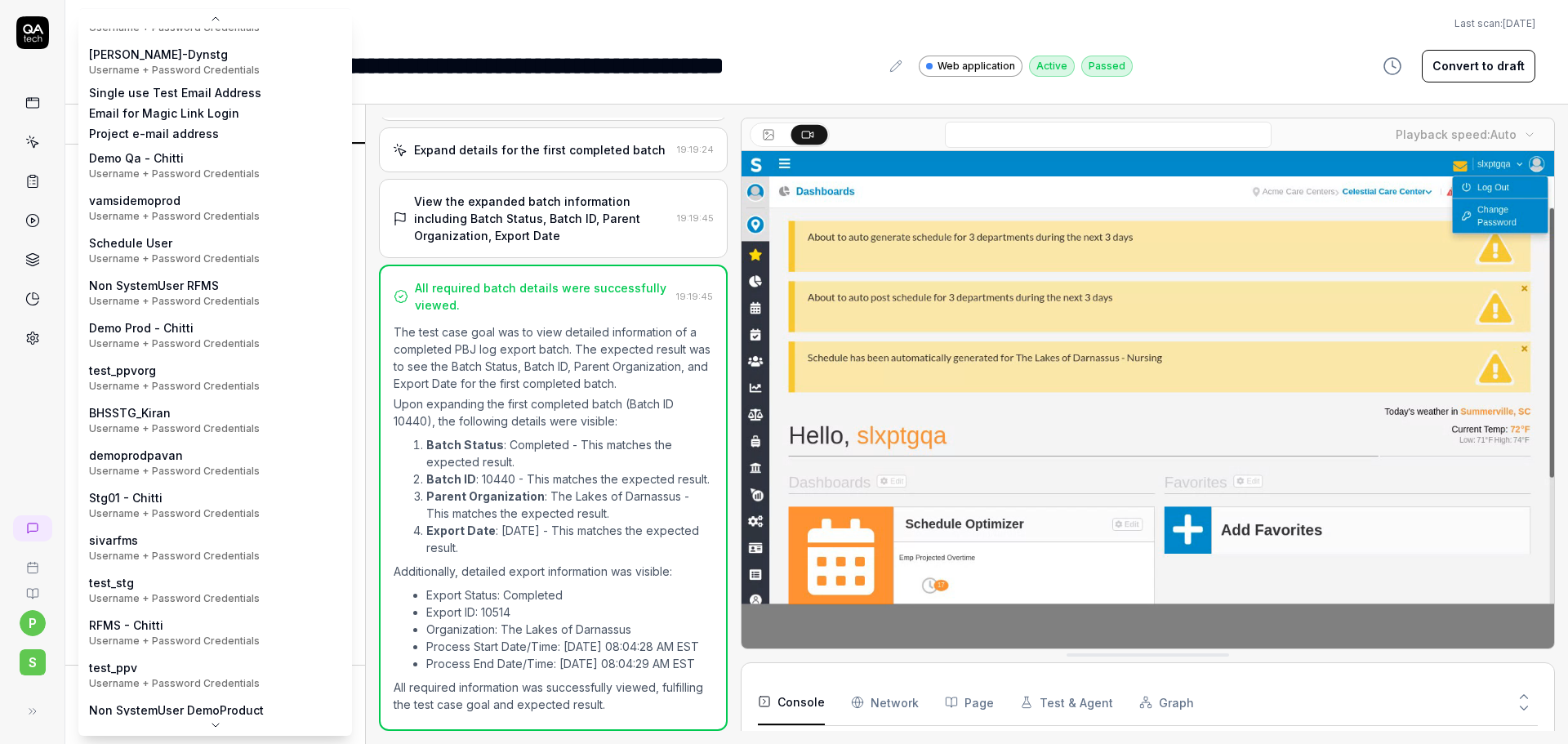
scroll to position [253, 0]
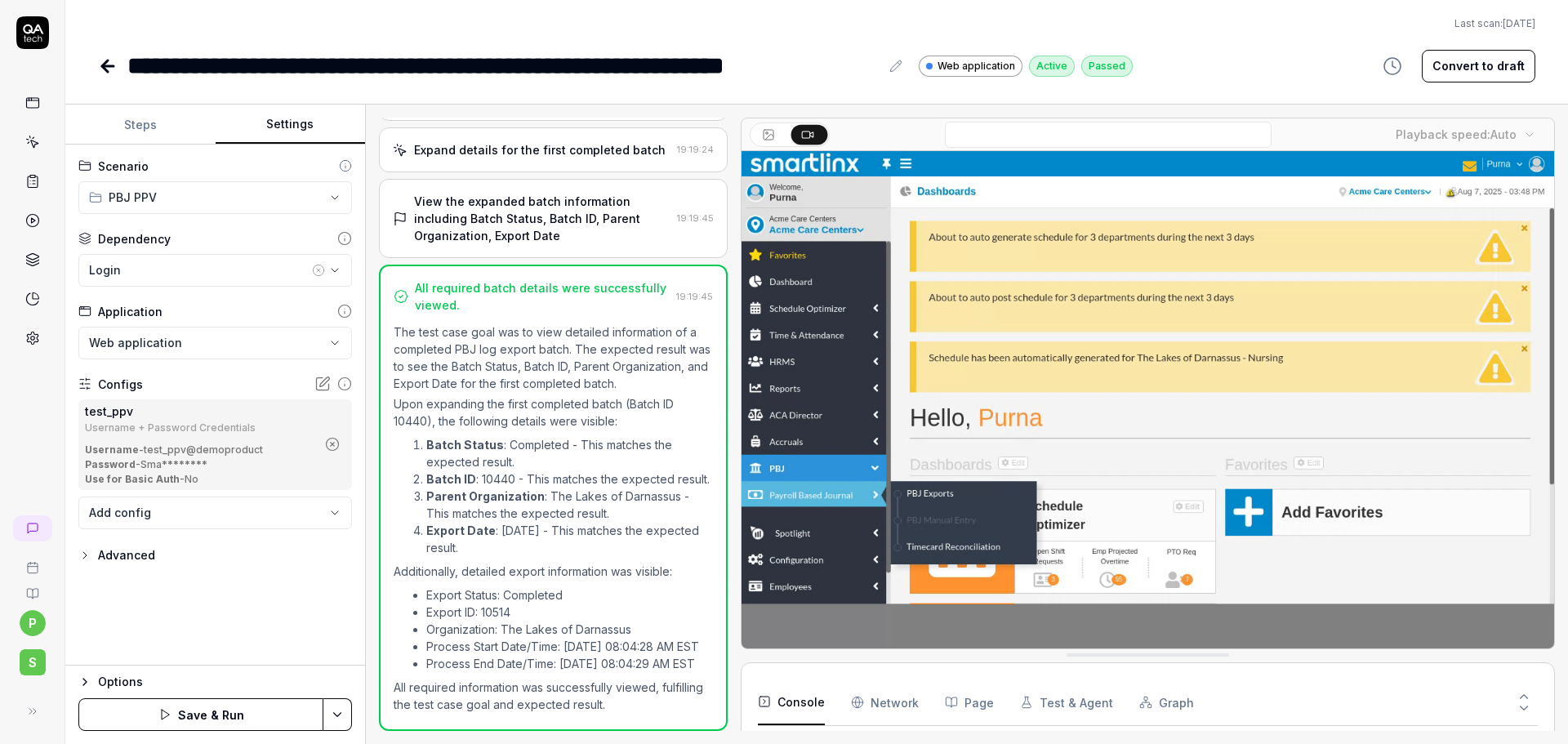
click at [338, 714] on html "**********" at bounding box center [784, 372] width 1568 height 744
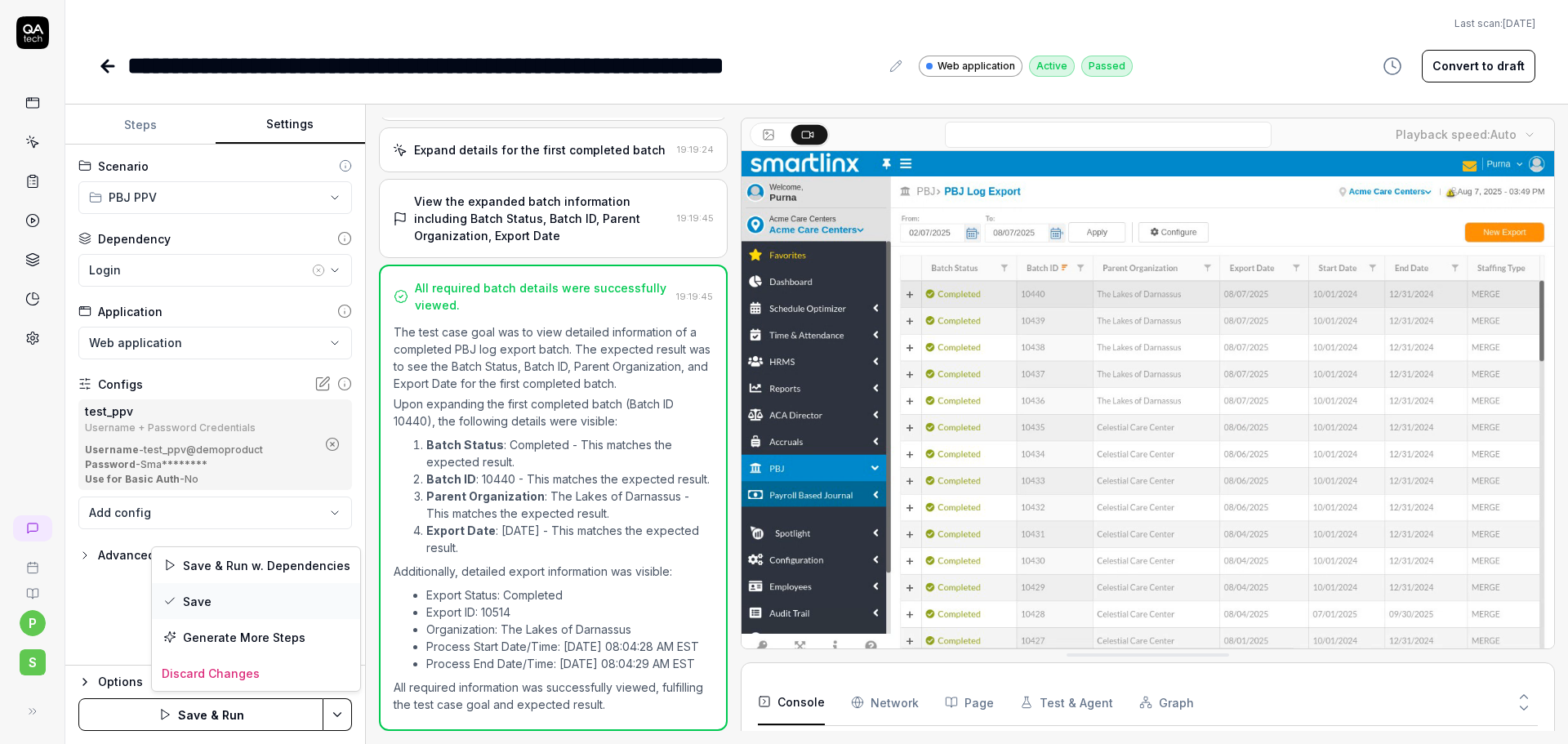
click at [219, 593] on div "Save" at bounding box center [256, 601] width 208 height 36
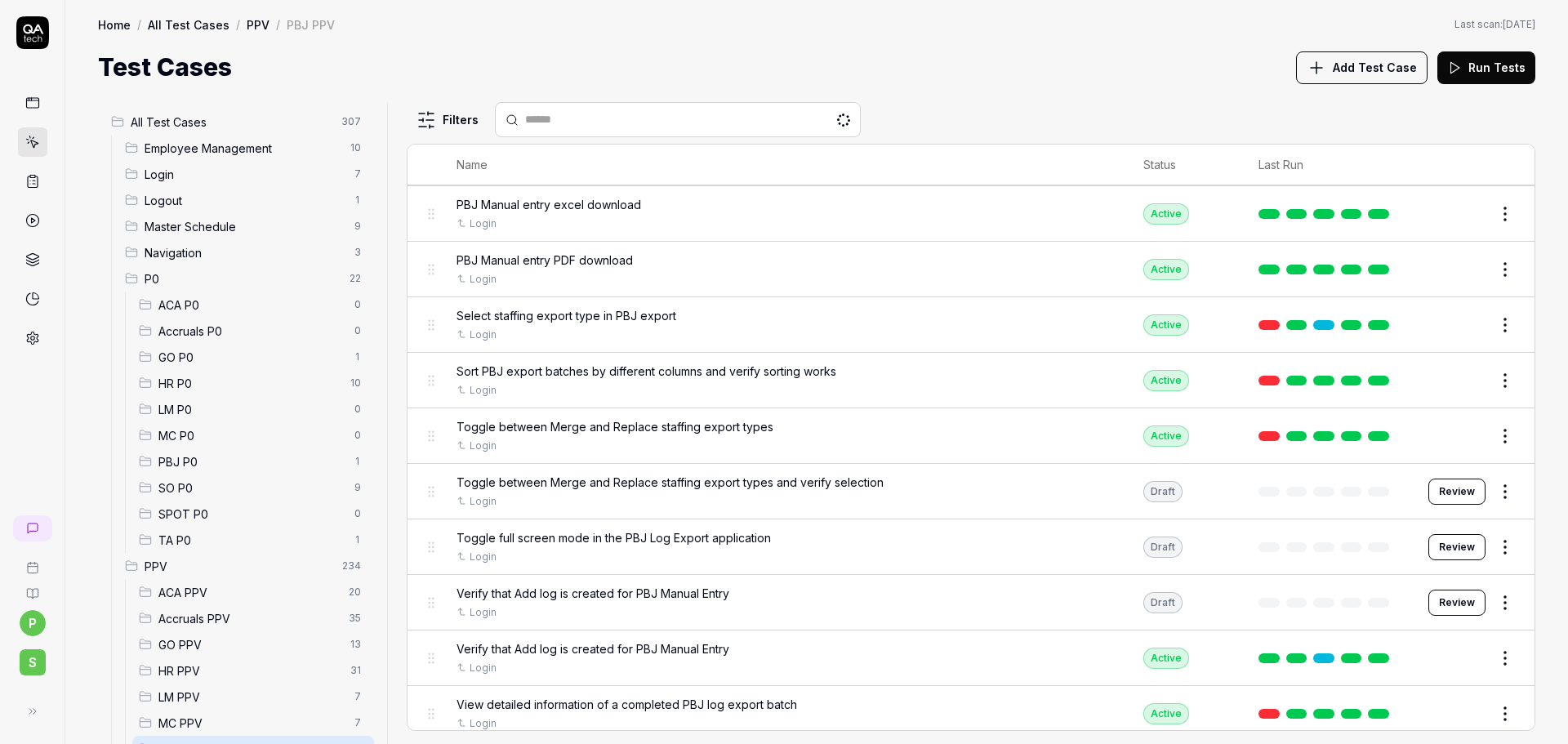
scroll to position [705, 0]
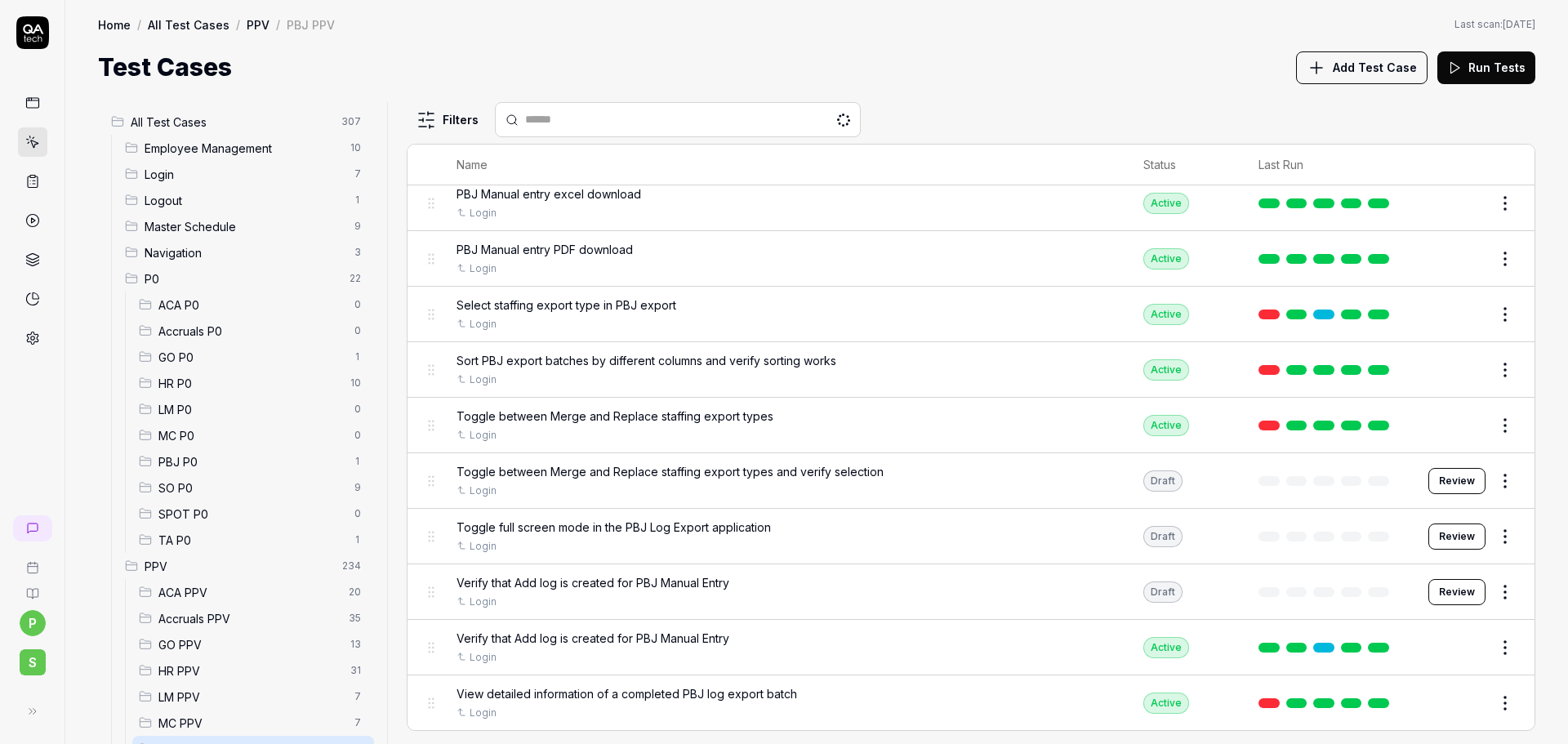
click at [1451, 645] on button "Edit" at bounding box center [1466, 647] width 39 height 26
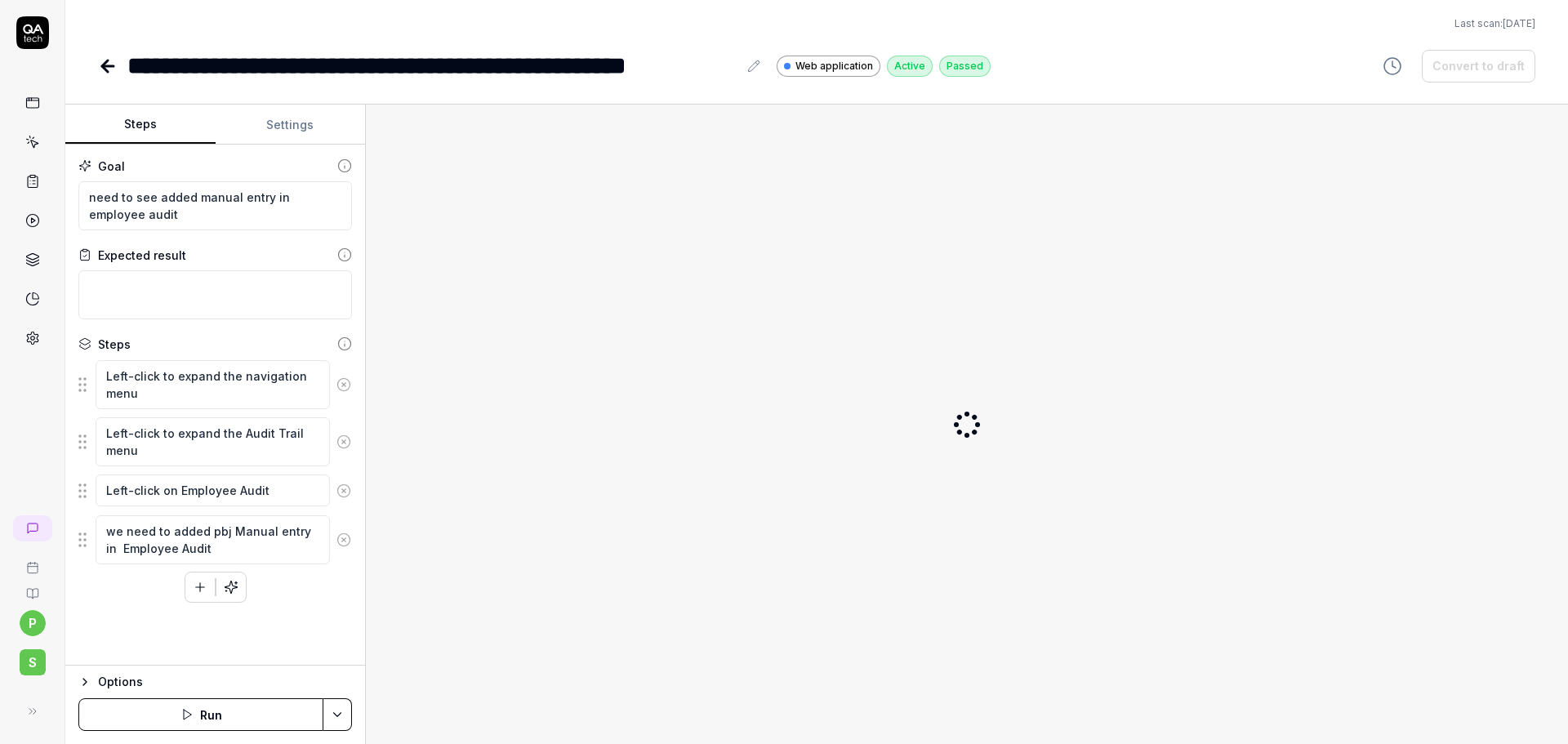
click at [289, 122] on button "Settings" at bounding box center [290, 125] width 150 height 39
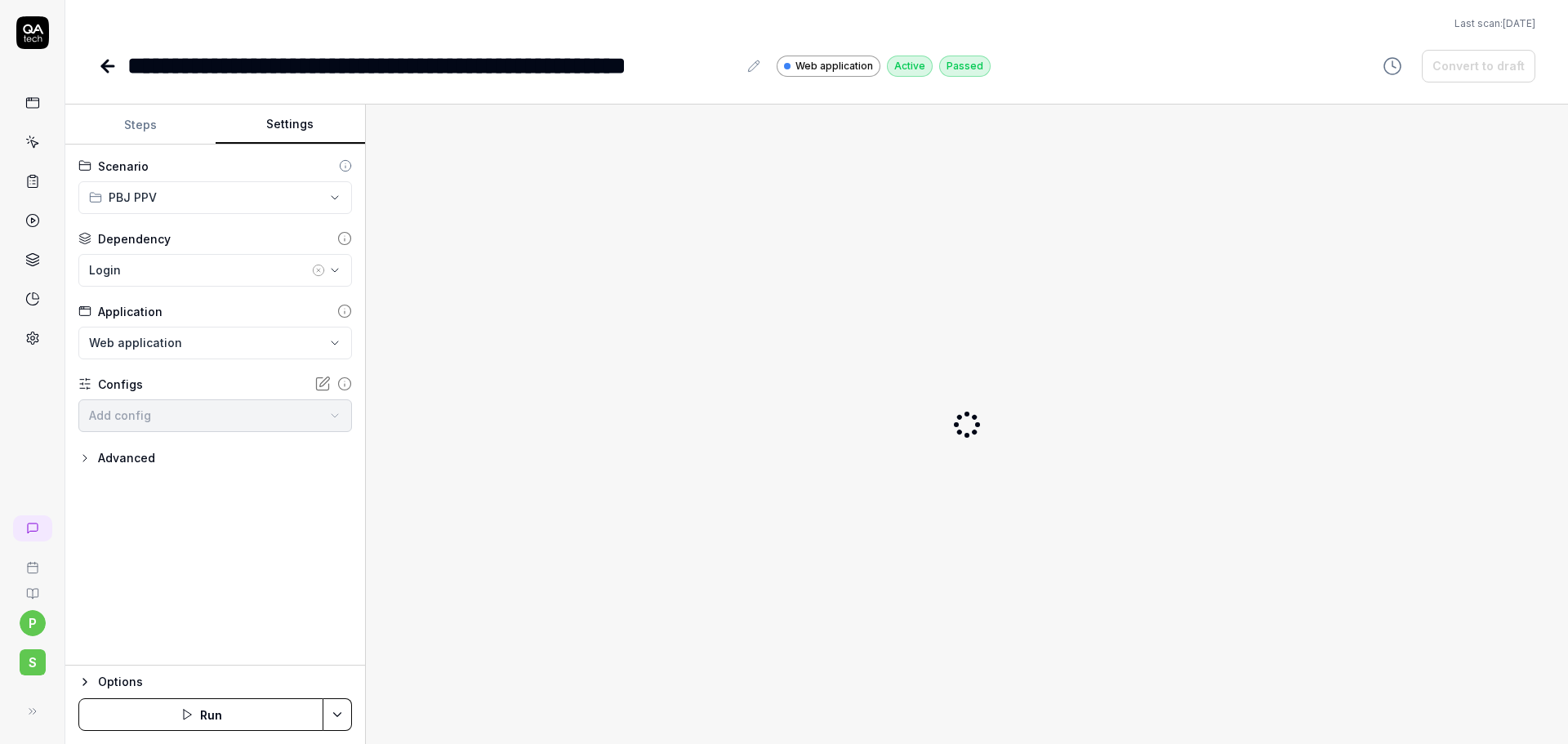
type textarea "*"
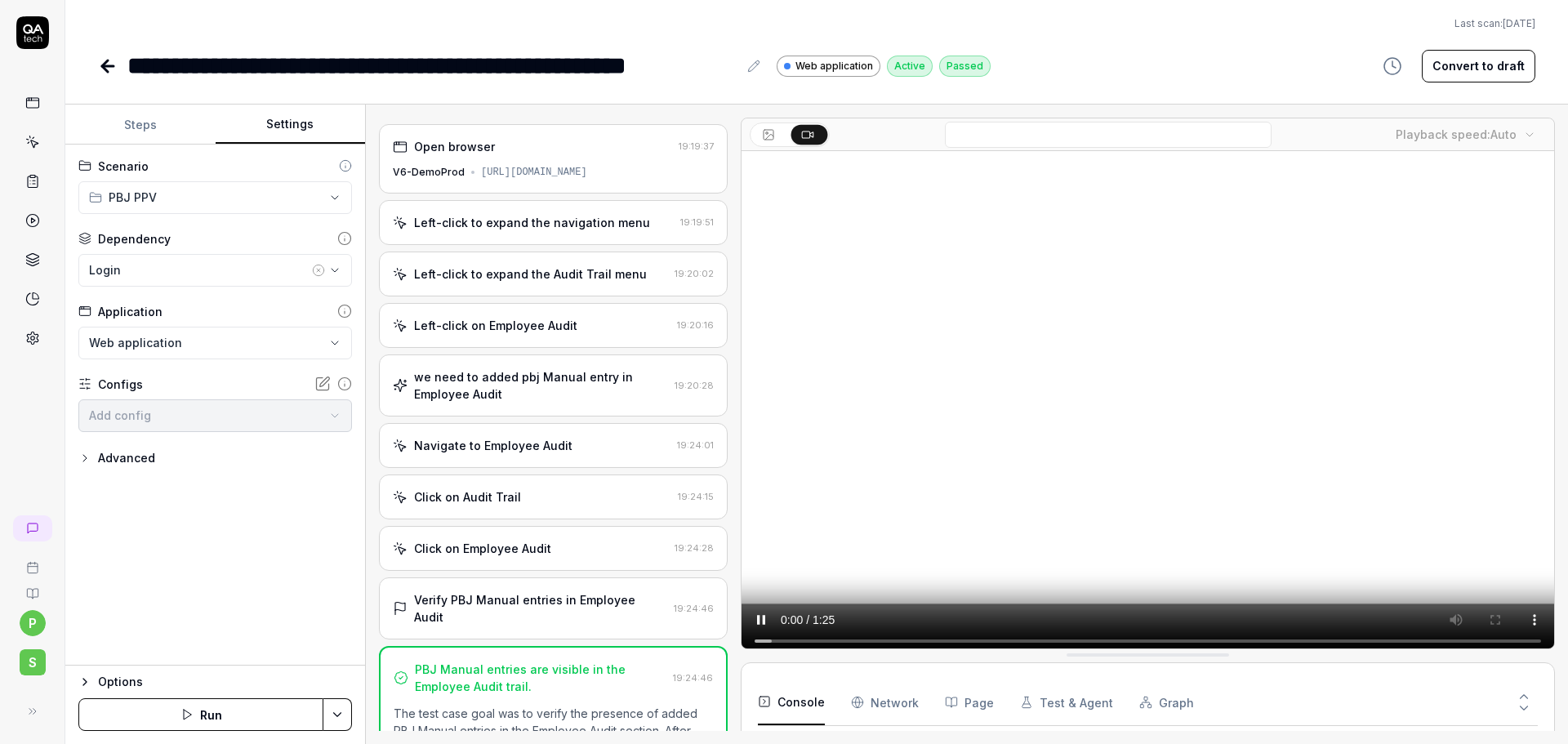
scroll to position [155, 0]
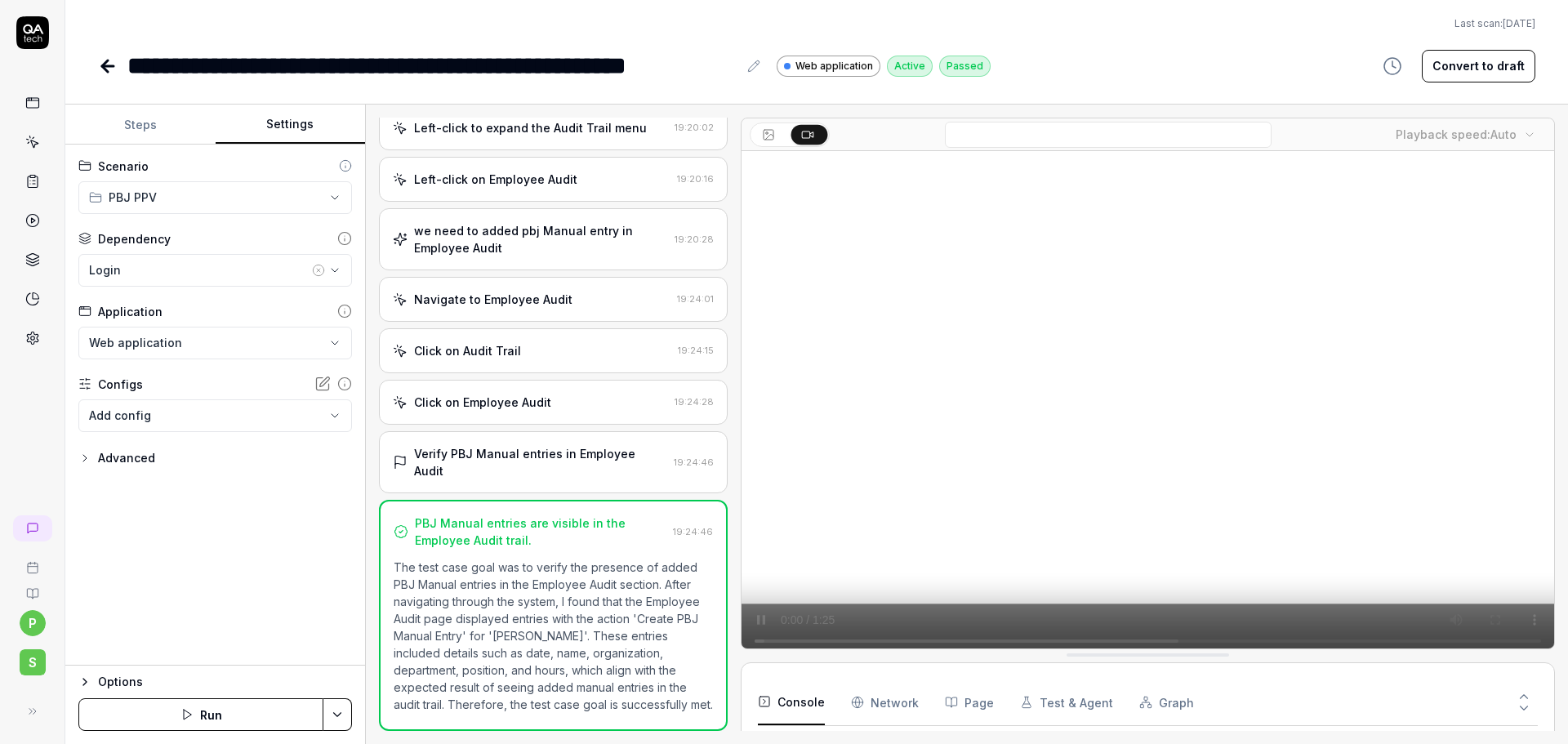
click at [267, 408] on button "Add config" at bounding box center [215, 415] width 274 height 33
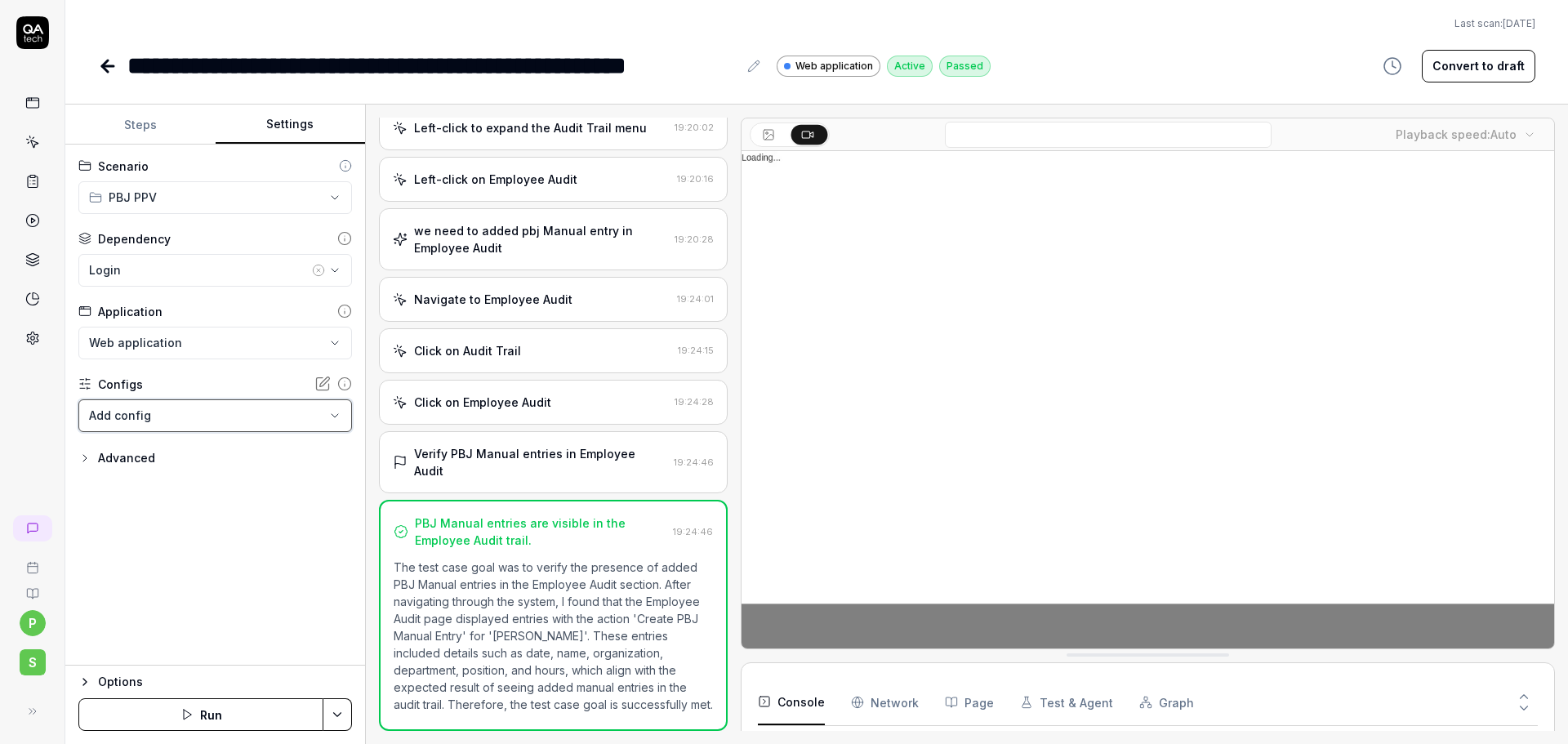
scroll to position [94, 0]
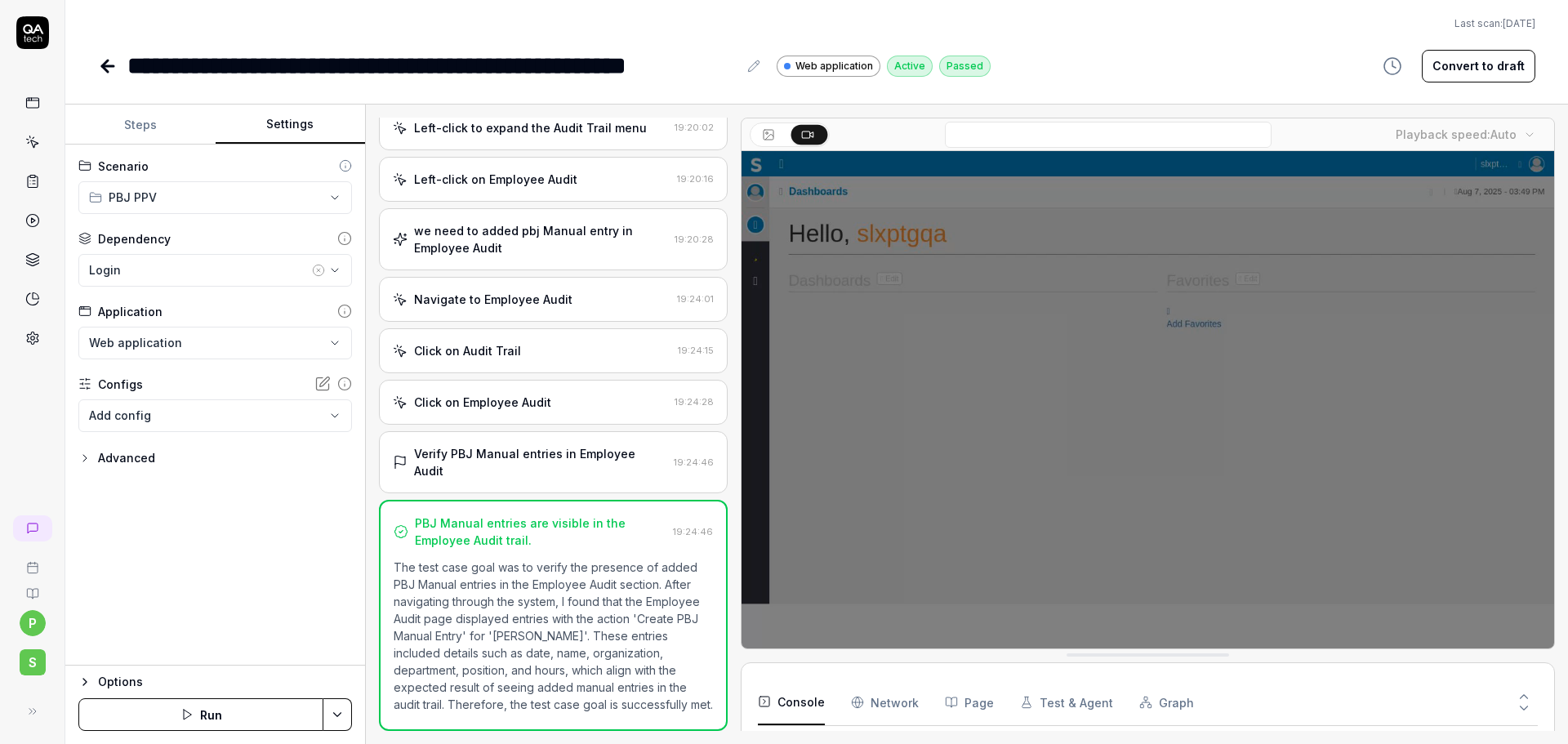
click at [273, 426] on body "**********" at bounding box center [784, 372] width 1568 height 744
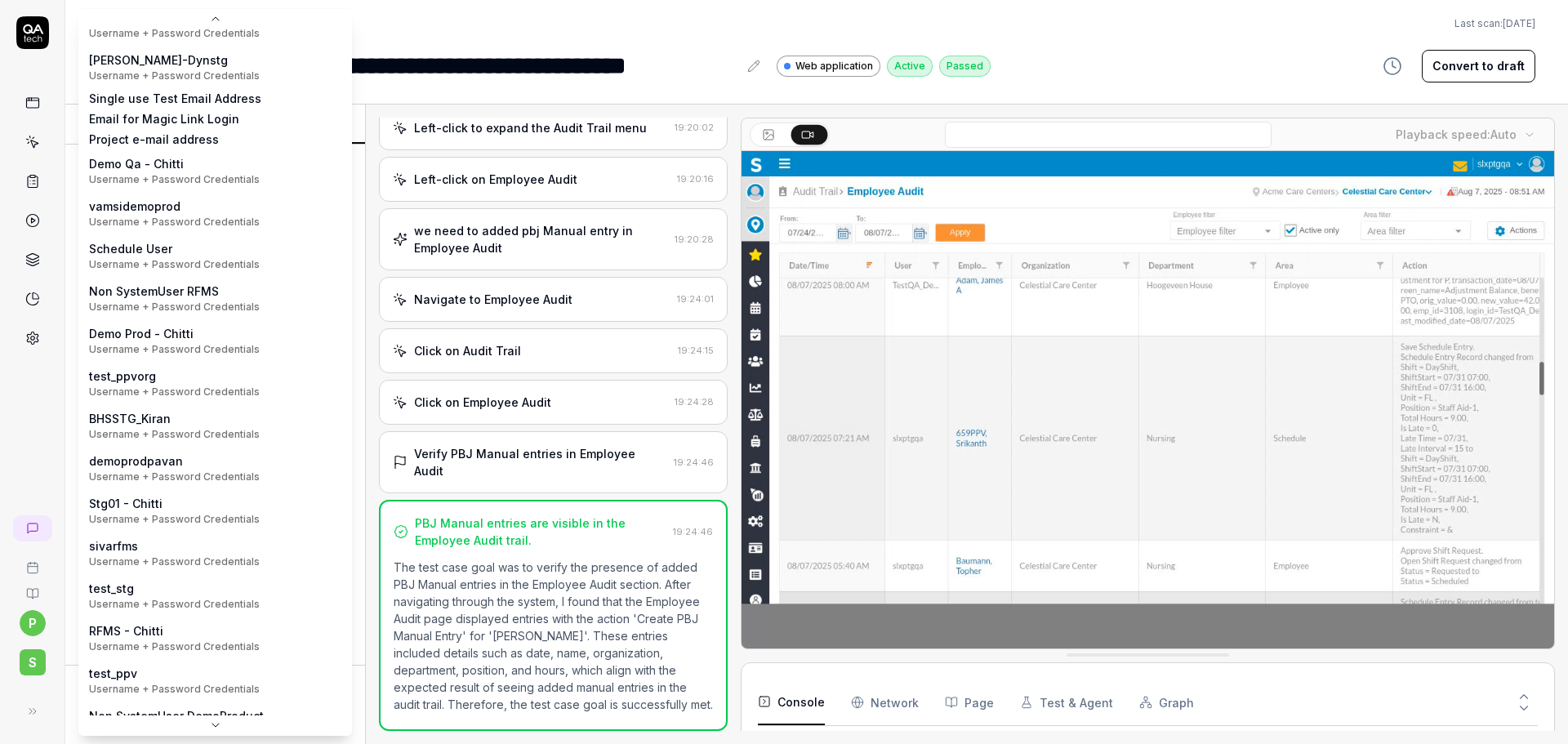
scroll to position [253, 0]
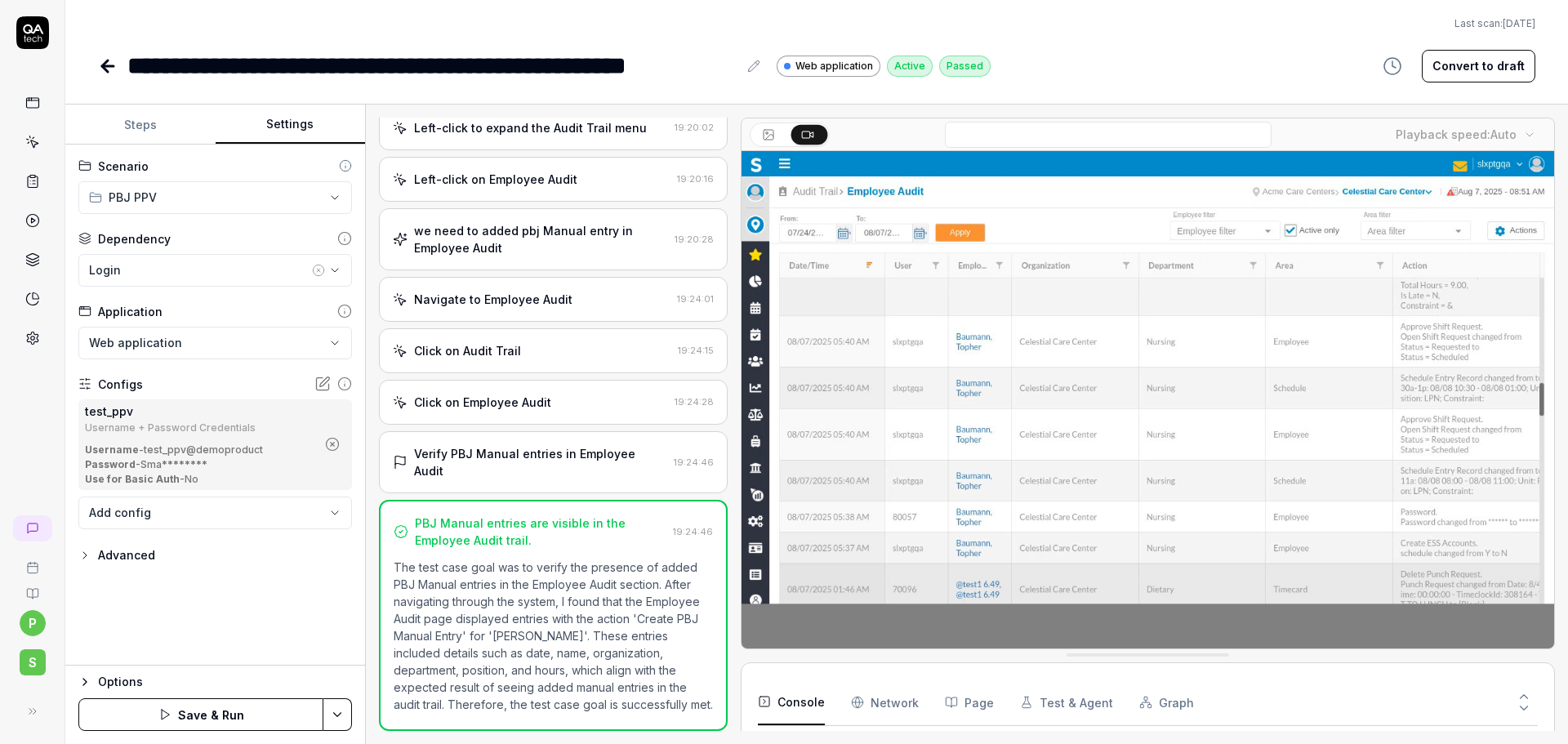
click at [331, 710] on html "**********" at bounding box center [784, 372] width 1568 height 744
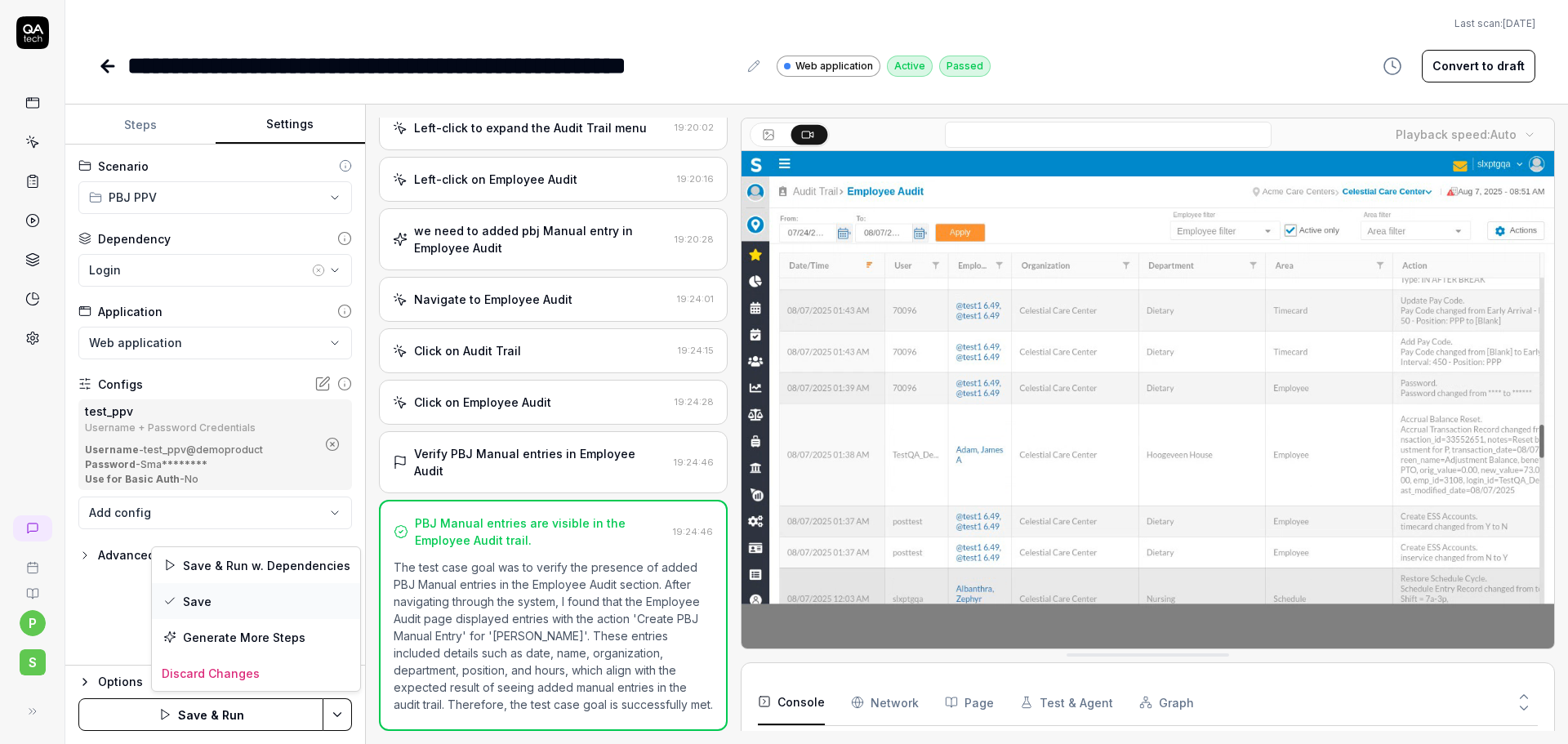
click at [209, 591] on div "Save" at bounding box center [256, 601] width 208 height 36
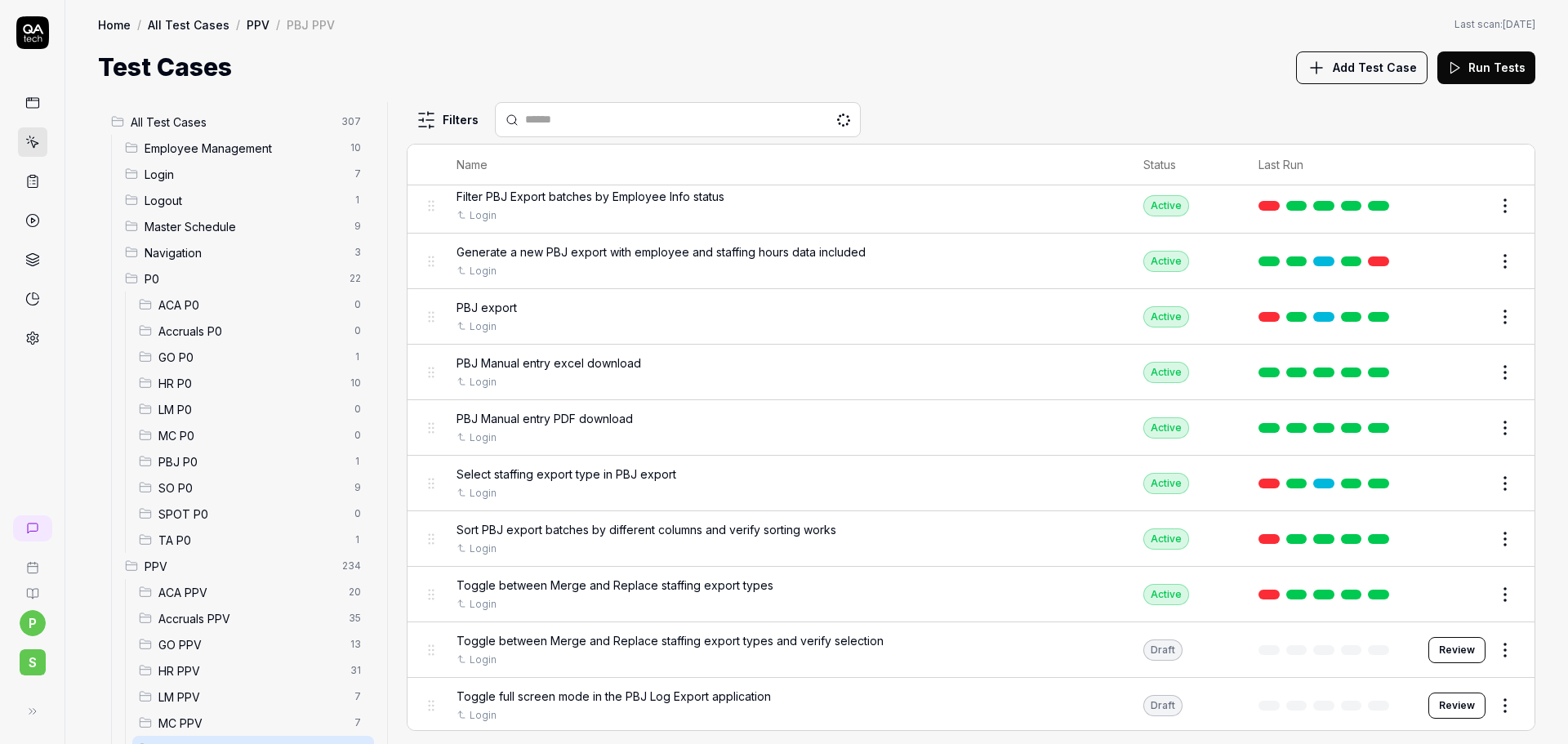
scroll to position [705, 0]
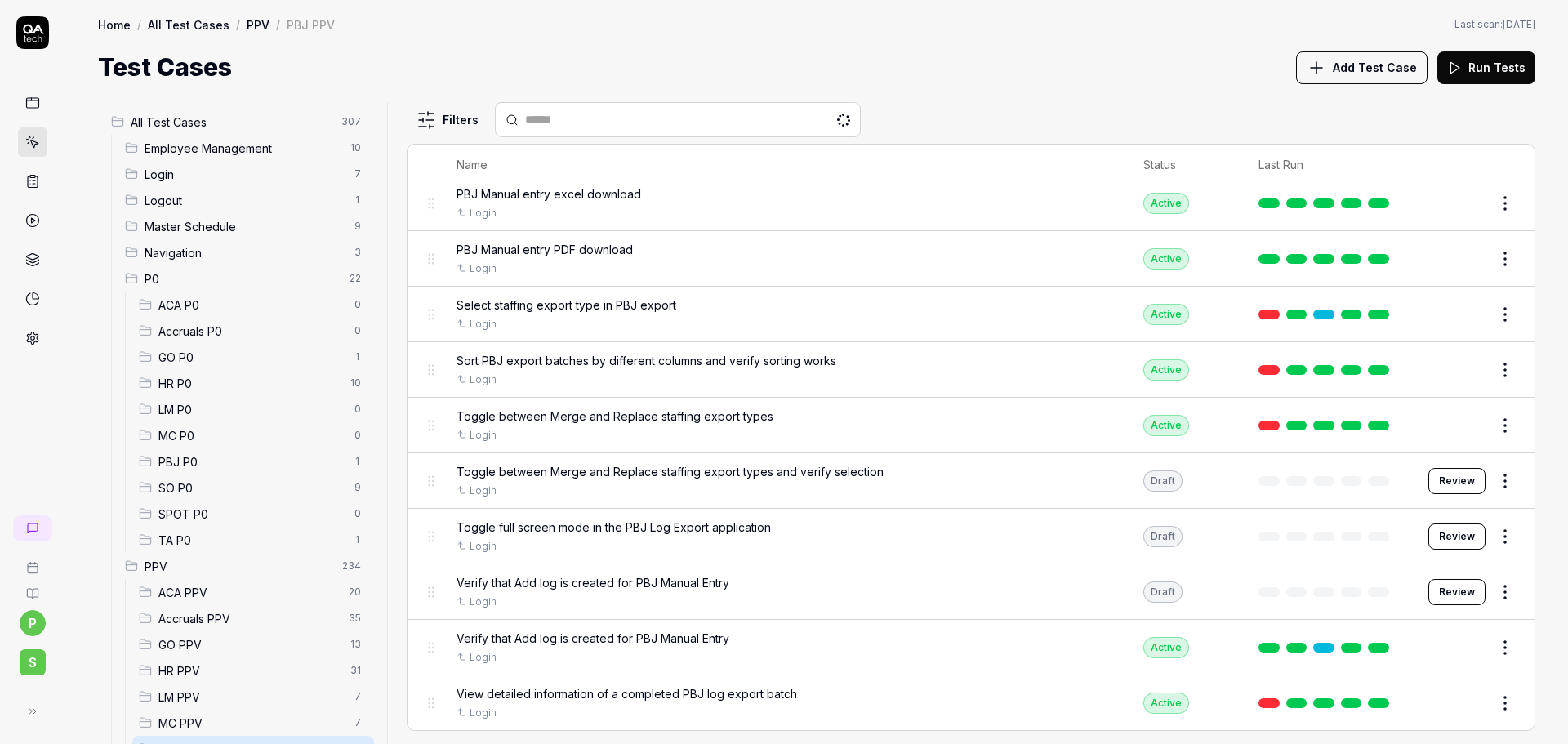
click at [1457, 424] on button "Edit" at bounding box center [1466, 425] width 39 height 26
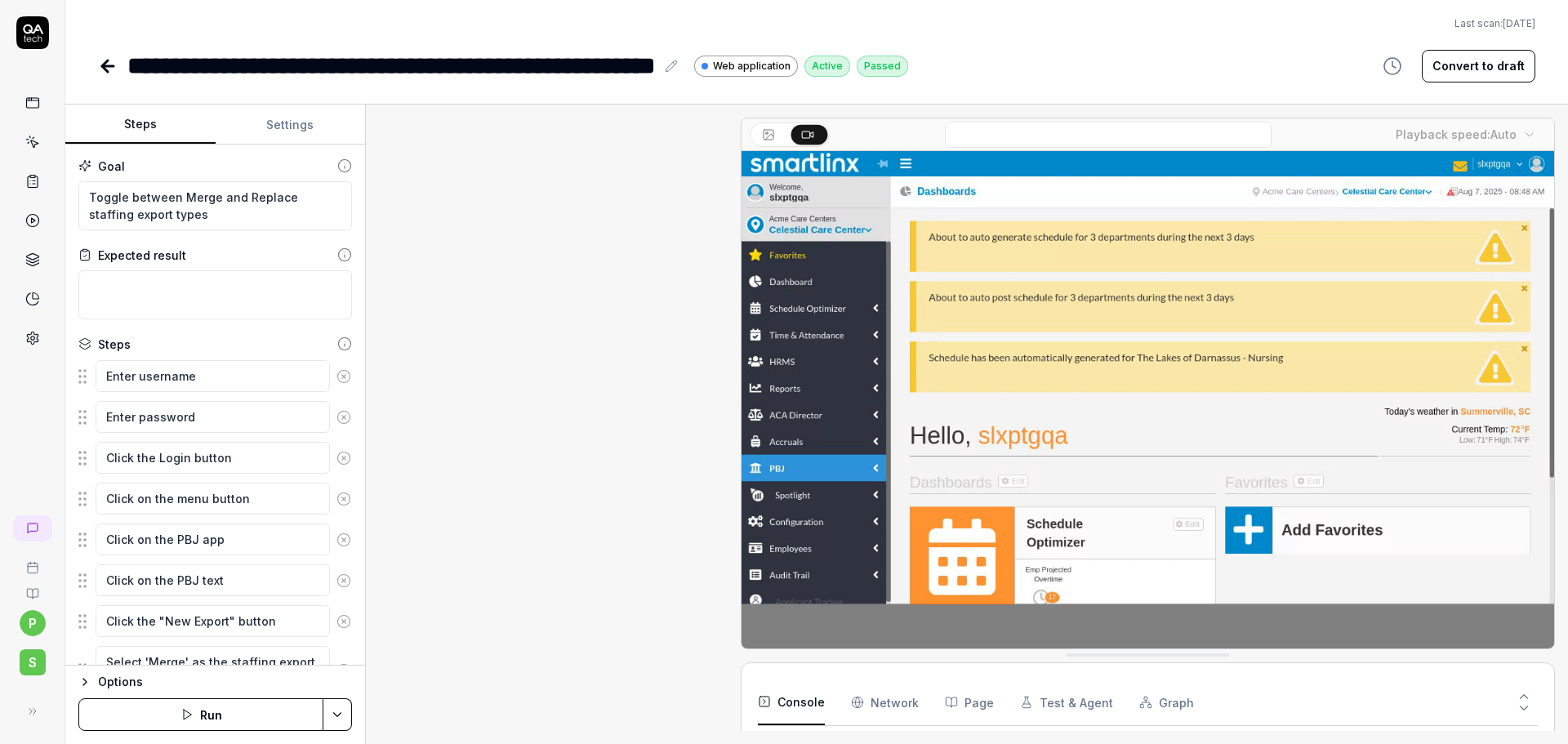
click at [1445, 424] on video at bounding box center [1146, 405] width 812 height 508
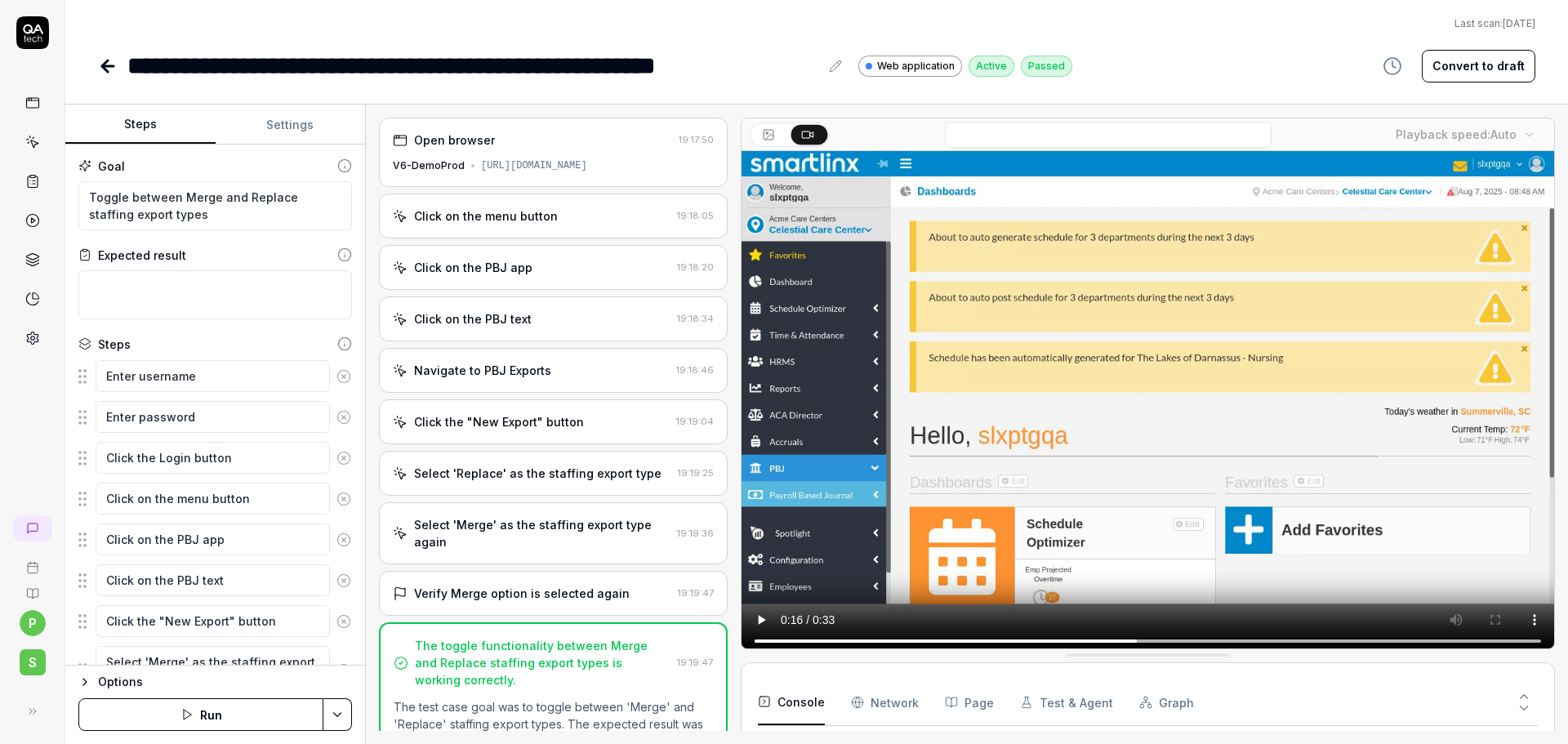
scroll to position [155, 0]
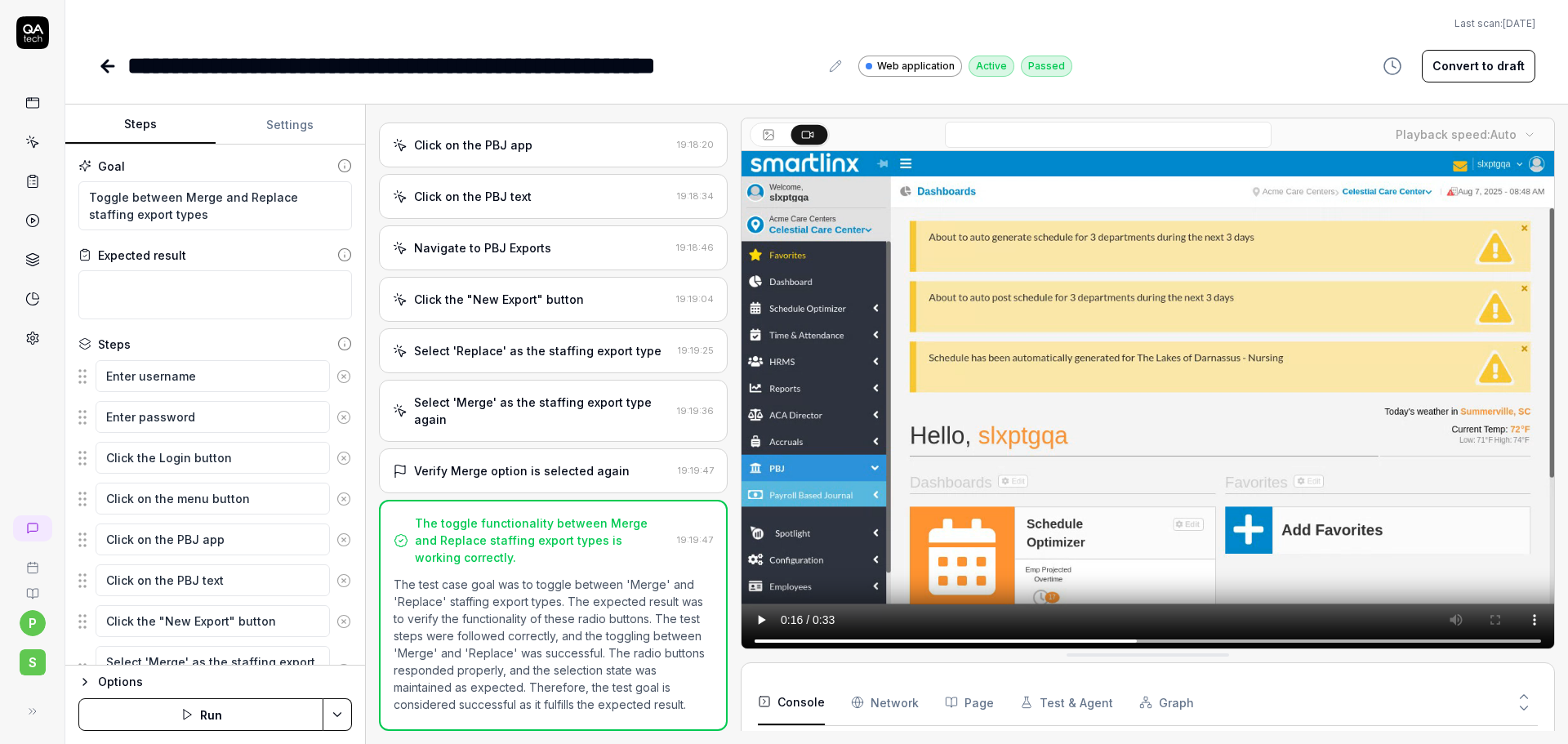
click at [291, 96] on div "**********" at bounding box center [817, 372] width 1502 height 744
click at [290, 127] on button "Settings" at bounding box center [290, 125] width 150 height 39
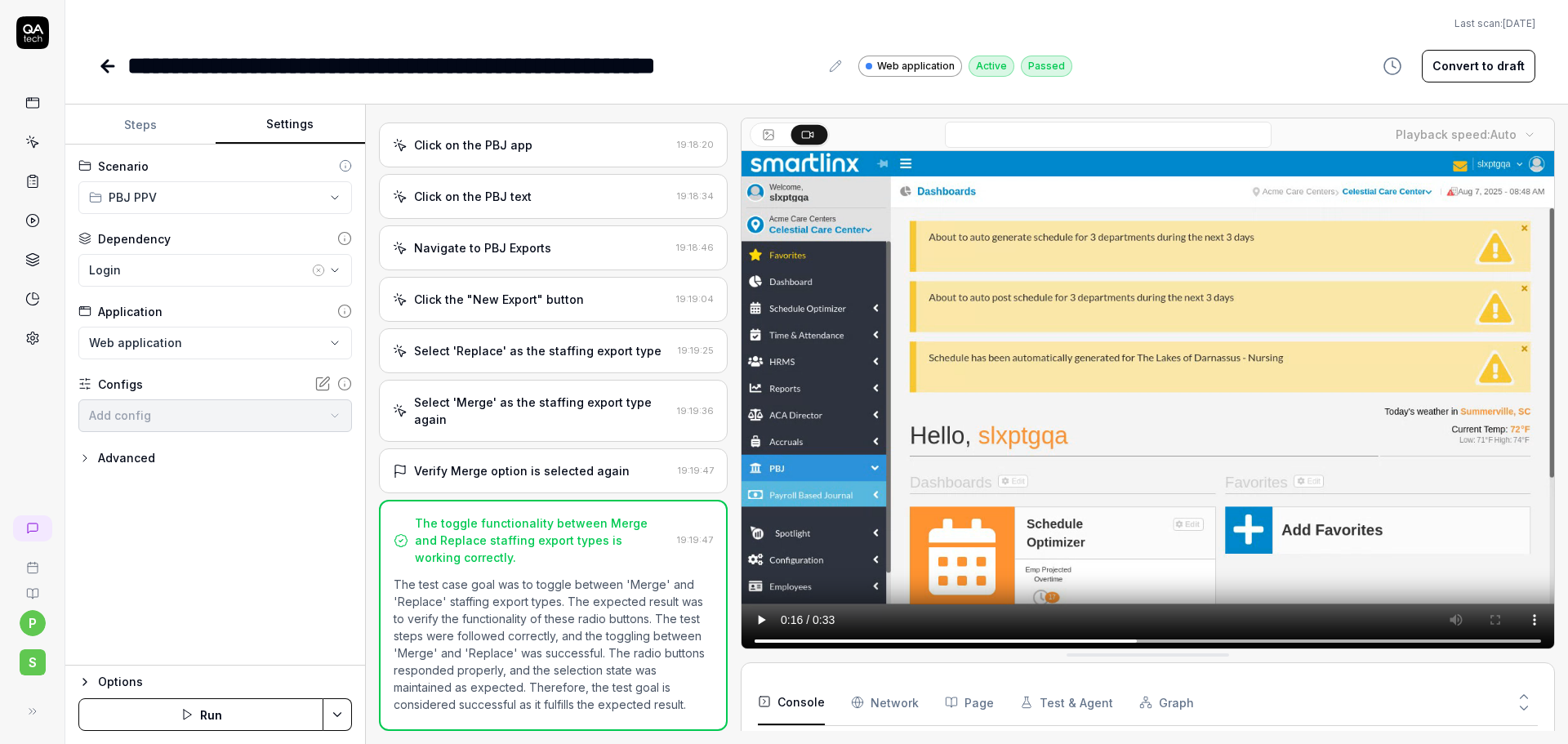
type textarea "*"
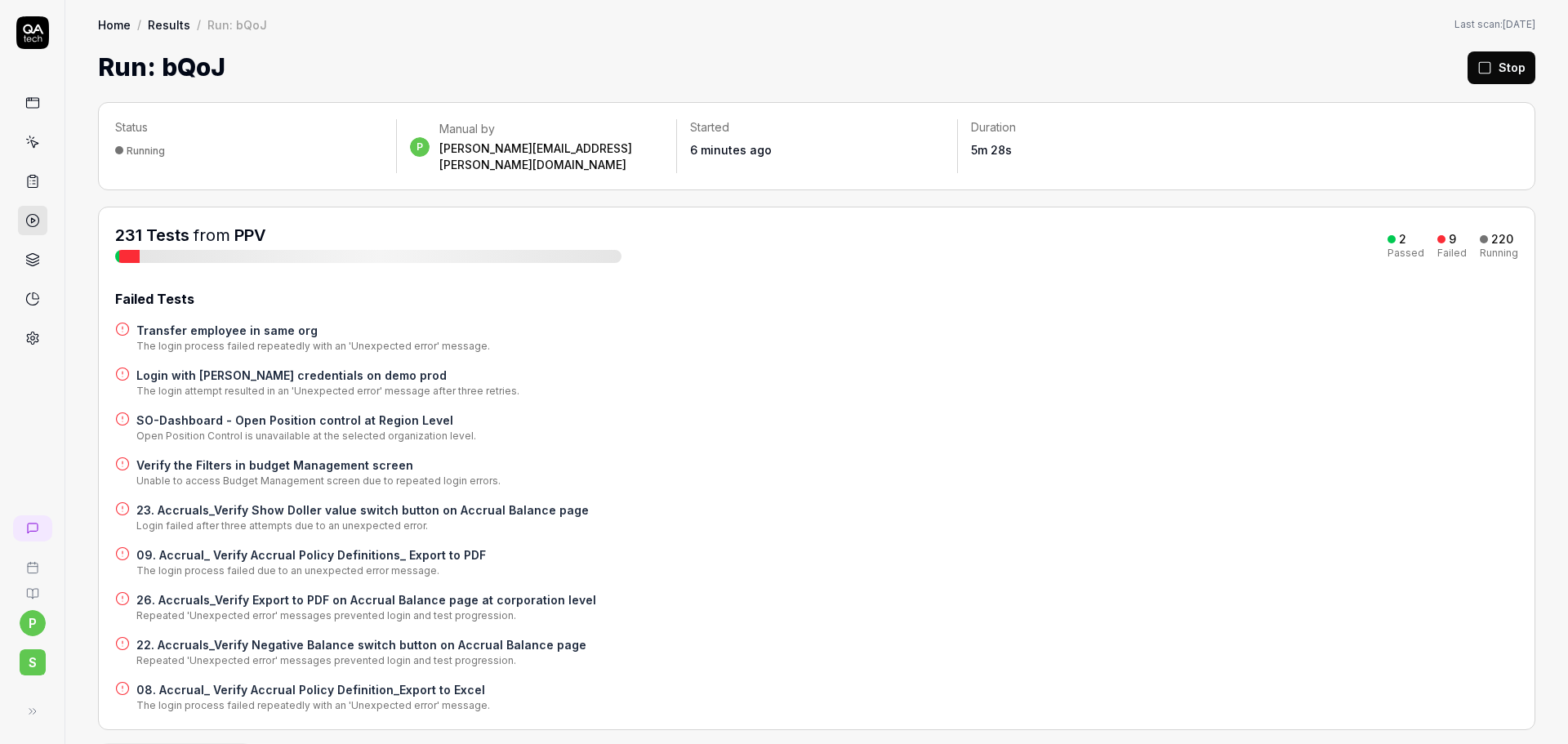
click at [1132, 431] on div "Failed Tests Transfer employee in same org The login process failed repeatedly …" at bounding box center [817, 501] width 1403 height 424
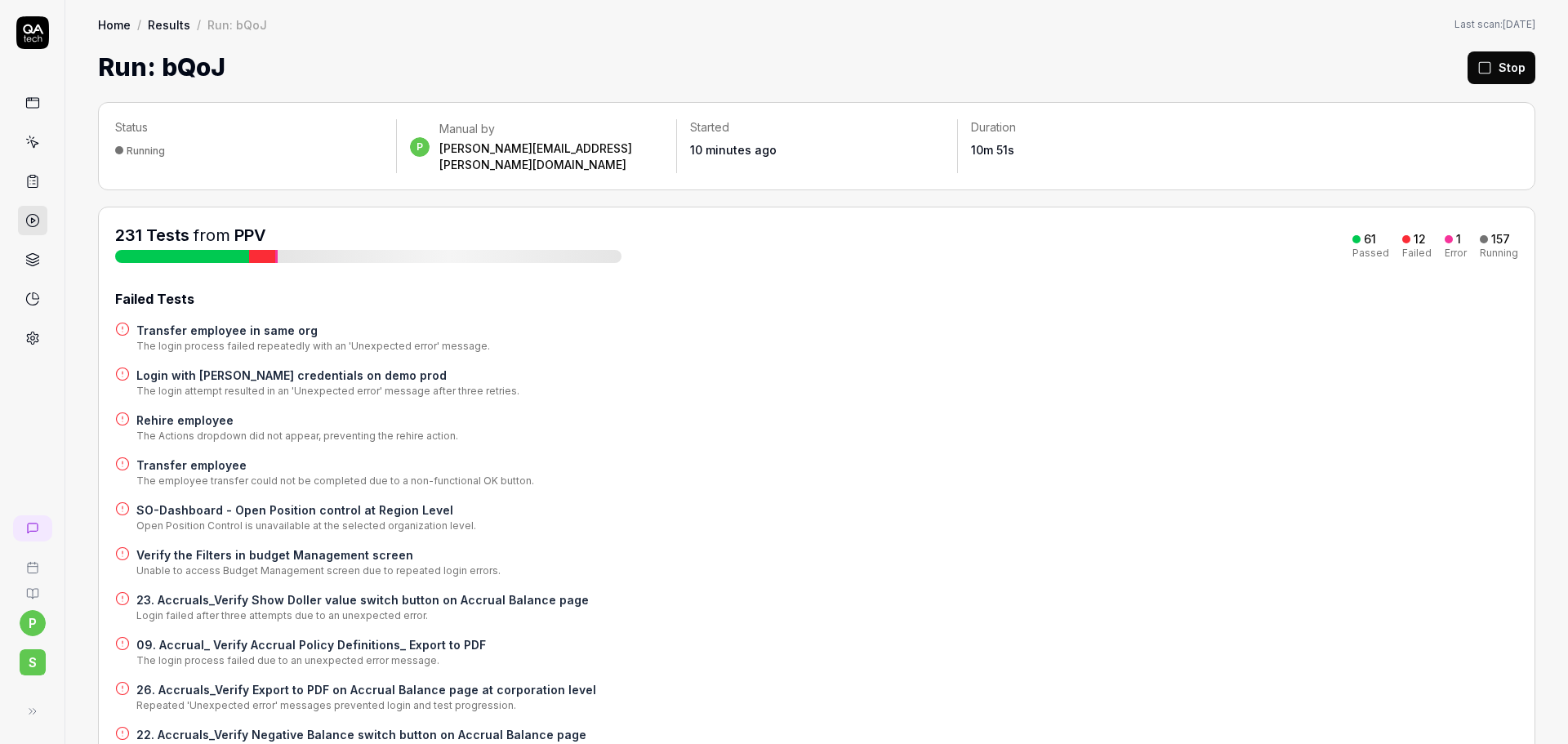
scroll to position [2450, 0]
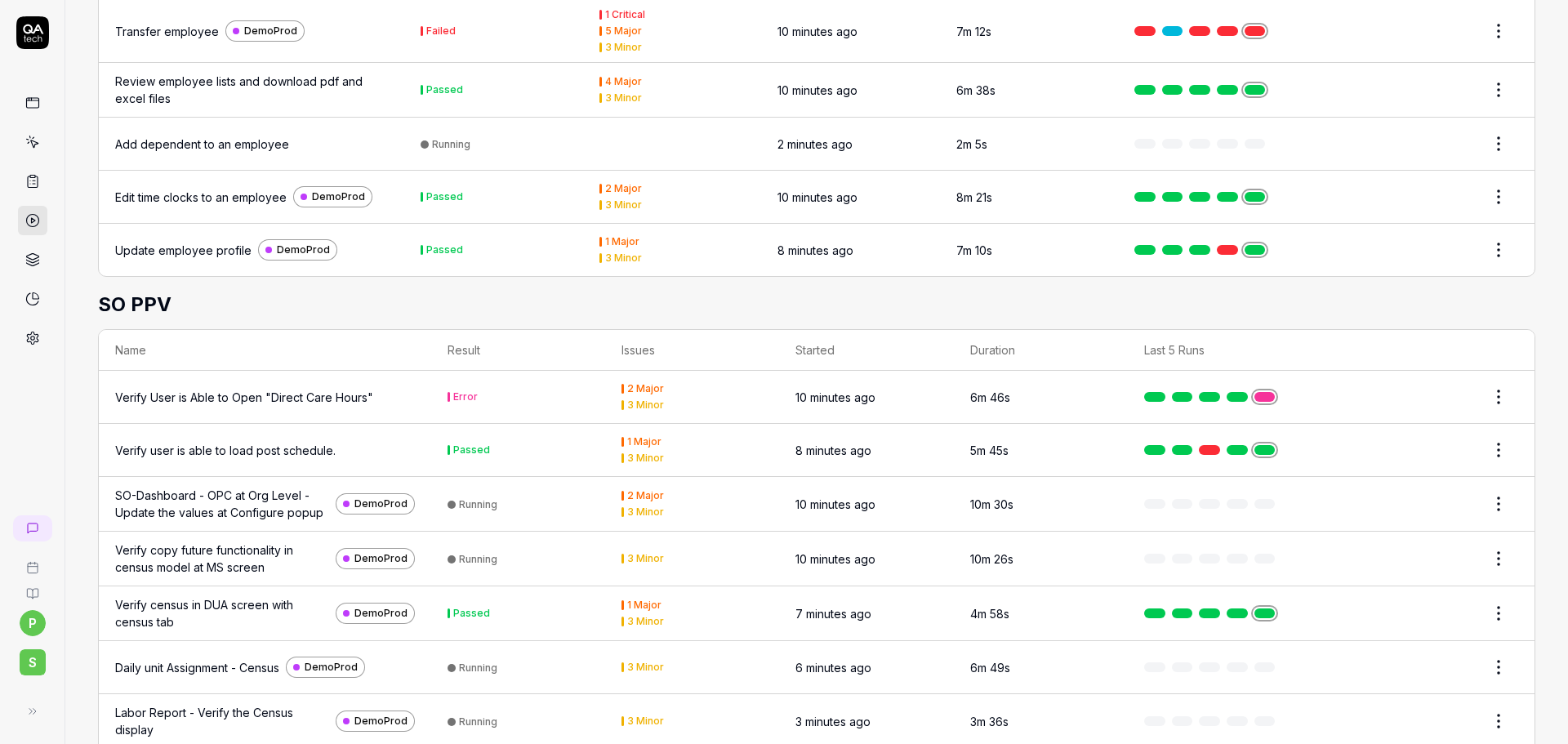
click at [453, 392] on div "Error" at bounding box center [466, 396] width 24 height 9
click at [1254, 392] on link at bounding box center [1265, 396] width 22 height 9
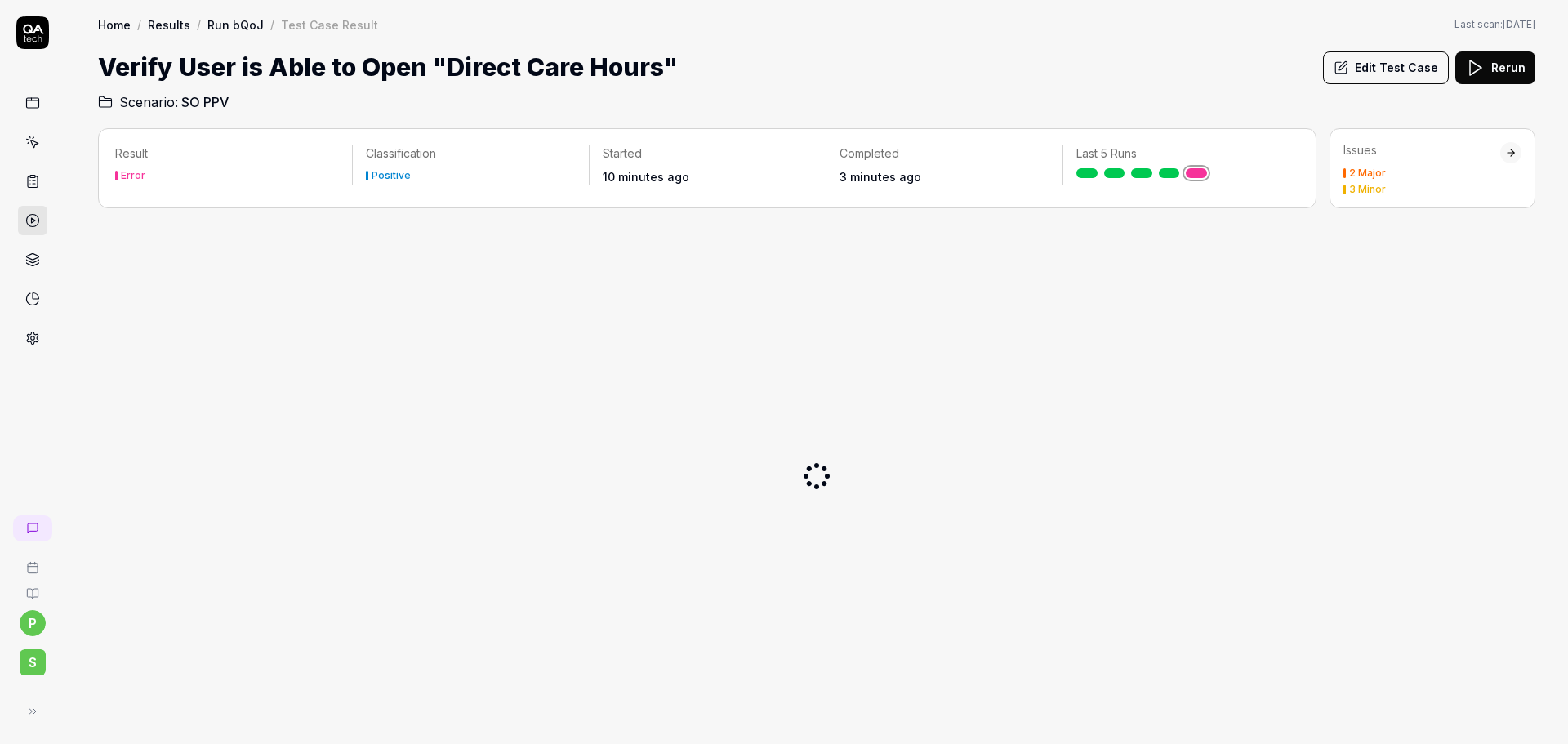
click at [158, 26] on link "Results" at bounding box center [169, 23] width 42 height 16
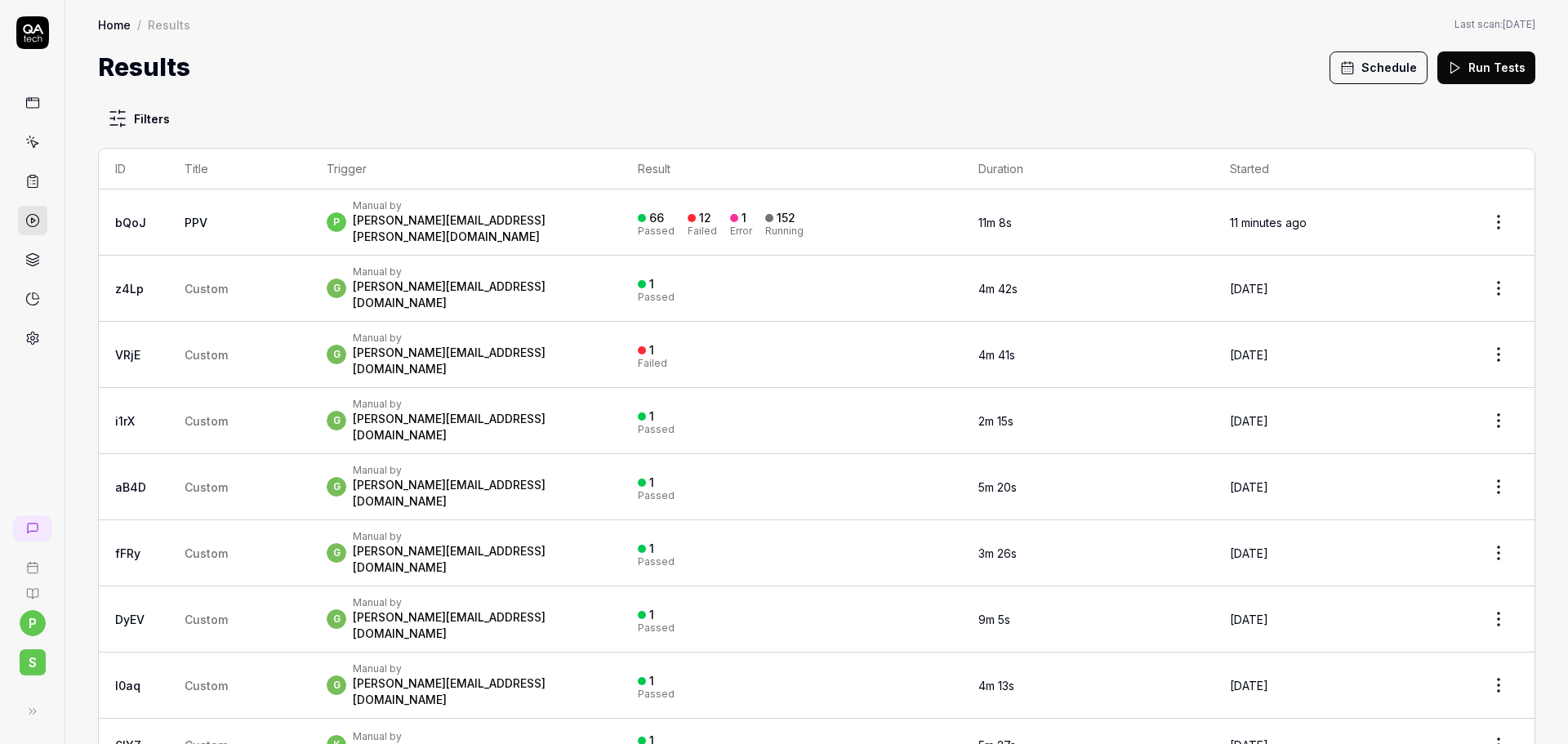
click at [202, 223] on td "PPV" at bounding box center [240, 222] width 142 height 67
click at [201, 219] on link "PPV" at bounding box center [196, 222] width 22 height 14
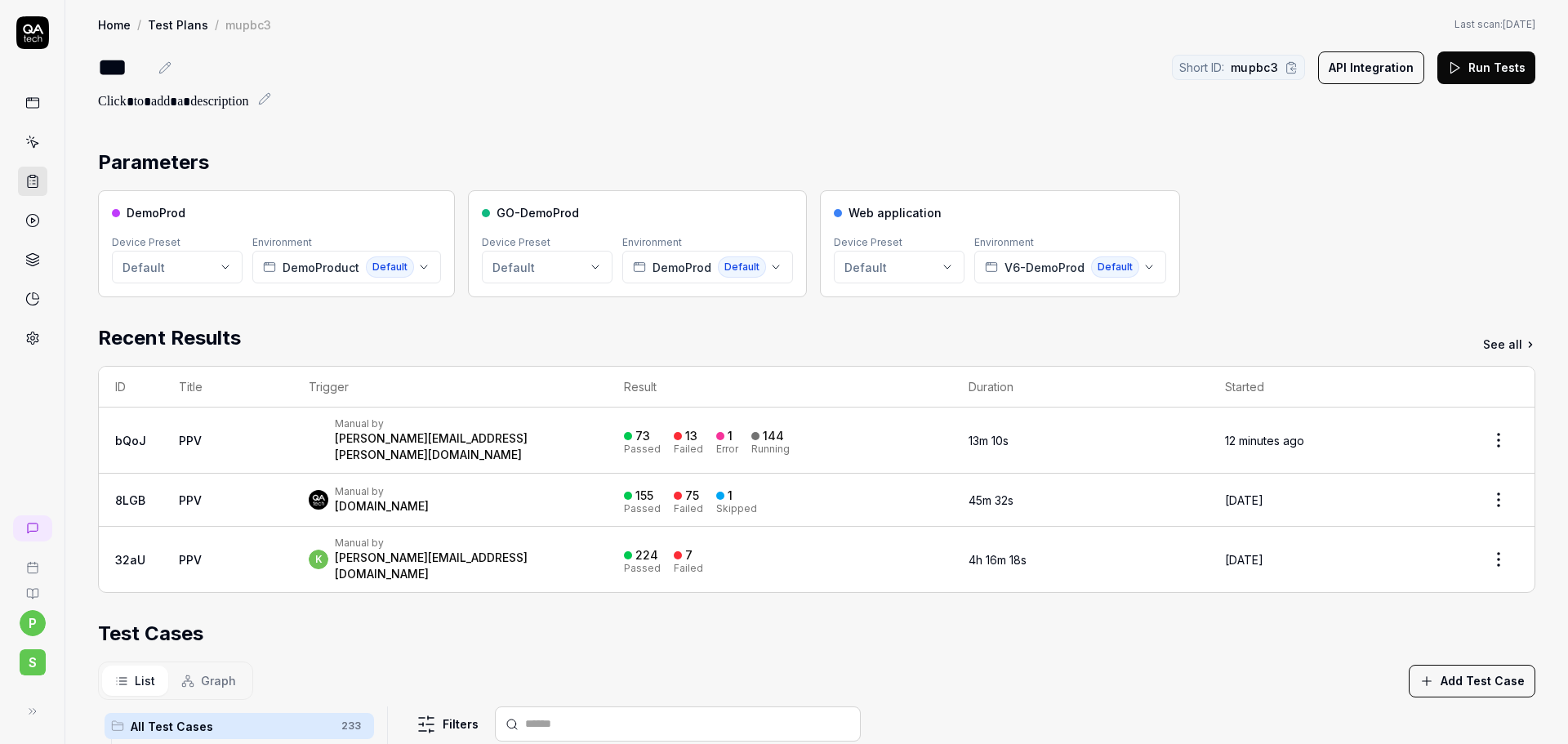
click at [174, 442] on td "PPV" at bounding box center [227, 440] width 130 height 67
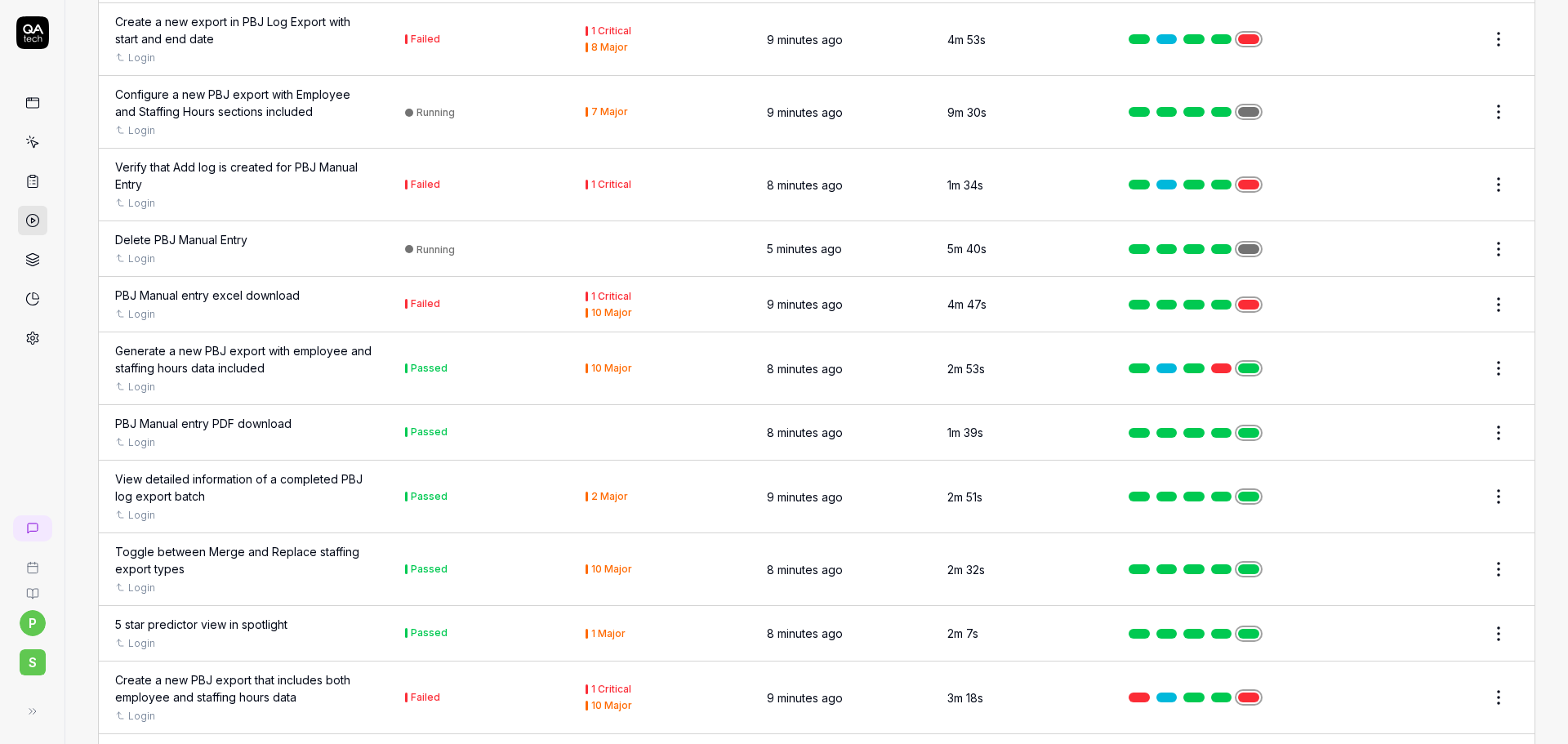
scroll to position [15319, 0]
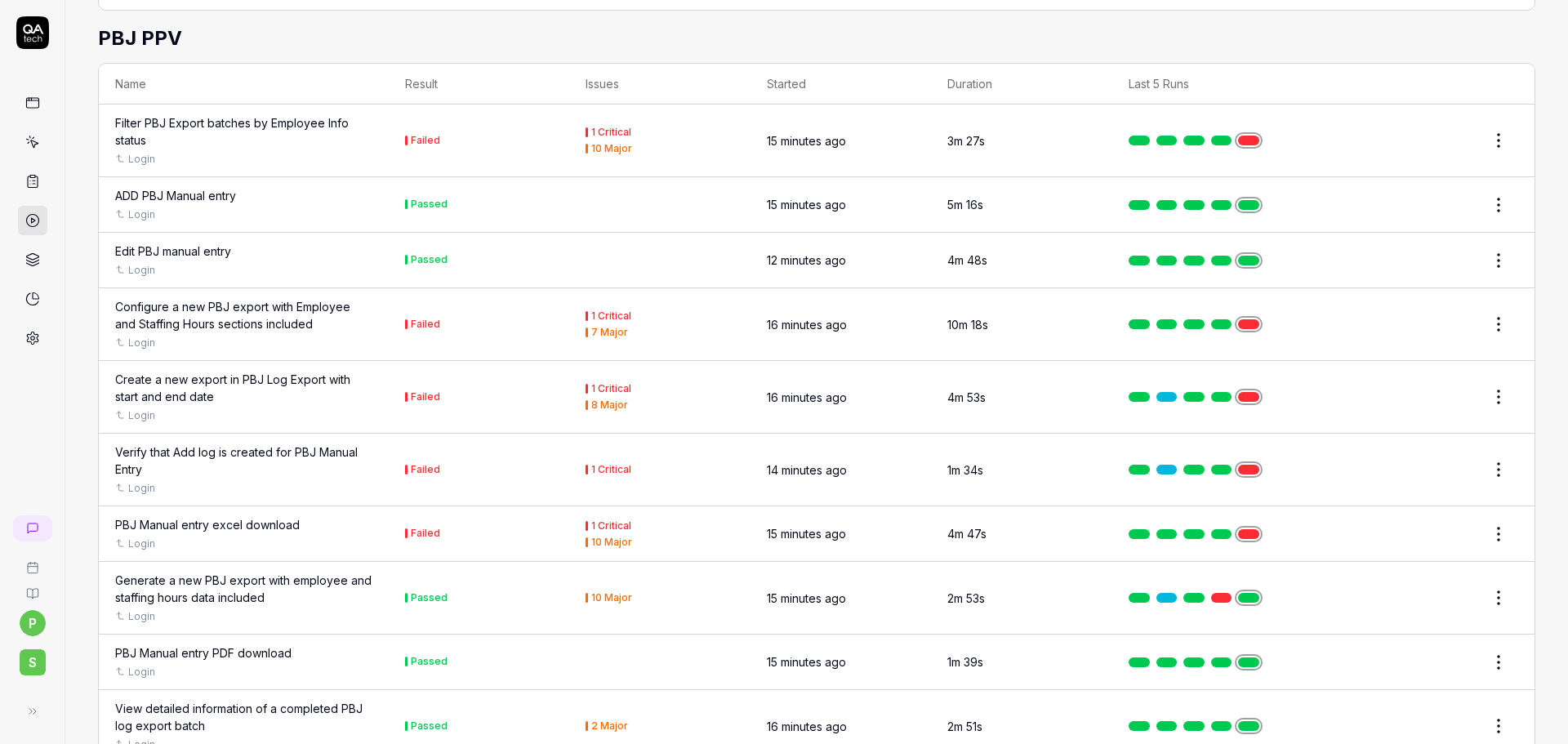
scroll to position [15851, 0]
